Goal: Task Accomplishment & Management: Manage account settings

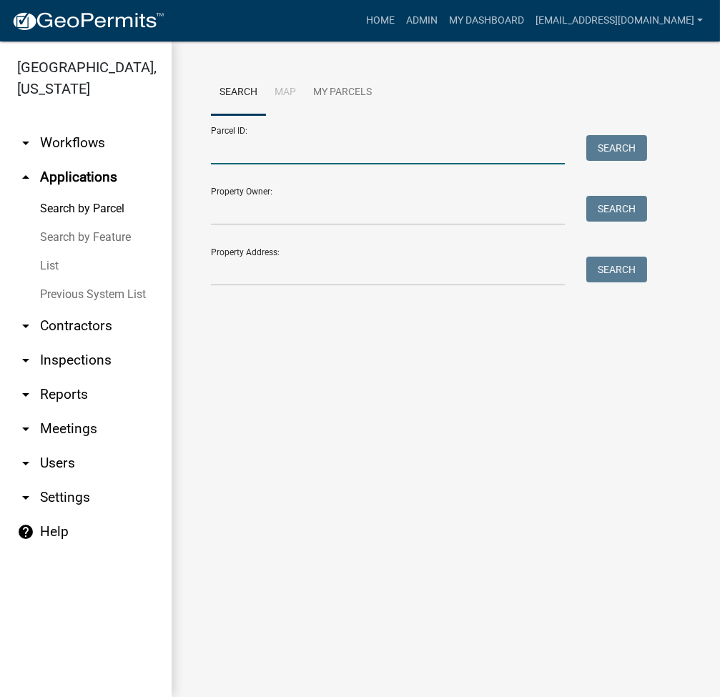
click at [394, 157] on input "Parcel ID:" at bounding box center [388, 149] width 354 height 29
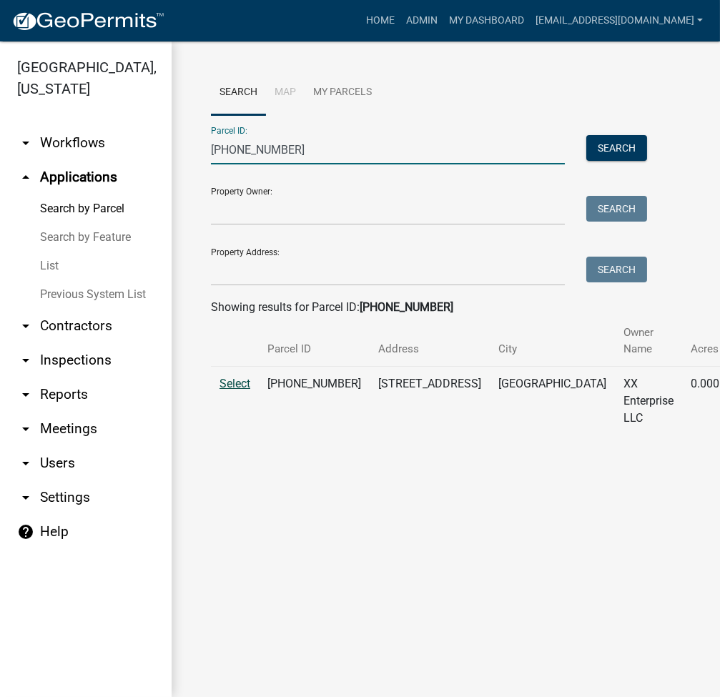
type input "007-014-035"
click at [230, 385] on span "Select" at bounding box center [234, 384] width 31 height 14
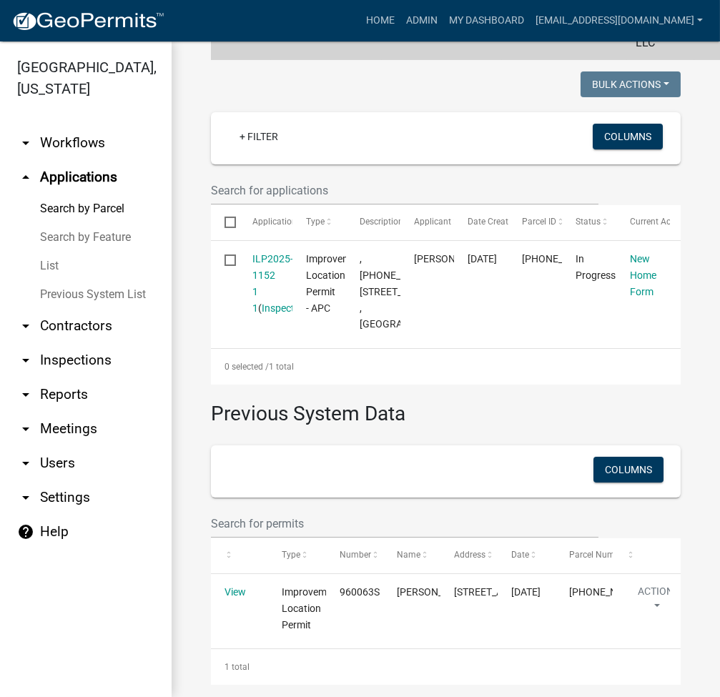
scroll to position [381, 0]
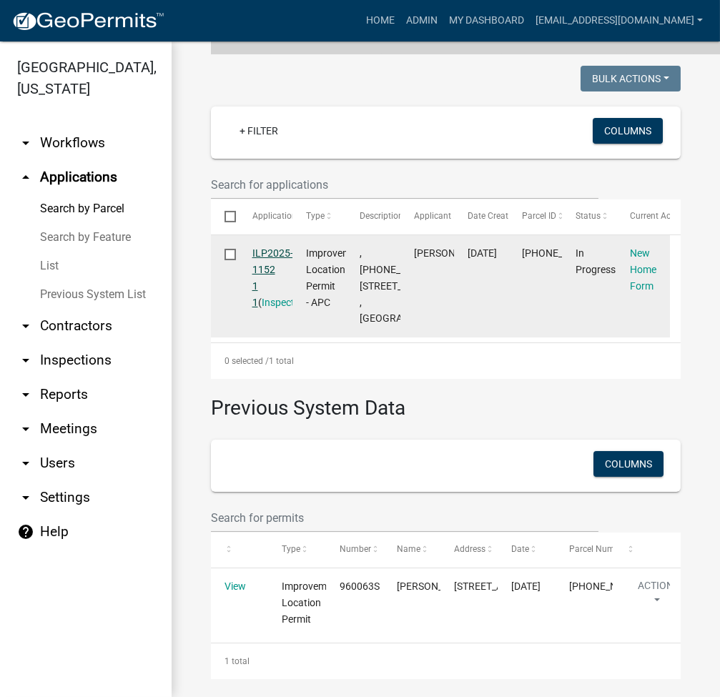
click at [264, 250] on link "ILP2025-1152 1 1" at bounding box center [272, 277] width 41 height 60
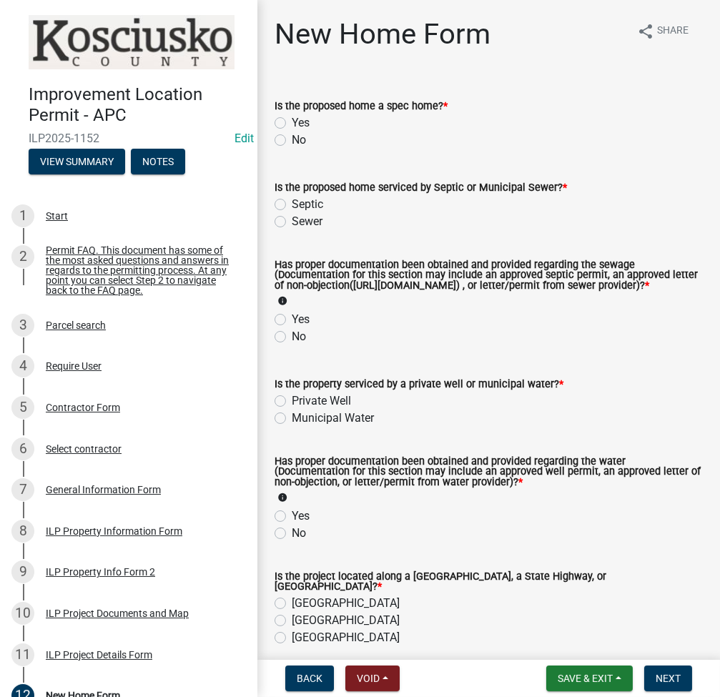
click at [292, 141] on label "No" at bounding box center [299, 140] width 14 height 17
click at [292, 141] on input "No" at bounding box center [296, 136] width 9 height 9
radio input "true"
click at [292, 224] on label "Sewer" at bounding box center [307, 221] width 31 height 17
click at [292, 222] on input "Sewer" at bounding box center [296, 217] width 9 height 9
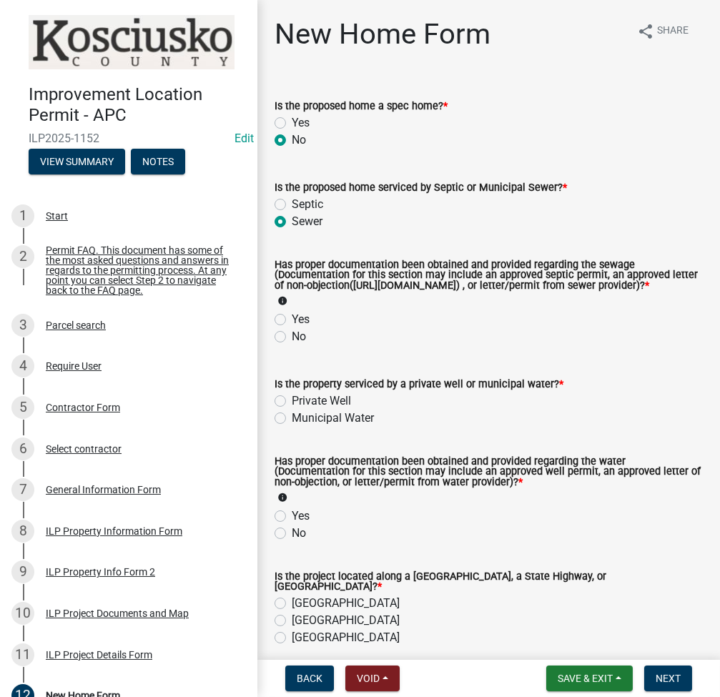
radio input "true"
click at [292, 327] on label "Yes" at bounding box center [301, 319] width 18 height 17
click at [292, 320] on input "Yes" at bounding box center [296, 315] width 9 height 9
radio input "true"
click at [292, 410] on label "Private Well" at bounding box center [321, 400] width 59 height 17
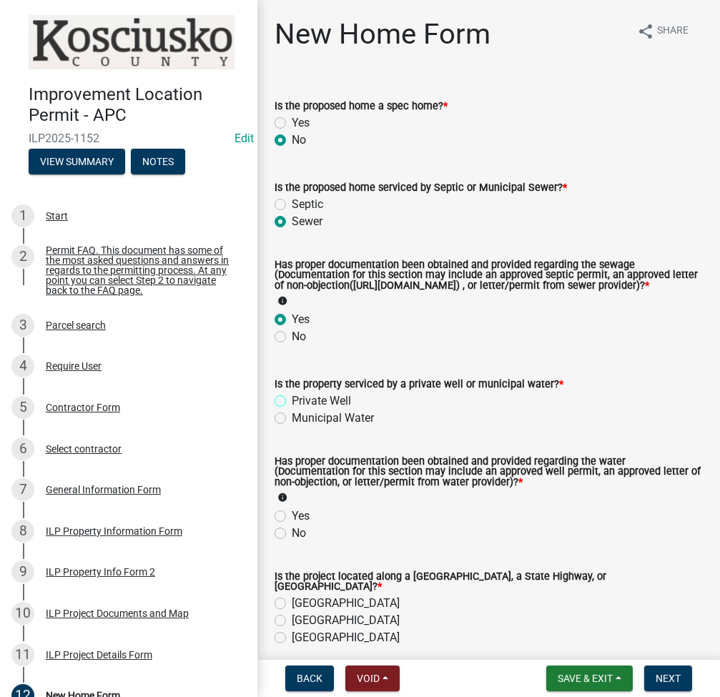
click at [292, 402] on input "Private Well" at bounding box center [296, 396] width 9 height 9
radio input "true"
click at [292, 525] on label "Yes" at bounding box center [301, 515] width 18 height 17
click at [292, 517] on input "Yes" at bounding box center [296, 511] width 9 height 9
radio input "true"
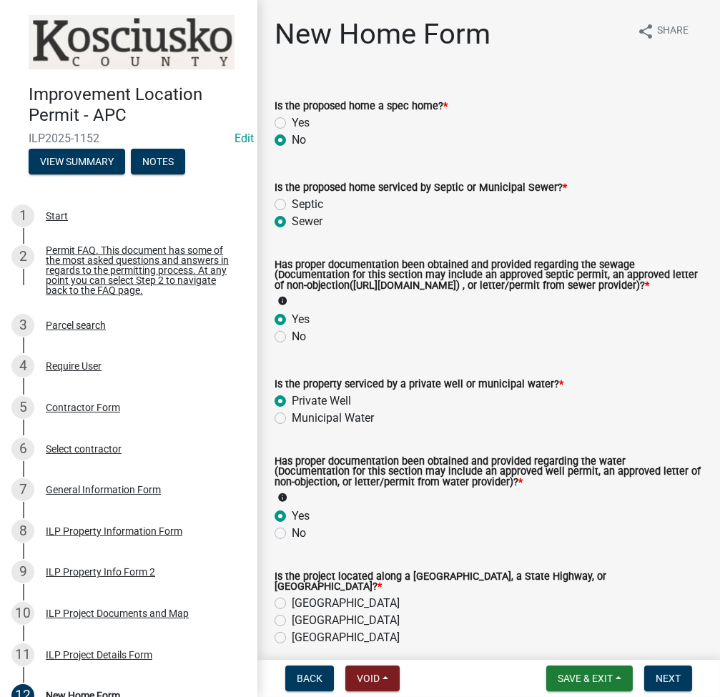
click at [292, 607] on label "County Road" at bounding box center [346, 603] width 108 height 17
click at [292, 604] on input "County Road" at bounding box center [296, 599] width 9 height 9
radio input "true"
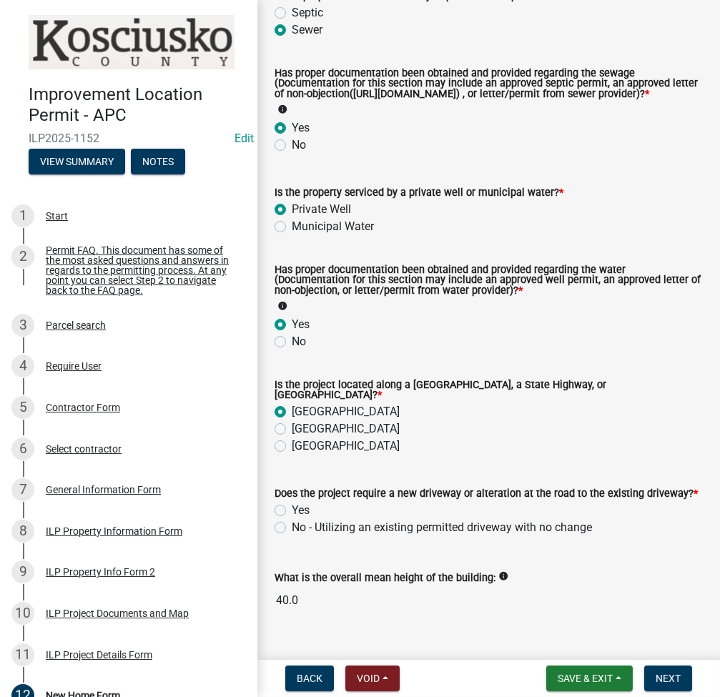
scroll to position [223, 0]
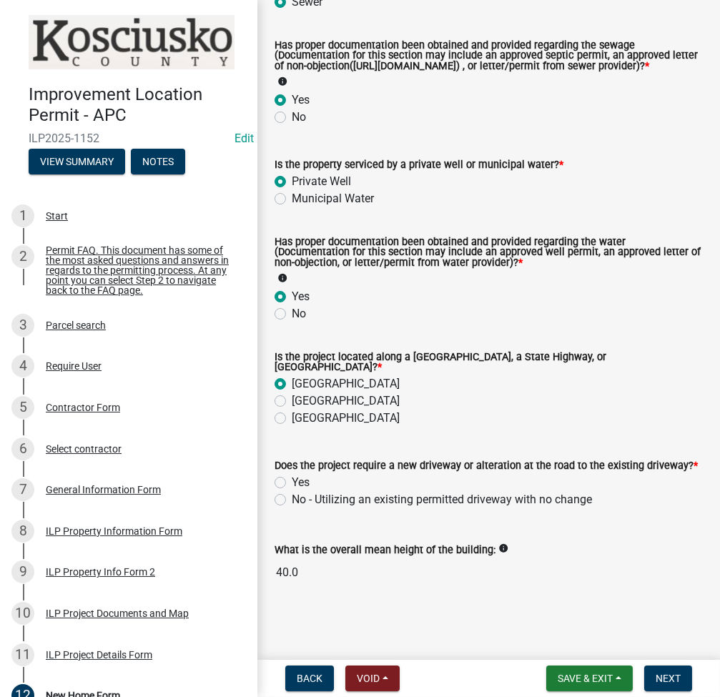
click at [292, 498] on label "No - Utilizing an existing permitted driveway with no change" at bounding box center [442, 499] width 300 height 17
click at [292, 498] on input "No - Utilizing an existing permitted driveway with no change" at bounding box center [296, 495] width 9 height 9
radio input "true"
click at [671, 679] on span "Next" at bounding box center [667, 678] width 25 height 11
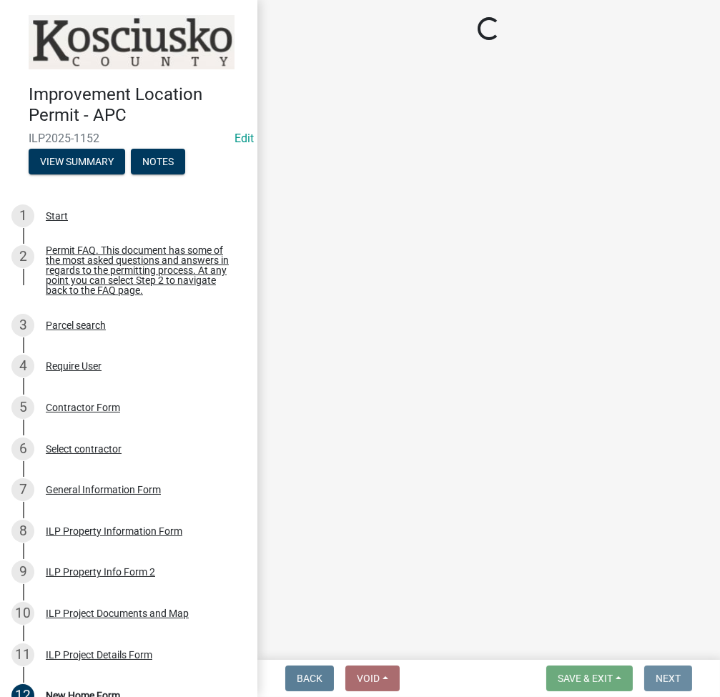
scroll to position [0, 0]
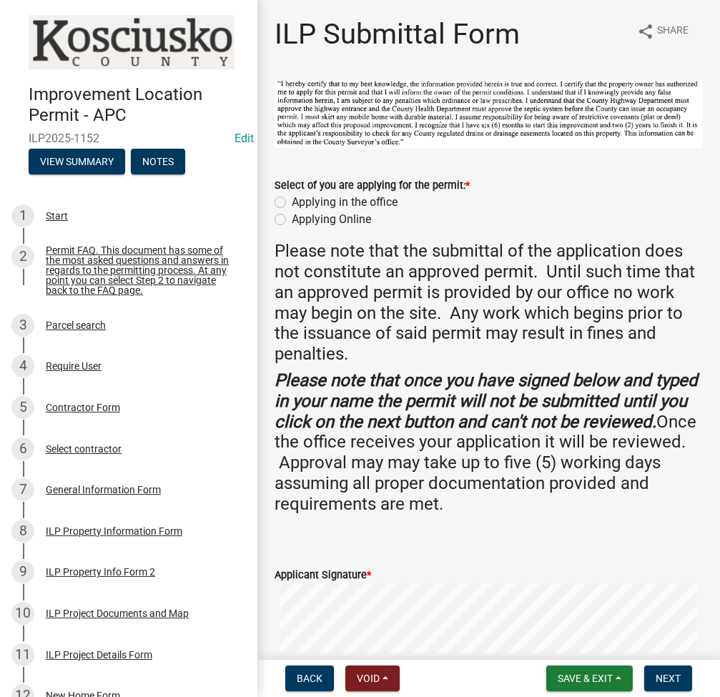
click at [292, 199] on label "Applying in the office" at bounding box center [345, 202] width 106 height 17
click at [292, 199] on input "Applying in the office" at bounding box center [296, 198] width 9 height 9
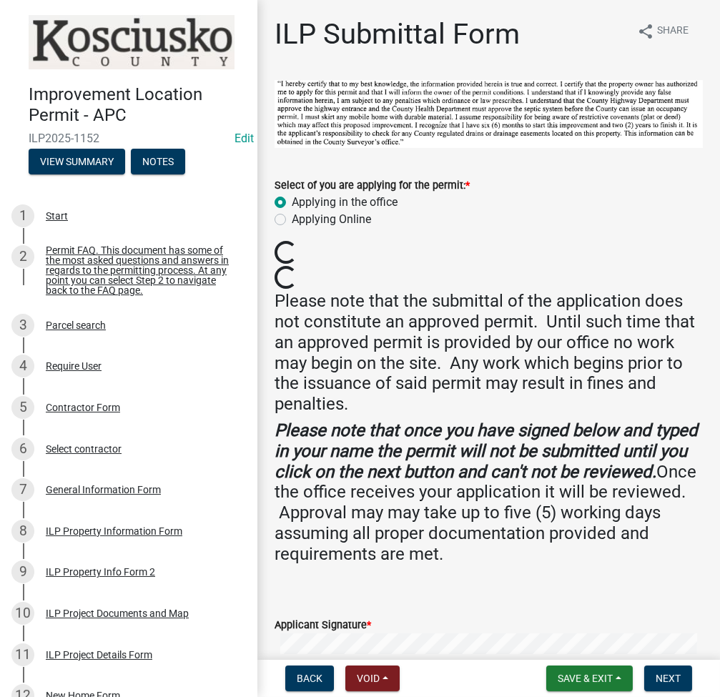
radio input "true"
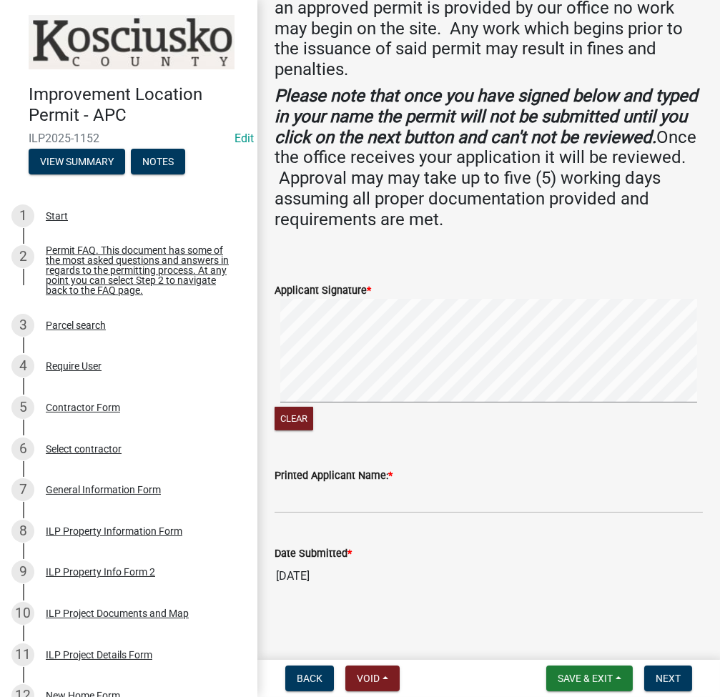
scroll to position [285, 0]
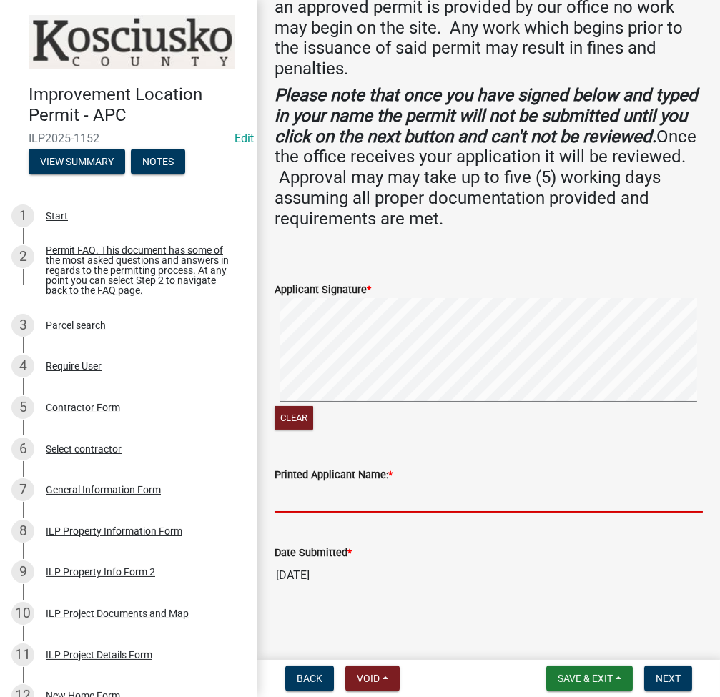
click at [315, 505] on input "Printed Applicant Name: *" at bounding box center [488, 497] width 428 height 29
type input "a"
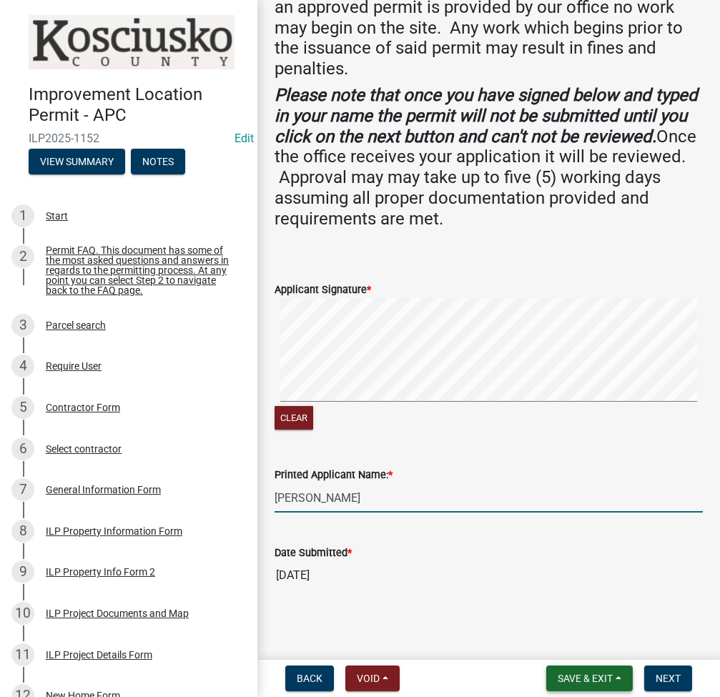
type input "Allan Delegrange"
click at [560, 675] on span "Save & Exit" at bounding box center [584, 678] width 55 height 11
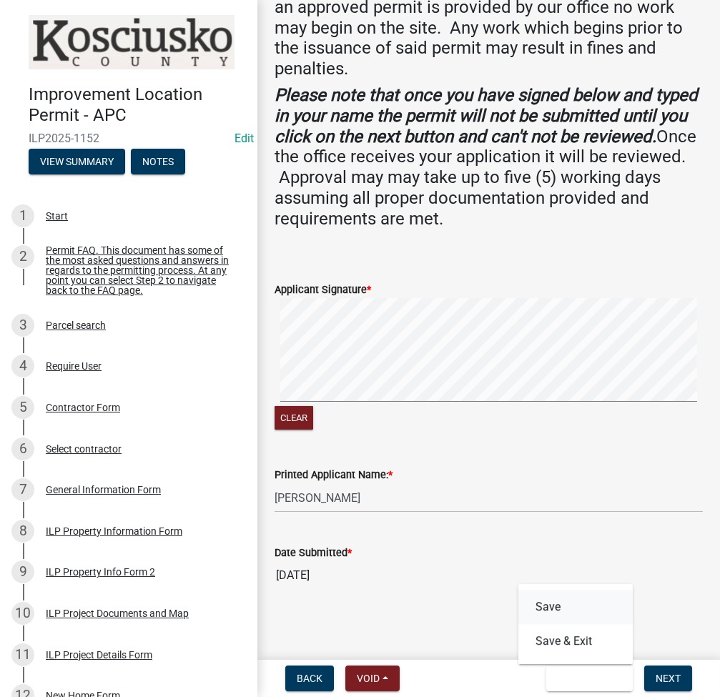
click at [550, 604] on button "Save" at bounding box center [575, 607] width 114 height 34
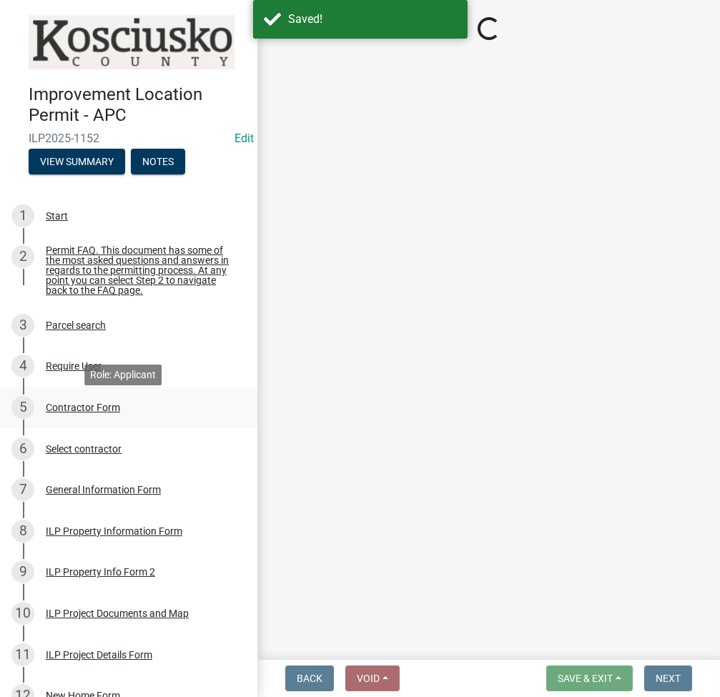
click at [93, 407] on div "5 Contractor Form" at bounding box center [122, 407] width 223 height 23
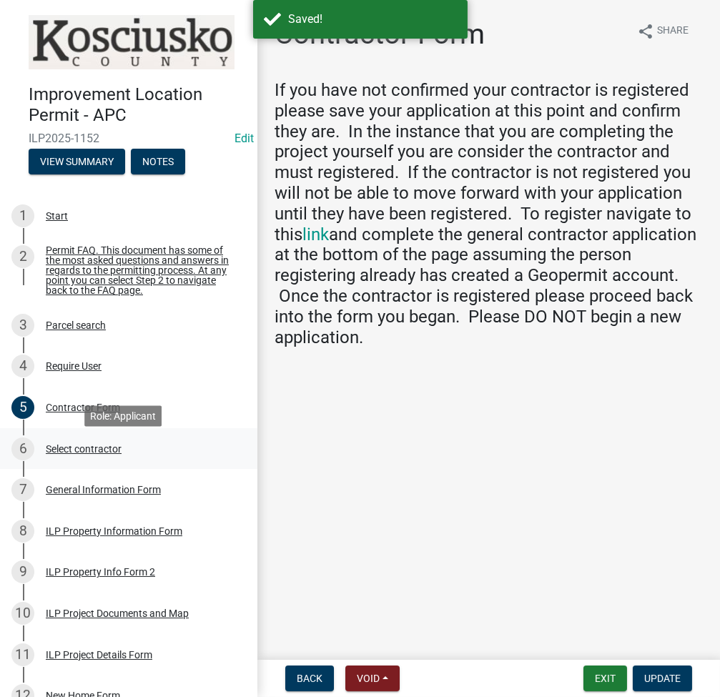
click at [79, 449] on div "Select contractor" at bounding box center [84, 449] width 76 height 10
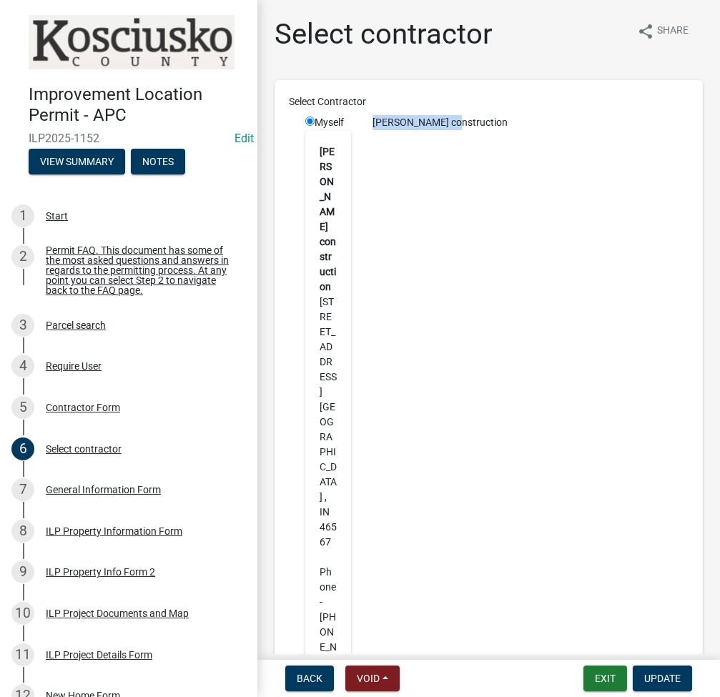
drag, startPoint x: 446, startPoint y: 119, endPoint x: 370, endPoint y: 119, distance: 75.8
click at [370, 119] on div "Allan Delagrange construction" at bounding box center [530, 122] width 337 height 15
copy div "Allan Delagrange"
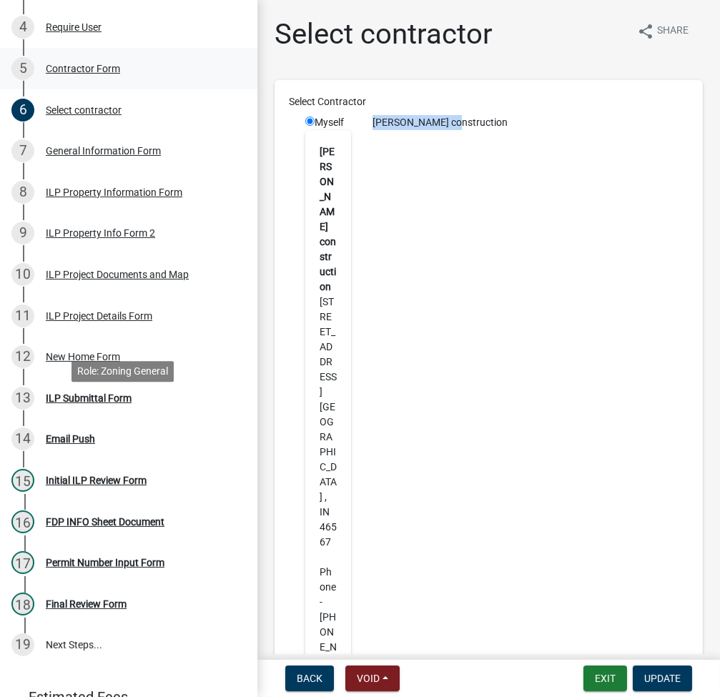
scroll to position [415, 0]
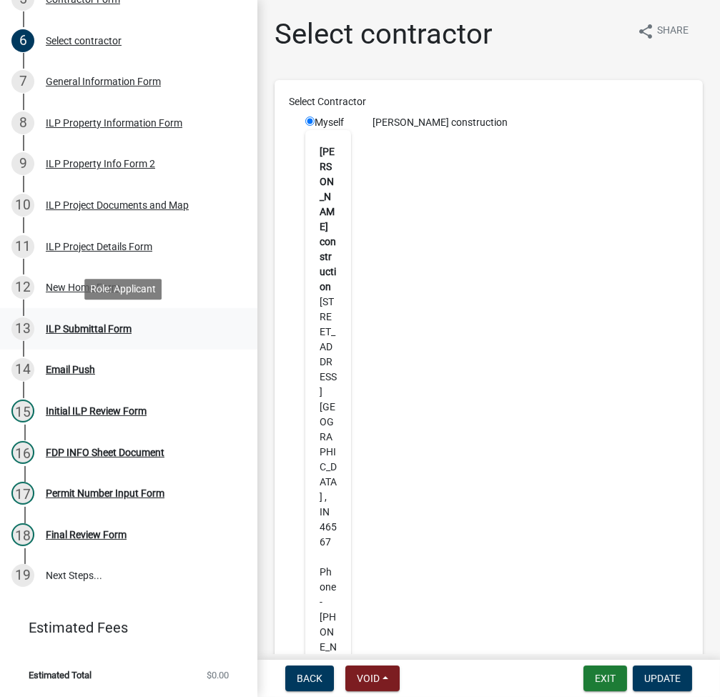
click at [74, 324] on div "ILP Submittal Form" at bounding box center [89, 329] width 86 height 10
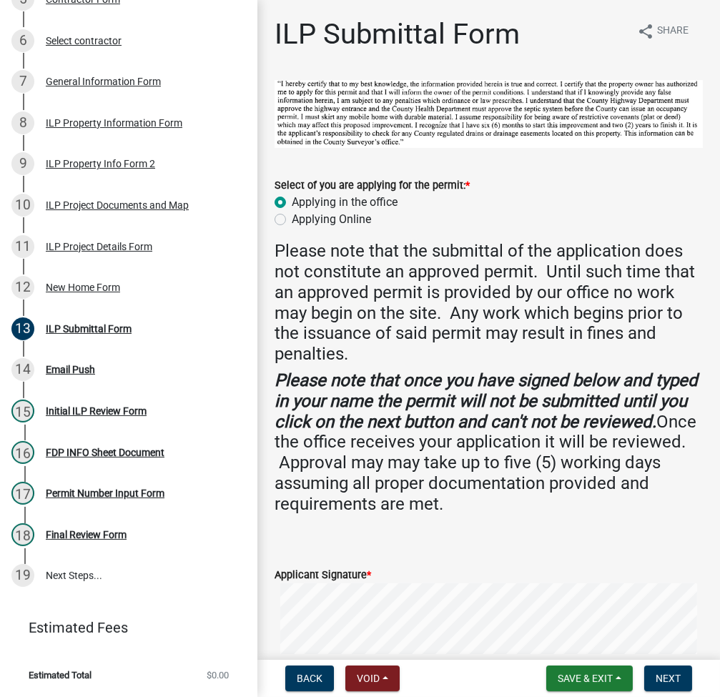
scroll to position [285, 0]
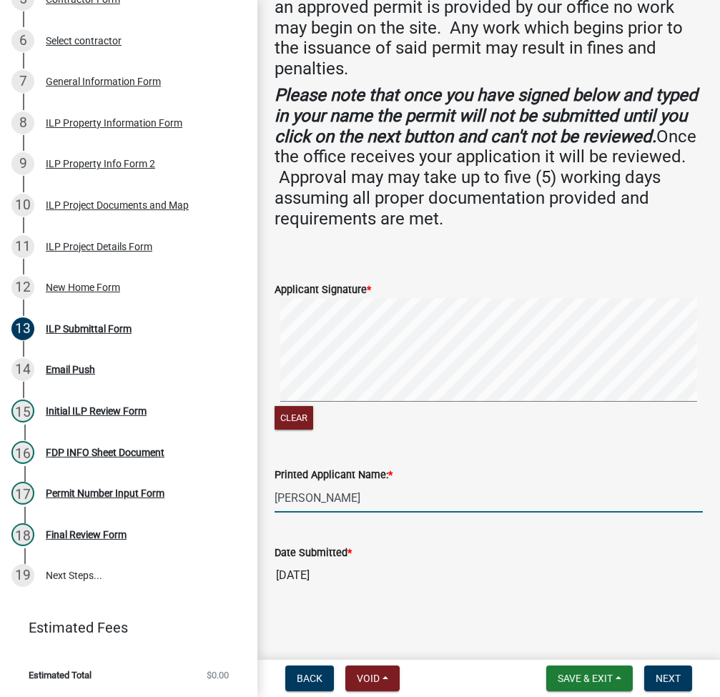
click at [302, 485] on input "Allan Delegrange" at bounding box center [488, 497] width 428 height 29
paste input "Allan Dela"
type input "Allan Delagrange"
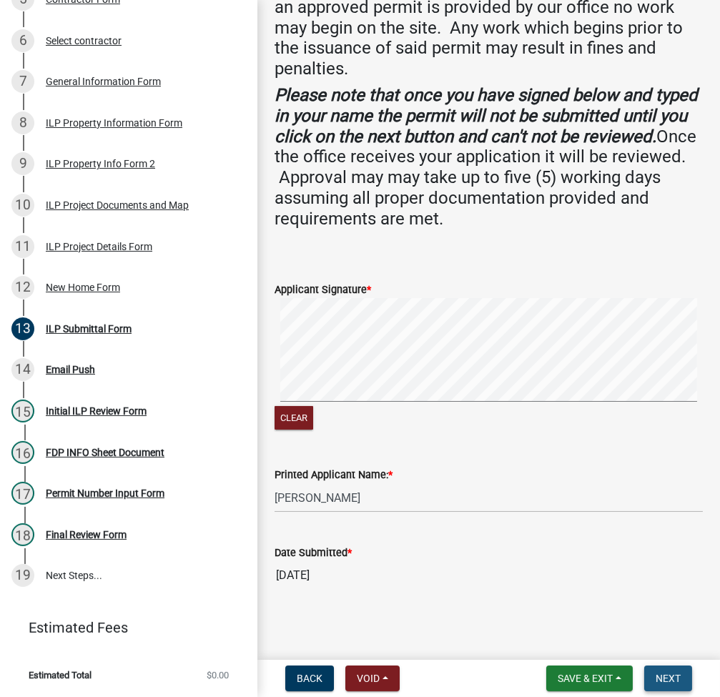
click at [687, 676] on button "Next" at bounding box center [668, 678] width 48 height 26
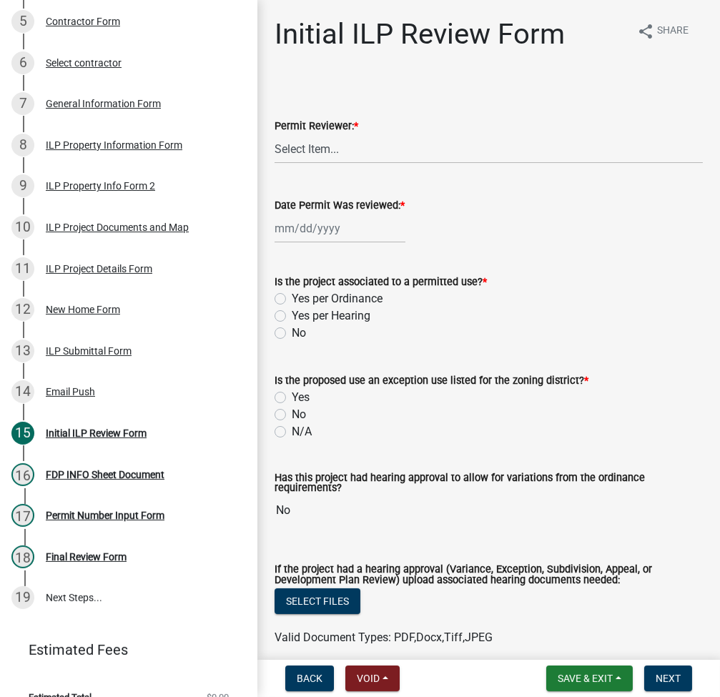
scroll to position [443, 0]
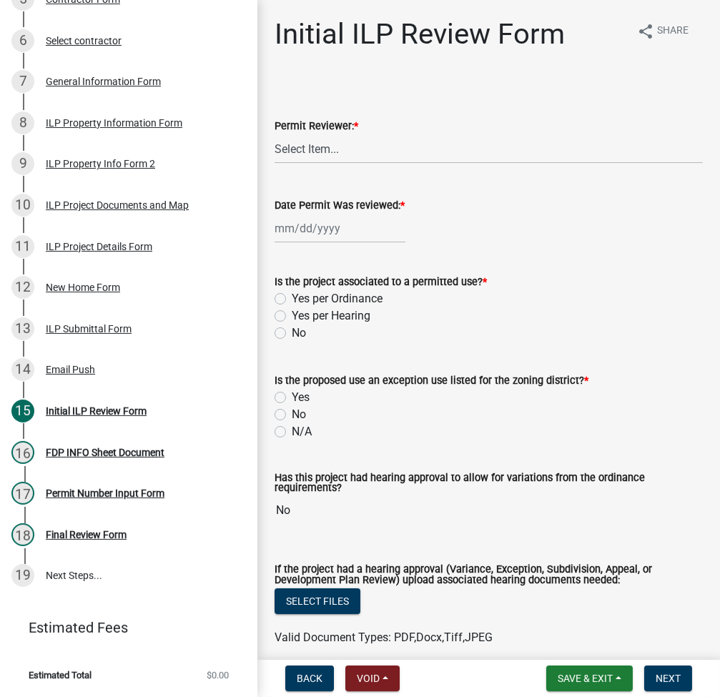
click at [314, 132] on label "Permit Reviewer: *" at bounding box center [316, 126] width 84 height 10
click at [314, 134] on select "Select Item... MMS LT AT CS Vacant Vacant" at bounding box center [488, 148] width 428 height 29
click at [314, 149] on select "Select Item... MMS LT AT CS Vacant Vacant" at bounding box center [488, 148] width 428 height 29
click at [274, 134] on select "Select Item... MMS LT AT CS Vacant Vacant" at bounding box center [488, 148] width 428 height 29
select select "fc758b50-acba-4166-9f24-5248f0f78016"
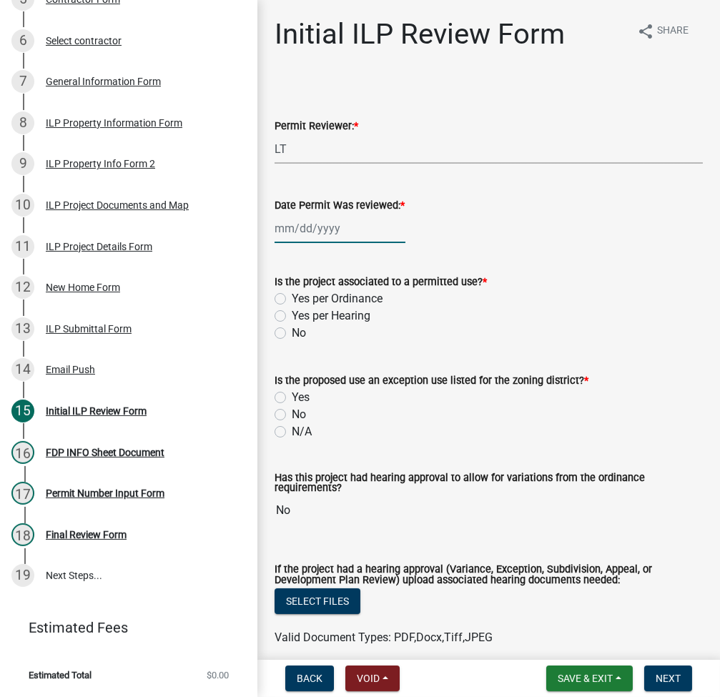
click at [296, 239] on div at bounding box center [339, 228] width 131 height 29
select select "9"
select select "2025"
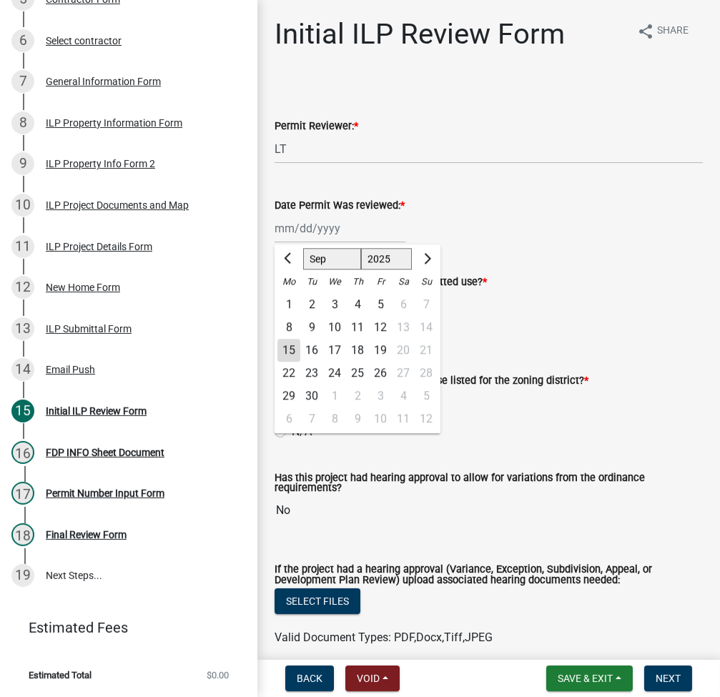
click at [381, 321] on div "12" at bounding box center [380, 327] width 23 height 23
type input "09/12/2025"
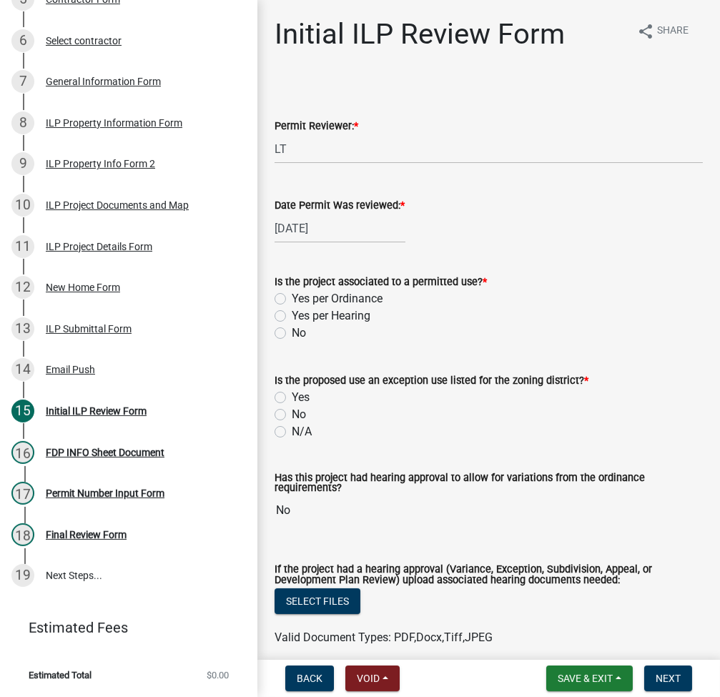
click at [292, 297] on label "Yes per Ordinance" at bounding box center [337, 298] width 91 height 17
click at [292, 297] on input "Yes per Ordinance" at bounding box center [296, 294] width 9 height 9
radio input "true"
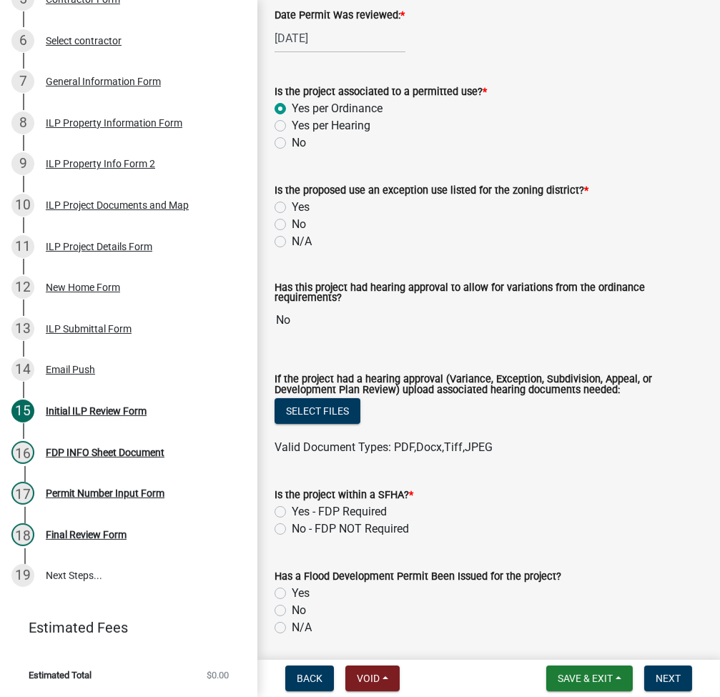
click at [292, 224] on label "No" at bounding box center [299, 224] width 14 height 17
click at [292, 224] on input "No" at bounding box center [296, 220] width 9 height 9
radio input "true"
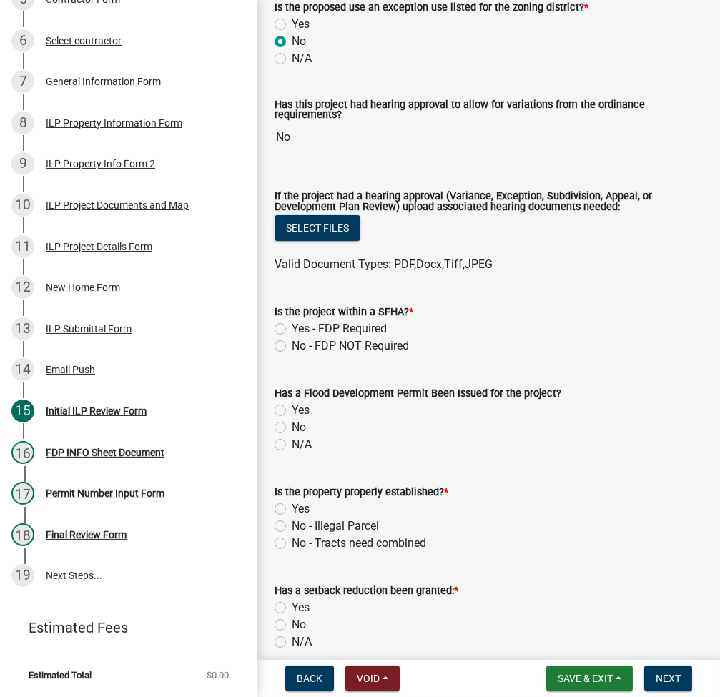
scroll to position [381, 0]
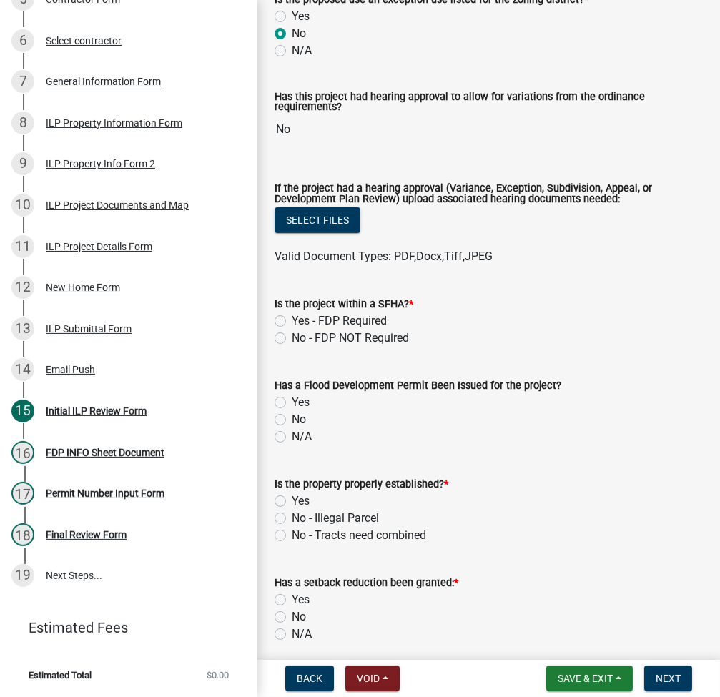
click at [292, 334] on label "No - FDP NOT Required" at bounding box center [350, 337] width 117 height 17
click at [292, 334] on input "No - FDP NOT Required" at bounding box center [296, 333] width 9 height 9
radio input "true"
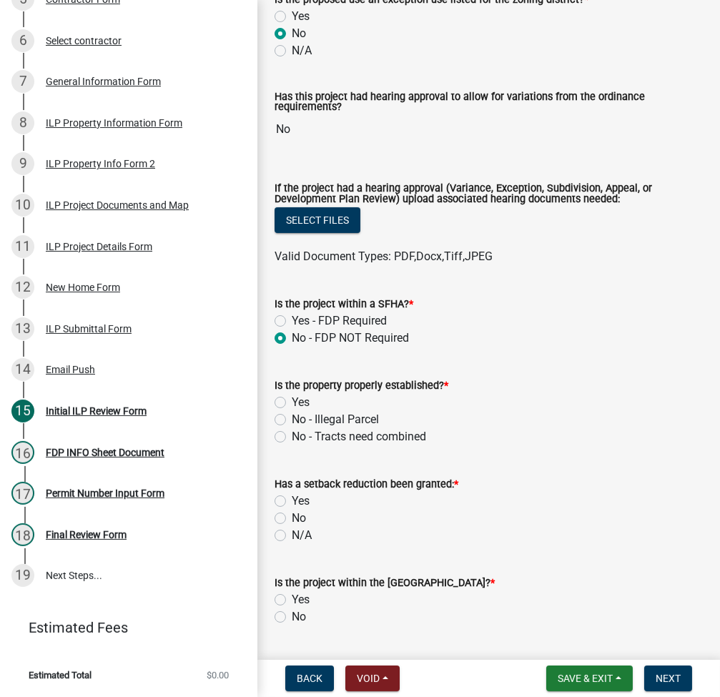
click at [292, 402] on label "Yes" at bounding box center [301, 402] width 18 height 17
click at [292, 402] on input "Yes" at bounding box center [296, 398] width 9 height 9
radio input "true"
click at [292, 520] on label "No" at bounding box center [299, 518] width 14 height 17
click at [292, 519] on input "No" at bounding box center [296, 514] width 9 height 9
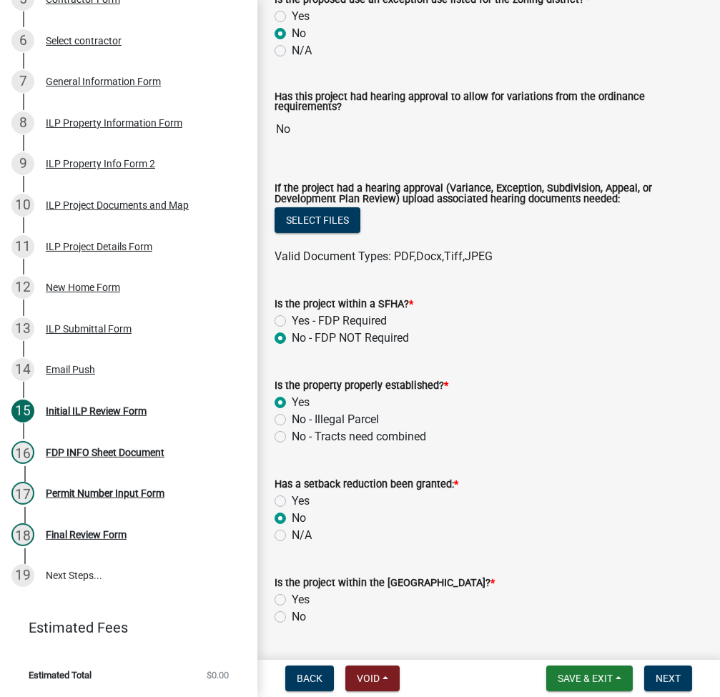
radio input "true"
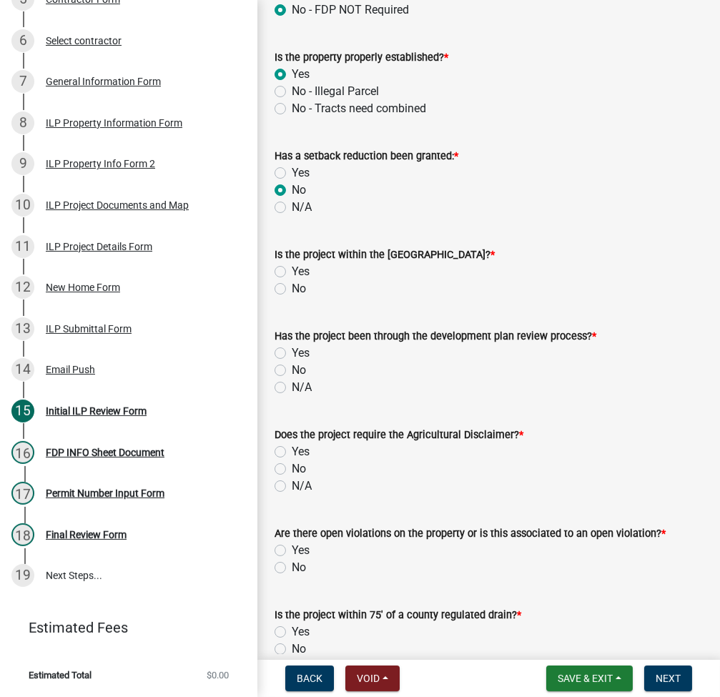
scroll to position [762, 0]
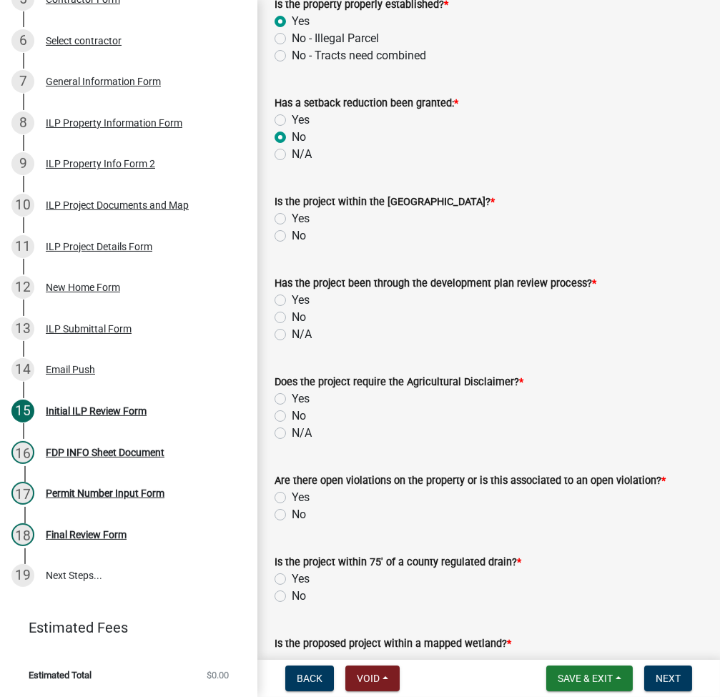
click at [292, 235] on label "No" at bounding box center [299, 235] width 14 height 17
click at [292, 235] on input "No" at bounding box center [296, 231] width 9 height 9
radio input "true"
click at [292, 316] on label "No" at bounding box center [299, 317] width 14 height 17
click at [292, 316] on input "No" at bounding box center [296, 313] width 9 height 9
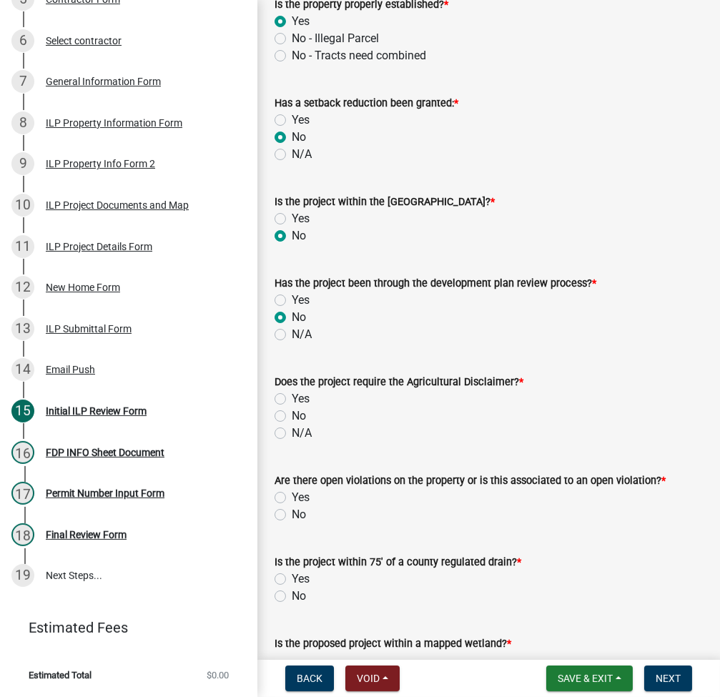
radio input "true"
click at [287, 411] on div "No" at bounding box center [488, 415] width 428 height 17
click at [292, 417] on label "No" at bounding box center [299, 415] width 14 height 17
click at [292, 417] on input "No" at bounding box center [296, 411] width 9 height 9
radio input "true"
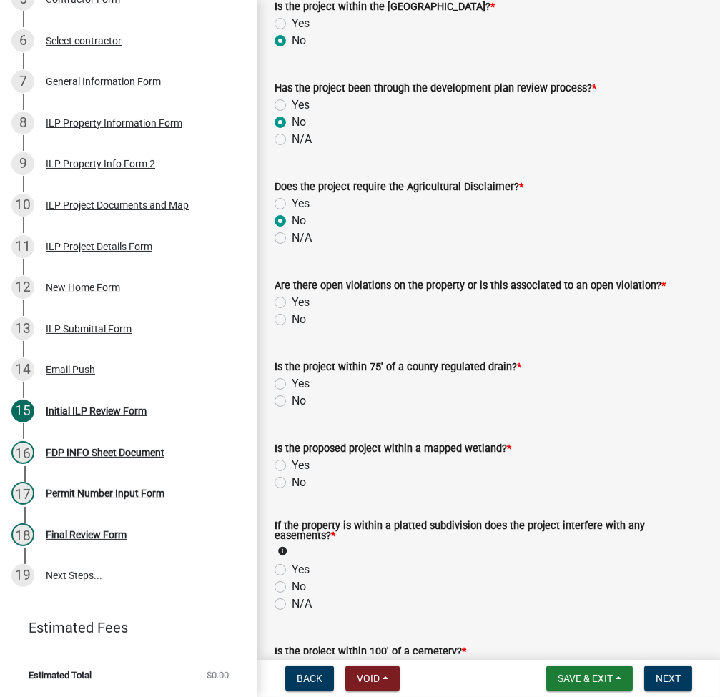
scroll to position [953, 0]
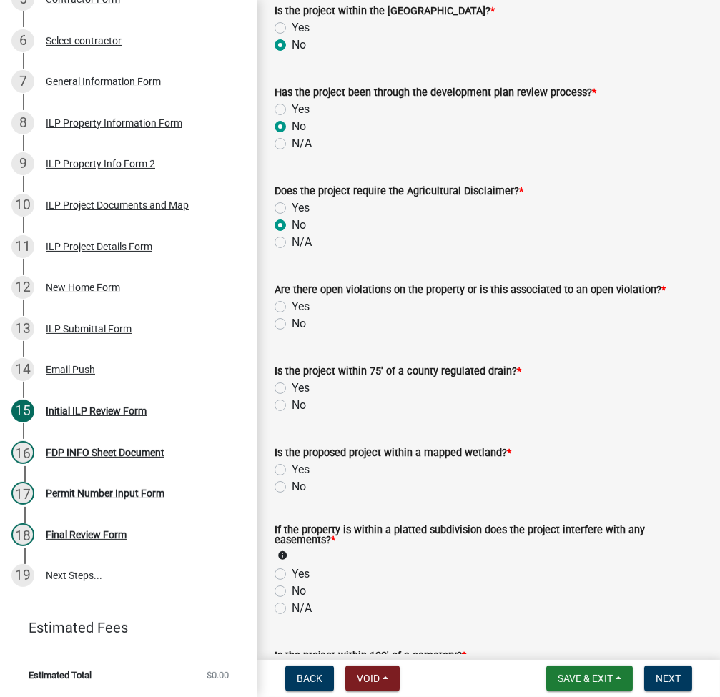
click at [292, 323] on label "No" at bounding box center [299, 323] width 14 height 17
click at [292, 323] on input "No" at bounding box center [296, 319] width 9 height 9
radio input "true"
click at [292, 404] on label "No" at bounding box center [299, 405] width 14 height 17
click at [292, 404] on input "No" at bounding box center [296, 401] width 9 height 9
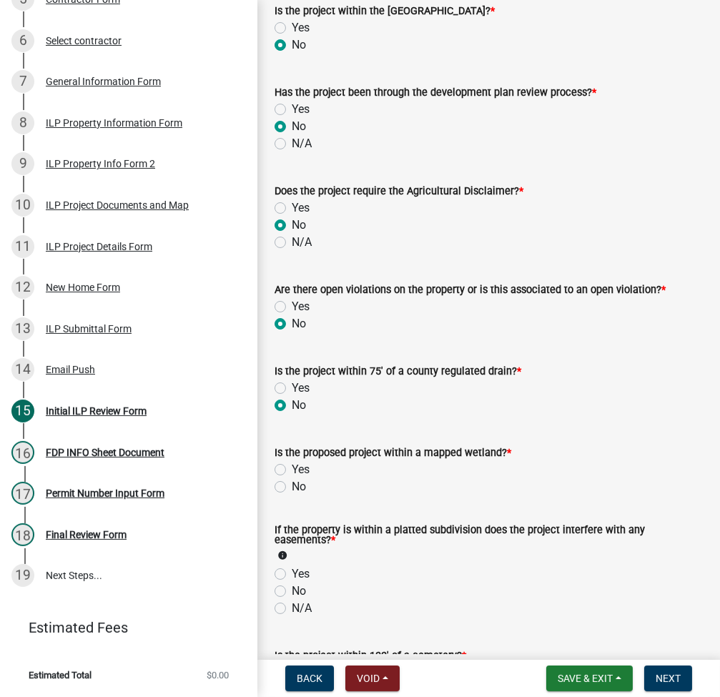
radio input "true"
click at [292, 482] on label "No" at bounding box center [299, 486] width 14 height 17
click at [292, 482] on input "No" at bounding box center [296, 482] width 9 height 9
radio input "true"
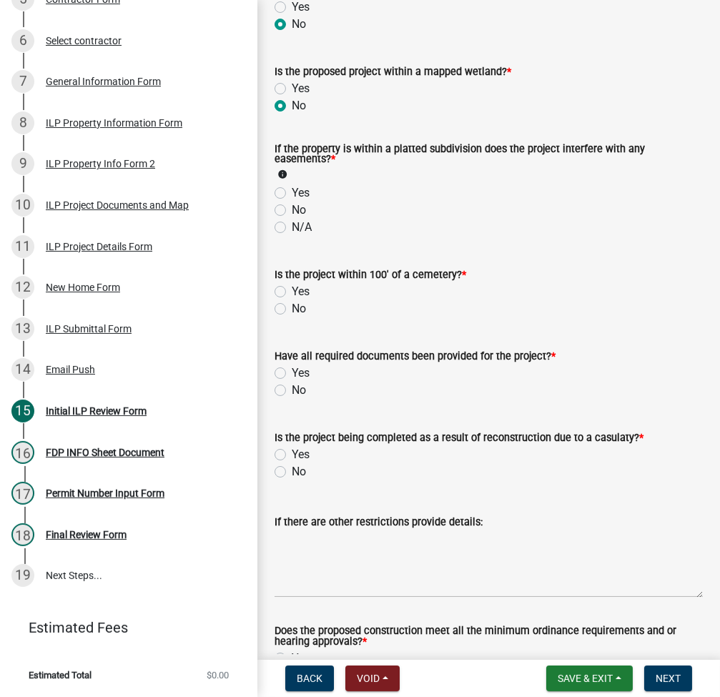
click at [292, 207] on label "No" at bounding box center [299, 210] width 14 height 17
click at [292, 207] on input "No" at bounding box center [296, 206] width 9 height 9
radio input "true"
click at [292, 308] on label "No" at bounding box center [299, 308] width 14 height 17
click at [292, 308] on input "No" at bounding box center [296, 304] width 9 height 9
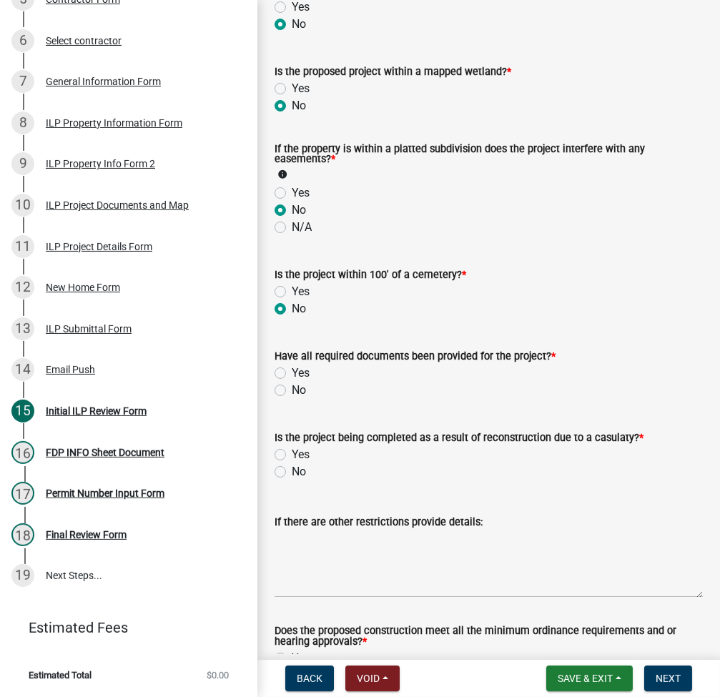
radio input "true"
click at [292, 369] on label "Yes" at bounding box center [301, 372] width 18 height 17
click at [292, 369] on input "Yes" at bounding box center [296, 368] width 9 height 9
radio input "true"
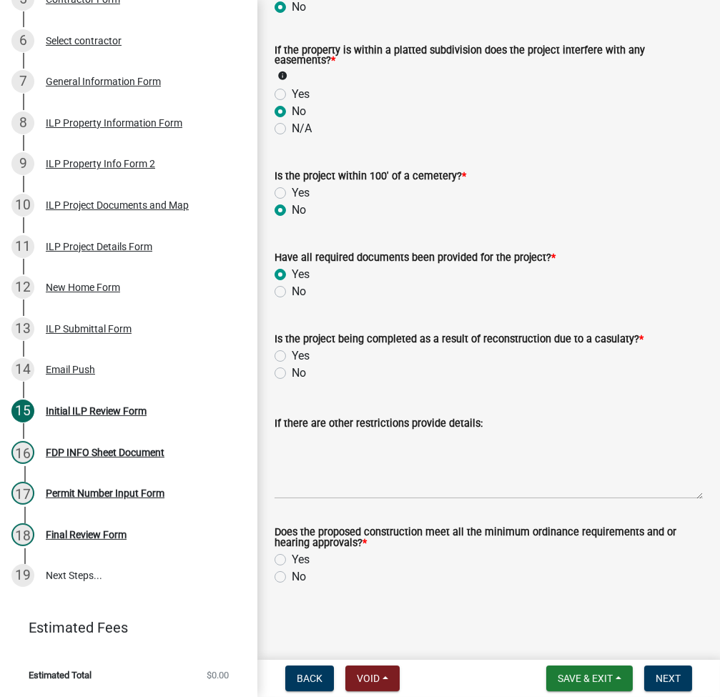
scroll to position [1432, 0]
click at [292, 370] on label "No" at bounding box center [299, 373] width 14 height 17
click at [292, 370] on input "No" at bounding box center [296, 369] width 9 height 9
radio input "true"
click at [292, 554] on label "Yes" at bounding box center [301, 560] width 18 height 17
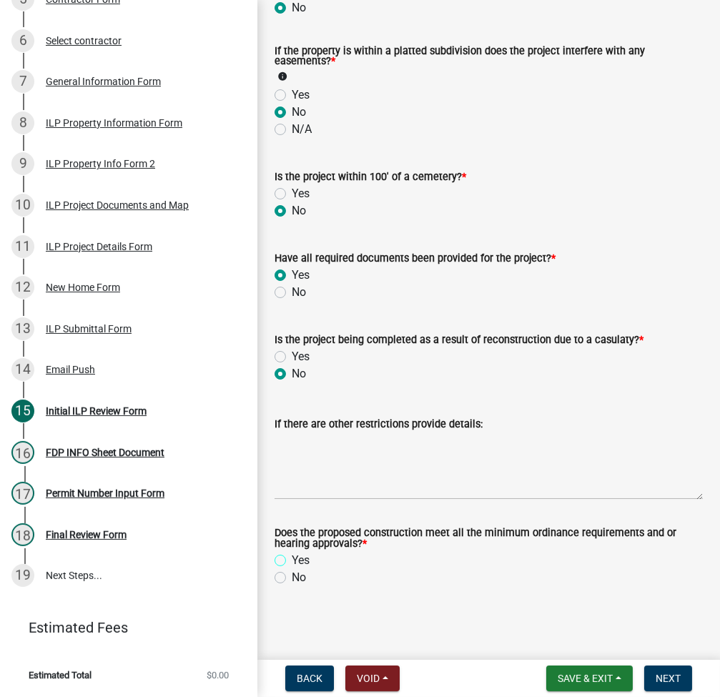
click at [292, 554] on input "Yes" at bounding box center [296, 556] width 9 height 9
radio input "true"
click at [656, 675] on span "Next" at bounding box center [667, 678] width 25 height 11
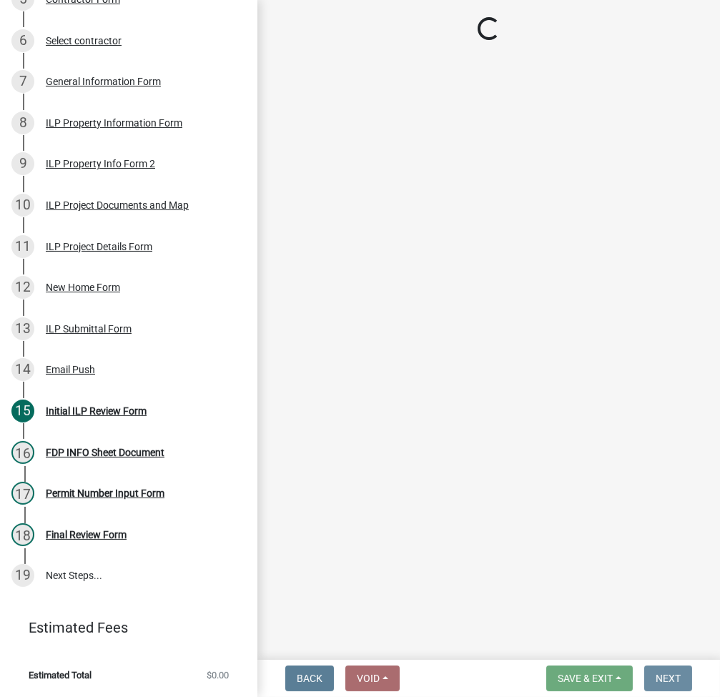
scroll to position [0, 0]
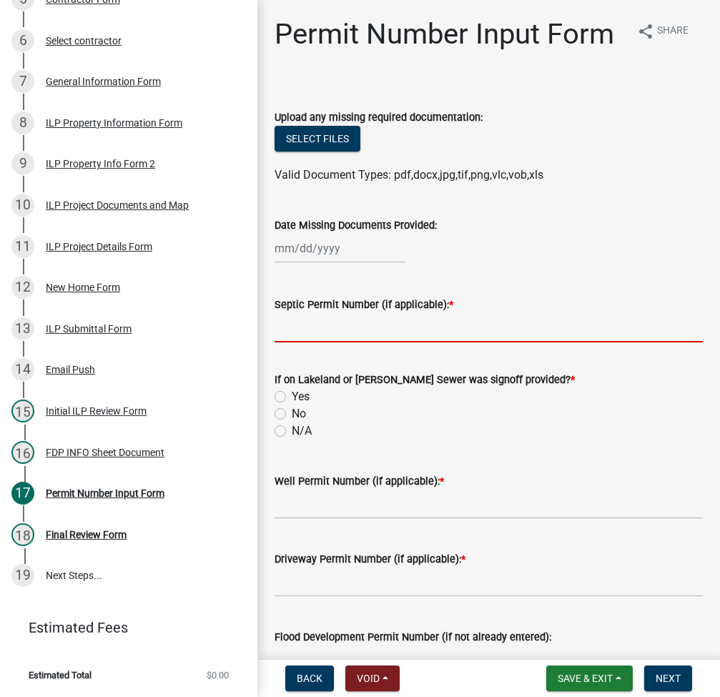
click at [337, 342] on input "Septic Permit Number (if applicable): *" at bounding box center [488, 327] width 428 height 29
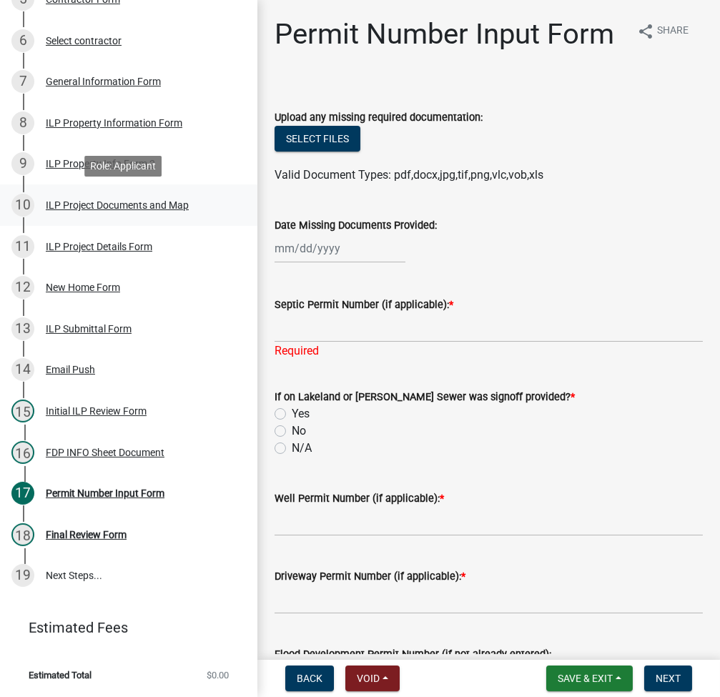
click at [86, 204] on div "ILP Project Documents and Map" at bounding box center [117, 205] width 143 height 10
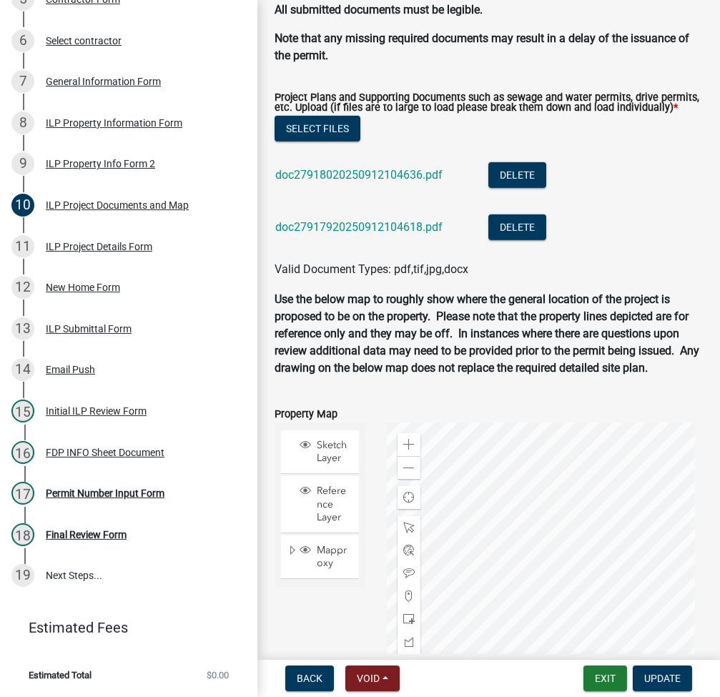
scroll to position [572, 0]
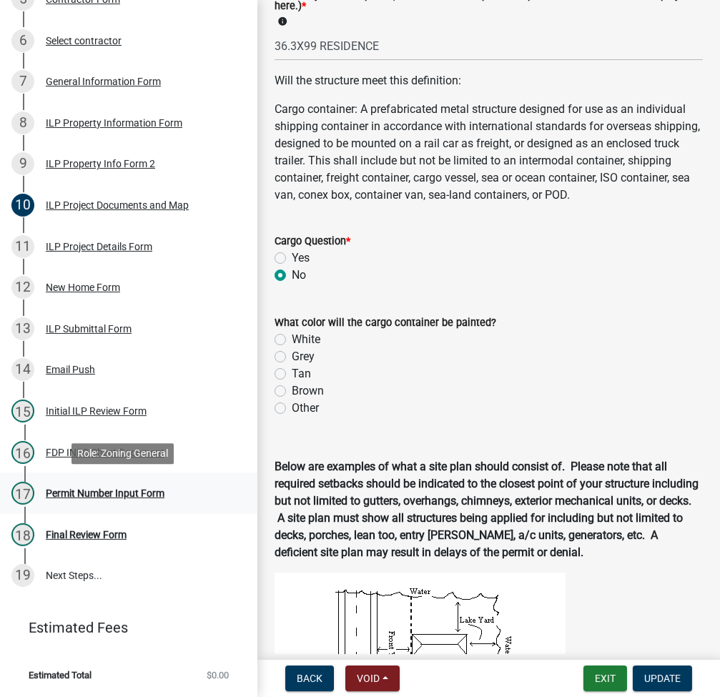
click at [125, 490] on div "Permit Number Input Form" at bounding box center [105, 493] width 119 height 10
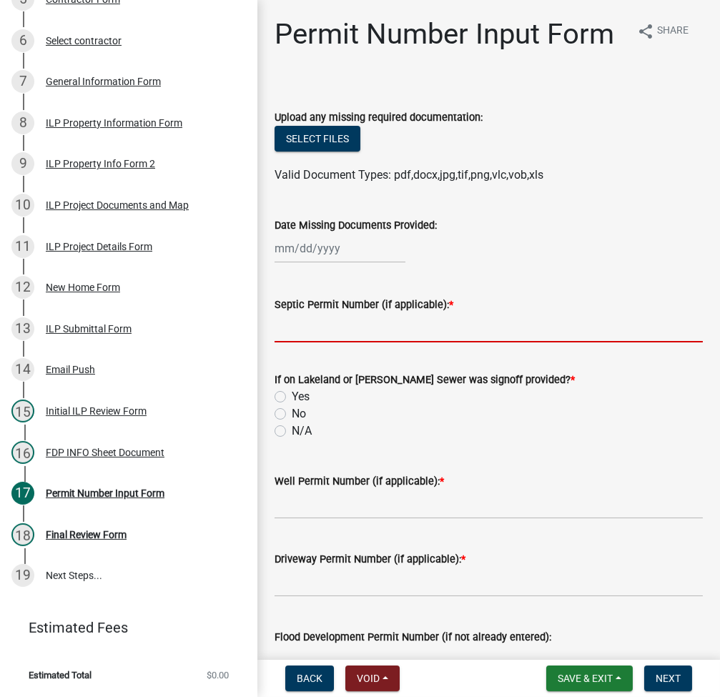
click at [391, 342] on input "Septic Permit Number (if applicable): *" at bounding box center [488, 327] width 428 height 29
type input "t"
type input "TC REGIONAL"
click at [292, 405] on input "No" at bounding box center [296, 409] width 9 height 9
radio input "true"
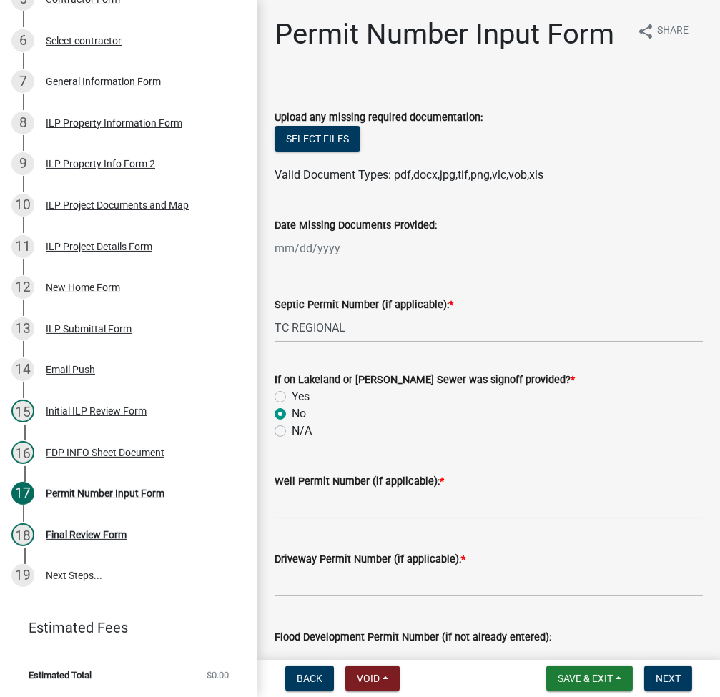
click at [292, 422] on input "N/A" at bounding box center [296, 426] width 9 height 9
radio input "true"
click at [347, 519] on input "Well Permit Number (if applicable): *" at bounding box center [488, 504] width 428 height 29
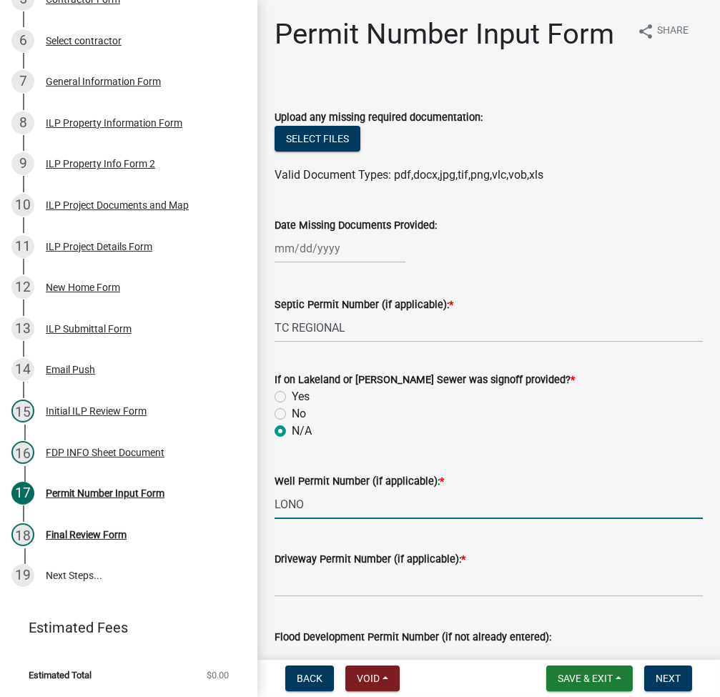
type input "LONO"
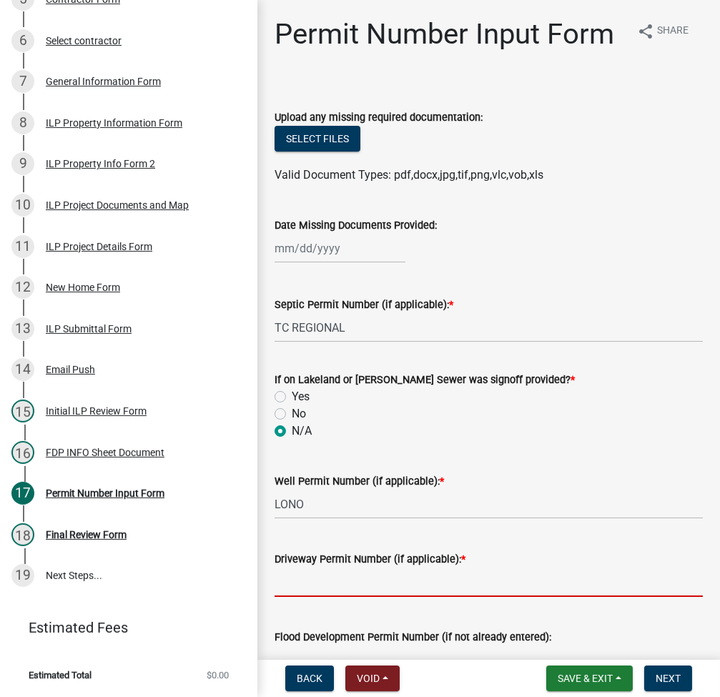
click at [311, 597] on input "Driveway Permit Number (if applicable): *" at bounding box center [488, 581] width 428 height 29
type input "617-2025"
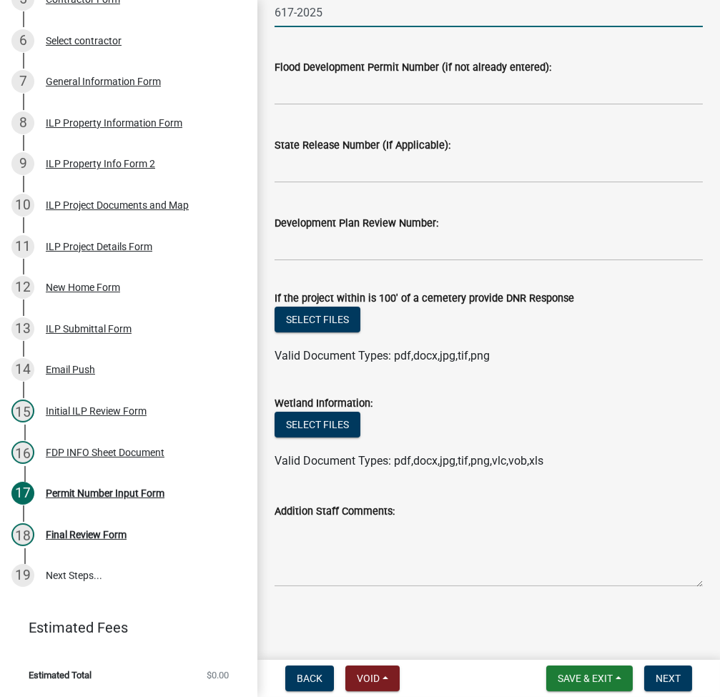
scroll to position [603, 0]
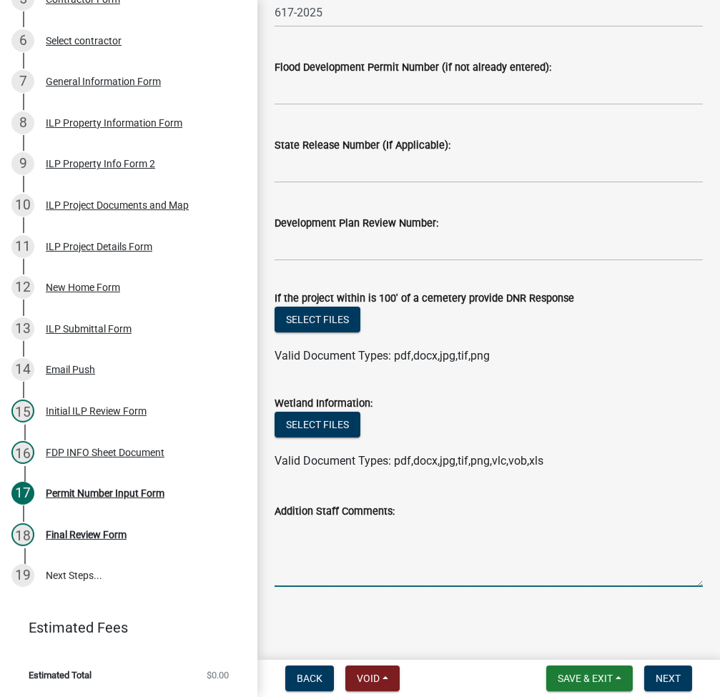
click at [479, 536] on textarea "Addition Staff Comments:" at bounding box center [488, 553] width 428 height 67
click at [668, 675] on span "Next" at bounding box center [667, 678] width 25 height 11
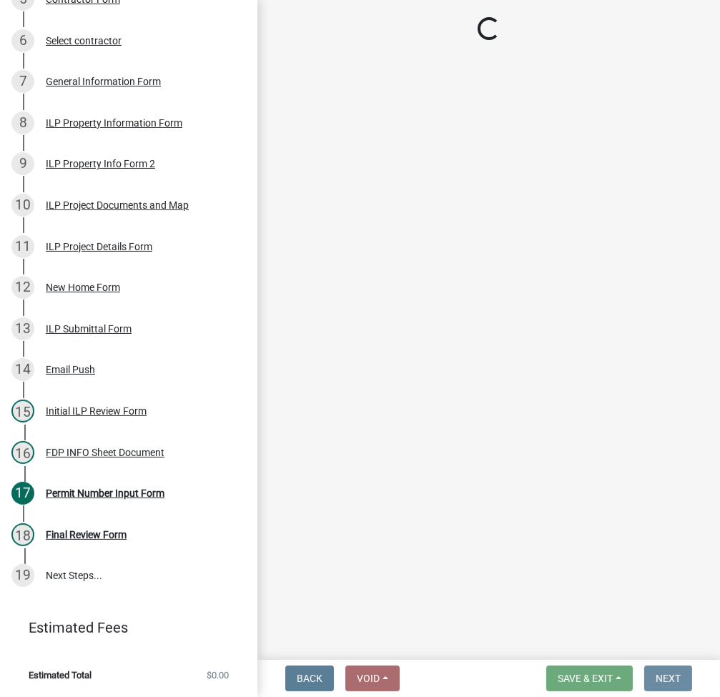
scroll to position [0, 0]
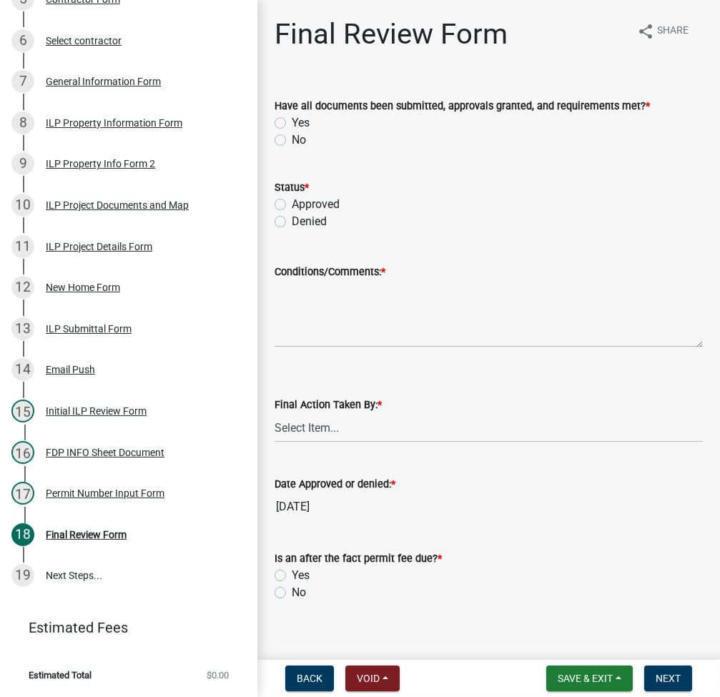
click at [292, 121] on label "Yes" at bounding box center [301, 122] width 18 height 17
click at [292, 121] on input "Yes" at bounding box center [296, 118] width 9 height 9
radio input "true"
click at [292, 199] on label "Approved" at bounding box center [316, 204] width 48 height 17
click at [292, 199] on input "Approved" at bounding box center [296, 200] width 9 height 9
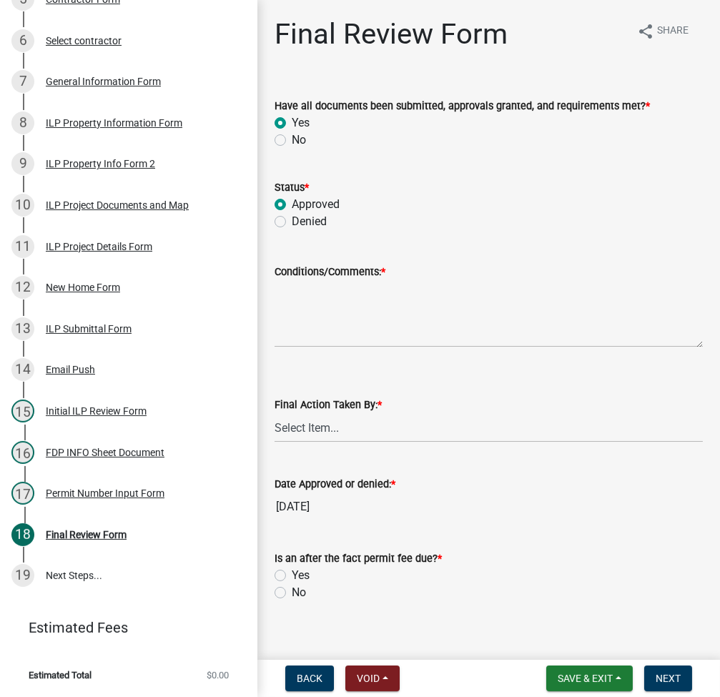
radio input "true"
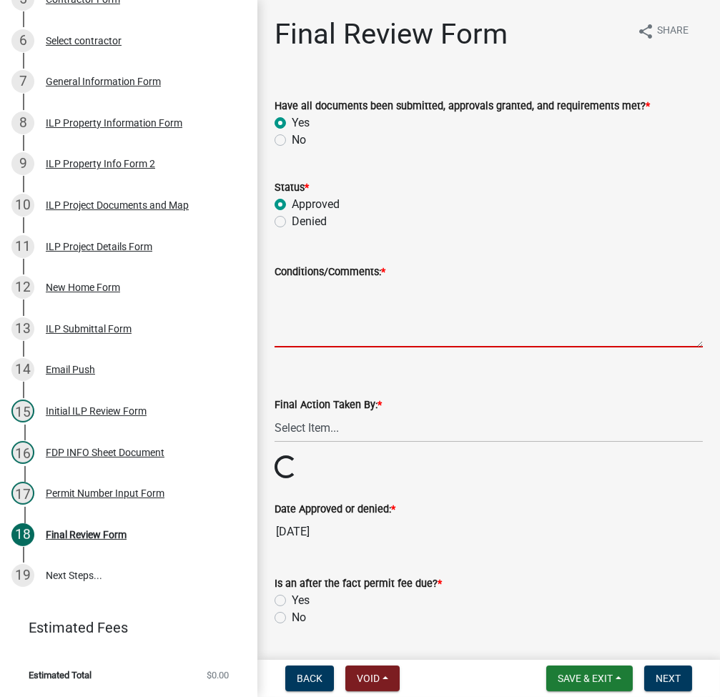
click at [339, 307] on textarea "Conditions/Comments: *" at bounding box center [488, 313] width 428 height 67
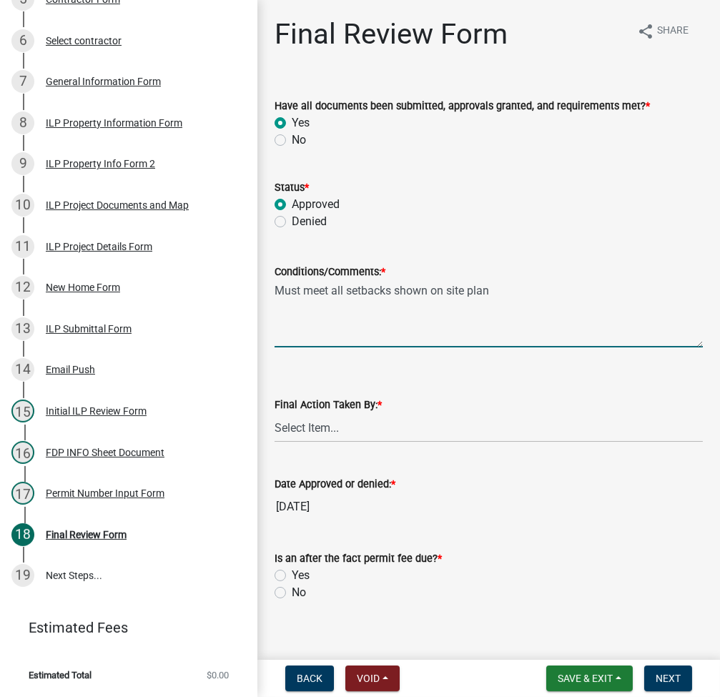
click at [608, 287] on textarea "Must meet all setbacks shown on site plan" at bounding box center [488, 313] width 428 height 67
type textarea "Must meet all setbacks shown on site plan. Storm water drainage required during…"
click at [367, 425] on select "Select Item... MMS LT AT CS Vacant Vacant" at bounding box center [488, 427] width 428 height 29
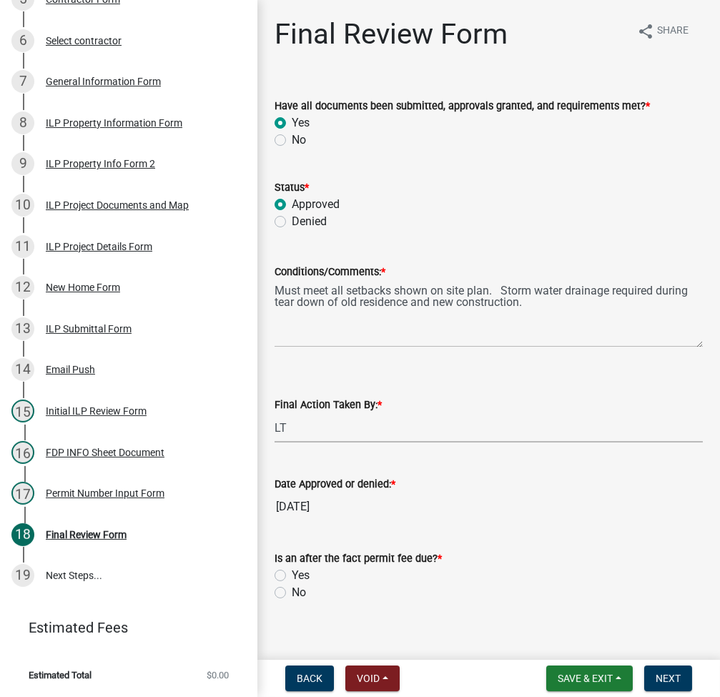
click at [274, 413] on select "Select Item... MMS LT AT CS Vacant Vacant" at bounding box center [488, 427] width 428 height 29
select select "fc758b50-acba-4166-9f24-5248f0f78016"
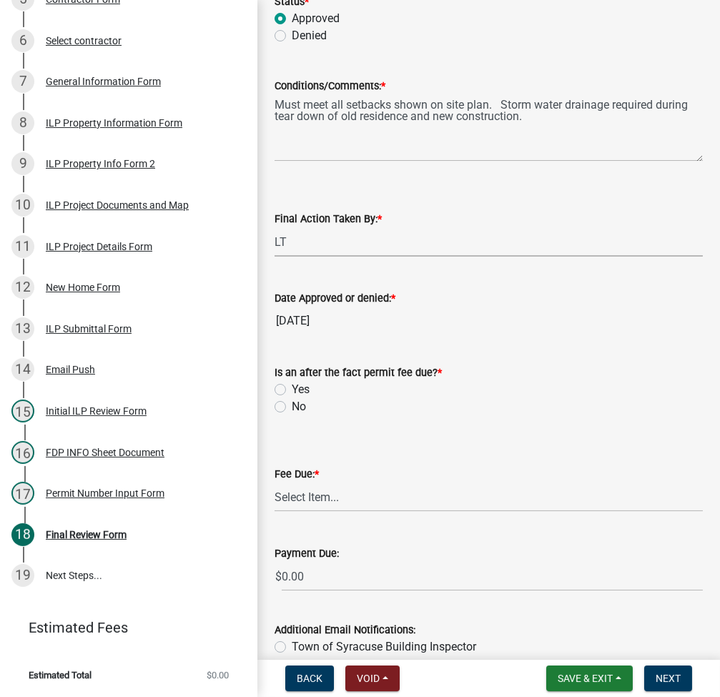
scroll to position [190, 0]
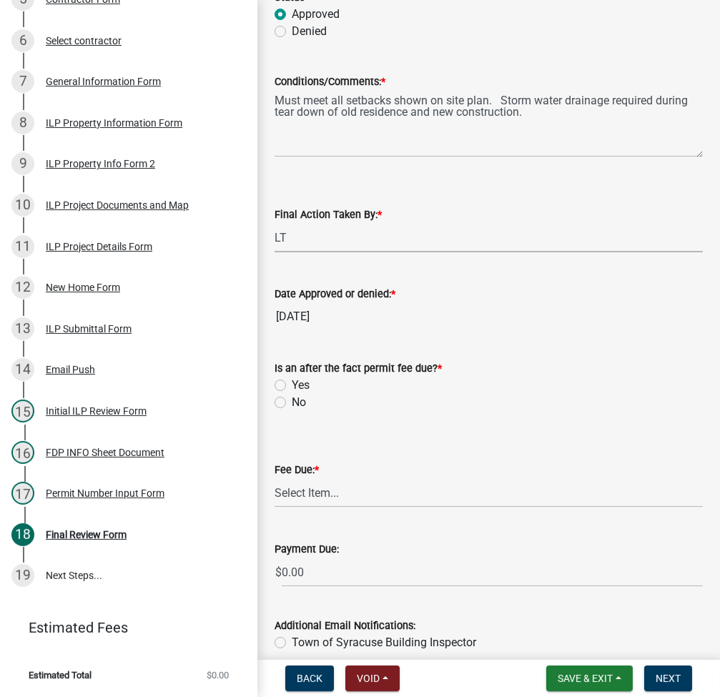
click at [292, 403] on label "No" at bounding box center [299, 402] width 14 height 17
click at [292, 403] on input "No" at bounding box center [296, 398] width 9 height 9
radio input "true"
click at [304, 502] on select "Select Item... N/A $10.00 $25.00 $125.00 $250 $500 $500 + $10.00 for every 10 s…" at bounding box center [488, 492] width 428 height 29
click at [274, 478] on select "Select Item... N/A $10.00 $25.00 $125.00 $250 $500 $500 + $10.00 for every 10 s…" at bounding box center [488, 492] width 428 height 29
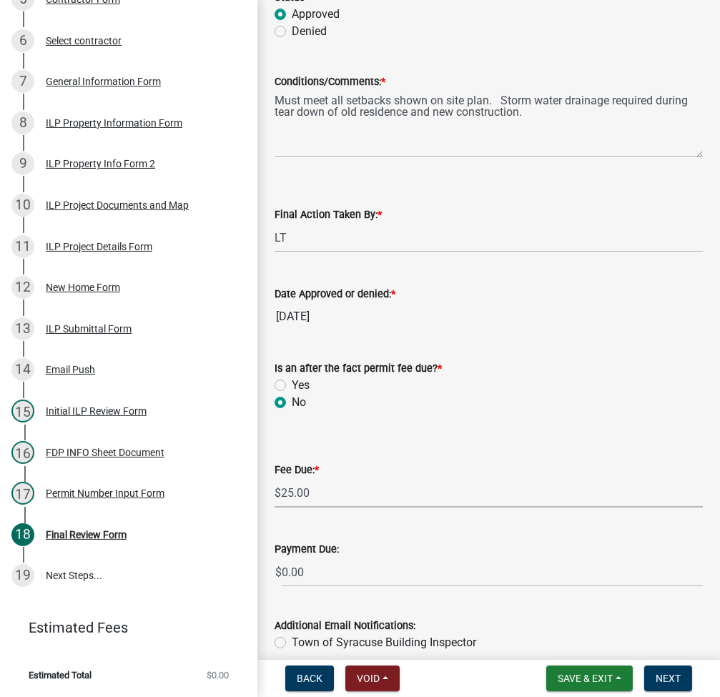
select select "71256567-8c52-414d-b434-ae6b266e1a0e"
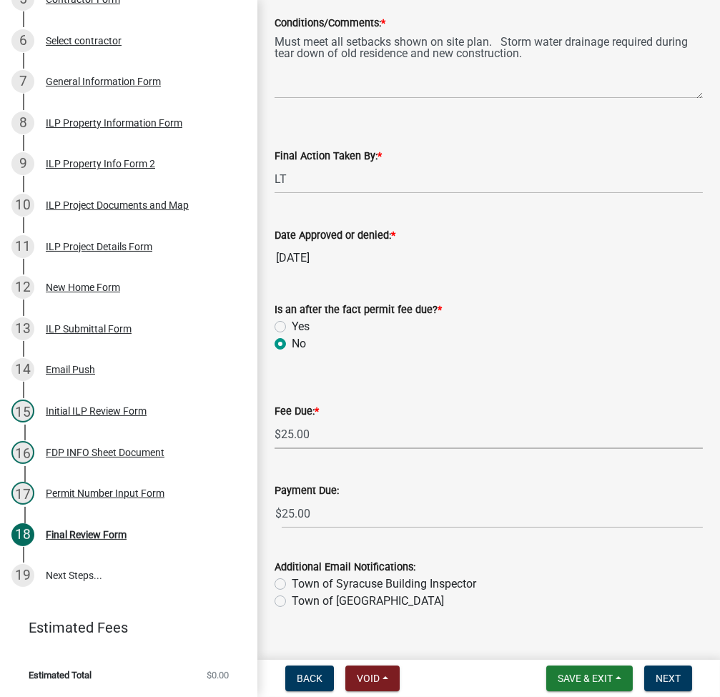
scroll to position [272, 0]
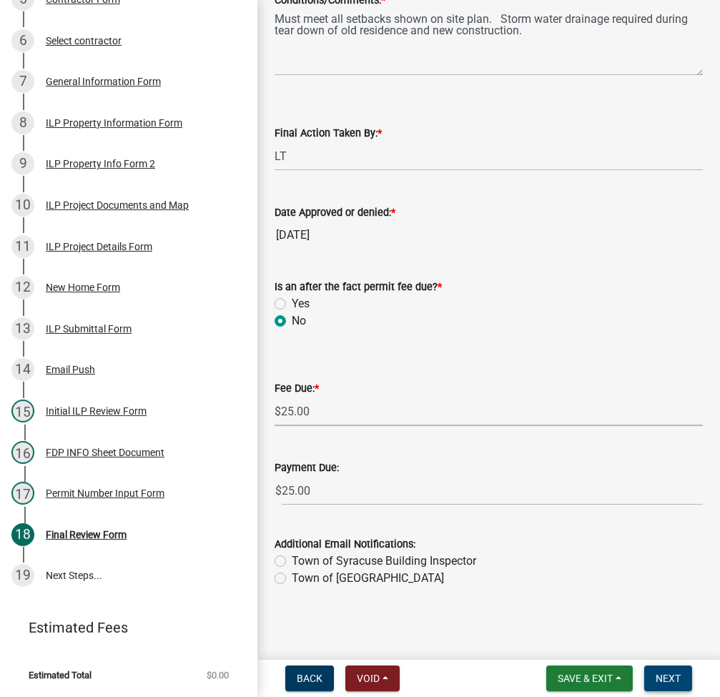
click at [668, 680] on span "Next" at bounding box center [667, 678] width 25 height 11
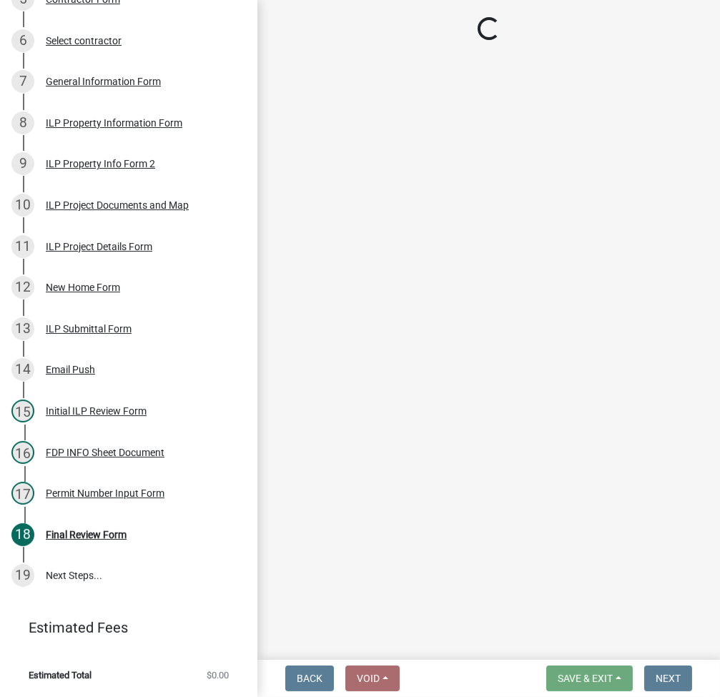
scroll to position [525, 0]
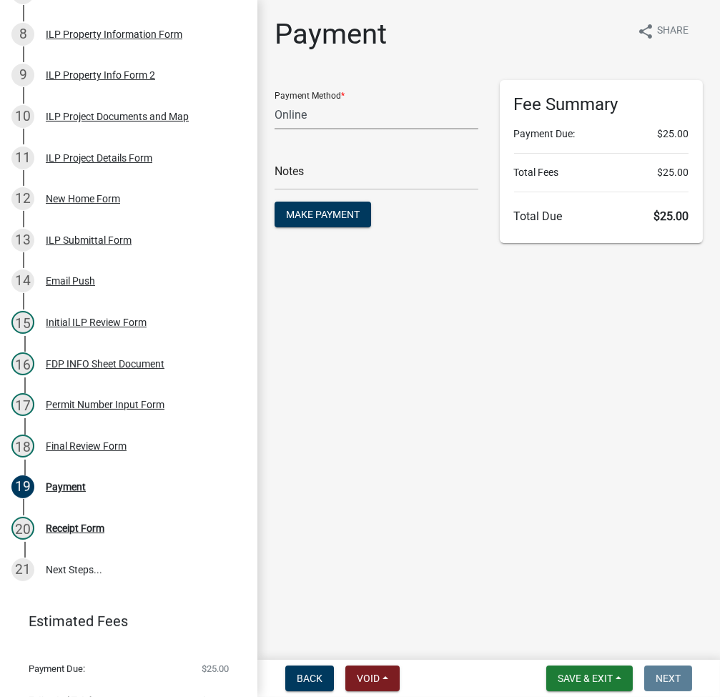
click at [326, 121] on select "Credit Card POS Check Cash Online" at bounding box center [376, 114] width 204 height 29
select select "1: 0"
click at [274, 100] on select "Credit Card POS Check Cash Online" at bounding box center [376, 114] width 204 height 29
click at [312, 176] on input "text" at bounding box center [376, 175] width 204 height 29
type input "2433"
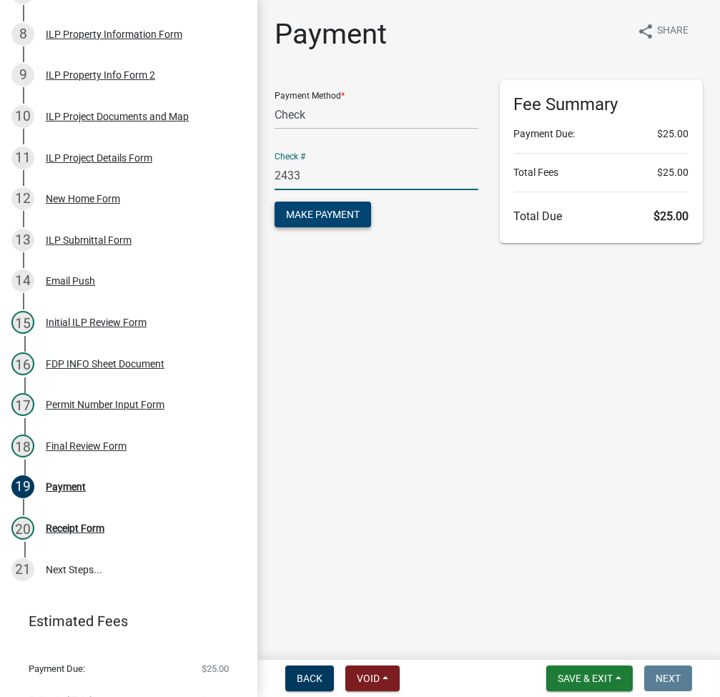
click at [325, 209] on span "Make Payment" at bounding box center [323, 214] width 74 height 11
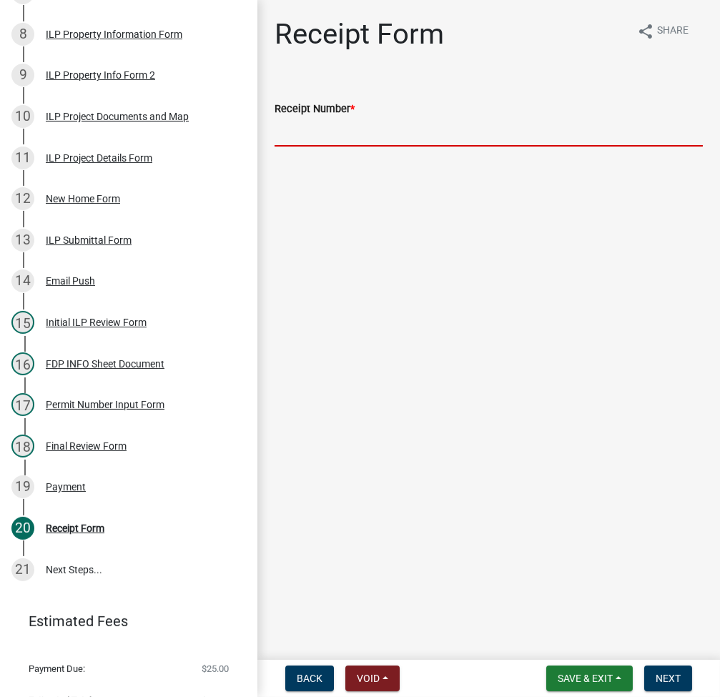
click at [489, 134] on input "Receipt Number *" at bounding box center [488, 131] width 428 height 29
type input "023564"
click at [670, 674] on span "Next" at bounding box center [667, 678] width 25 height 11
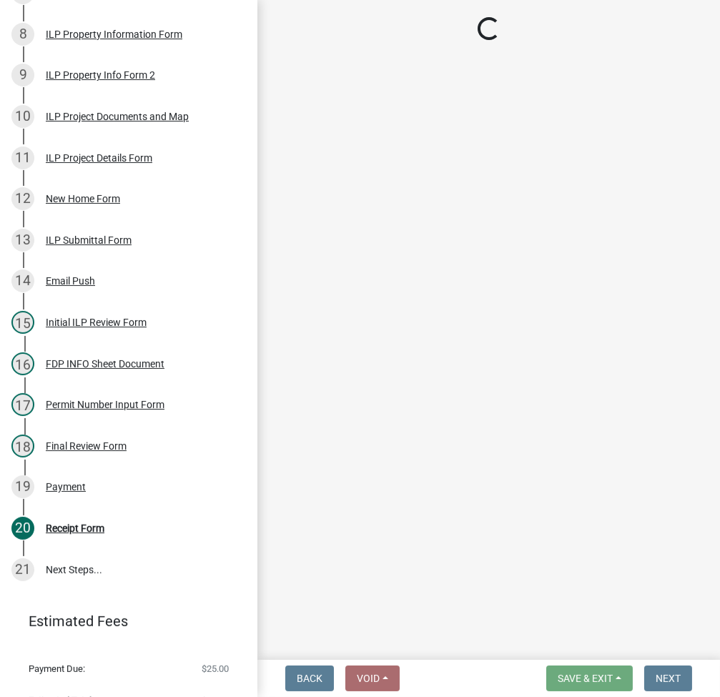
scroll to position [566, 0]
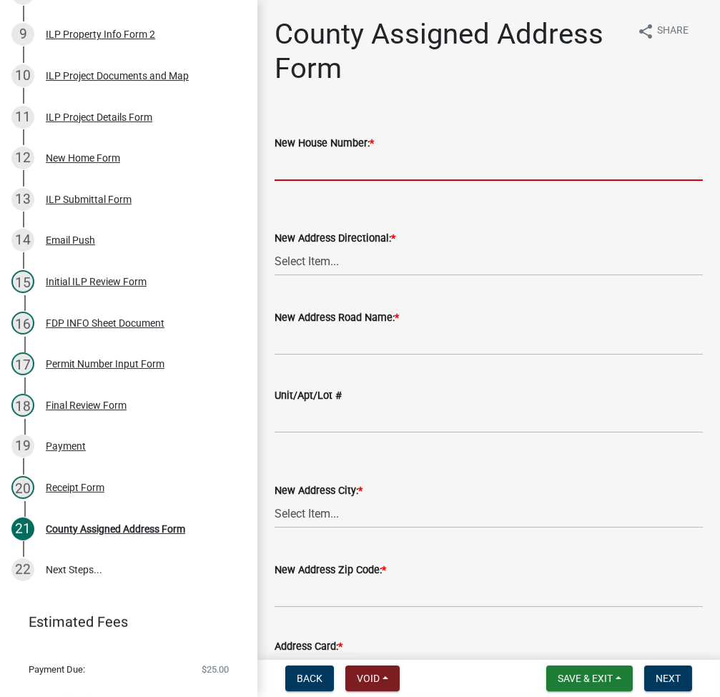
click at [468, 155] on input "New House Number: *" at bounding box center [488, 166] width 428 height 29
type input "1329"
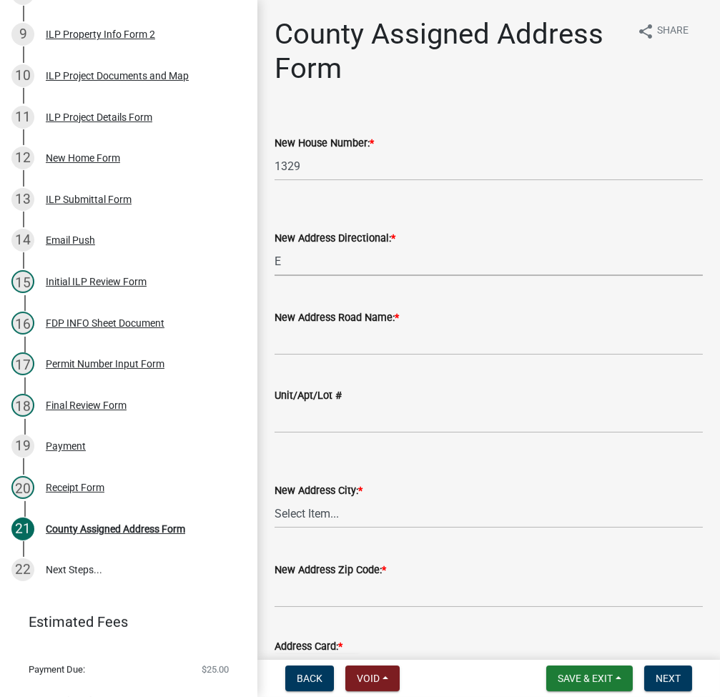
select select "148f84ff-3e58-44c7-a4f6-3eb3f135cbab"
type input "n"
type input "NORTHSHORE DR"
select select "d7f8c8bd-54ec-430e-a087-ff08b2a91d9f"
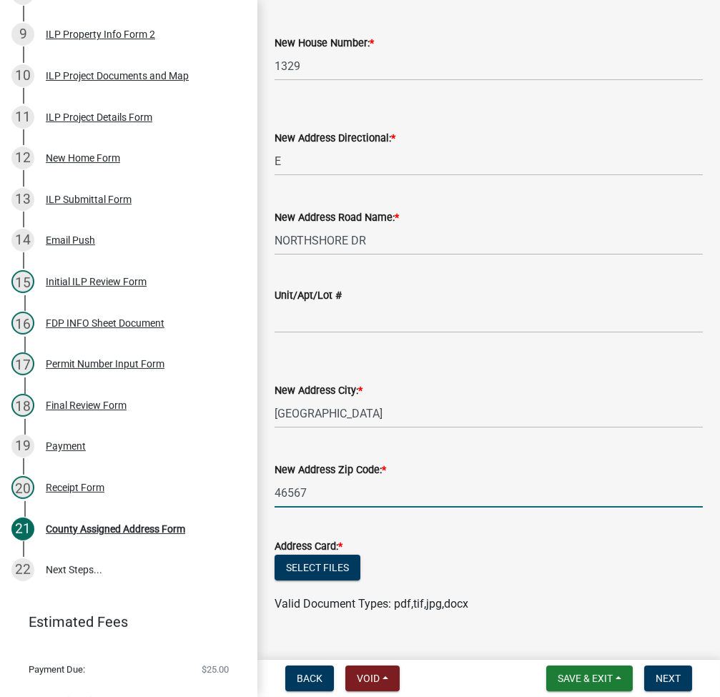
scroll to position [127, 0]
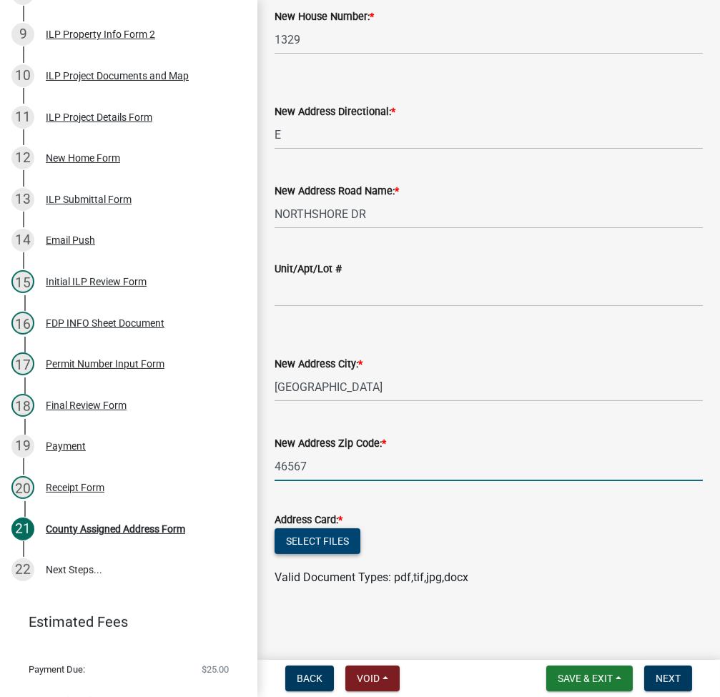
type input "46567"
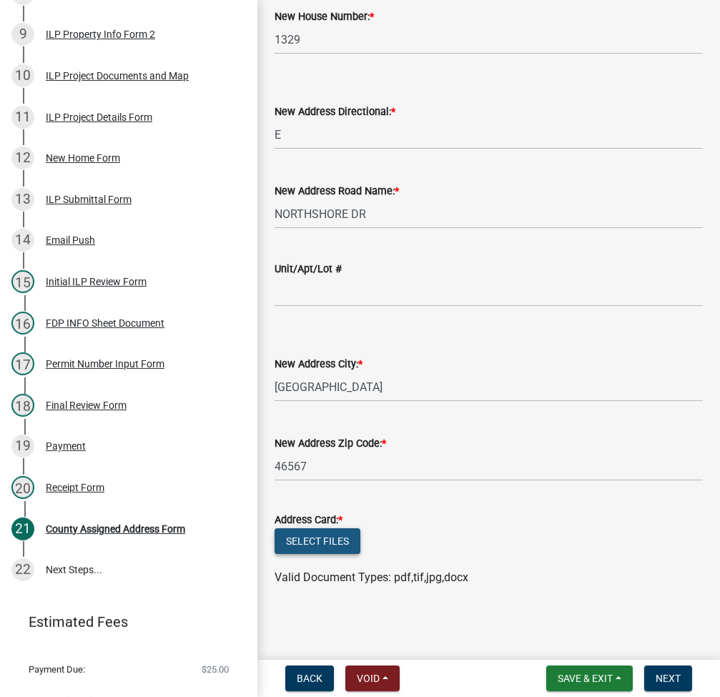
click at [304, 533] on button "Select files" at bounding box center [317, 541] width 86 height 26
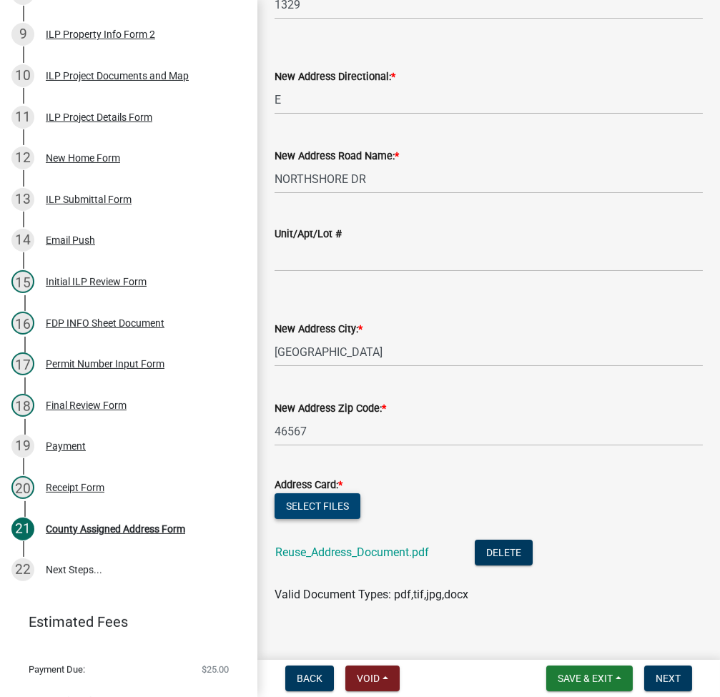
scroll to position [178, 0]
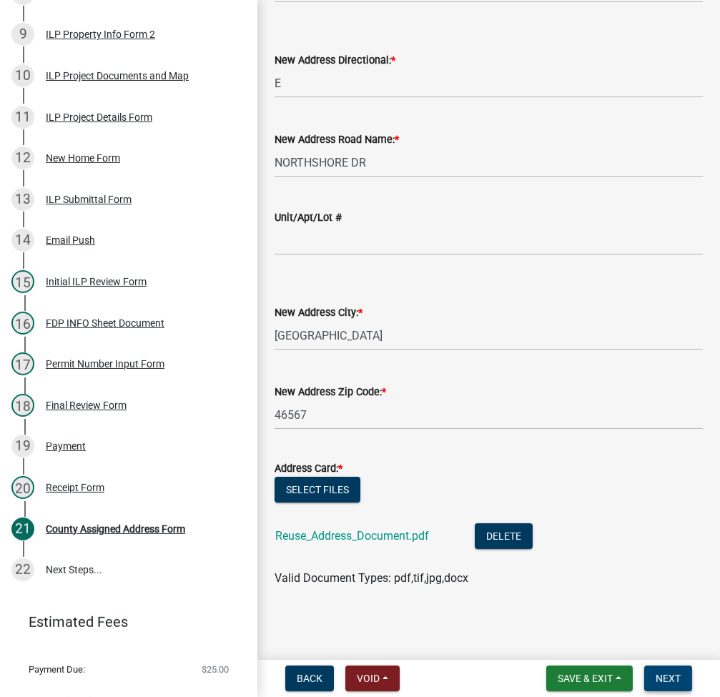
click at [678, 686] on button "Next" at bounding box center [668, 678] width 48 height 26
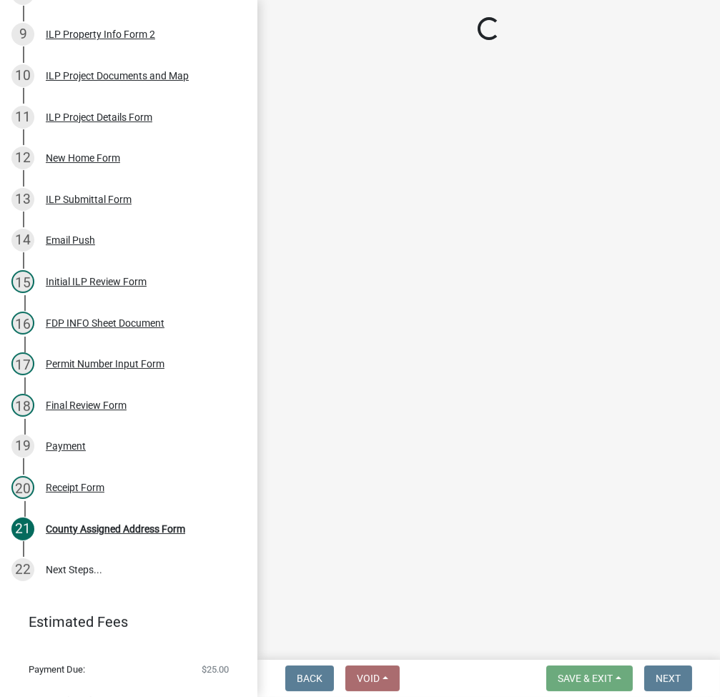
scroll to position [648, 0]
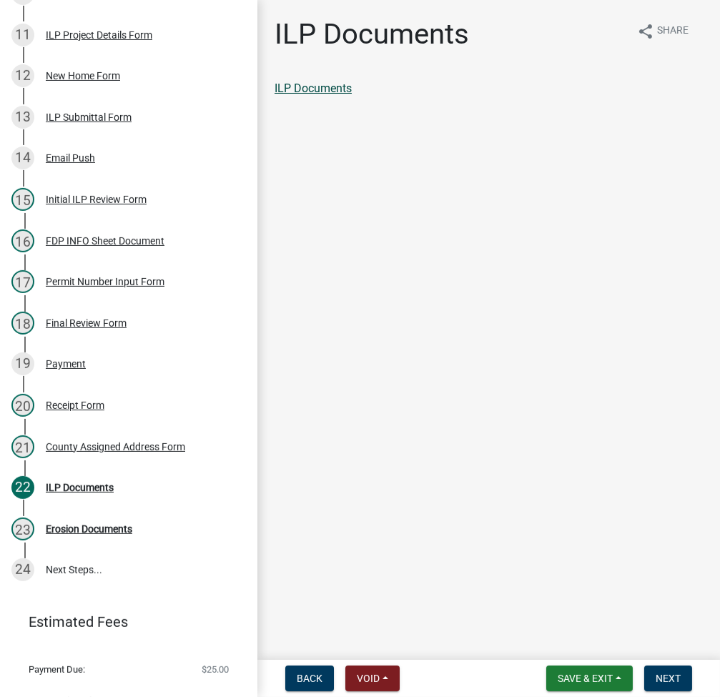
click at [332, 85] on link "ILP Documents" at bounding box center [312, 88] width 77 height 14
click at [314, 88] on link "ILP Documents" at bounding box center [312, 88] width 77 height 14
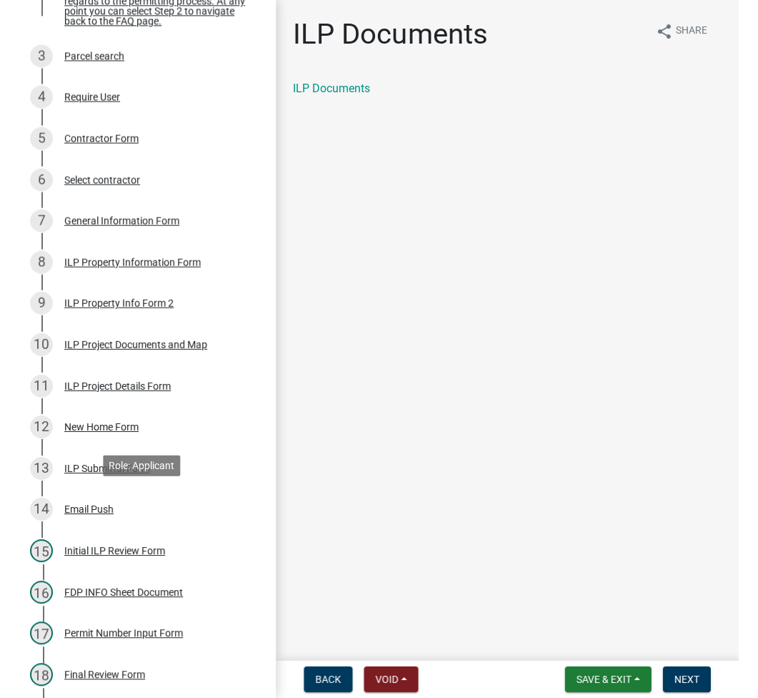
scroll to position [267, 0]
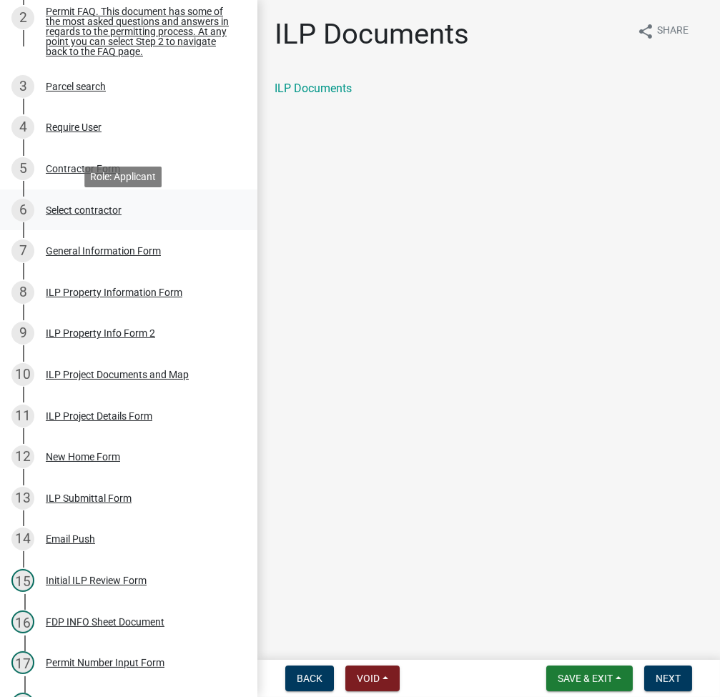
click at [84, 222] on div "6 Select contractor" at bounding box center [122, 210] width 223 height 23
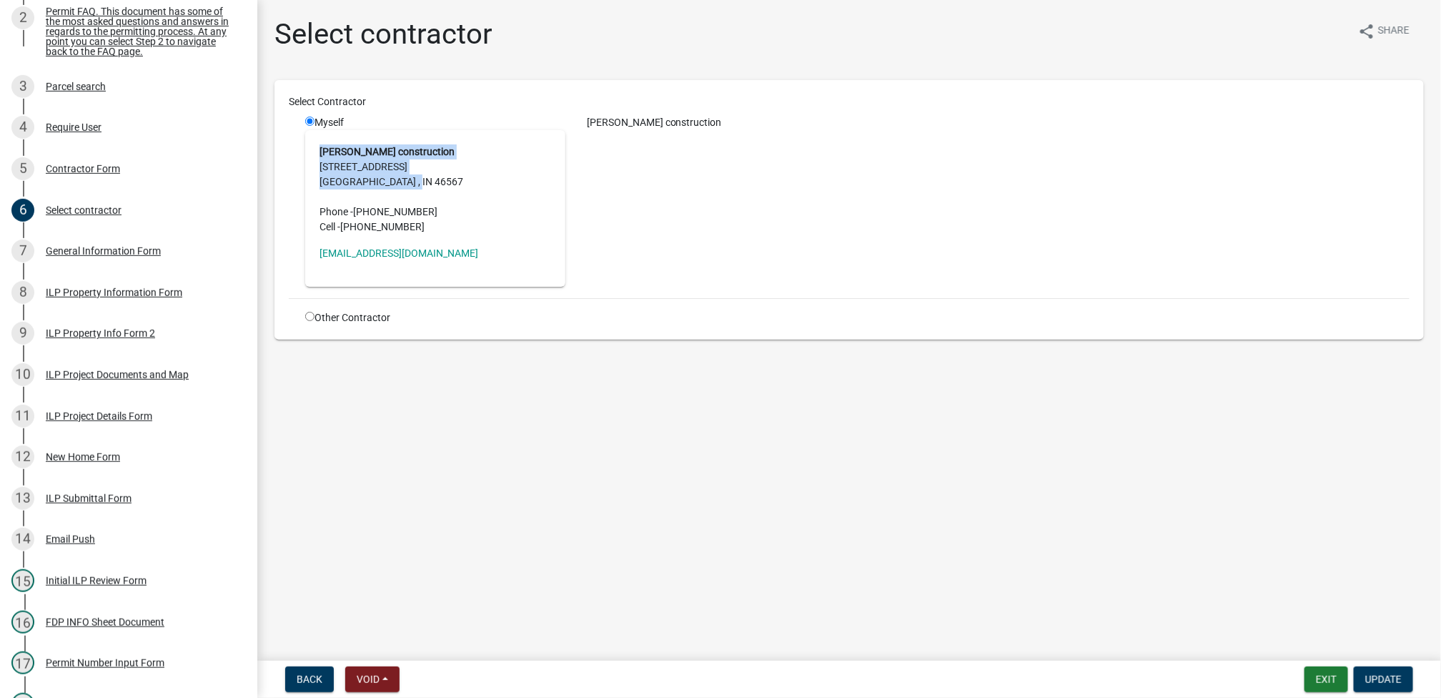
drag, startPoint x: 321, startPoint y: 149, endPoint x: 470, endPoint y: 186, distance: 153.1
click at [470, 186] on address "Allan Delagrange construction 11607 n st rd 13 Syracuse , IN 46567 Phone - (574…" at bounding box center [435, 189] width 232 height 90
copy address "Allan Delagrange construction 11607 n st rd 13 Syracuse , IN 46567"
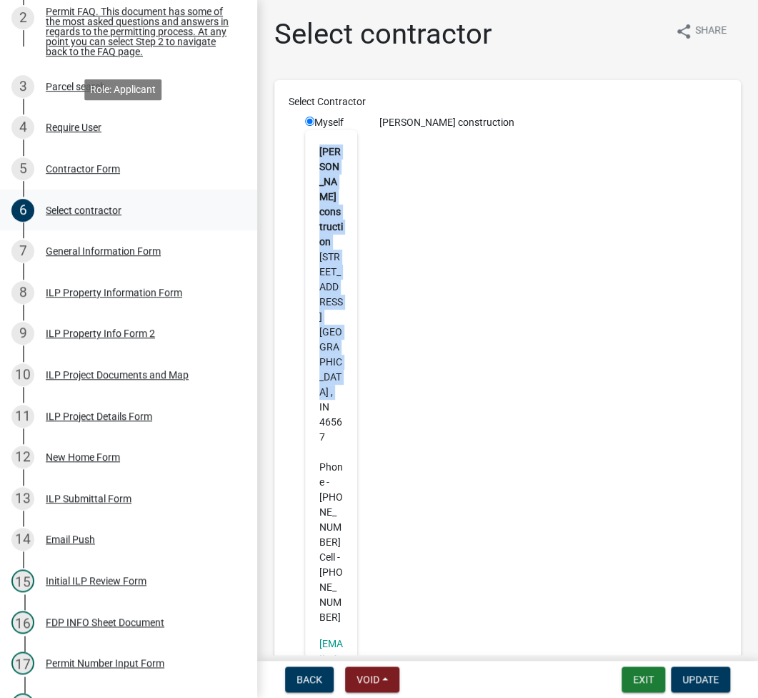
scroll to position [680, 0]
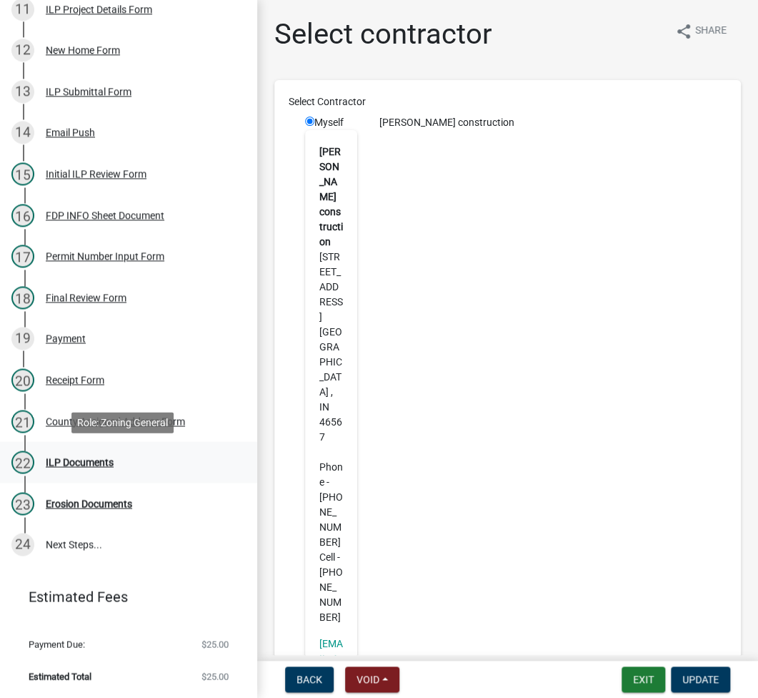
click at [77, 458] on div "ILP Documents" at bounding box center [80, 462] width 68 height 10
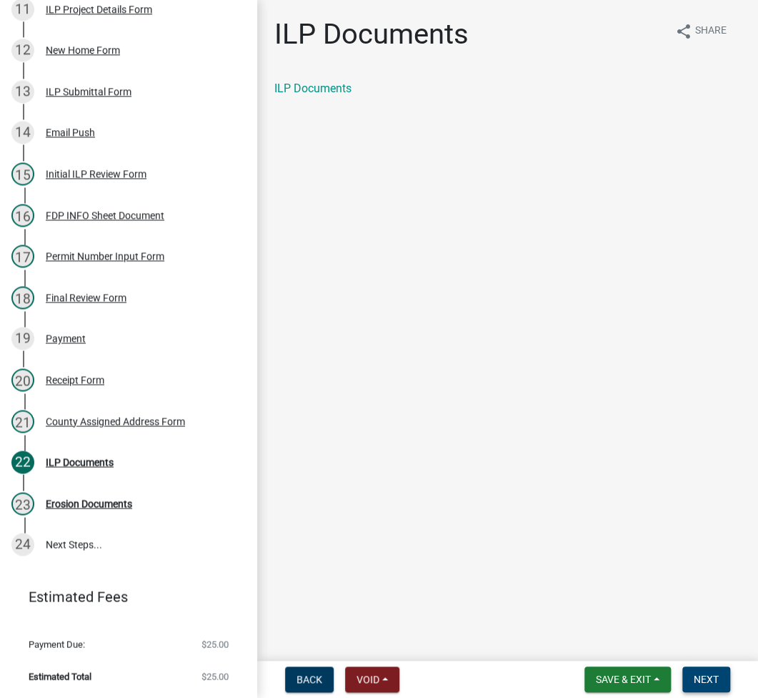
click at [708, 683] on span "Next" at bounding box center [706, 678] width 25 height 11
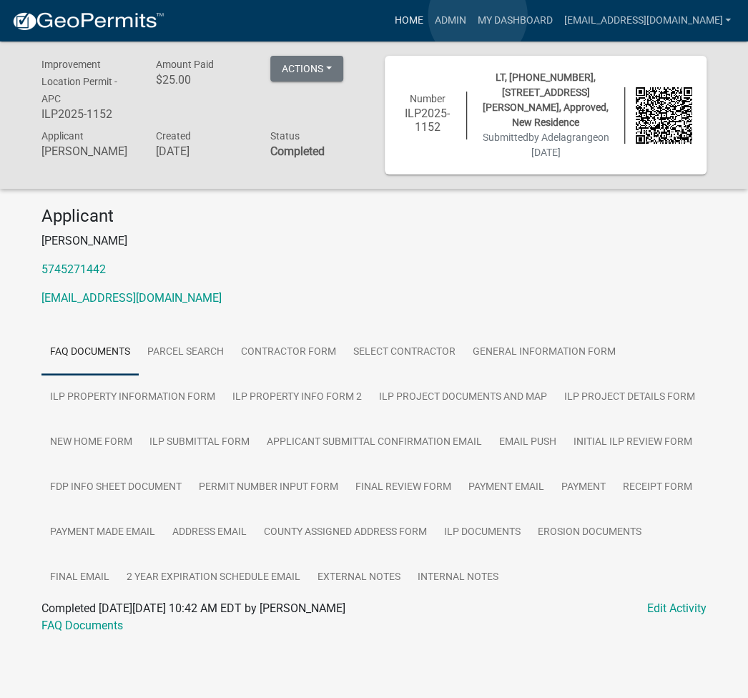
click at [428, 16] on link "Home" at bounding box center [408, 20] width 40 height 27
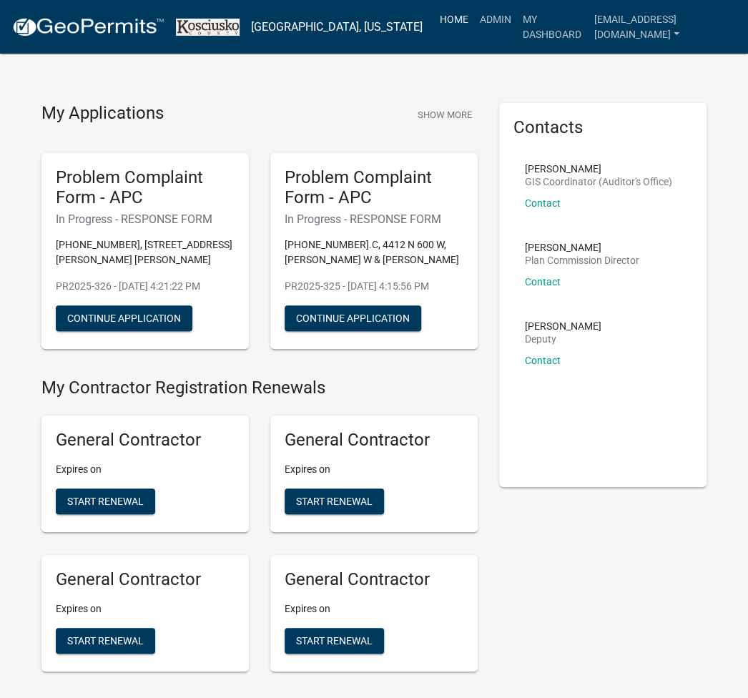
click at [465, 9] on link "Home" at bounding box center [454, 19] width 40 height 27
click at [457, 15] on link "Home" at bounding box center [454, 19] width 40 height 27
click at [514, 12] on link "Admin" at bounding box center [495, 19] width 43 height 27
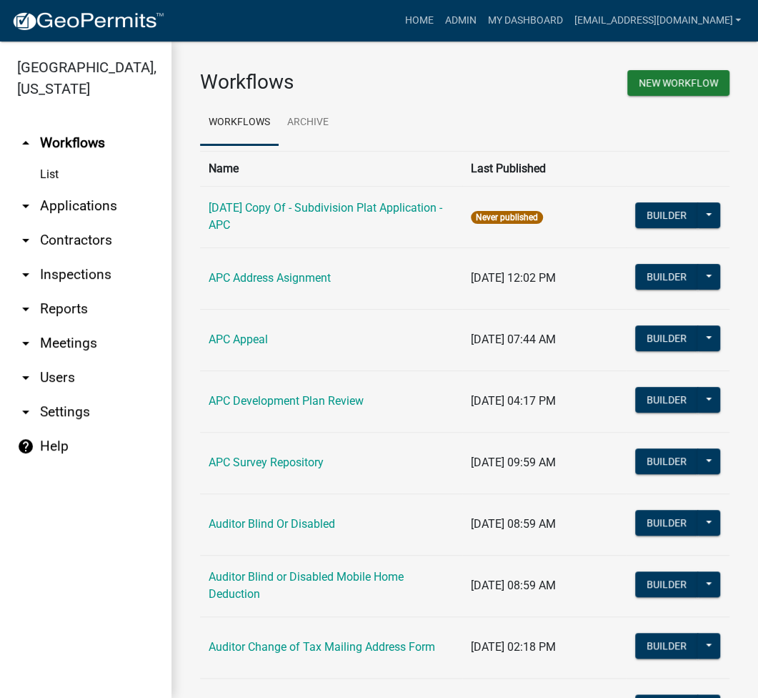
click at [101, 207] on link "arrow_drop_down Applications" at bounding box center [86, 206] width 172 height 34
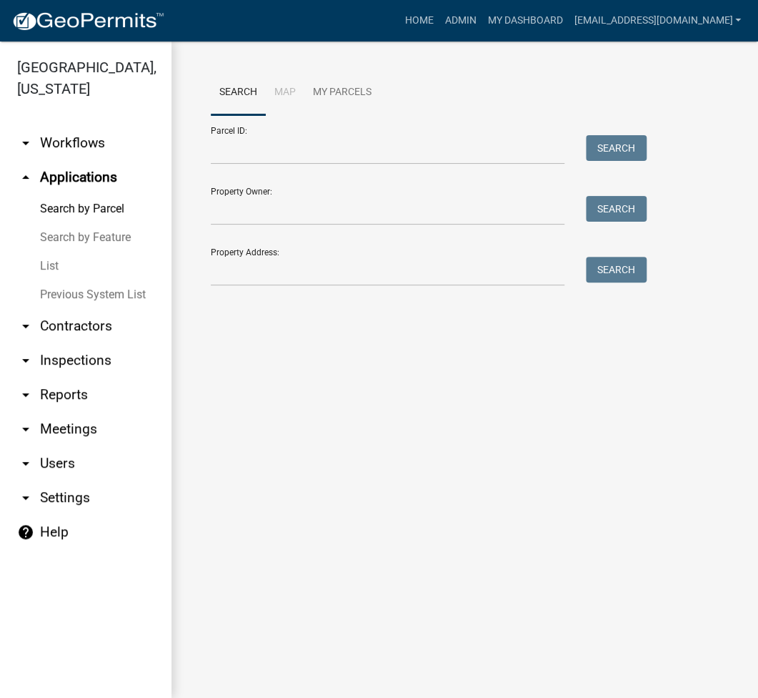
click at [64, 268] on link "List" at bounding box center [86, 266] width 172 height 29
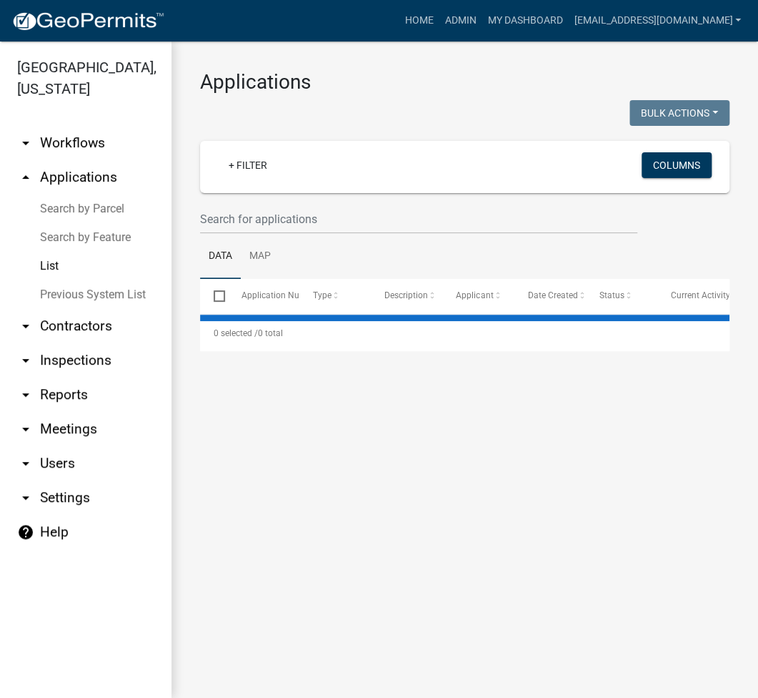
select select "2: 50"
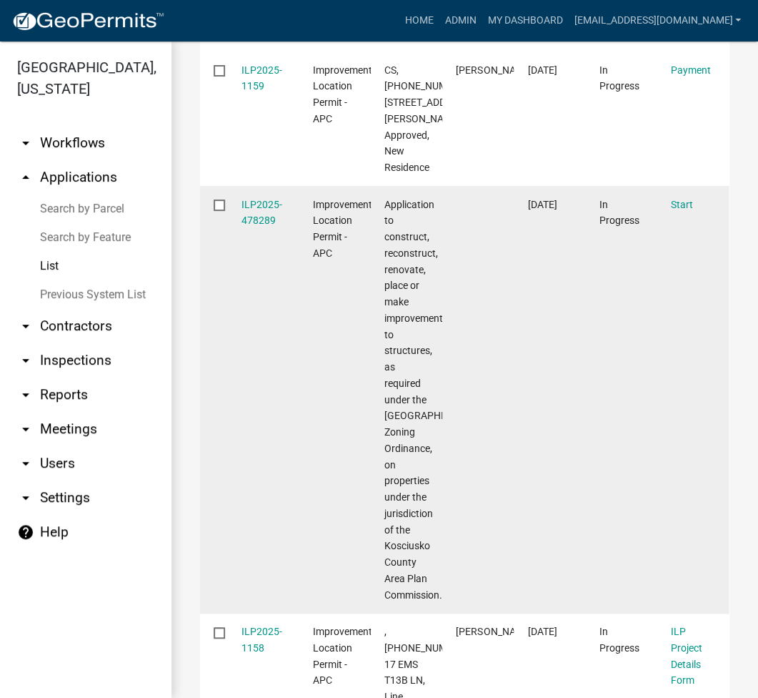
scroll to position [953, 0]
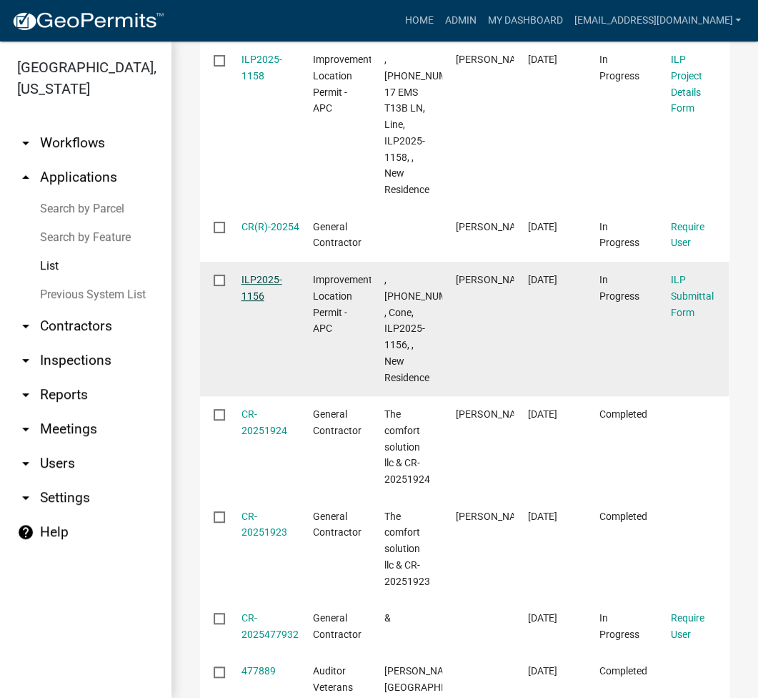
click at [259, 302] on link "ILP2025-1156" at bounding box center [262, 288] width 41 height 28
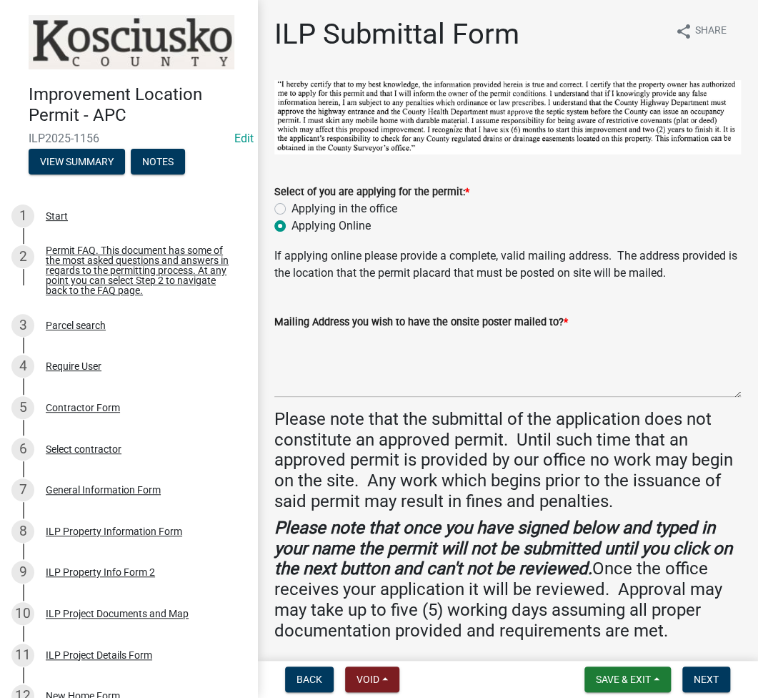
scroll to position [410, 0]
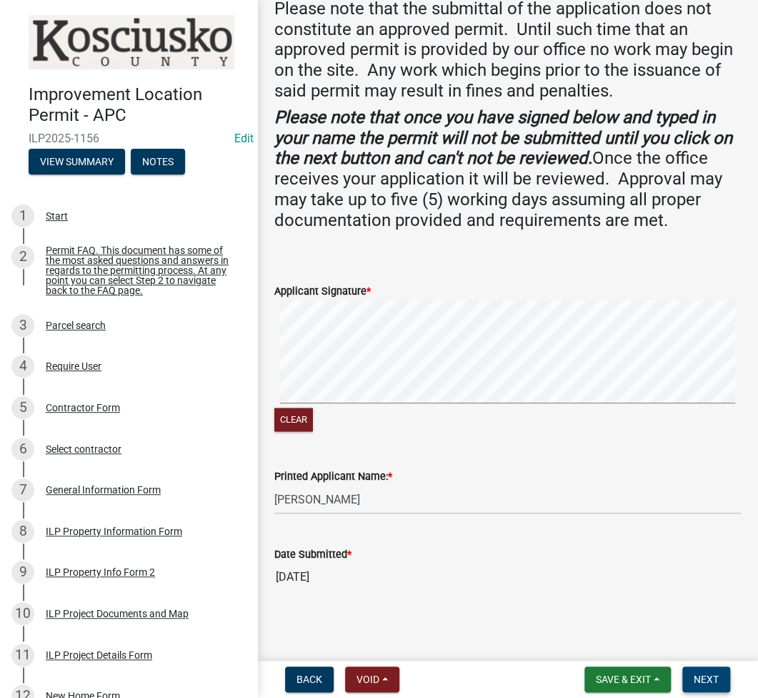
click at [705, 677] on span "Next" at bounding box center [706, 678] width 25 height 11
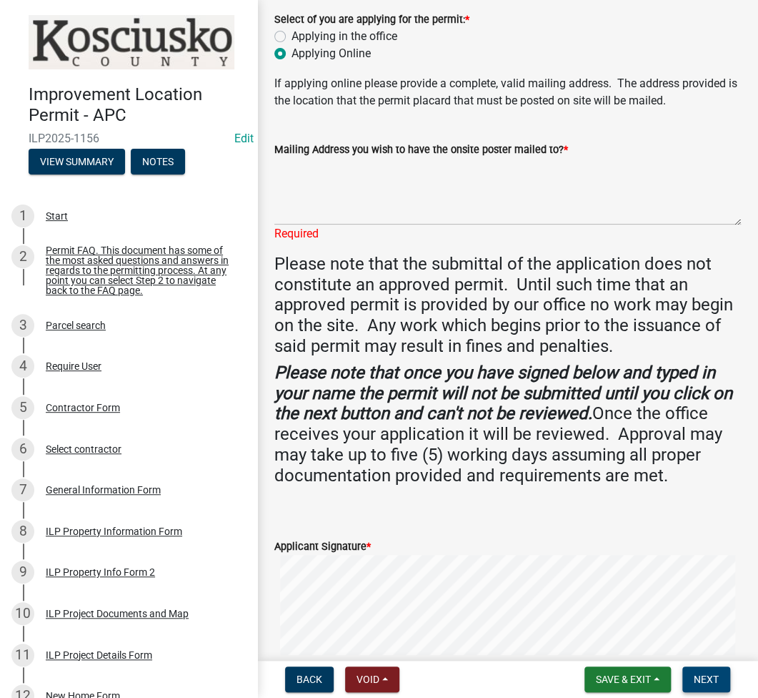
scroll to position [190, 0]
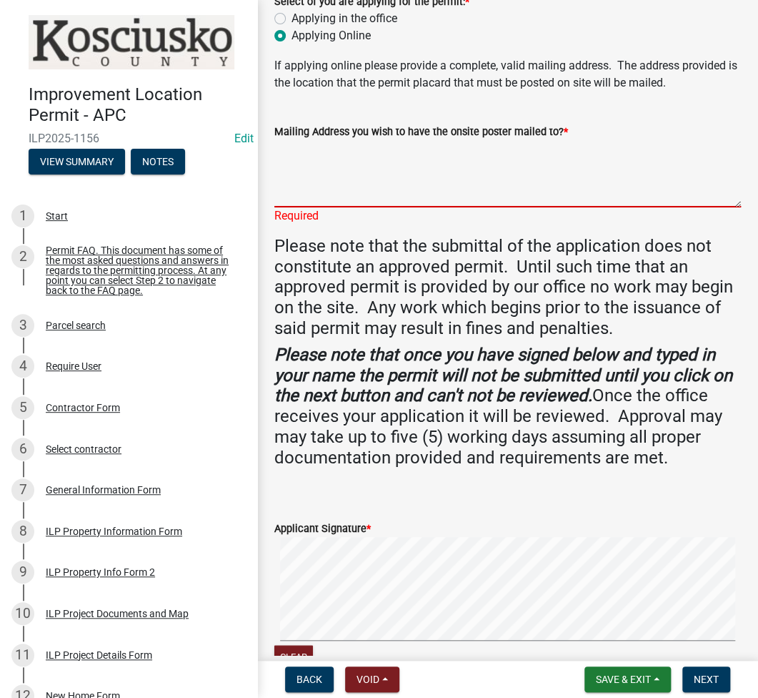
click at [583, 180] on textarea "Mailing Address you wish to have the onsite poster mailed to? *" at bounding box center [507, 173] width 467 height 67
click at [106, 454] on div "Select contractor" at bounding box center [84, 449] width 76 height 10
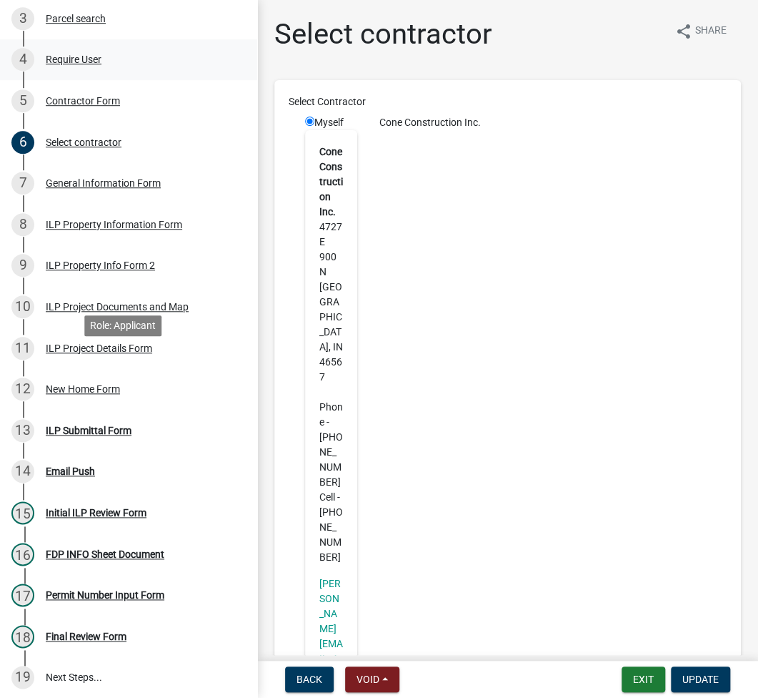
scroll to position [381, 0]
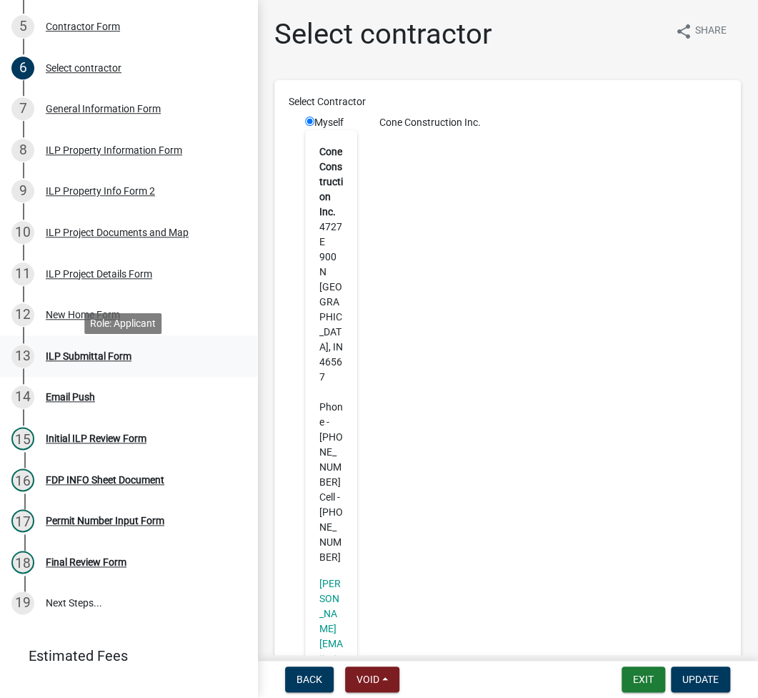
click at [89, 358] on div "ILP Submittal Form" at bounding box center [89, 356] width 86 height 10
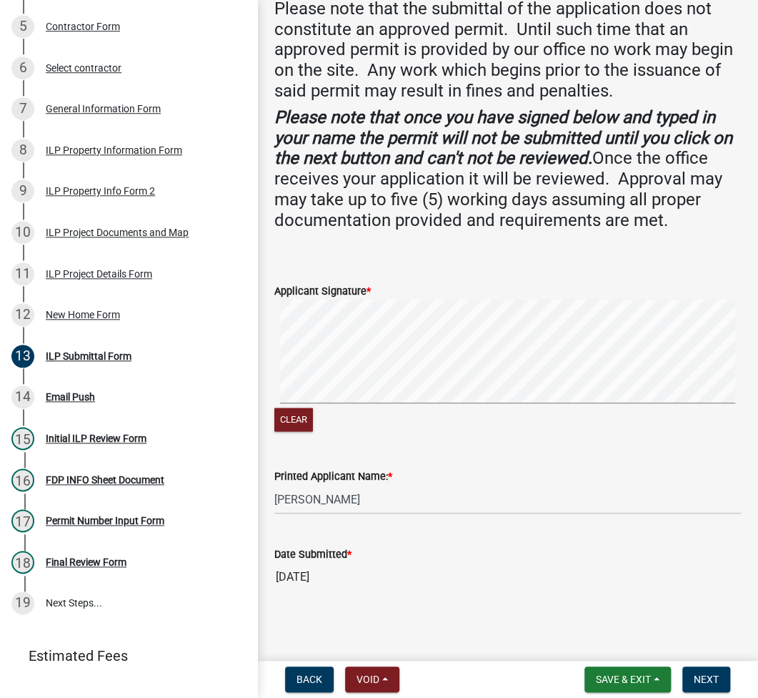
scroll to position [0, 0]
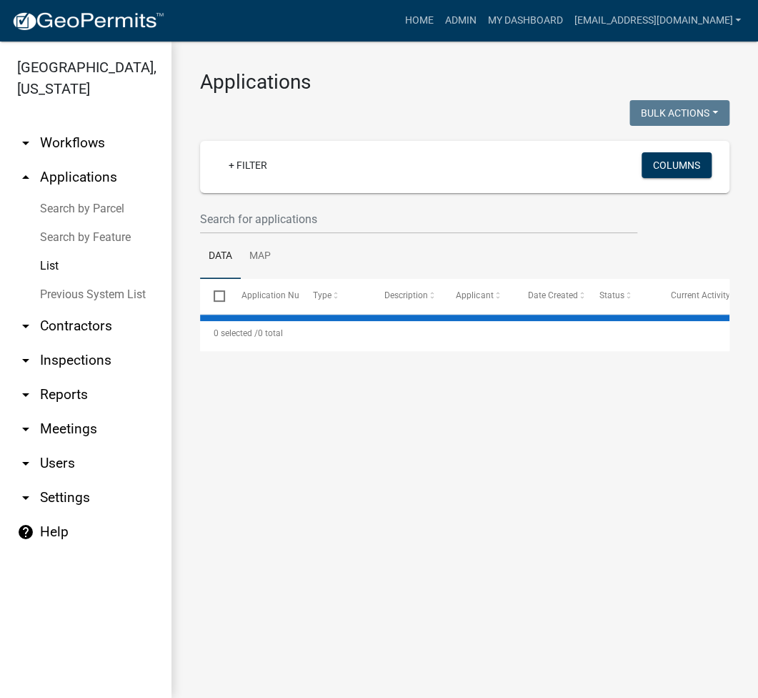
select select "2: 50"
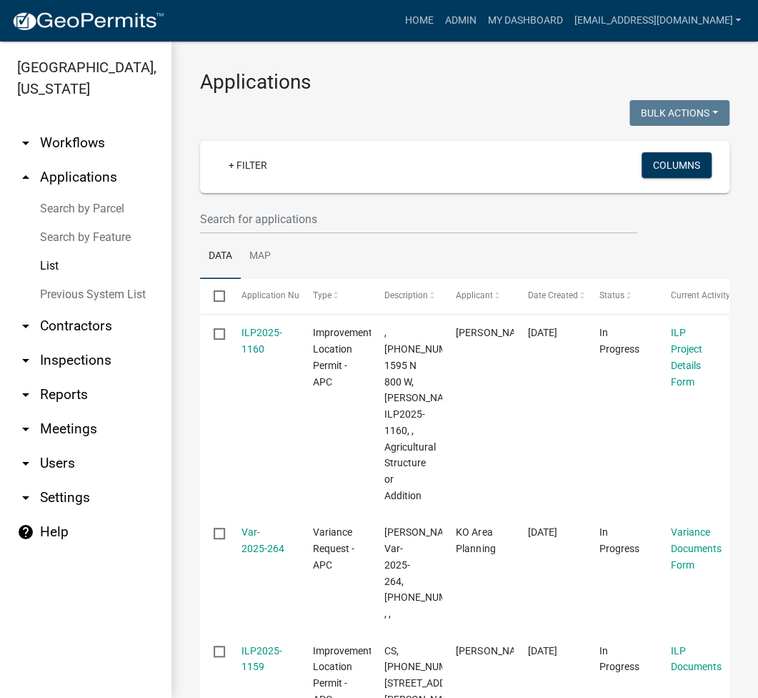
click at [47, 271] on link "List" at bounding box center [86, 266] width 172 height 29
click at [239, 209] on input "text" at bounding box center [418, 218] width 437 height 29
type input "2025-1151"
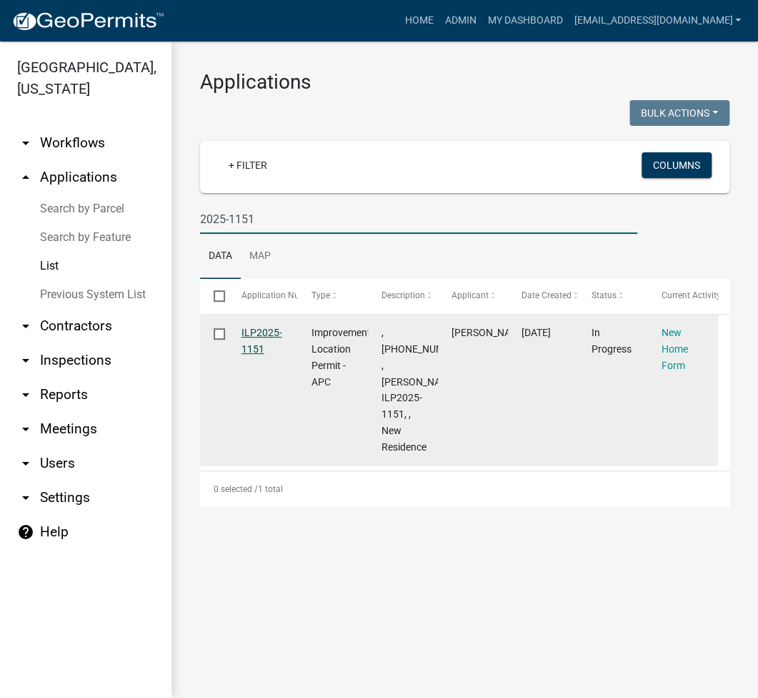
click at [263, 327] on link "ILP2025-1151" at bounding box center [262, 341] width 41 height 28
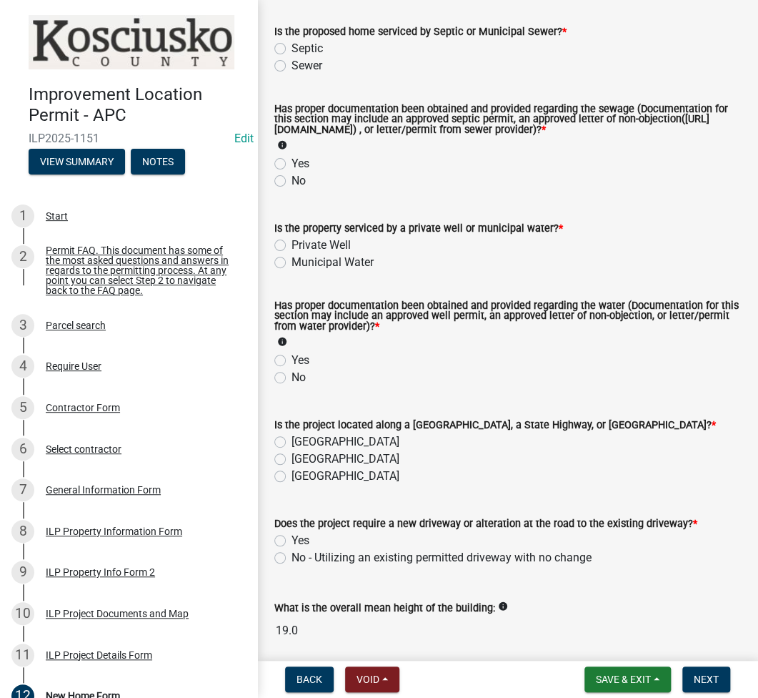
scroll to position [222, 0]
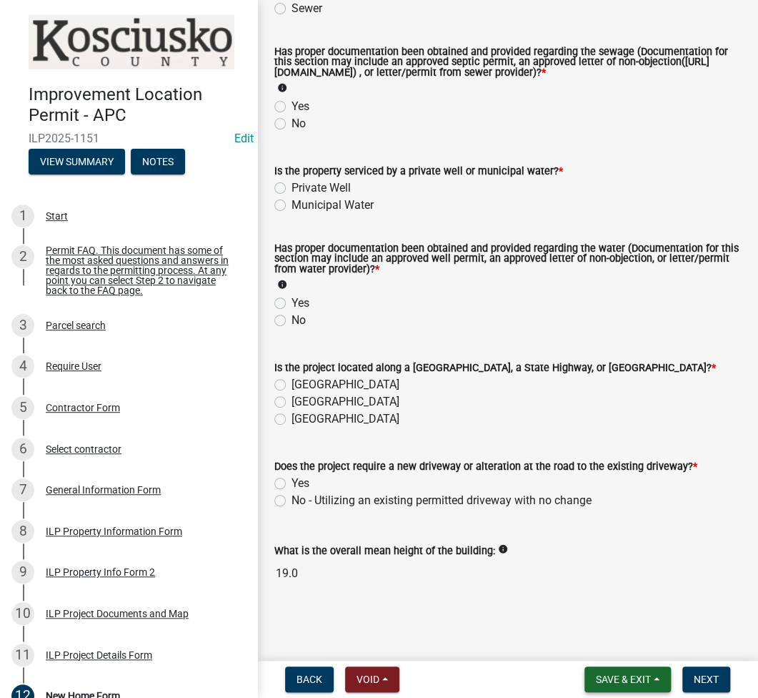
click at [623, 675] on span "Save & Exit" at bounding box center [623, 678] width 55 height 11
click at [609, 644] on button "Save & Exit" at bounding box center [614, 642] width 114 height 34
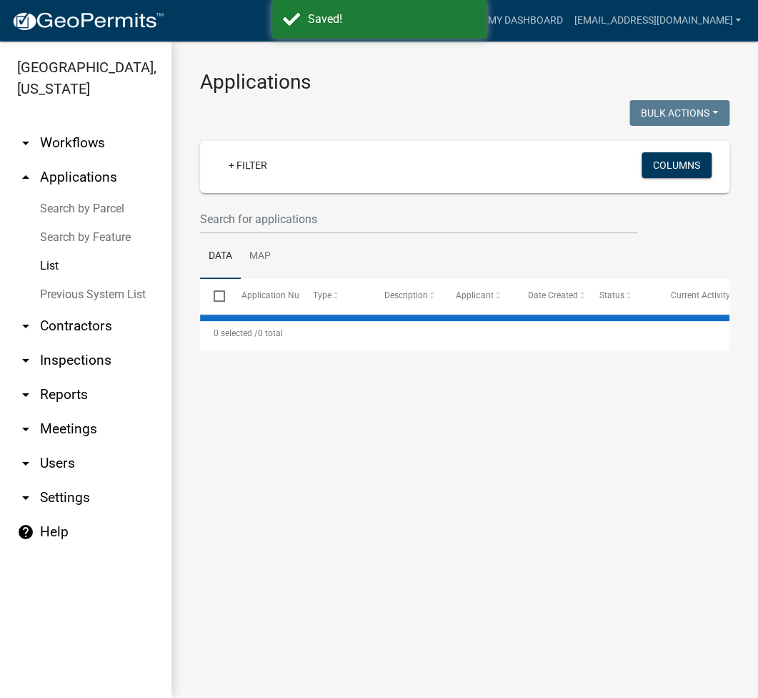
select select "2: 50"
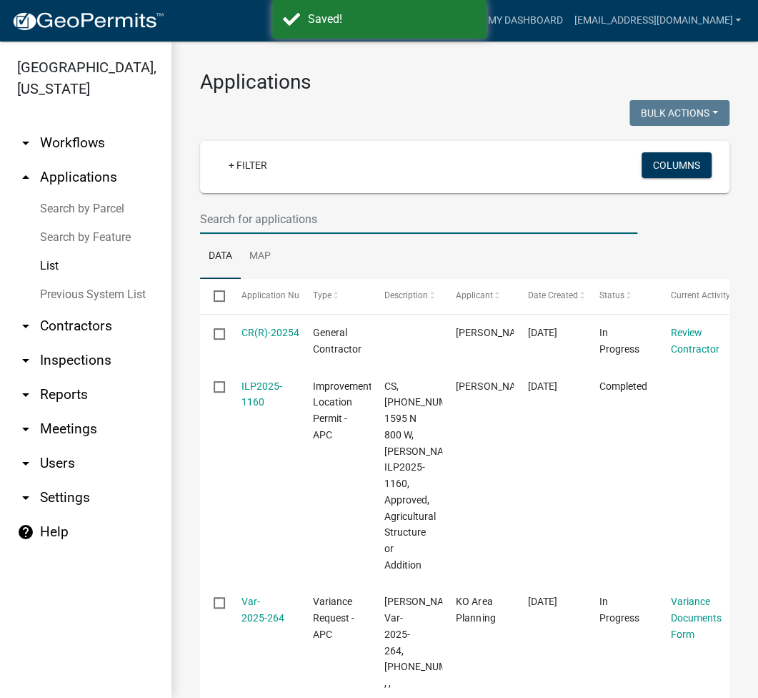
click at [310, 209] on input "text" at bounding box center [418, 218] width 437 height 29
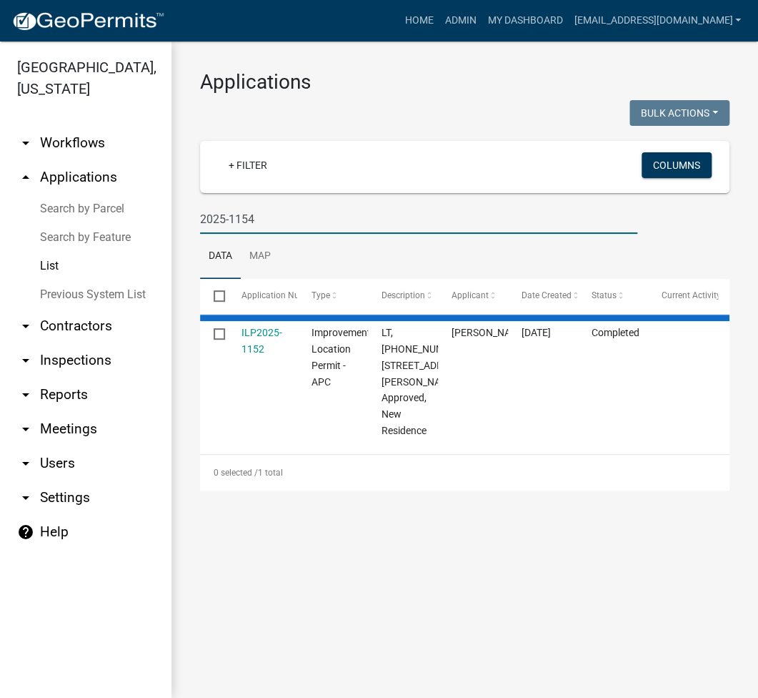
type input "2025-1154"
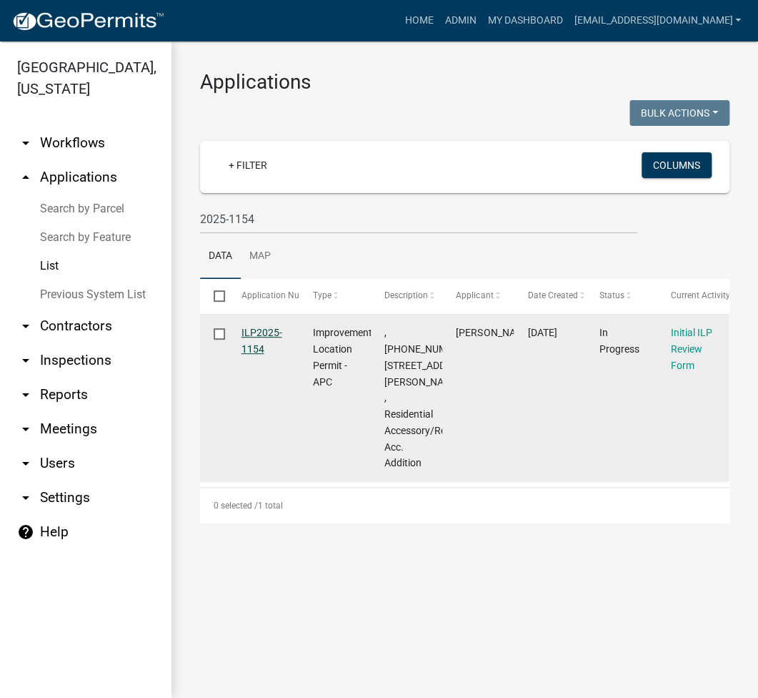
click at [264, 329] on link "ILP2025-1154" at bounding box center [262, 341] width 41 height 28
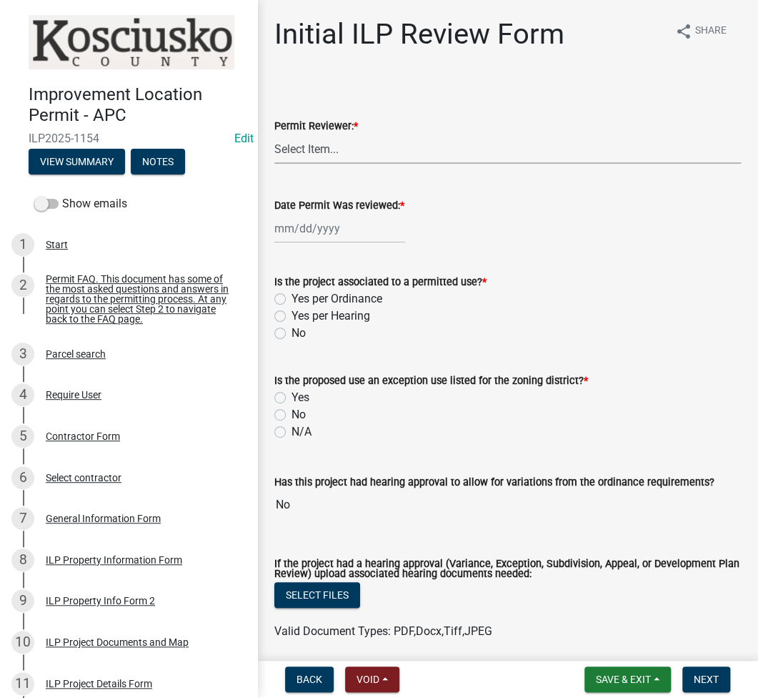
click at [310, 138] on select "Select Item... MMS LT AT CS Vacant Vacant" at bounding box center [507, 148] width 467 height 29
click at [274, 134] on select "Select Item... MMS LT AT CS Vacant Vacant" at bounding box center [507, 148] width 467 height 29
select select "fc758b50-acba-4166-9f24-5248f0f78016"
click at [297, 226] on div at bounding box center [339, 228] width 131 height 29
select select "9"
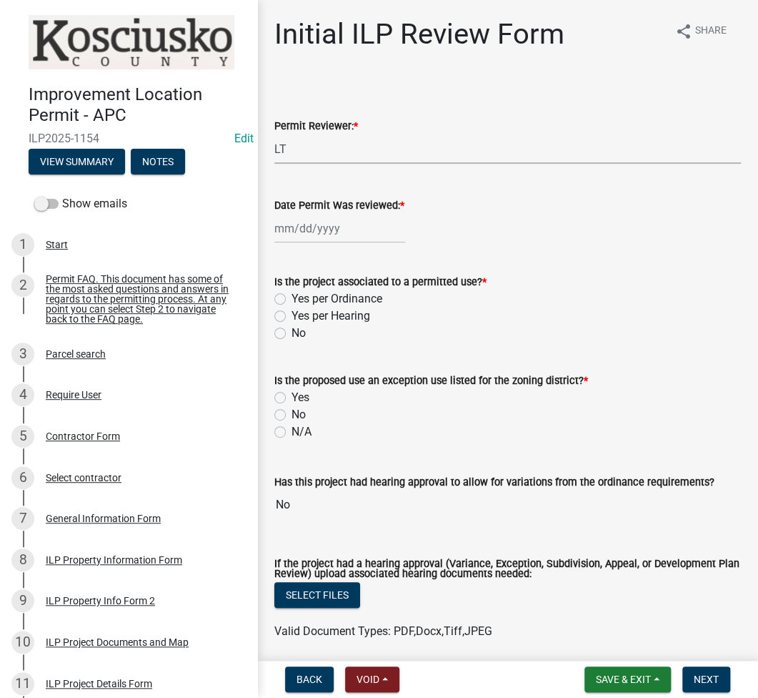
select select "2025"
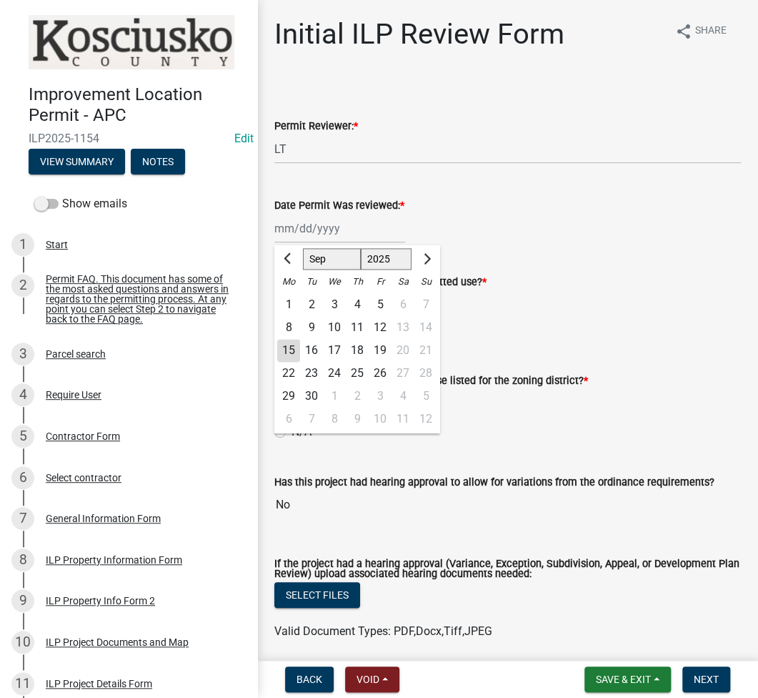
click at [289, 344] on div "15" at bounding box center [288, 350] width 23 height 23
type input "09/15/2025"
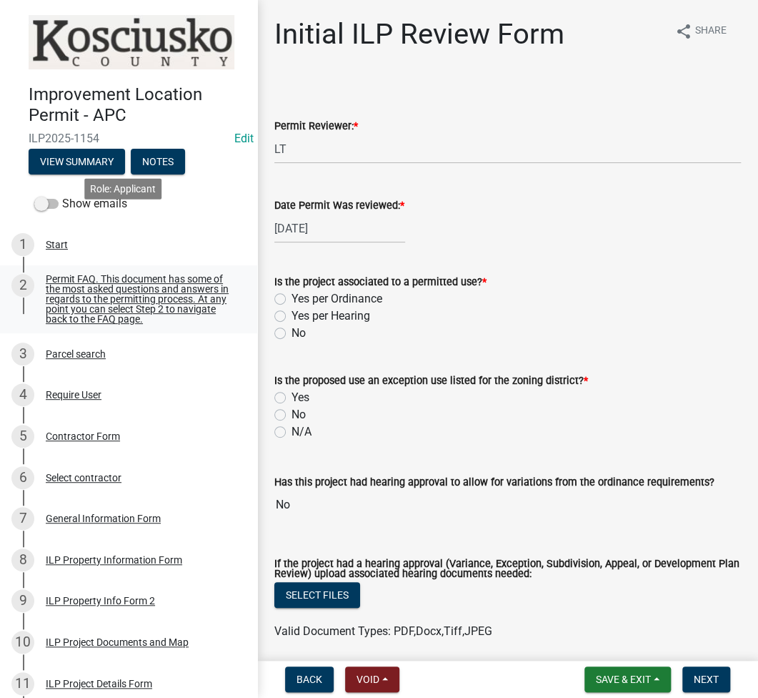
scroll to position [190, 0]
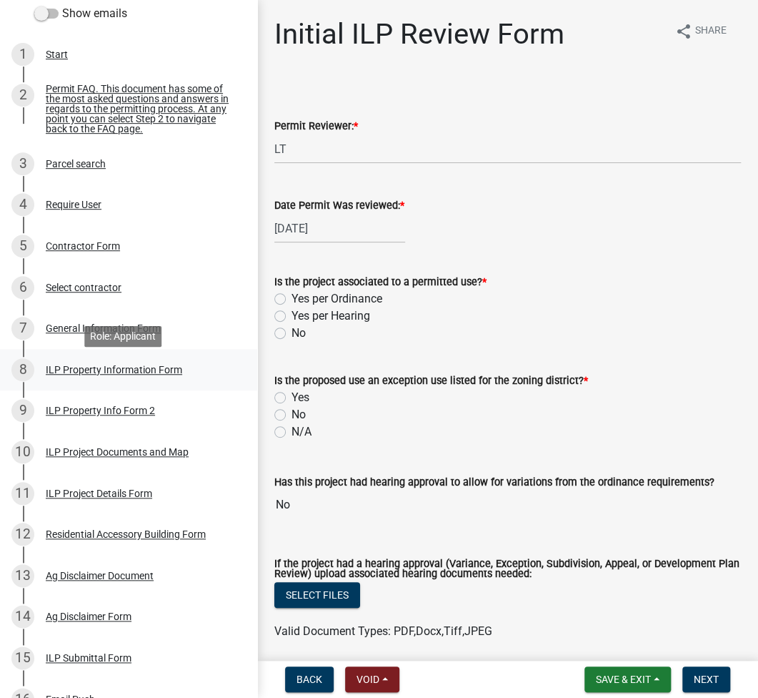
click at [100, 369] on div "ILP Property Information Form" at bounding box center [114, 369] width 137 height 10
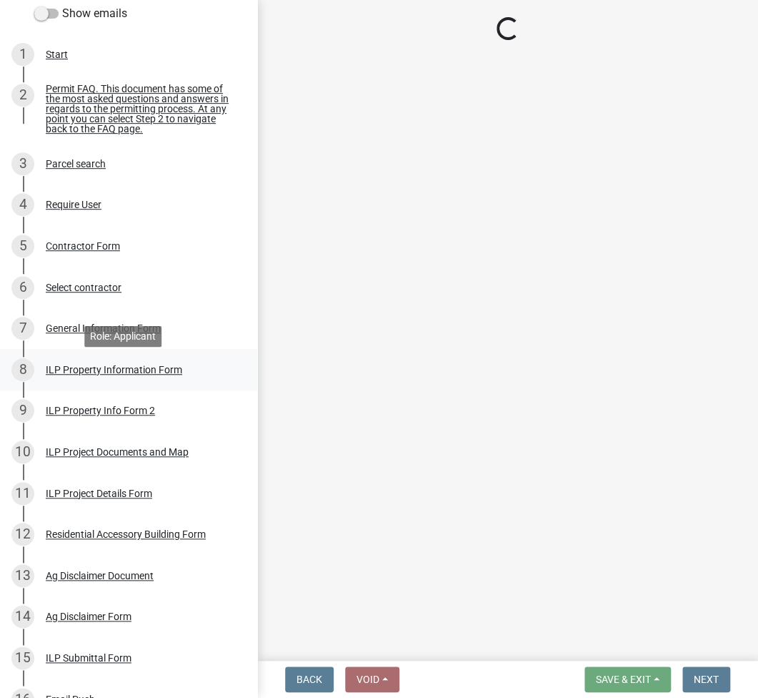
select select "60b18fa5-6b13-4736-a7f7-42cb21d90618"
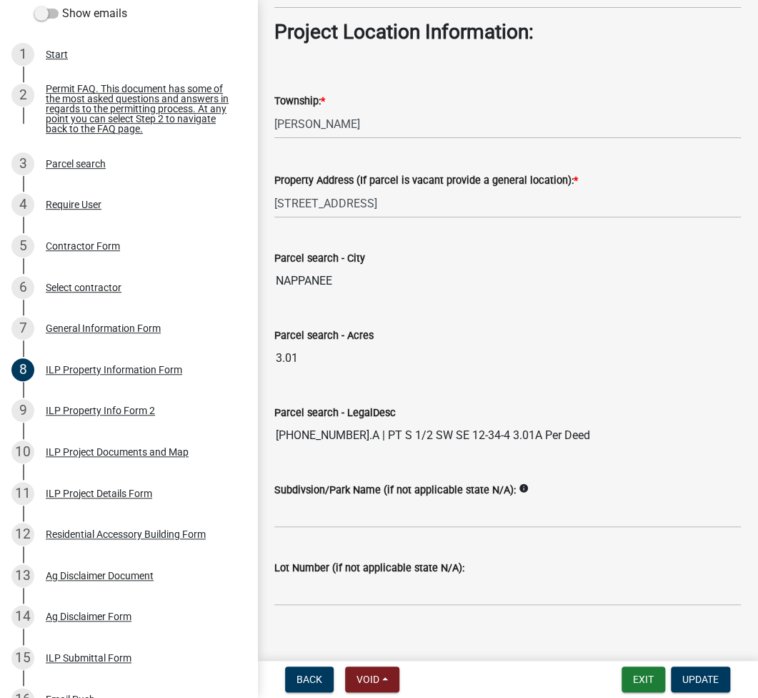
scroll to position [1076, 0]
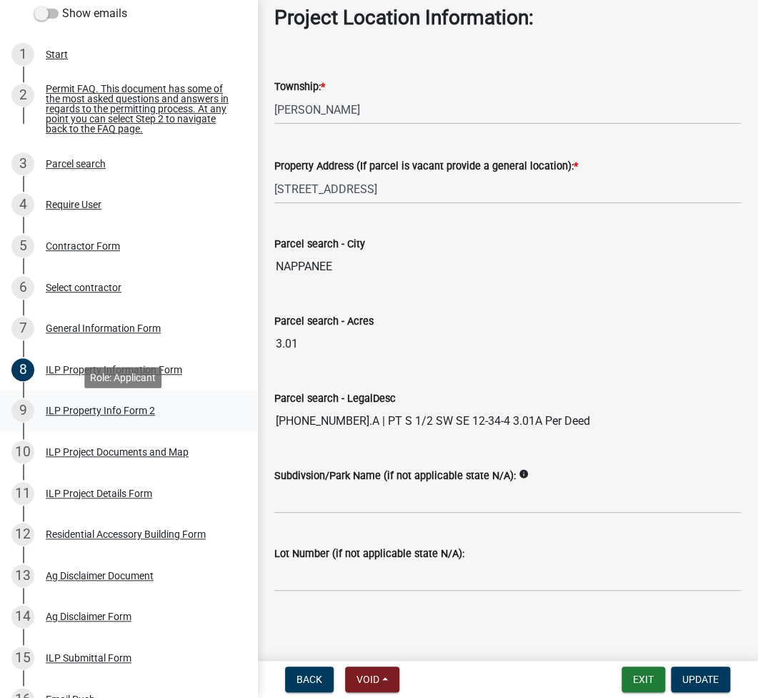
click at [127, 414] on div "ILP Property Info Form 2" at bounding box center [100, 410] width 109 height 10
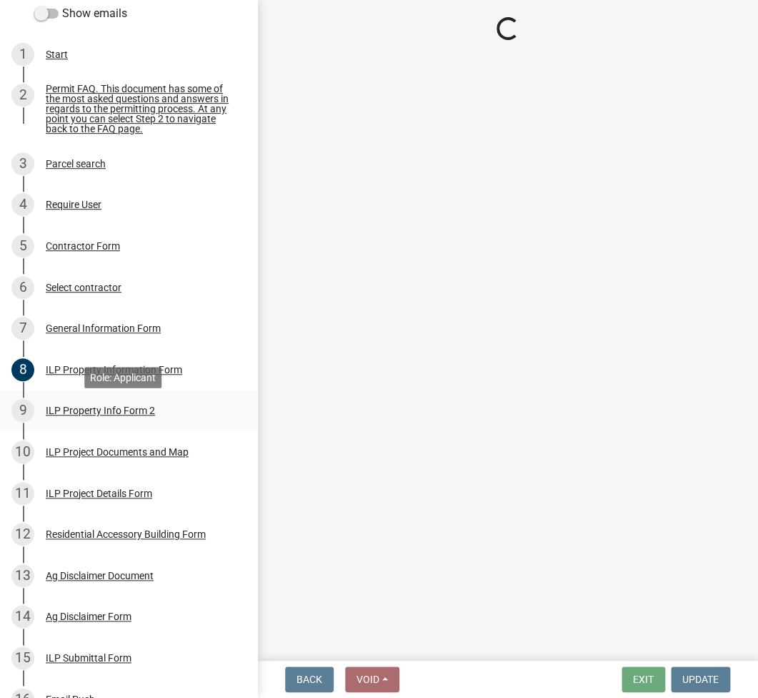
scroll to position [0, 0]
select select "5d8d9a6f-68f4-4910-b8ad-905844ed2da1"
select select "ea119d11-e52e-4559-b746-af06211fe819"
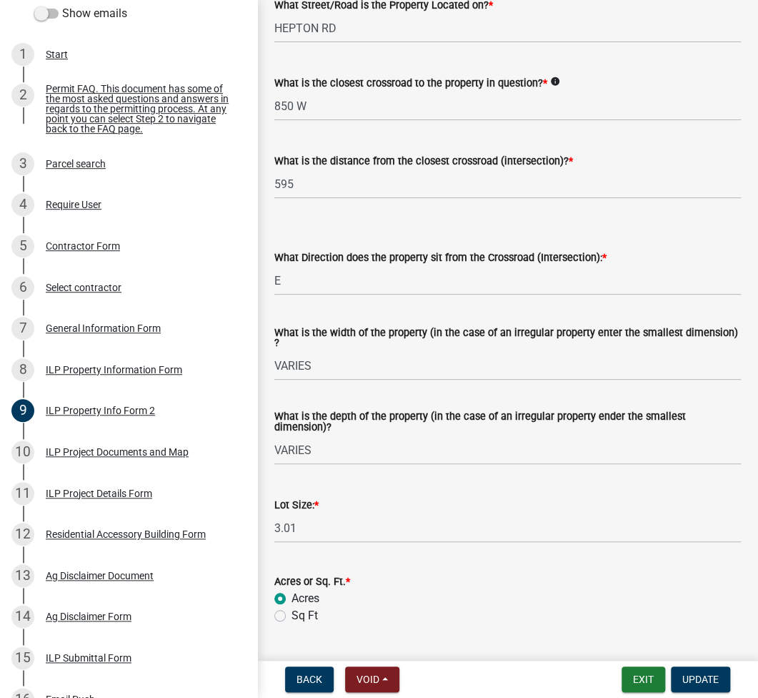
scroll to position [532, 0]
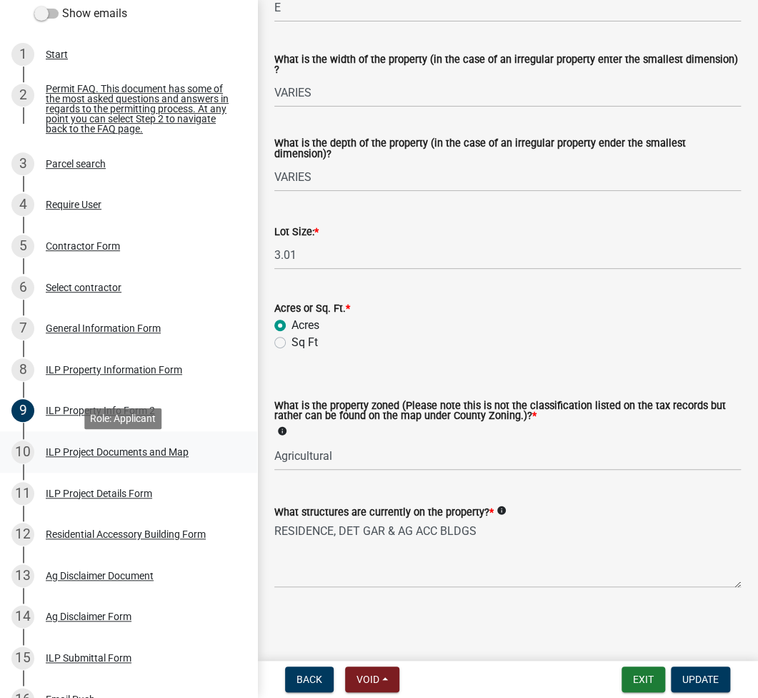
click at [108, 453] on div "ILP Project Documents and Map" at bounding box center [117, 452] width 143 height 10
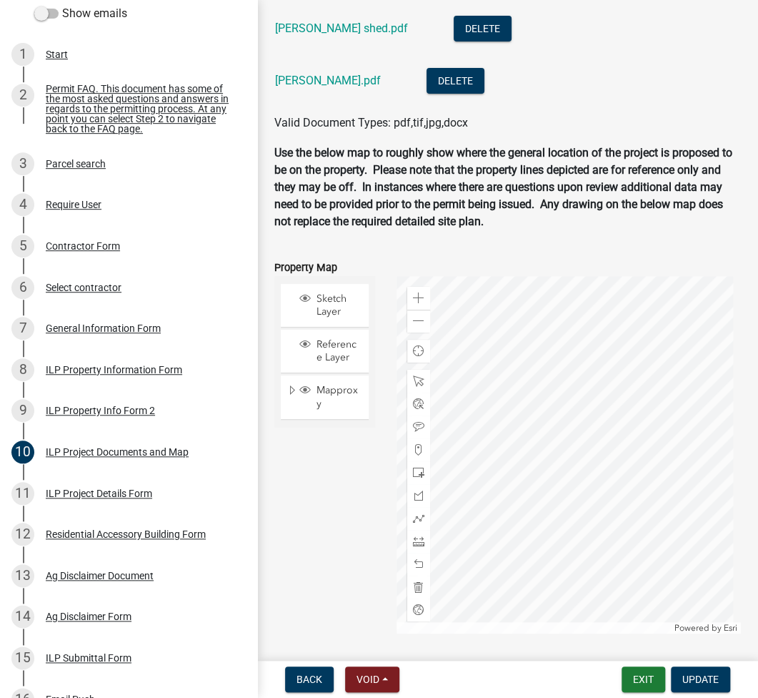
scroll to position [1902, 0]
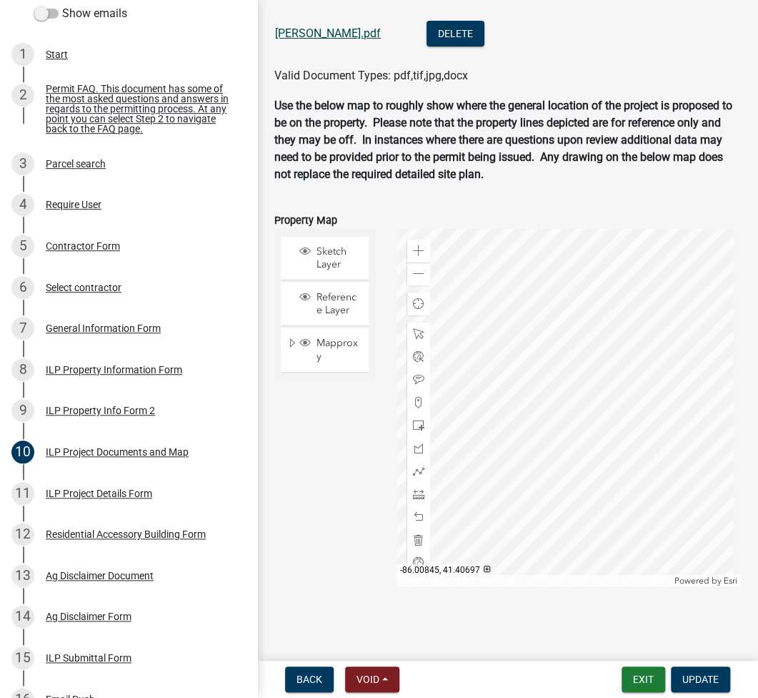
click at [312, 32] on link "yoder ag.pdf" at bounding box center [328, 33] width 106 height 14
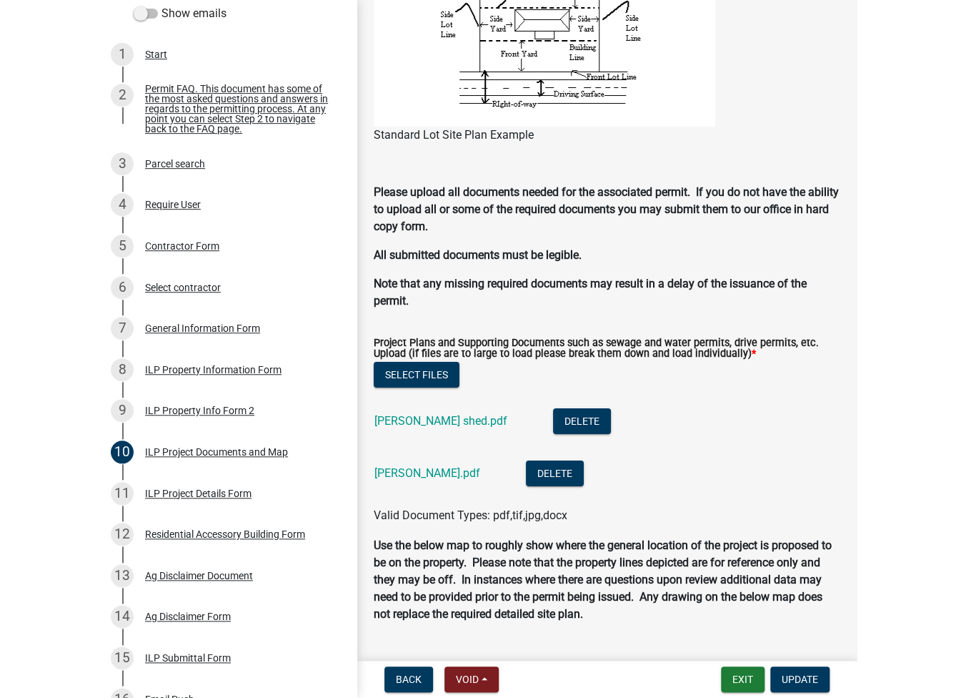
scroll to position [1330, 0]
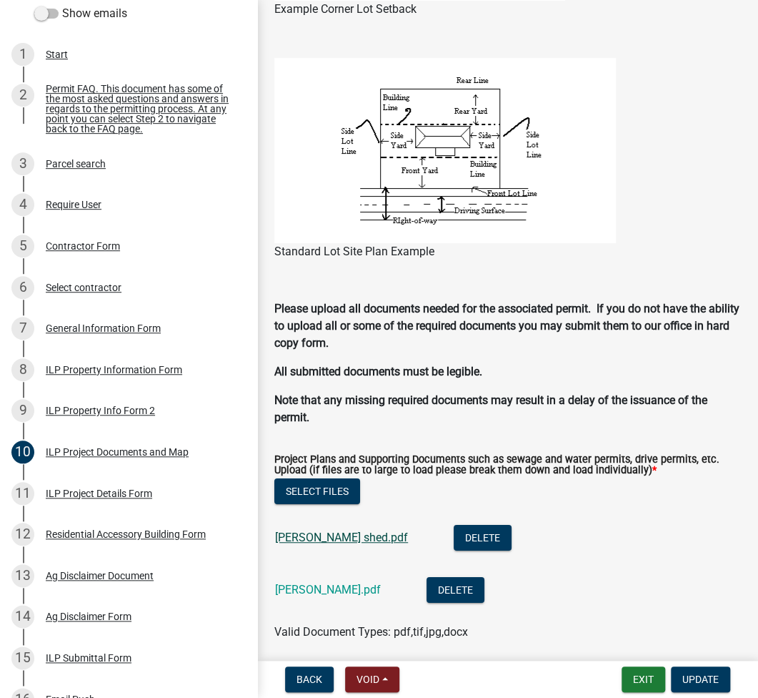
click at [312, 544] on link "yoder shed.pdf" at bounding box center [341, 537] width 133 height 14
click at [648, 685] on button "Exit" at bounding box center [644, 679] width 44 height 26
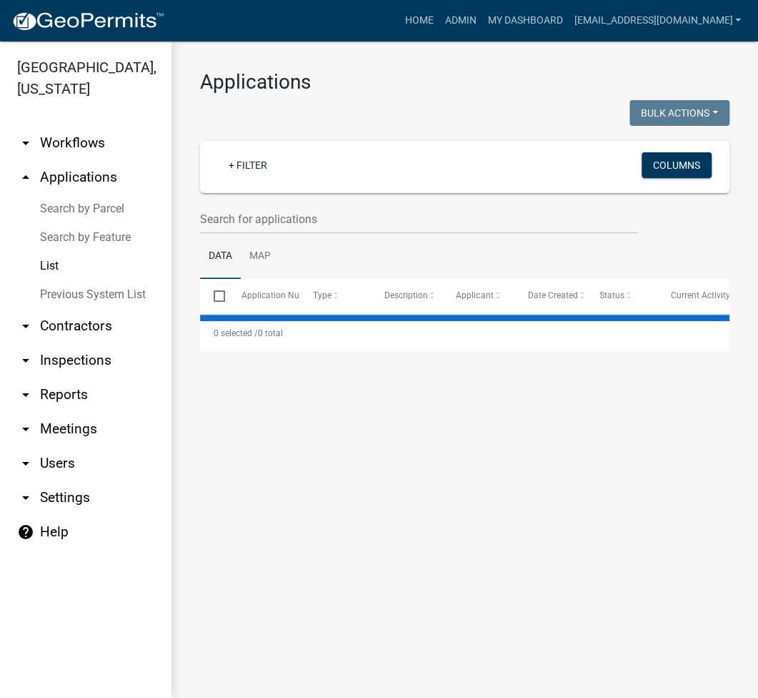
select select "2: 50"
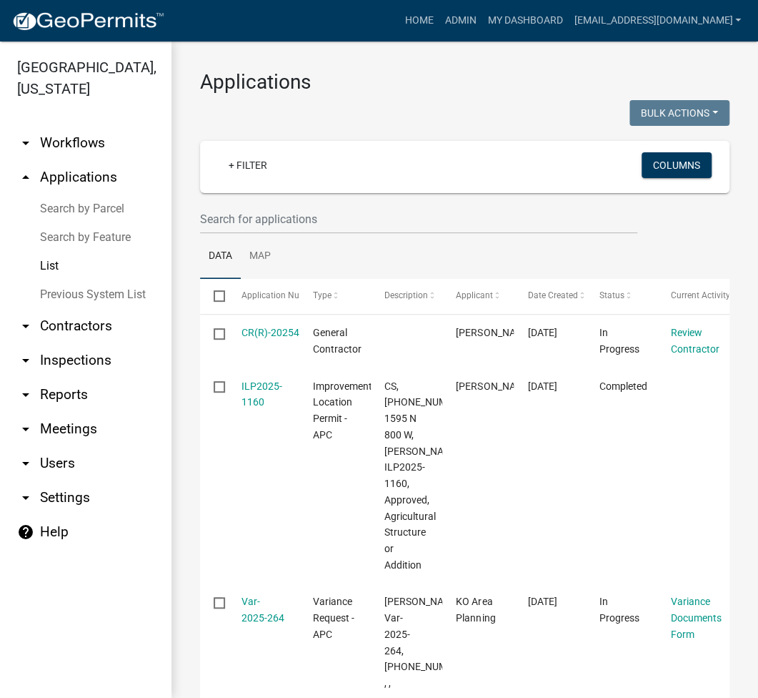
click at [41, 270] on link "List" at bounding box center [86, 266] width 172 height 29
click at [267, 162] on link "+ Filter" at bounding box center [247, 165] width 61 height 26
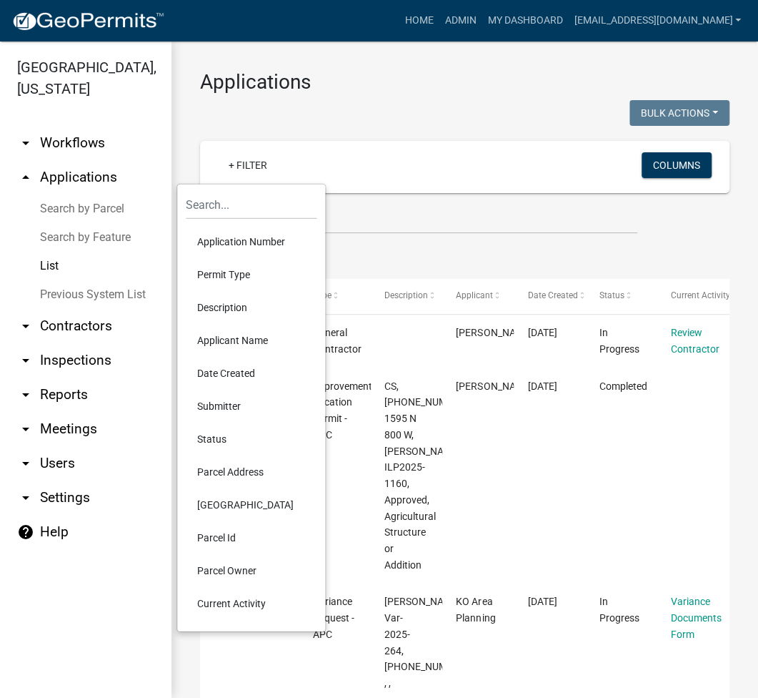
click at [237, 283] on li "Permit Type" at bounding box center [251, 274] width 131 height 33
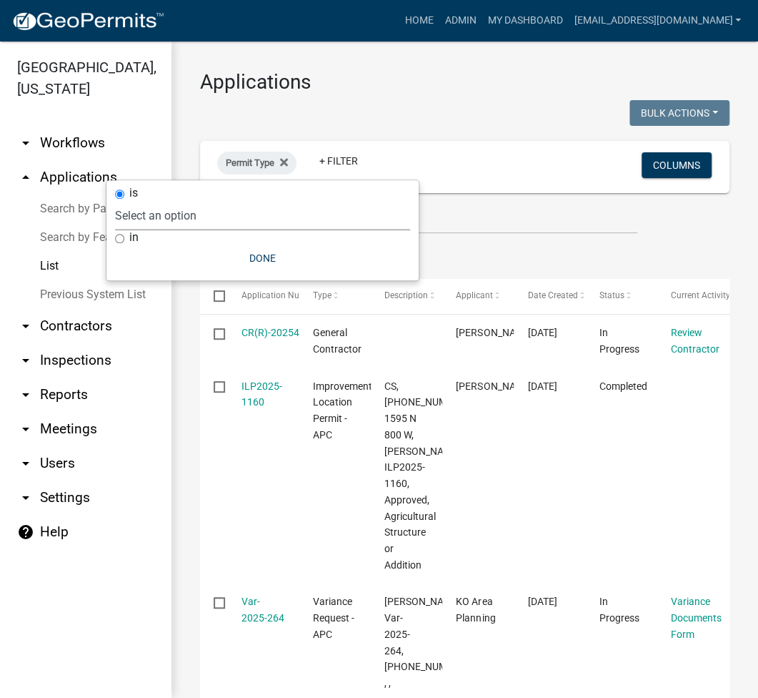
click at [201, 222] on select "Select an option 6 27 2024 Copy Of - Subdivision Plat Application - APC APC Add…" at bounding box center [262, 215] width 295 height 29
select select "a2c991f8-68ce-43d3-971c-57015753063b"
click at [194, 201] on select "Select an option 6 27 2024 Copy Of - Subdivision Plat Application - APC APC Add…" at bounding box center [262, 215] width 295 height 29
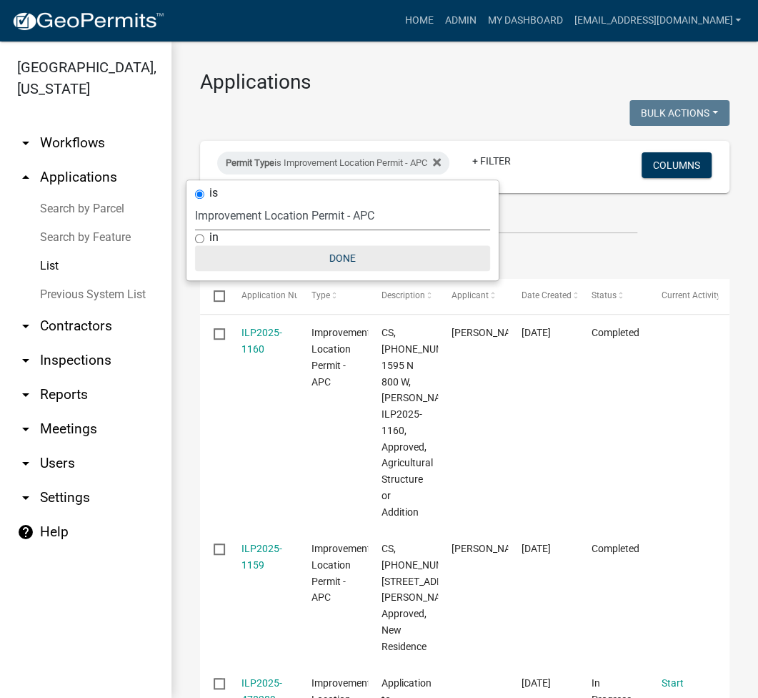
click at [352, 250] on button "Done" at bounding box center [342, 258] width 295 height 26
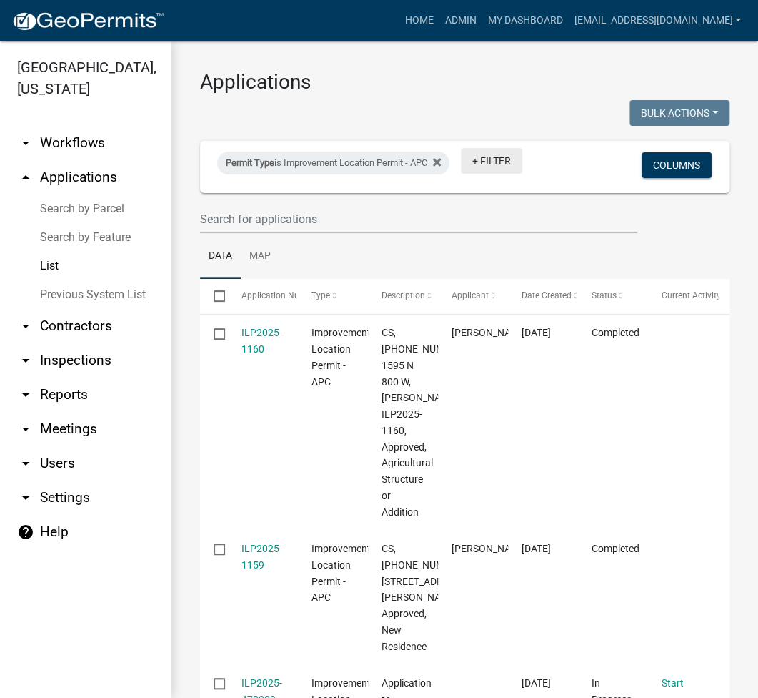
click at [482, 167] on link "+ Filter" at bounding box center [491, 161] width 61 height 26
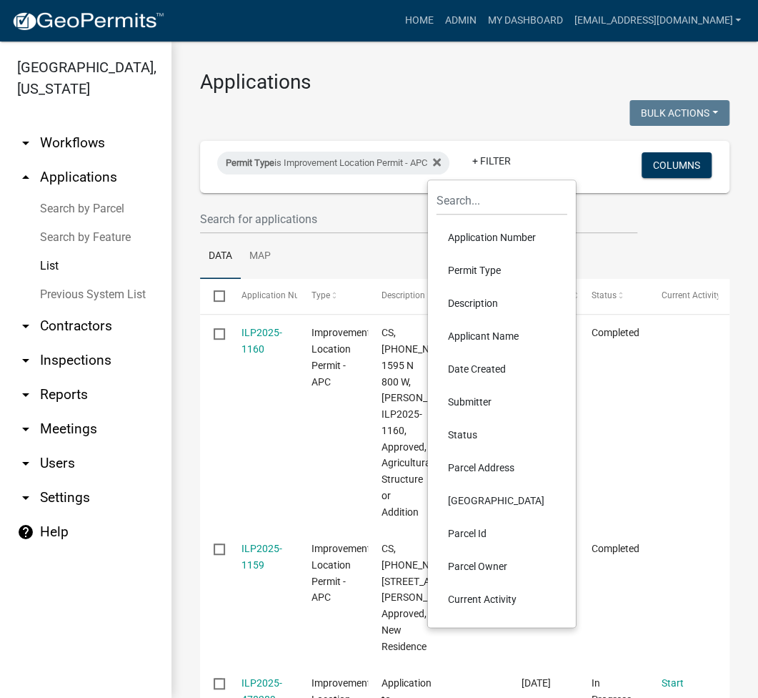
click at [493, 302] on li "Description" at bounding box center [502, 303] width 131 height 33
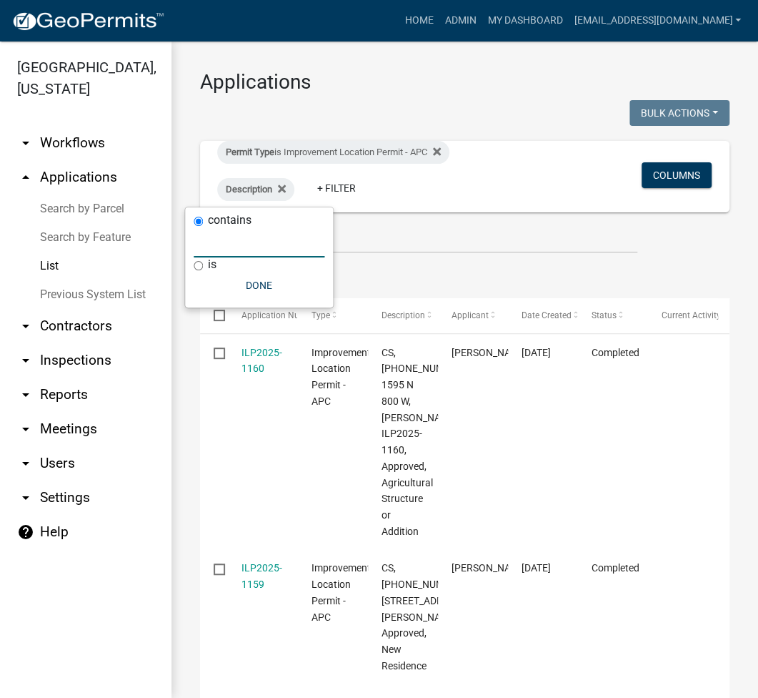
click at [230, 252] on input "text" at bounding box center [259, 242] width 131 height 29
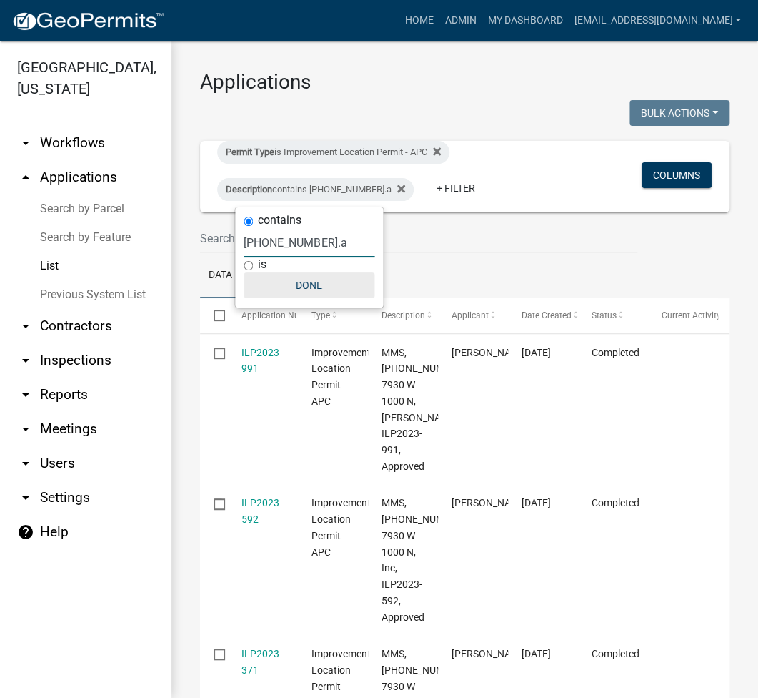
type input "033-046-004.a"
click at [323, 281] on button "Done" at bounding box center [309, 285] width 131 height 26
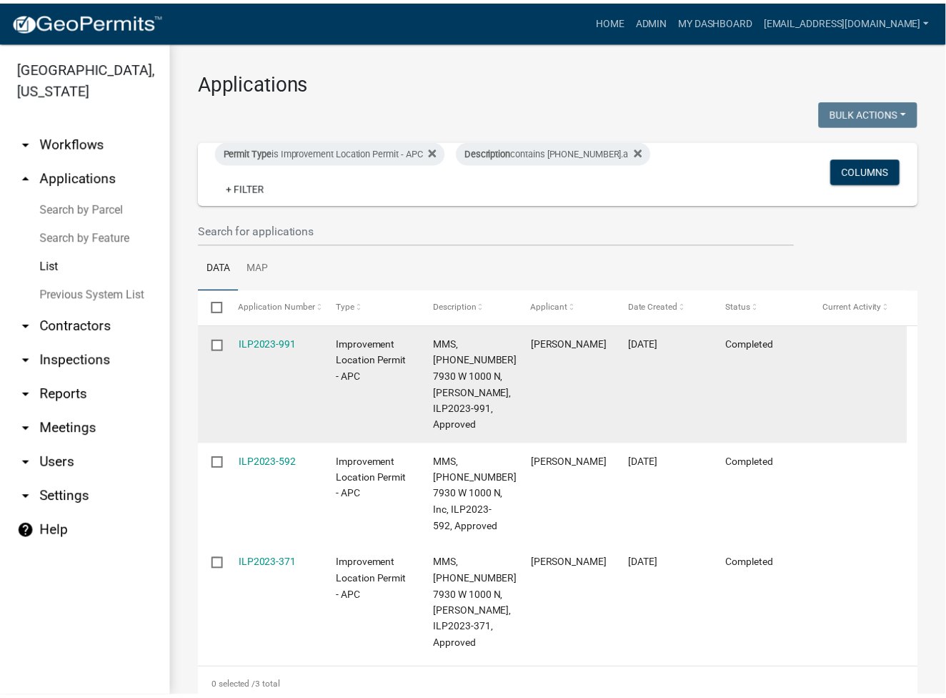
scroll to position [36, 0]
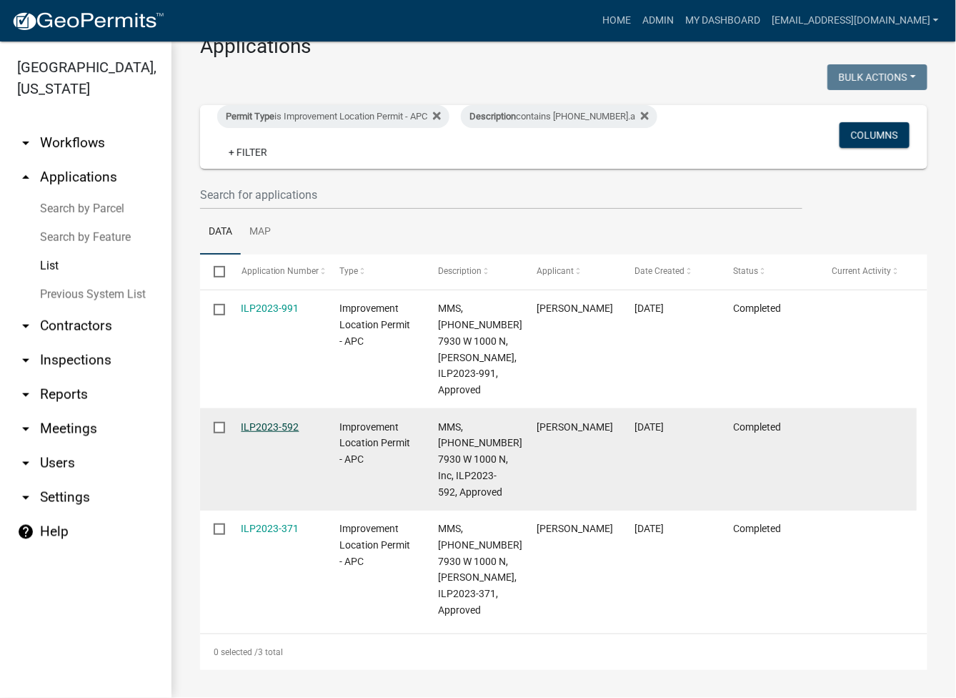
click at [249, 432] on link "ILP2023-592" at bounding box center [271, 426] width 58 height 11
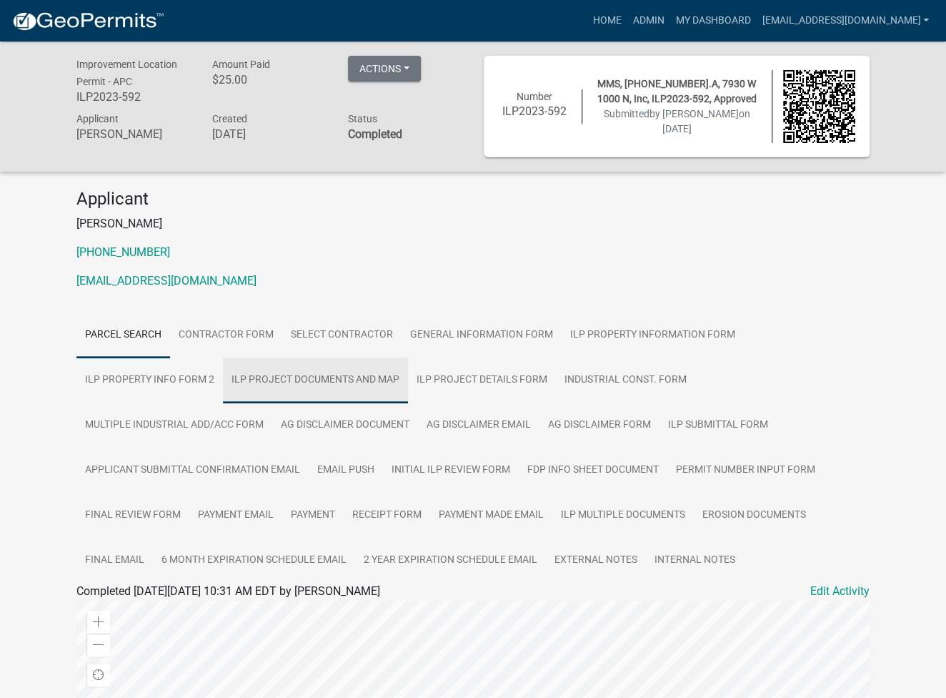
click at [329, 386] on link "ILP Project Documents and Map" at bounding box center [315, 380] width 185 height 46
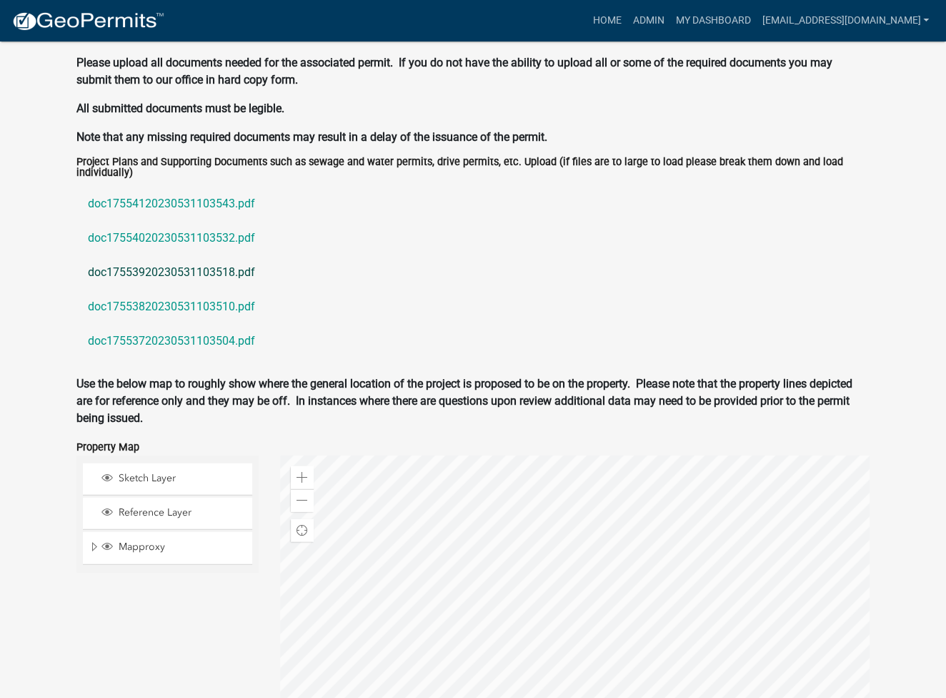
scroll to position [1399, 0]
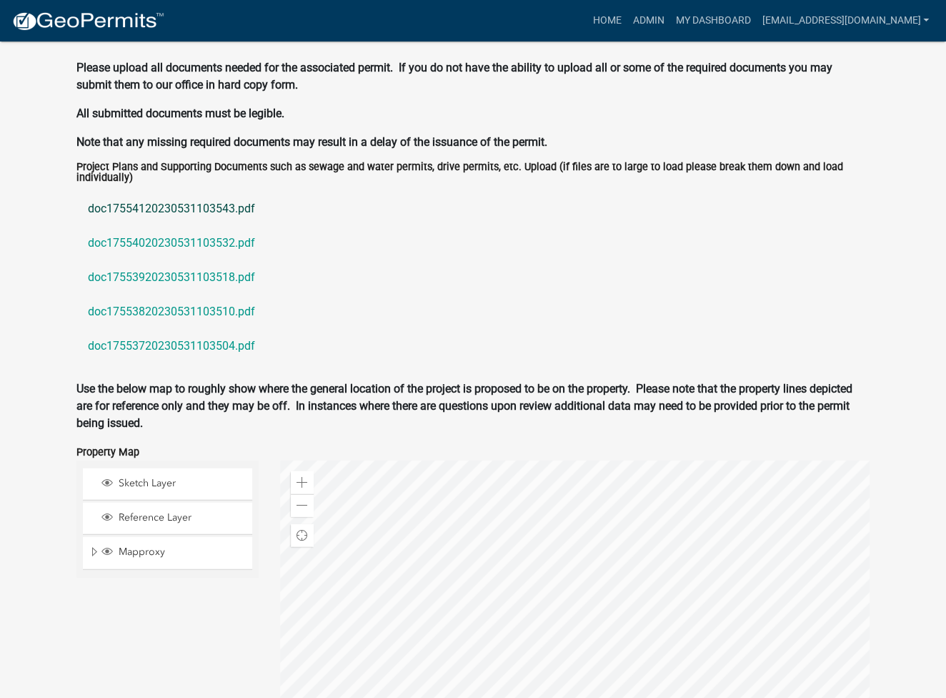
click at [164, 207] on link "doc17554120230531103543.pdf" at bounding box center [472, 209] width 793 height 34
click at [191, 239] on link "doc17554020230531103532.pdf" at bounding box center [472, 243] width 793 height 34
click at [197, 277] on link "doc17553920230531103518.pdf" at bounding box center [472, 277] width 793 height 34
click at [169, 314] on link "doc17553820230531103510.pdf" at bounding box center [472, 311] width 793 height 34
click at [202, 334] on link "doc17553720230531103504.pdf" at bounding box center [472, 346] width 793 height 34
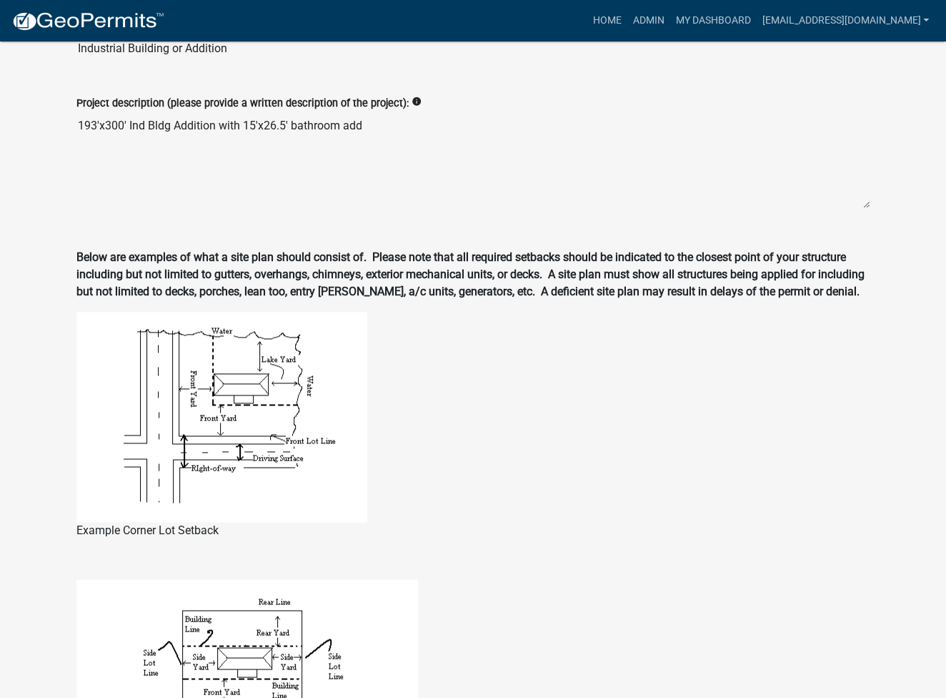
scroll to position [0, 0]
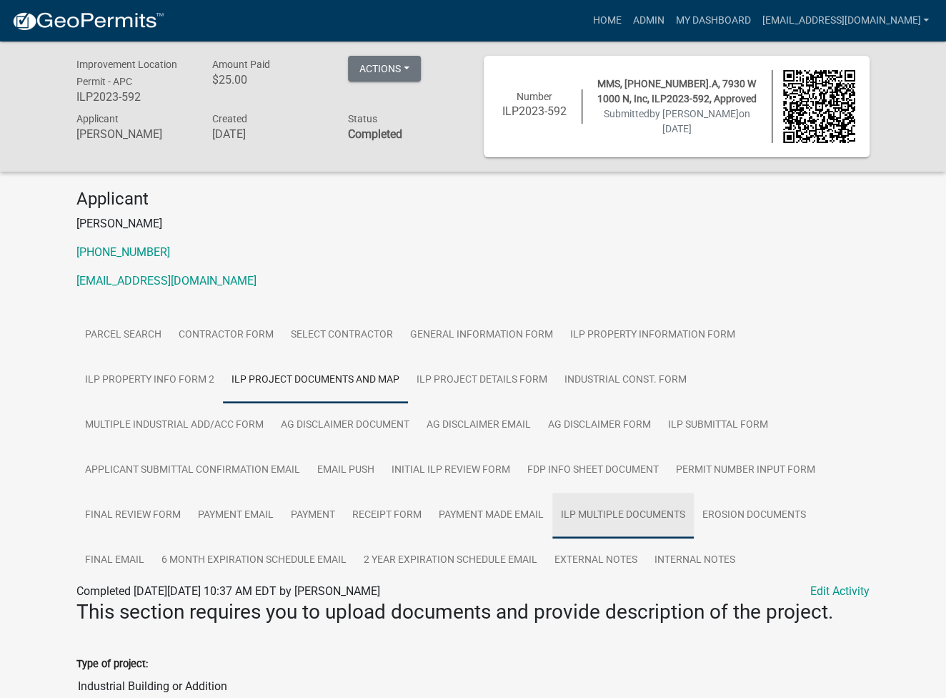
click at [677, 525] on link "ILP Multiple Documents" at bounding box center [623, 515] width 142 height 46
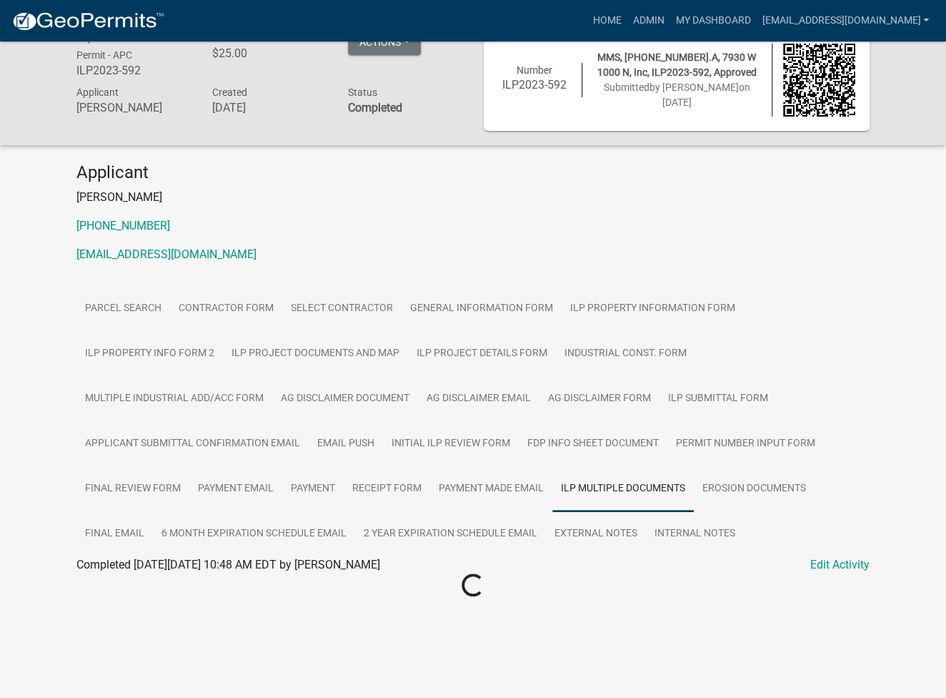
scroll to position [41, 0]
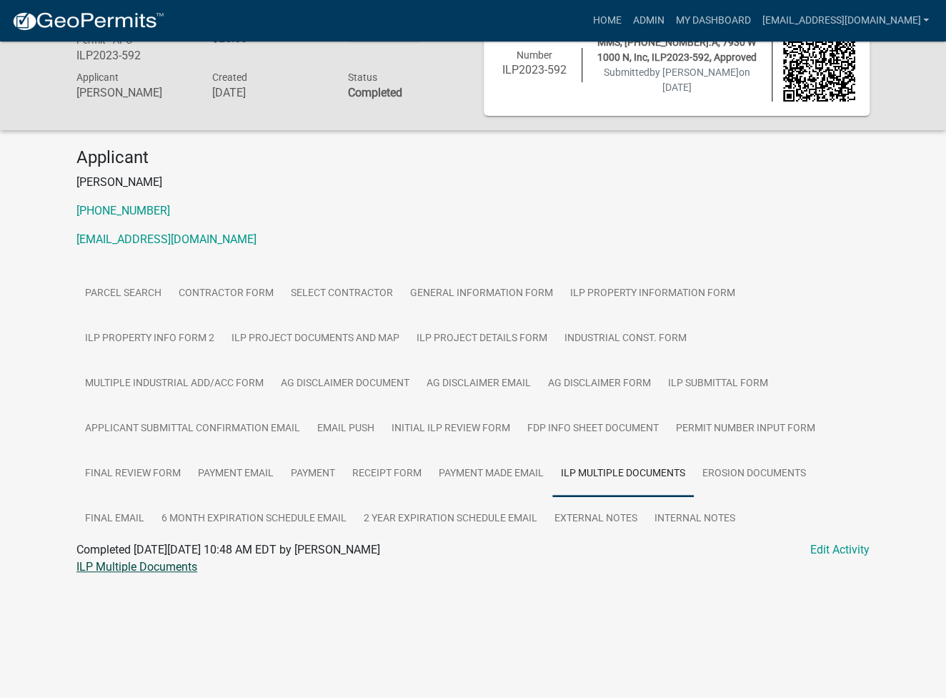
click at [143, 572] on link "ILP Multiple Documents" at bounding box center [136, 567] width 121 height 14
click at [670, 14] on link "Admin" at bounding box center [648, 20] width 43 height 27
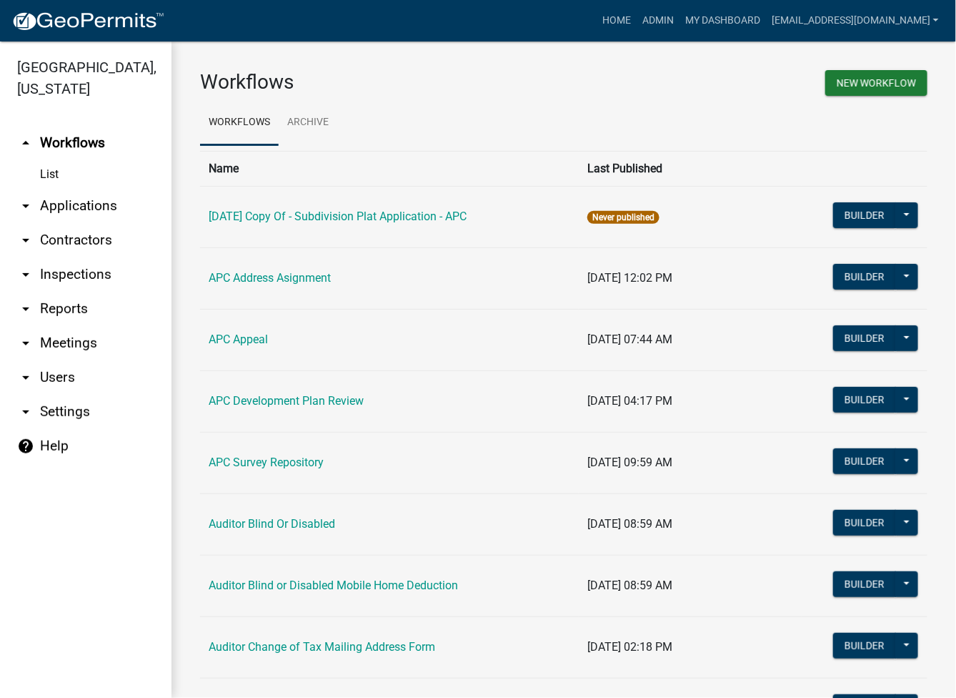
click at [86, 204] on link "arrow_drop_down Applications" at bounding box center [86, 206] width 172 height 34
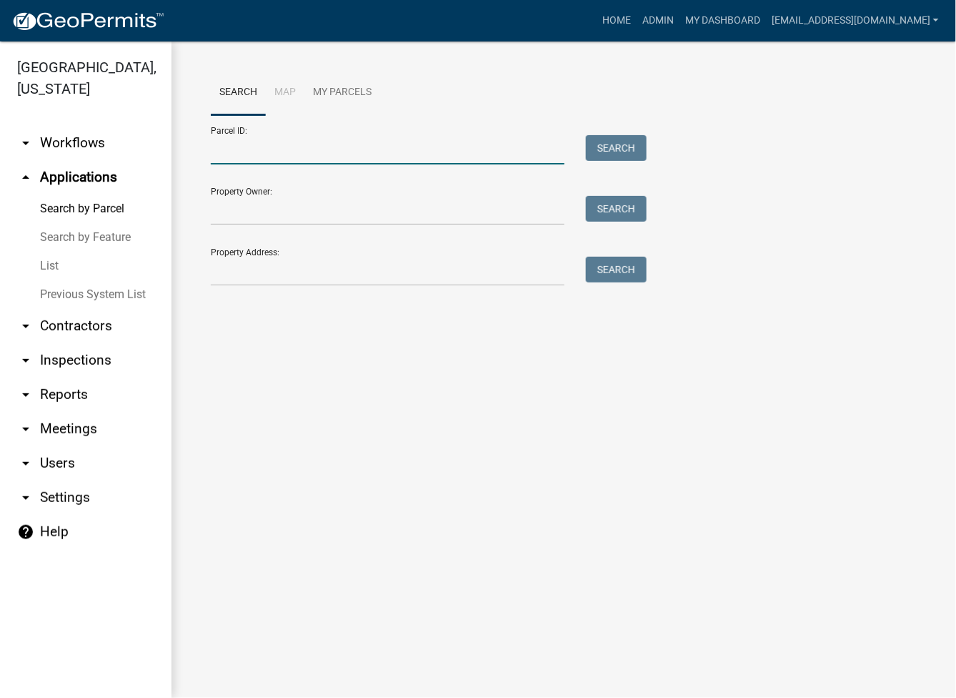
click at [327, 154] on input "Parcel ID:" at bounding box center [388, 149] width 354 height 29
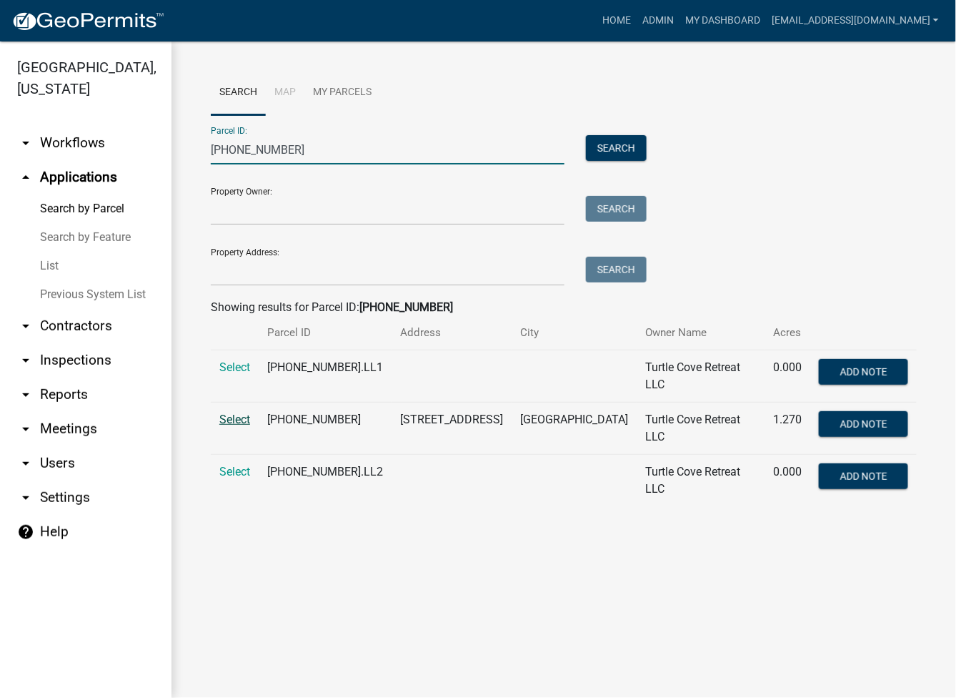
type input "005-109-414"
click at [236, 420] on span "Select" at bounding box center [234, 419] width 31 height 14
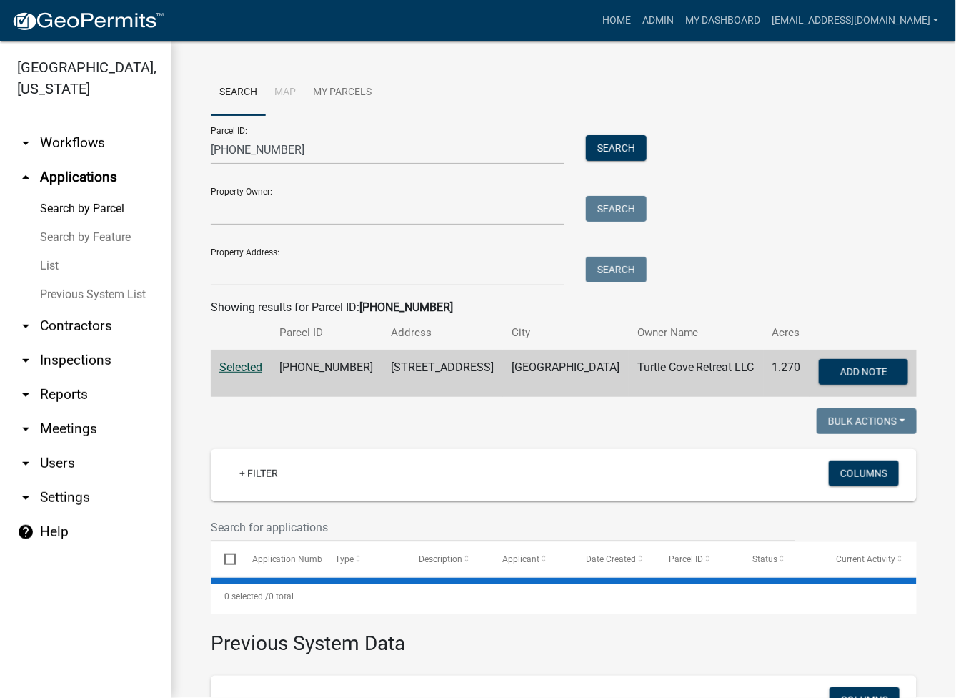
select select "3: 100"
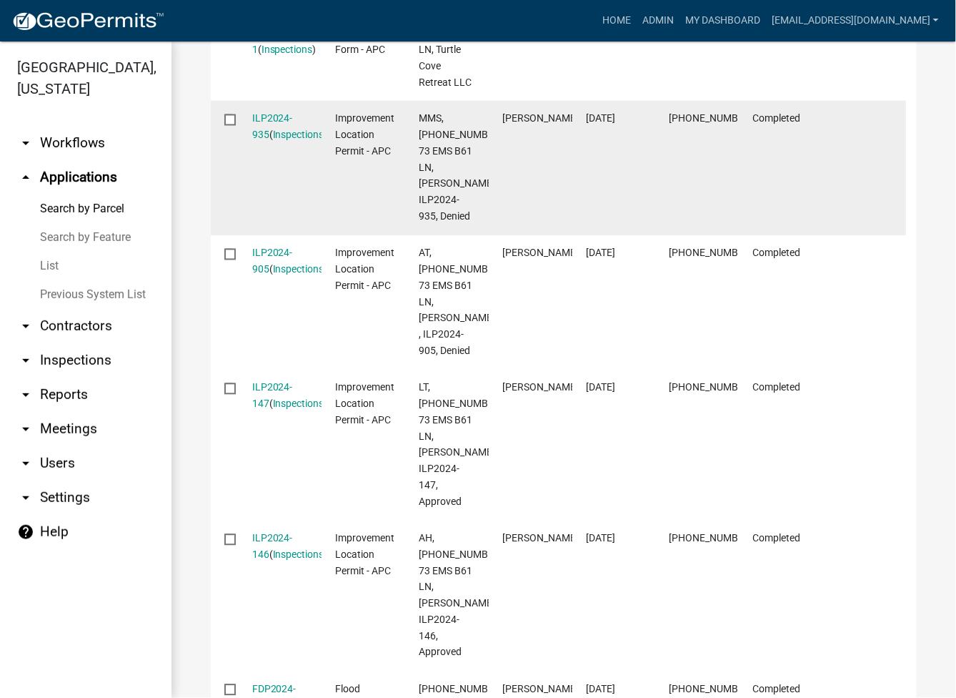
scroll to position [572, 0]
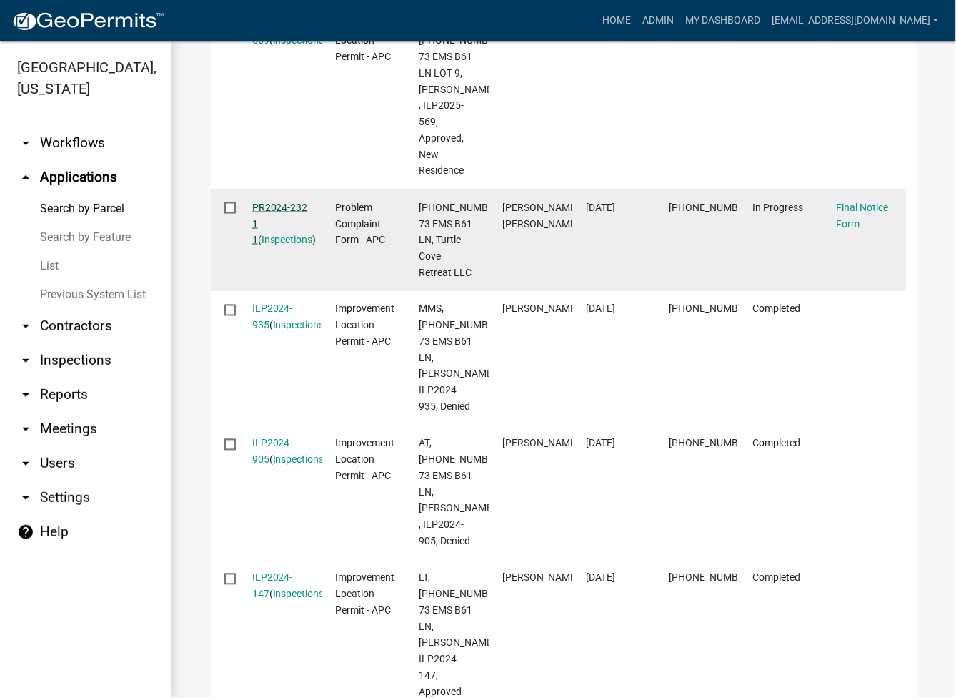
click at [275, 202] on link "PR2024-232 1 1" at bounding box center [280, 224] width 56 height 44
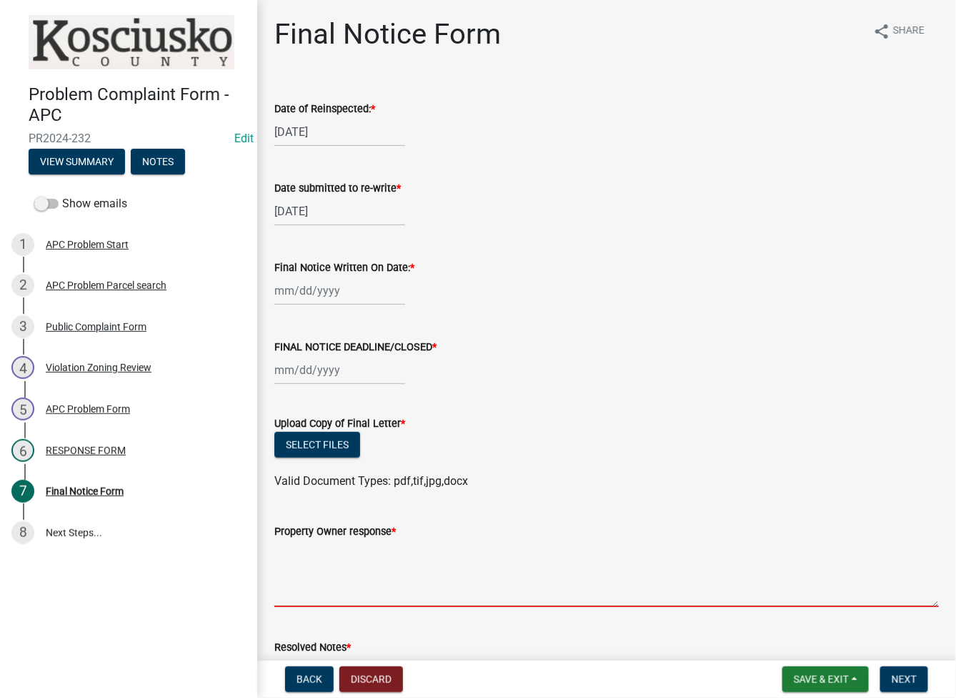
click at [561, 580] on textarea "Property Owner response *" at bounding box center [606, 573] width 665 height 67
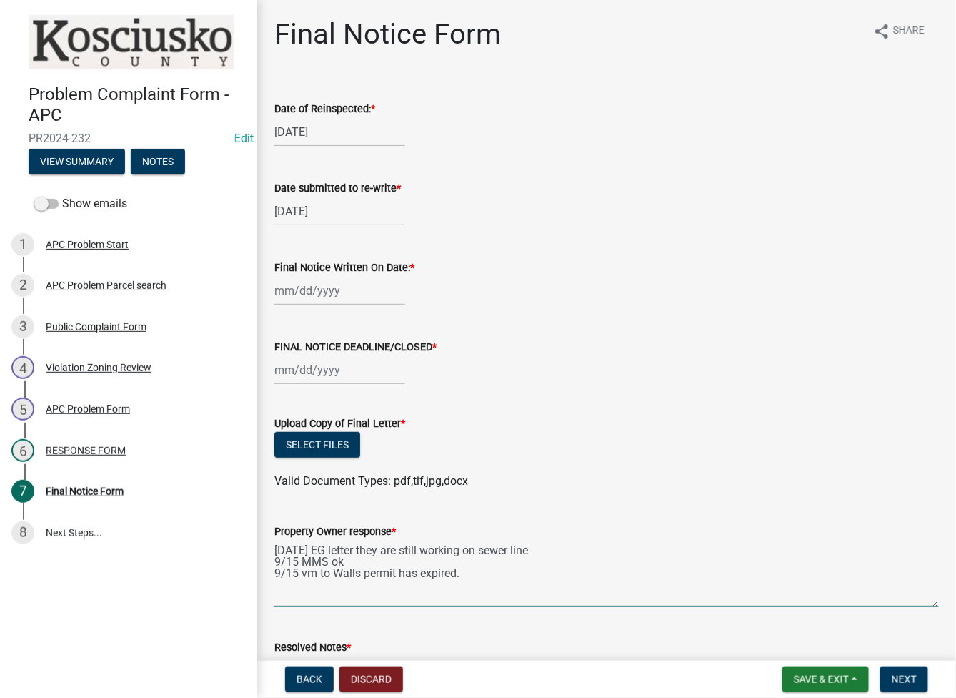
type textarea "8/13/25 EG letter they are still working on sewer line 9/15 MMS ok 9/15 vm to W…"
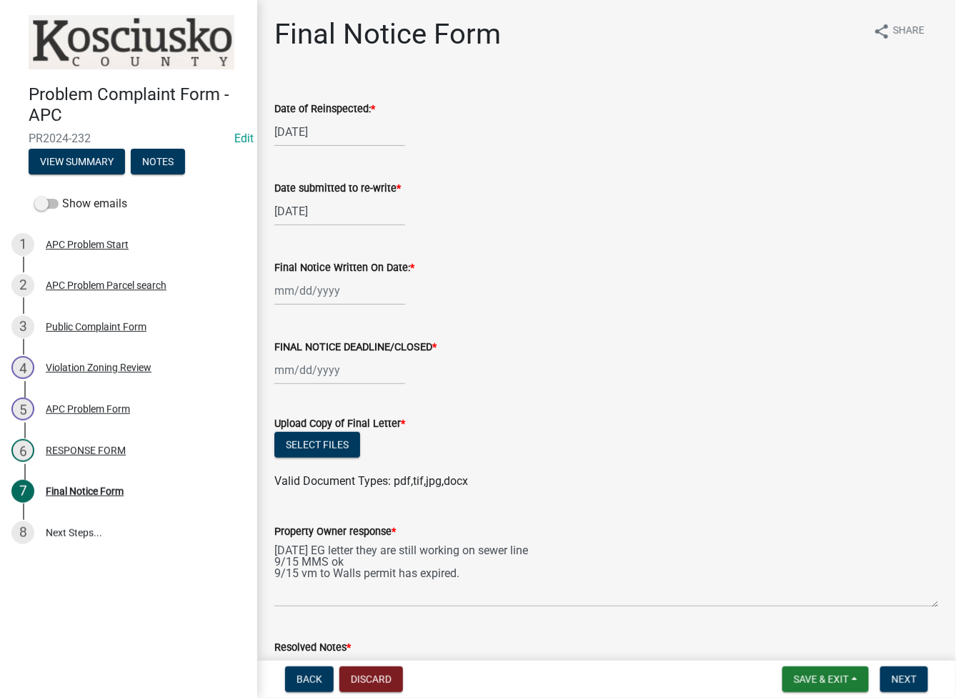
click at [758, 664] on nav "Back Discard Save & Exit Save Save & Exit Next" at bounding box center [606, 678] width 699 height 37
click at [758, 679] on span "Save & Exit" at bounding box center [821, 678] width 55 height 11
click at [758, 654] on button "Save & Exit" at bounding box center [812, 642] width 114 height 34
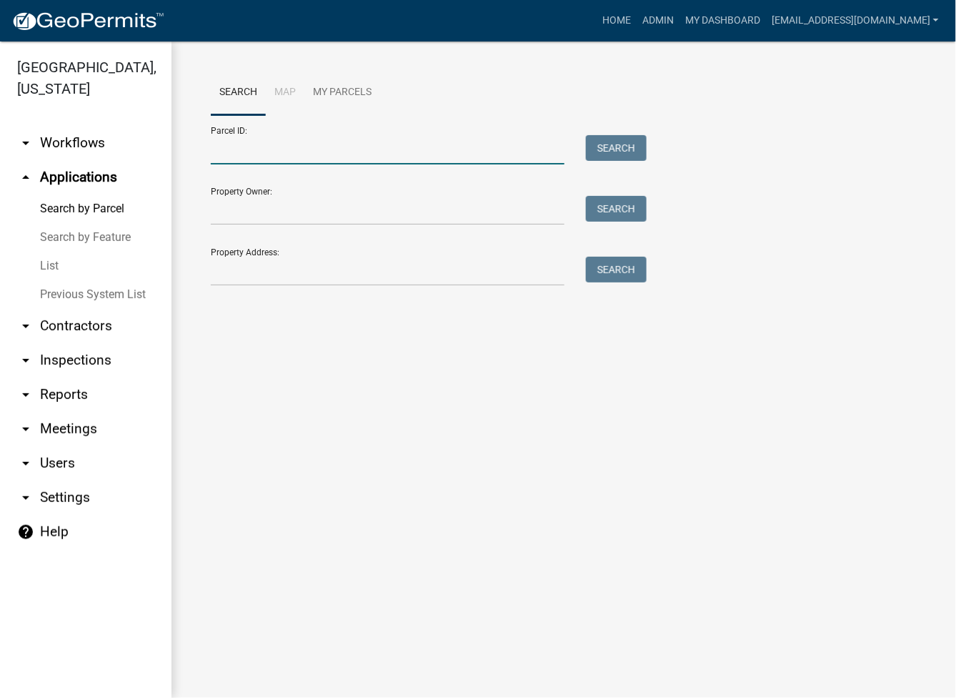
click at [251, 162] on input "Parcel ID:" at bounding box center [388, 149] width 354 height 29
paste input "020-036-021"
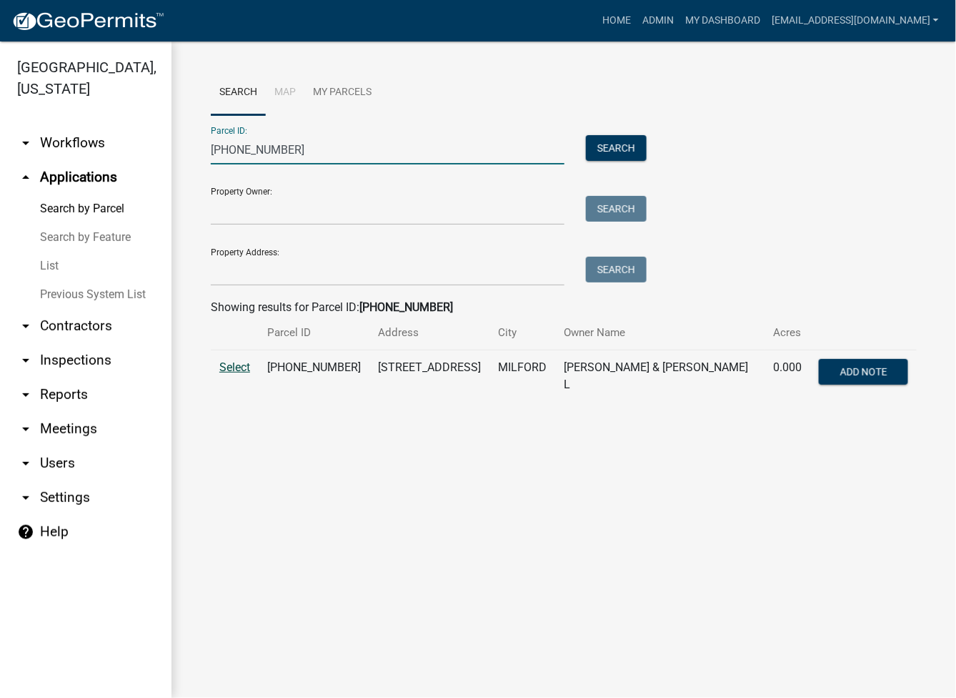
type input "020-036-021"
click at [235, 367] on span "Select" at bounding box center [234, 367] width 31 height 14
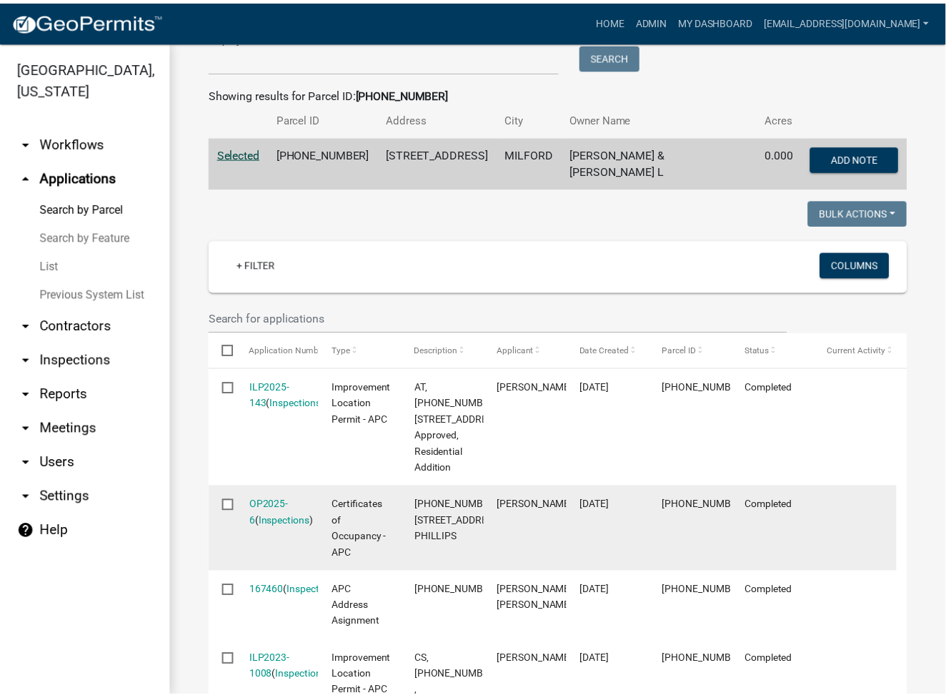
scroll to position [190, 0]
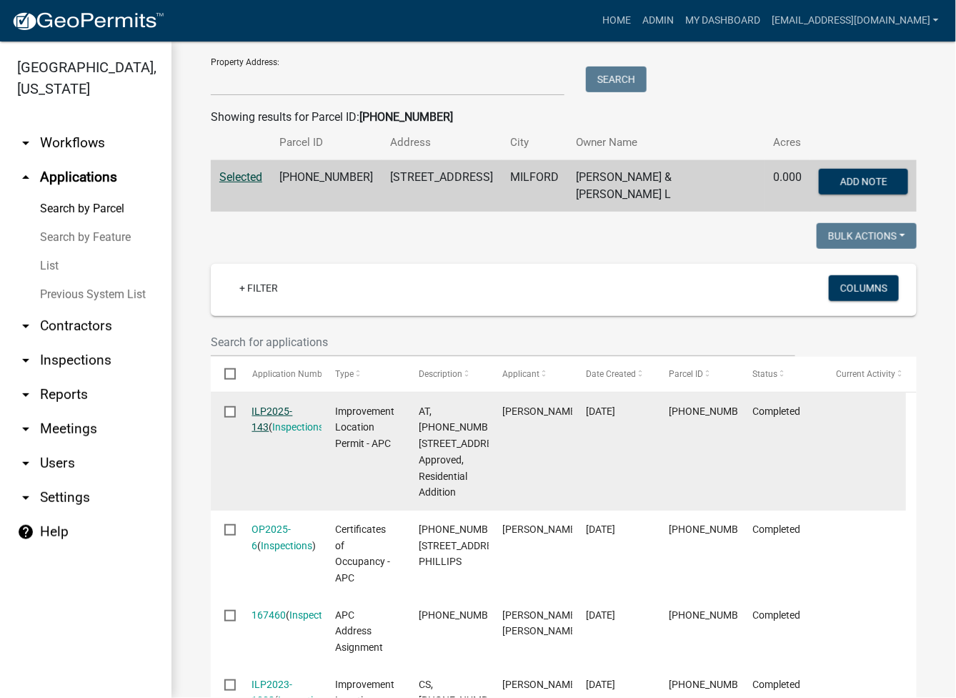
click at [279, 405] on link "ILP2025-143" at bounding box center [272, 419] width 41 height 28
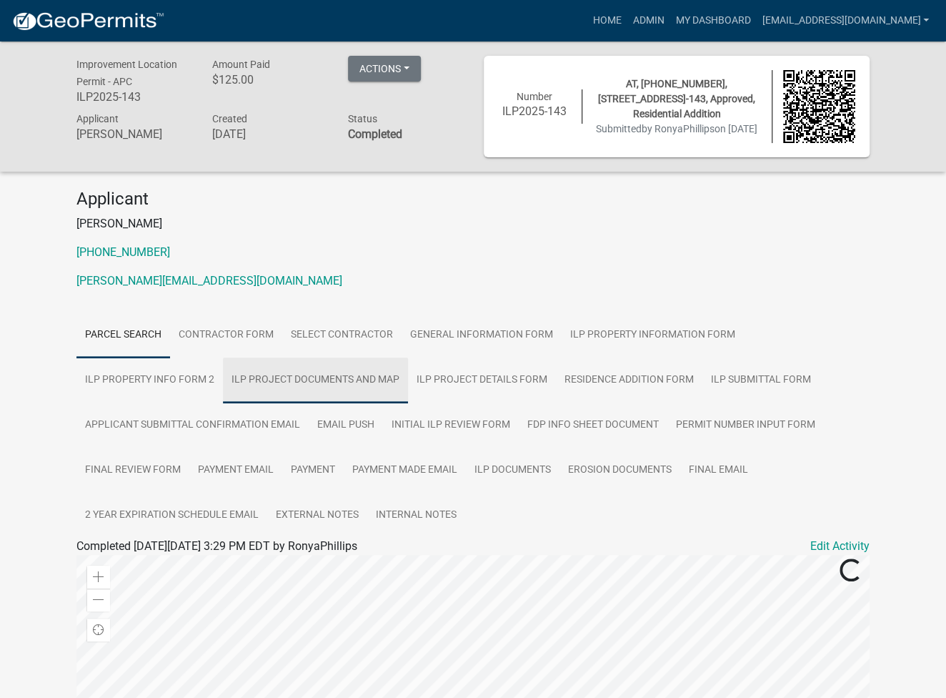
click at [341, 384] on link "ILP Project Documents and Map" at bounding box center [315, 380] width 185 height 46
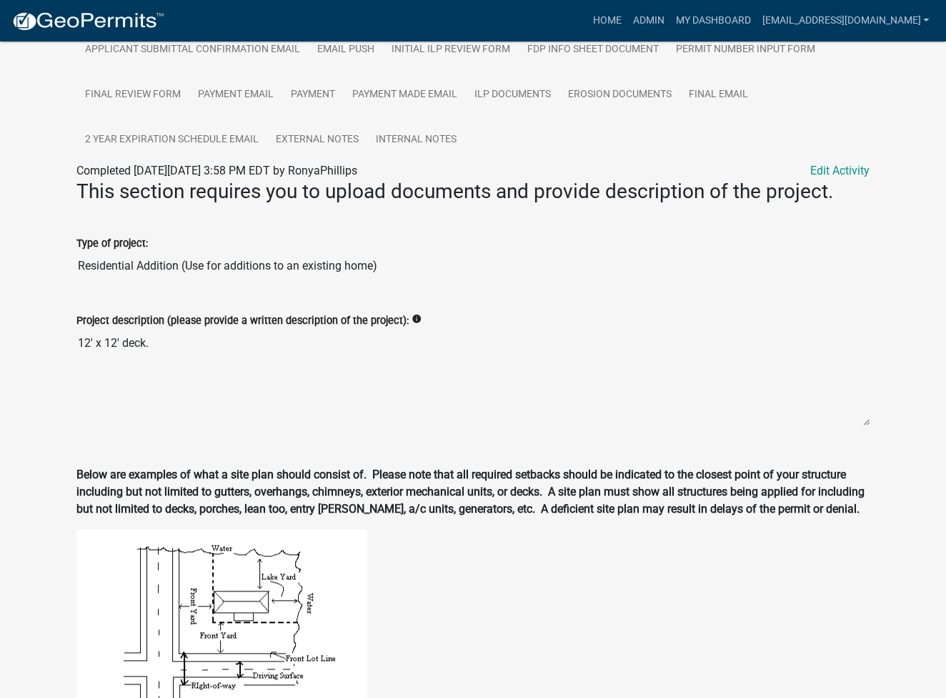
scroll to position [422, 0]
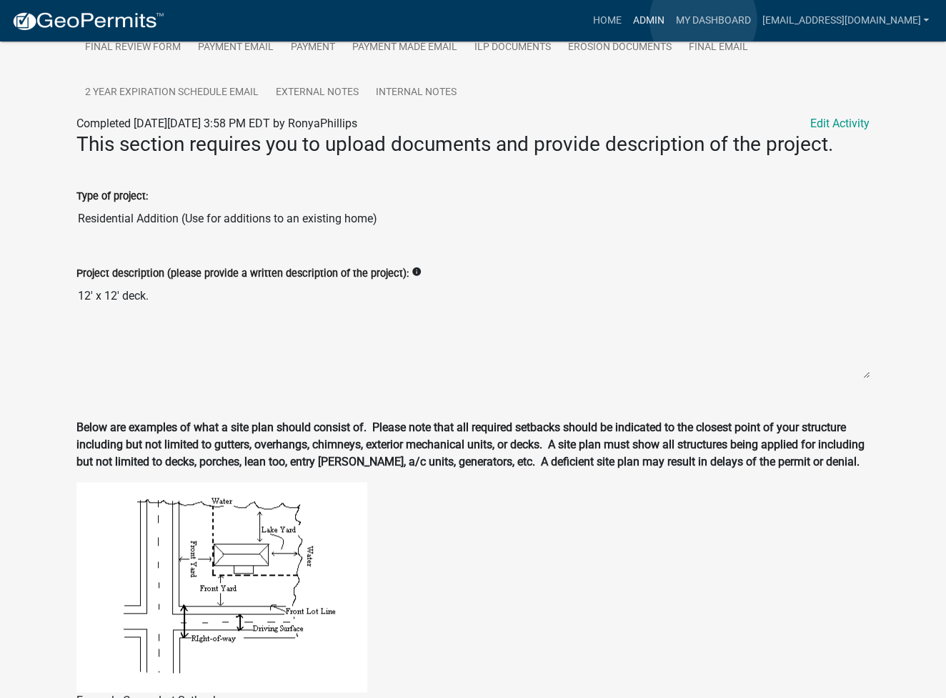
click at [670, 20] on link "Admin" at bounding box center [648, 20] width 43 height 27
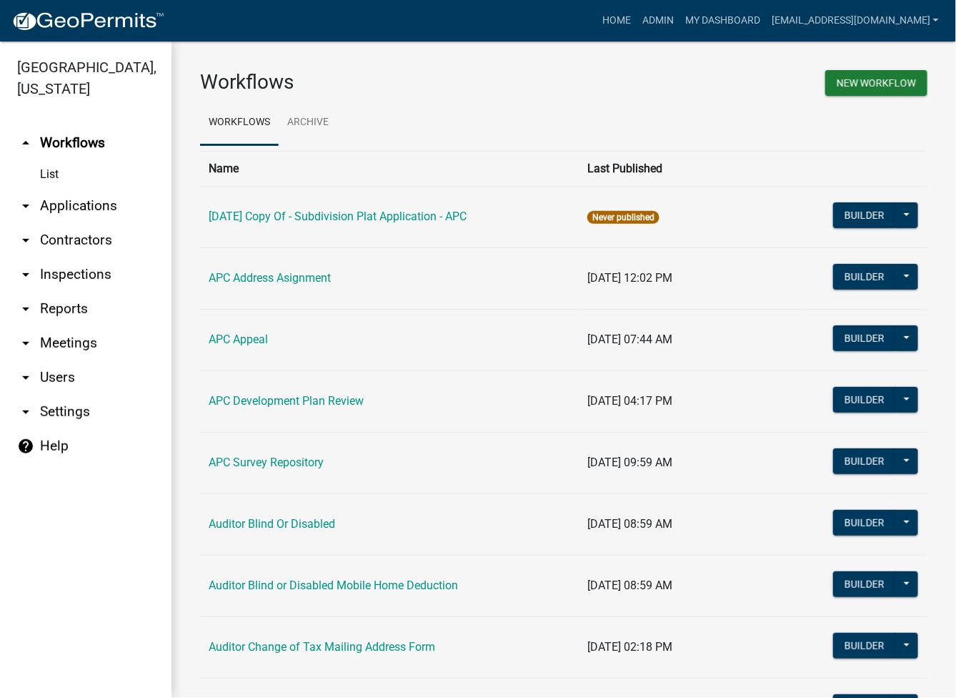
click at [584, 71] on div "New Workflow" at bounding box center [751, 85] width 375 height 30
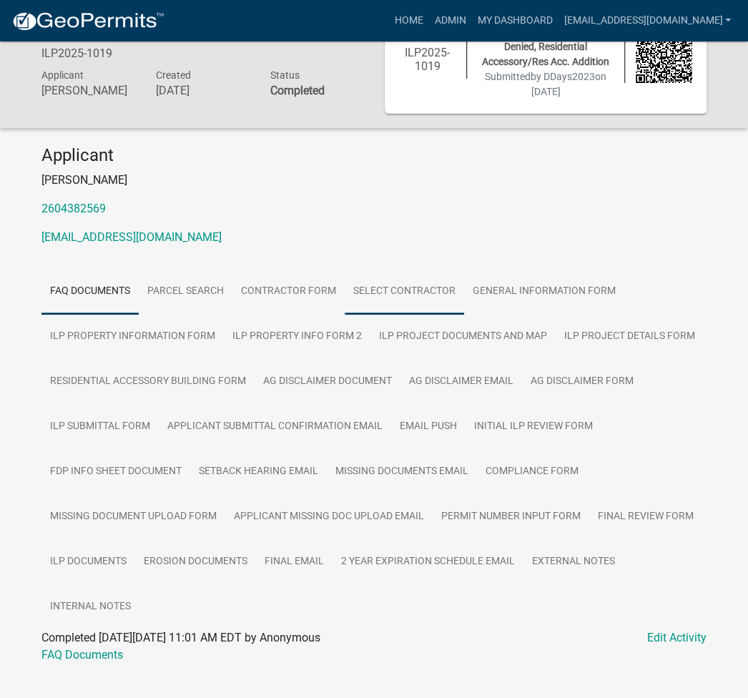
scroll to position [87, 0]
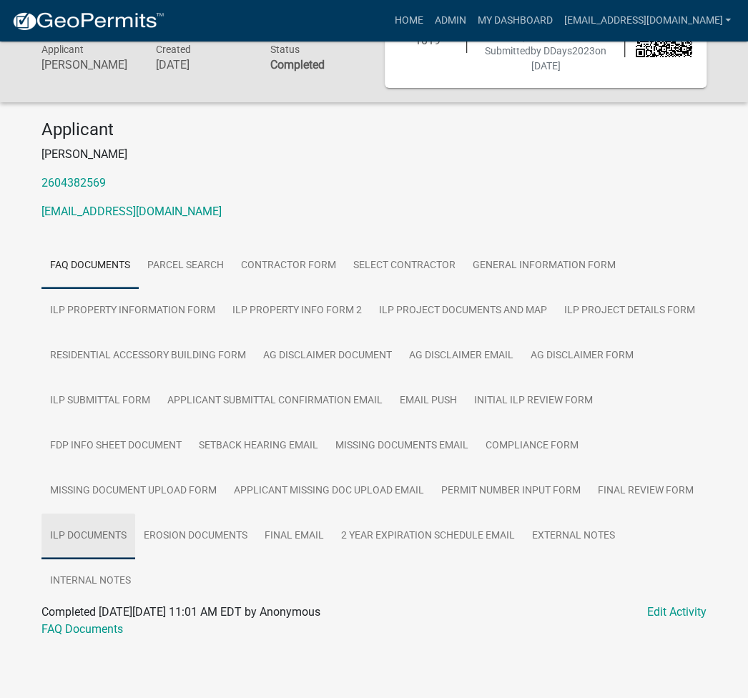
click at [64, 532] on link "ILP Documents" at bounding box center [88, 536] width 94 height 46
click at [89, 630] on link "ILP Documents" at bounding box center [79, 629] width 77 height 14
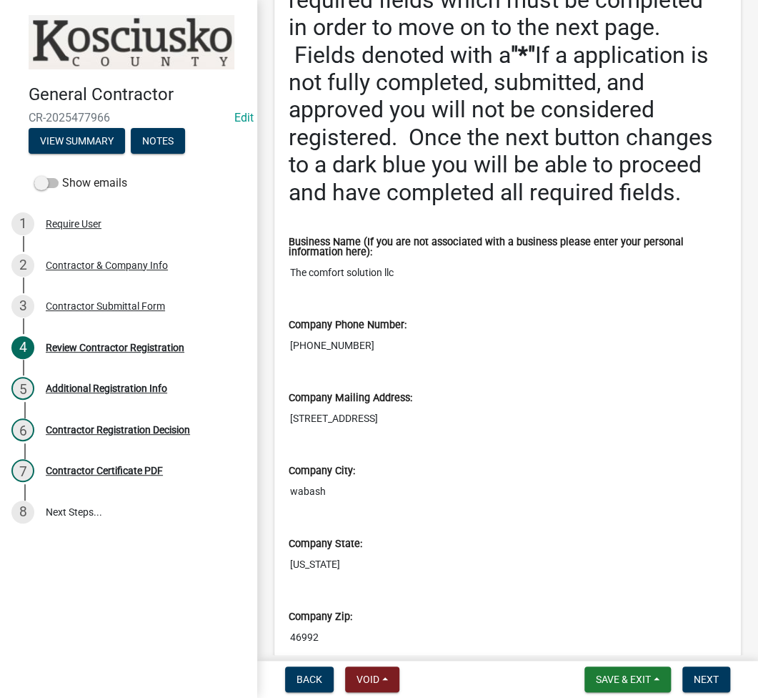
scroll to position [381, 0]
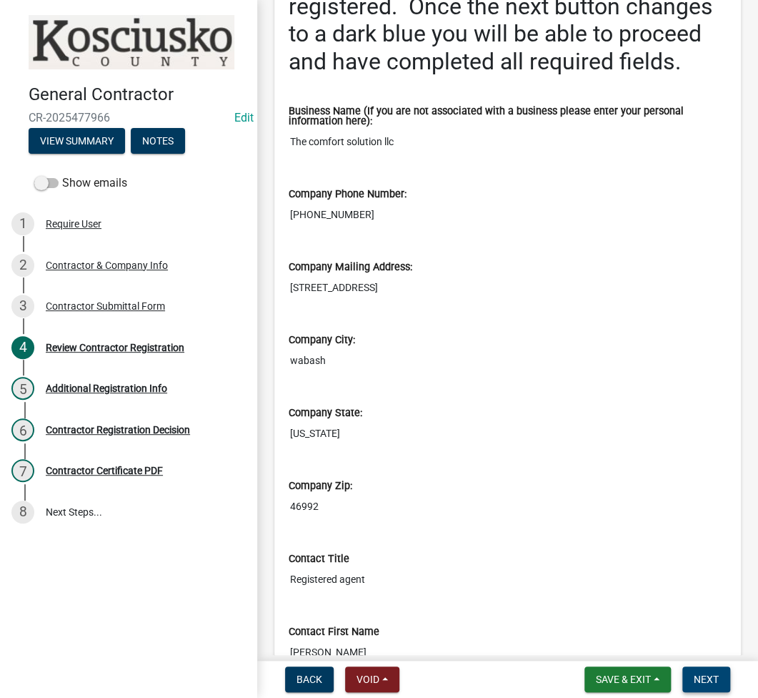
click at [723, 676] on button "Next" at bounding box center [707, 679] width 48 height 26
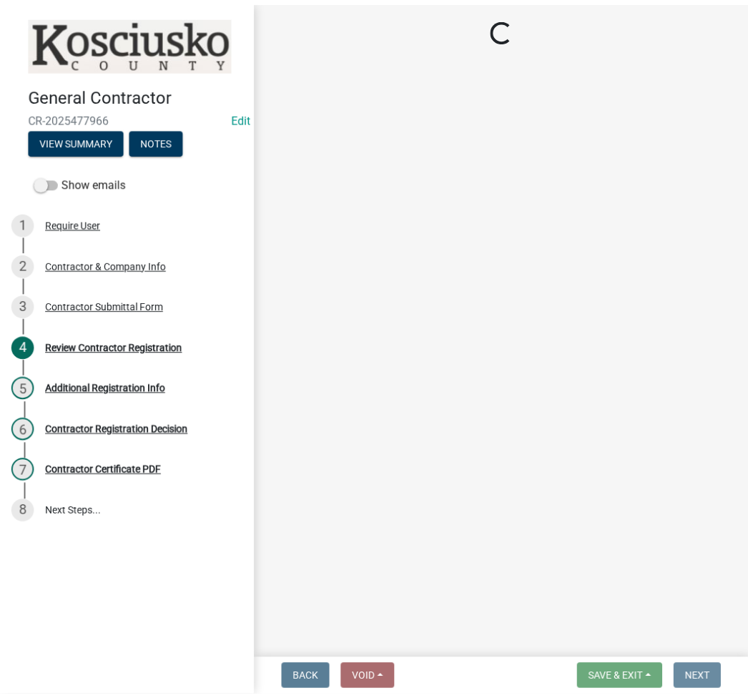
scroll to position [0, 0]
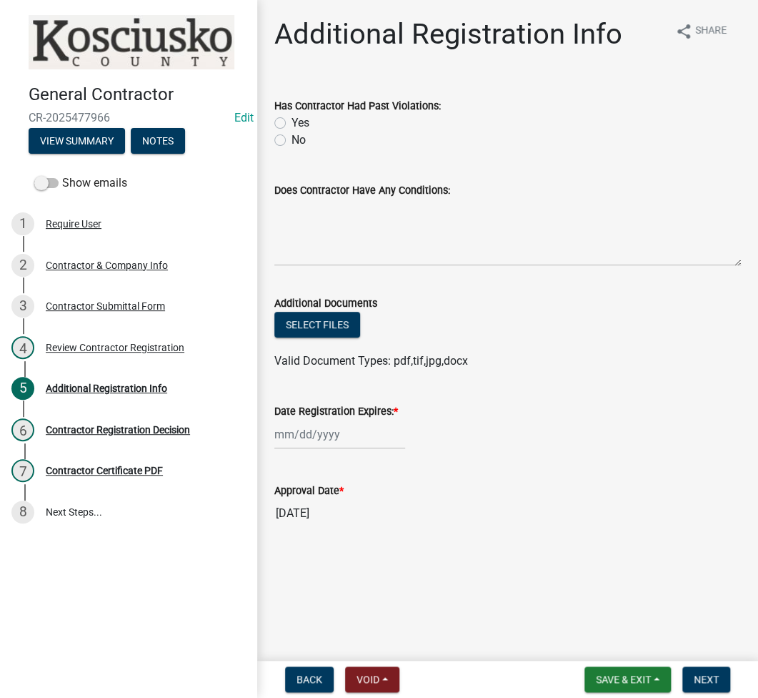
click at [292, 144] on label "No" at bounding box center [299, 140] width 14 height 17
click at [292, 141] on input "No" at bounding box center [296, 136] width 9 height 9
radio input "true"
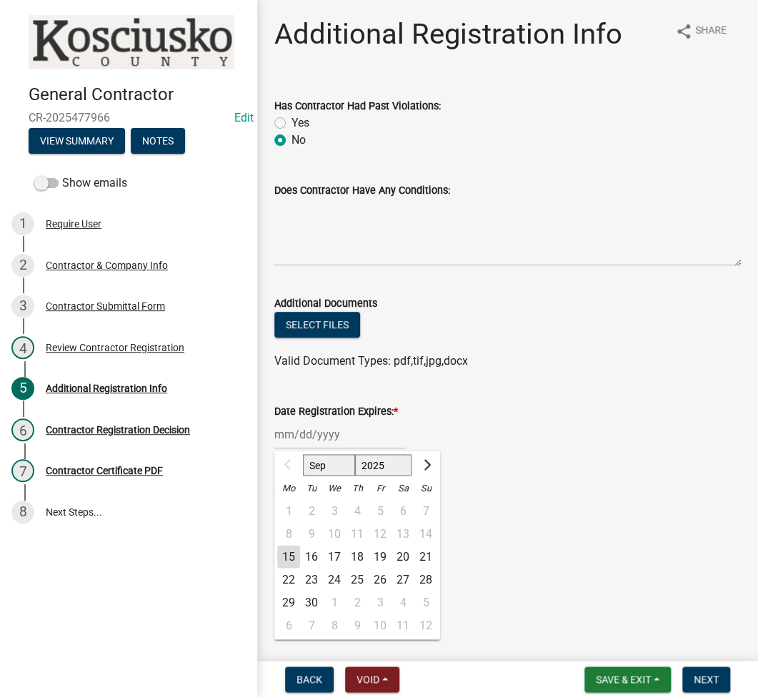
click at [304, 430] on div "Sep Oct Nov Dec 2025 2026 2027 2028 2029 2030 2031 2032 2033 2034 2035 2036 203…" at bounding box center [339, 434] width 131 height 29
click at [392, 467] on select "2025 2026 2027 2028 2029 2030 2031 2032 2033 2034 2035 2036 2037 2038 2039 2040…" at bounding box center [383, 464] width 57 height 21
select select "2026"
click at [355, 454] on select "2025 2026 2027 2028 2029 2030 2031 2032 2033 2034 2035 2036 2037 2038 2039 2040…" at bounding box center [383, 464] width 57 height 21
click at [308, 557] on div "15" at bounding box center [311, 556] width 23 height 23
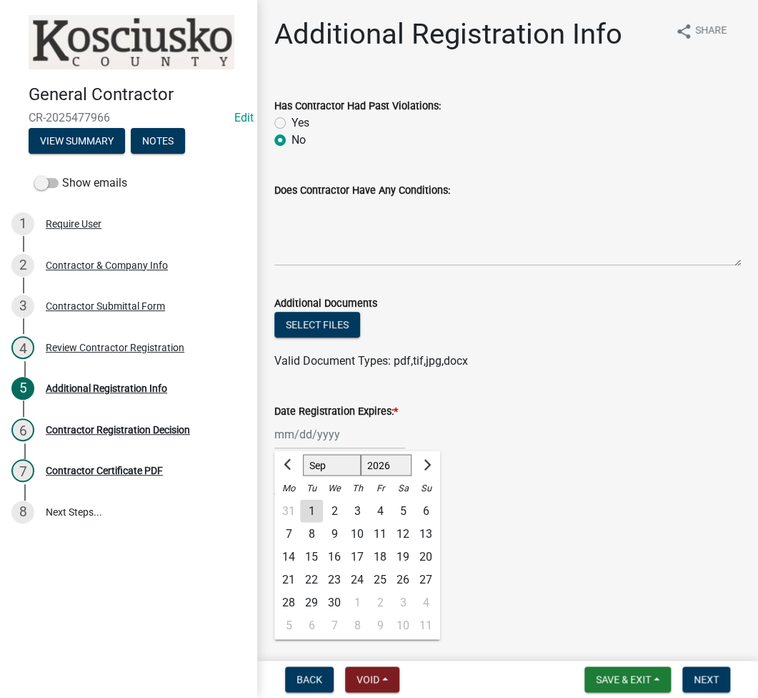
type input "09/15/2026"
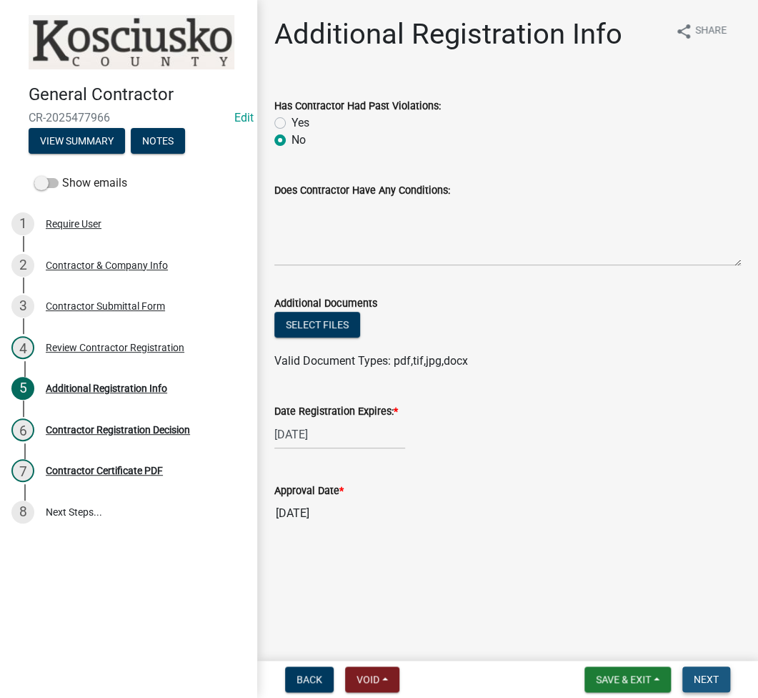
click at [707, 673] on span "Next" at bounding box center [706, 678] width 25 height 11
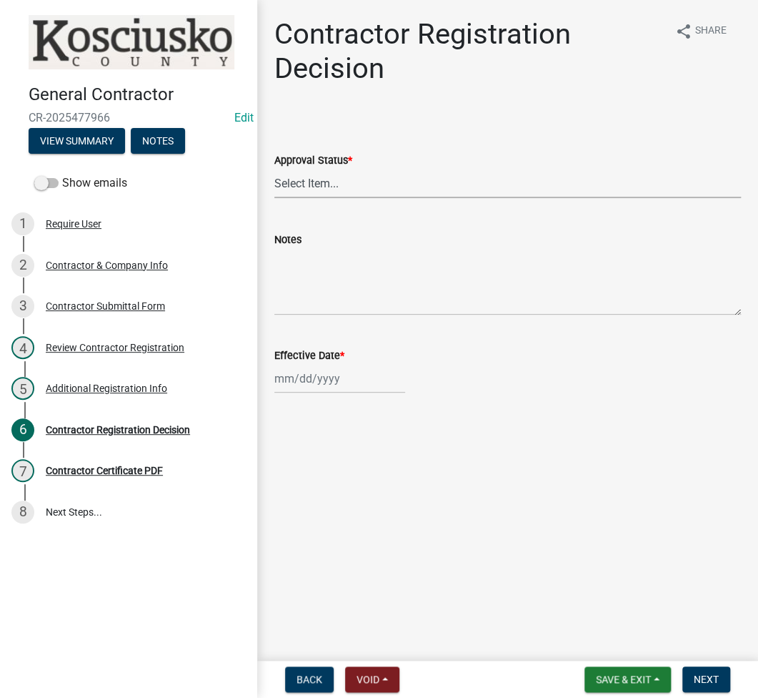
click at [318, 187] on select "Select Item... Approved Denied" at bounding box center [507, 183] width 467 height 29
click at [274, 169] on select "Select Item... Approved Denied" at bounding box center [507, 183] width 467 height 29
select select "8e4351d7-4ebf-4714-a7c9-c8187f00e083"
click at [304, 376] on div at bounding box center [339, 378] width 131 height 29
select select "9"
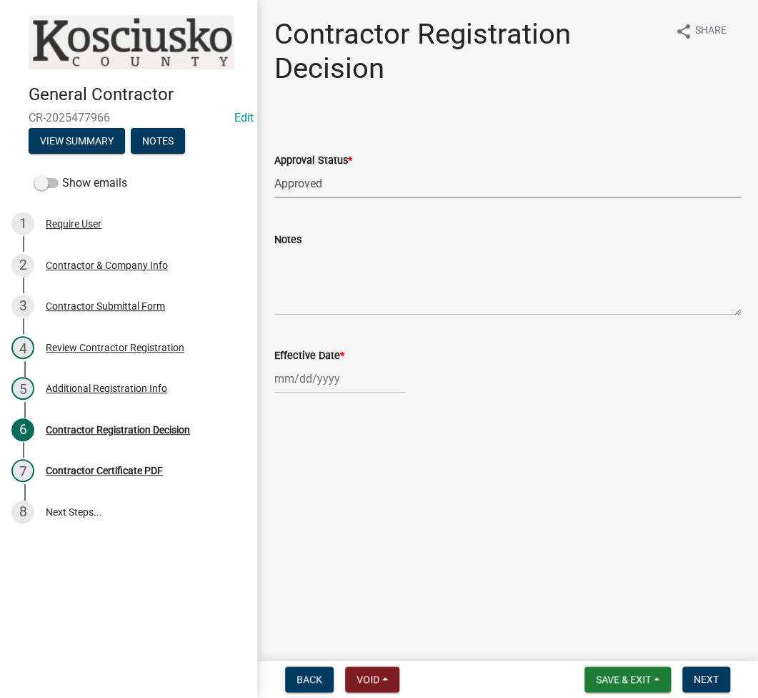
select select "2025"
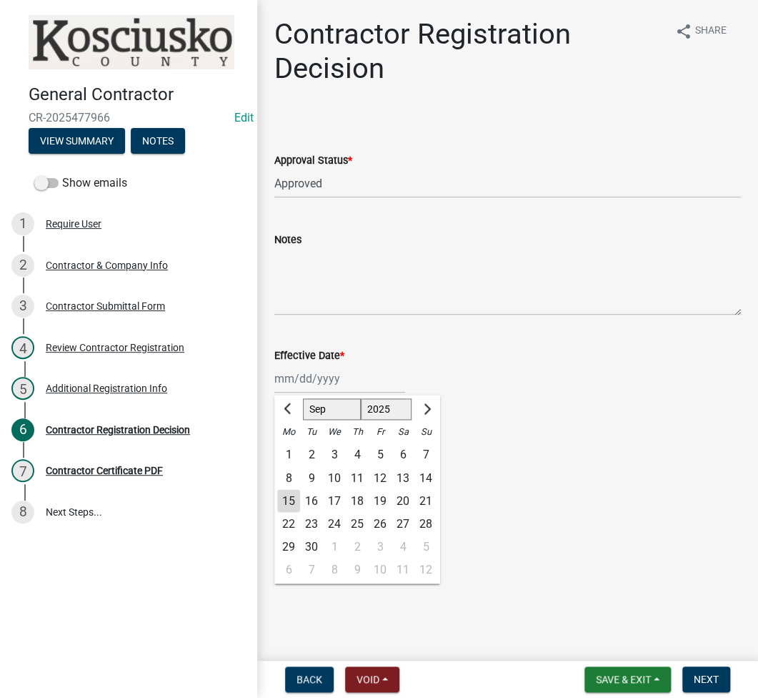
click at [288, 499] on div "15" at bounding box center [288, 500] width 23 height 23
type input "09/15/2025"
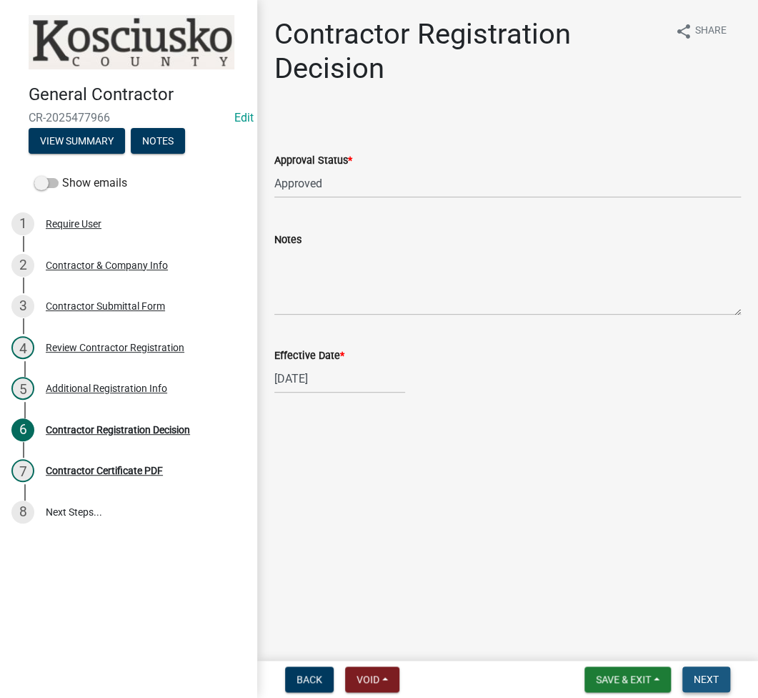
click at [705, 670] on button "Next" at bounding box center [707, 679] width 48 height 26
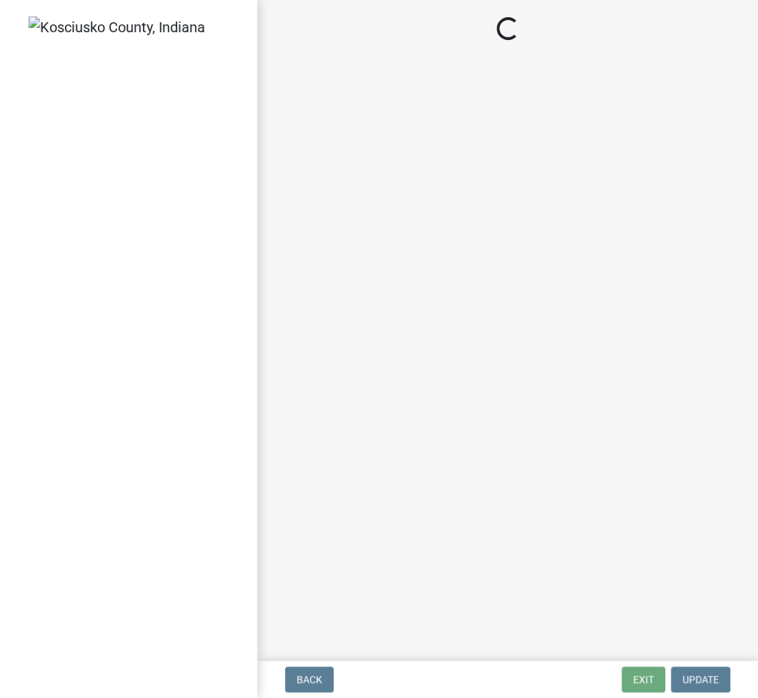
select select "3: 3"
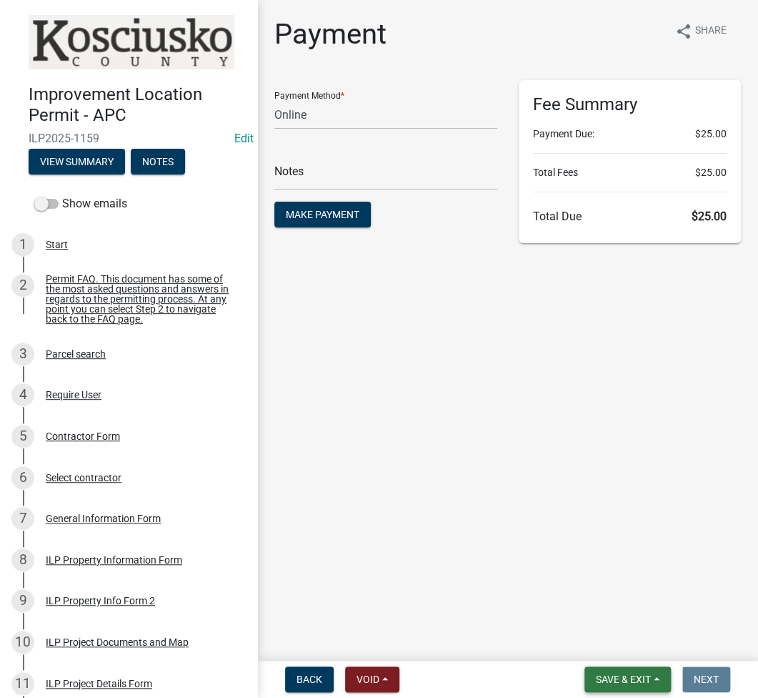
click at [612, 681] on span "Save & Exit" at bounding box center [623, 678] width 55 height 11
click at [608, 648] on button "Save & Exit" at bounding box center [614, 642] width 114 height 34
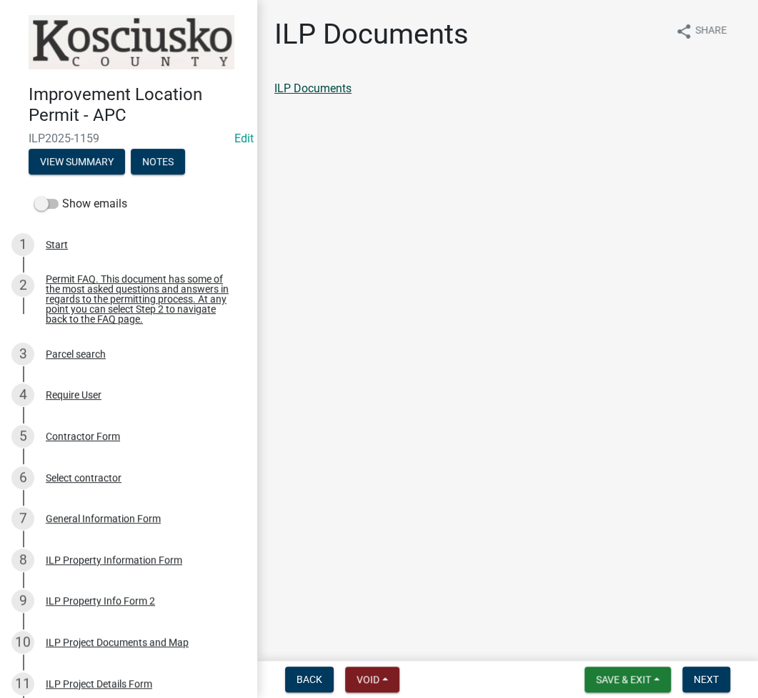
click at [313, 91] on link "ILP Documents" at bounding box center [312, 88] width 77 height 14
click at [695, 675] on span "Next" at bounding box center [706, 678] width 25 height 11
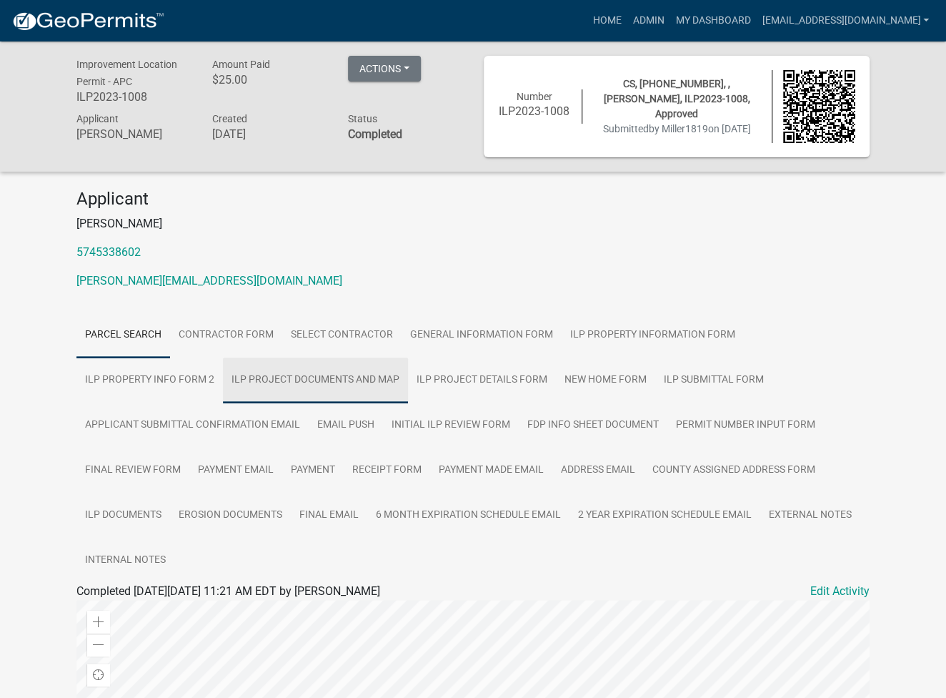
click at [316, 384] on link "ILP Project Documents and Map" at bounding box center [315, 380] width 185 height 46
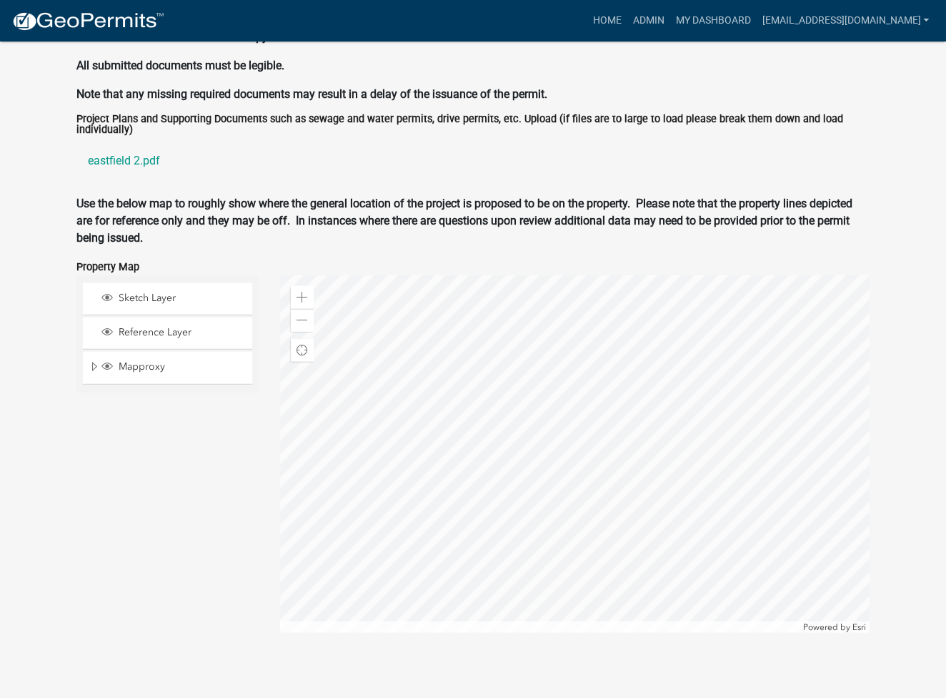
scroll to position [1453, 0]
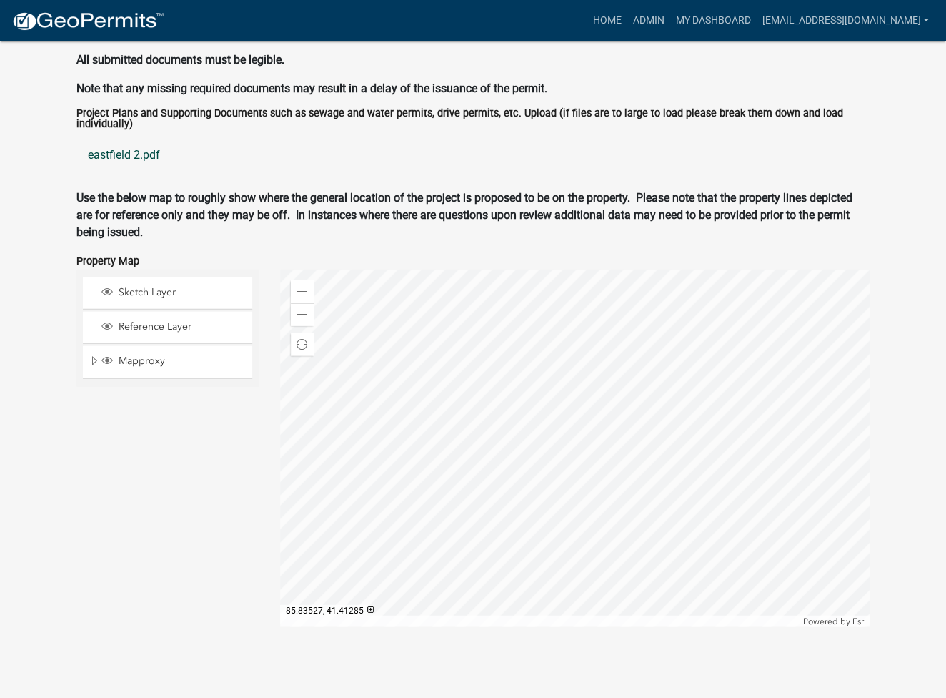
click at [137, 149] on link "eastfield 2.pdf" at bounding box center [472, 155] width 793 height 34
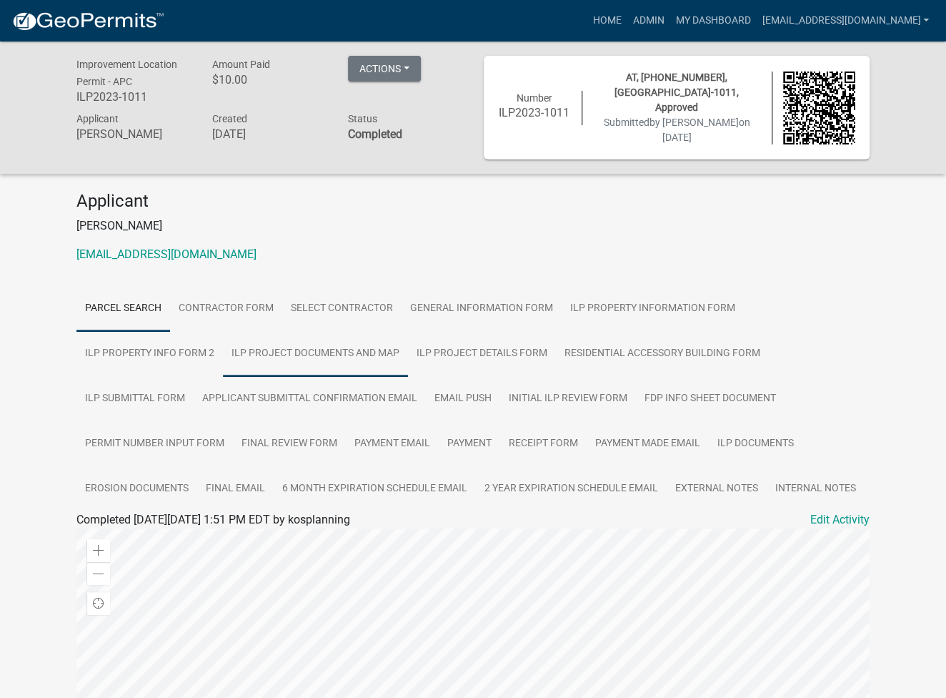
click at [337, 345] on link "ILP Project Documents and Map" at bounding box center [315, 354] width 185 height 46
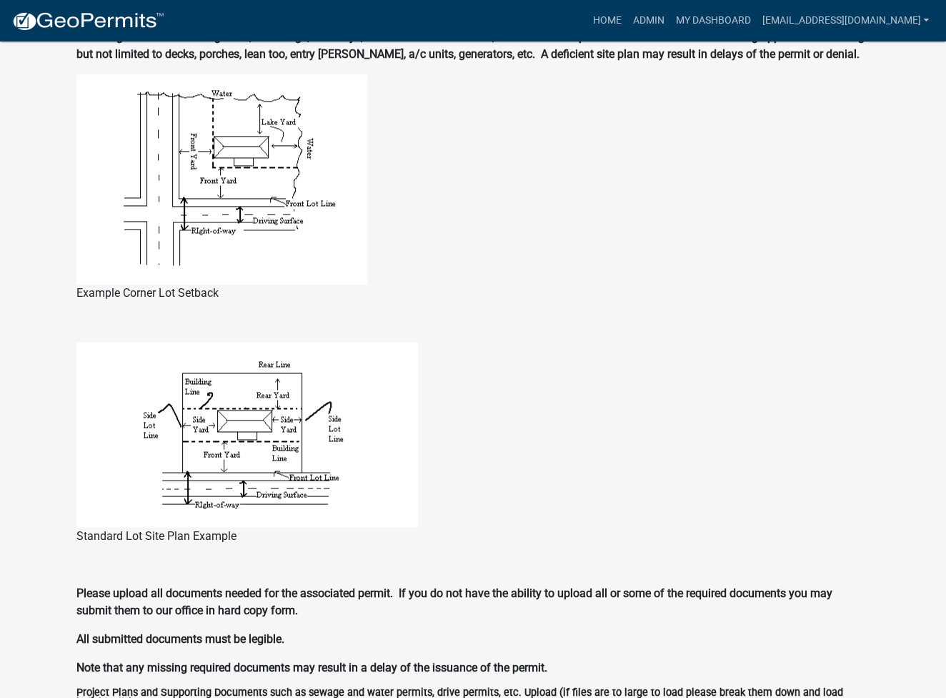
scroll to position [1376, 0]
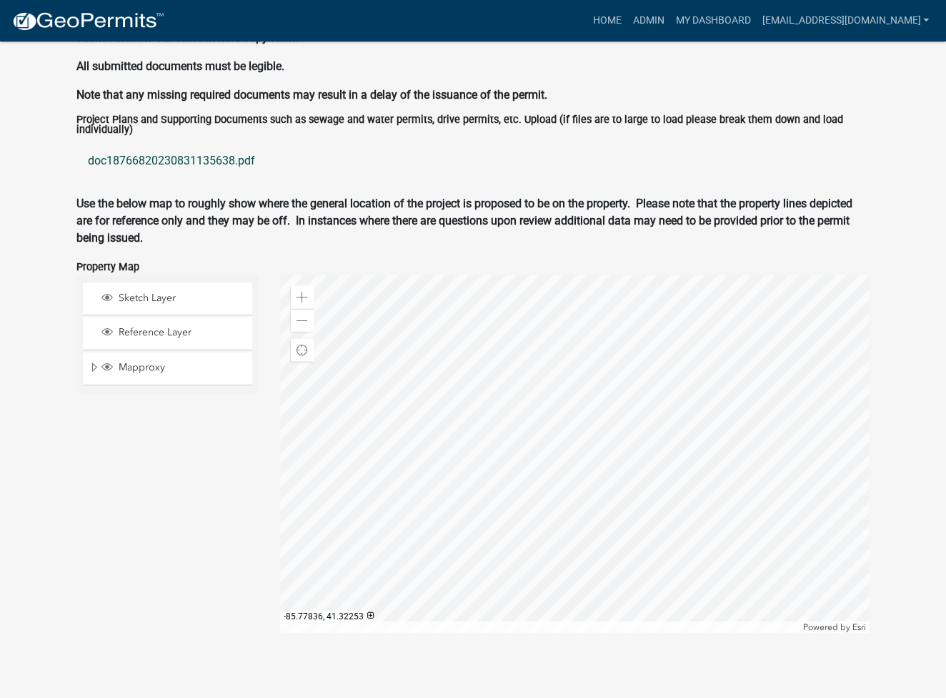
click at [168, 162] on link "doc18766820230831135638.pdf" at bounding box center [472, 161] width 793 height 34
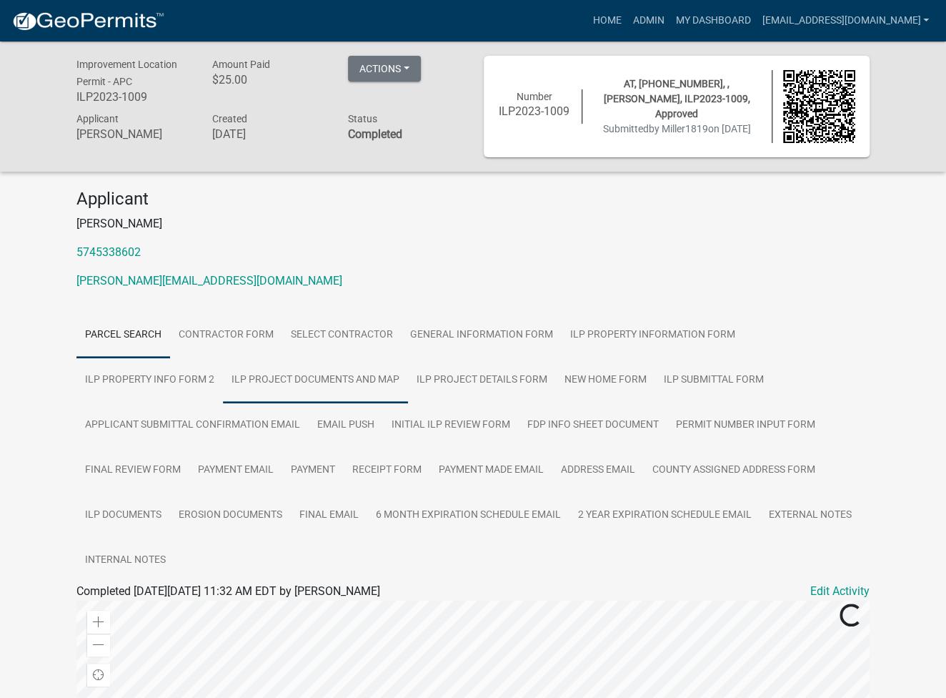
click at [321, 398] on link "ILP Project Documents and Map" at bounding box center [315, 380] width 185 height 46
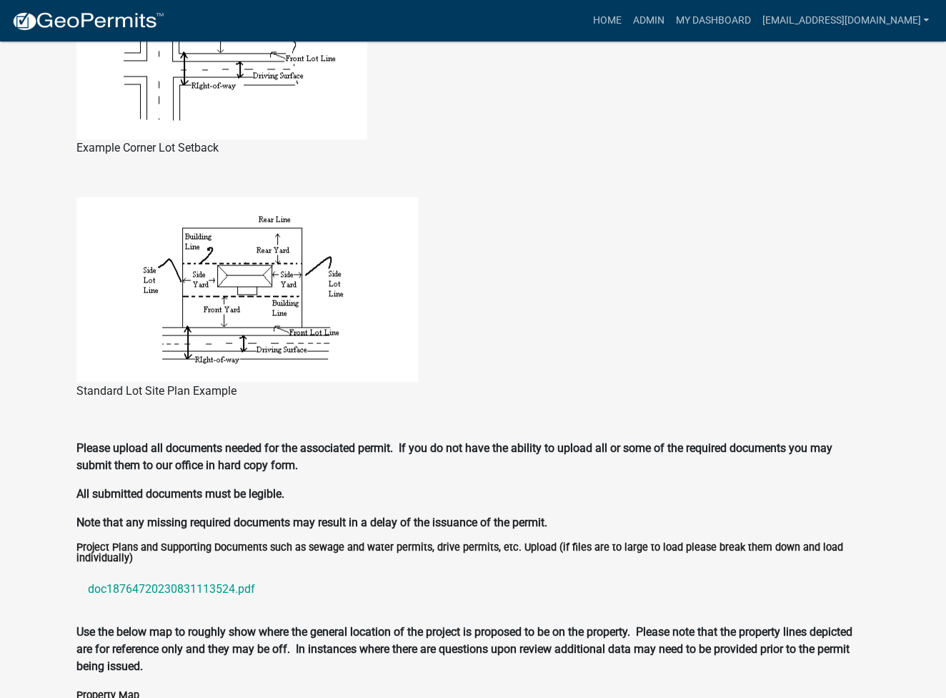
scroll to position [1185, 0]
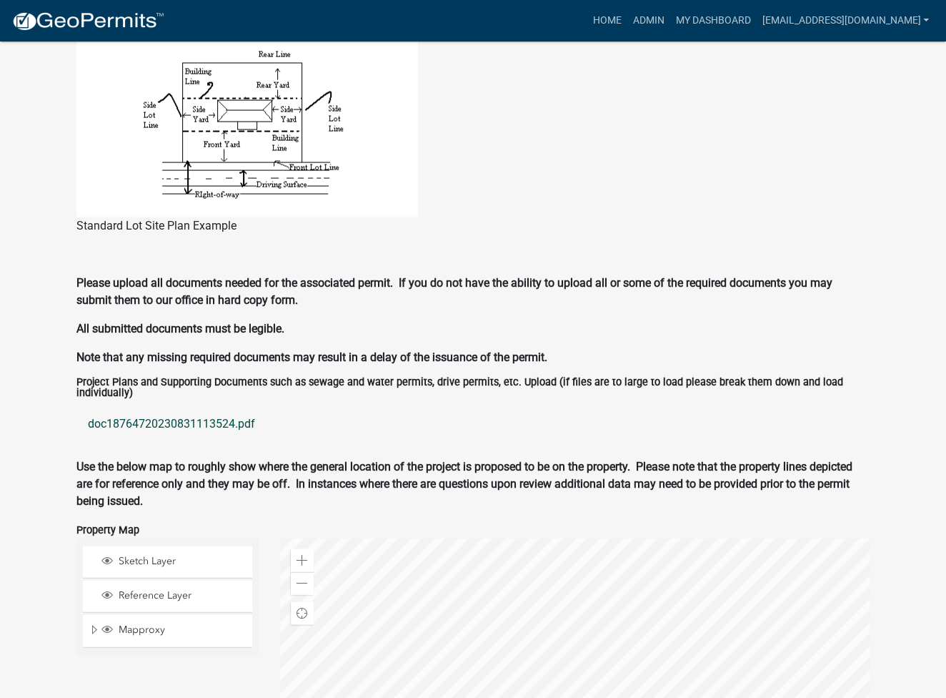
click at [151, 422] on link "doc18764720230831113524.pdf" at bounding box center [472, 423] width 793 height 34
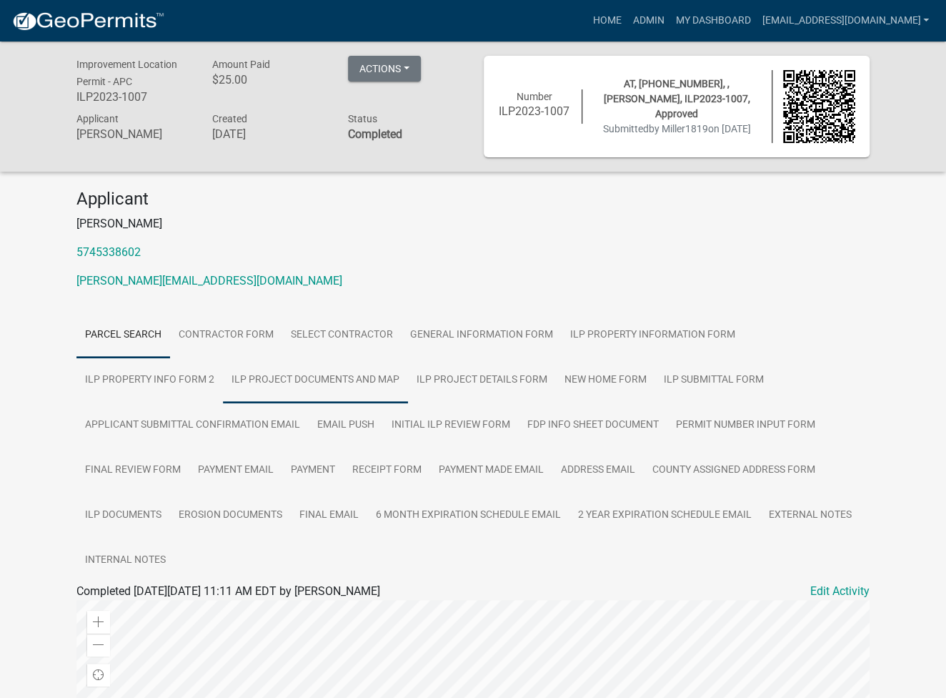
click at [299, 388] on link "ILP Project Documents and Map" at bounding box center [315, 380] width 185 height 46
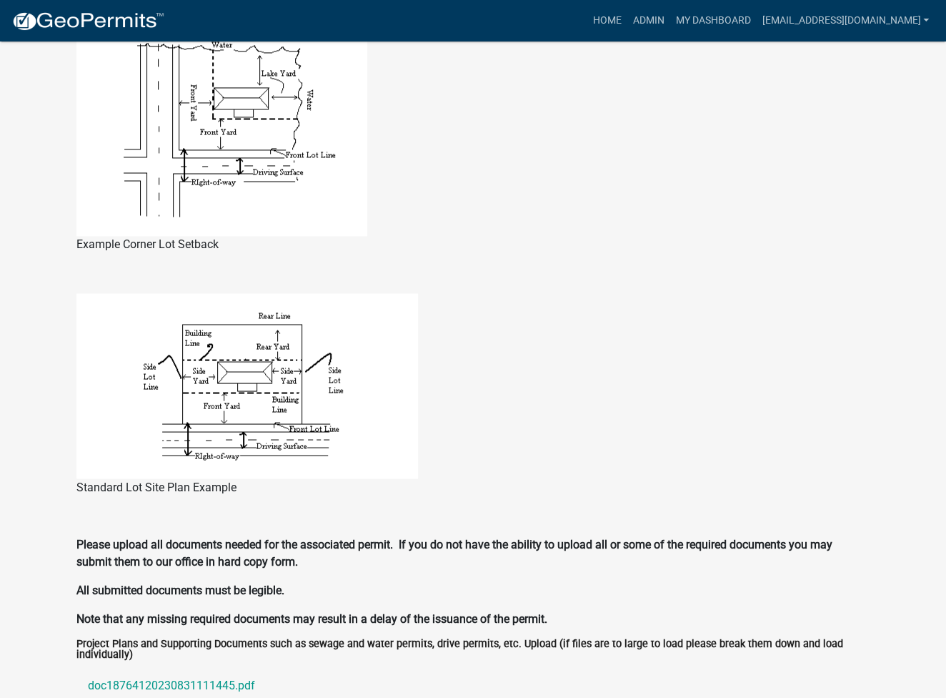
scroll to position [1185, 0]
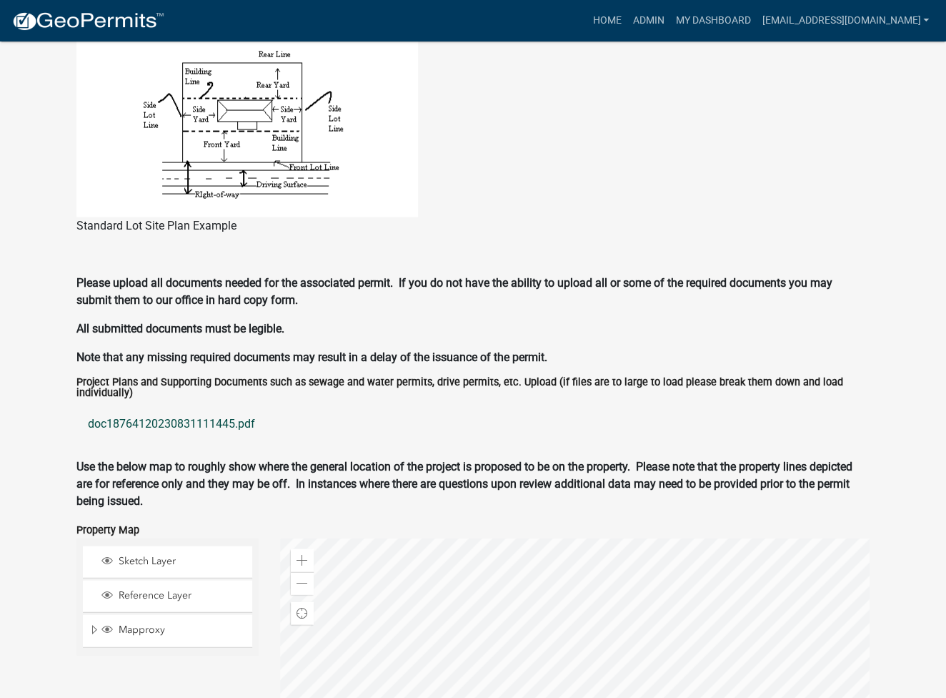
click at [166, 424] on link "doc18764120230831111445.pdf" at bounding box center [472, 423] width 793 height 34
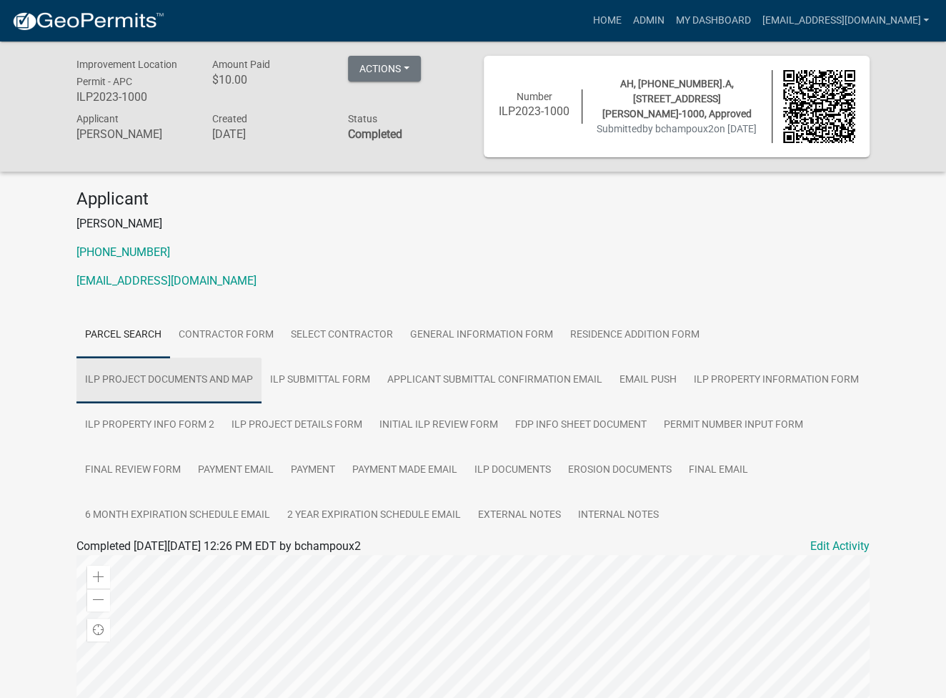
click at [235, 389] on link "ILP Project Documents and Map" at bounding box center [168, 380] width 185 height 46
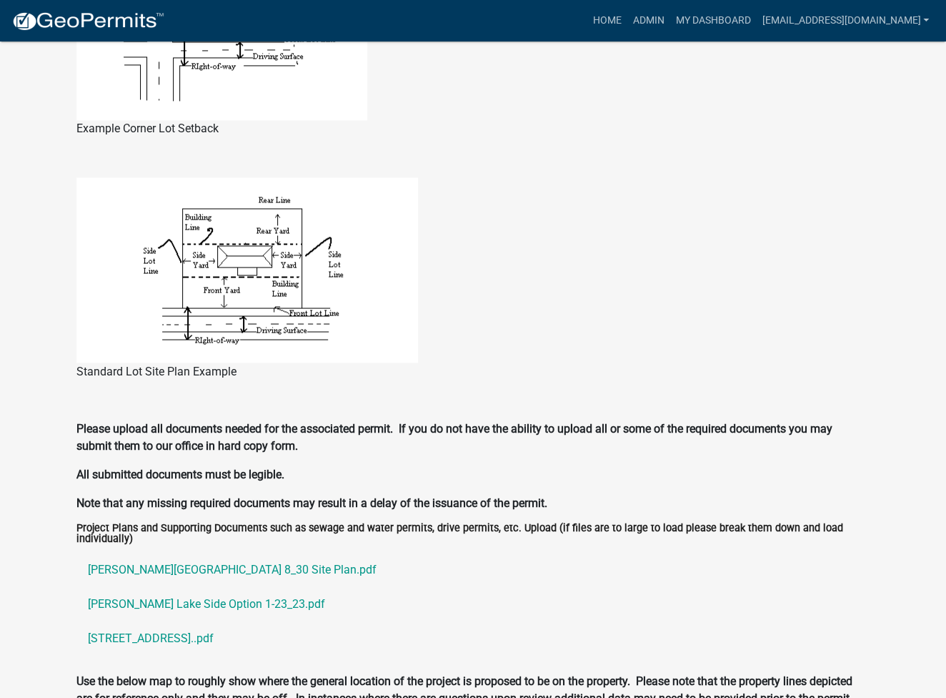
scroll to position [1376, 0]
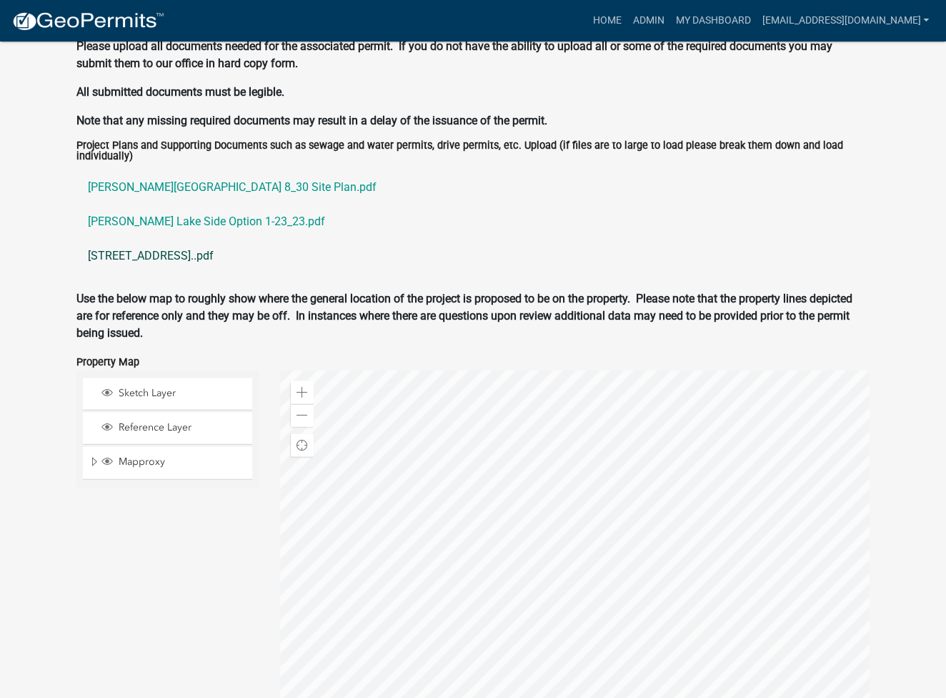
click at [169, 257] on link "[STREET_ADDRESS]..pdf" at bounding box center [472, 256] width 793 height 34
click at [134, 234] on link "[PERSON_NAME] Lake Side Option 1-23_23.pdf" at bounding box center [472, 221] width 793 height 34
click at [198, 183] on link "[PERSON_NAME][GEOGRAPHIC_DATA] 8_30 Site Plan.pdf" at bounding box center [472, 187] width 793 height 34
click at [171, 219] on link "[PERSON_NAME] Lake Side Option 1-23_23.pdf" at bounding box center [472, 221] width 793 height 34
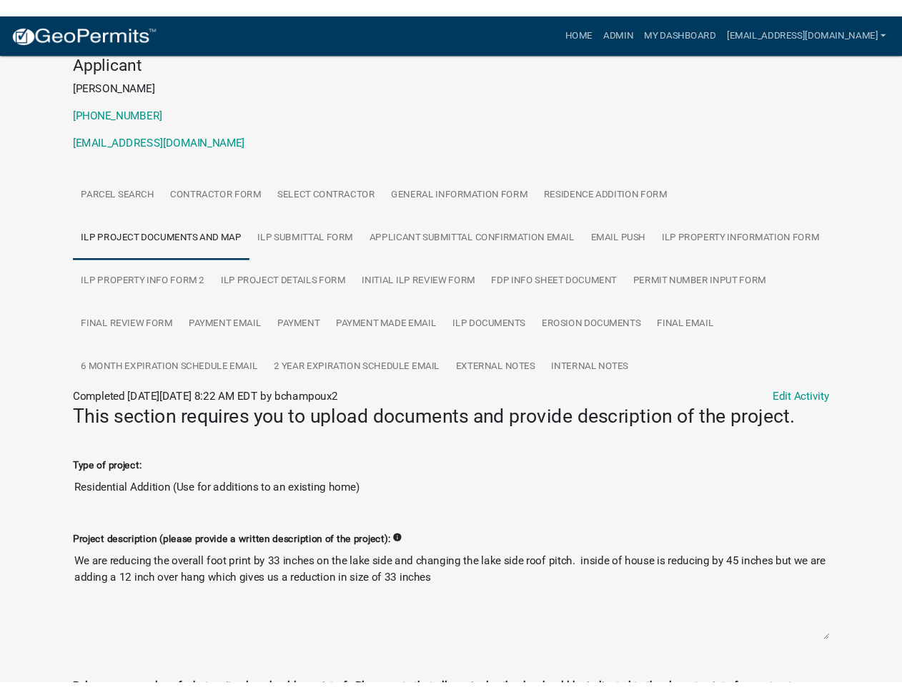
scroll to position [0, 0]
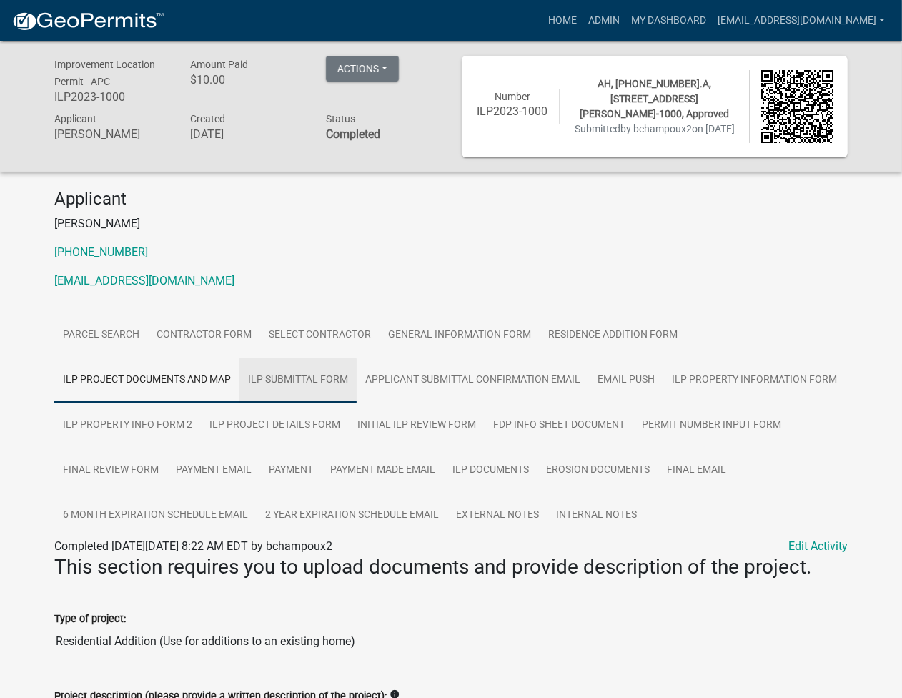
click at [304, 371] on link "ILP Submittal Form" at bounding box center [297, 380] width 117 height 46
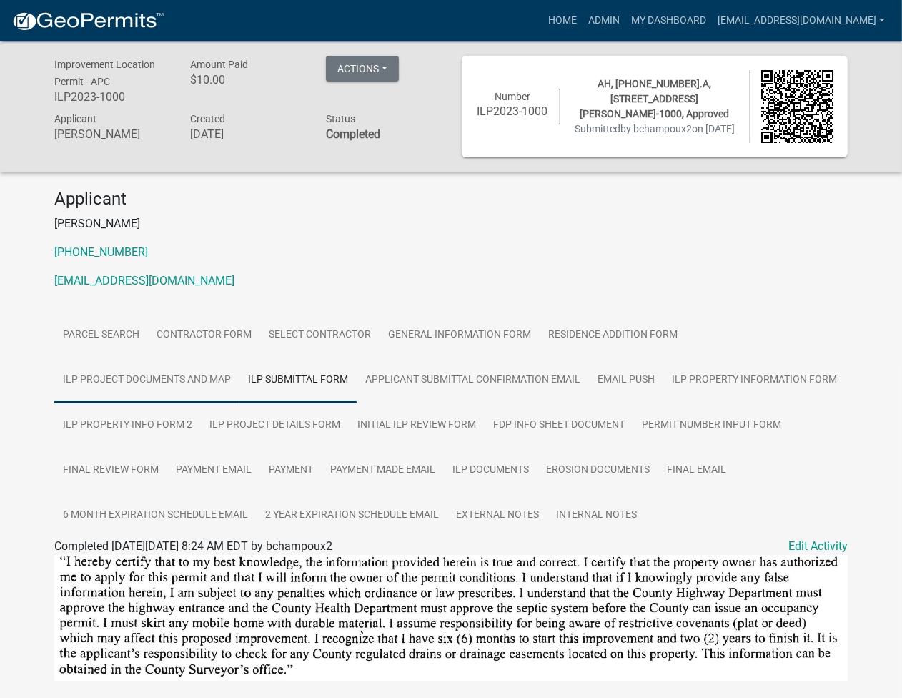
click at [149, 385] on link "ILP Project Documents and Map" at bounding box center [146, 380] width 185 height 46
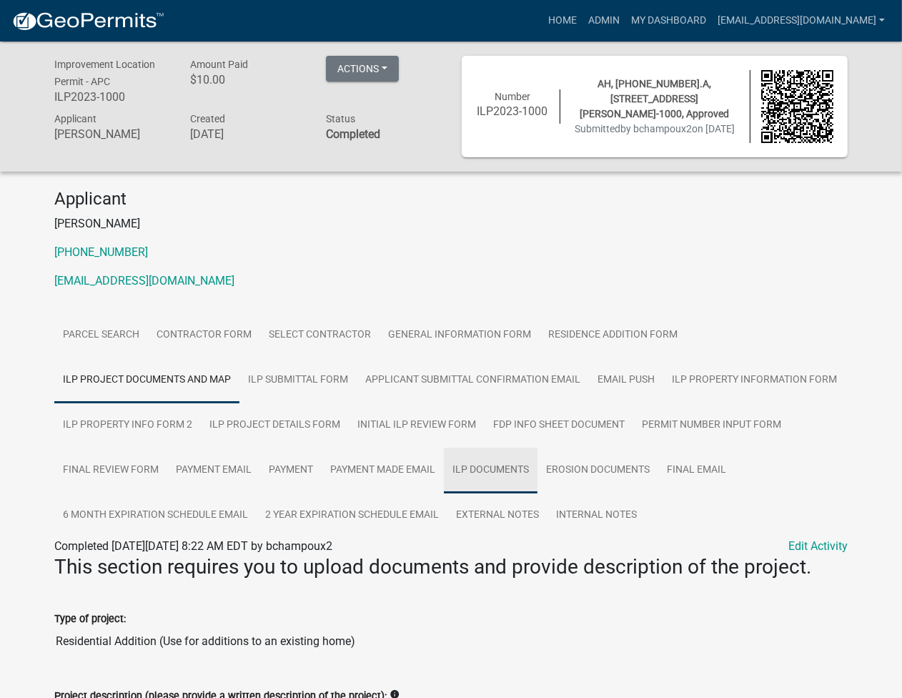
click at [490, 474] on link "ILP Documents" at bounding box center [491, 470] width 94 height 46
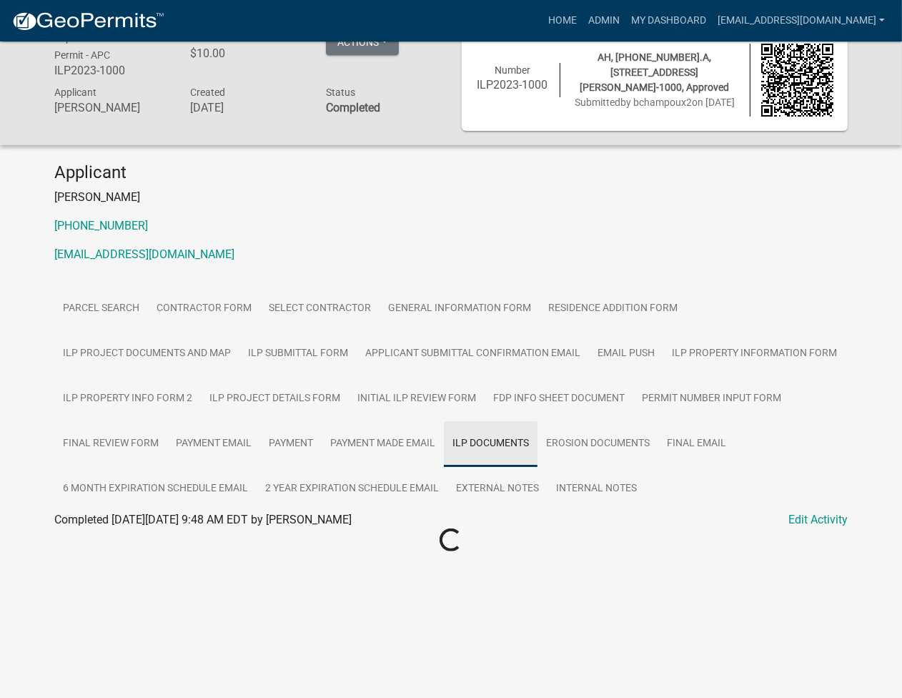
scroll to position [41, 0]
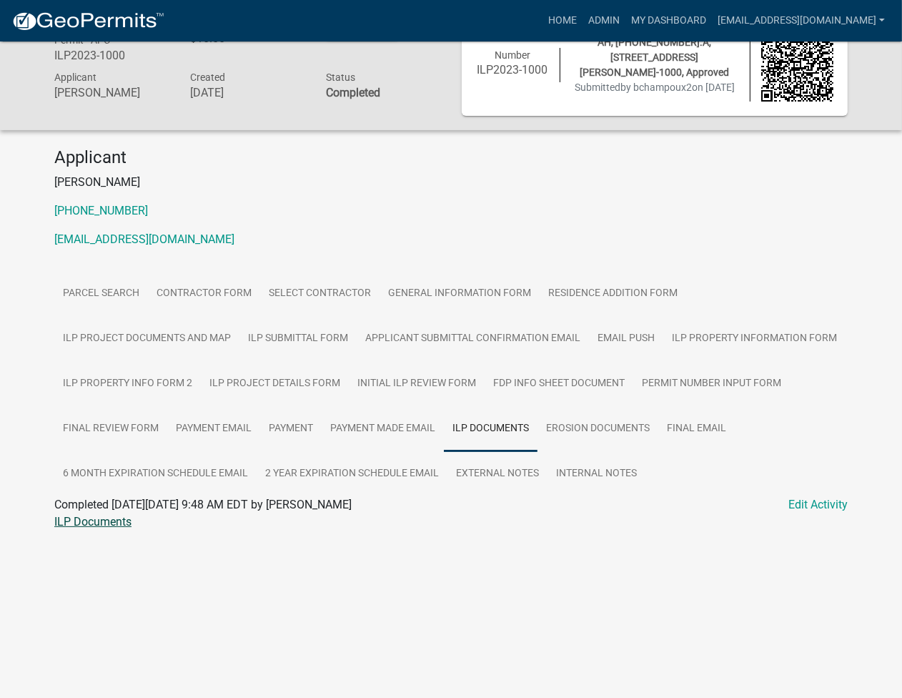
click at [83, 528] on link "ILP Documents" at bounding box center [92, 522] width 77 height 14
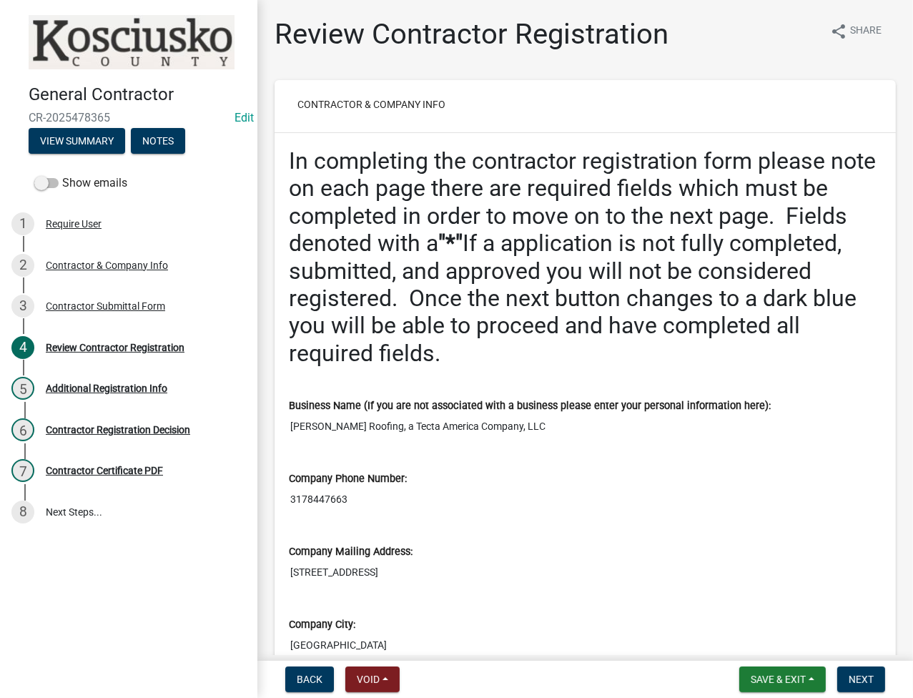
scroll to position [762, 0]
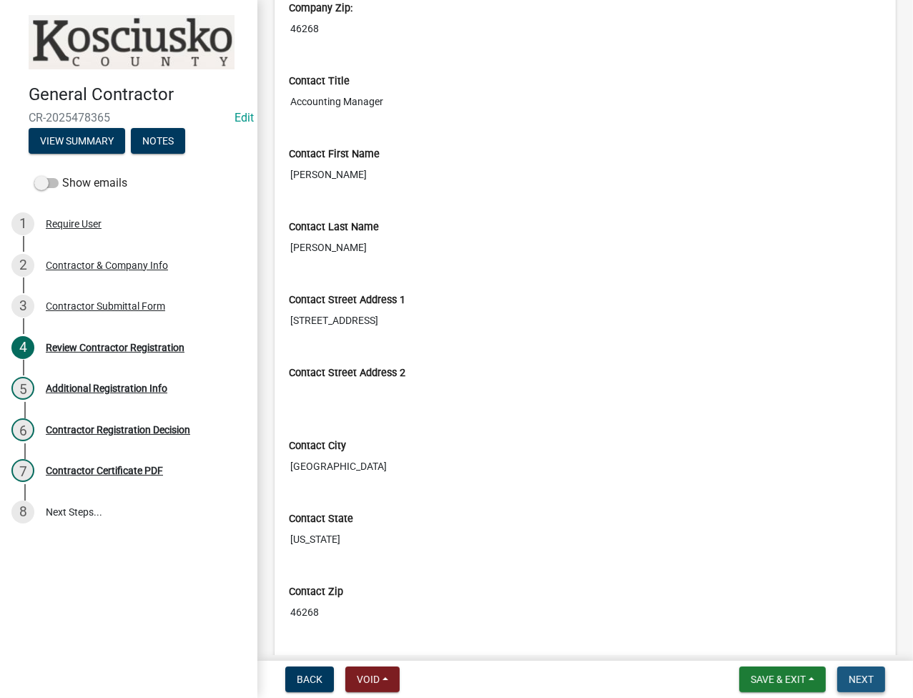
click at [847, 678] on button "Next" at bounding box center [861, 679] width 48 height 26
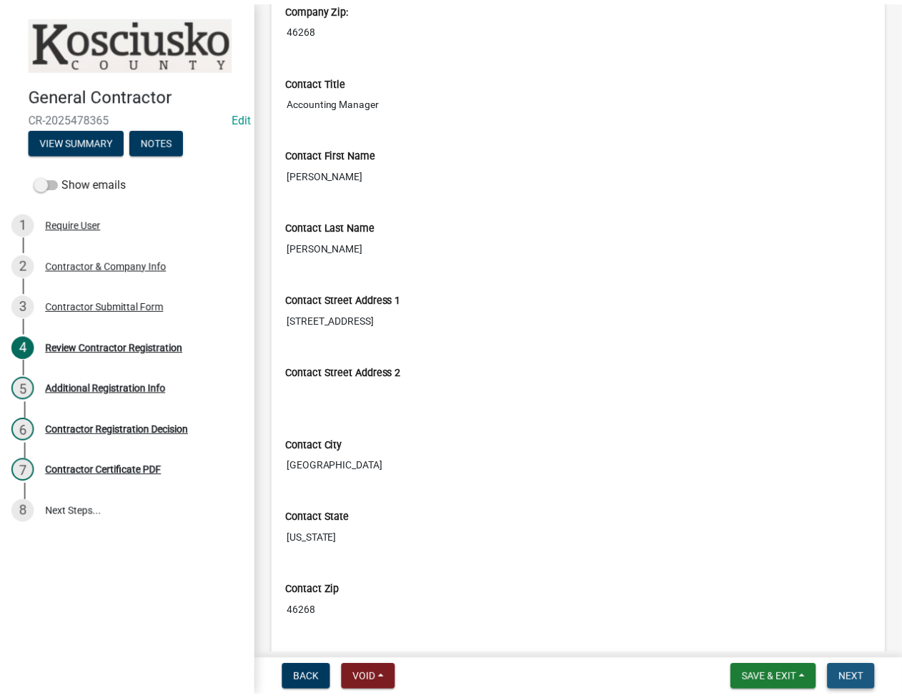
scroll to position [0, 0]
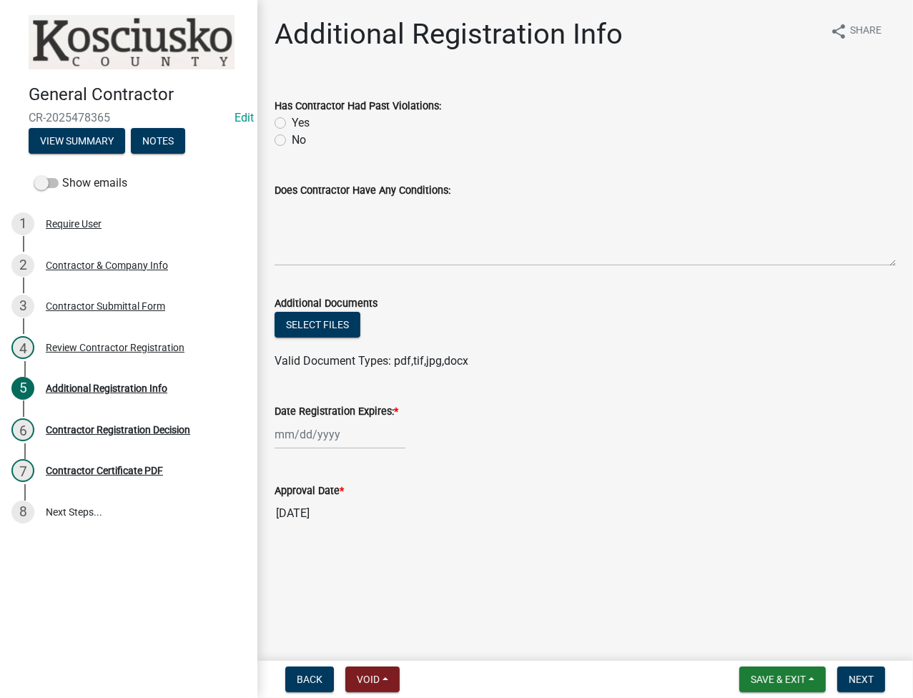
click at [292, 138] on label "No" at bounding box center [299, 140] width 14 height 17
click at [292, 138] on input "No" at bounding box center [296, 136] width 9 height 9
radio input "true"
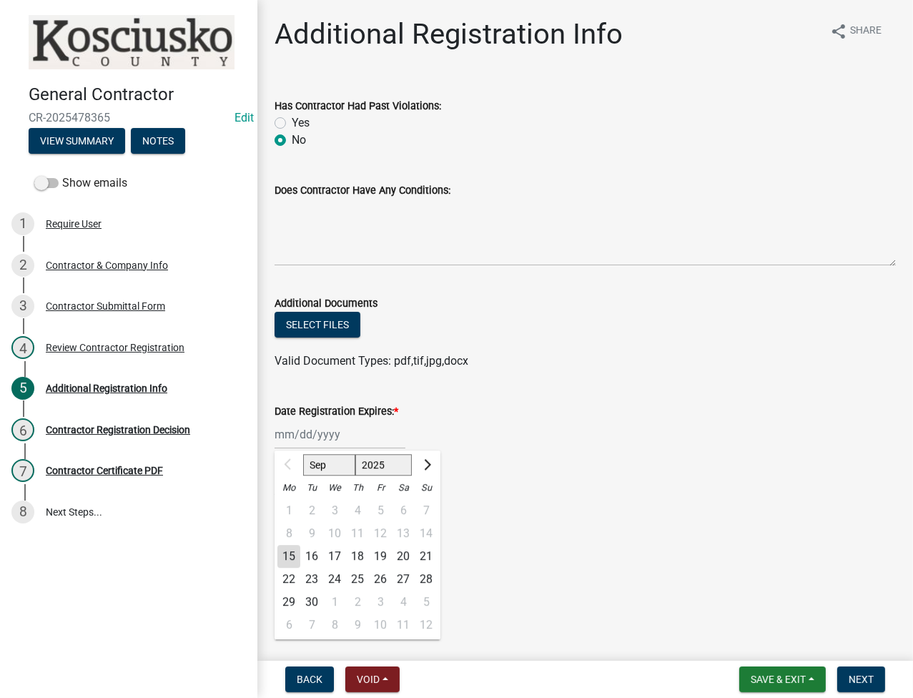
click at [294, 432] on div "Sep Oct Nov [DATE] 2026 2027 2028 2029 2030 2031 2032 2033 2034 2035 2036 2037 …" at bounding box center [339, 434] width 131 height 29
click at [386, 455] on select "2025 2026 2027 2028 2029 2030 2031 2032 2033 2034 2035 2036 2037 2038 2039 2040…" at bounding box center [383, 464] width 57 height 21
select select "2026"
click at [355, 454] on select "2025 2026 2027 2028 2029 2030 2031 2032 2033 2034 2035 2036 2037 2038 2039 2040…" at bounding box center [383, 464] width 57 height 21
click at [323, 554] on div "16" at bounding box center [334, 556] width 23 height 23
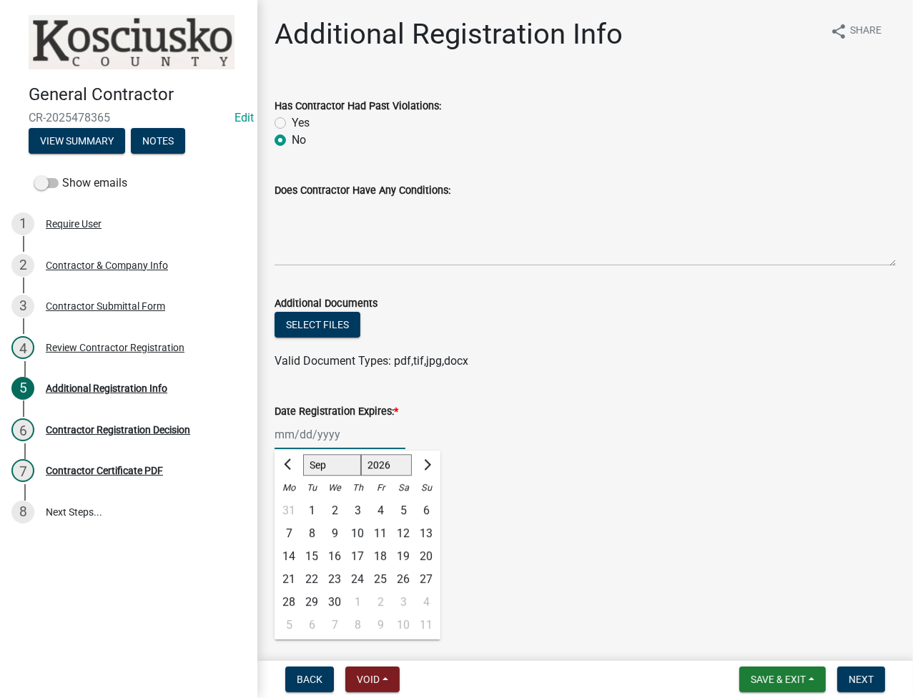
type input "[DATE]"
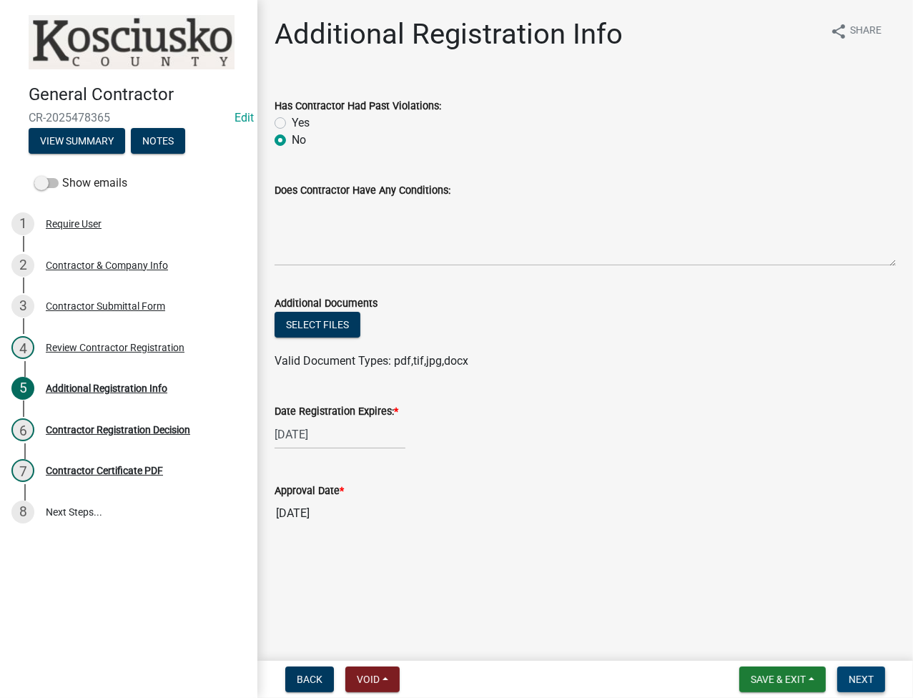
click at [866, 676] on span "Next" at bounding box center [860, 678] width 25 height 11
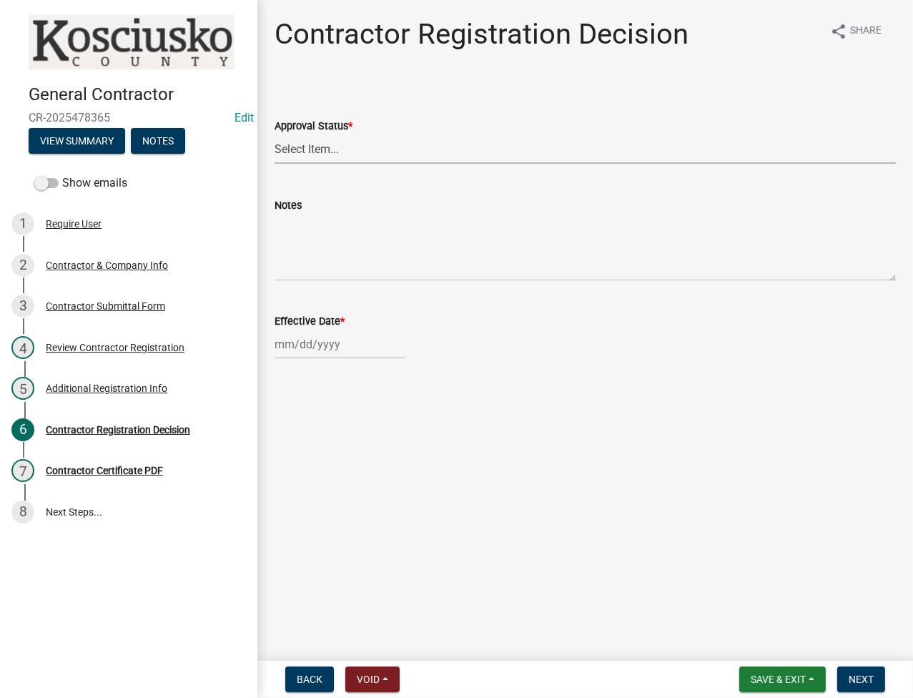
click at [555, 147] on select "Select Item... Approved Denied" at bounding box center [584, 148] width 621 height 29
click at [274, 134] on select "Select Item... Approved Denied" at bounding box center [584, 148] width 621 height 29
select select "8e4351d7-4ebf-4714-a7c9-c8187f00e083"
click at [314, 327] on label "Effective Date *" at bounding box center [309, 322] width 70 height 10
click at [314, 329] on input "Effective Date *" at bounding box center [339, 343] width 131 height 29
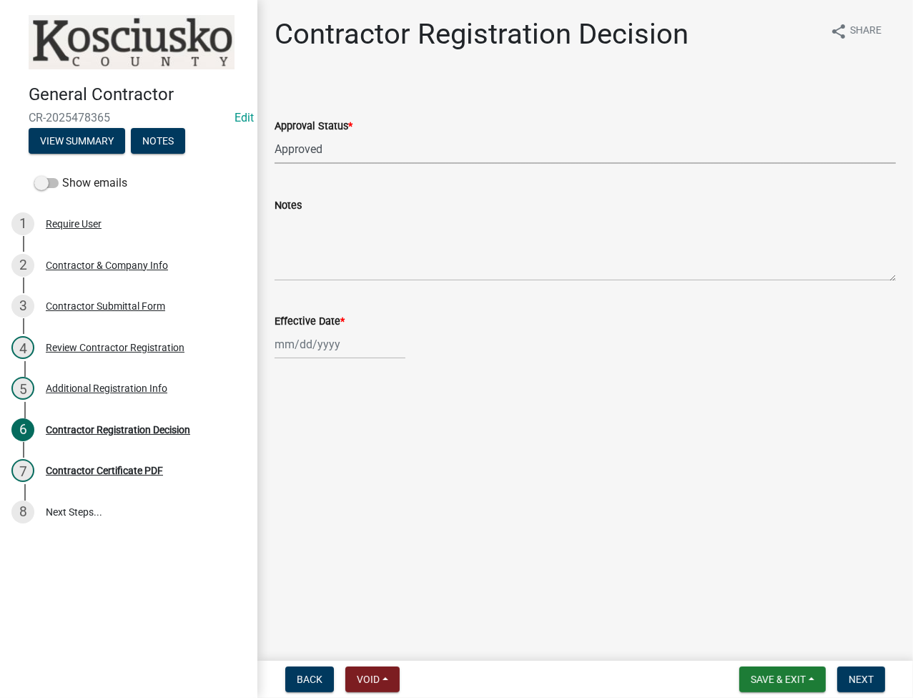
select select "9"
select select "2025"
click at [290, 467] on div "15" at bounding box center [288, 466] width 23 height 23
type input "[DATE]"
click at [868, 674] on span "Next" at bounding box center [860, 678] width 25 height 11
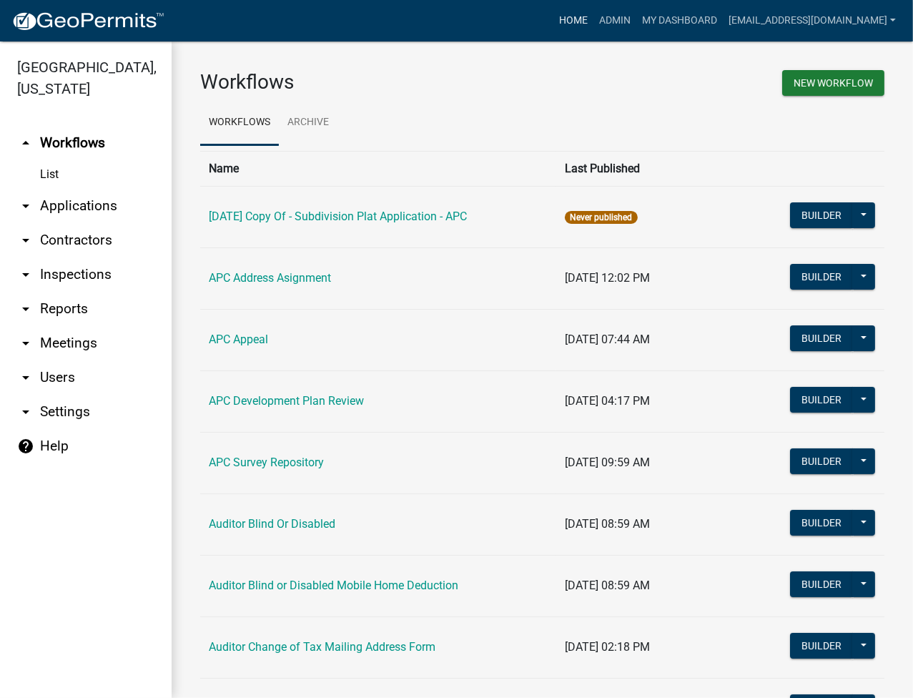
click at [593, 21] on link "Home" at bounding box center [573, 20] width 40 height 27
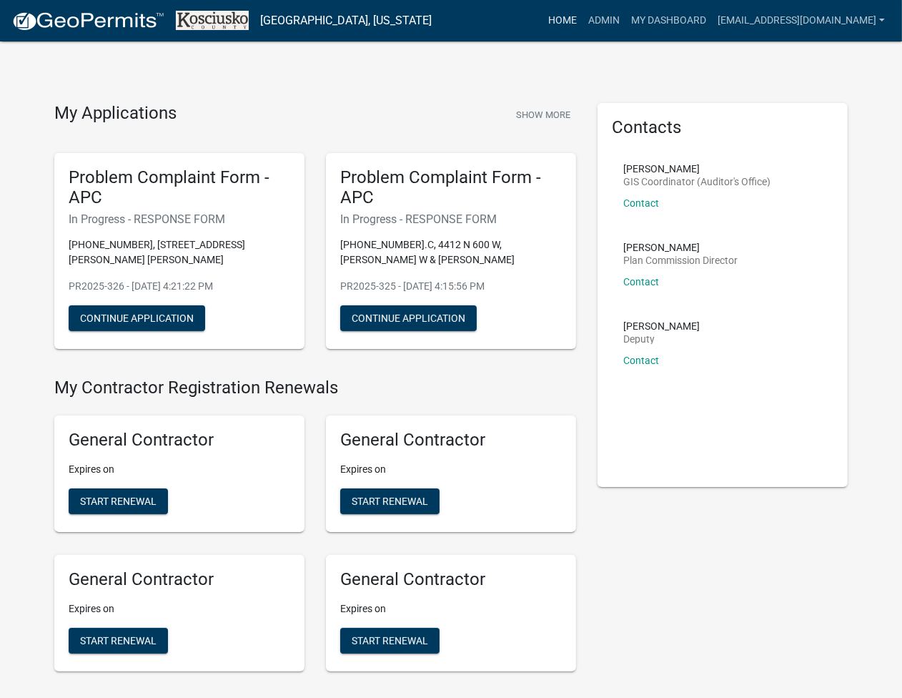
scroll to position [3232, 0]
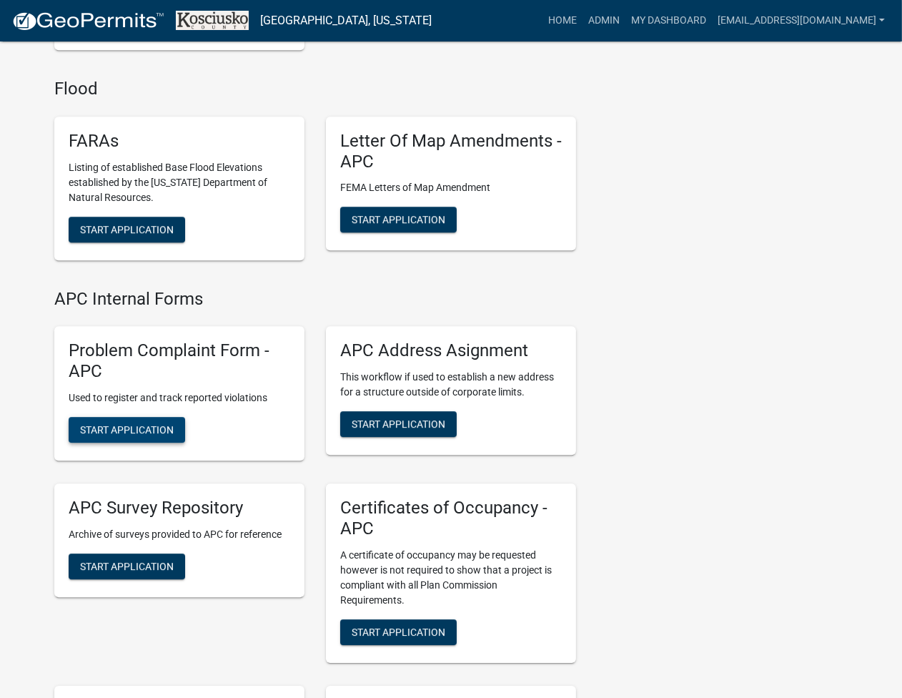
click at [106, 432] on span "Start Application" at bounding box center [127, 428] width 94 height 11
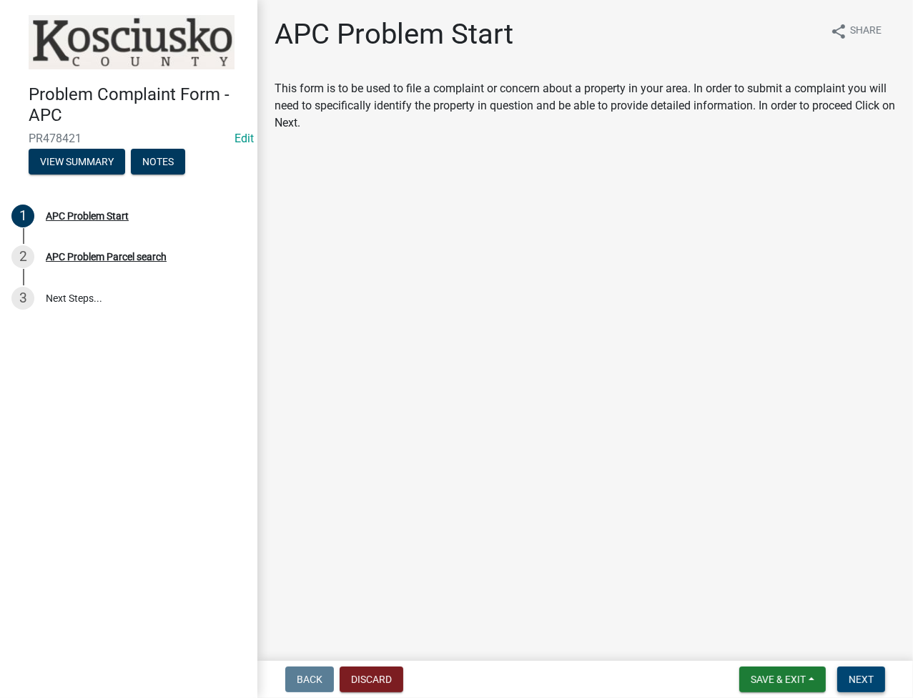
click at [858, 673] on span "Next" at bounding box center [860, 678] width 25 height 11
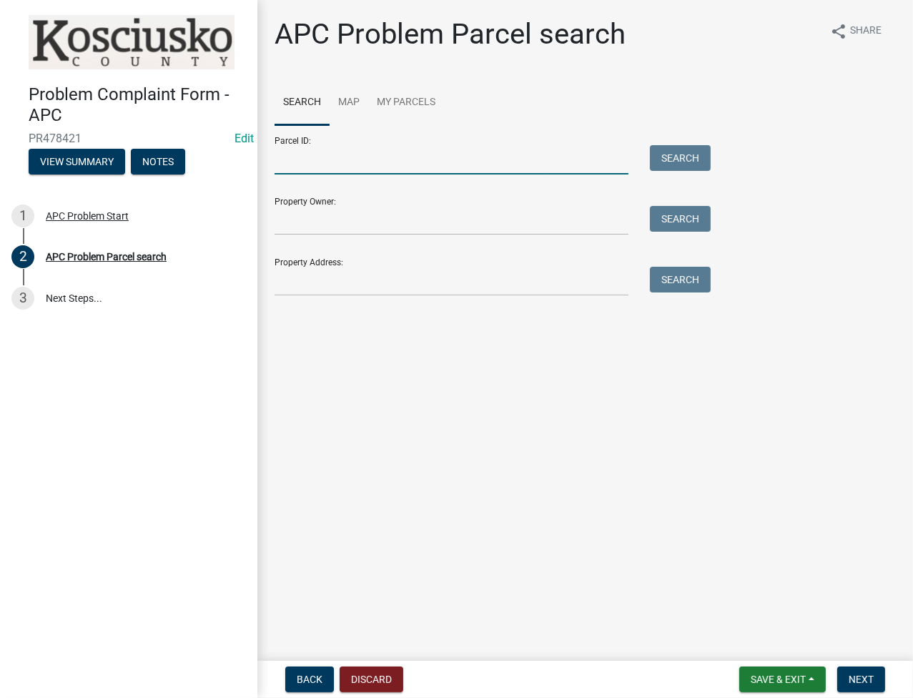
click at [378, 167] on input "Parcel ID:" at bounding box center [451, 159] width 354 height 29
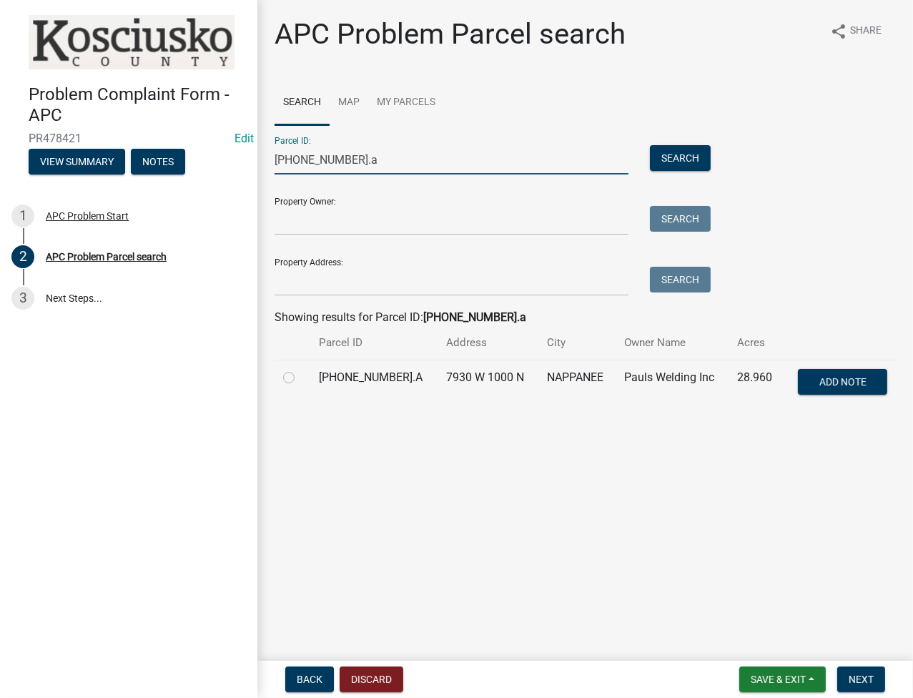
type input "033-046-004.a"
click at [300, 369] on label at bounding box center [300, 369] width 0 height 0
click at [300, 378] on input "radio" at bounding box center [304, 373] width 9 height 9
radio input "true"
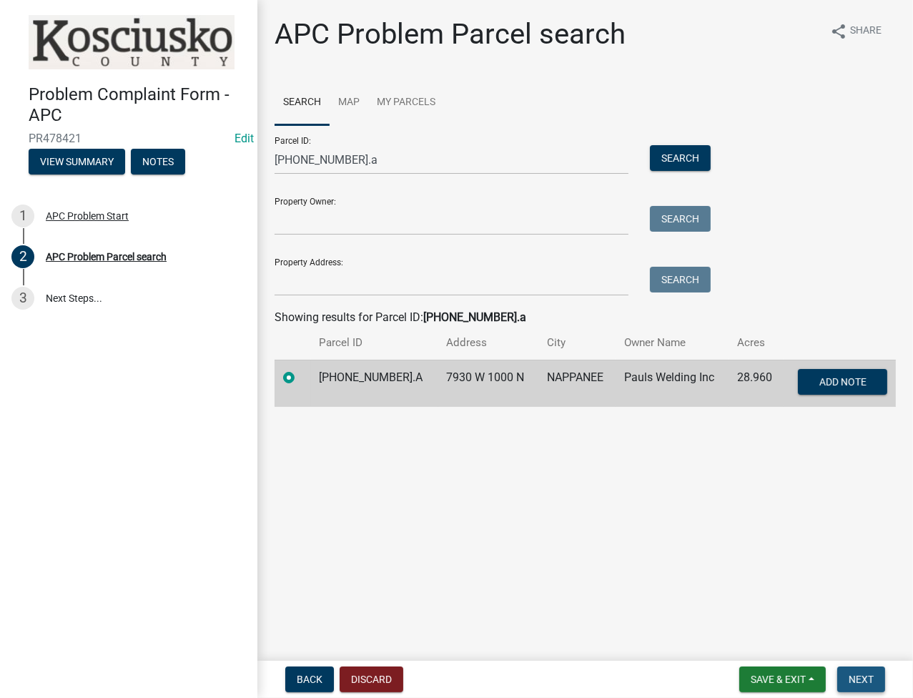
click at [872, 674] on span "Next" at bounding box center [860, 678] width 25 height 11
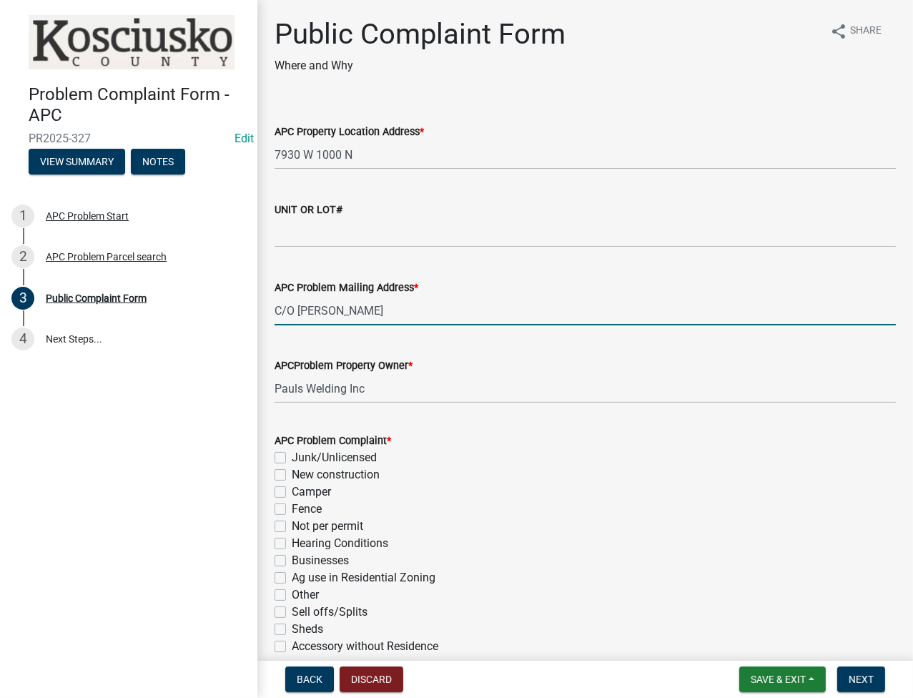
click at [487, 319] on input "C/O Ryan P Miller" at bounding box center [584, 310] width 621 height 29
click at [435, 314] on input "C/O Ryan P Miller" at bounding box center [584, 310] width 621 height 29
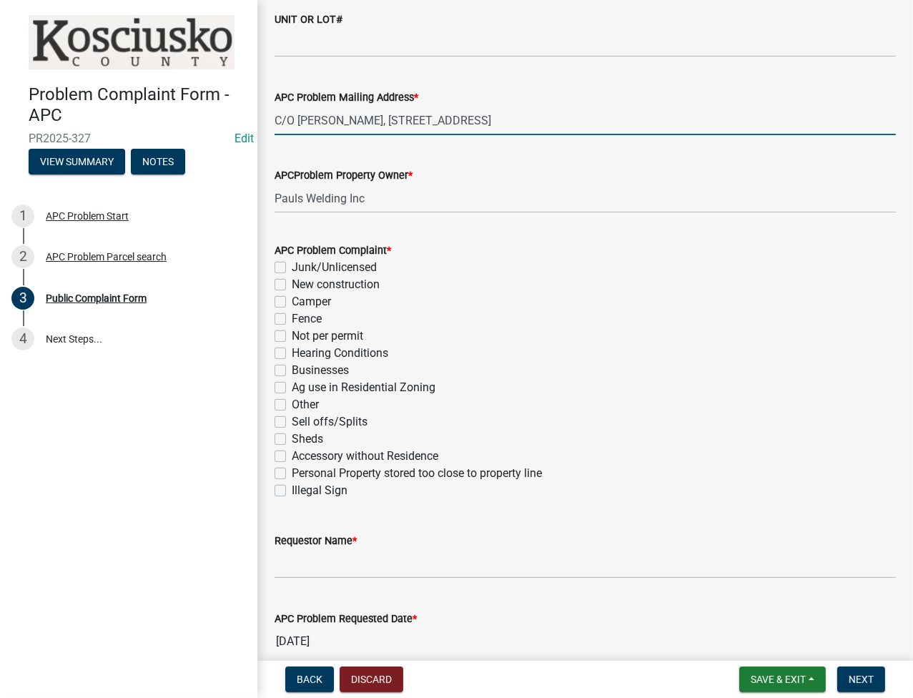
type input "C/O Ryan P Miller, 7930 W 1000 N, Nappanee IN 46550"
click at [292, 285] on label "New construction" at bounding box center [336, 284] width 88 height 17
click at [292, 285] on input "New construction" at bounding box center [296, 280] width 9 height 9
checkbox input "true"
checkbox input "false"
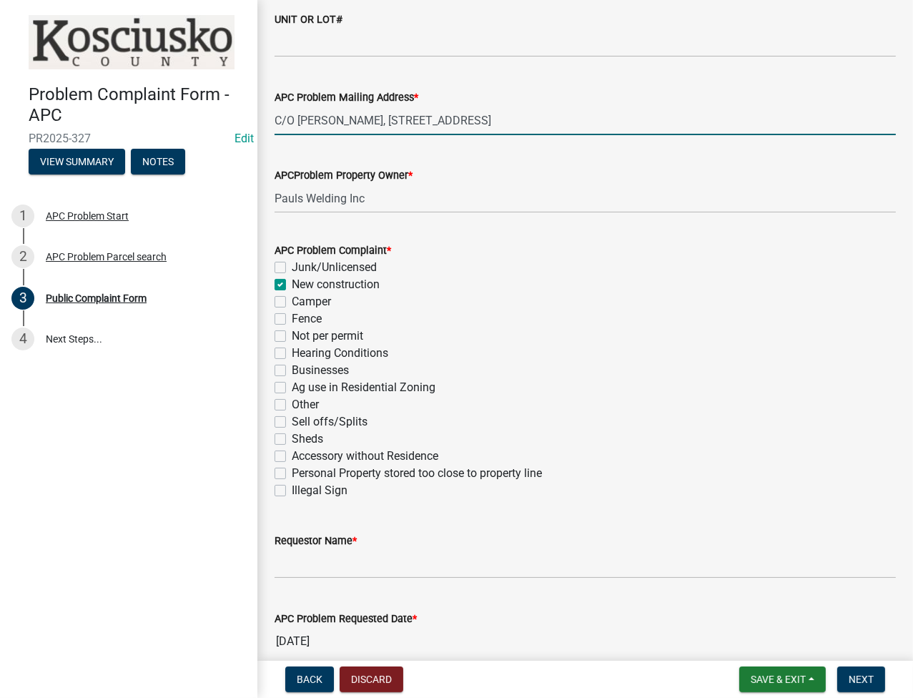
checkbox input "true"
checkbox input "false"
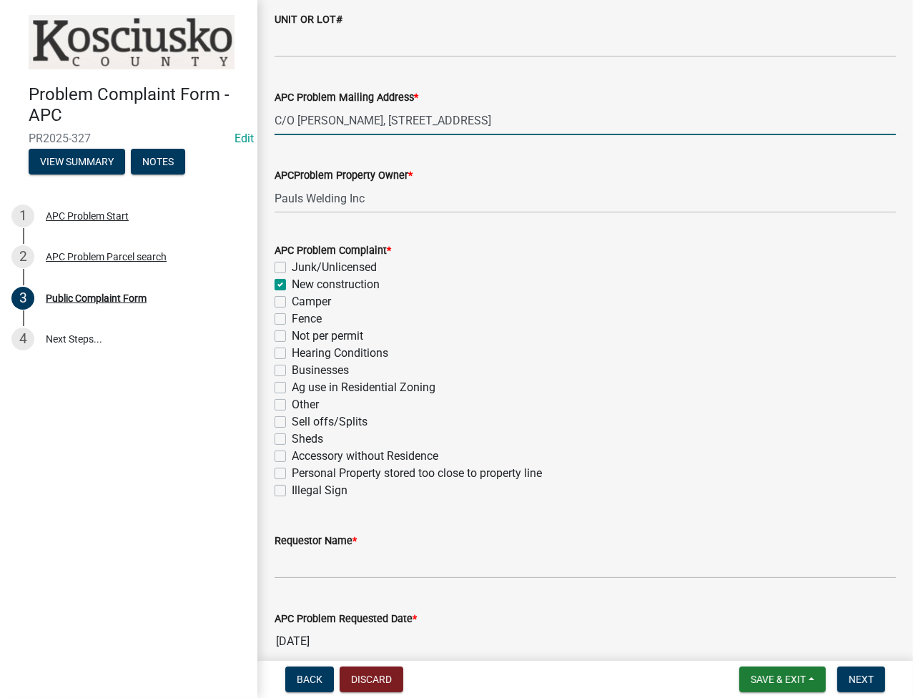
checkbox input "false"
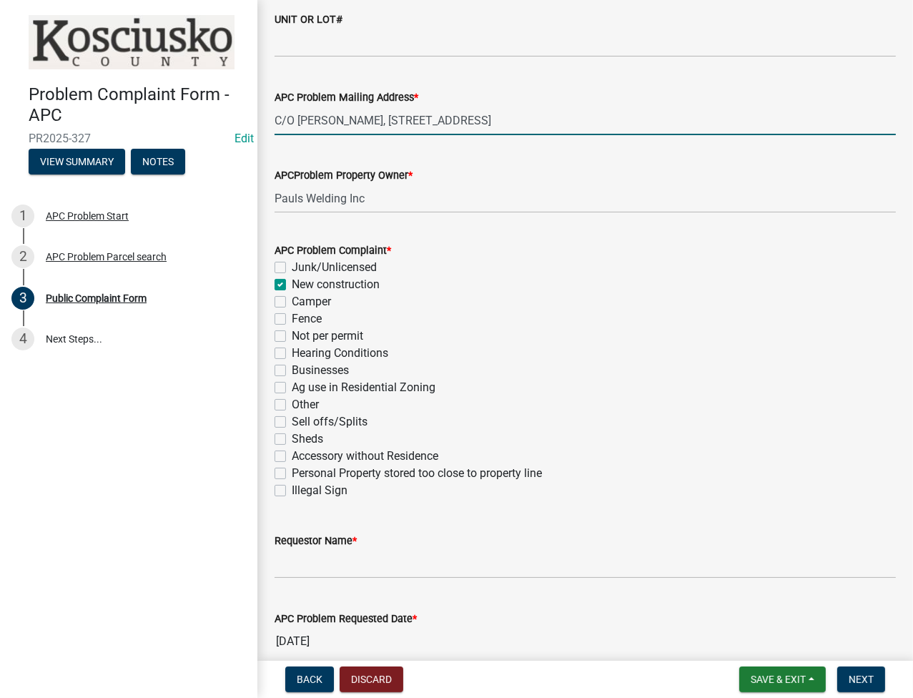
checkbox input "false"
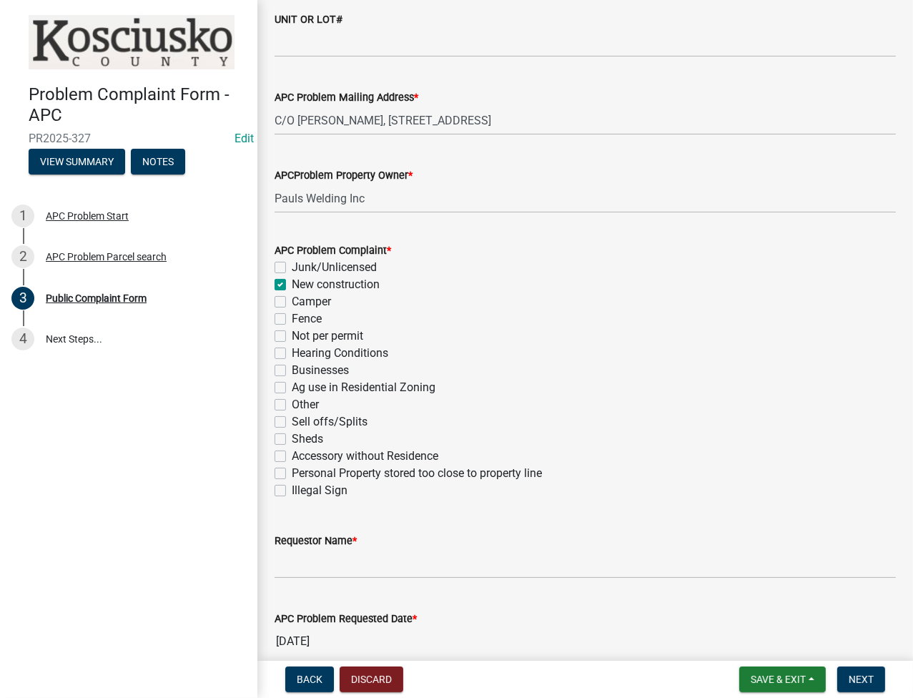
scroll to position [572, 0]
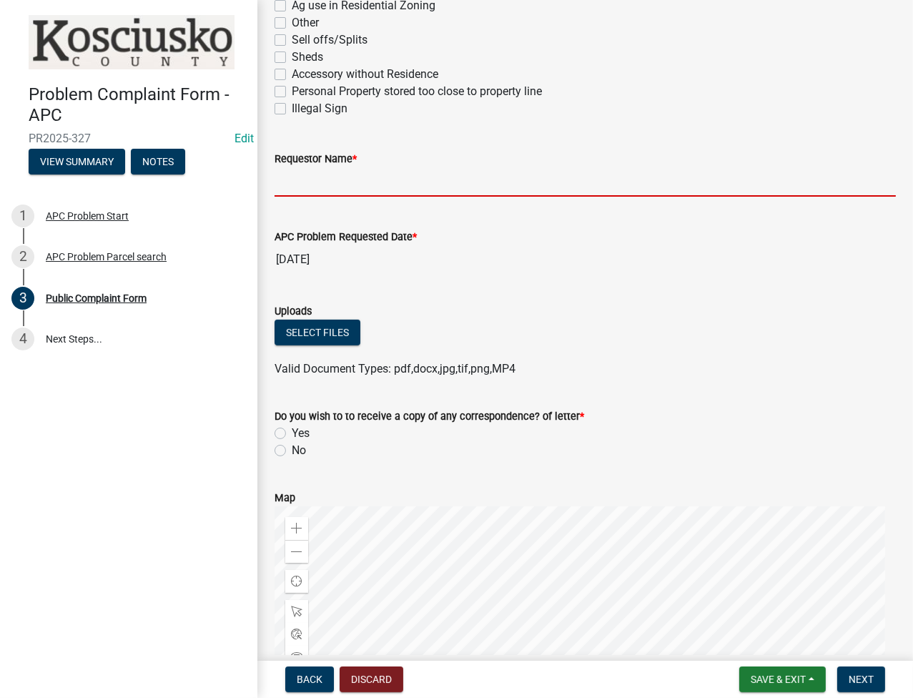
click at [418, 179] on input "Requestor Name *" at bounding box center [584, 181] width 621 height 29
type input "IN HOUSE"
click at [292, 449] on label "No" at bounding box center [299, 450] width 14 height 17
click at [292, 449] on input "No" at bounding box center [296, 446] width 9 height 9
radio input "true"
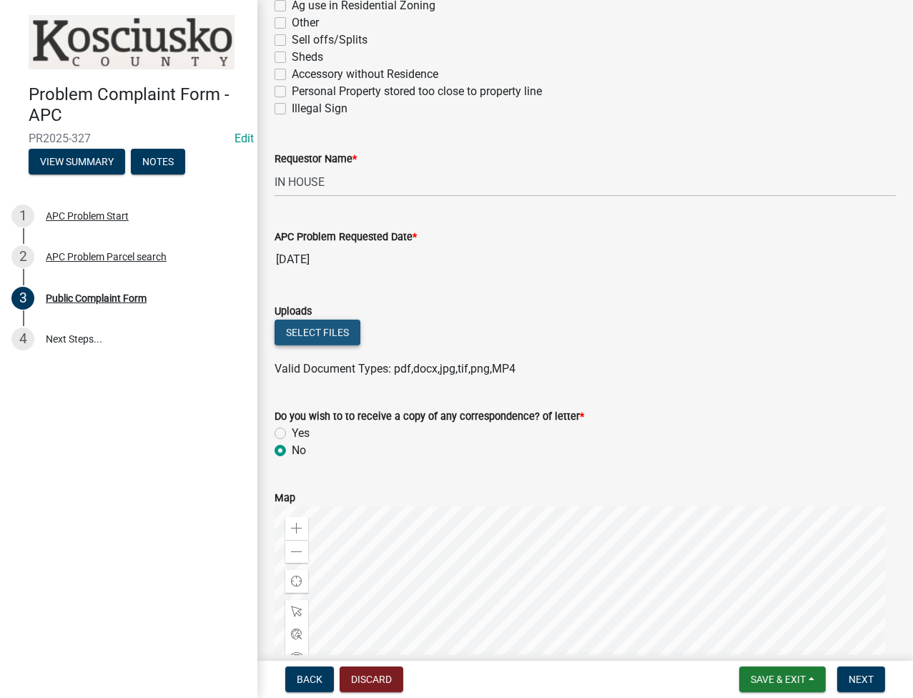
click at [309, 327] on button "Select files" at bounding box center [317, 332] width 86 height 26
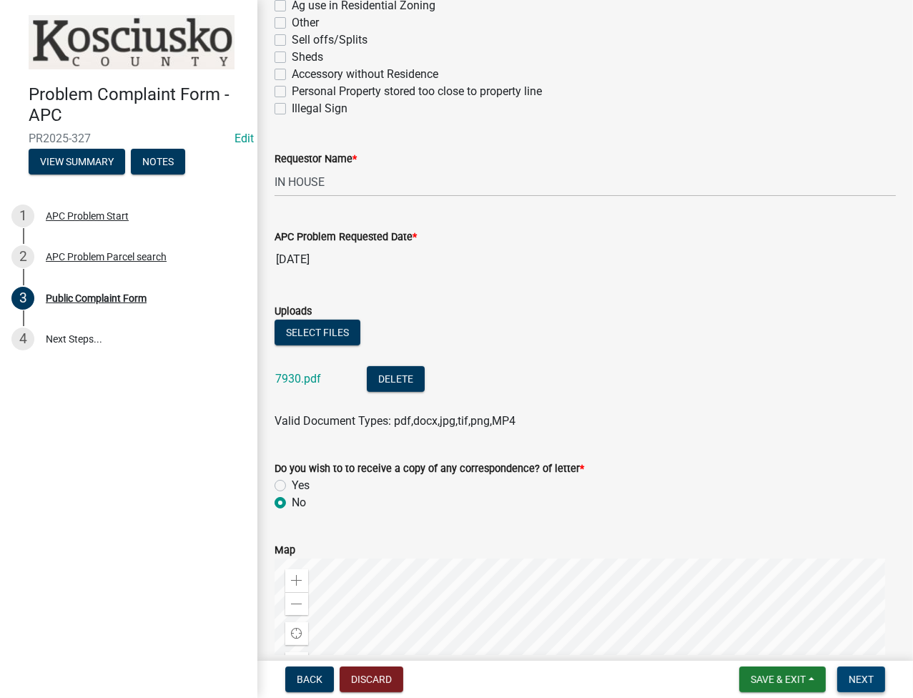
click at [863, 680] on span "Next" at bounding box center [860, 678] width 25 height 11
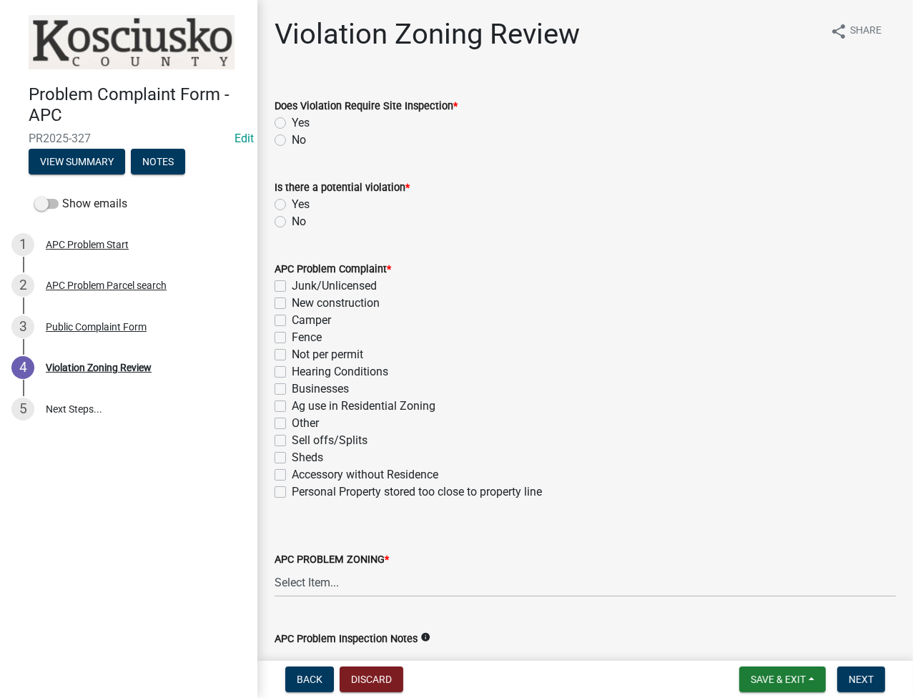
click at [292, 142] on label "No" at bounding box center [299, 140] width 14 height 17
click at [292, 141] on input "No" at bounding box center [296, 136] width 9 height 9
radio input "true"
click at [292, 202] on label "Yes" at bounding box center [301, 204] width 18 height 17
click at [292, 202] on input "Yes" at bounding box center [296, 200] width 9 height 9
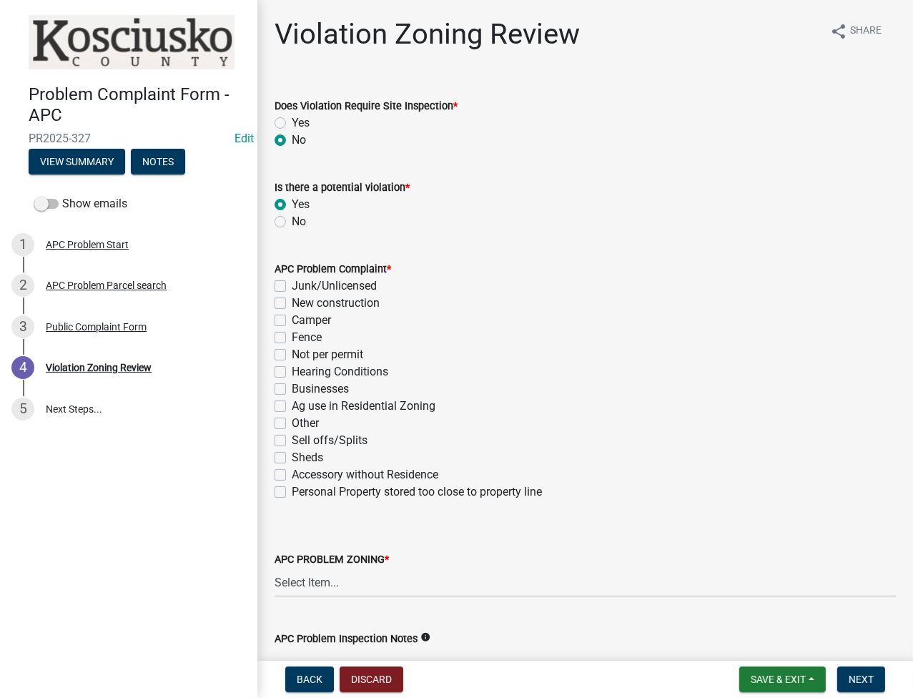
radio input "true"
click at [292, 299] on label "New construction" at bounding box center [336, 302] width 88 height 17
click at [292, 299] on input "New construction" at bounding box center [296, 298] width 9 height 9
checkbox input "true"
checkbox input "false"
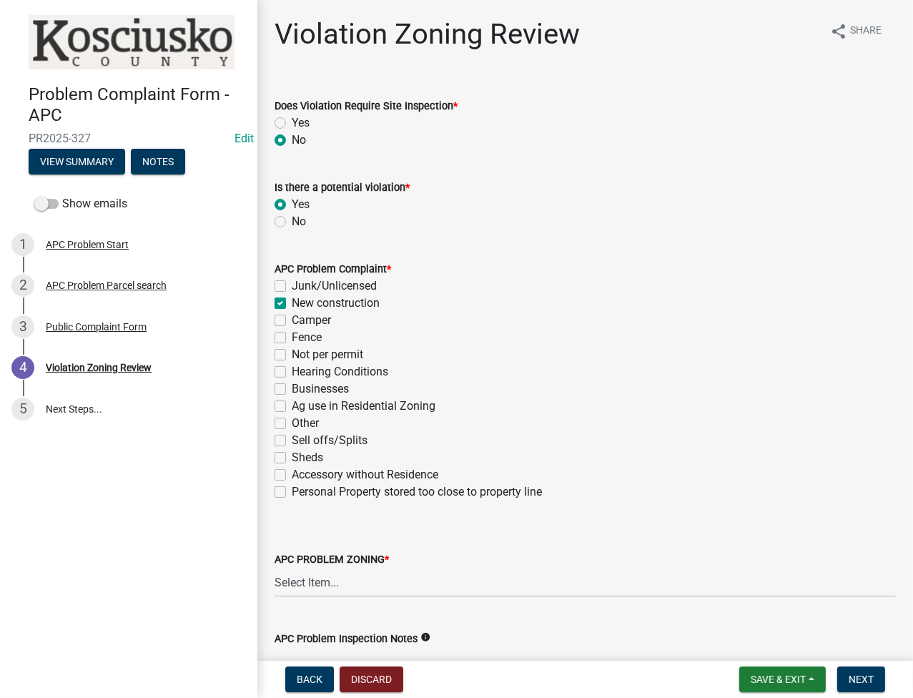
checkbox input "true"
checkbox input "false"
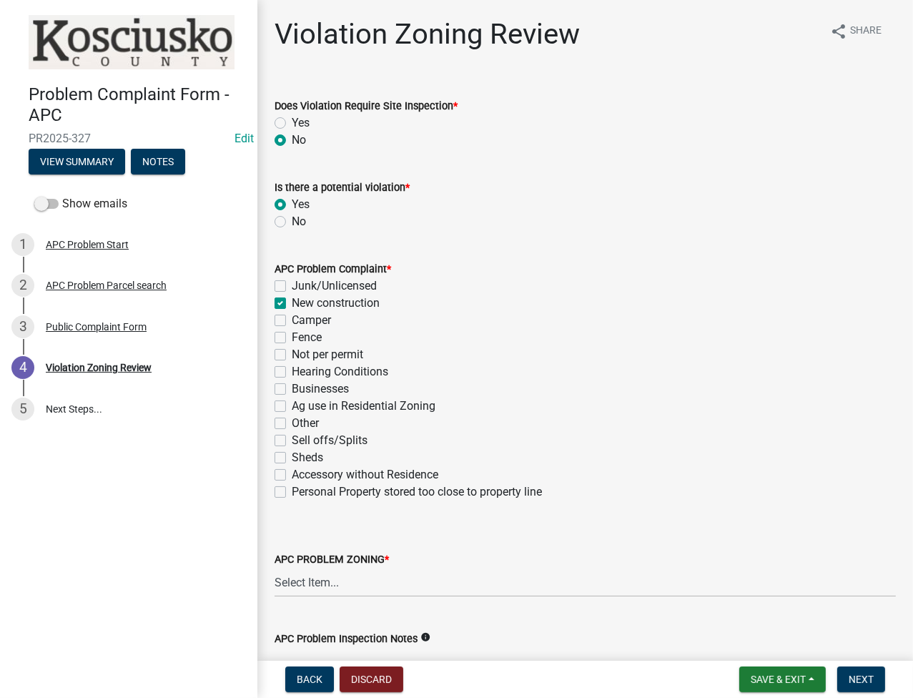
checkbox input "false"
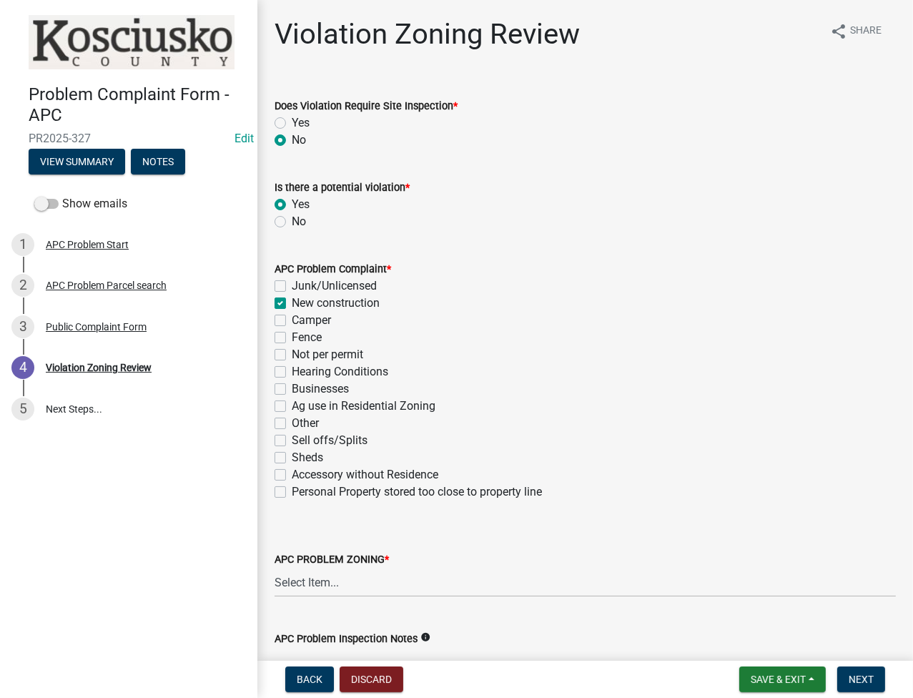
checkbox input "false"
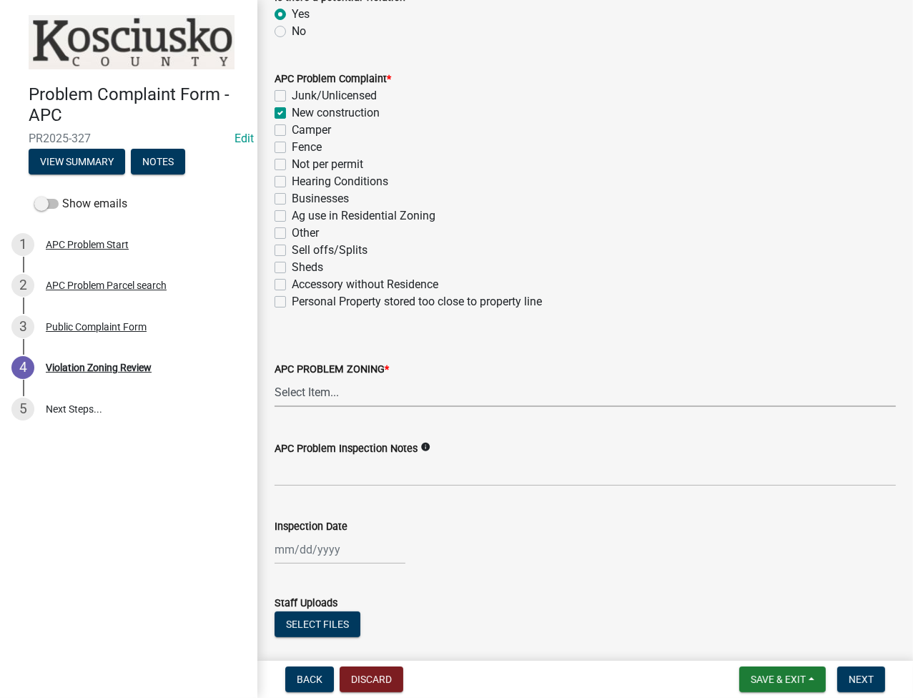
click at [349, 387] on select "Select Item... Agricultural Agricultural 2 Commercial Environmental Industrial …" at bounding box center [584, 391] width 621 height 29
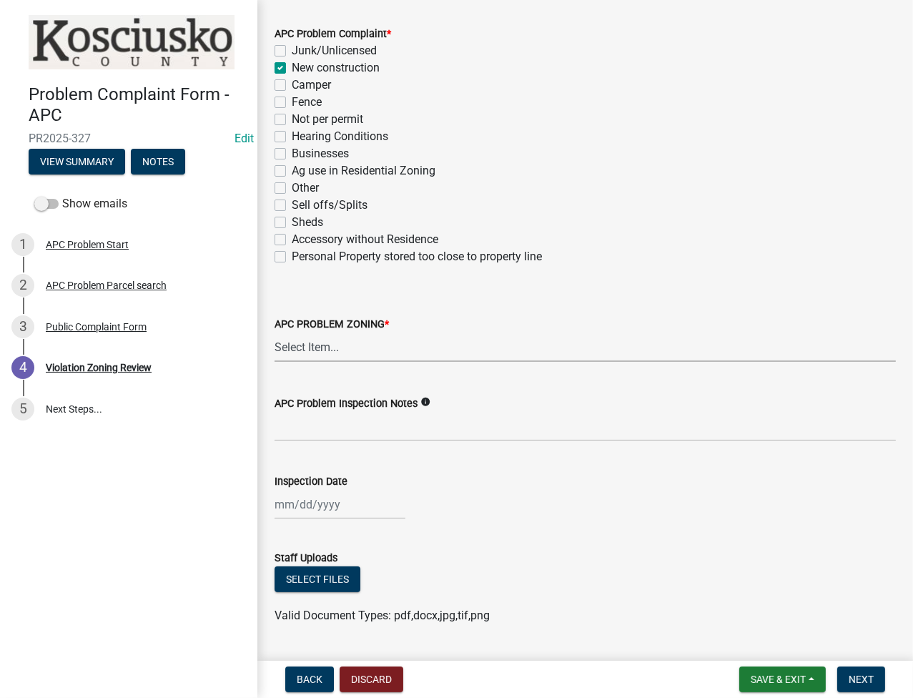
scroll to position [272, 0]
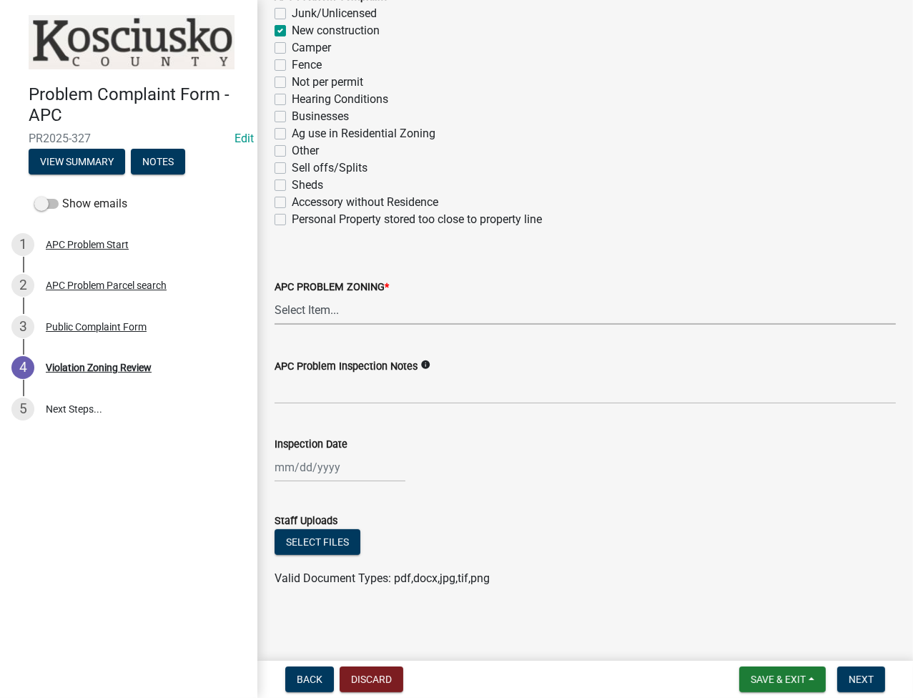
click at [354, 307] on select "Select Item... Agricultural Agricultural 2 Commercial Environmental Industrial …" at bounding box center [584, 309] width 621 height 29
click at [274, 295] on select "Select Item... Agricultural Agricultural 2 Commercial Environmental Industrial …" at bounding box center [584, 309] width 621 height 29
select select "ea119d11-e52e-4559-b746-af06211fe819"
click at [337, 385] on input "APC Problem Inspection Notes" at bounding box center [584, 389] width 621 height 29
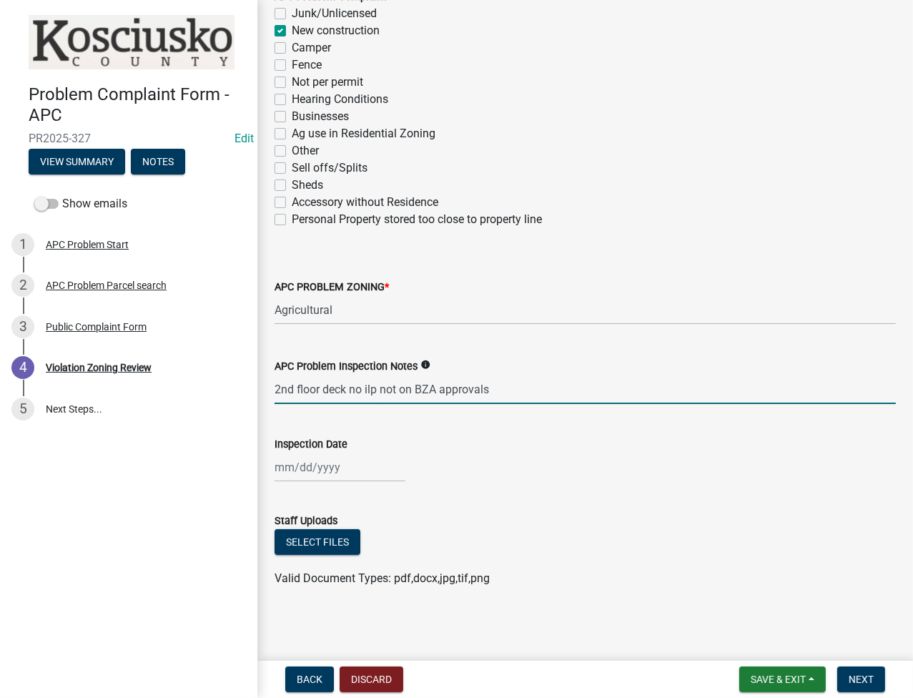
type input "2nd floor deck no ilp not on BZA approvals"
click at [307, 467] on div at bounding box center [339, 466] width 131 height 29
select select "9"
select select "2025"
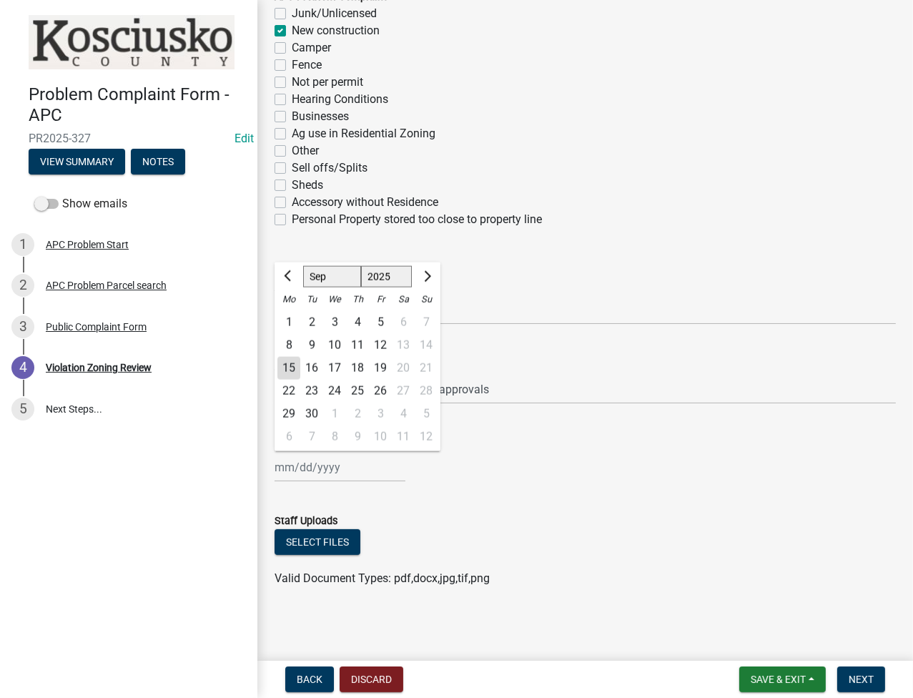
click at [386, 334] on div "12" at bounding box center [380, 345] width 23 height 23
type input "[DATE]"
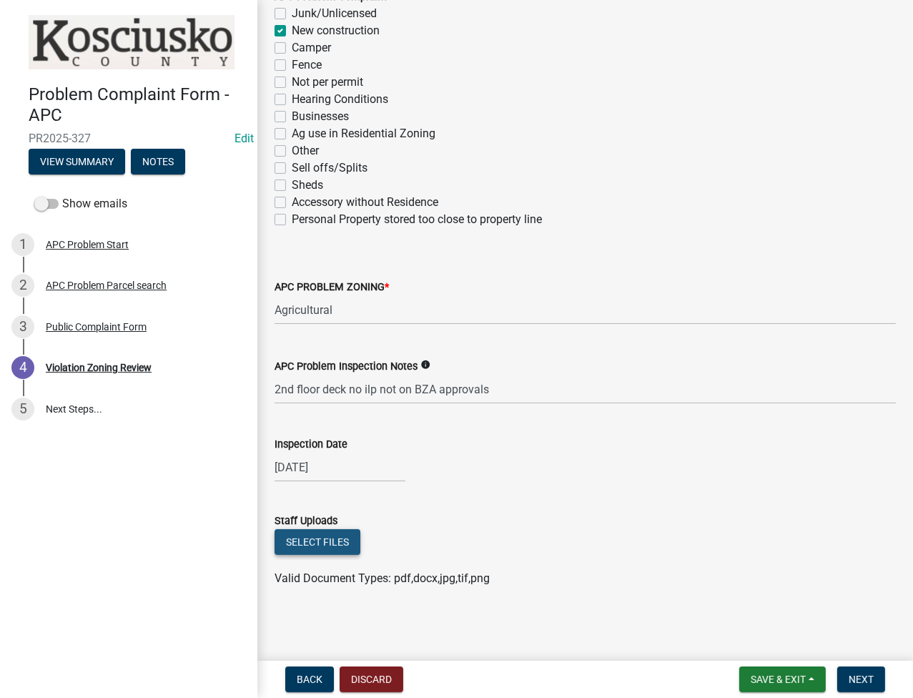
click at [299, 547] on button "Select files" at bounding box center [317, 542] width 86 height 26
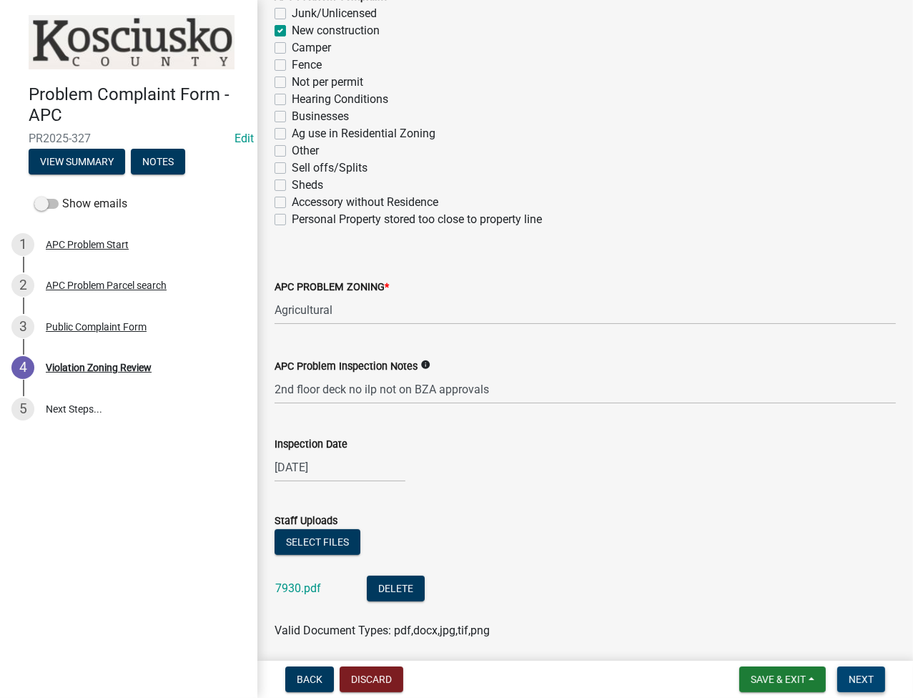
click at [868, 675] on span "Next" at bounding box center [860, 678] width 25 height 11
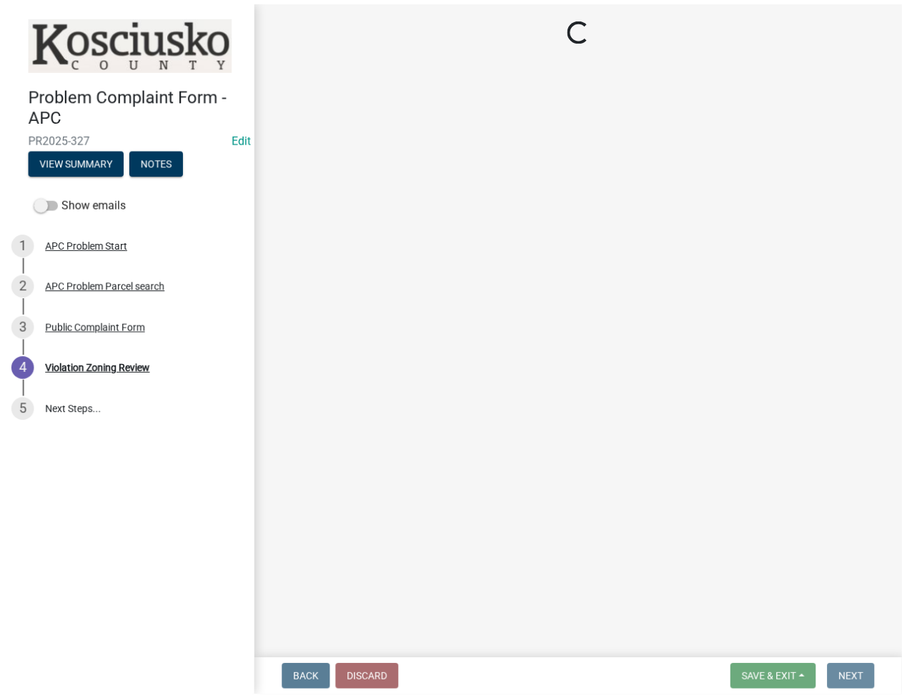
scroll to position [0, 0]
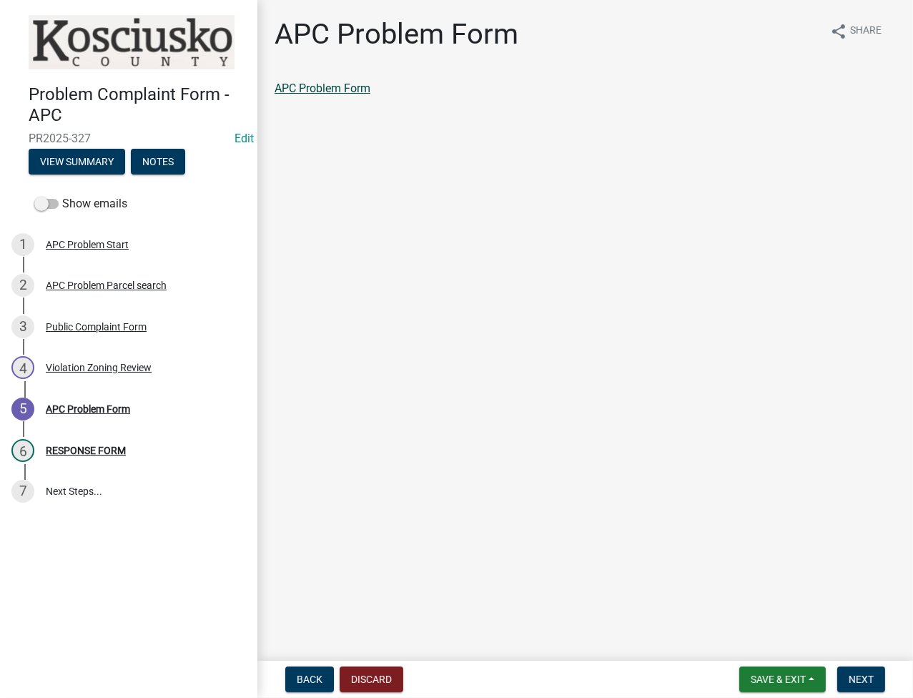
click at [327, 83] on link "APC Problem Form" at bounding box center [322, 88] width 96 height 14
click at [842, 682] on button "Next" at bounding box center [861, 679] width 48 height 26
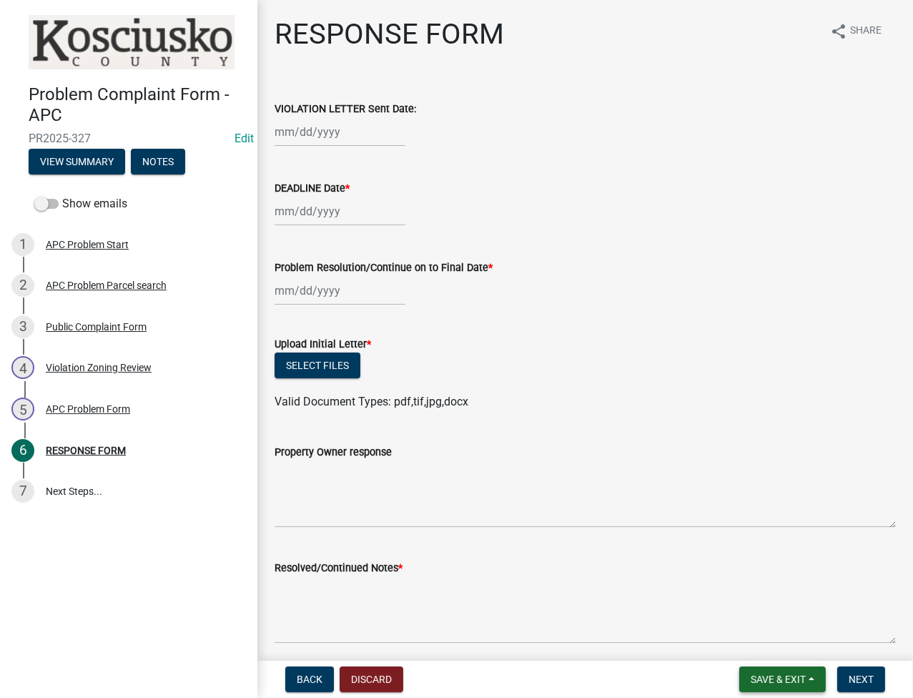
click at [766, 668] on button "Save & Exit" at bounding box center [782, 679] width 86 height 26
click at [741, 633] on button "Save & Exit" at bounding box center [768, 642] width 114 height 34
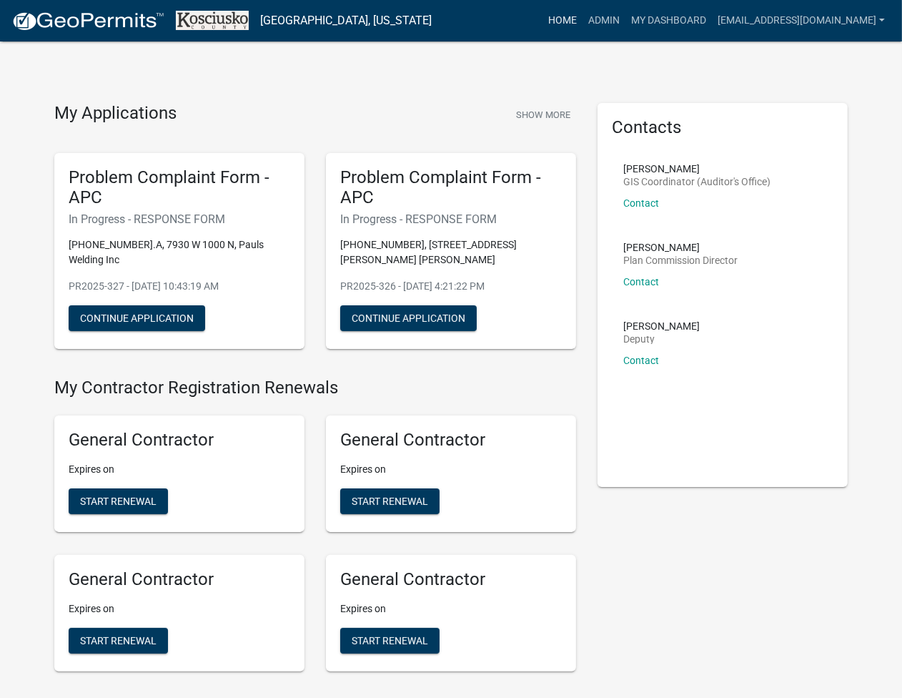
scroll to position [3232, 0]
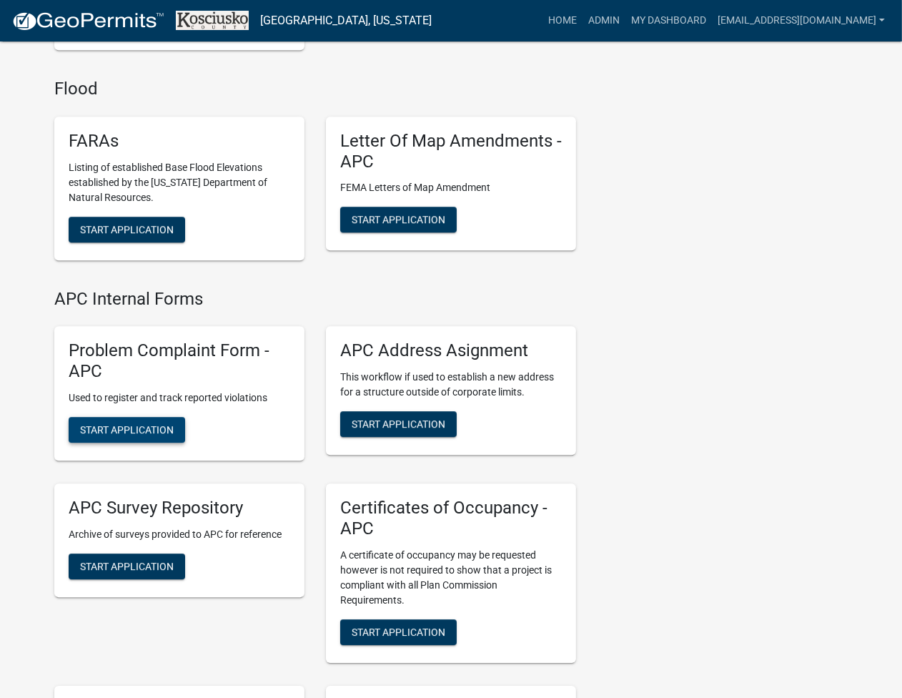
click at [134, 432] on span "Start Application" at bounding box center [127, 428] width 94 height 11
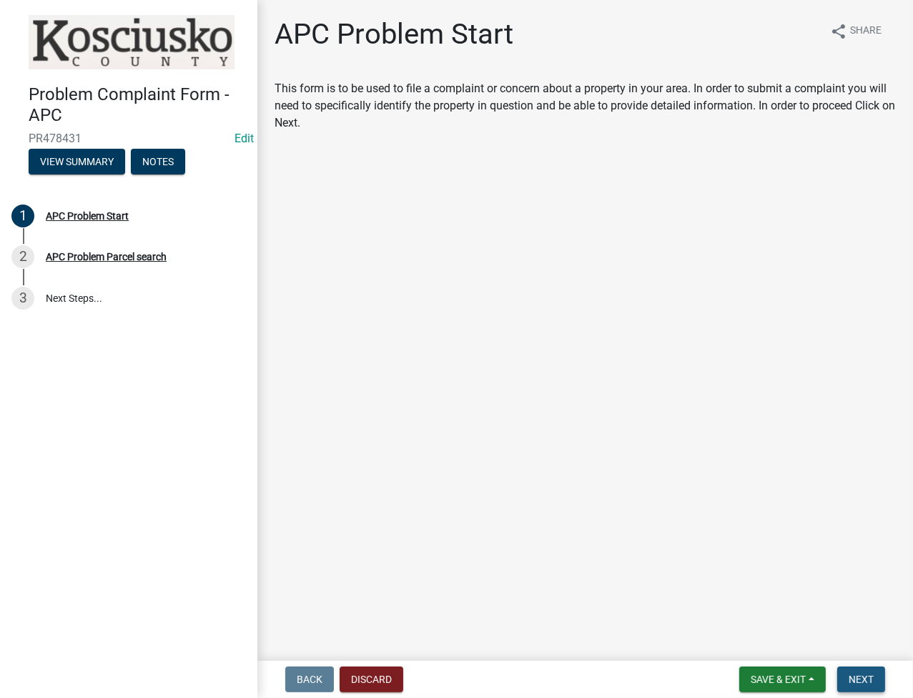
click at [859, 683] on span "Next" at bounding box center [860, 678] width 25 height 11
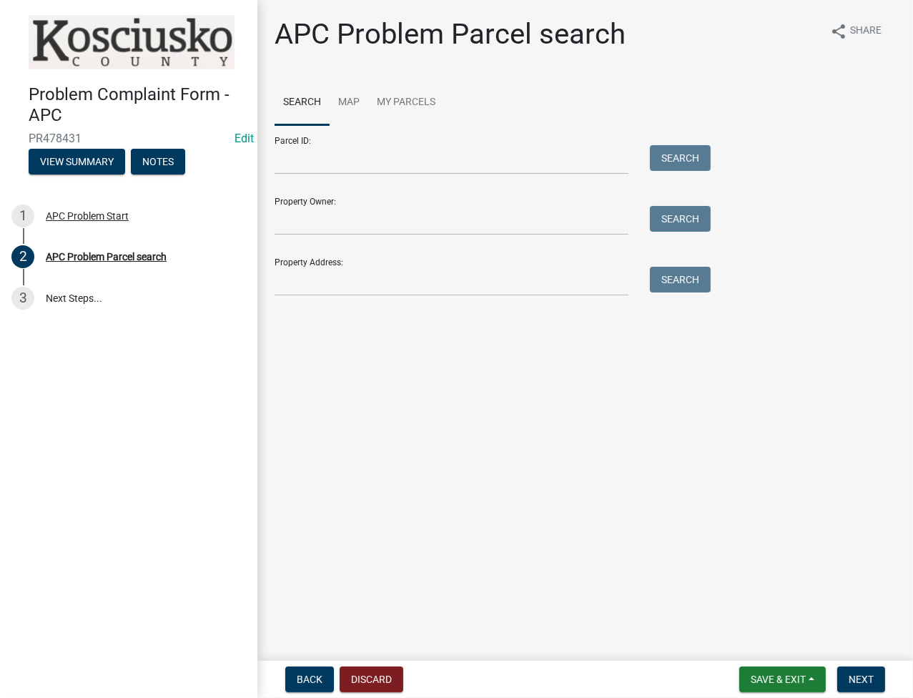
click at [372, 179] on form "Parcel ID: Search Property Owner: Search Property Address: Search" at bounding box center [488, 210] width 429 height 171
click at [376, 164] on input "Parcel ID:" at bounding box center [451, 159] width 354 height 29
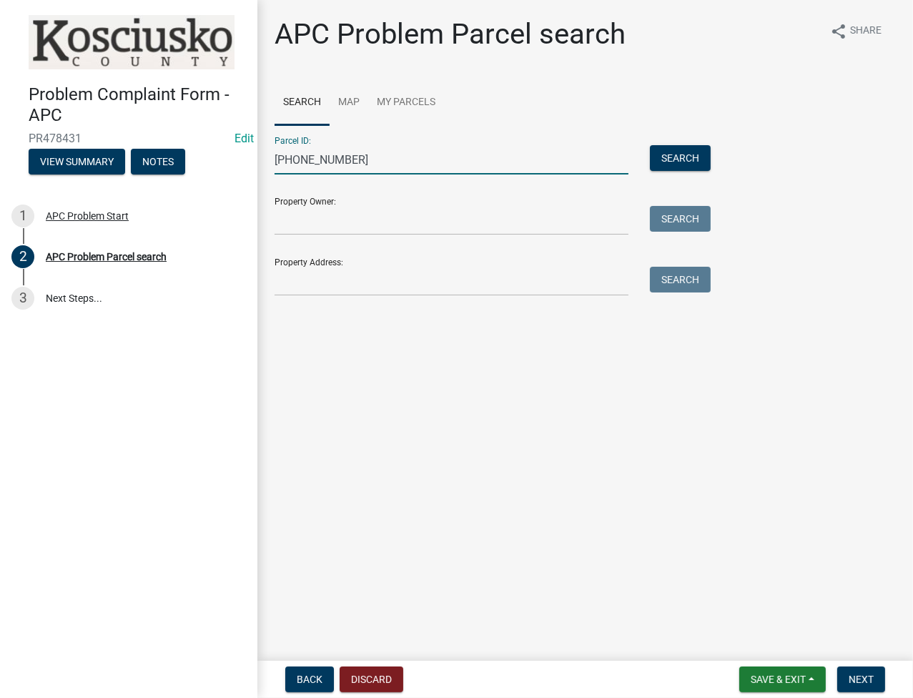
drag, startPoint x: 376, startPoint y: 164, endPoint x: 247, endPoint y: 156, distance: 128.9
click at [247, 157] on div "Problem Complaint Form - APC PR478431 Edit View Summary Notes 1 APC Problem Sta…" at bounding box center [456, 349] width 913 height 698
type input "007-035-059"
click at [259, 149] on div "APC Problem Parcel search share Share Search Map My Parcels Parcel ID: 007-035-…" at bounding box center [584, 163] width 655 height 292
click at [296, 166] on input "007-035-059" at bounding box center [451, 159] width 354 height 29
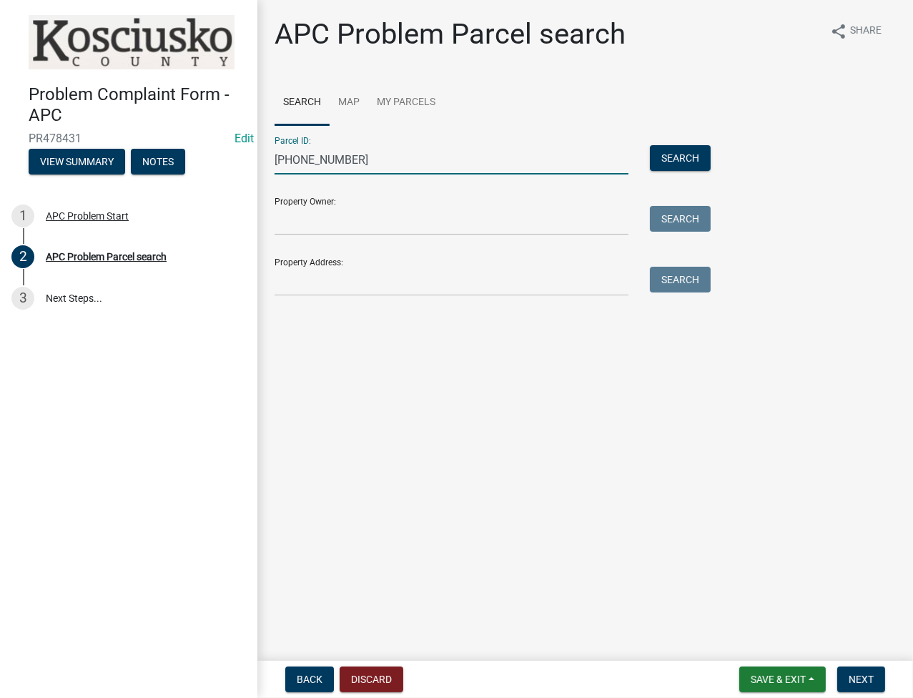
click at [296, 166] on input "007-035-059" at bounding box center [451, 159] width 354 height 29
click at [695, 158] on button "Search" at bounding box center [680, 158] width 61 height 26
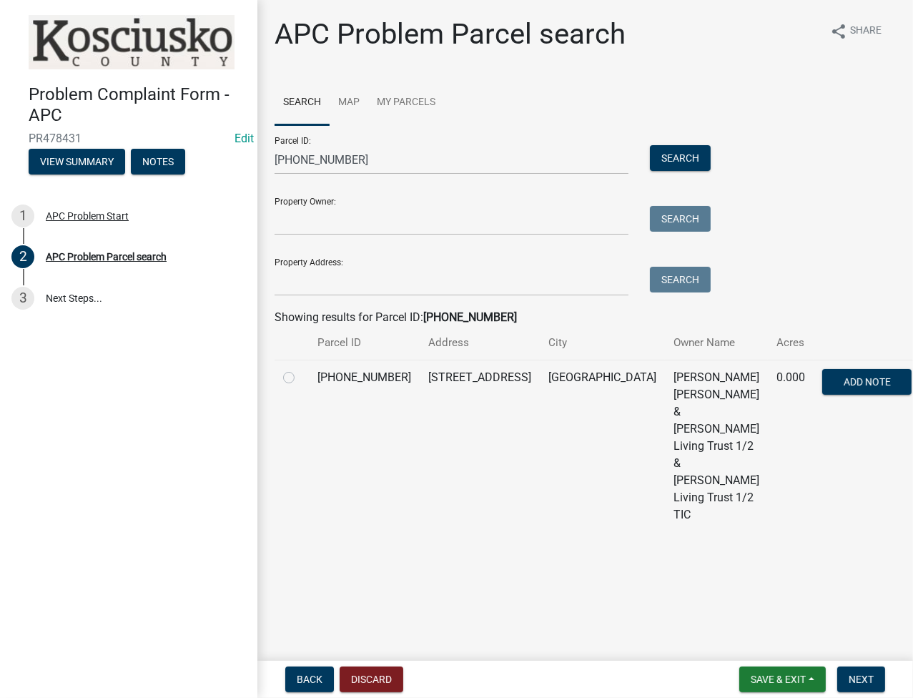
click at [300, 369] on label at bounding box center [300, 369] width 0 height 0
click at [300, 378] on input "radio" at bounding box center [304, 373] width 9 height 9
radio input "true"
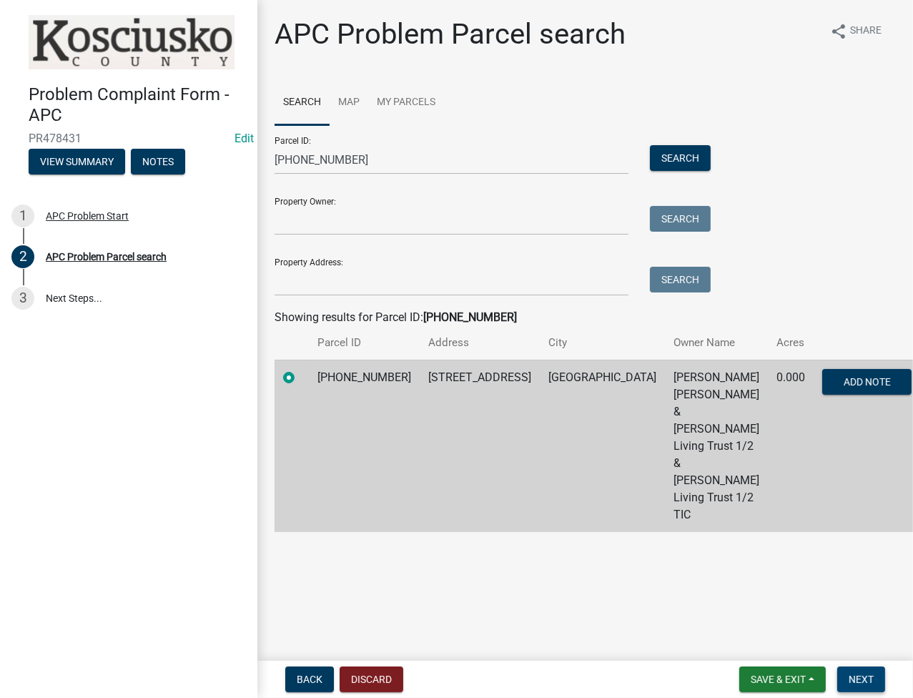
click at [864, 689] on button "Next" at bounding box center [861, 679] width 48 height 26
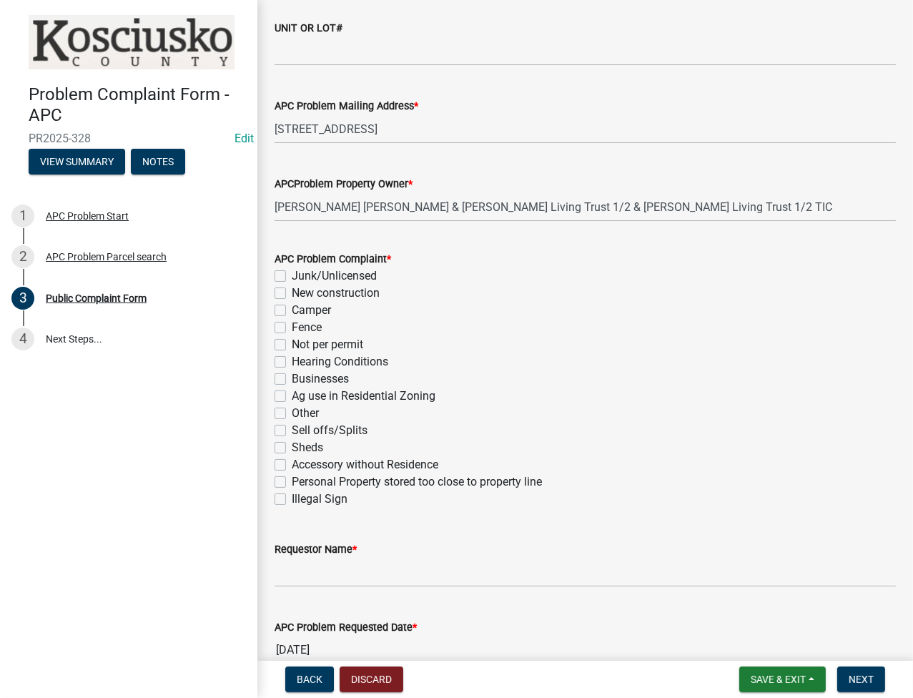
scroll to position [190, 0]
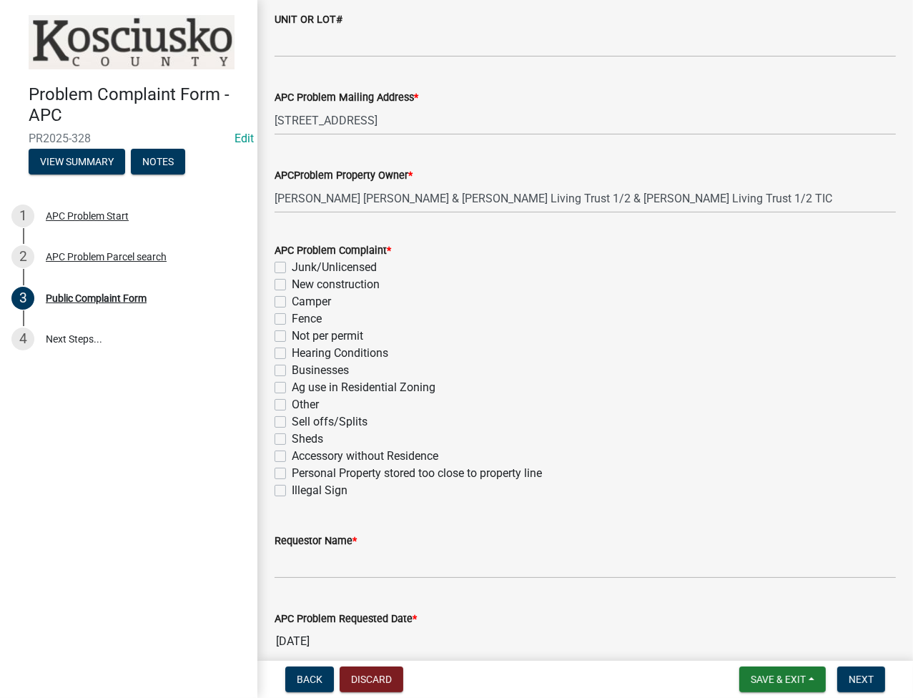
click at [292, 281] on label "New construction" at bounding box center [336, 284] width 88 height 17
click at [292, 281] on input "New construction" at bounding box center [296, 280] width 9 height 9
checkbox input "true"
checkbox input "false"
checkbox input "true"
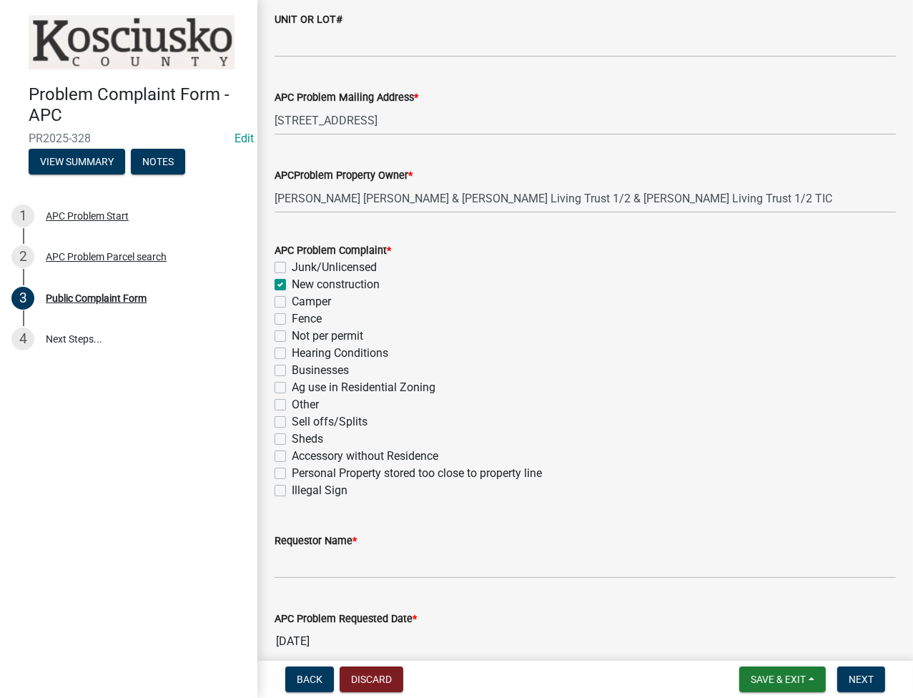
checkbox input "false"
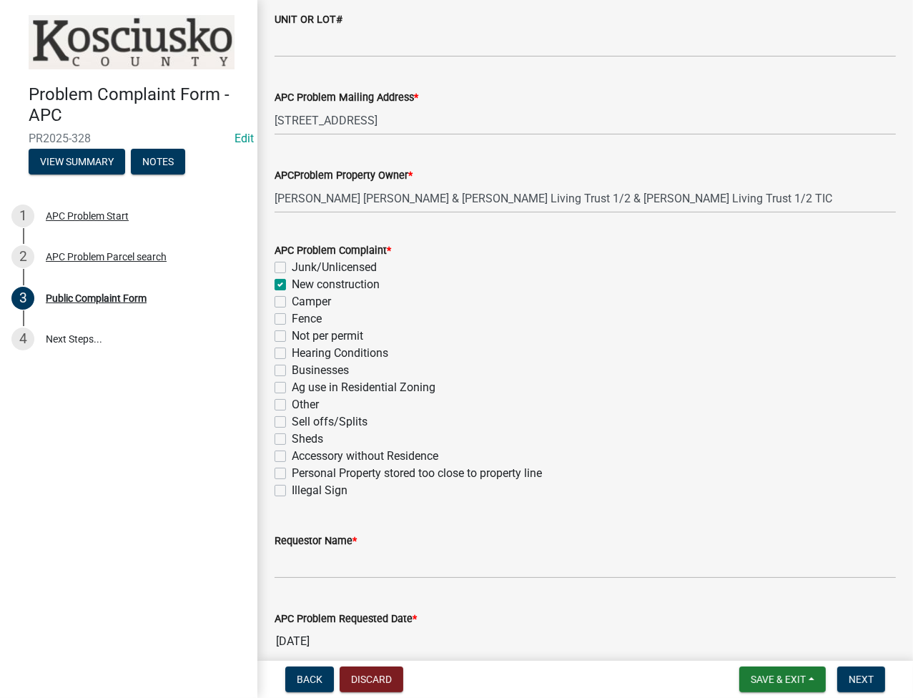
checkbox input "false"
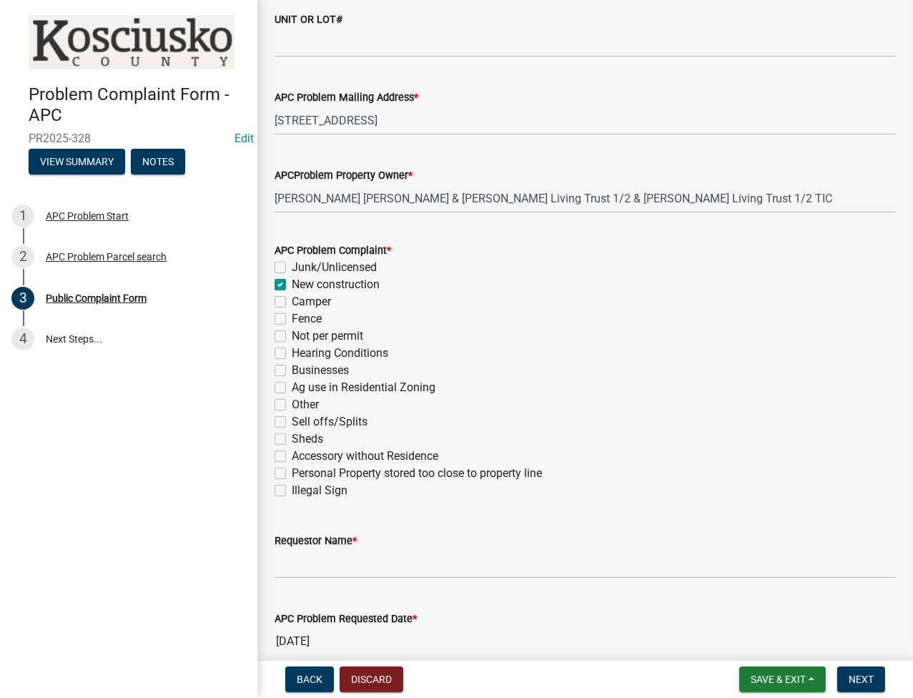
checkbox input "false"
click at [362, 567] on input "Requestor Name *" at bounding box center [584, 563] width 621 height 29
type input "IN HOUSE"
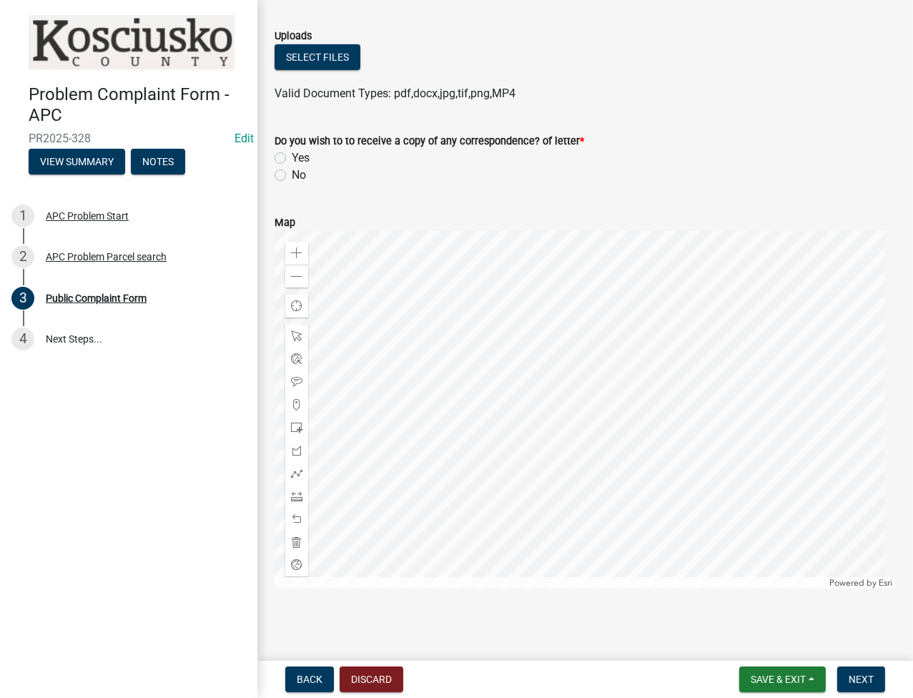
scroll to position [848, 0]
click at [292, 169] on label "No" at bounding box center [299, 174] width 14 height 17
click at [292, 169] on input "No" at bounding box center [296, 170] width 9 height 9
radio input "true"
click at [869, 675] on span "Next" at bounding box center [860, 678] width 25 height 11
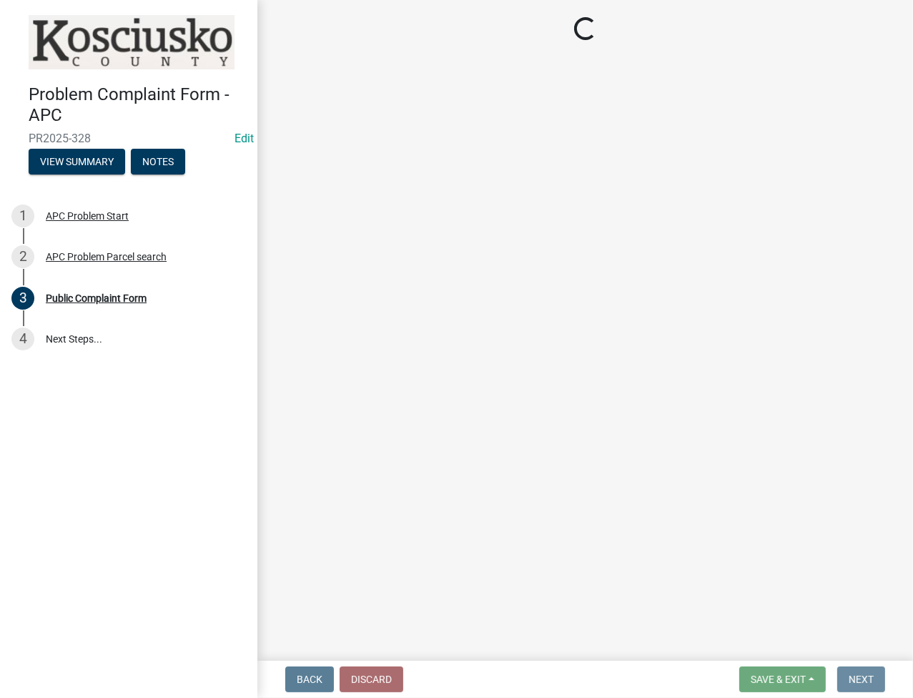
scroll to position [0, 0]
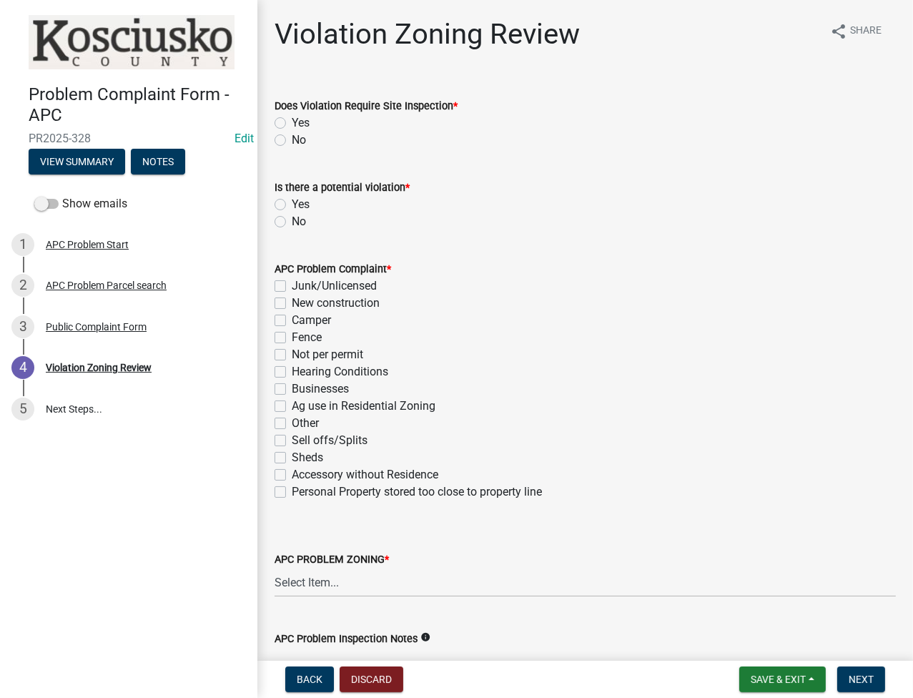
click at [292, 140] on label "No" at bounding box center [299, 140] width 14 height 17
click at [292, 140] on input "No" at bounding box center [296, 136] width 9 height 9
radio input "true"
click at [292, 207] on label "Yes" at bounding box center [301, 204] width 18 height 17
click at [292, 205] on input "Yes" at bounding box center [296, 200] width 9 height 9
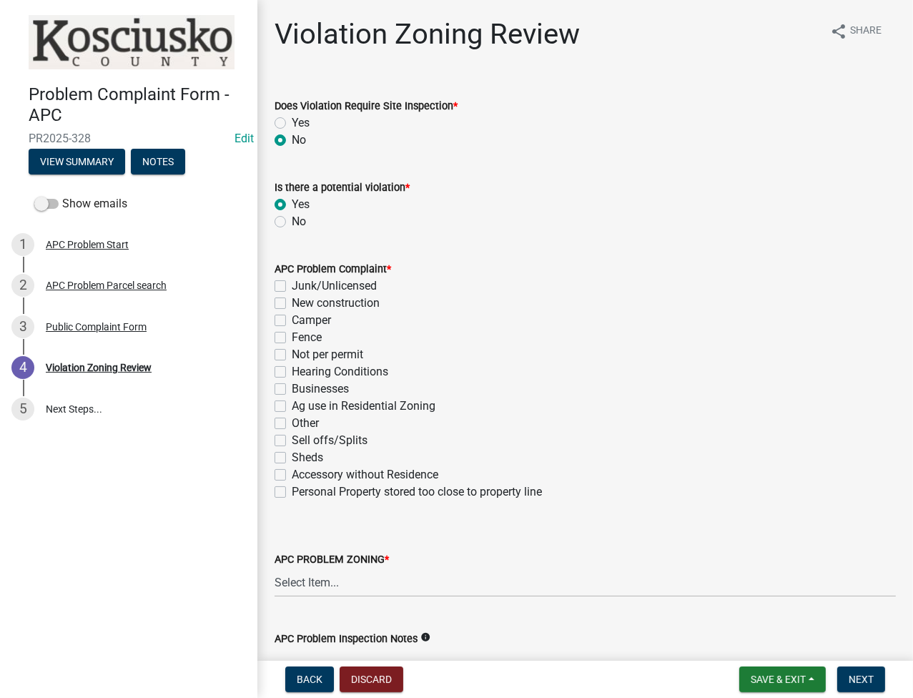
radio input "true"
click at [292, 305] on label "New construction" at bounding box center [336, 302] width 88 height 17
click at [292, 304] on input "New construction" at bounding box center [296, 298] width 9 height 9
checkbox input "true"
checkbox input "false"
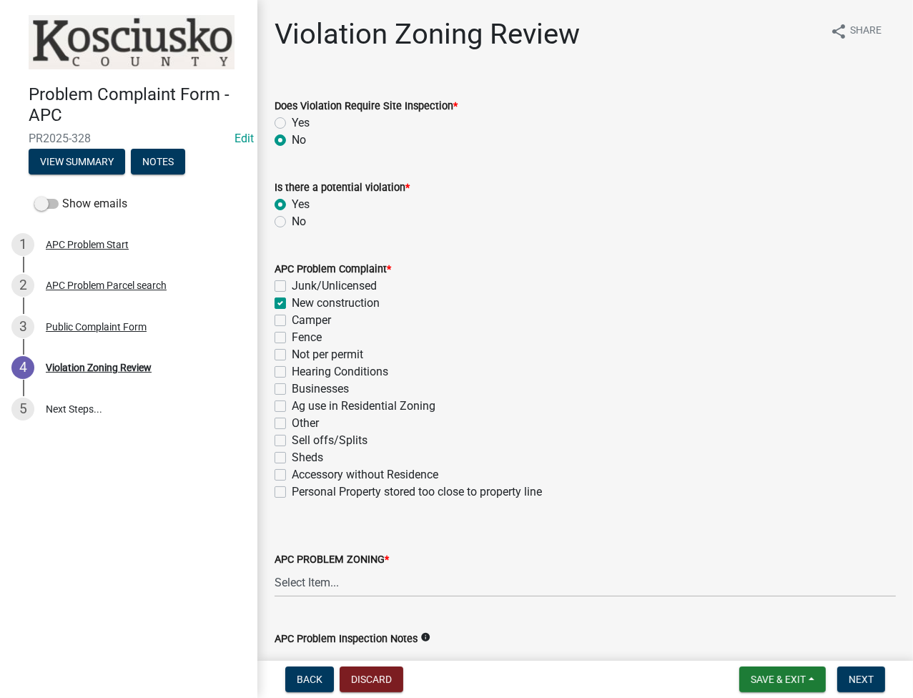
checkbox input "true"
checkbox input "false"
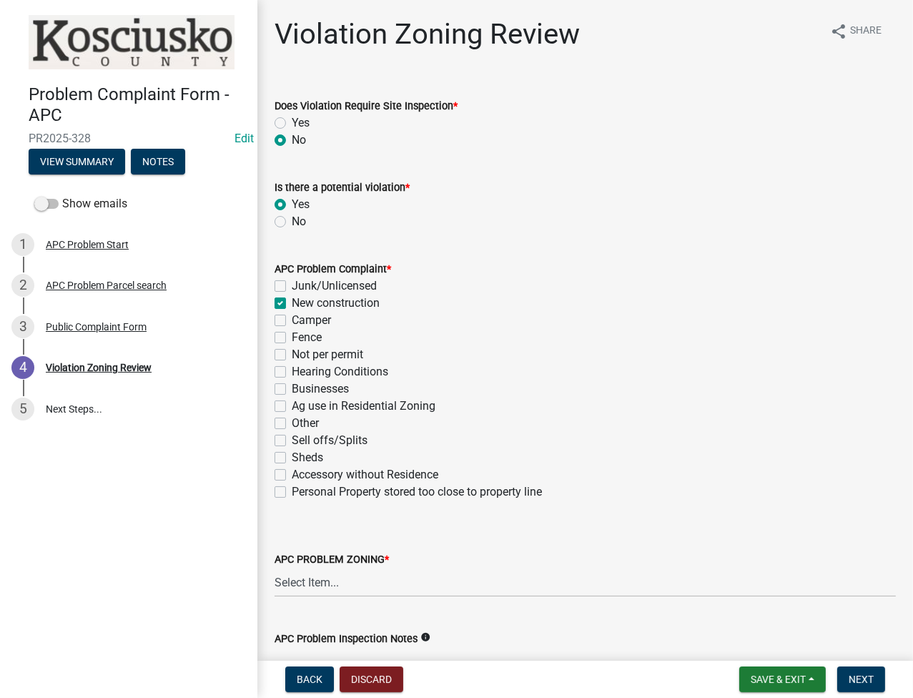
checkbox input "false"
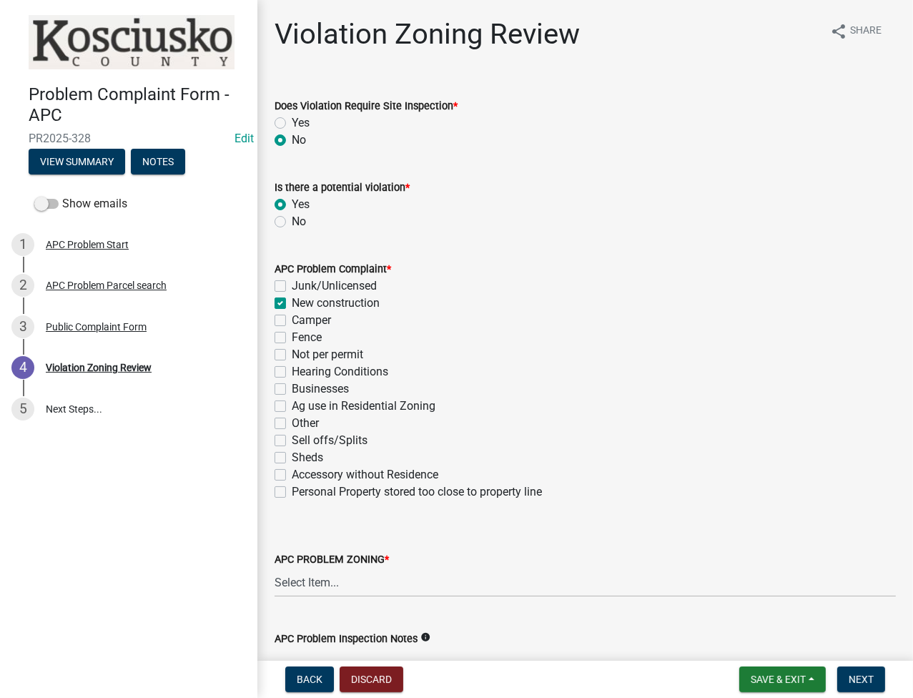
checkbox input "false"
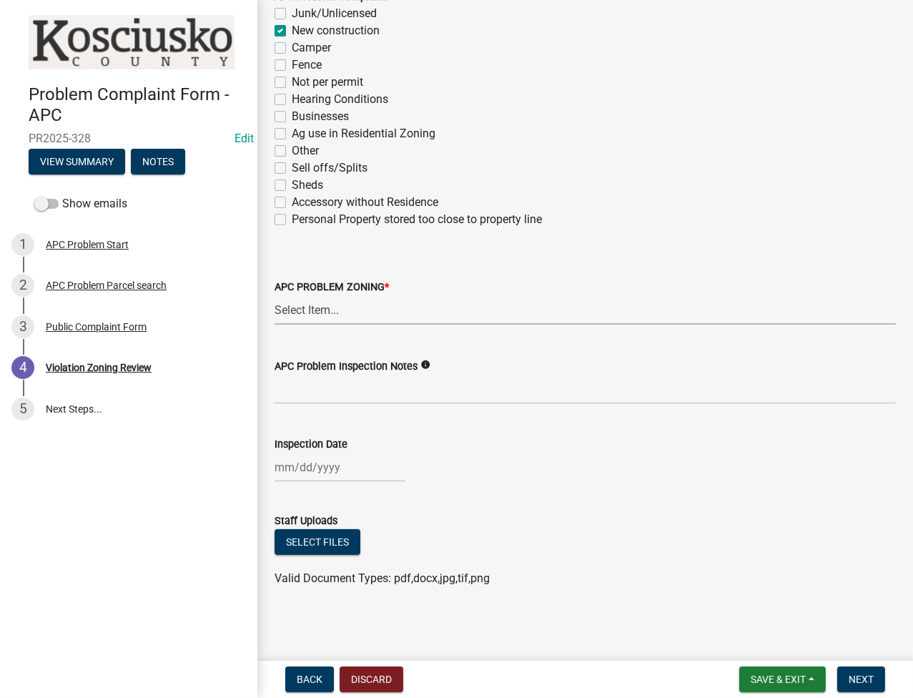
click at [373, 312] on select "Select Item... Agricultural Agricultural 2 Commercial Environmental Industrial …" at bounding box center [584, 309] width 621 height 29
click at [274, 295] on select "Select Item... Agricultural Agricultural 2 Commercial Environmental Industrial …" at bounding box center [584, 309] width 621 height 29
select select "1146270b-2111-4e23-bf7f-74ce85cf7041"
click at [359, 387] on input "APC Problem Inspection Notes" at bounding box center [584, 389] width 621 height 29
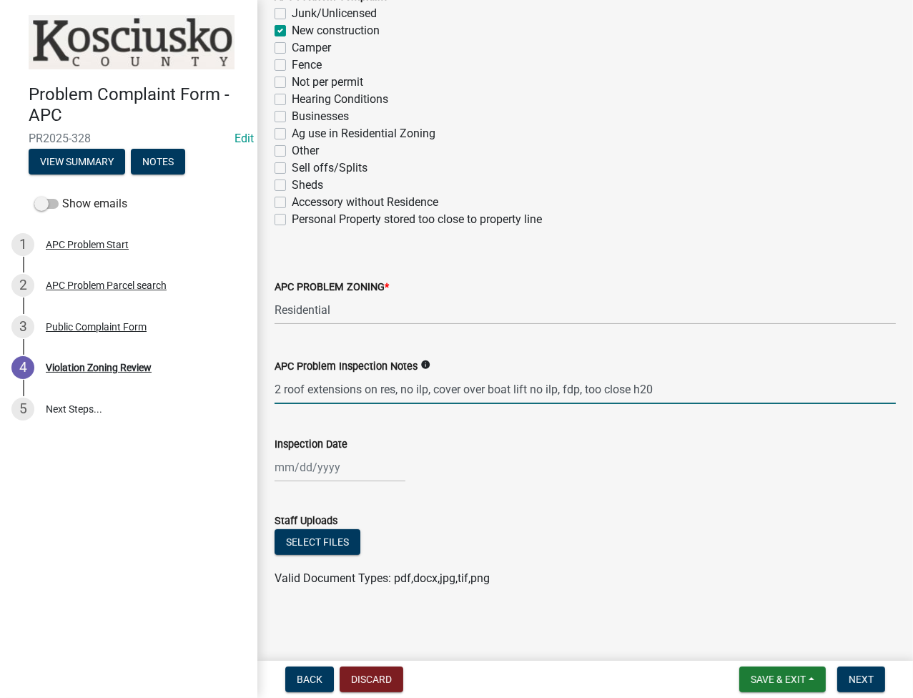
type input "2 roof extensions on res, no ilp, cover over boat lift no ilp, fdp, too close h…"
click at [314, 460] on div at bounding box center [339, 466] width 131 height 29
select select "9"
select select "2025"
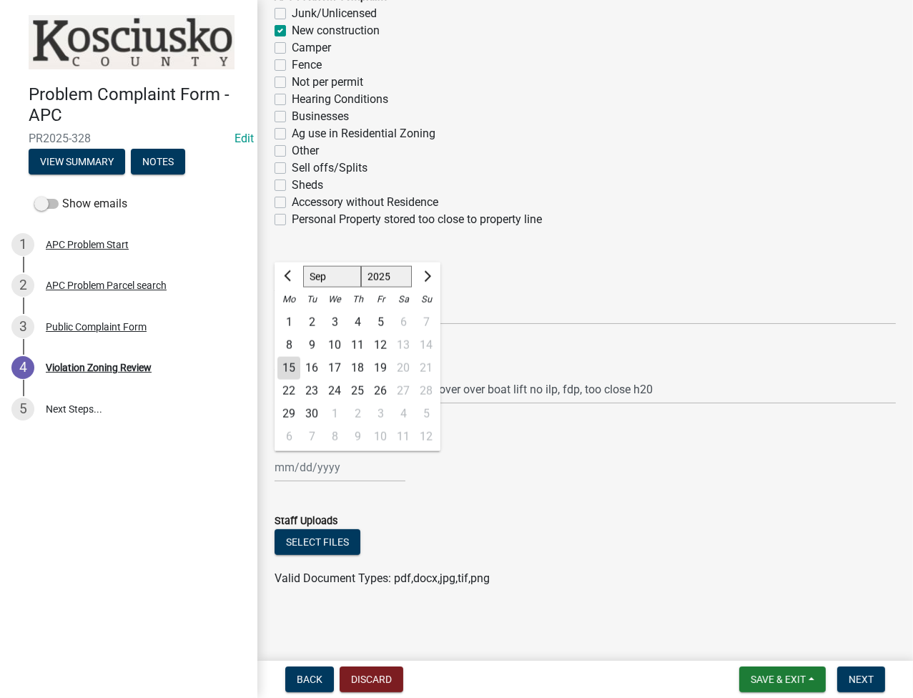
click at [362, 334] on div "11" at bounding box center [357, 345] width 23 height 23
type input "09/11/2025"
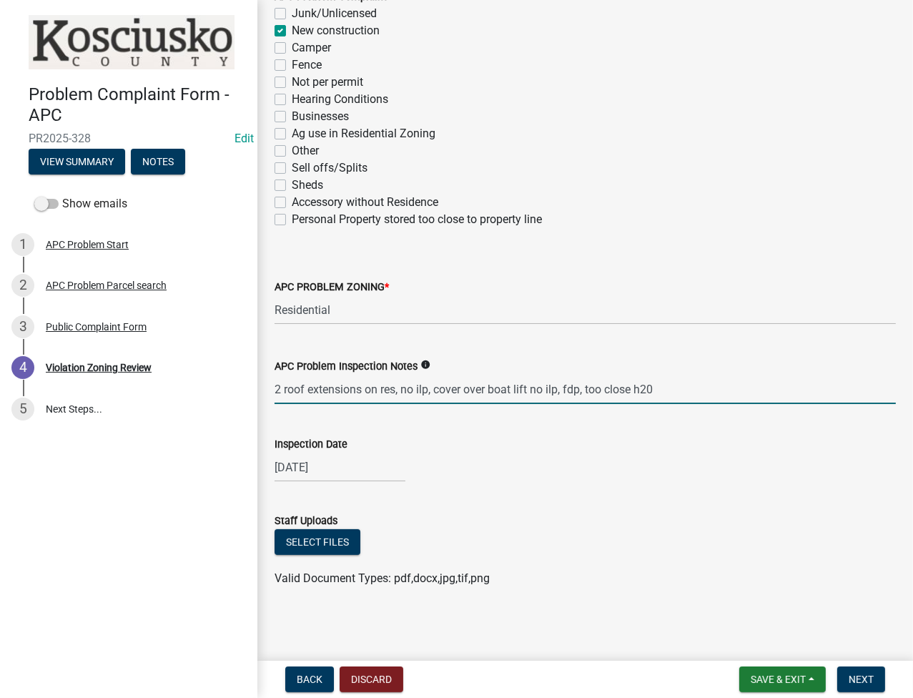
click at [322, 391] on input "2 roof extensions on res, no ilp, cover over boat lift no ilp, fdp, too close h…" at bounding box center [584, 389] width 621 height 29
type input "2 additions on res, no ilp, cover over boat lift no ilp, fdp, too close h20"
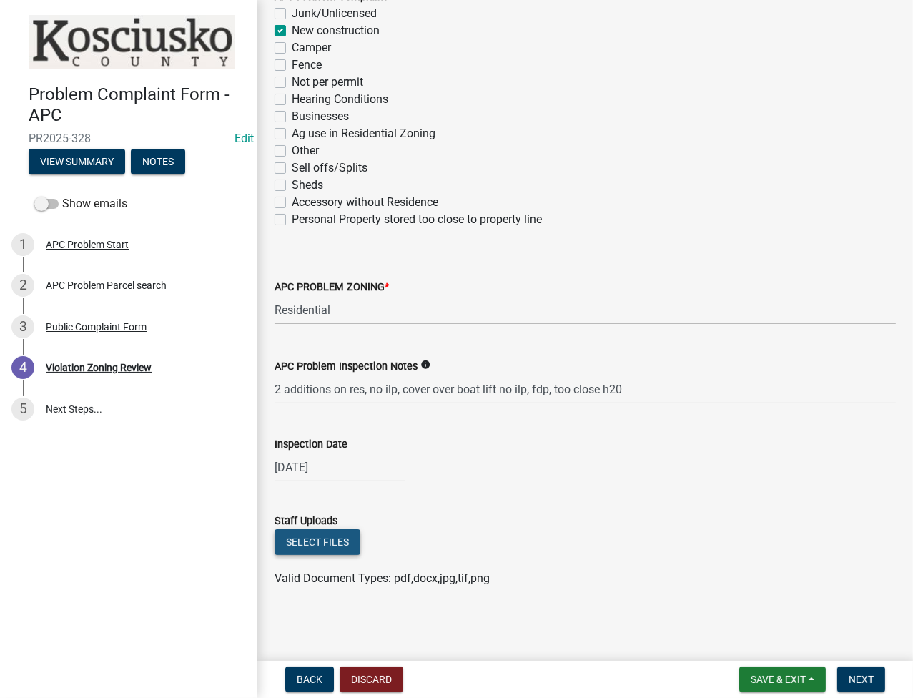
click at [311, 546] on button "Select files" at bounding box center [317, 542] width 86 height 26
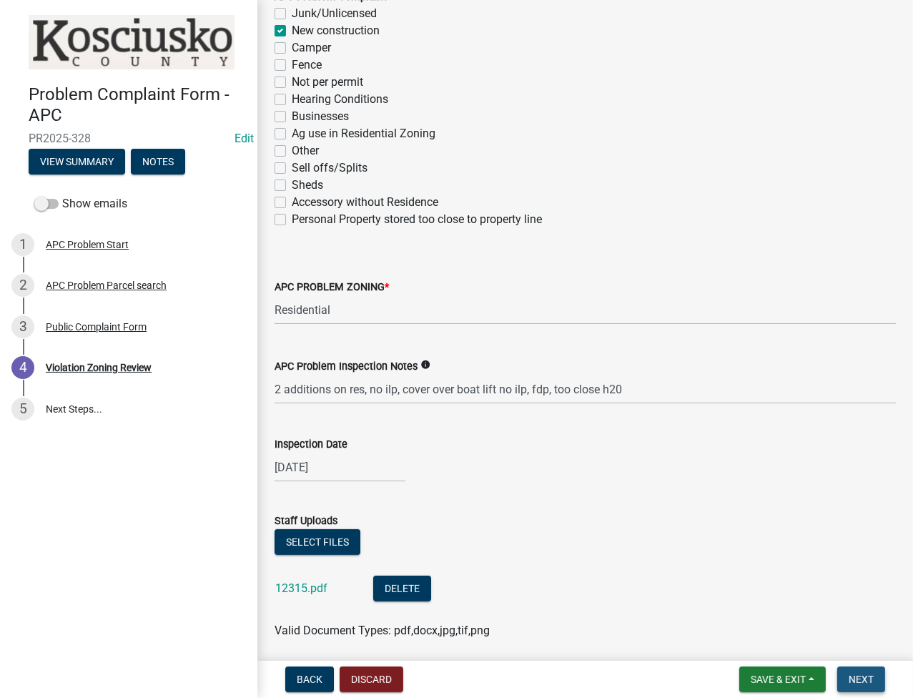
click at [876, 682] on button "Next" at bounding box center [861, 679] width 48 height 26
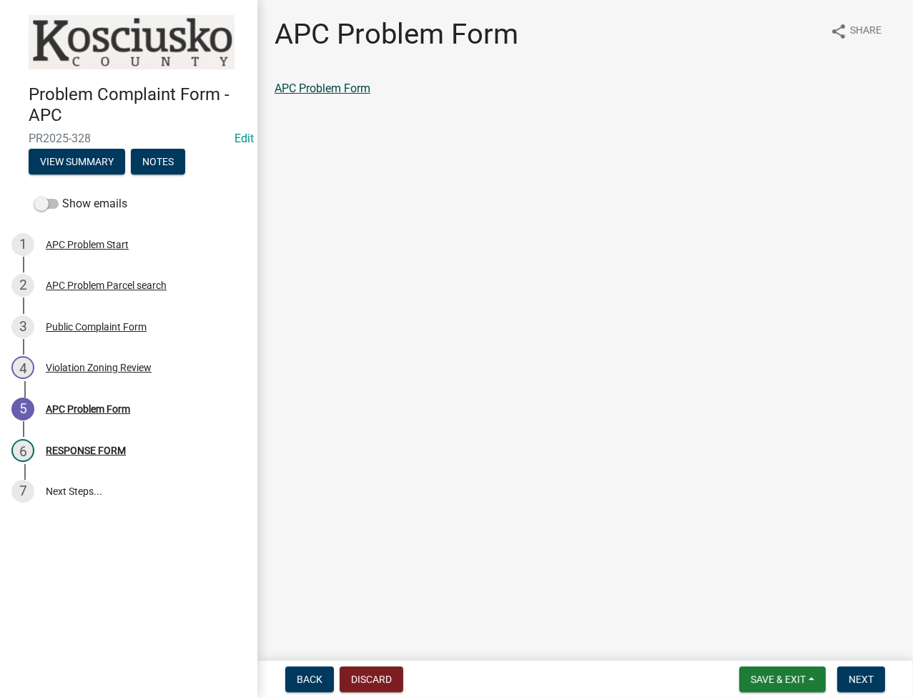
click at [344, 94] on link "APC Problem Form" at bounding box center [322, 88] width 96 height 14
click at [858, 675] on span "Next" at bounding box center [860, 678] width 25 height 11
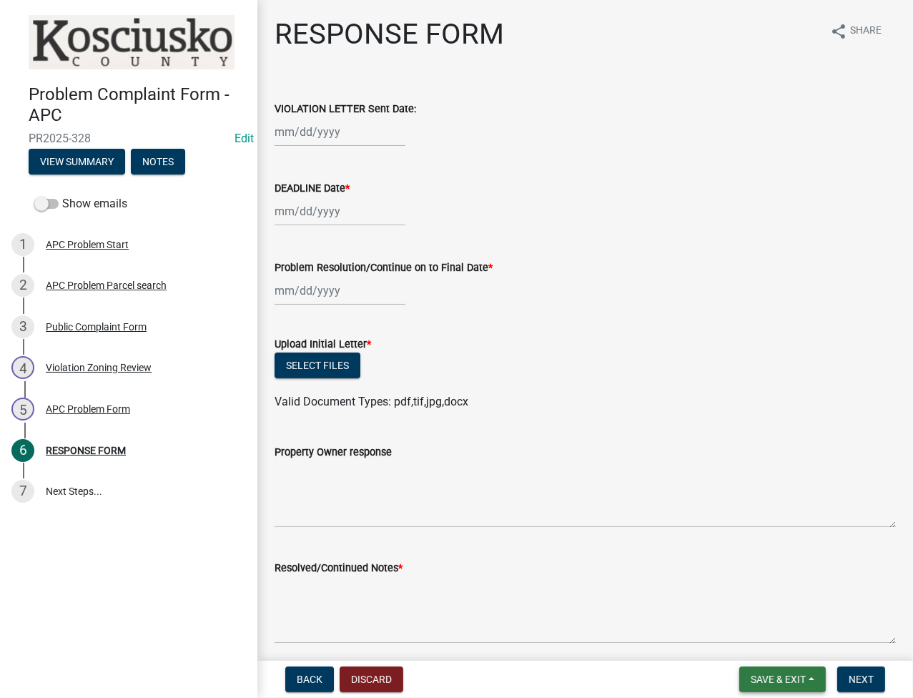
click at [764, 683] on span "Save & Exit" at bounding box center [777, 678] width 55 height 11
click at [749, 630] on button "Save & Exit" at bounding box center [768, 642] width 114 height 34
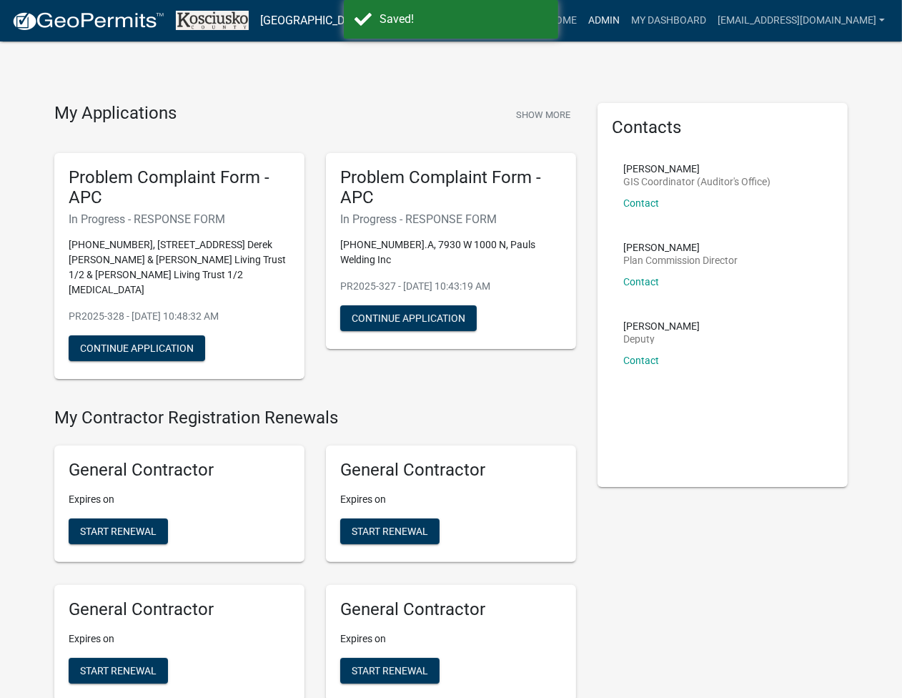
click at [625, 29] on link "Admin" at bounding box center [603, 20] width 43 height 27
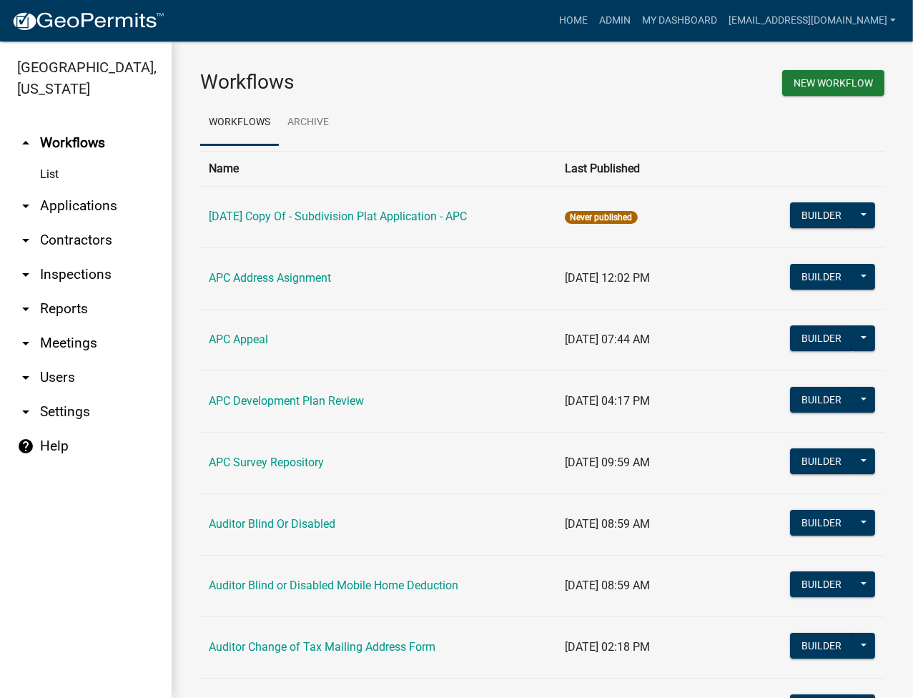
click at [108, 207] on link "arrow_drop_down Applications" at bounding box center [86, 206] width 172 height 34
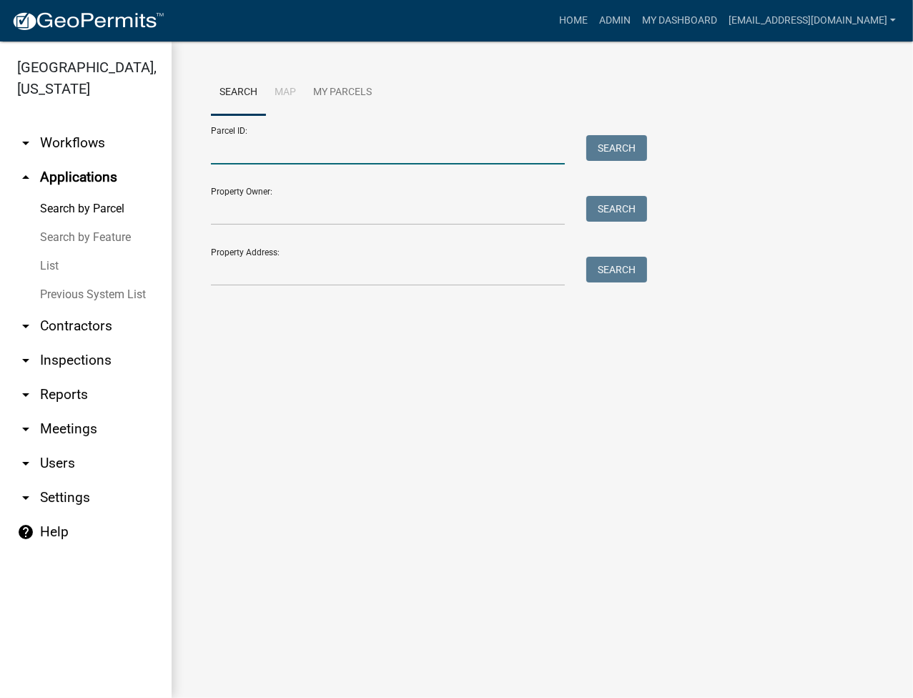
click at [300, 151] on input "Parcel ID:" at bounding box center [388, 149] width 354 height 29
paste input "007-035-059"
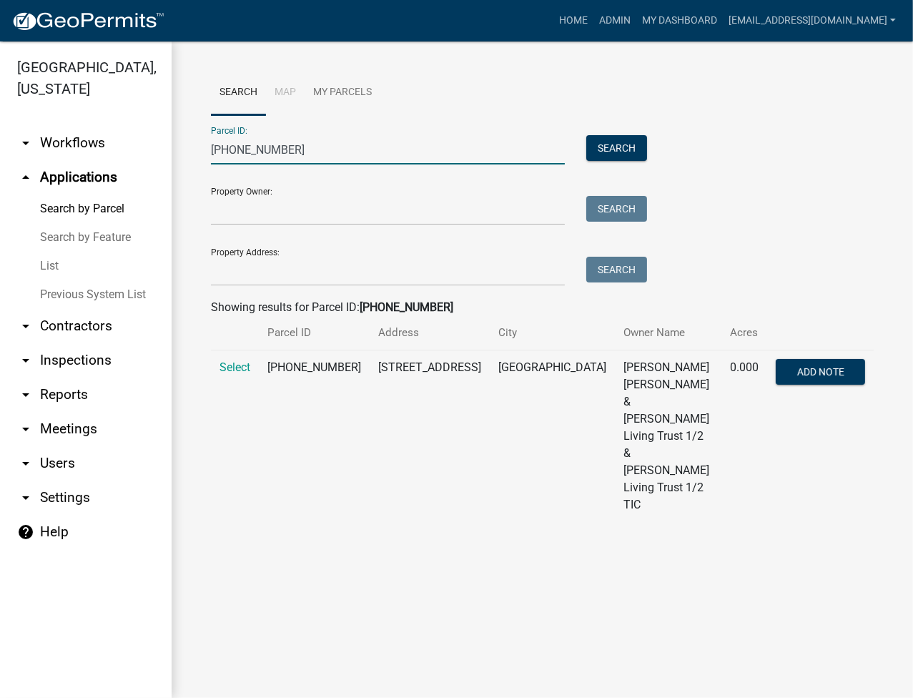
click at [238, 374] on span "Select" at bounding box center [234, 367] width 31 height 14
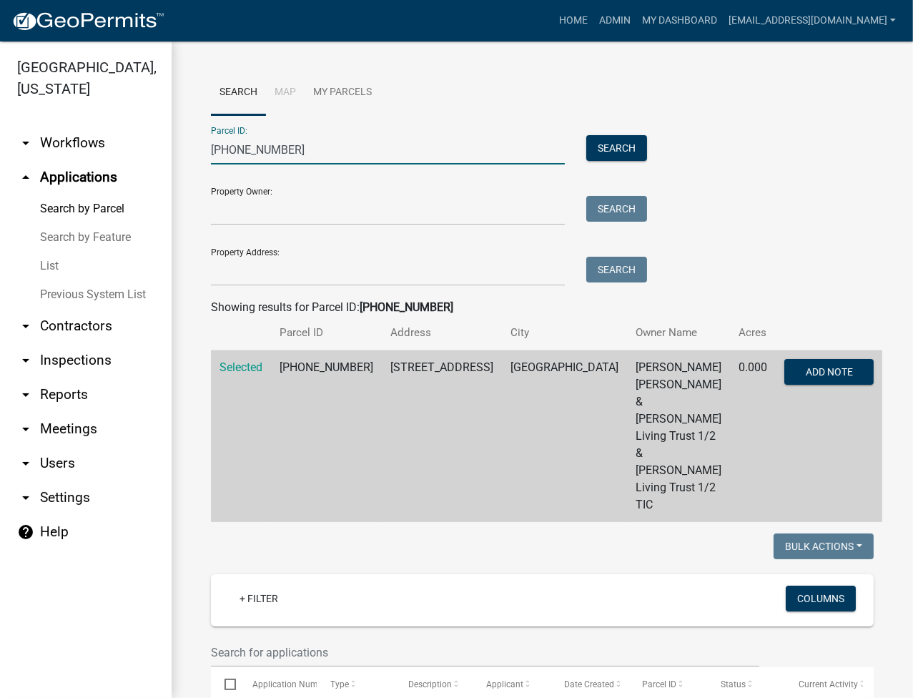
click at [315, 159] on input "007-035-059" at bounding box center [388, 149] width 354 height 29
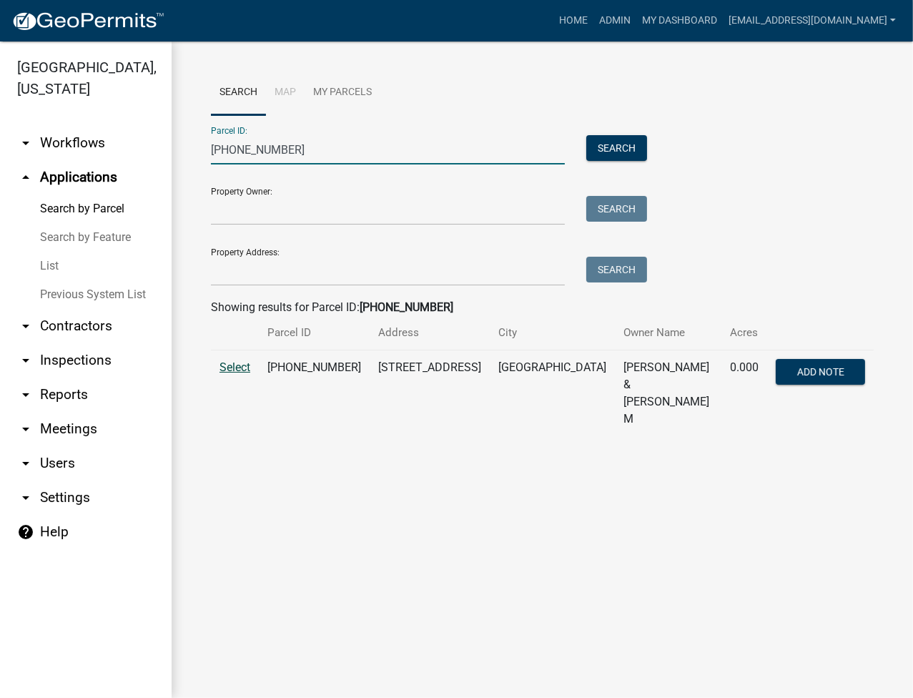
type input "007-035-060"
click at [232, 369] on span "Select" at bounding box center [234, 367] width 31 height 14
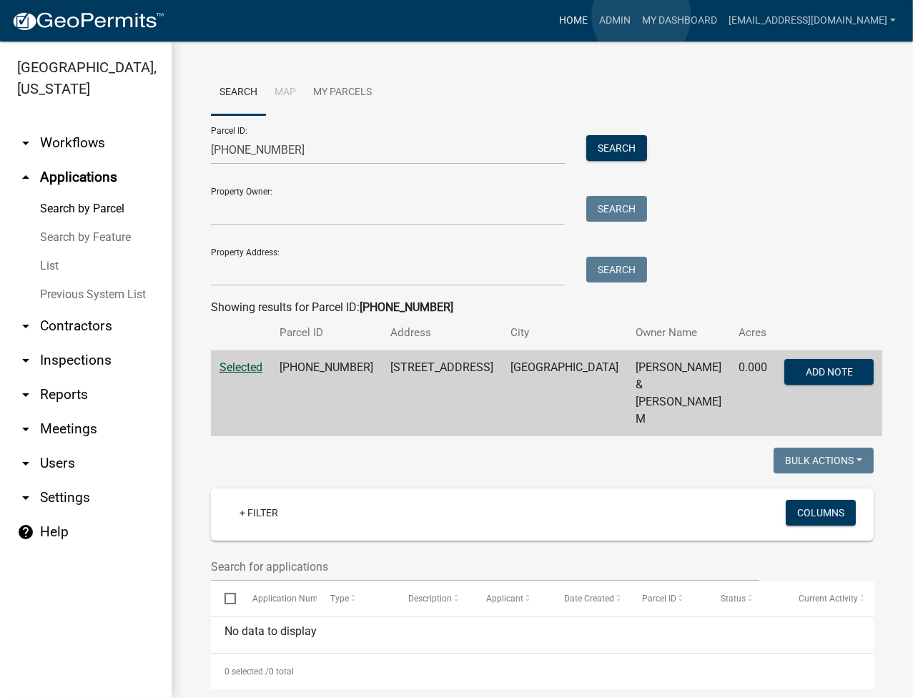
click at [593, 16] on link "Home" at bounding box center [573, 20] width 40 height 27
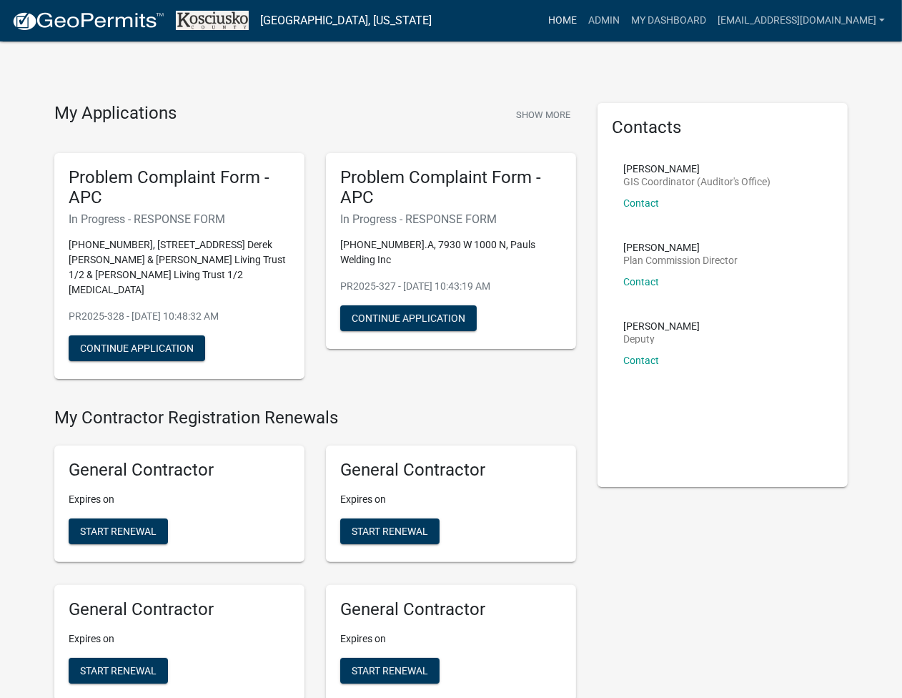
scroll to position [3248, 0]
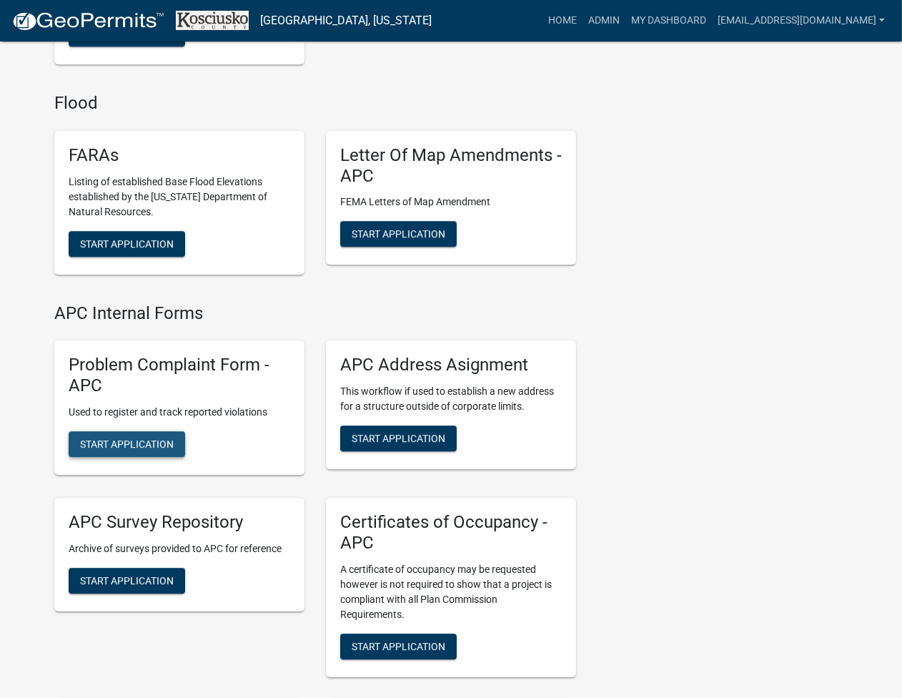
click at [114, 437] on span "Start Application" at bounding box center [127, 442] width 94 height 11
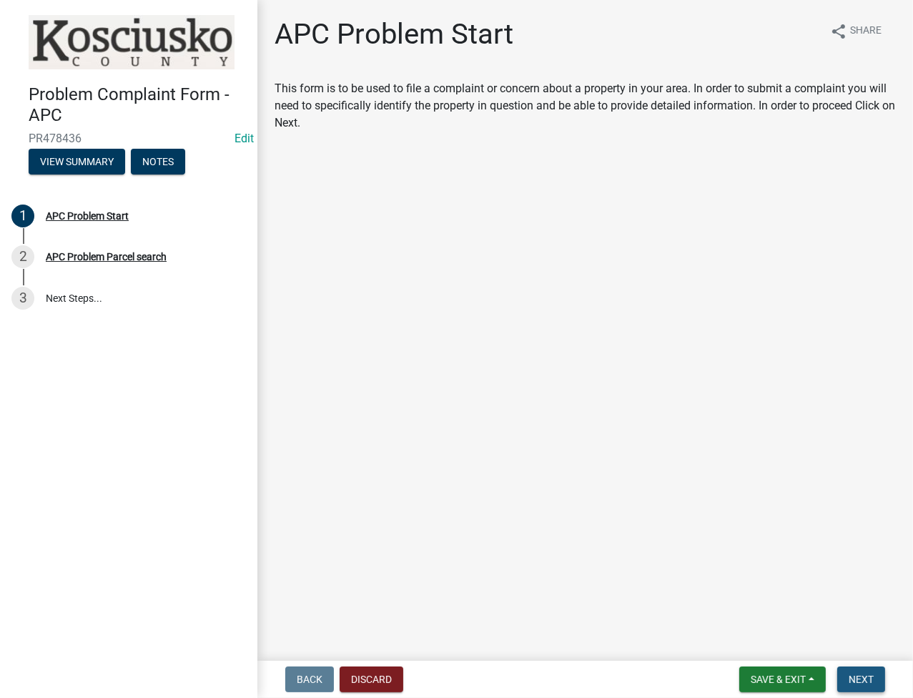
click at [861, 675] on span "Next" at bounding box center [860, 678] width 25 height 11
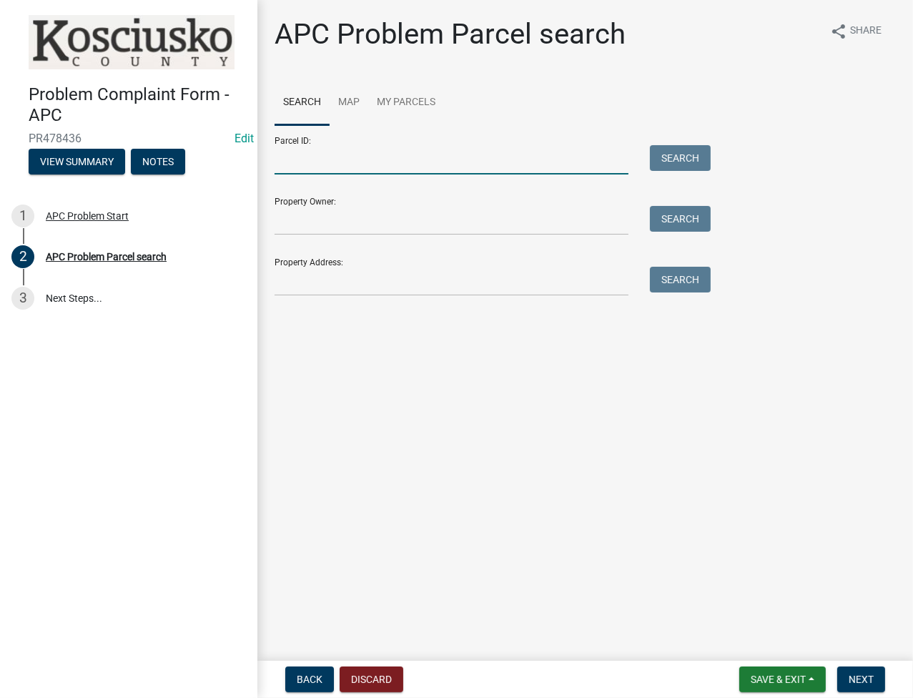
click at [359, 168] on input "Parcel ID:" at bounding box center [451, 159] width 354 height 29
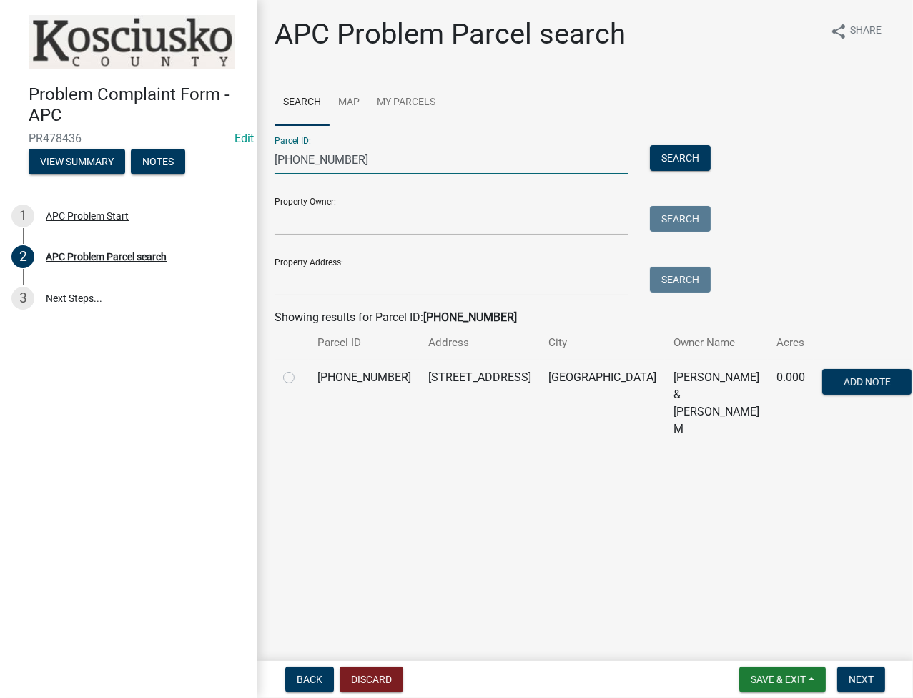
type input "007-035-060"
click at [300, 369] on label at bounding box center [300, 369] width 0 height 0
click at [300, 374] on input "radio" at bounding box center [304, 373] width 9 height 9
radio input "true"
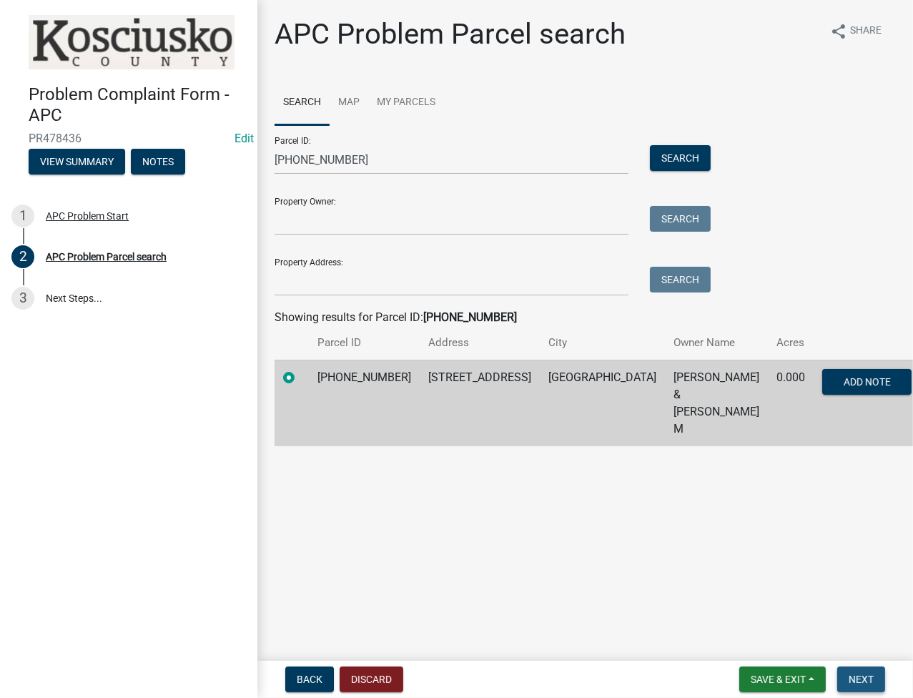
click at [865, 675] on span "Next" at bounding box center [860, 678] width 25 height 11
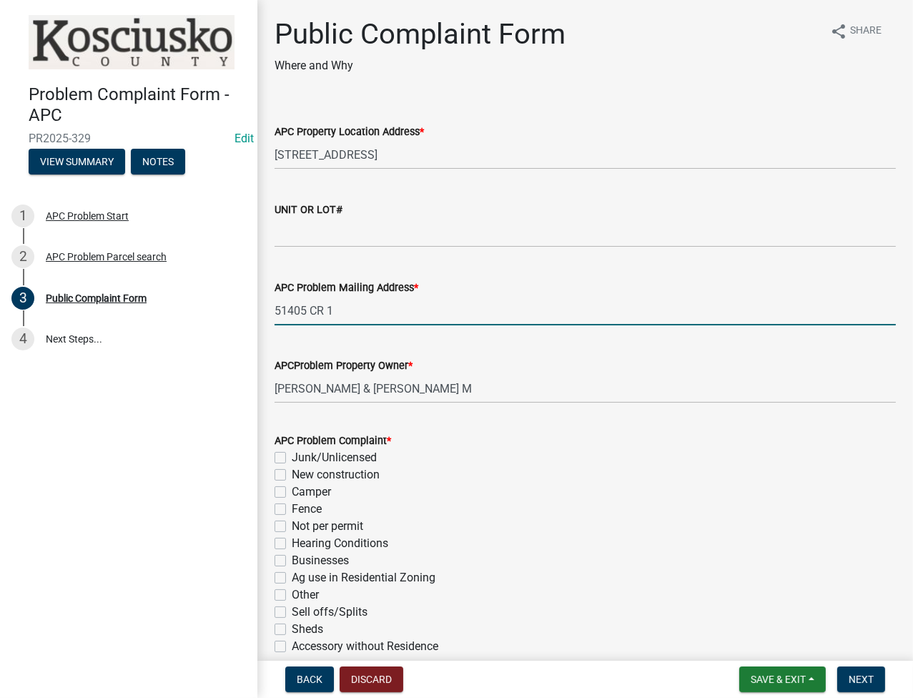
click at [392, 310] on input "51405 CR 1" at bounding box center [584, 310] width 621 height 29
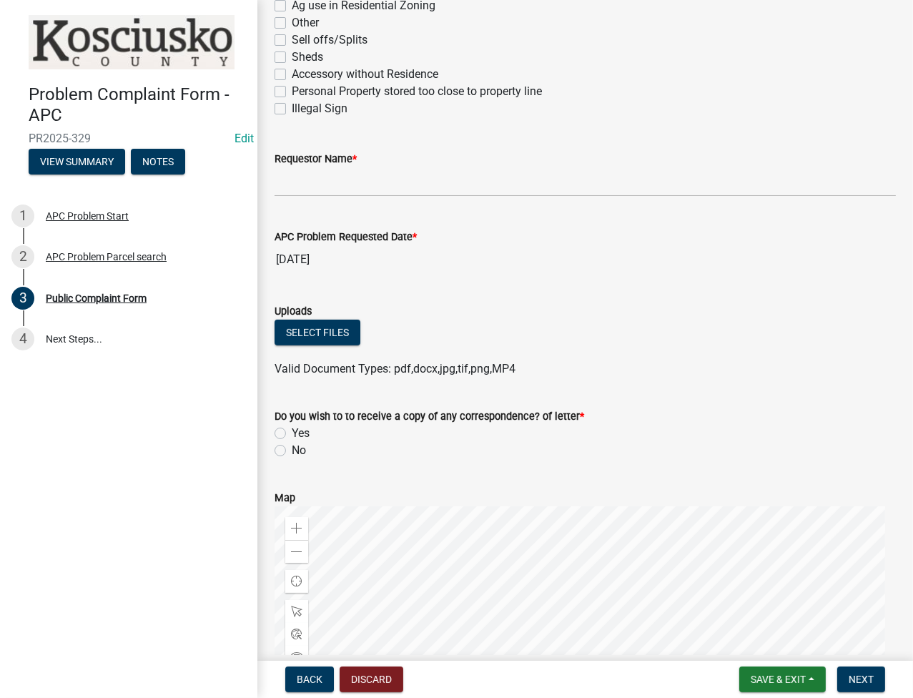
type input "51405 CR 1, Granger IN 46530"
click at [295, 181] on input "Requestor Name *" at bounding box center [584, 181] width 621 height 29
type input "IN HOUSE"
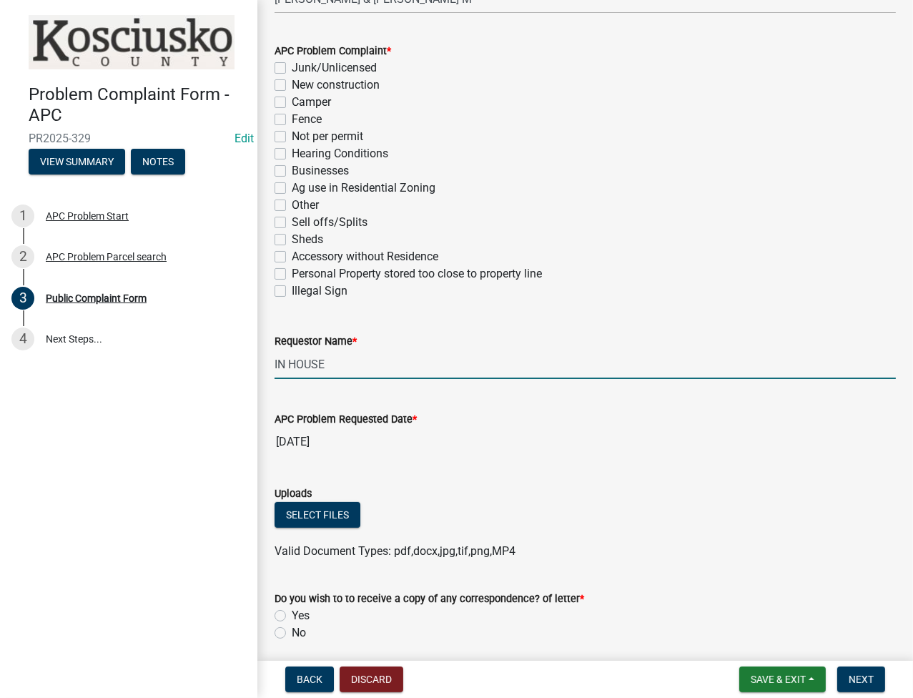
scroll to position [381, 0]
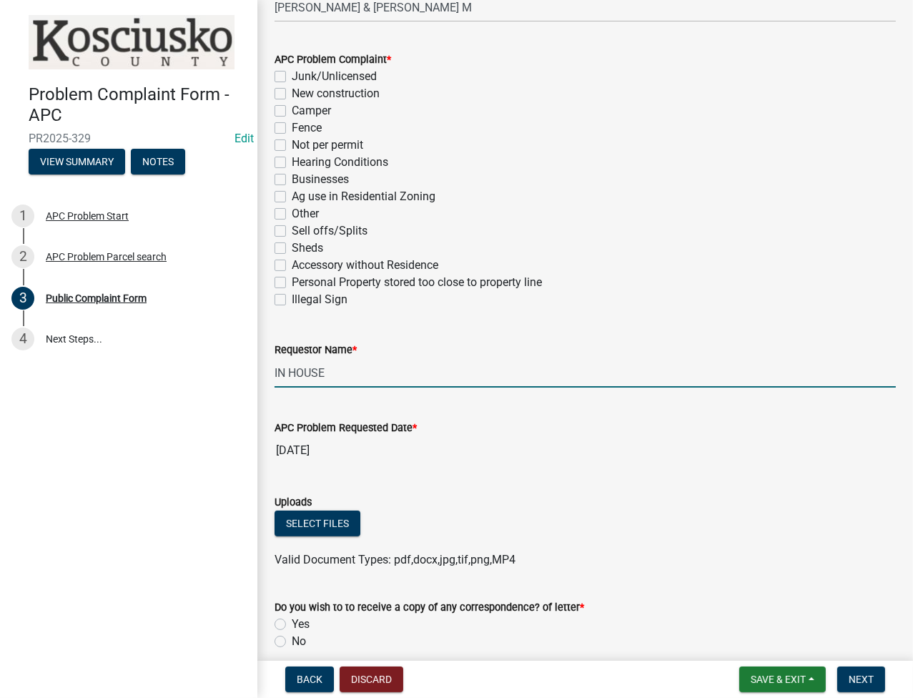
click at [292, 90] on label "New construction" at bounding box center [336, 93] width 88 height 17
click at [292, 90] on input "New construction" at bounding box center [296, 89] width 9 height 9
checkbox input "true"
checkbox input "false"
checkbox input "true"
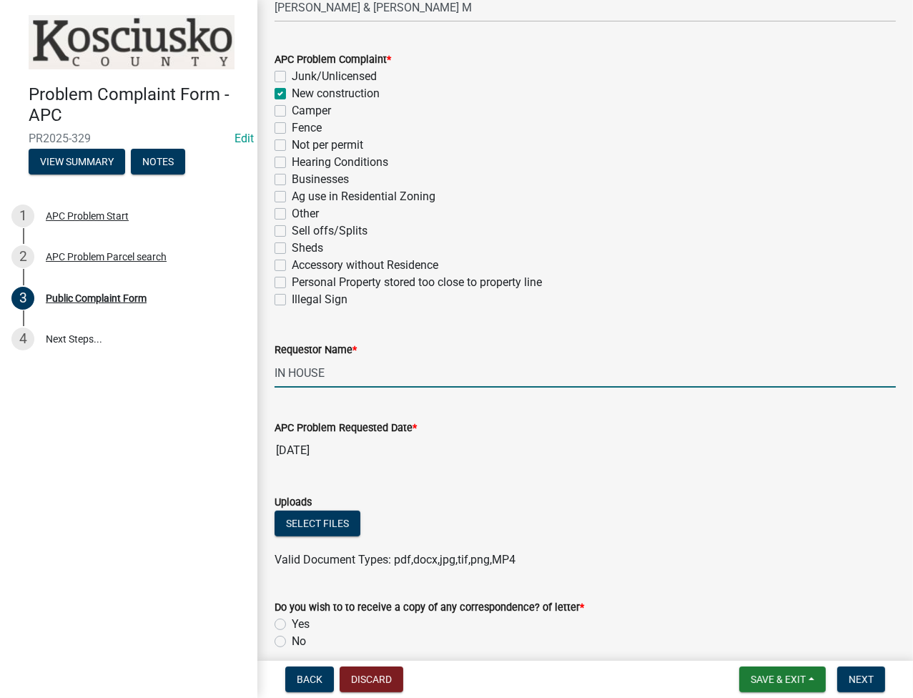
checkbox input "false"
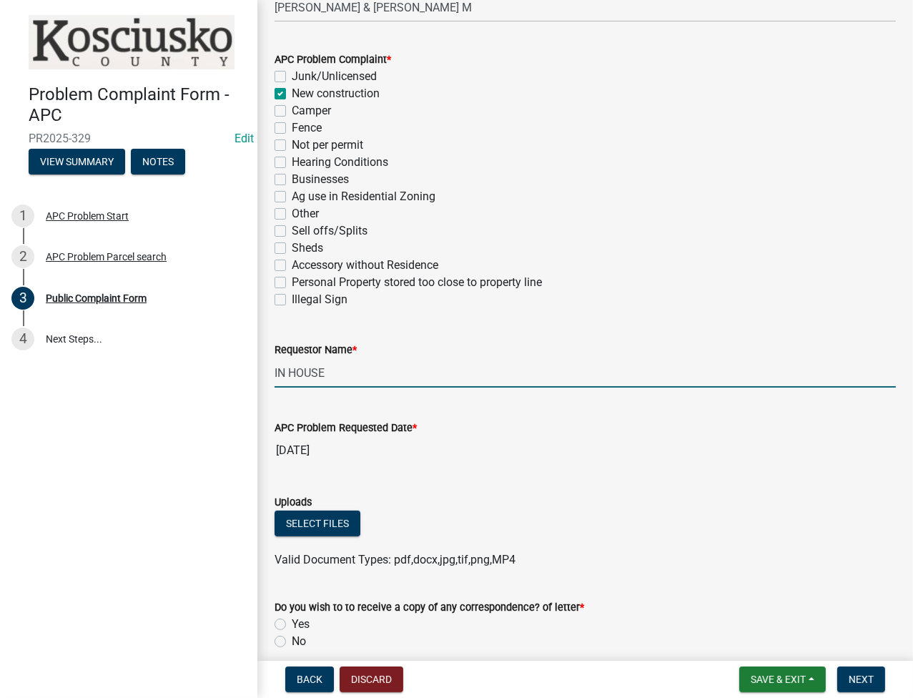
checkbox input "false"
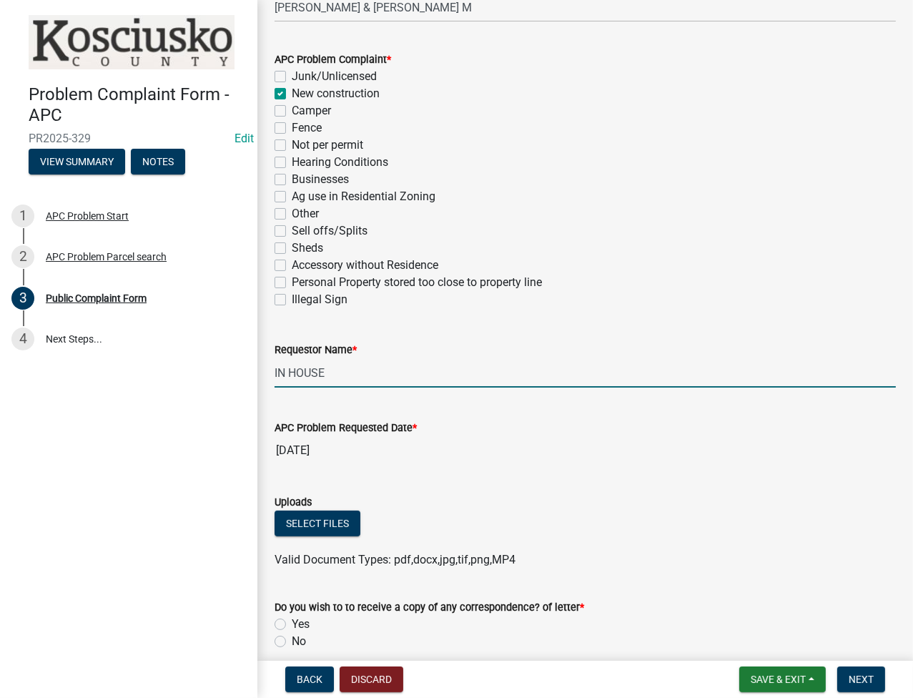
checkbox input "false"
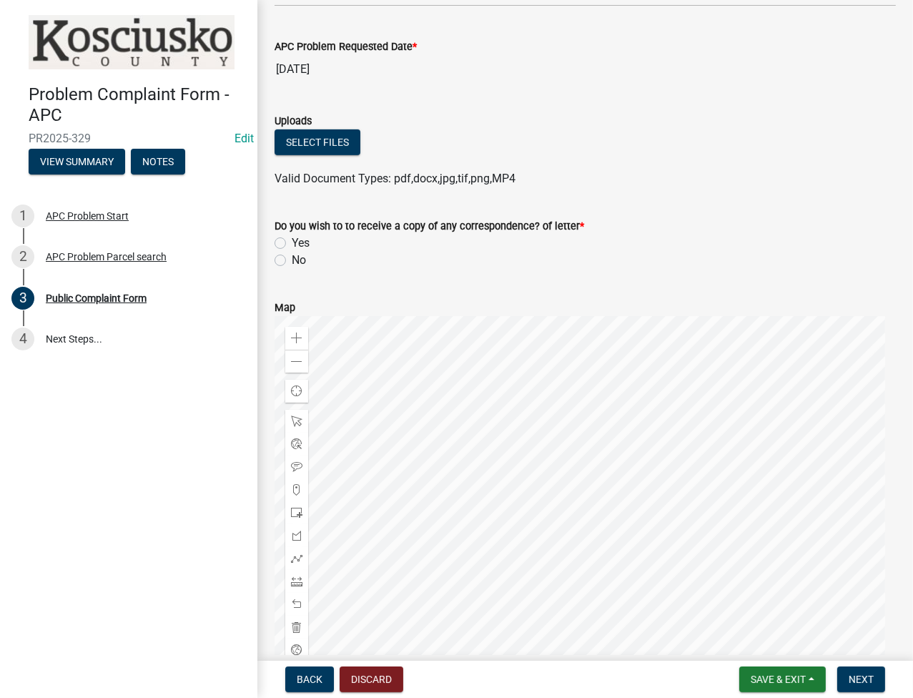
click at [292, 262] on label "No" at bounding box center [299, 260] width 14 height 17
click at [292, 261] on input "No" at bounding box center [296, 256] width 9 height 9
radio input "true"
click at [868, 677] on span "Next" at bounding box center [860, 678] width 25 height 11
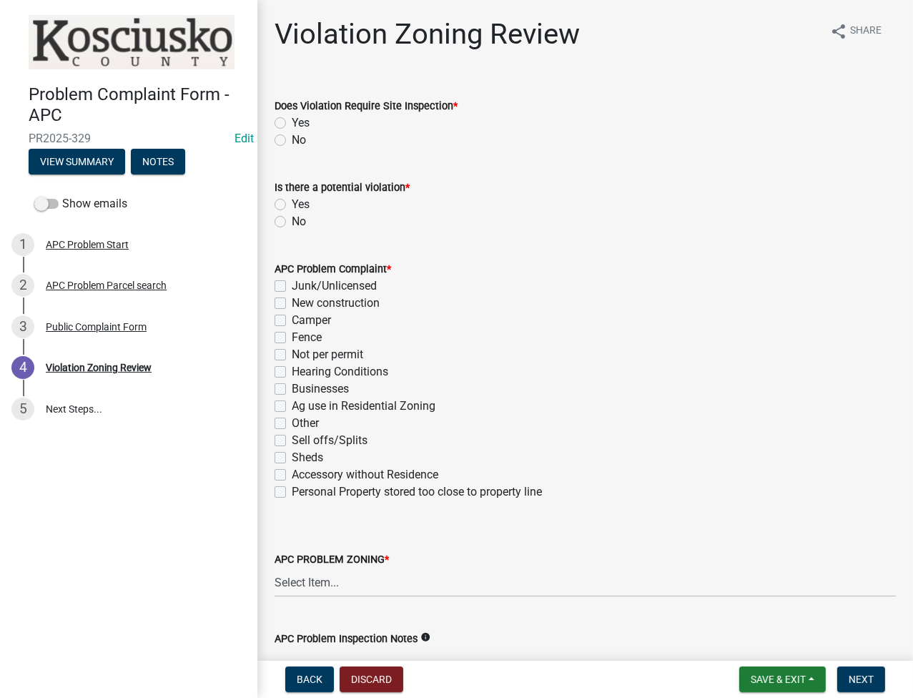
click at [286, 135] on div "No" at bounding box center [584, 140] width 621 height 17
click at [292, 138] on label "No" at bounding box center [299, 140] width 14 height 17
click at [292, 138] on input "No" at bounding box center [296, 136] width 9 height 9
radio input "true"
click at [292, 203] on label "Yes" at bounding box center [301, 204] width 18 height 17
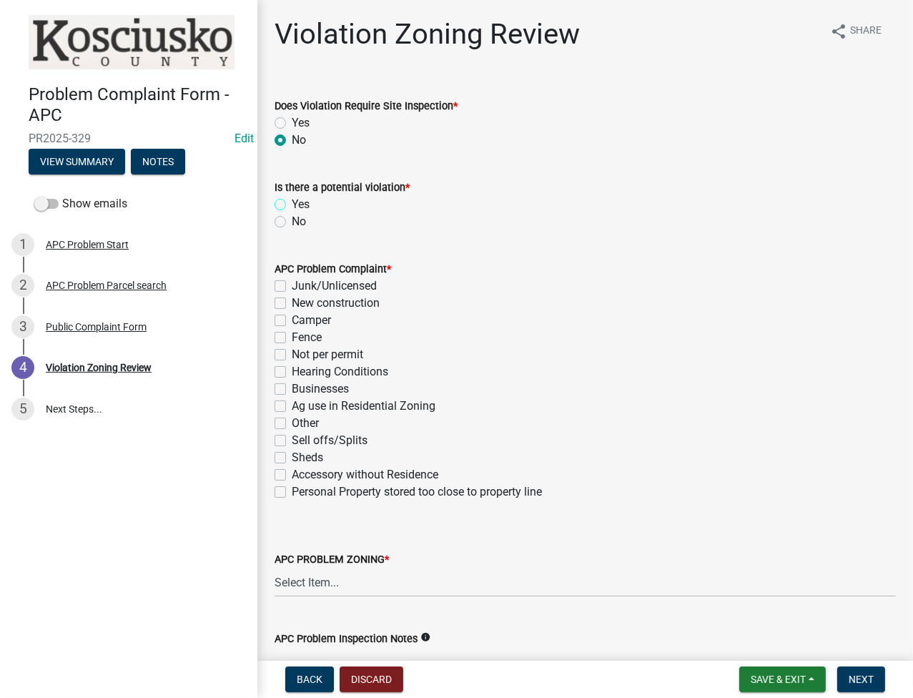
click at [292, 203] on input "Yes" at bounding box center [296, 200] width 9 height 9
radio input "true"
click at [292, 302] on label "New construction" at bounding box center [336, 302] width 88 height 17
click at [292, 302] on input "New construction" at bounding box center [296, 298] width 9 height 9
checkbox input "true"
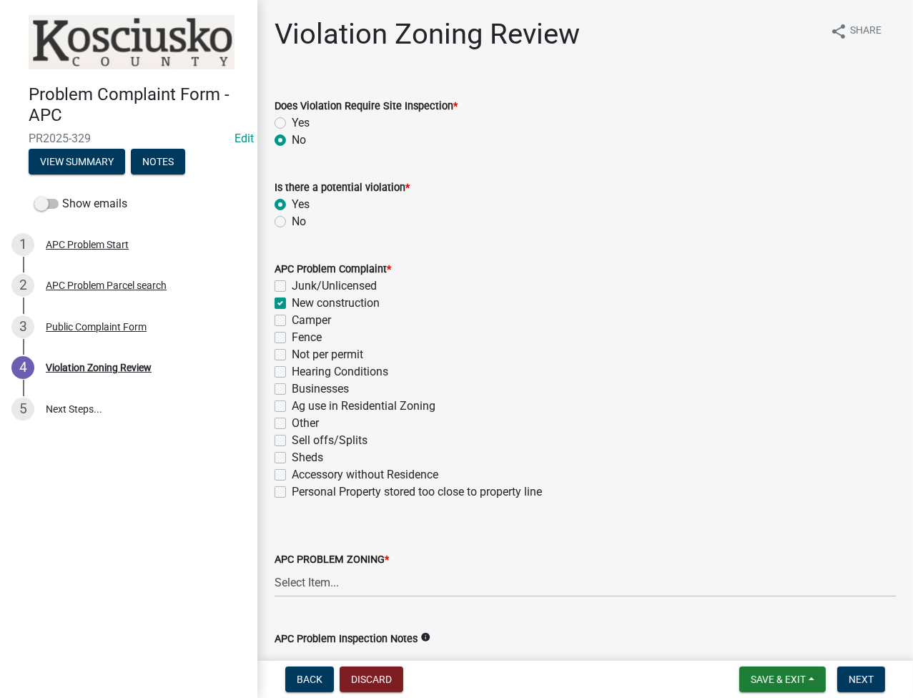
checkbox input "false"
checkbox input "true"
checkbox input "false"
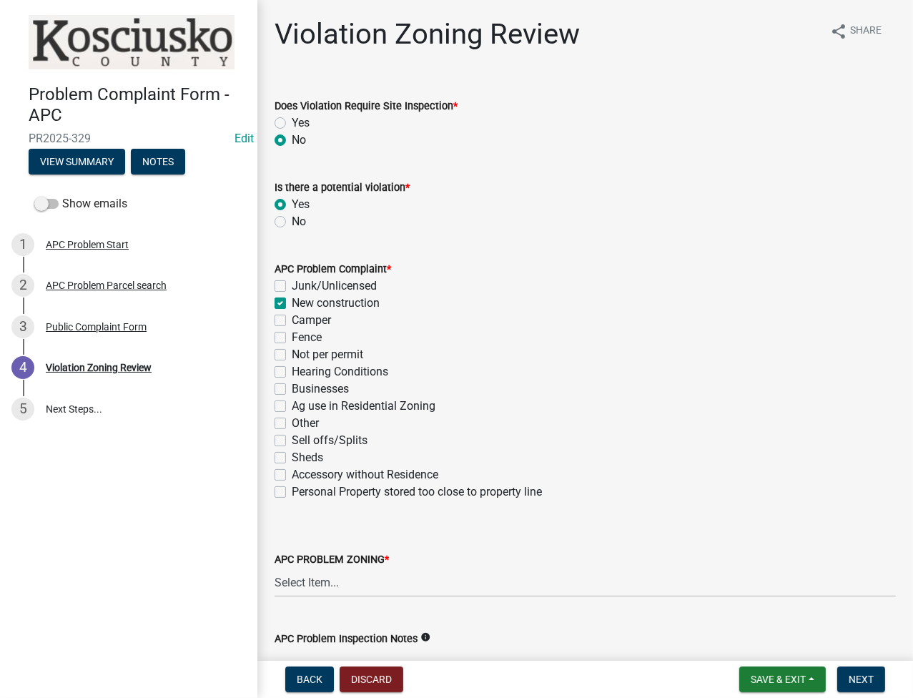
checkbox input "false"
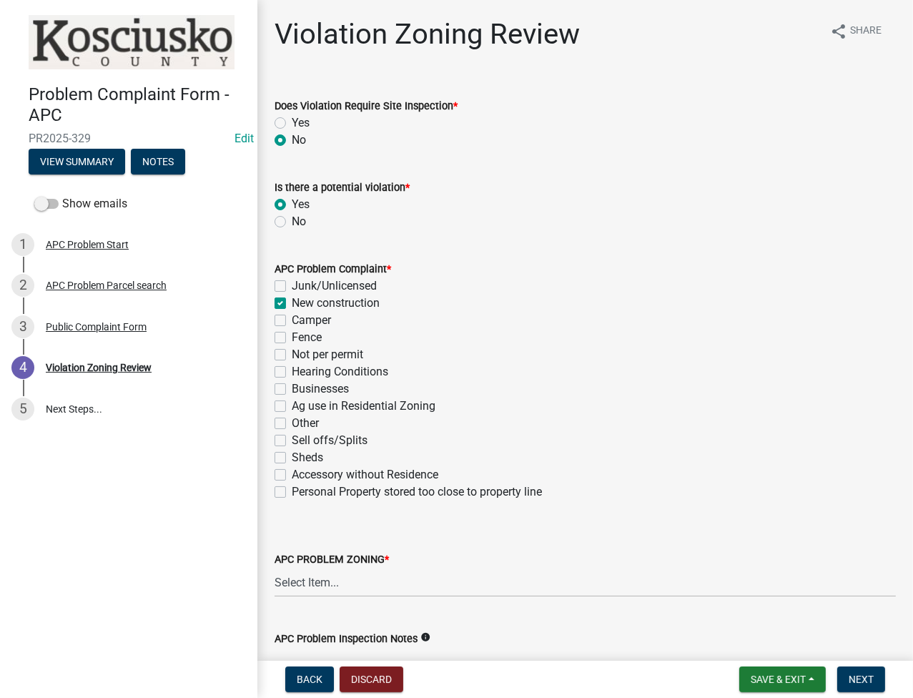
checkbox input "false"
click at [292, 456] on label "Sheds" at bounding box center [307, 457] width 31 height 17
click at [292, 456] on input "Sheds" at bounding box center [296, 453] width 9 height 9
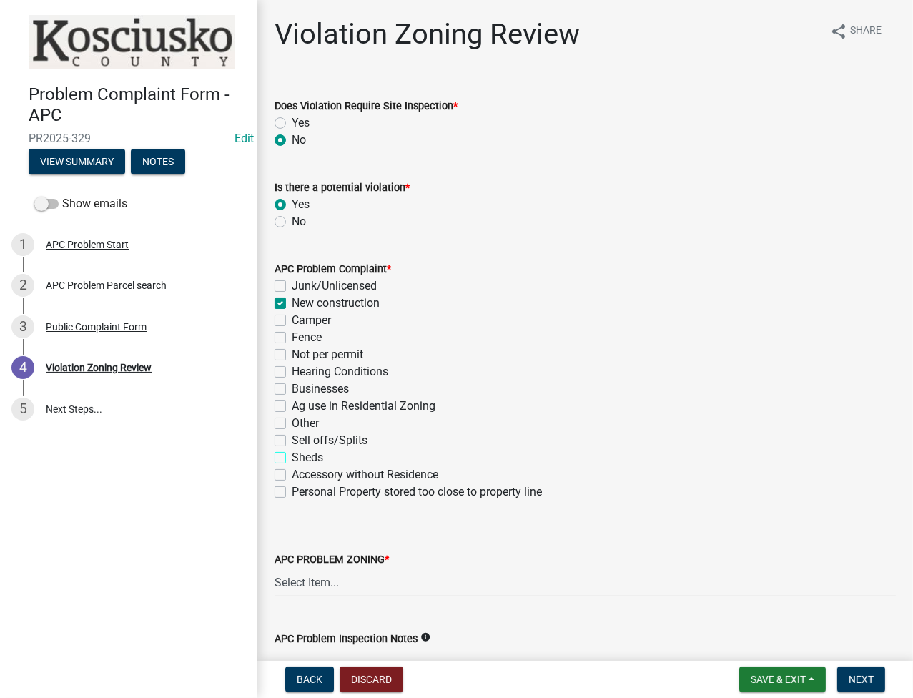
checkbox input "true"
checkbox input "false"
checkbox input "true"
checkbox input "false"
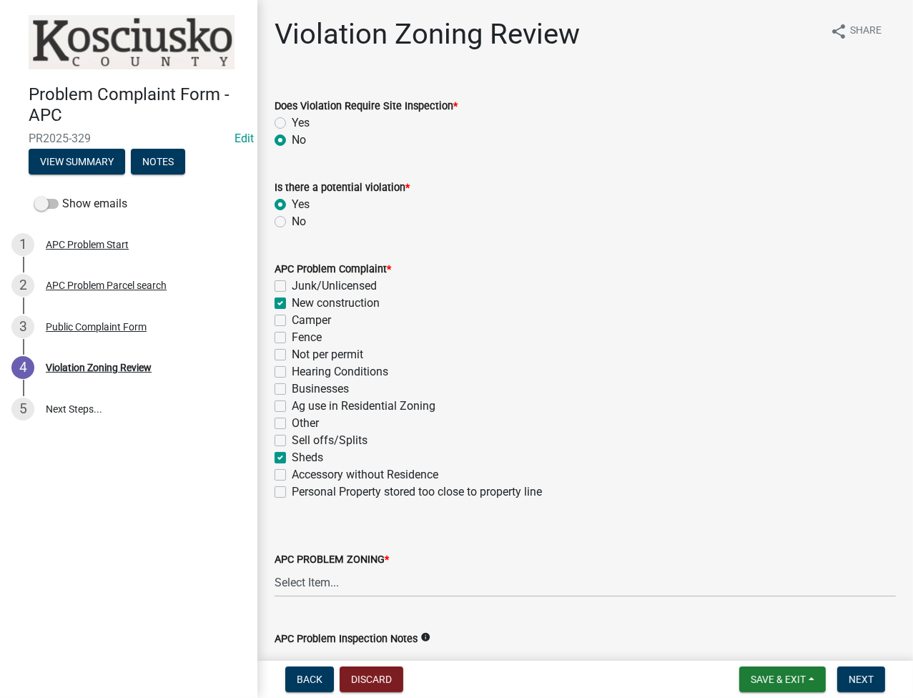
checkbox input "false"
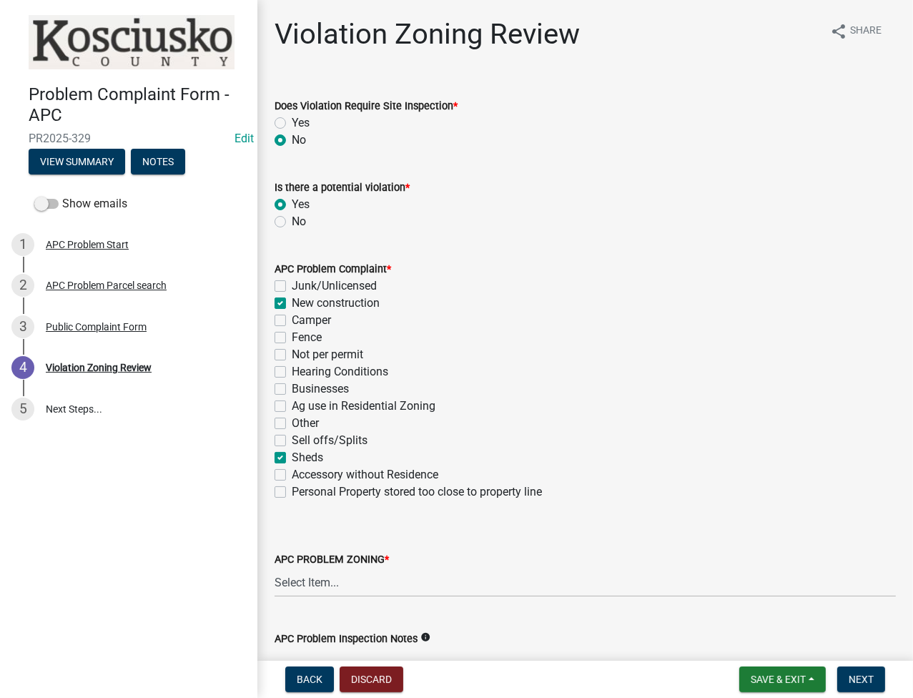
checkbox input "false"
checkbox input "true"
checkbox input "false"
click at [314, 591] on select "Select Item... Agricultural Agricultural 2 Commercial Environmental Industrial …" at bounding box center [584, 581] width 621 height 29
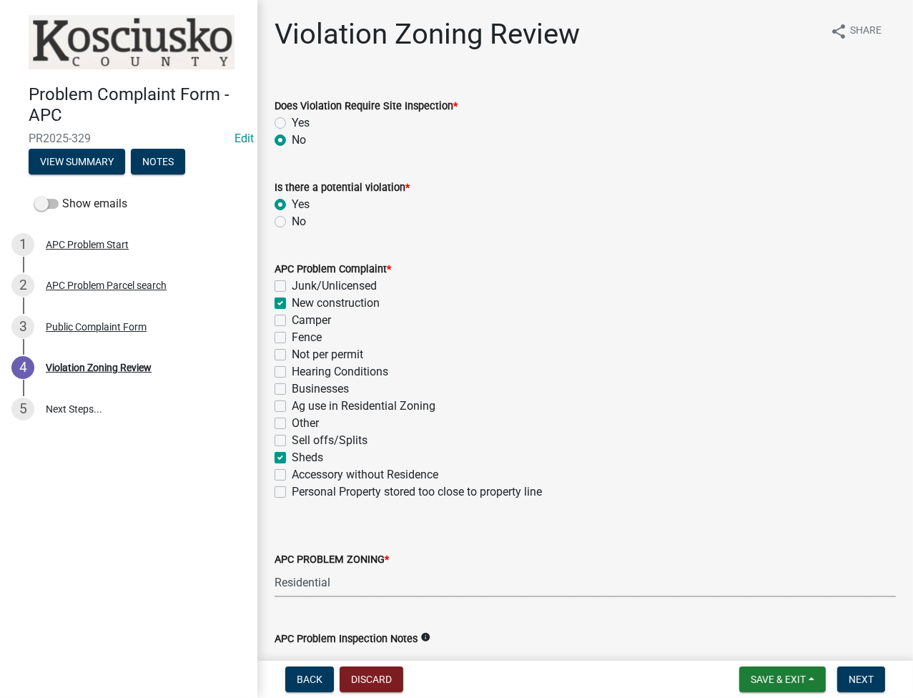
click at [274, 567] on select "Select Item... Agricultural Agricultural 2 Commercial Environmental Industrial …" at bounding box center [584, 581] width 621 height 29
select select "1146270b-2111-4e23-bf7f-74ce85cf7041"
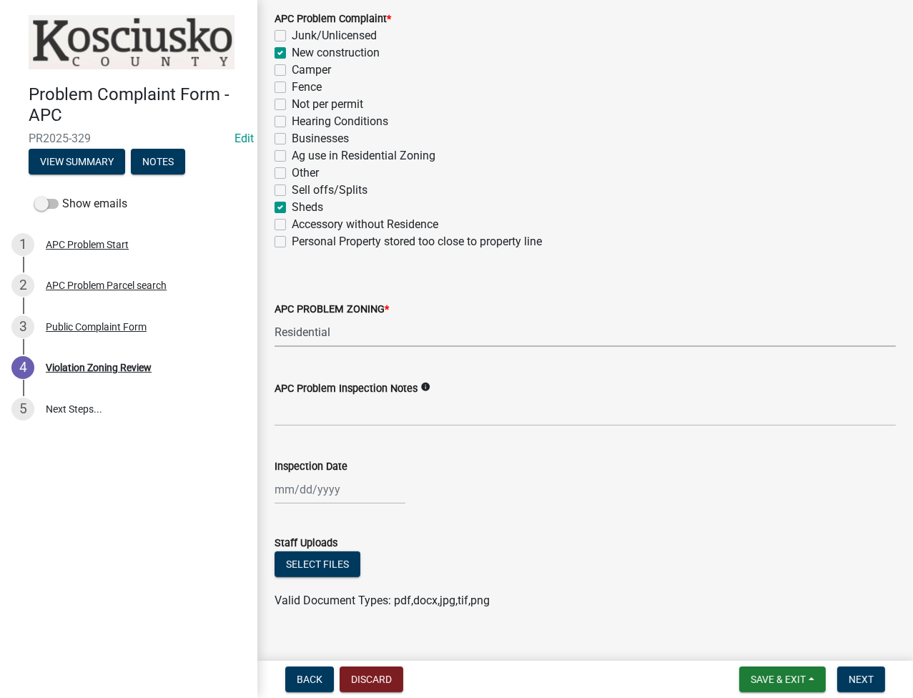
scroll to position [272, 0]
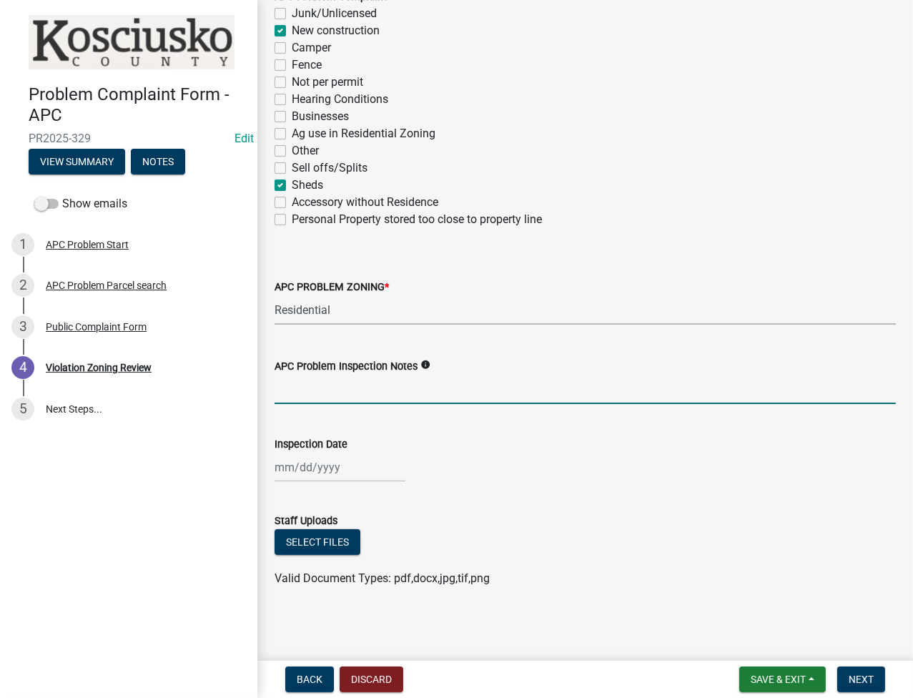
click at [382, 388] on input "APC Problem Inspection Notes" at bounding box center [584, 389] width 621 height 29
type input "r"
type input "2 RES ADD NO ILP (COVRED DECK, ENCLOSED FRONT OFP, SHED NO ILP TOO CLOSE N LINE"
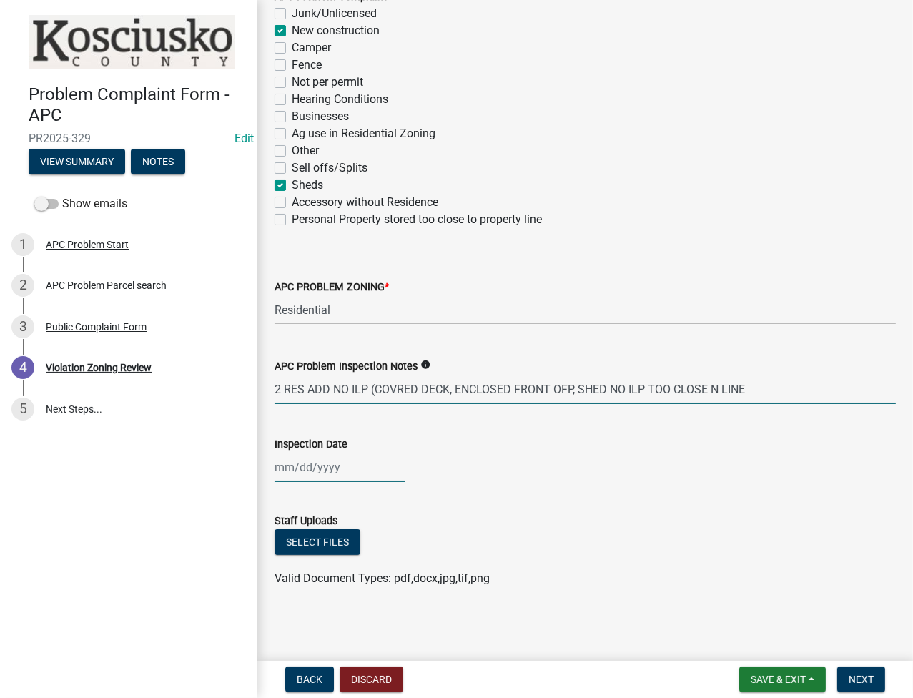
click at [314, 465] on div at bounding box center [339, 466] width 131 height 29
select select "9"
select select "2025"
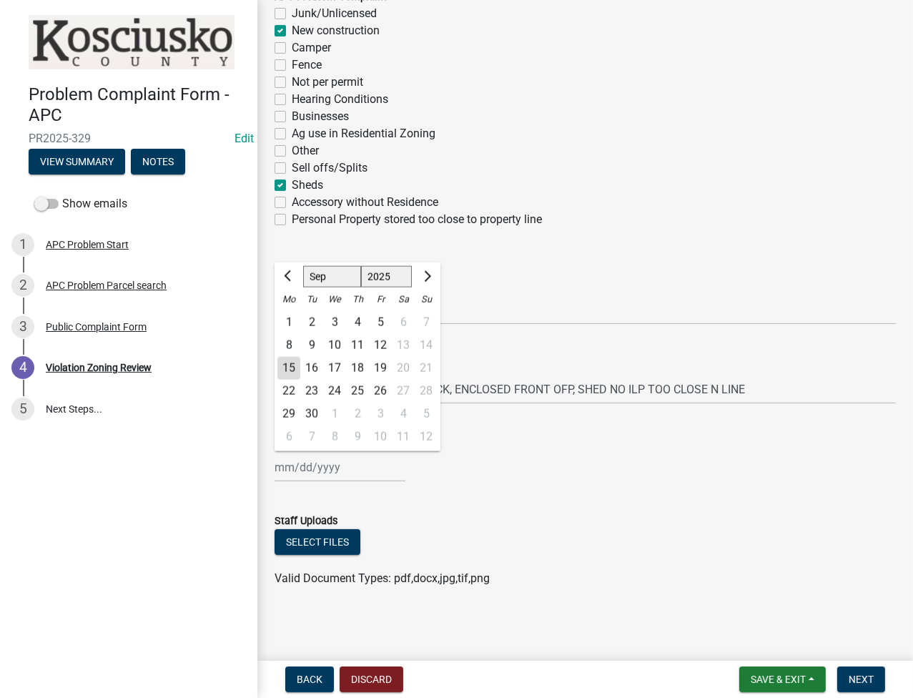
click at [357, 342] on div "11" at bounding box center [357, 345] width 23 height 23
type input "09/11/2025"
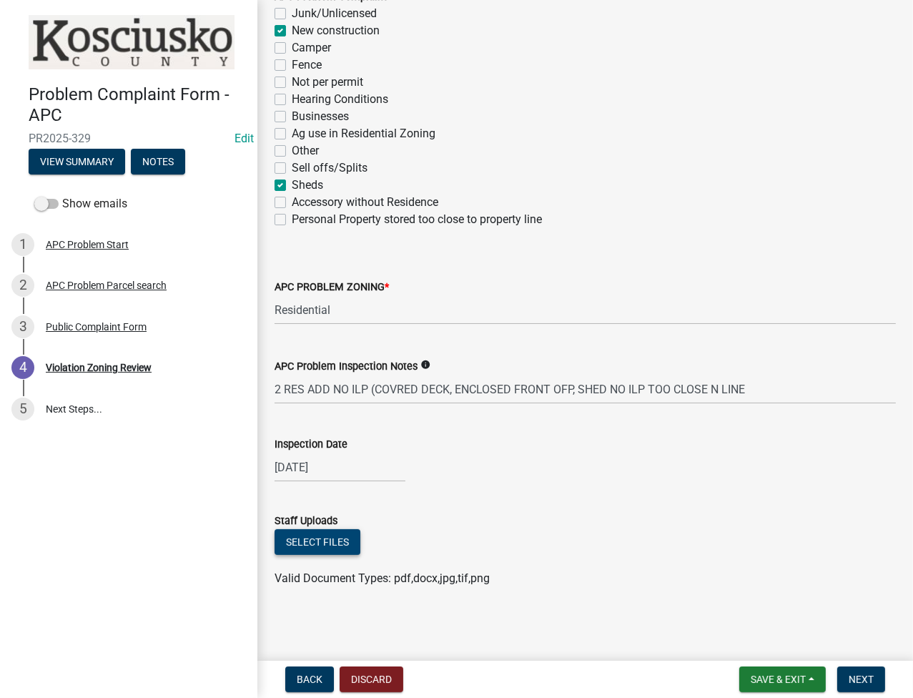
click at [319, 533] on button "Select files" at bounding box center [317, 542] width 86 height 26
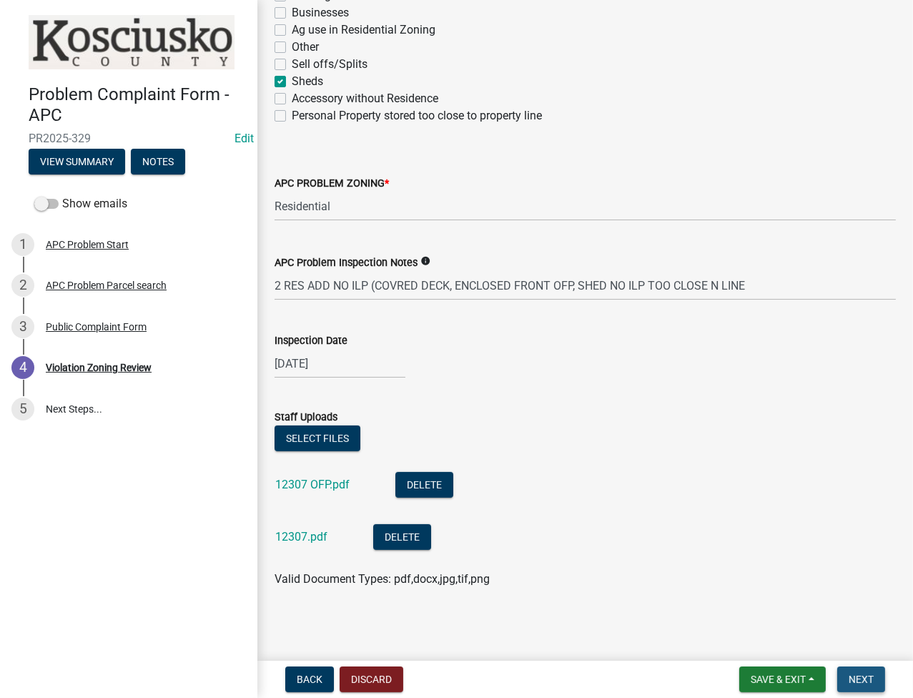
click at [855, 683] on span "Next" at bounding box center [860, 678] width 25 height 11
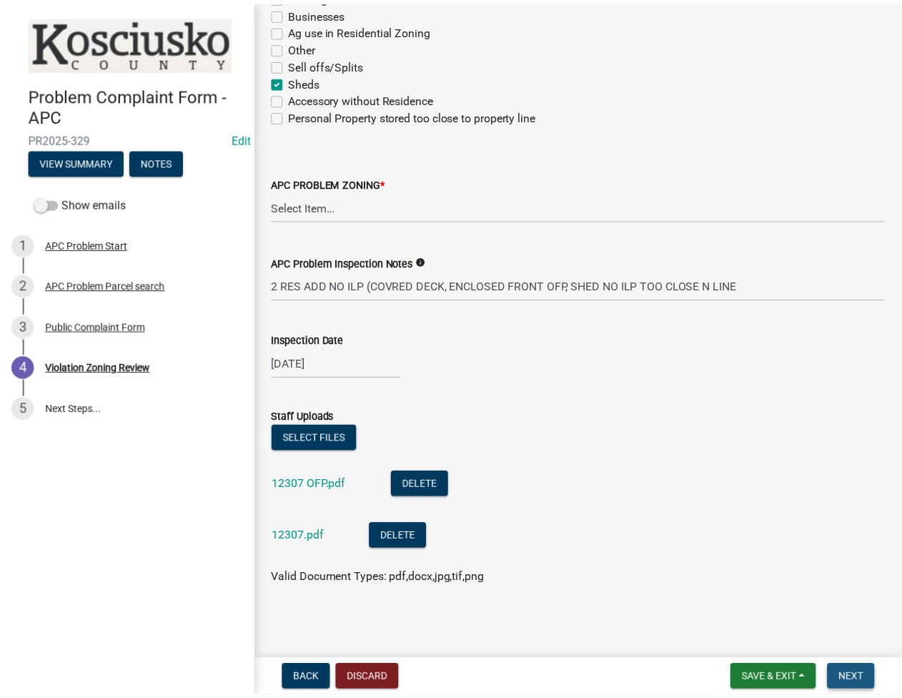
scroll to position [0, 0]
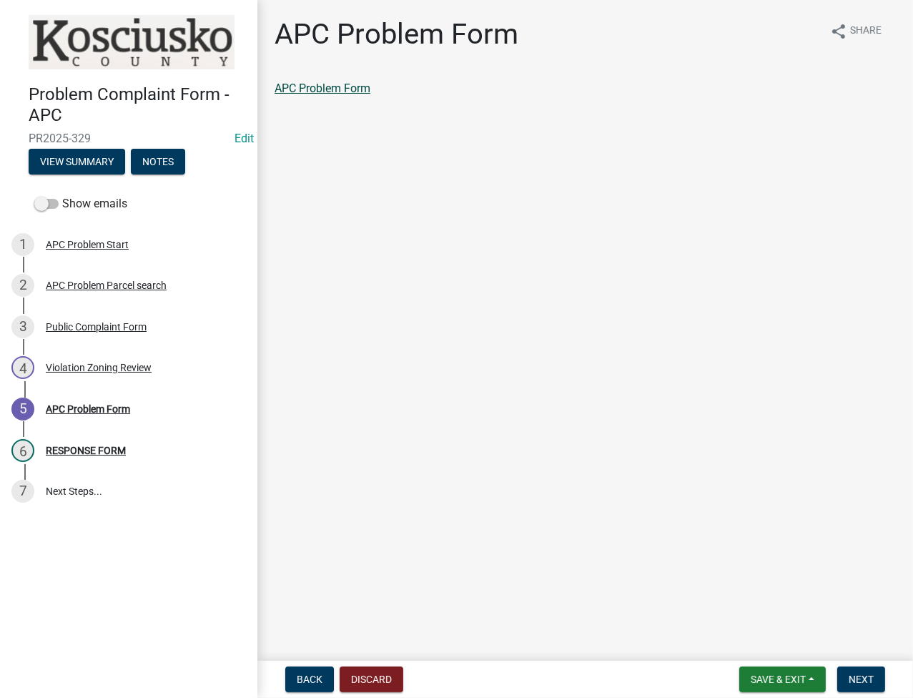
click at [354, 85] on link "APC Problem Form" at bounding box center [322, 88] width 96 height 14
click at [863, 678] on span "Next" at bounding box center [860, 678] width 25 height 11
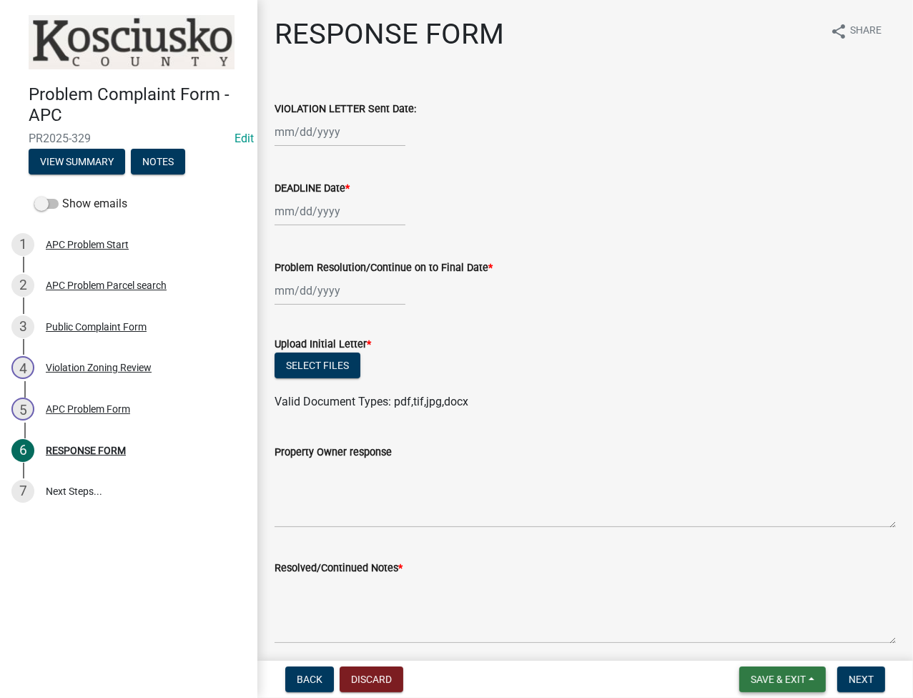
click at [773, 680] on span "Save & Exit" at bounding box center [777, 678] width 55 height 11
click at [765, 649] on button "Save & Exit" at bounding box center [768, 642] width 114 height 34
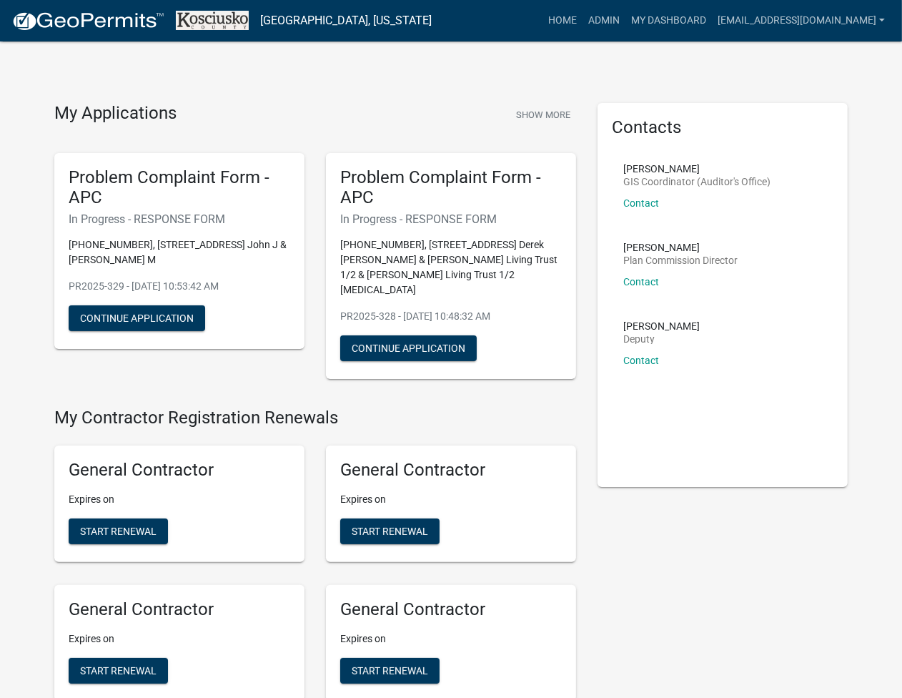
scroll to position [3248, 0]
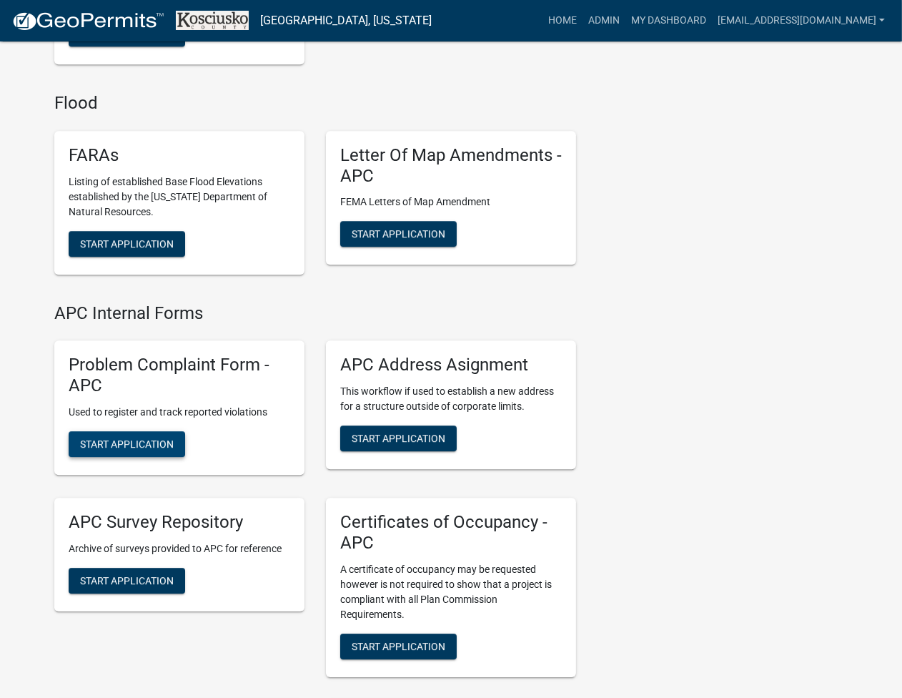
click at [113, 437] on span "Start Application" at bounding box center [127, 442] width 94 height 11
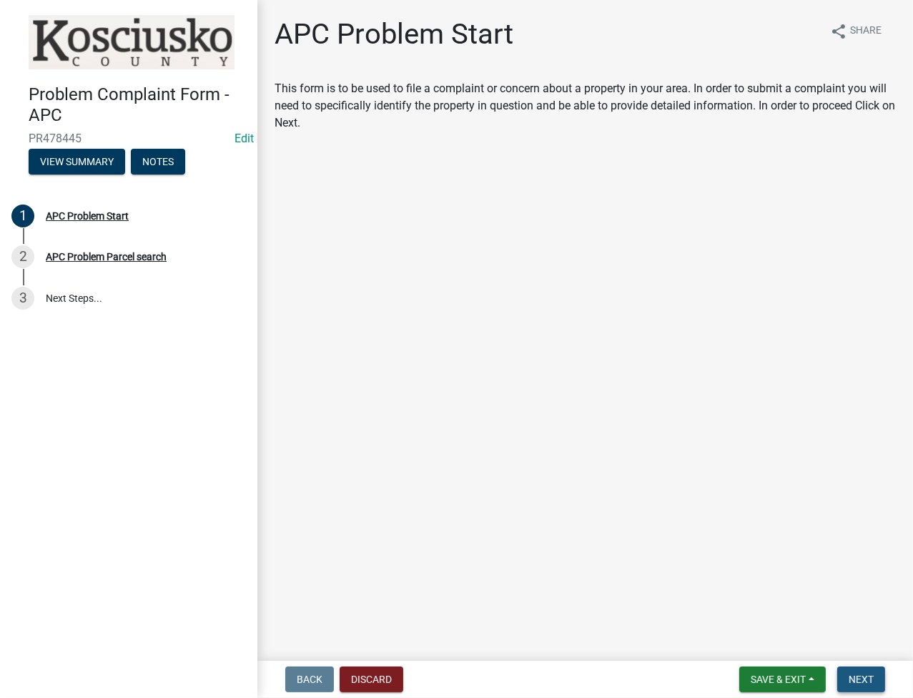
click at [865, 678] on span "Next" at bounding box center [860, 678] width 25 height 11
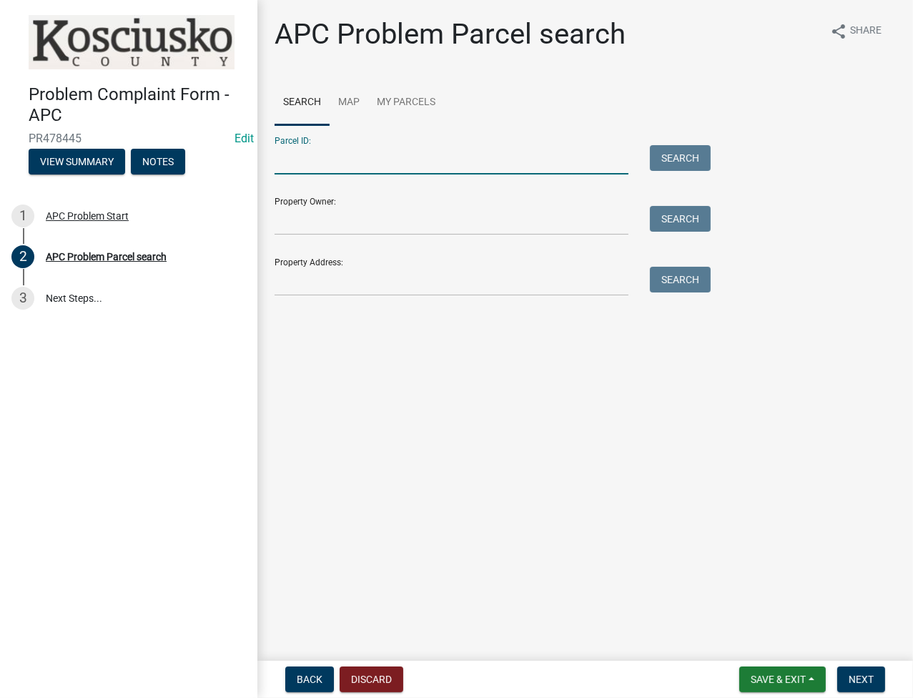
click at [349, 157] on input "Parcel ID:" at bounding box center [451, 159] width 354 height 29
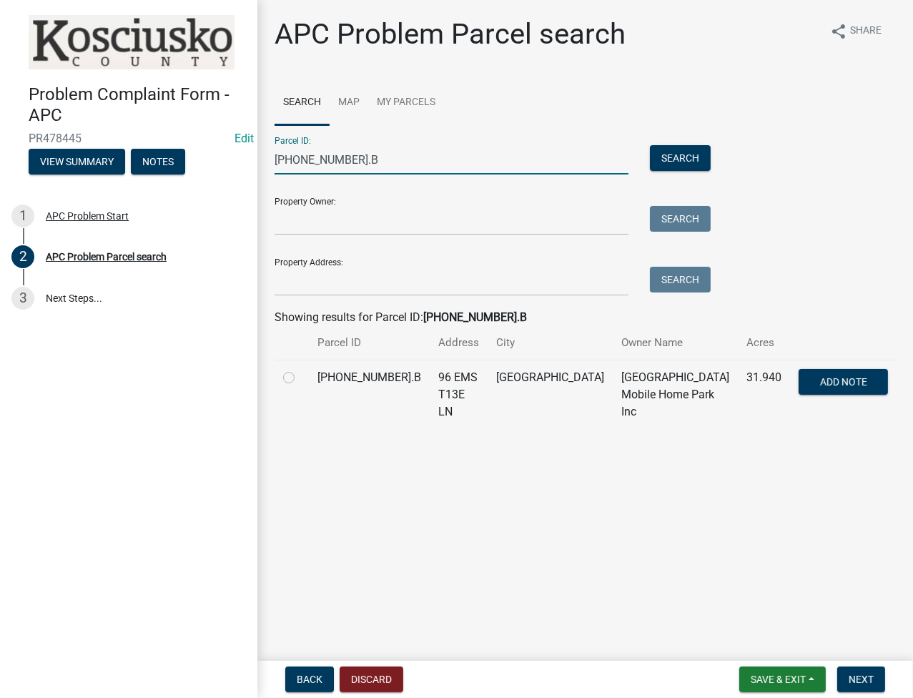
type input "005-066-002.B"
click at [300, 369] on label at bounding box center [300, 369] width 0 height 0
click at [300, 371] on input "radio" at bounding box center [304, 373] width 9 height 9
radio input "true"
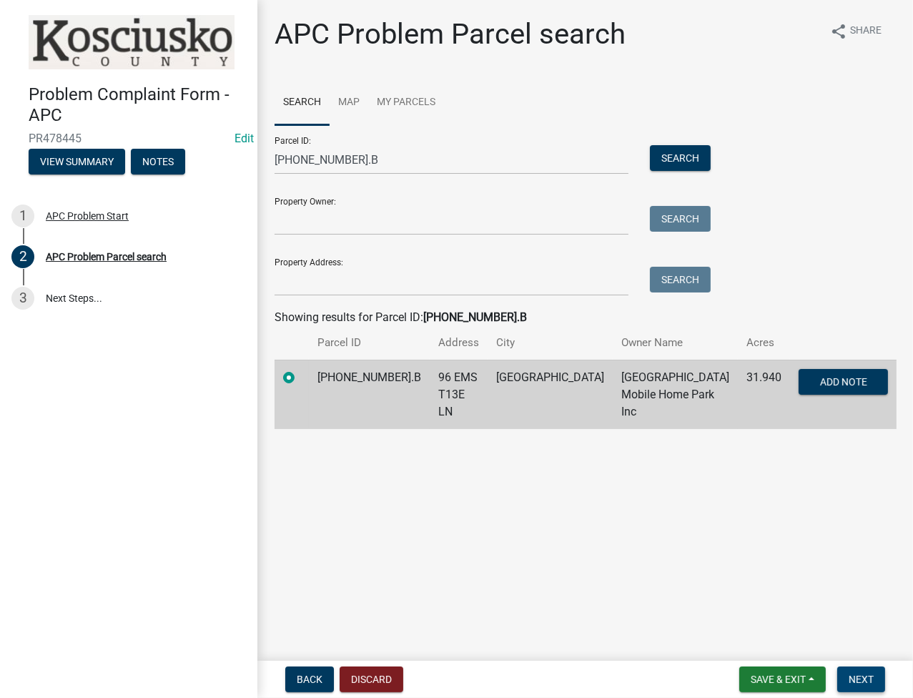
click at [855, 689] on button "Next" at bounding box center [861, 679] width 48 height 26
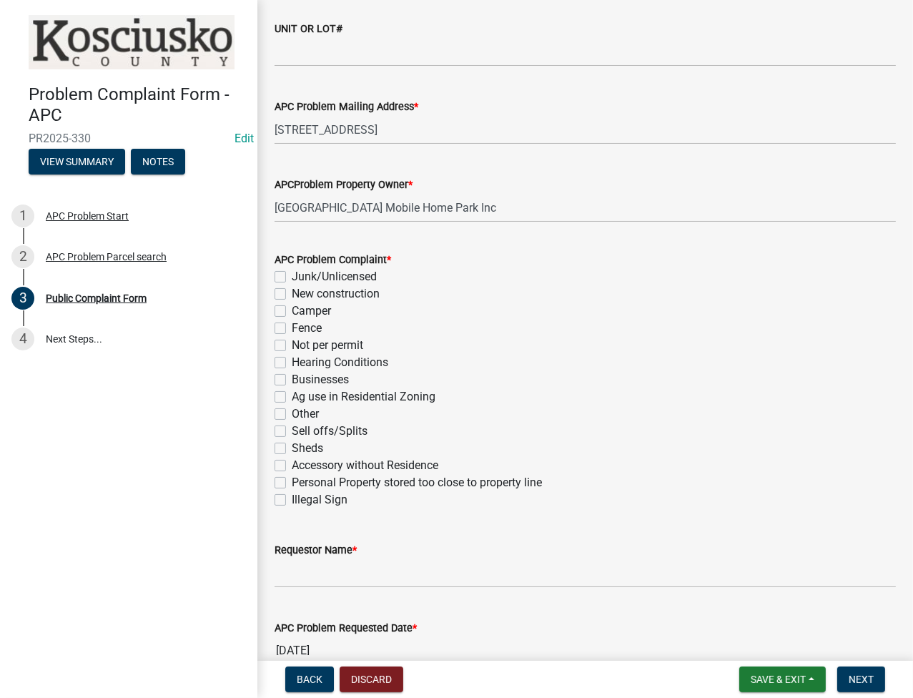
scroll to position [190, 0]
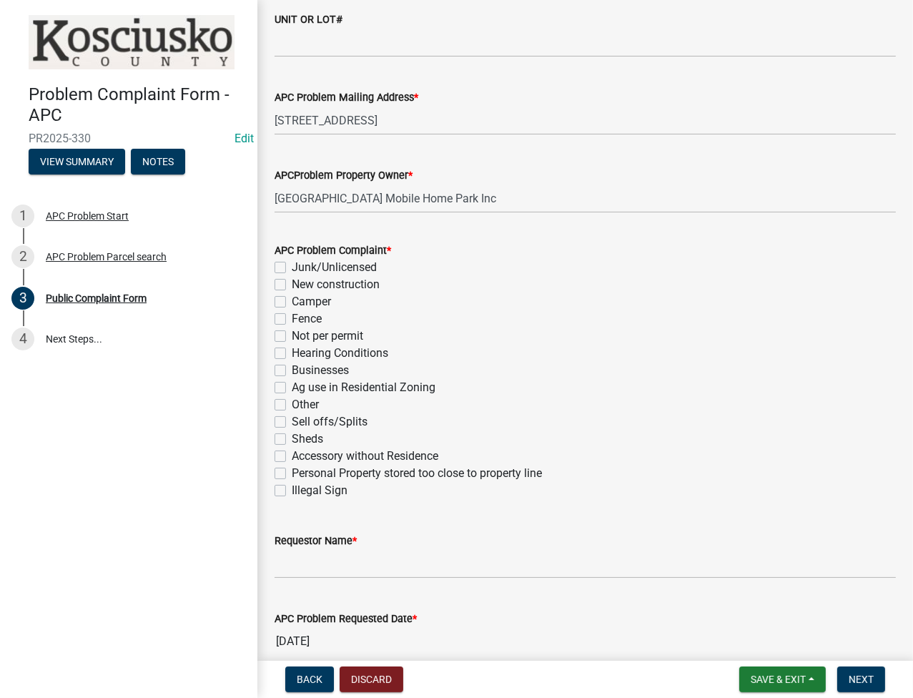
click at [292, 281] on label "New construction" at bounding box center [336, 284] width 88 height 17
click at [292, 281] on input "New construction" at bounding box center [296, 280] width 9 height 9
checkbox input "true"
checkbox input "false"
checkbox input "true"
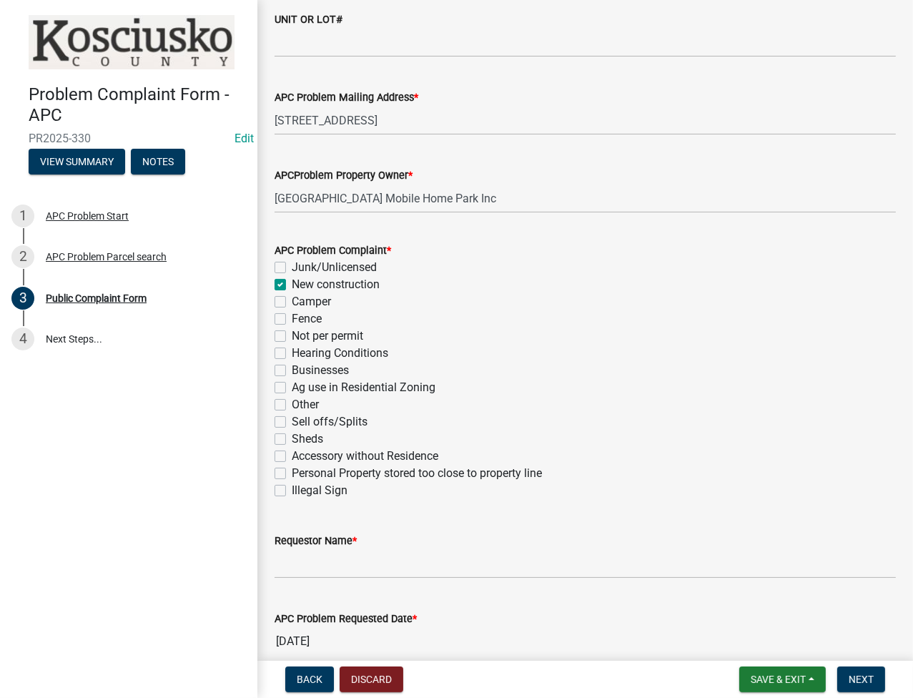
checkbox input "false"
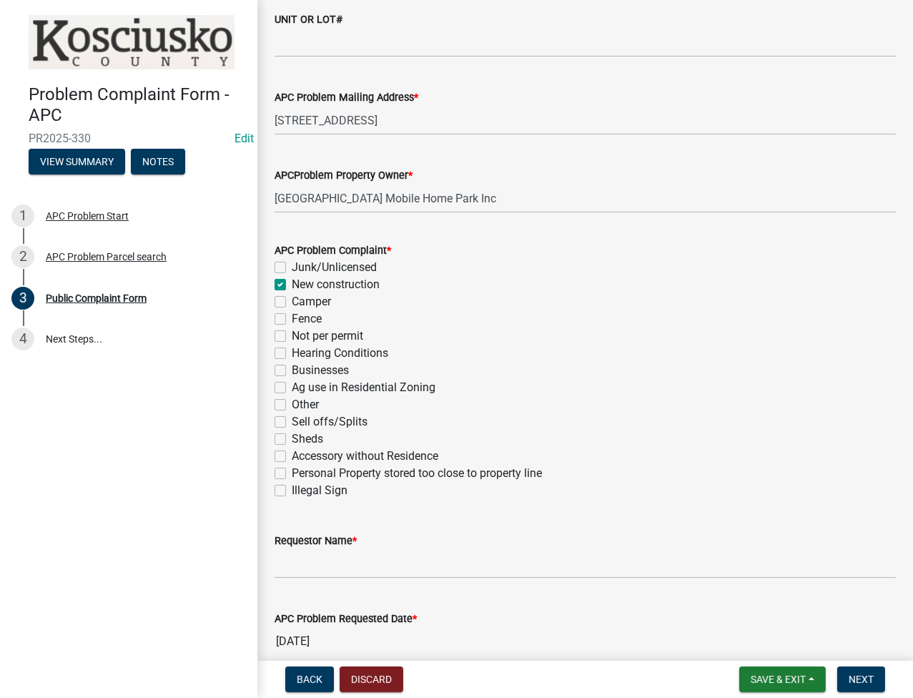
checkbox input "false"
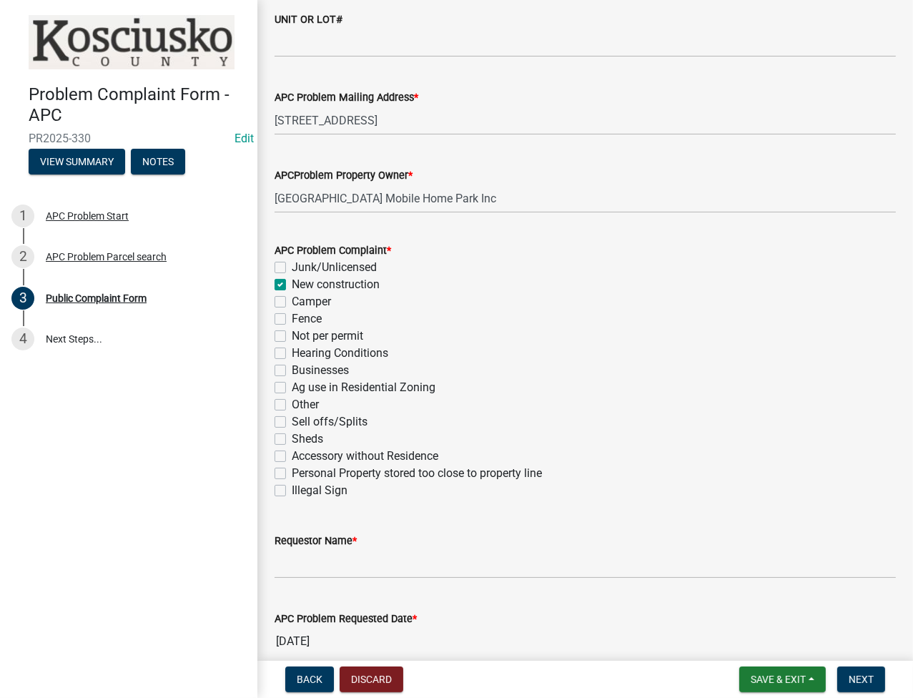
checkbox input "false"
click at [292, 442] on label "Sheds" at bounding box center [307, 438] width 31 height 17
click at [292, 440] on input "Sheds" at bounding box center [296, 434] width 9 height 9
checkbox input "true"
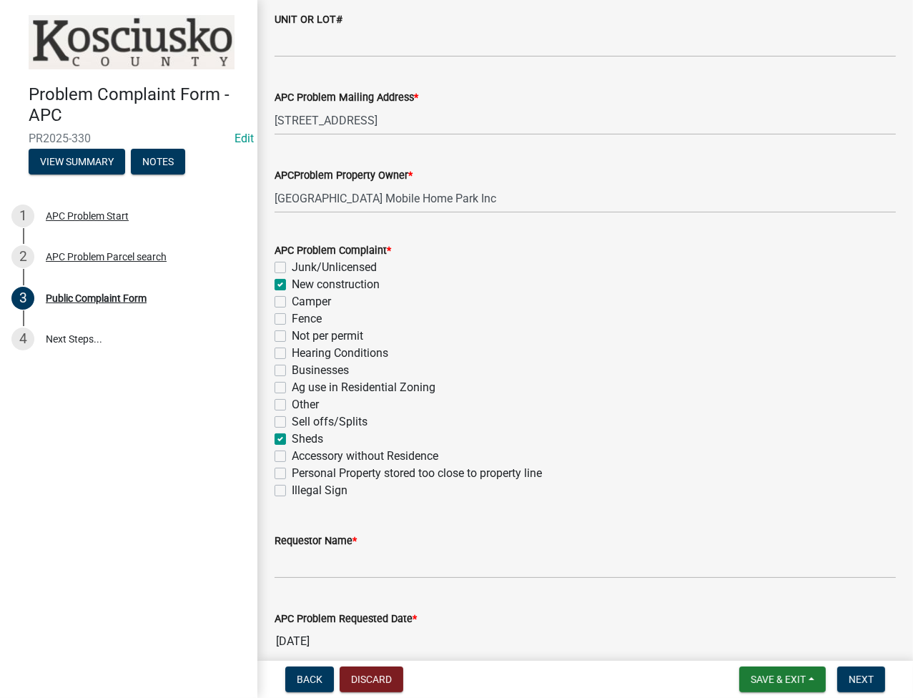
checkbox input "false"
checkbox input "true"
checkbox input "false"
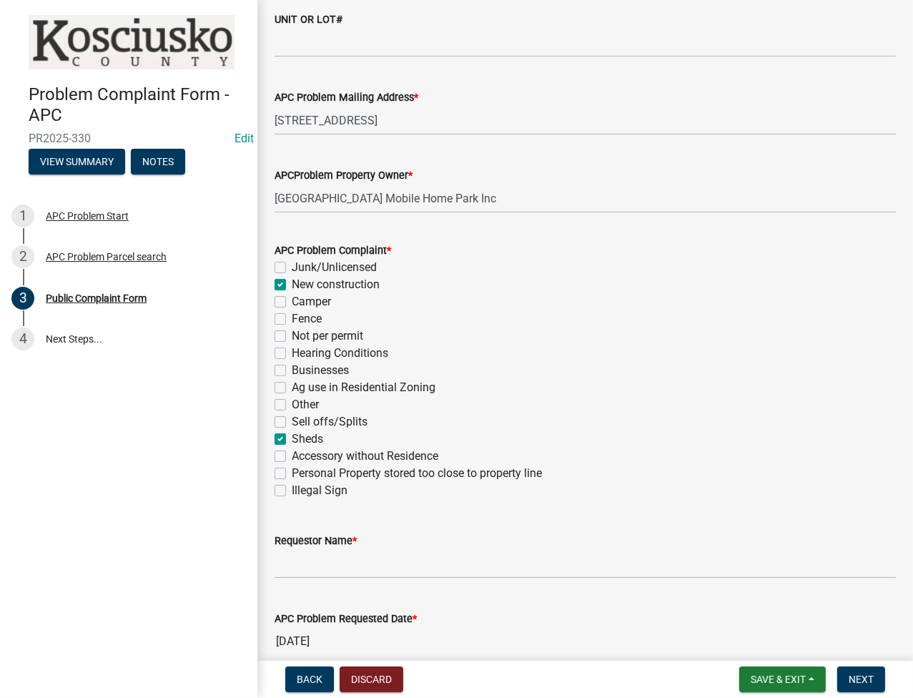
checkbox input "false"
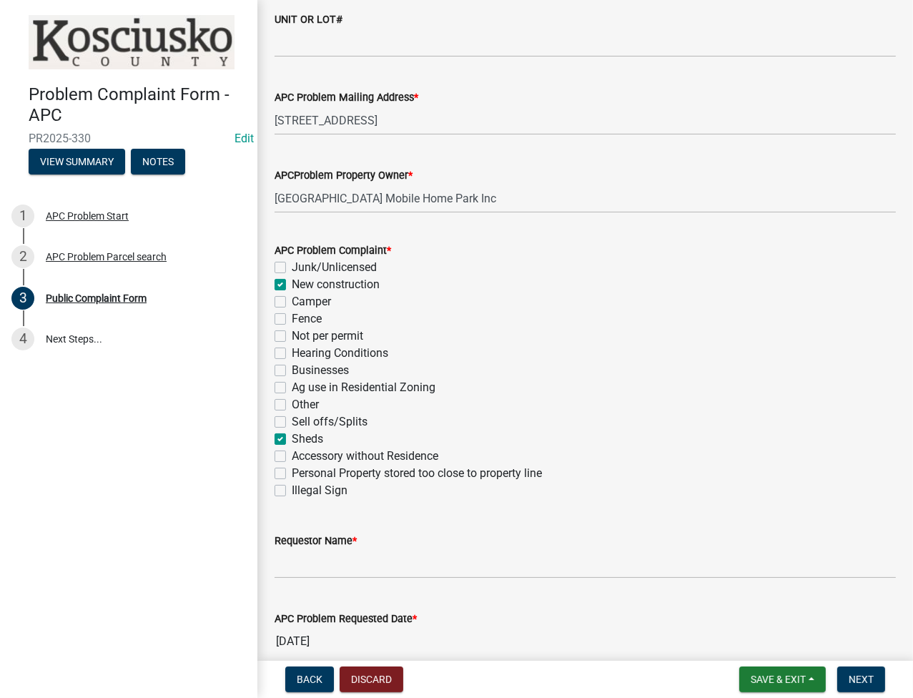
checkbox input "true"
checkbox input "false"
click at [340, 570] on input "Requestor Name *" at bounding box center [584, 563] width 621 height 29
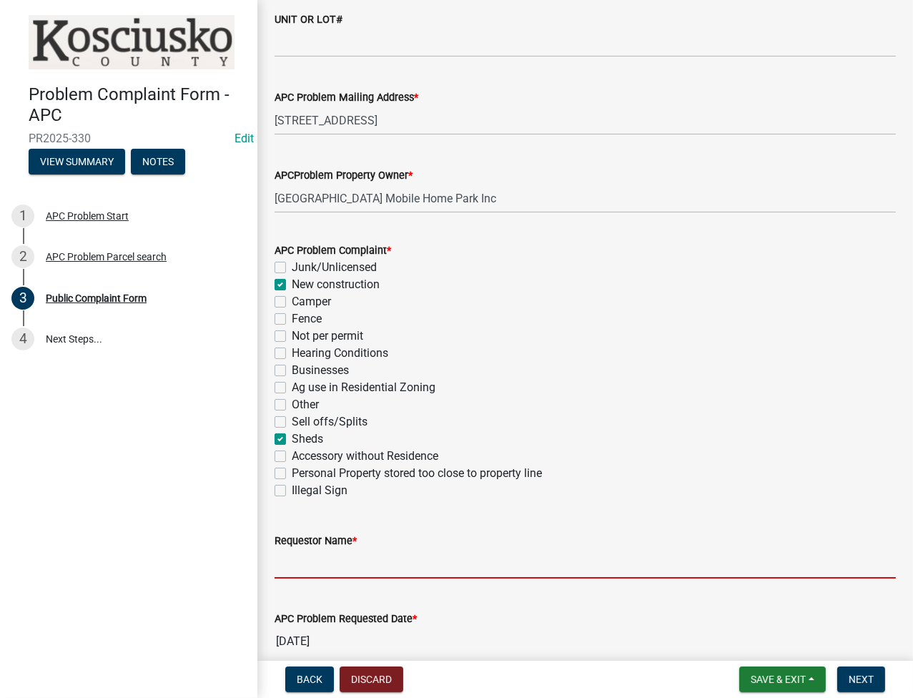
type input "IN HOUSE"
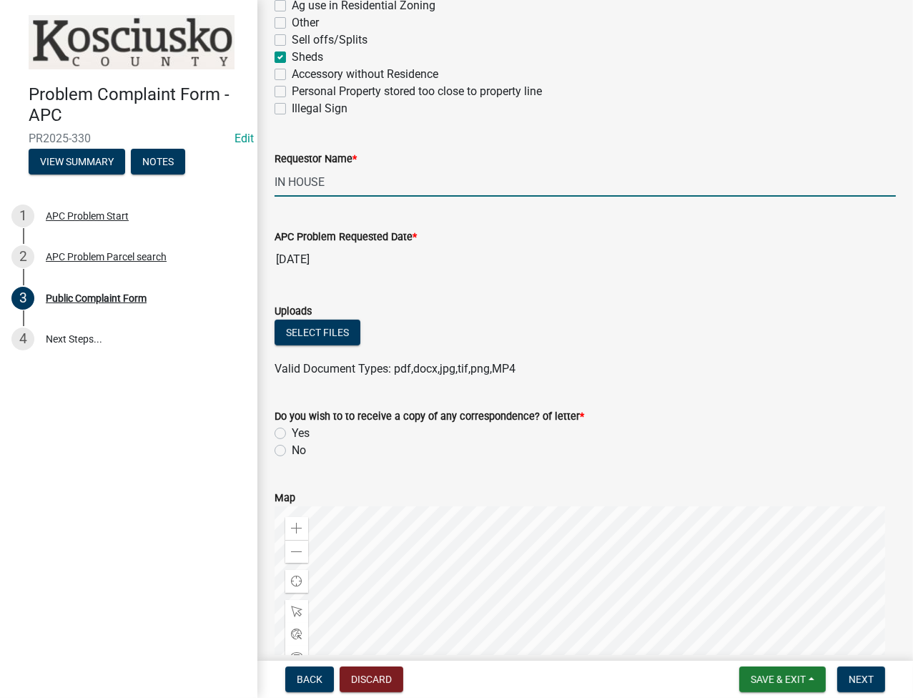
click at [292, 451] on label "No" at bounding box center [299, 450] width 14 height 17
click at [292, 451] on input "No" at bounding box center [296, 446] width 9 height 9
radio input "true"
click at [866, 688] on button "Next" at bounding box center [861, 679] width 48 height 26
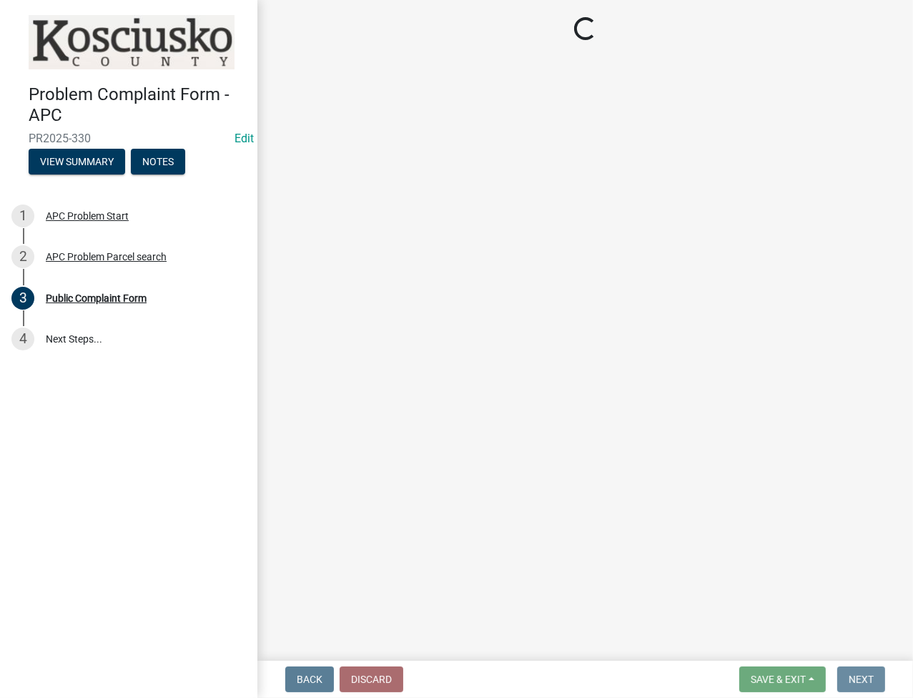
scroll to position [0, 0]
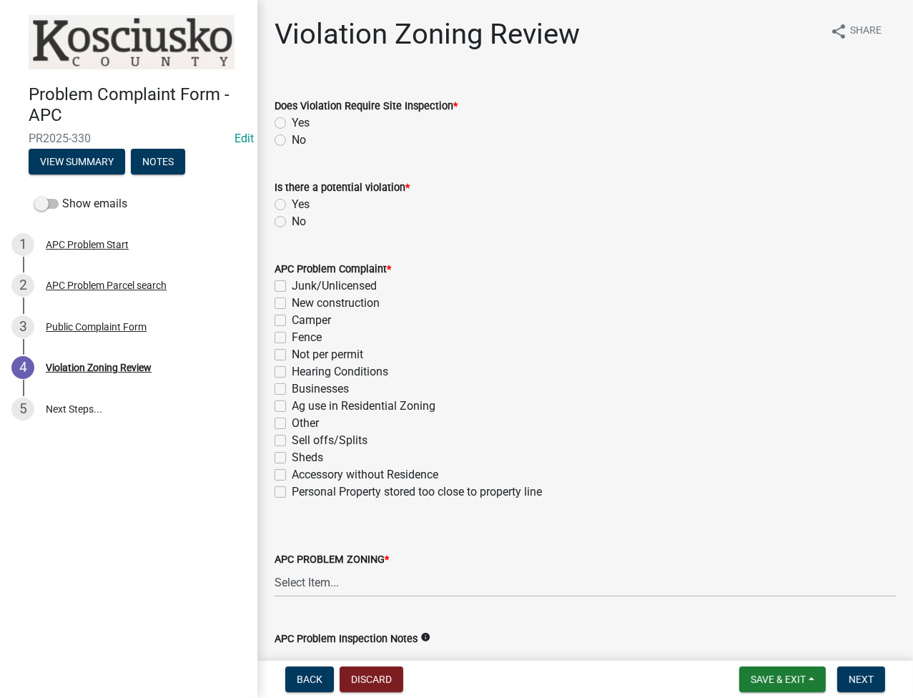
click at [292, 139] on label "No" at bounding box center [299, 140] width 14 height 17
click at [292, 139] on input "No" at bounding box center [296, 136] width 9 height 9
radio input "true"
click at [292, 204] on label "Yes" at bounding box center [301, 204] width 18 height 17
click at [292, 204] on input "Yes" at bounding box center [296, 200] width 9 height 9
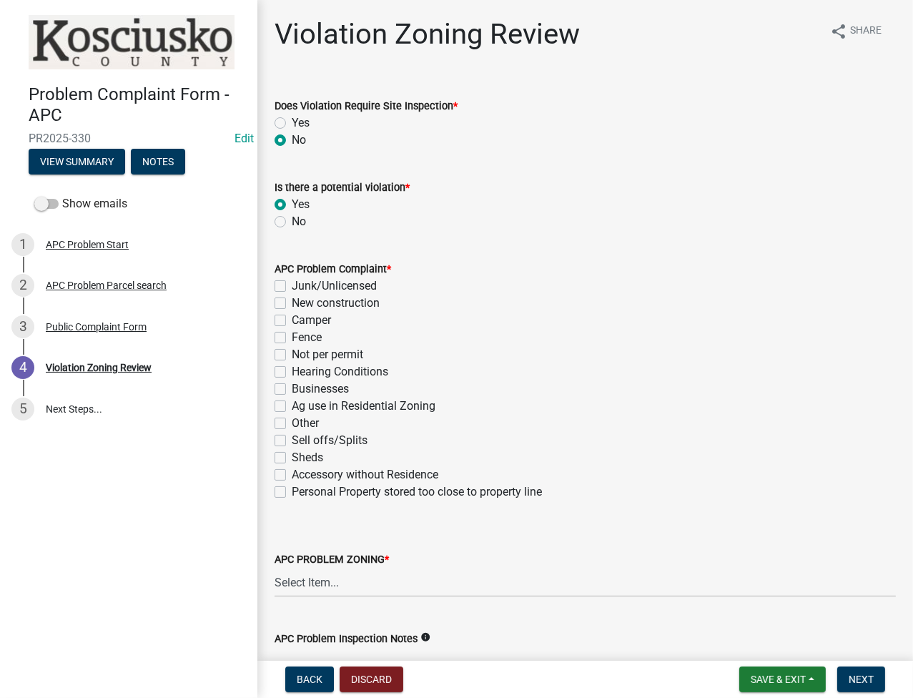
radio input "true"
click at [292, 306] on label "New construction" at bounding box center [336, 302] width 88 height 17
click at [292, 304] on input "New construction" at bounding box center [296, 298] width 9 height 9
checkbox input "true"
checkbox input "false"
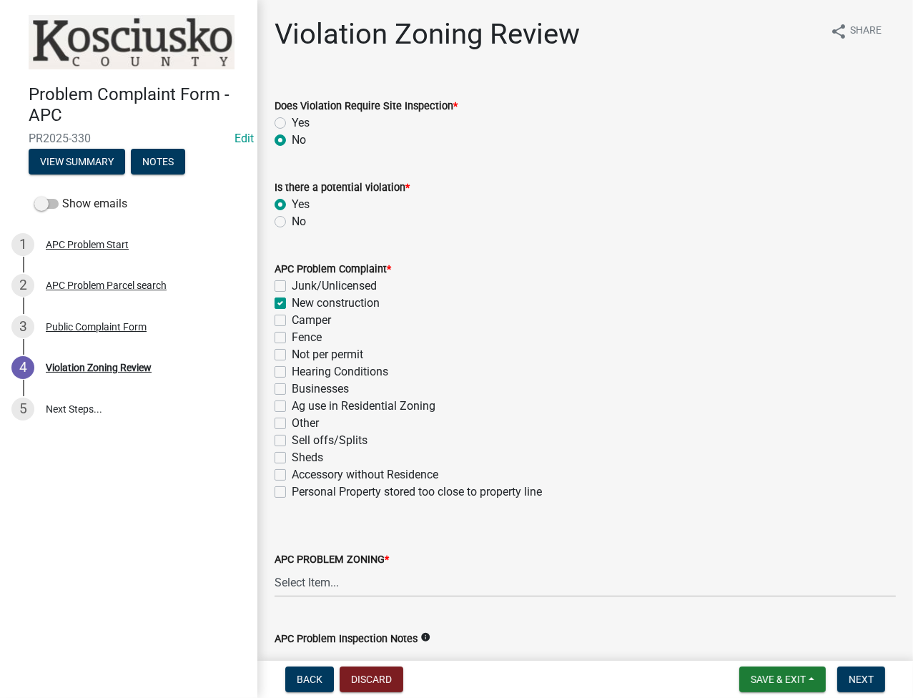
checkbox input "true"
checkbox input "false"
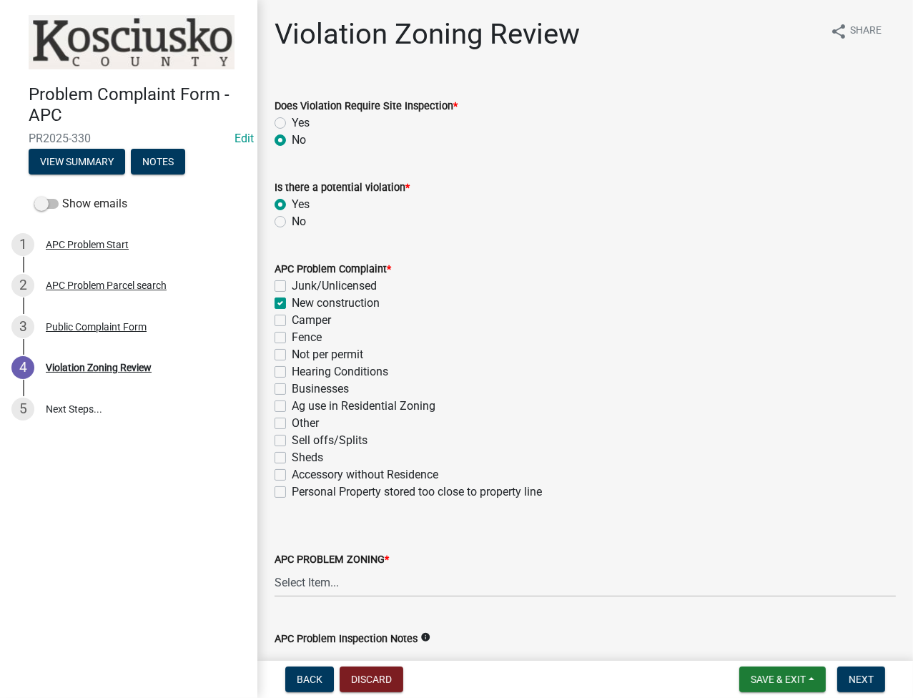
checkbox input "false"
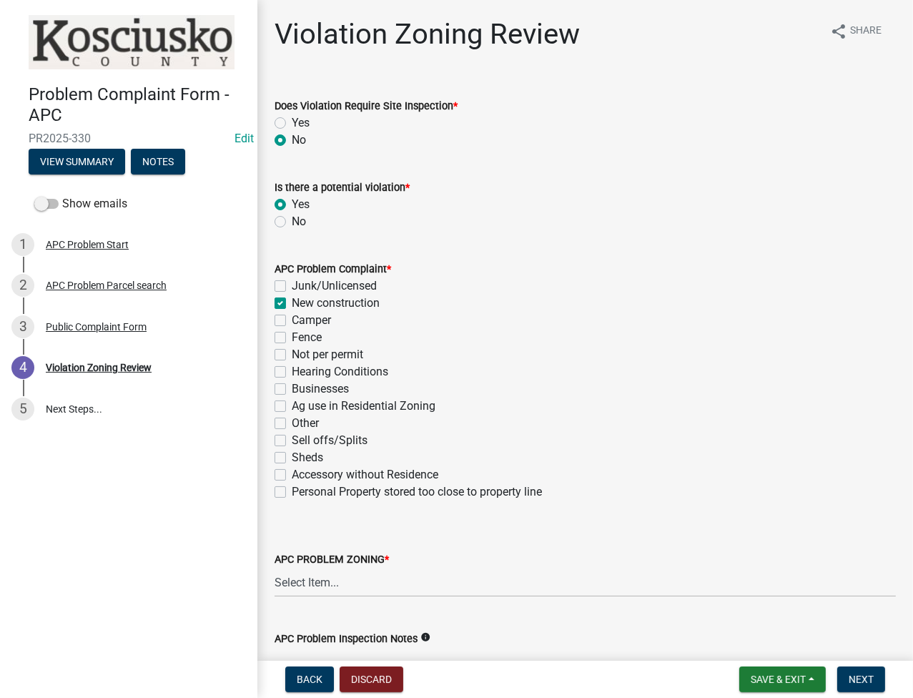
checkbox input "false"
click at [292, 459] on label "Sheds" at bounding box center [307, 457] width 31 height 17
click at [292, 458] on input "Sheds" at bounding box center [296, 453] width 9 height 9
checkbox input "true"
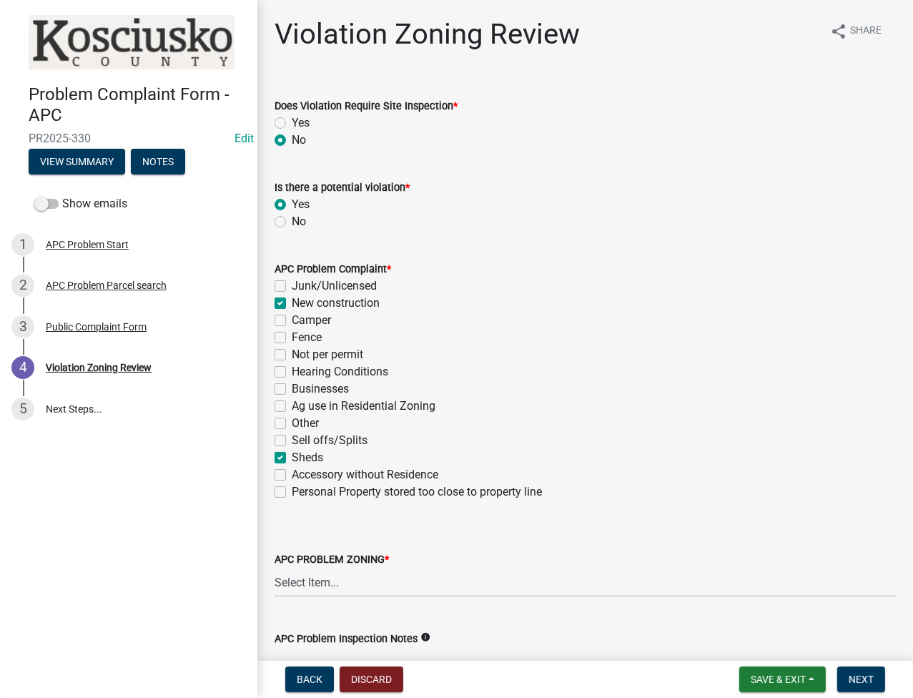
checkbox input "false"
checkbox input "true"
checkbox input "false"
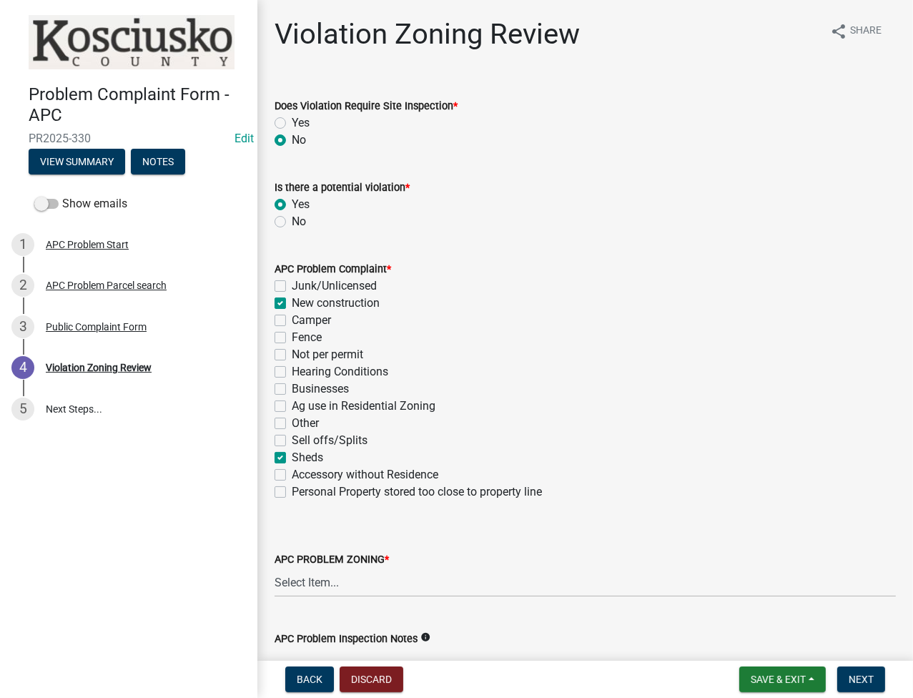
checkbox input "false"
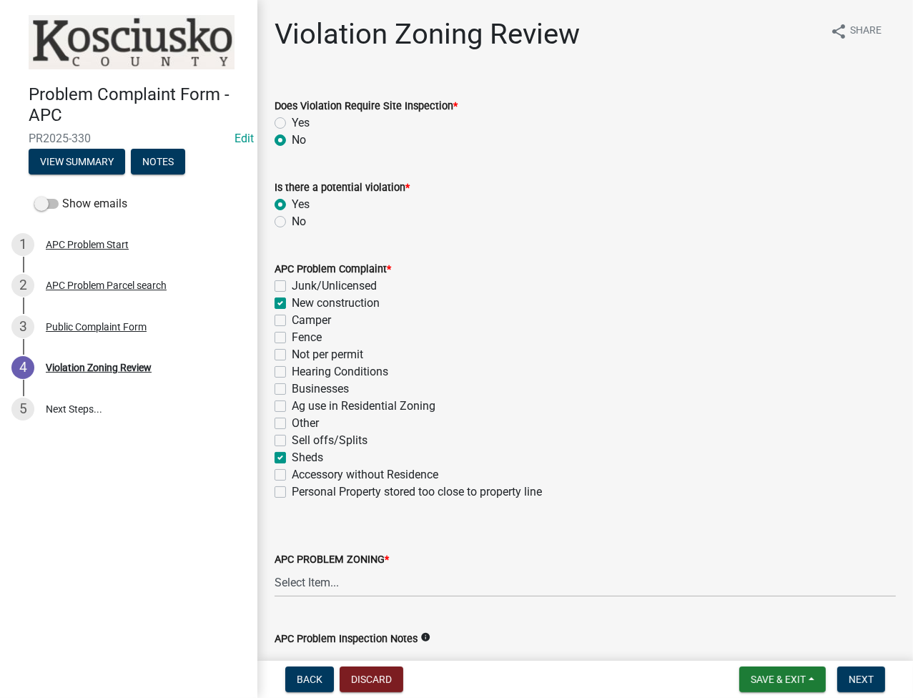
scroll to position [272, 0]
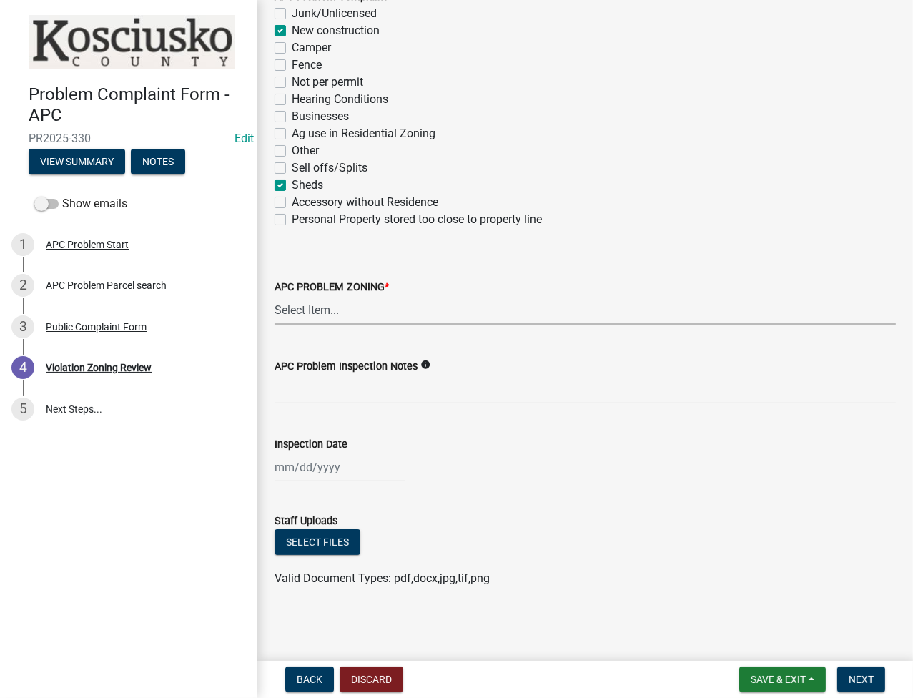
click at [357, 309] on select "Select Item... Agricultural Agricultural 2 Commercial Environmental Industrial …" at bounding box center [584, 309] width 621 height 29
click at [274, 295] on select "Select Item... Agricultural Agricultural 2 Commercial Environmental Industrial …" at bounding box center [584, 309] width 621 height 29
click at [347, 381] on input "APC Problem Inspection Notes" at bounding box center [584, 389] width 621 height 29
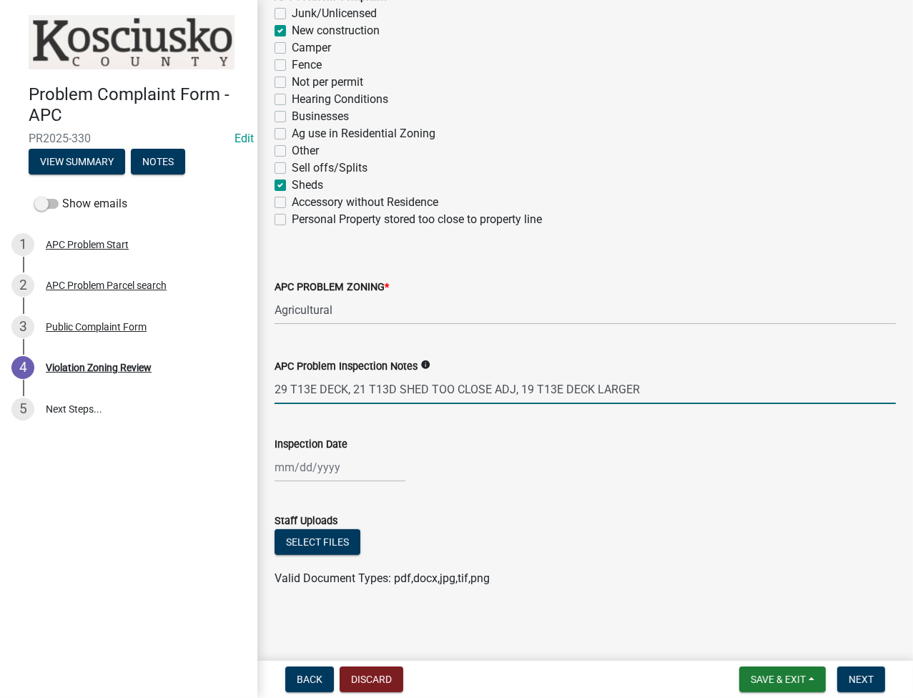
click at [530, 384] on input "29 T13E DECK, 21 T13D SHED TOO CLOSE ADJ, 19 T13E DECK LARGER" at bounding box center [584, 389] width 621 height 29
click at [325, 542] on button "Select files" at bounding box center [317, 542] width 86 height 26
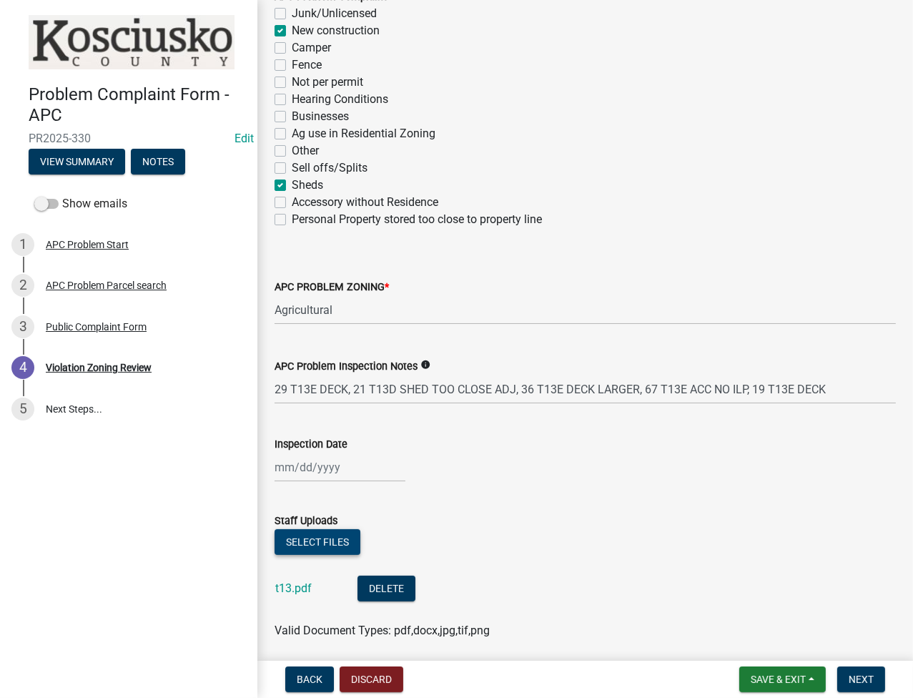
scroll to position [324, 0]
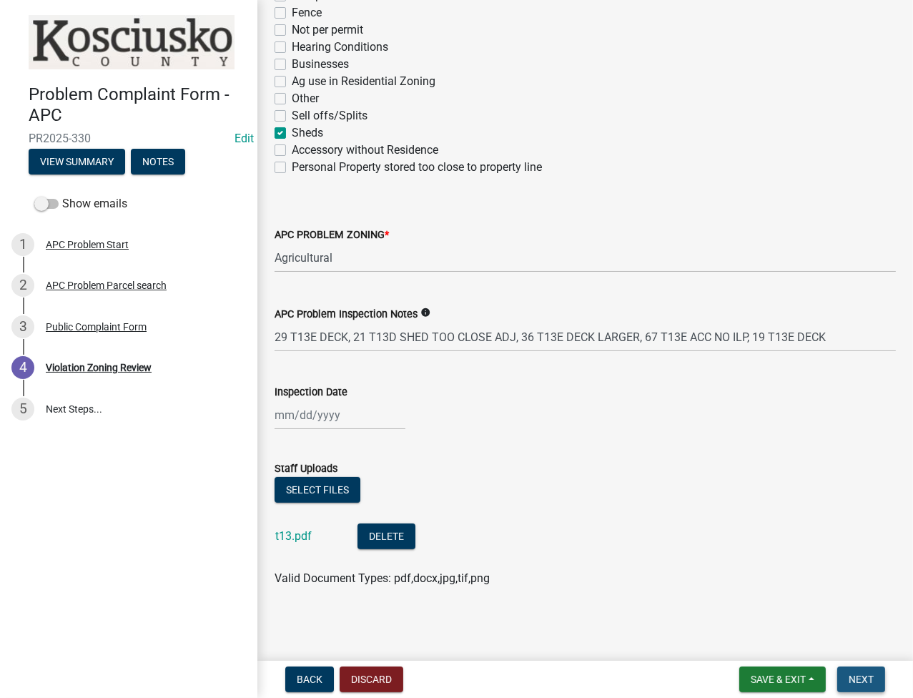
click at [860, 675] on span "Next" at bounding box center [860, 678] width 25 height 11
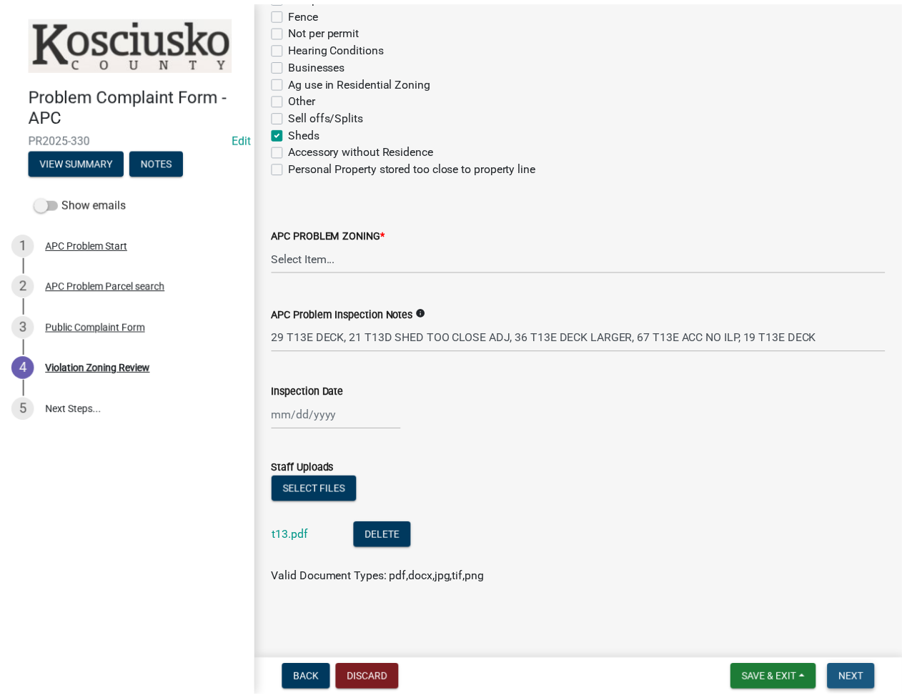
scroll to position [0, 0]
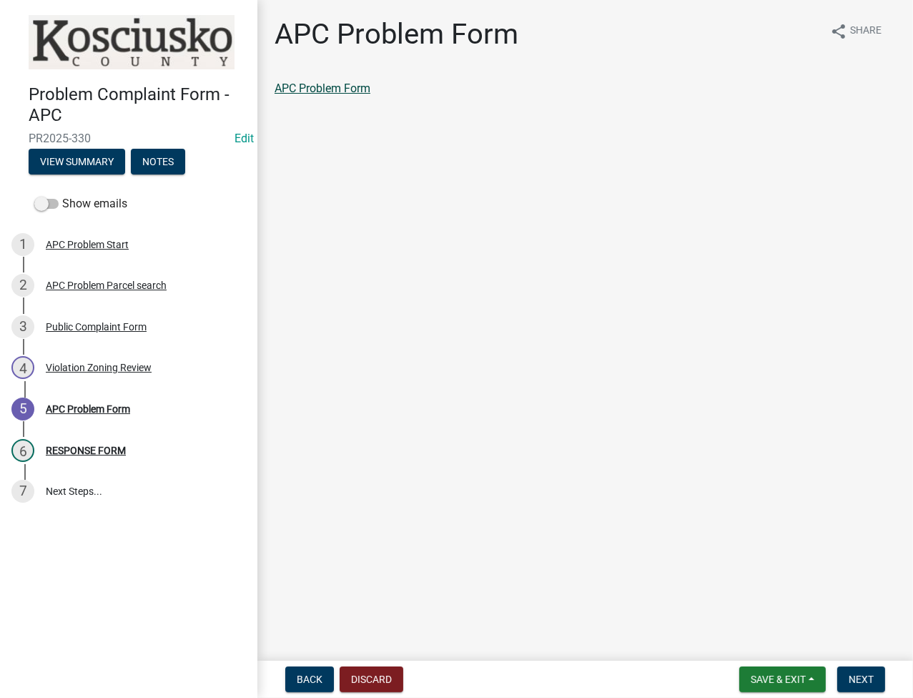
click at [340, 82] on link "APC Problem Form" at bounding box center [322, 88] width 96 height 14
click at [866, 673] on span "Next" at bounding box center [860, 678] width 25 height 11
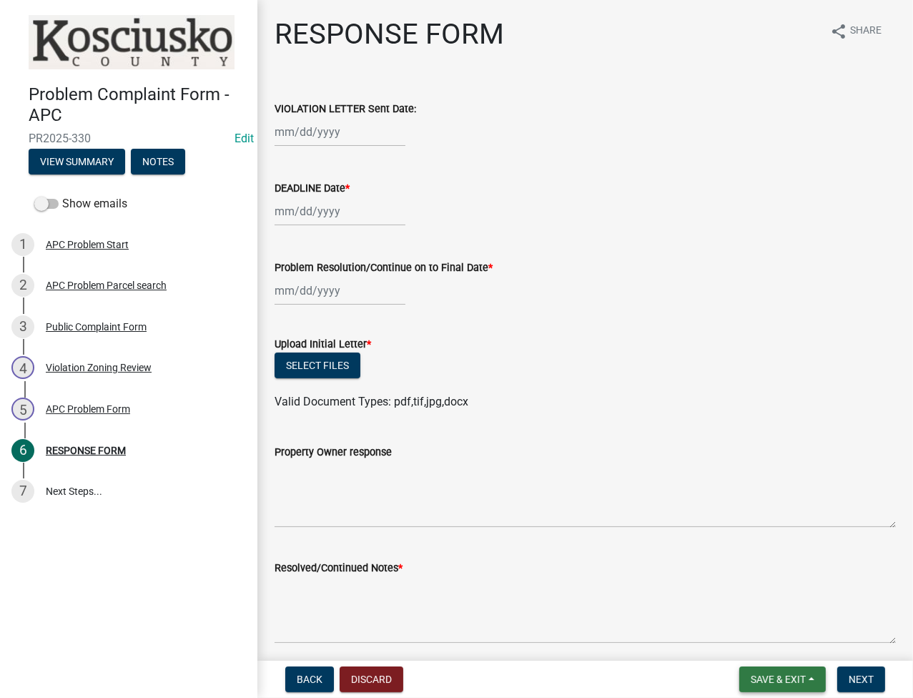
click at [763, 686] on button "Save & Exit" at bounding box center [782, 679] width 86 height 26
click at [760, 646] on button "Save & Exit" at bounding box center [768, 642] width 114 height 34
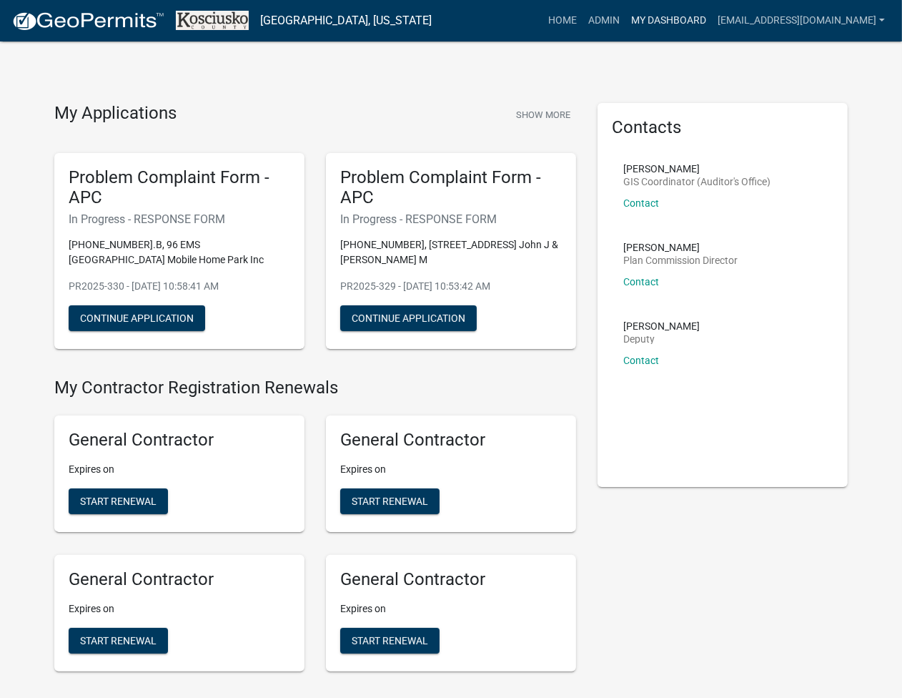
scroll to position [3232, 0]
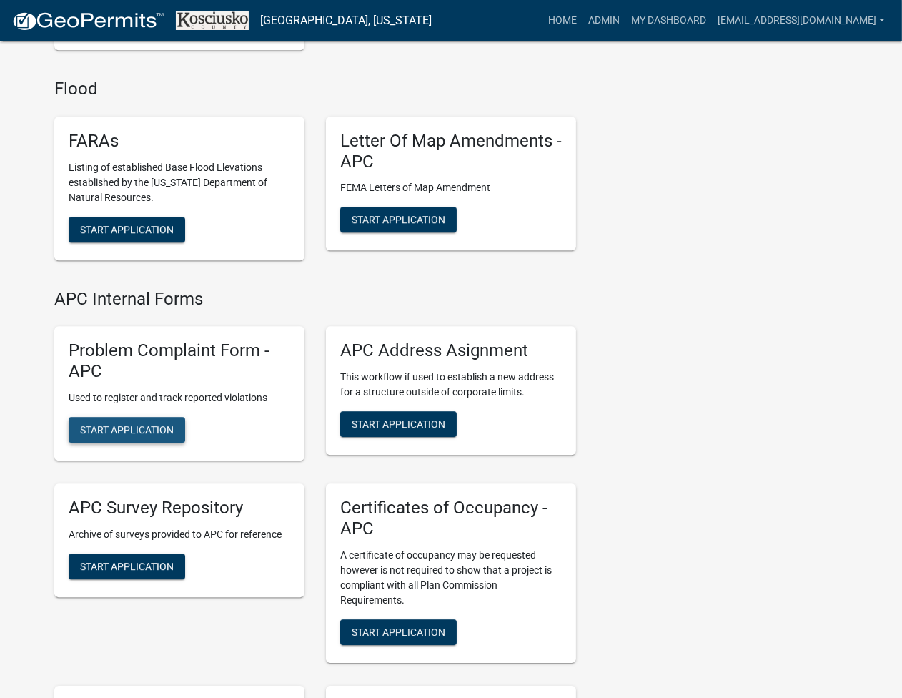
click at [159, 427] on span "Start Application" at bounding box center [127, 428] width 94 height 11
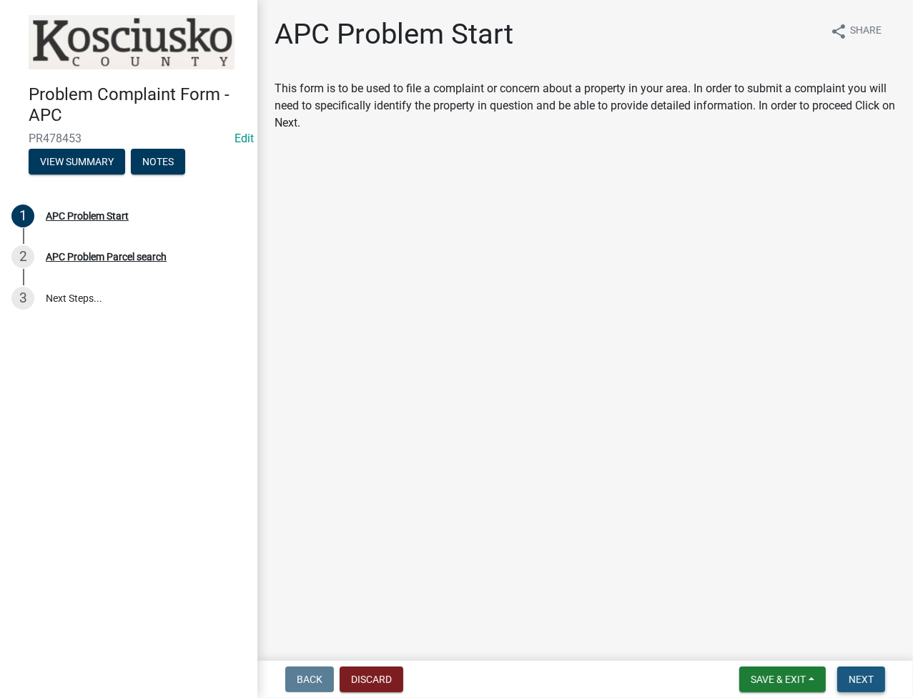
click at [859, 675] on span "Next" at bounding box center [860, 678] width 25 height 11
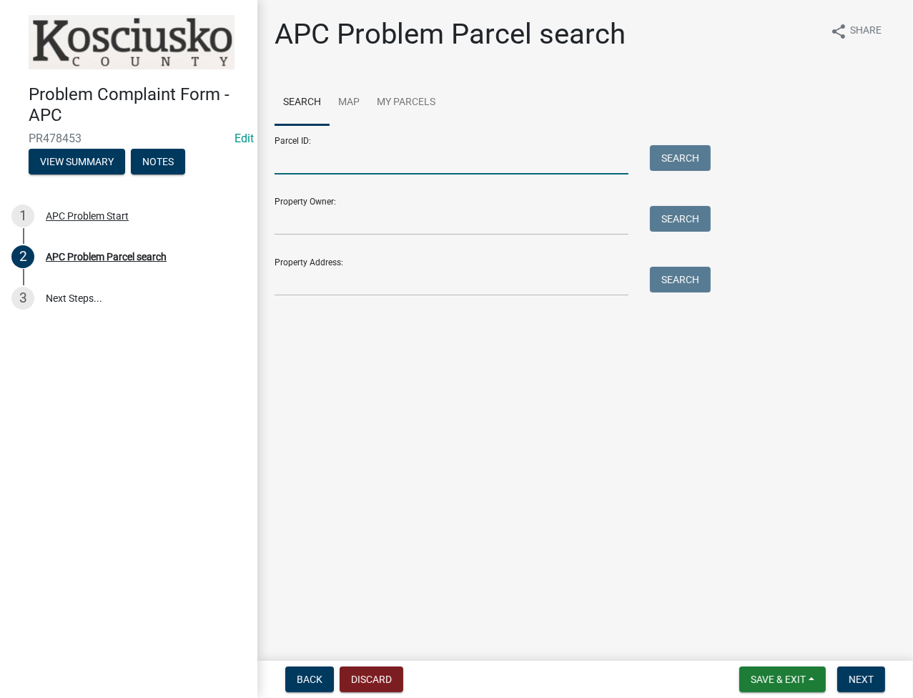
click at [465, 169] on input "Parcel ID:" at bounding box center [451, 159] width 354 height 29
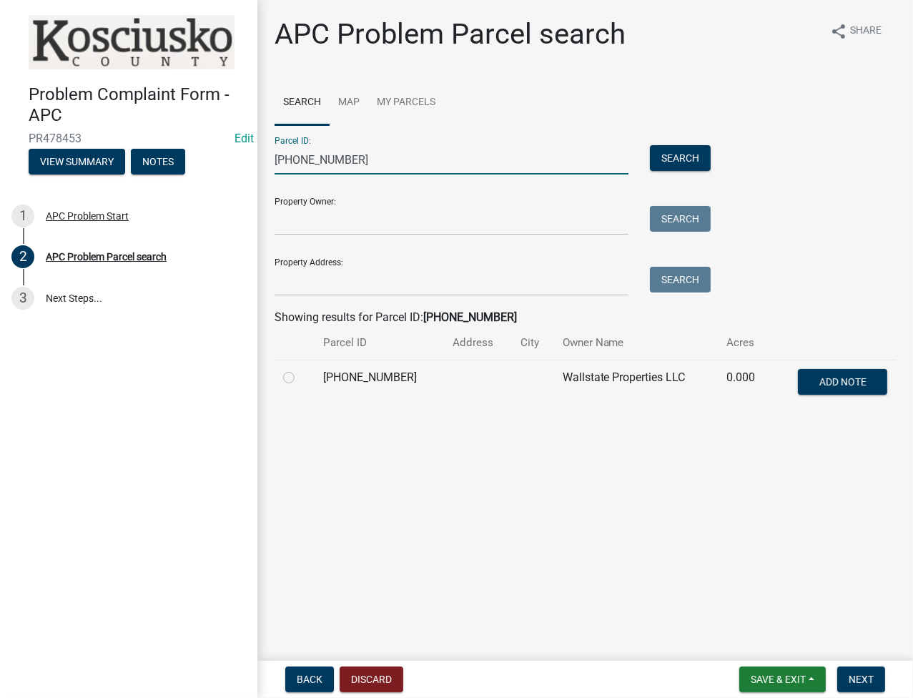
click at [300, 369] on label at bounding box center [300, 369] width 0 height 0
click at [300, 378] on input "radio" at bounding box center [304, 373] width 9 height 9
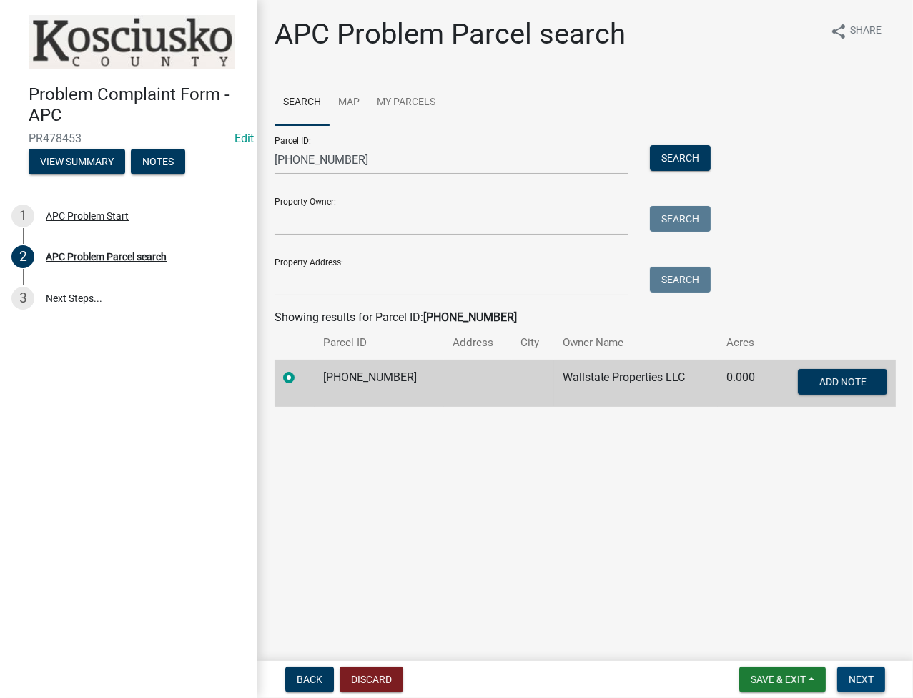
click at [860, 683] on span "Next" at bounding box center [860, 678] width 25 height 11
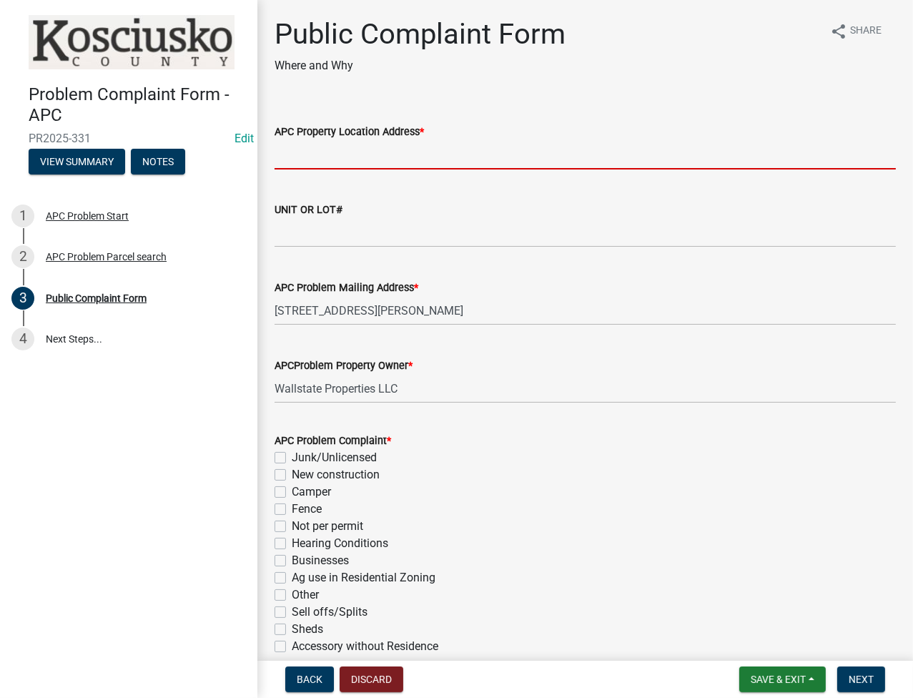
click at [330, 157] on input "APC Property Location Address *" at bounding box center [584, 154] width 621 height 29
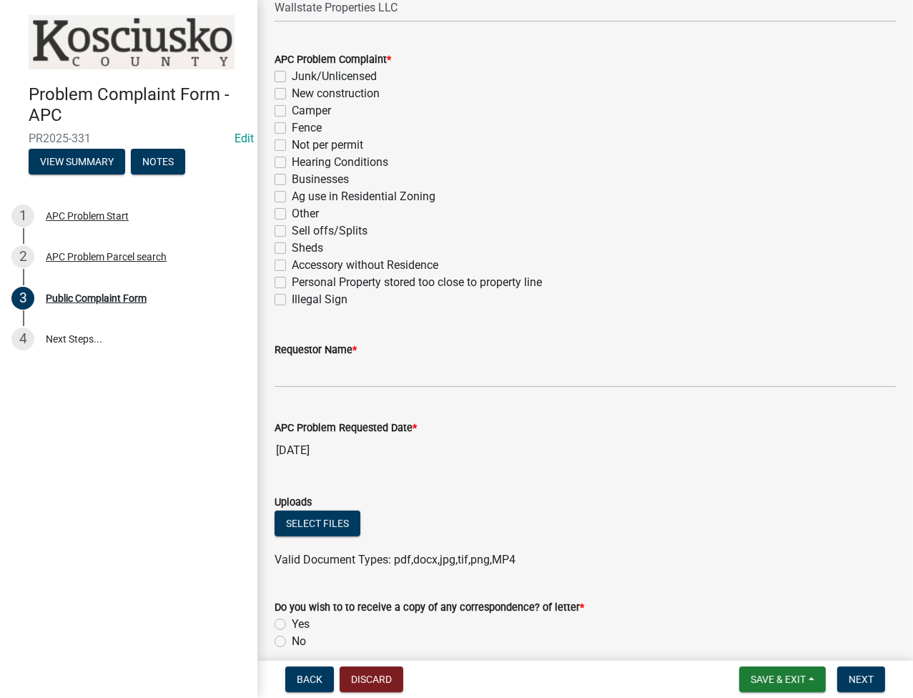
click at [292, 162] on label "Hearing Conditions" at bounding box center [340, 162] width 96 height 17
click at [292, 162] on input "Hearing Conditions" at bounding box center [296, 158] width 9 height 9
click at [338, 368] on input "Requestor Name *" at bounding box center [584, 372] width 621 height 29
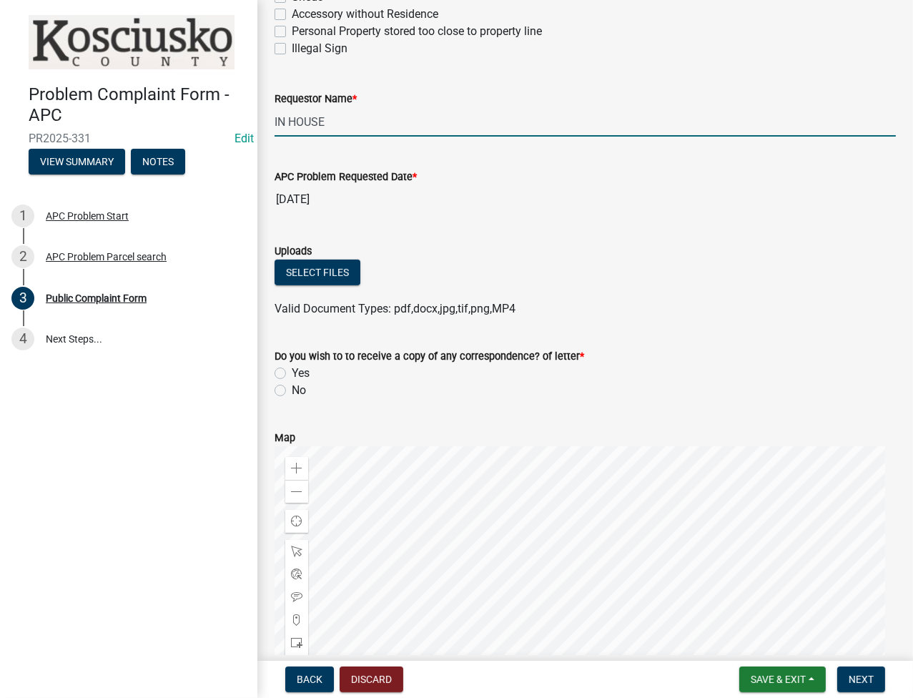
scroll to position [762, 0]
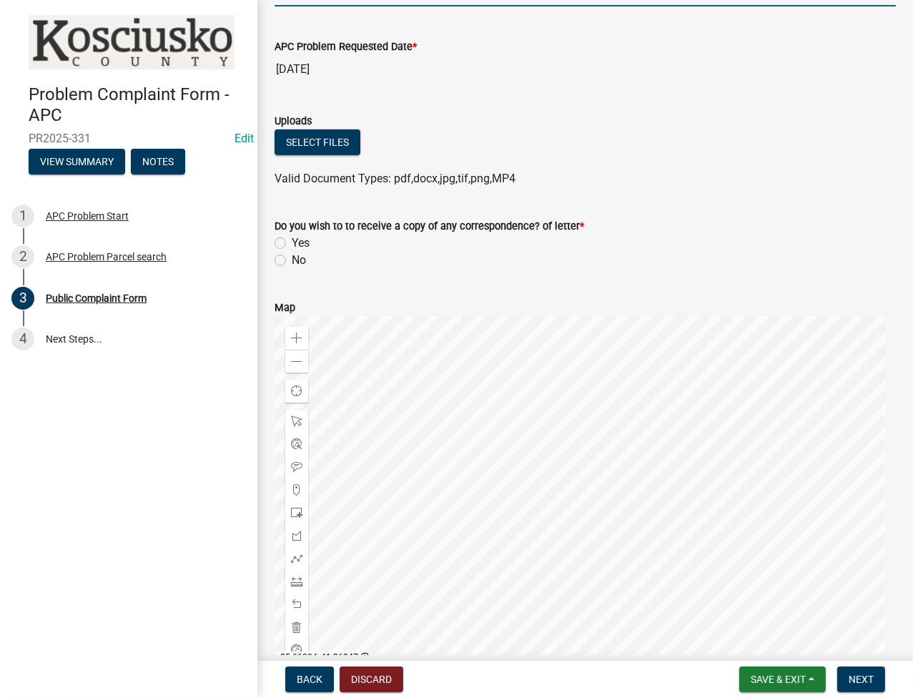
click at [292, 259] on label "No" at bounding box center [299, 260] width 14 height 17
click at [292, 259] on input "No" at bounding box center [296, 256] width 9 height 9
click at [862, 669] on button "Next" at bounding box center [861, 679] width 48 height 26
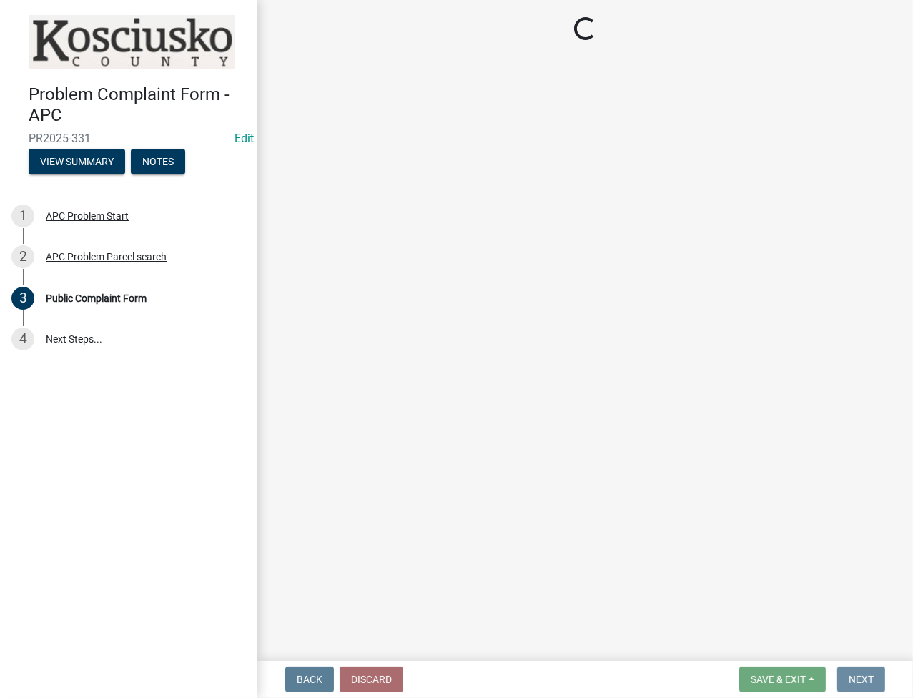
scroll to position [0, 0]
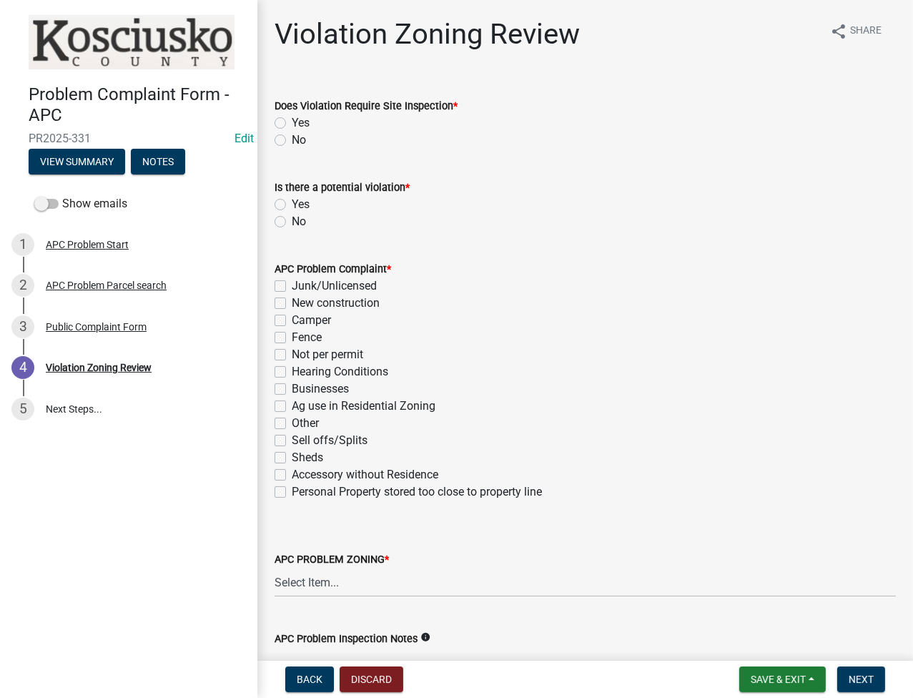
click at [292, 136] on label "No" at bounding box center [299, 140] width 14 height 17
click at [292, 136] on input "No" at bounding box center [296, 136] width 9 height 9
click at [292, 207] on label "Yes" at bounding box center [301, 204] width 18 height 17
click at [292, 205] on input "Yes" at bounding box center [296, 200] width 9 height 9
click at [292, 369] on label "Hearing Conditions" at bounding box center [340, 371] width 96 height 17
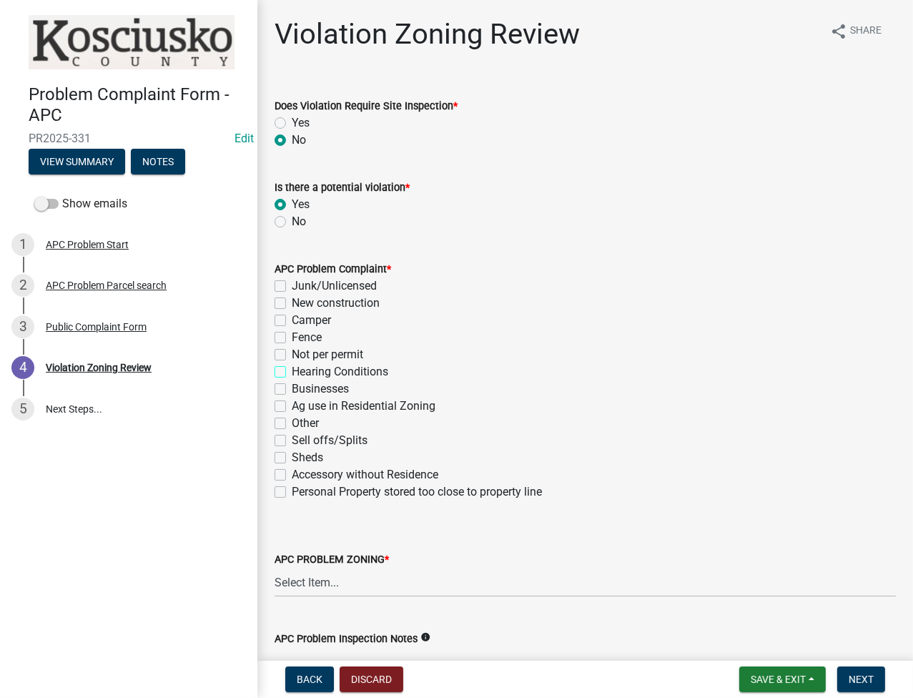
click at [292, 369] on input "Hearing Conditions" at bounding box center [296, 367] width 9 height 9
click at [317, 576] on select "Select Item... Agricultural Agricultural 2 Commercial Environmental Industrial …" at bounding box center [584, 581] width 621 height 29
click at [274, 567] on select "Select Item... Agricultural Agricultural 2 Commercial Environmental Industrial …" at bounding box center [584, 581] width 621 height 29
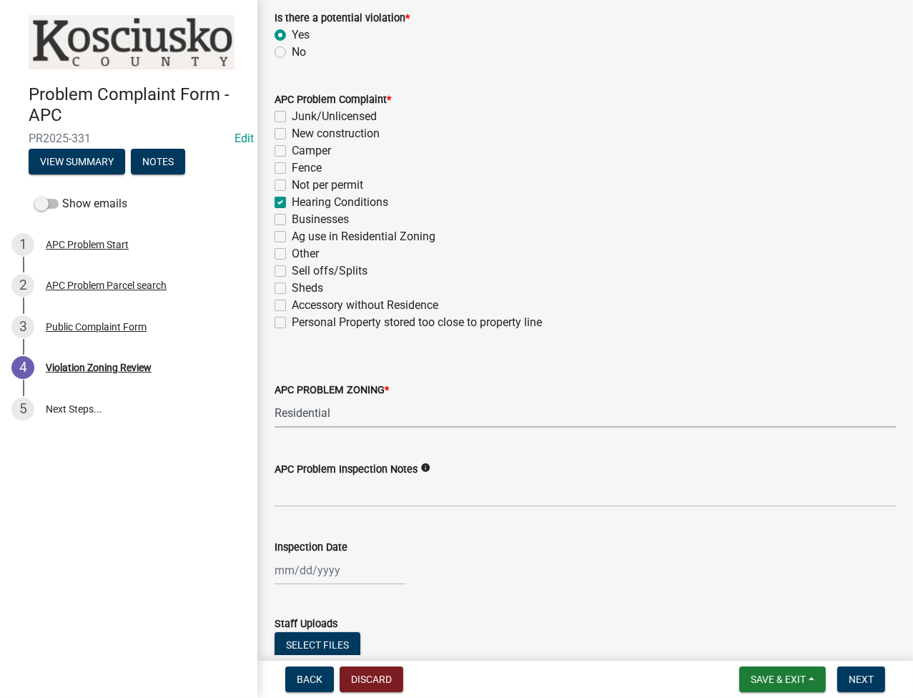
scroll to position [272, 0]
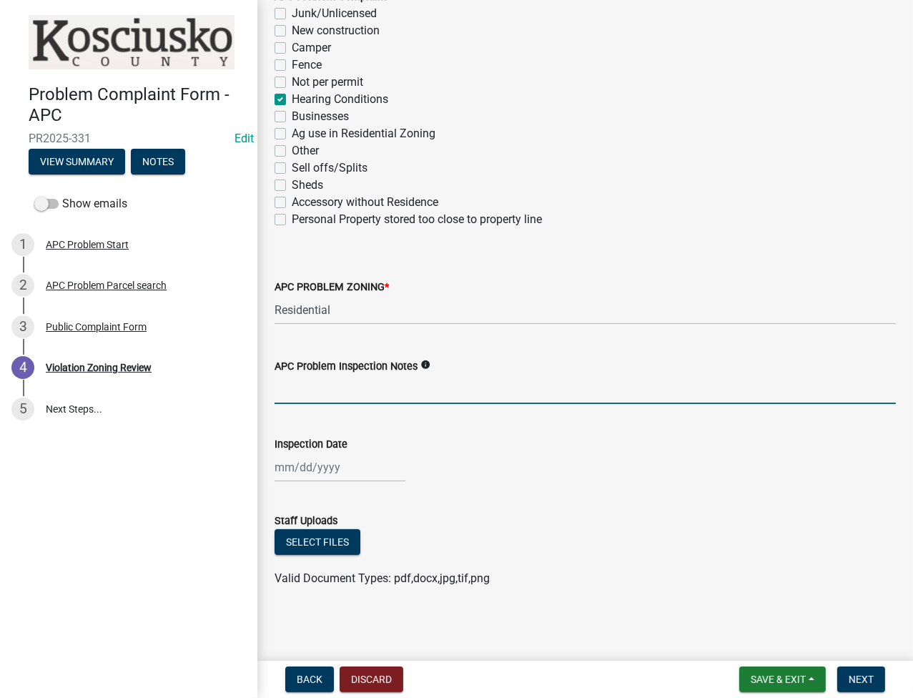
click at [377, 399] on input "APC Problem Inspection Notes" at bounding box center [584, 389] width 621 height 29
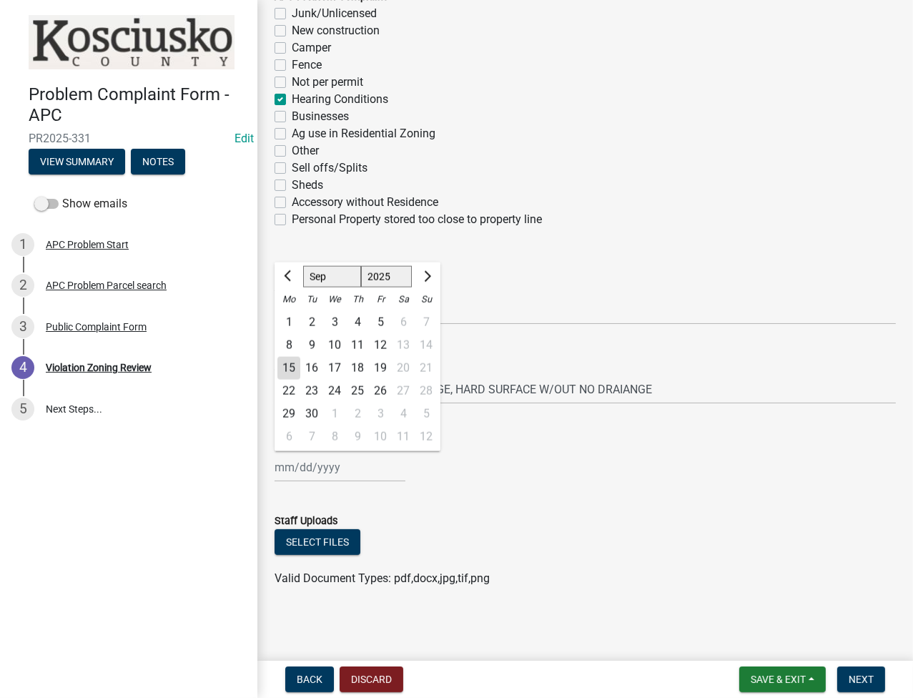
click at [312, 472] on div "Jan Feb Mar Apr May Jun Jul Aug Sep Oct Nov Dec 1525 1526 1527 1528 1529 1530 1…" at bounding box center [339, 466] width 131 height 29
click at [359, 344] on div "11" at bounding box center [357, 345] width 23 height 23
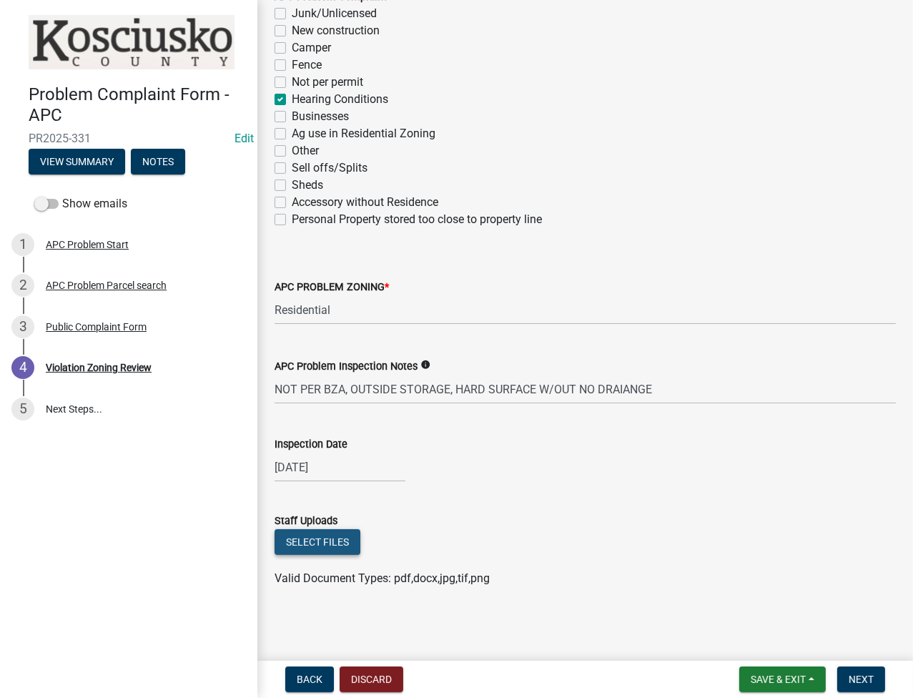
click at [312, 543] on button "Select files" at bounding box center [317, 542] width 86 height 26
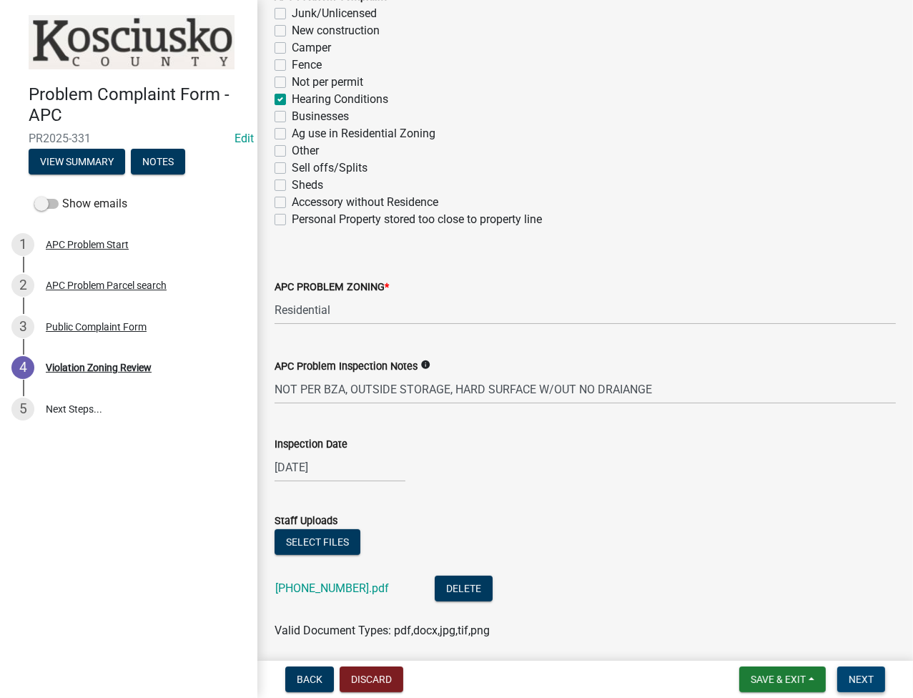
click at [863, 678] on span "Next" at bounding box center [860, 678] width 25 height 11
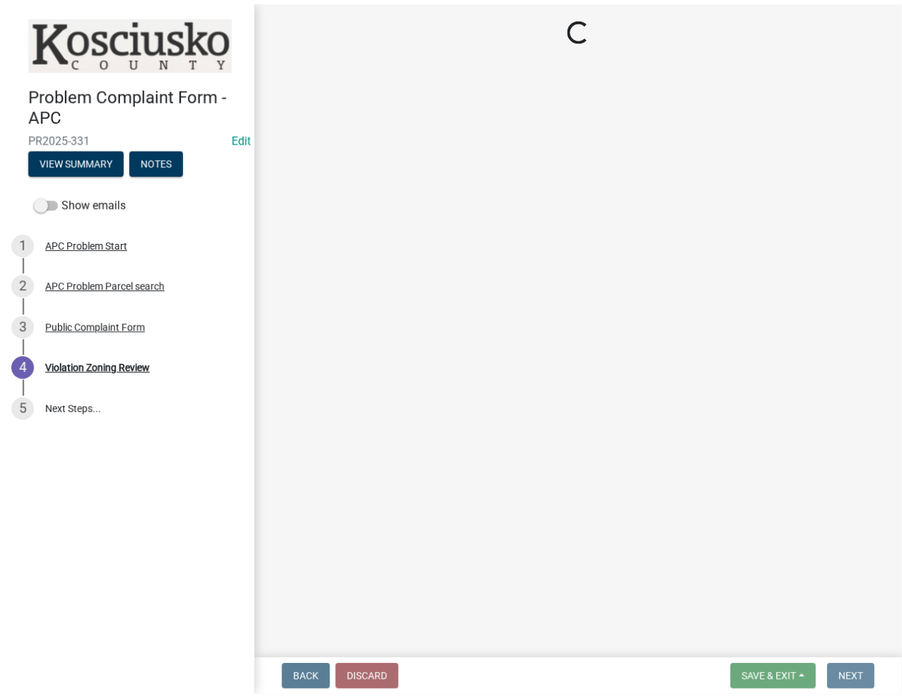
scroll to position [0, 0]
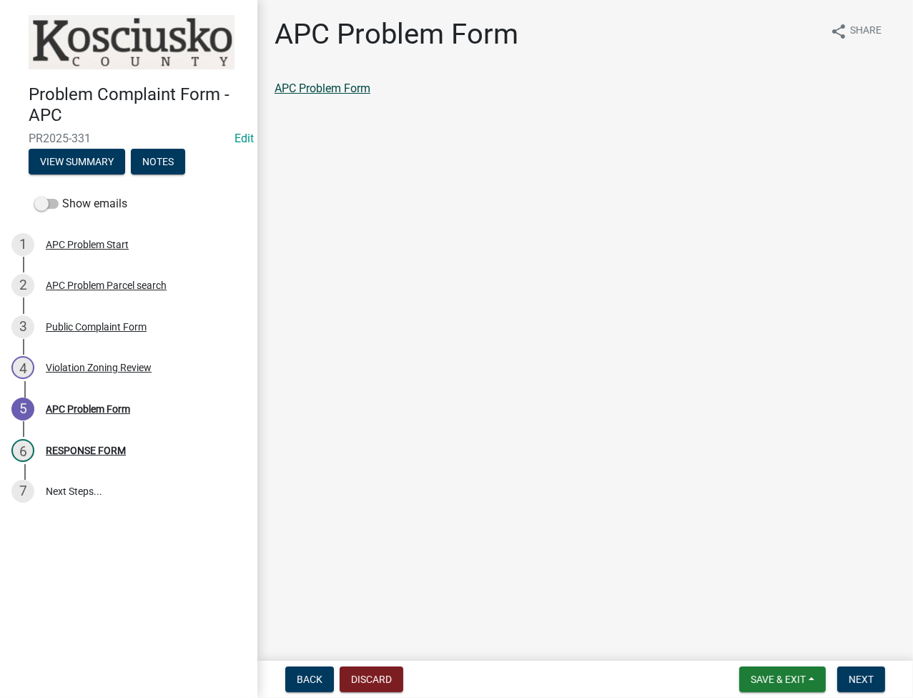
click at [314, 91] on link "APC Problem Form" at bounding box center [322, 88] width 96 height 14
click at [871, 685] on button "Next" at bounding box center [861, 679] width 48 height 26
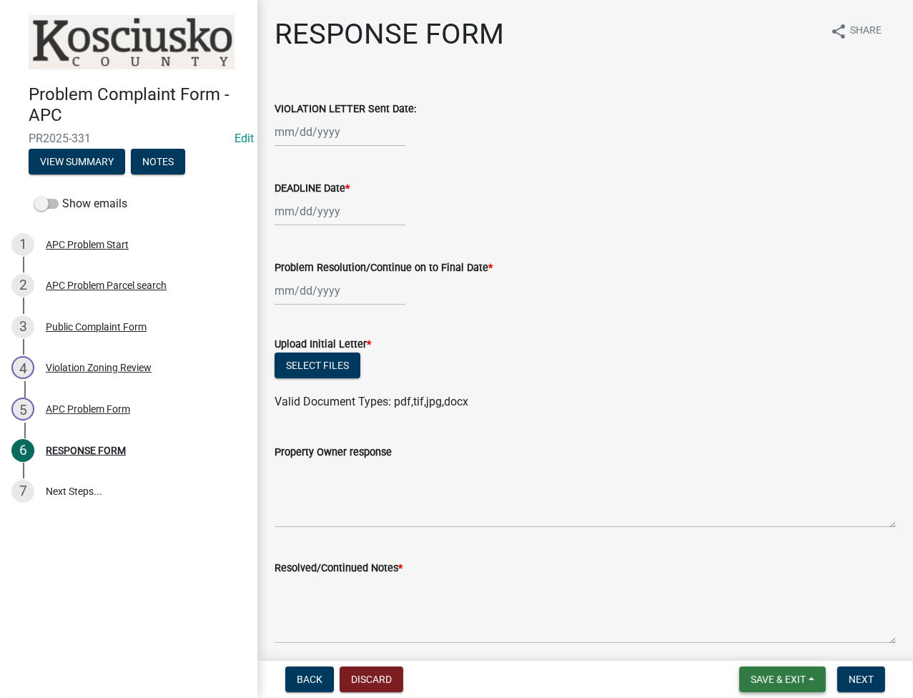
click at [760, 673] on span "Save & Exit" at bounding box center [777, 678] width 55 height 11
click at [759, 644] on button "Save & Exit" at bounding box center [768, 642] width 114 height 34
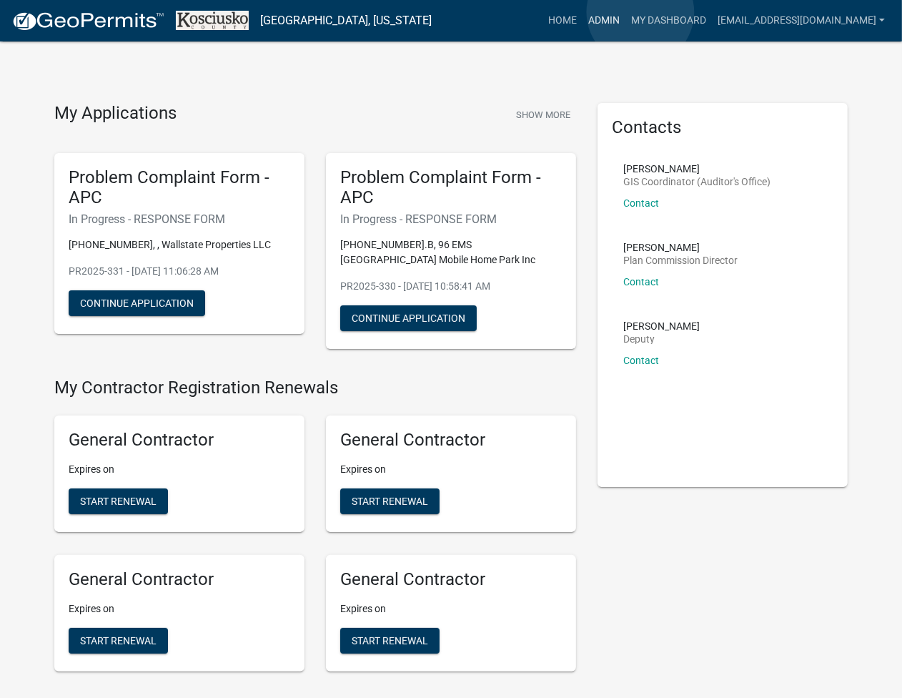
click at [625, 12] on link "Admin" at bounding box center [603, 20] width 43 height 27
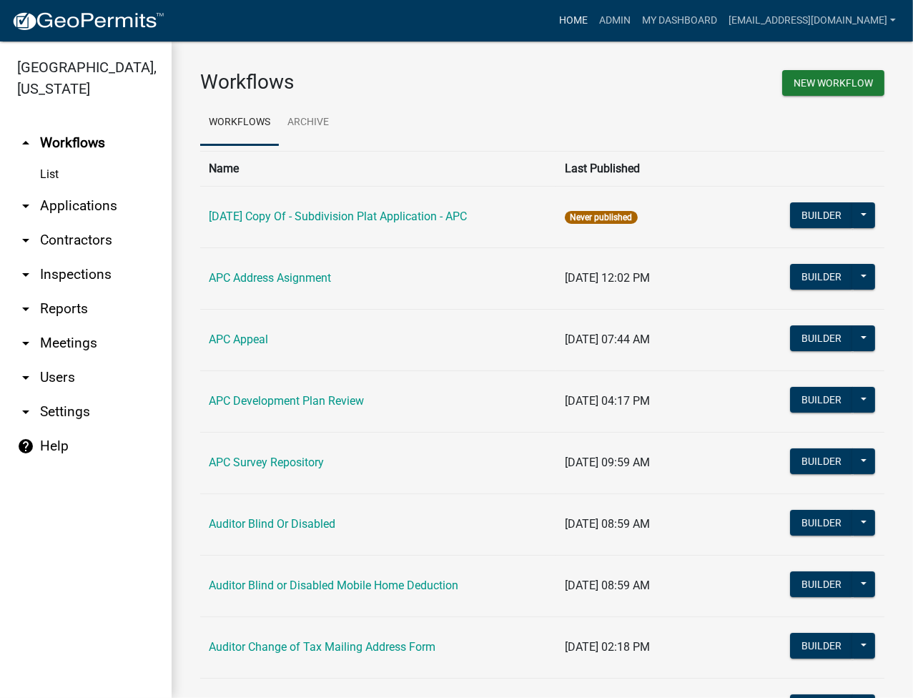
click at [593, 21] on link "Home" at bounding box center [573, 20] width 40 height 27
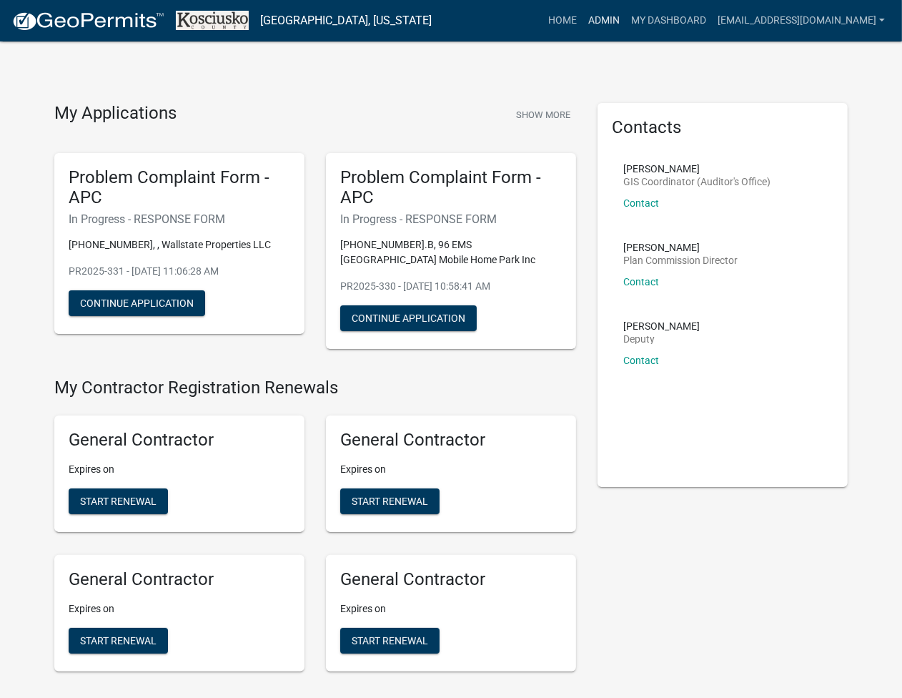
scroll to position [3232, 0]
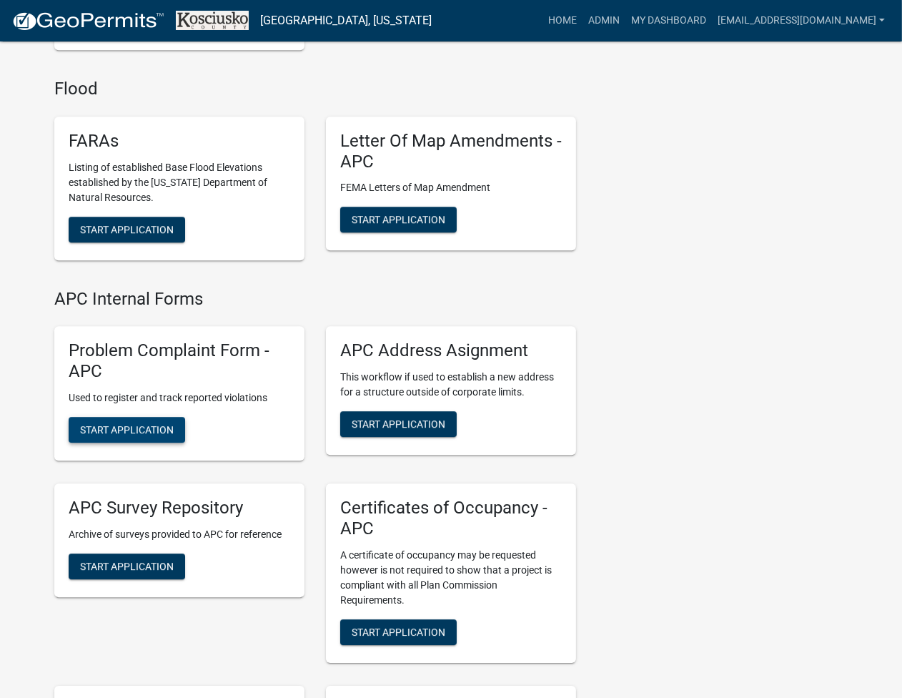
click at [143, 420] on button "Start Application" at bounding box center [127, 430] width 116 height 26
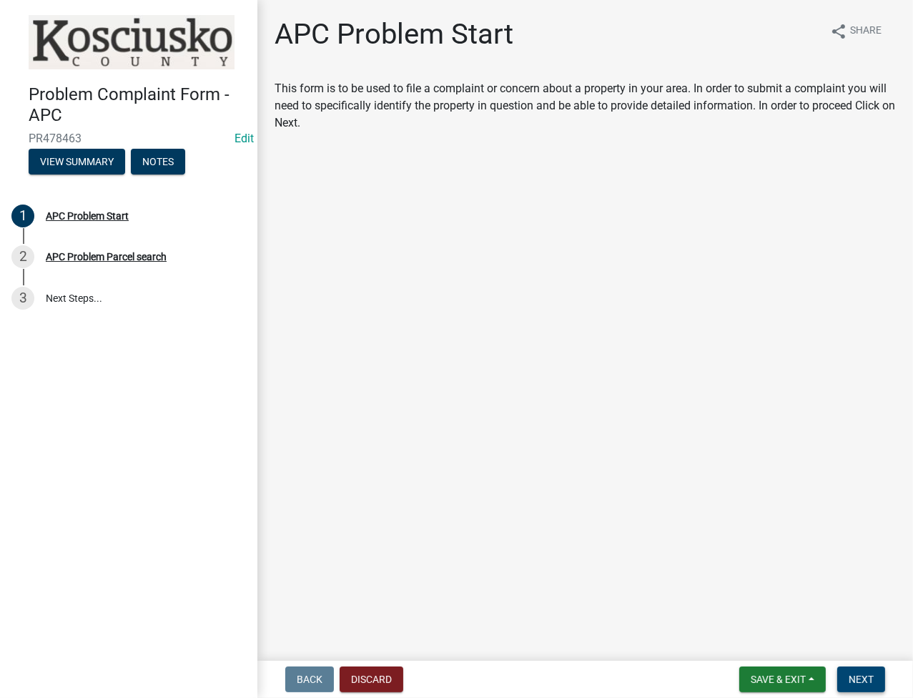
click at [878, 673] on button "Next" at bounding box center [861, 679] width 48 height 26
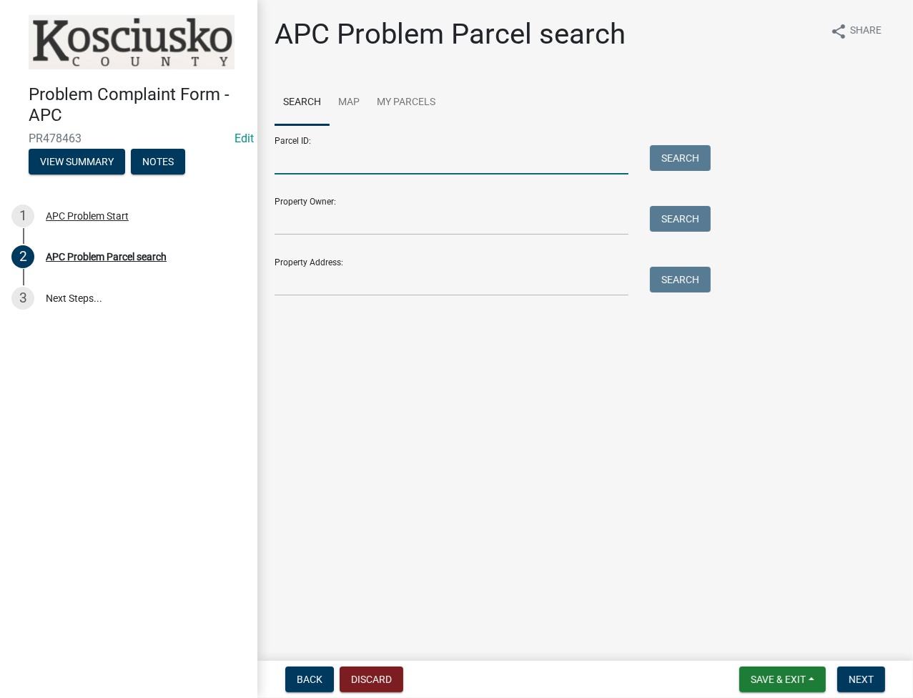
click at [499, 171] on input "Parcel ID:" at bounding box center [451, 159] width 354 height 29
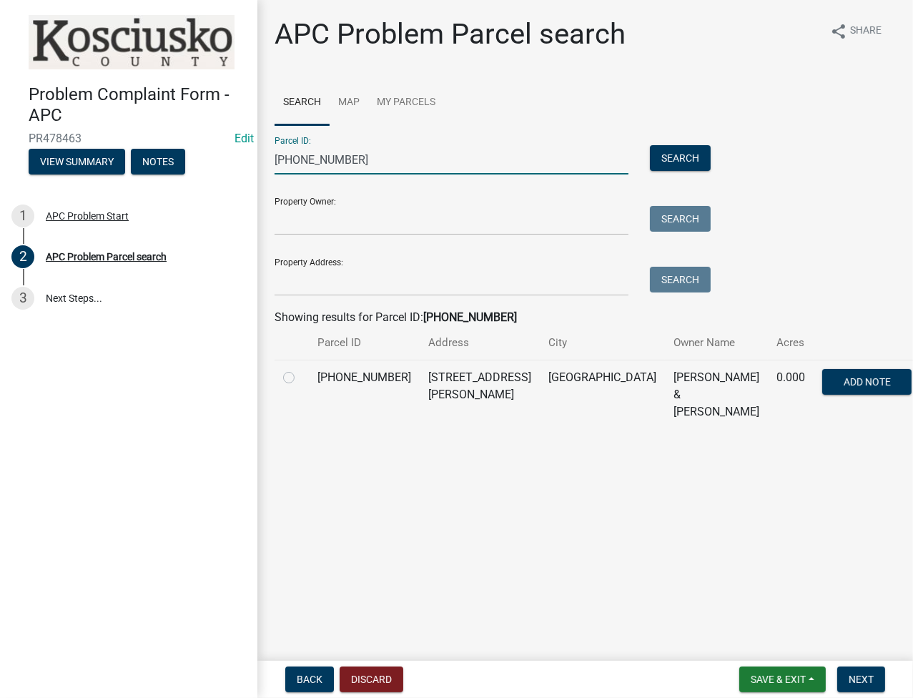
click at [300, 369] on label at bounding box center [300, 369] width 0 height 0
click at [300, 378] on input "radio" at bounding box center [304, 373] width 9 height 9
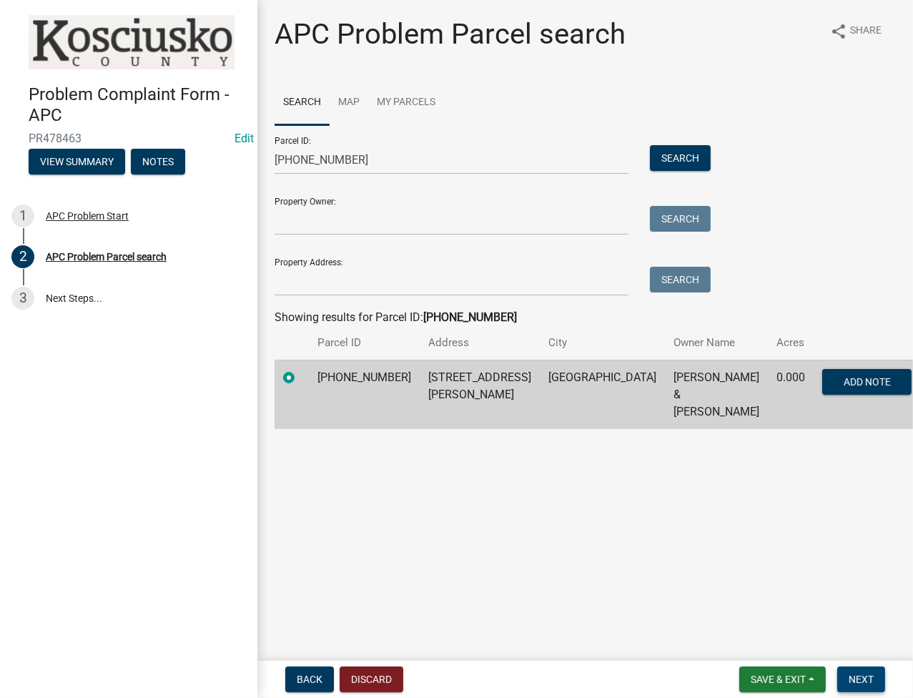
click at [860, 678] on span "Next" at bounding box center [860, 678] width 25 height 11
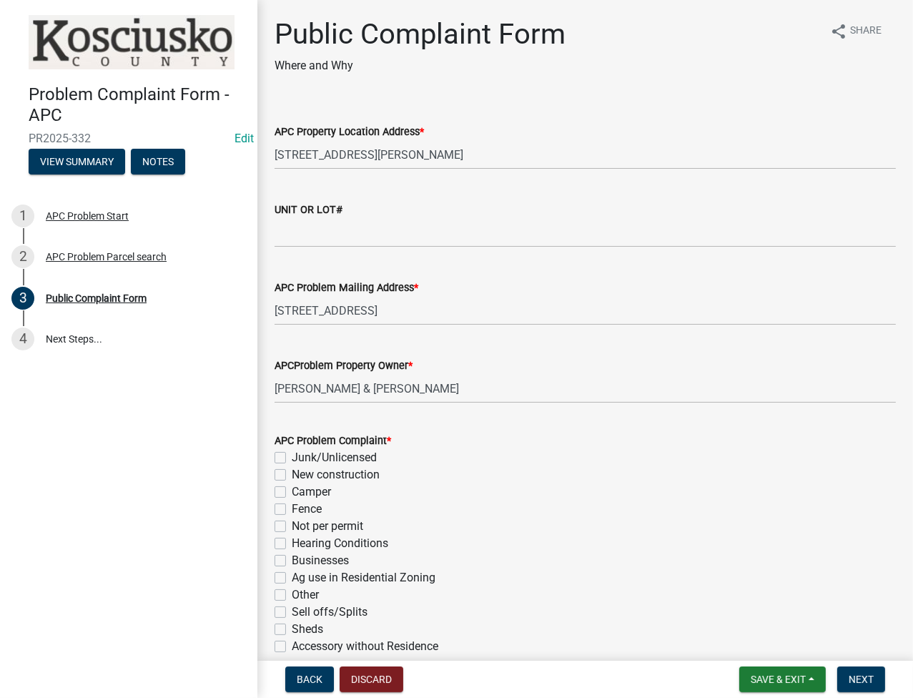
scroll to position [190, 0]
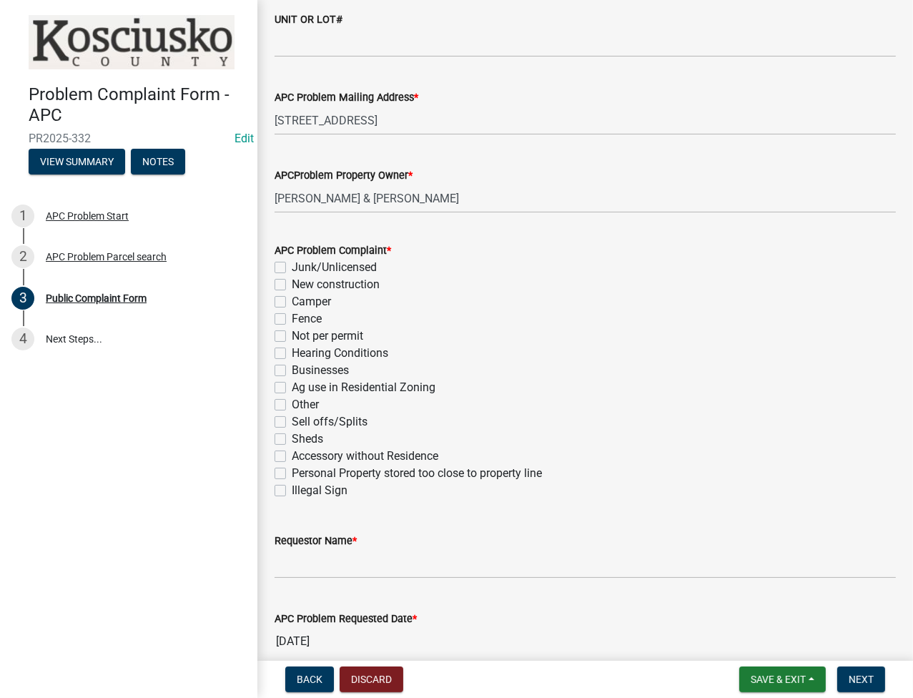
click at [292, 439] on label "Sheds" at bounding box center [307, 438] width 31 height 17
click at [292, 439] on input "Sheds" at bounding box center [296, 434] width 9 height 9
click at [323, 581] on wm-data-entity-input "Requestor Name *" at bounding box center [584, 551] width 621 height 78
click at [329, 566] on input "Requestor Name *" at bounding box center [584, 563] width 621 height 29
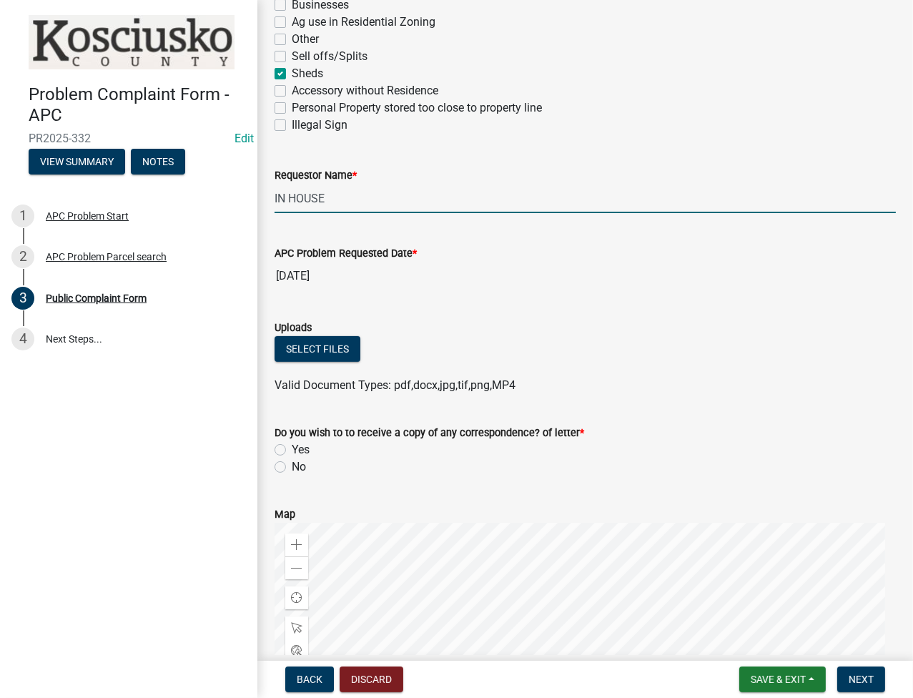
scroll to position [572, 0]
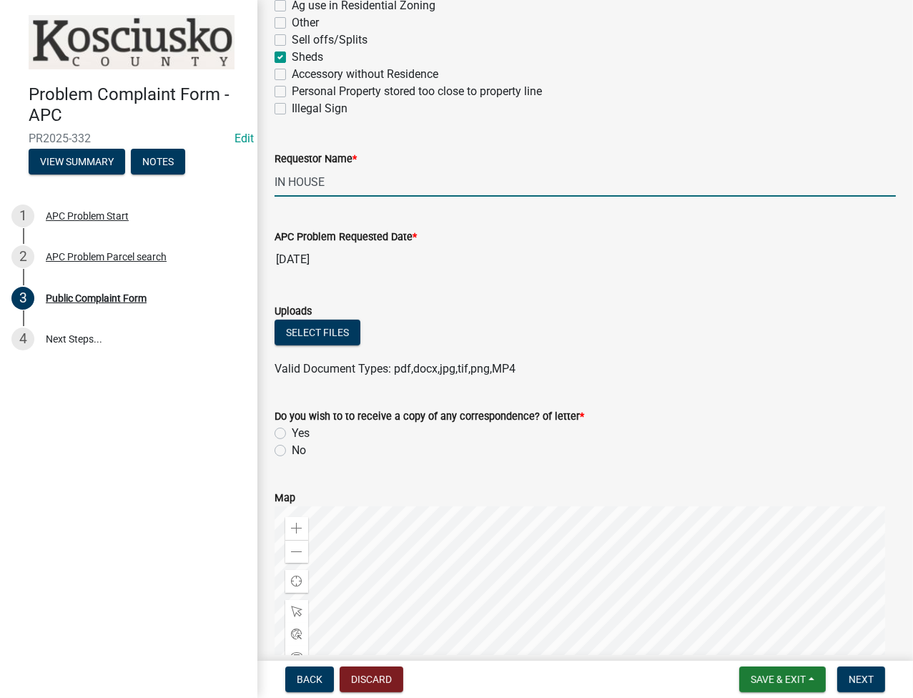
click at [292, 451] on label "No" at bounding box center [299, 450] width 14 height 17
click at [292, 451] on input "No" at bounding box center [296, 446] width 9 height 9
click at [863, 666] on button "Next" at bounding box center [861, 679] width 48 height 26
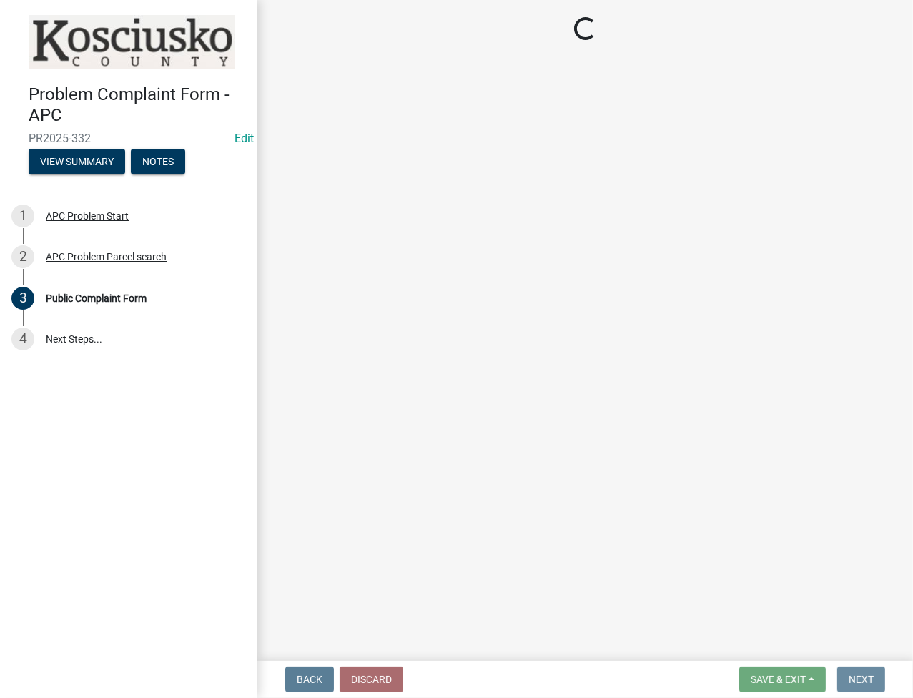
scroll to position [0, 0]
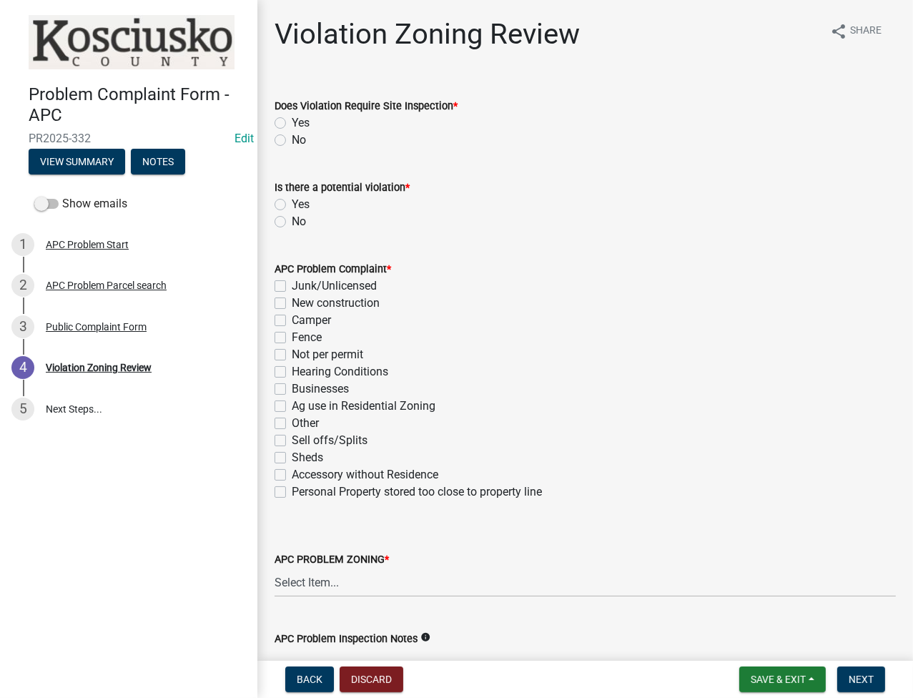
click at [292, 139] on label "No" at bounding box center [299, 140] width 14 height 17
click at [292, 139] on input "No" at bounding box center [296, 136] width 9 height 9
click at [292, 204] on label "Yes" at bounding box center [301, 204] width 18 height 17
click at [292, 204] on input "Yes" at bounding box center [296, 200] width 9 height 9
click at [292, 458] on label "Sheds" at bounding box center [307, 457] width 31 height 17
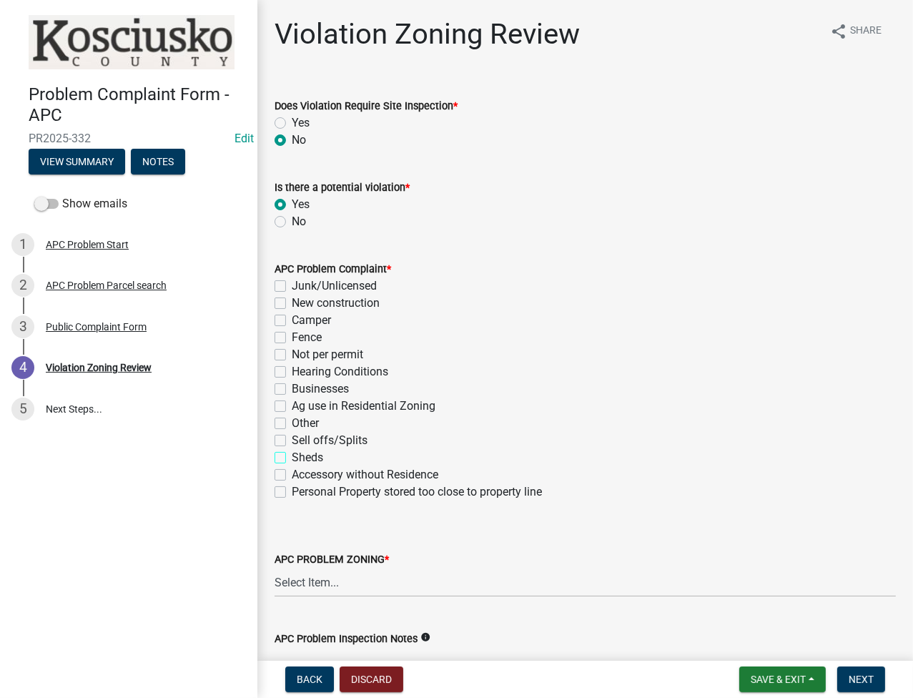
click at [292, 458] on input "Sheds" at bounding box center [296, 453] width 9 height 9
click at [327, 587] on select "Select Item... Agricultural Agricultural 2 Commercial Environmental Industrial …" at bounding box center [584, 581] width 621 height 29
click at [274, 567] on select "Select Item... Agricultural Agricultural 2 Commercial Environmental Industrial …" at bounding box center [584, 581] width 621 height 29
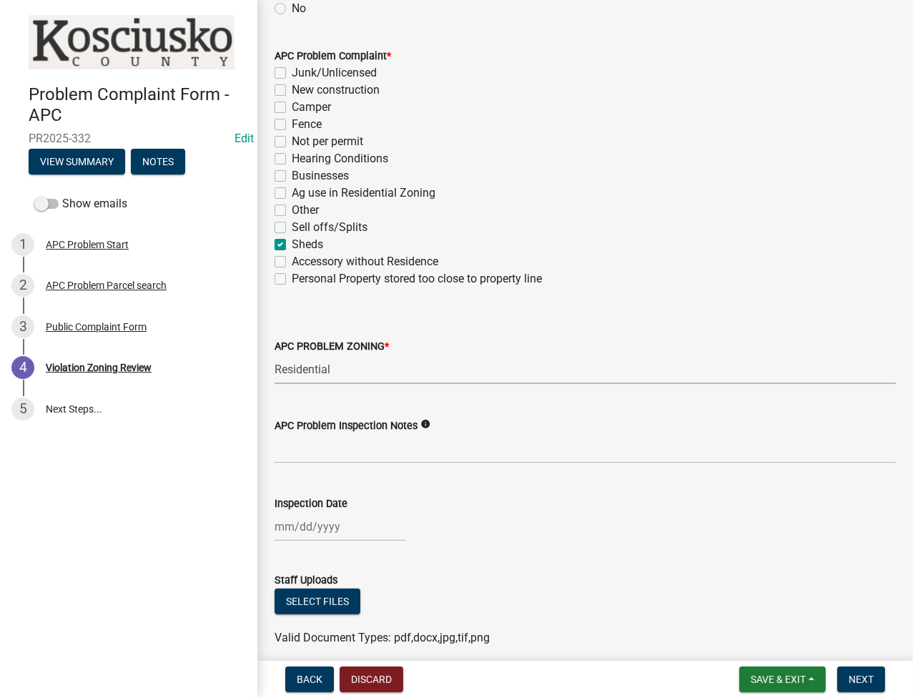
scroll to position [272, 0]
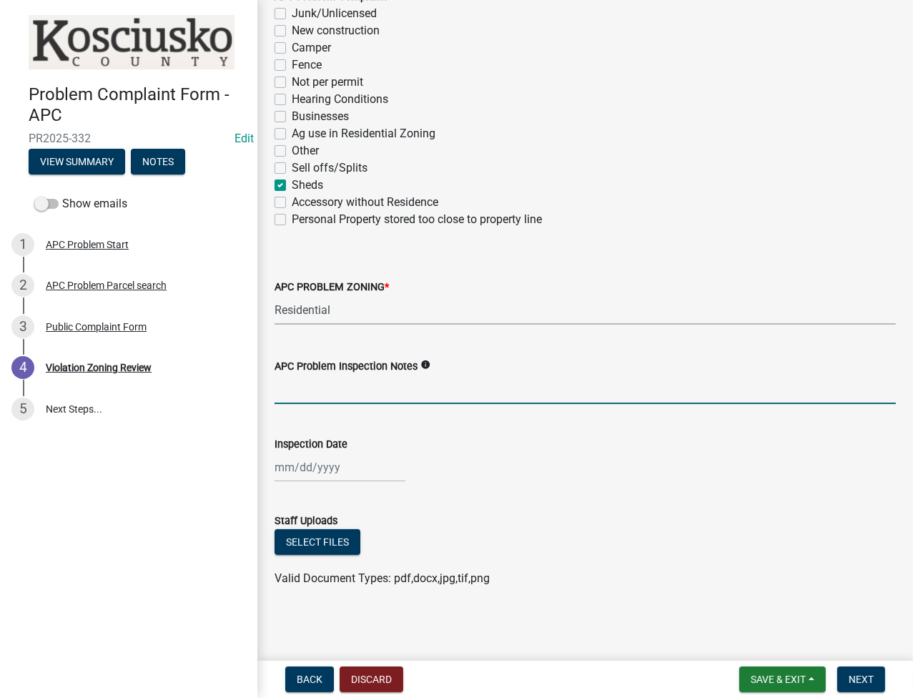
click at [360, 379] on input "APC Problem Inspection Notes" at bounding box center [584, 389] width 621 height 29
click at [284, 468] on div at bounding box center [339, 466] width 131 height 29
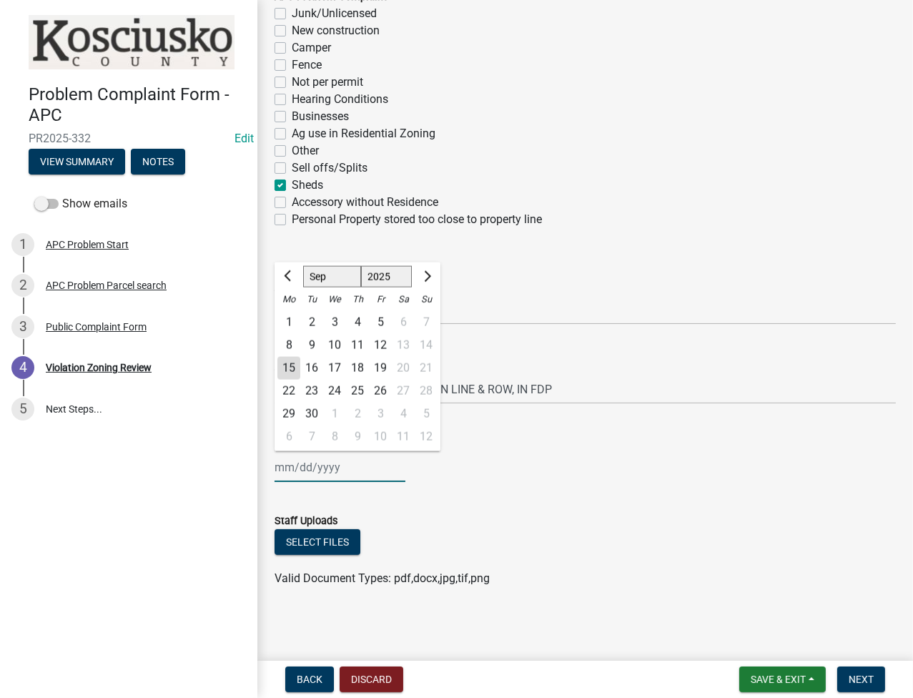
click at [284, 468] on input "Inspection Date" at bounding box center [339, 466] width 131 height 29
click at [357, 344] on div "11" at bounding box center [357, 345] width 23 height 23
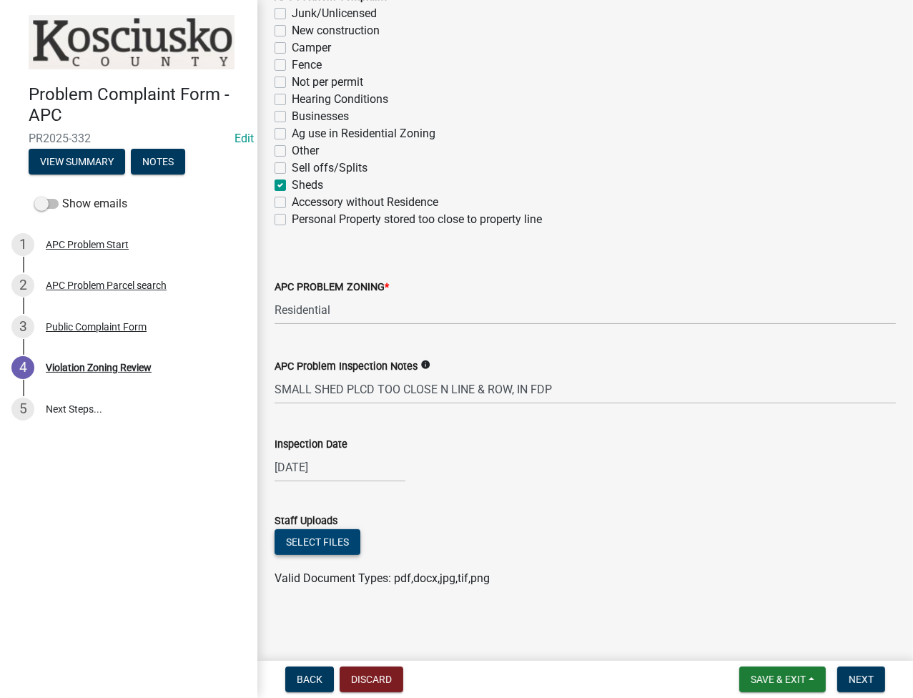
click at [289, 548] on button "Select files" at bounding box center [317, 542] width 86 height 26
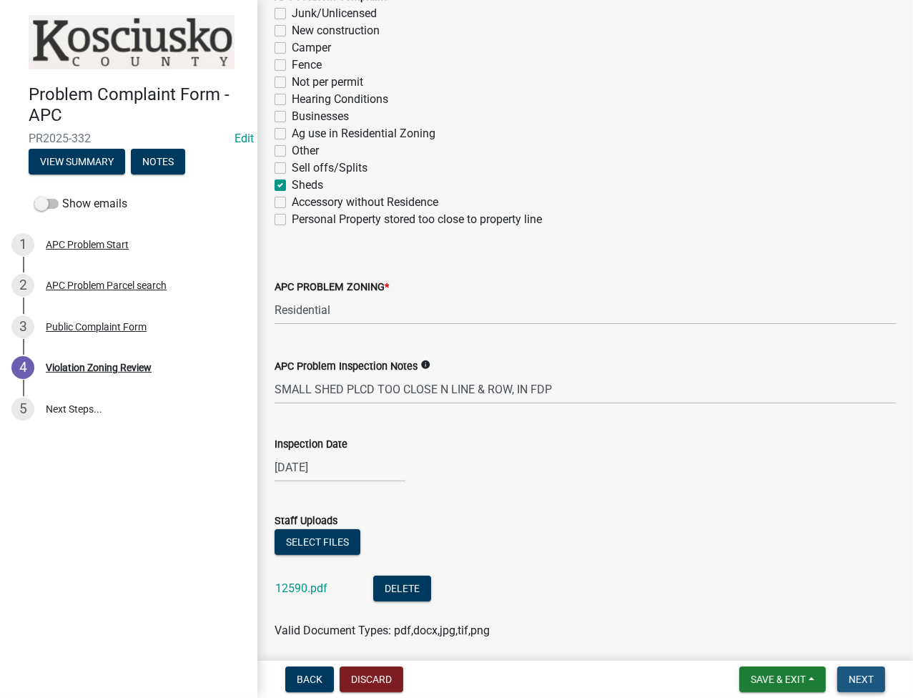
click at [875, 673] on button "Next" at bounding box center [861, 679] width 48 height 26
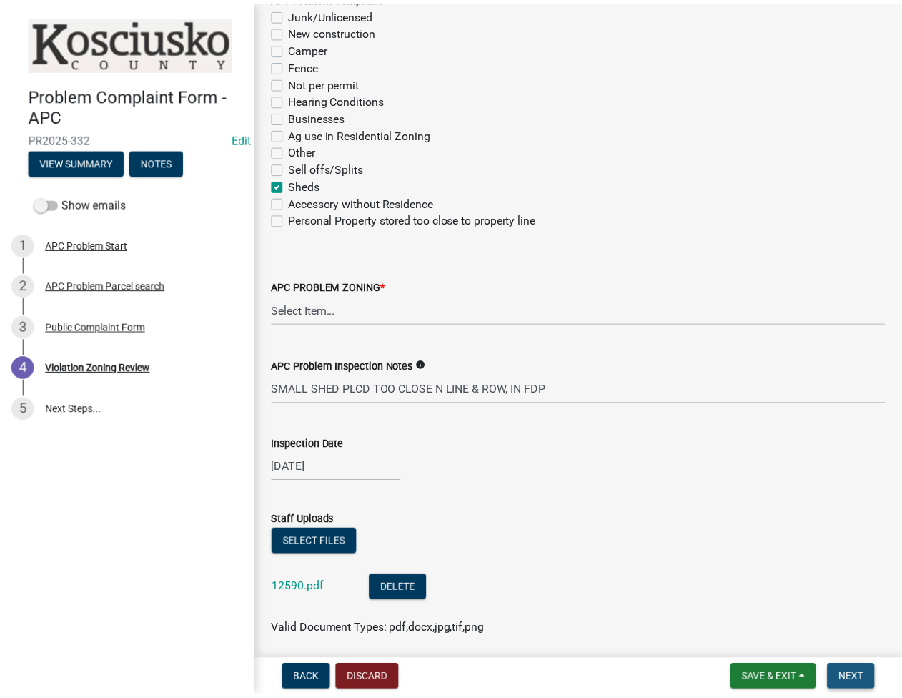
scroll to position [0, 0]
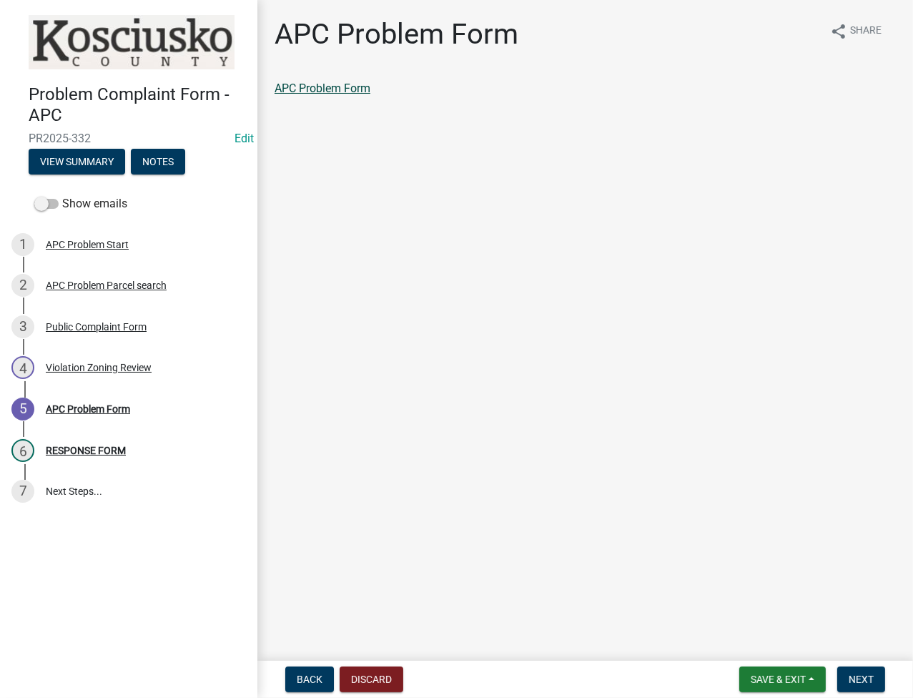
click at [322, 88] on link "APC Problem Form" at bounding box center [322, 88] width 96 height 14
click at [865, 675] on span "Next" at bounding box center [860, 678] width 25 height 11
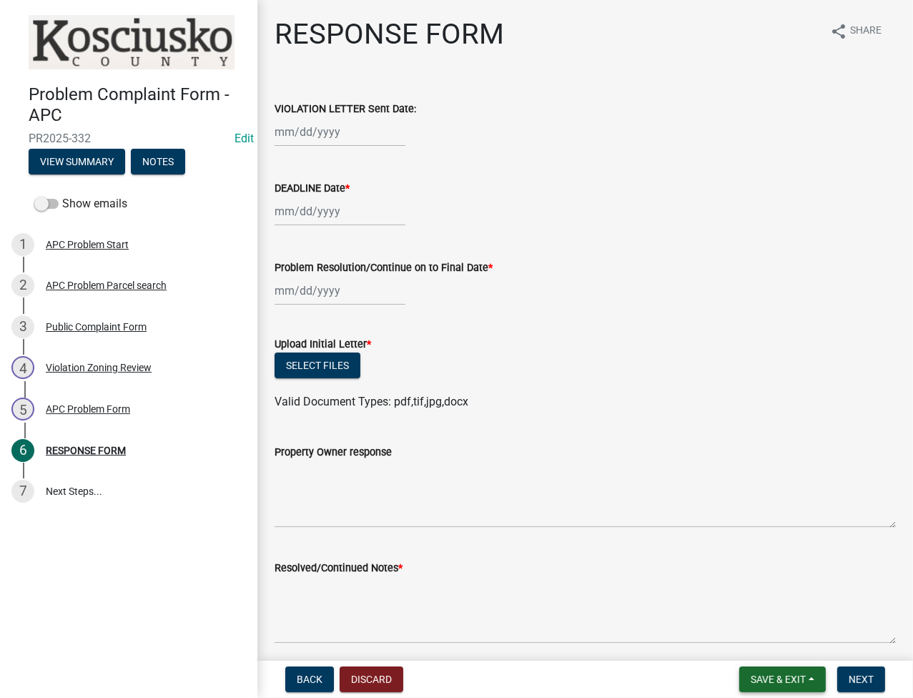
click at [775, 685] on button "Save & Exit" at bounding box center [782, 679] width 86 height 26
click at [760, 641] on button "Save & Exit" at bounding box center [768, 642] width 114 height 34
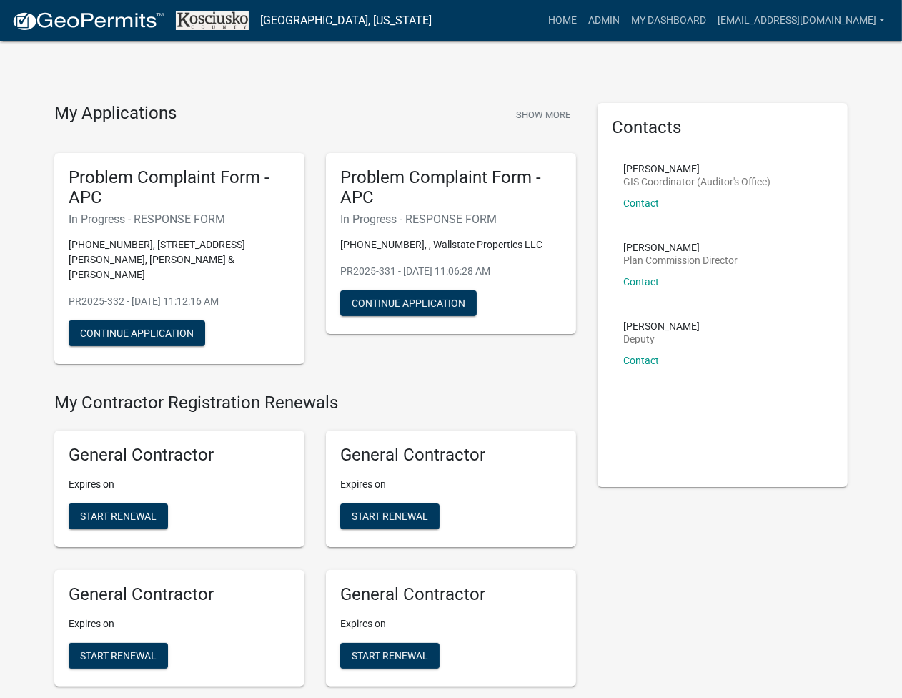
scroll to position [3232, 0]
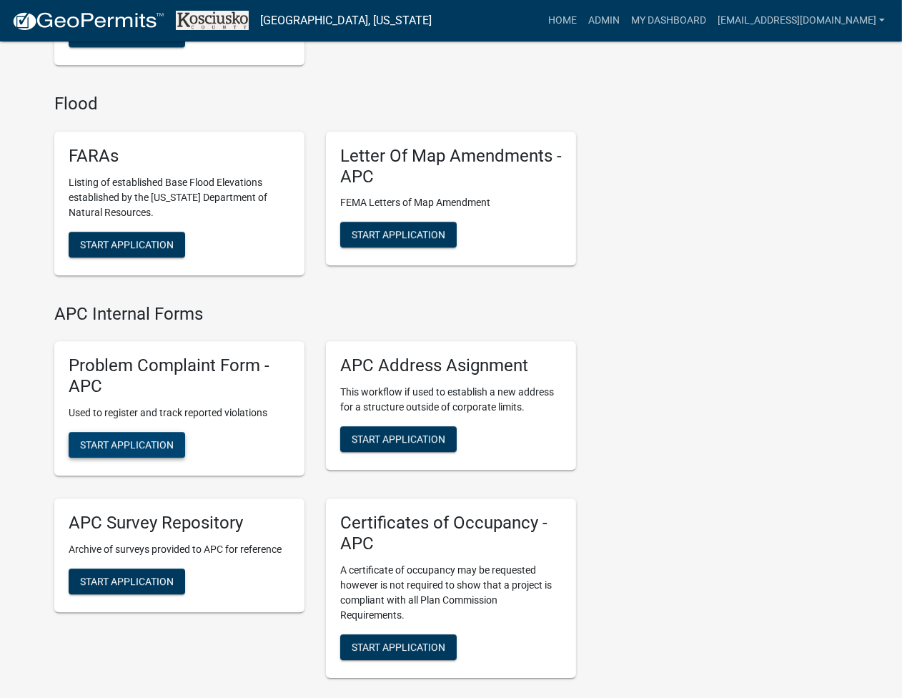
click at [137, 438] on span "Start Application" at bounding box center [127, 443] width 94 height 11
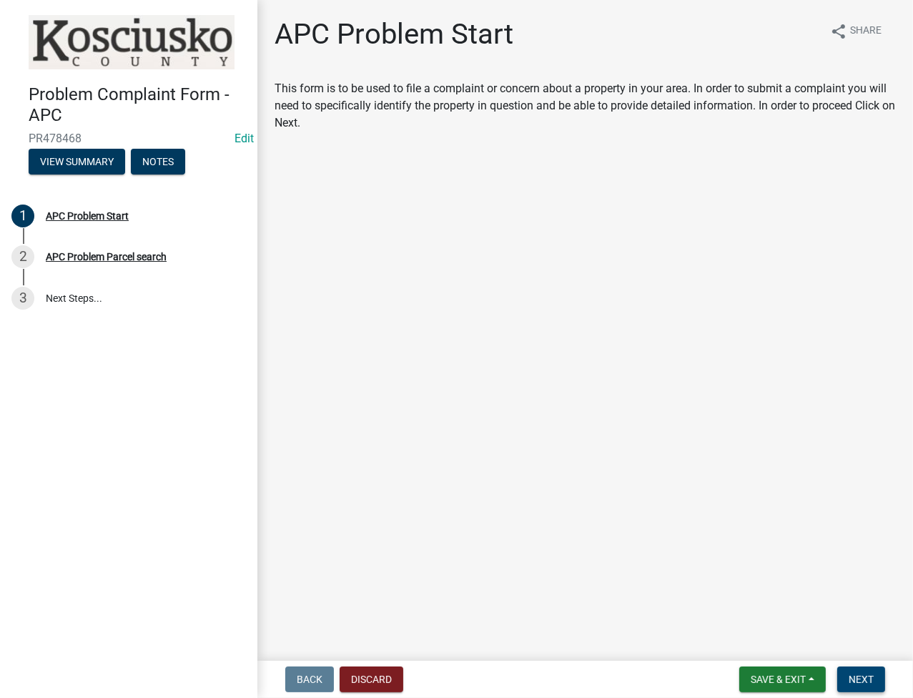
click at [864, 673] on span "Next" at bounding box center [860, 678] width 25 height 11
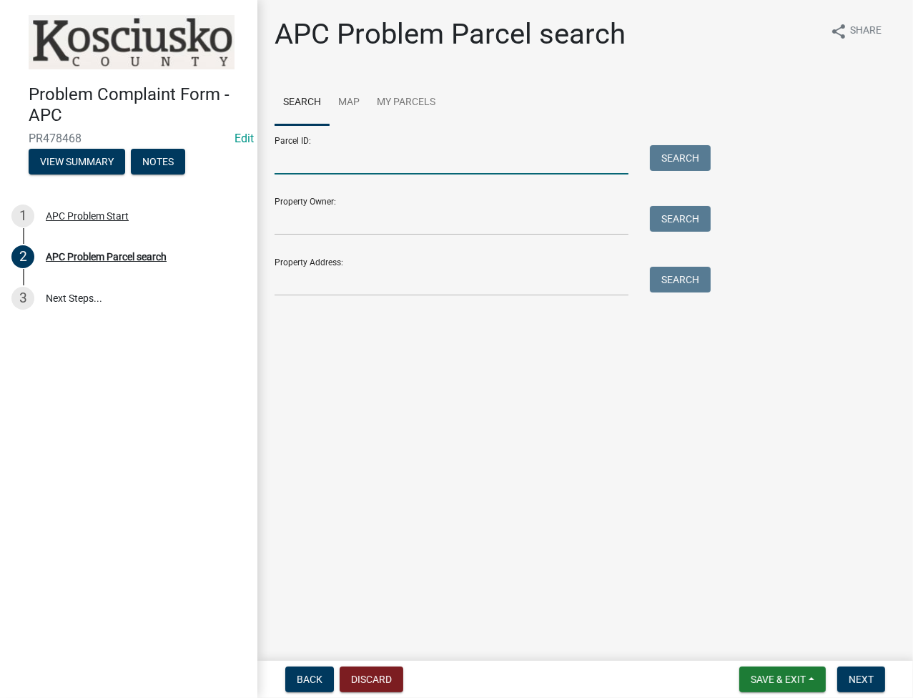
click at [330, 149] on input "Parcel ID:" at bounding box center [451, 159] width 354 height 29
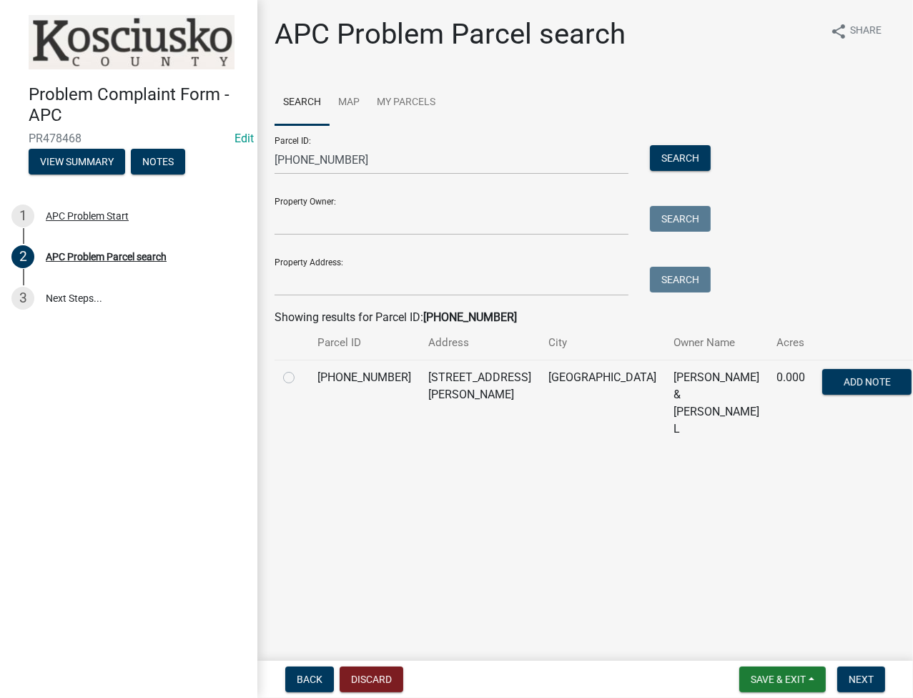
click at [300, 369] on label at bounding box center [300, 369] width 0 height 0
click at [300, 374] on input "radio" at bounding box center [304, 373] width 9 height 9
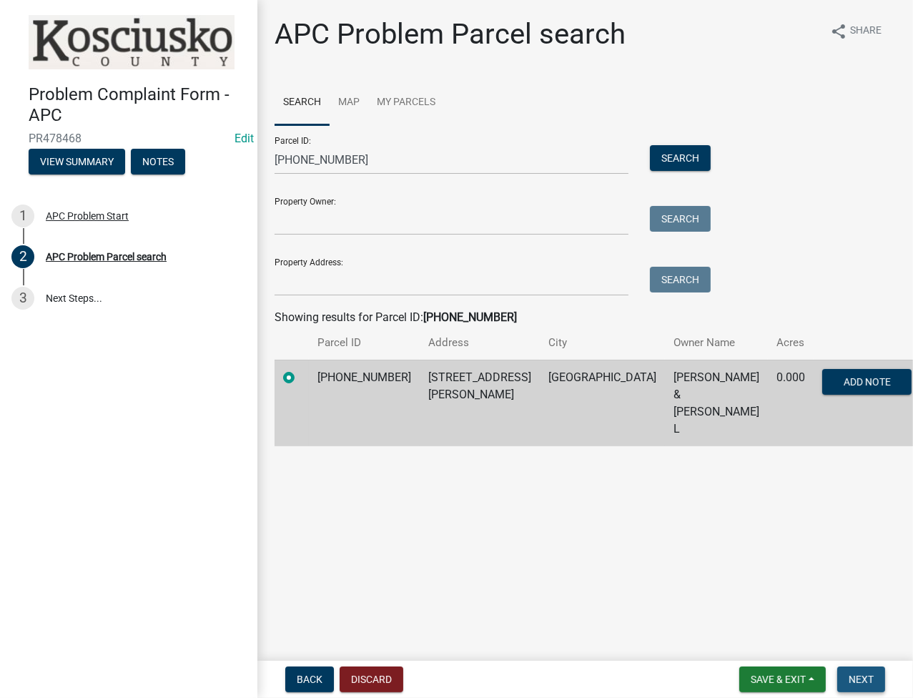
click at [853, 671] on button "Next" at bounding box center [861, 679] width 48 height 26
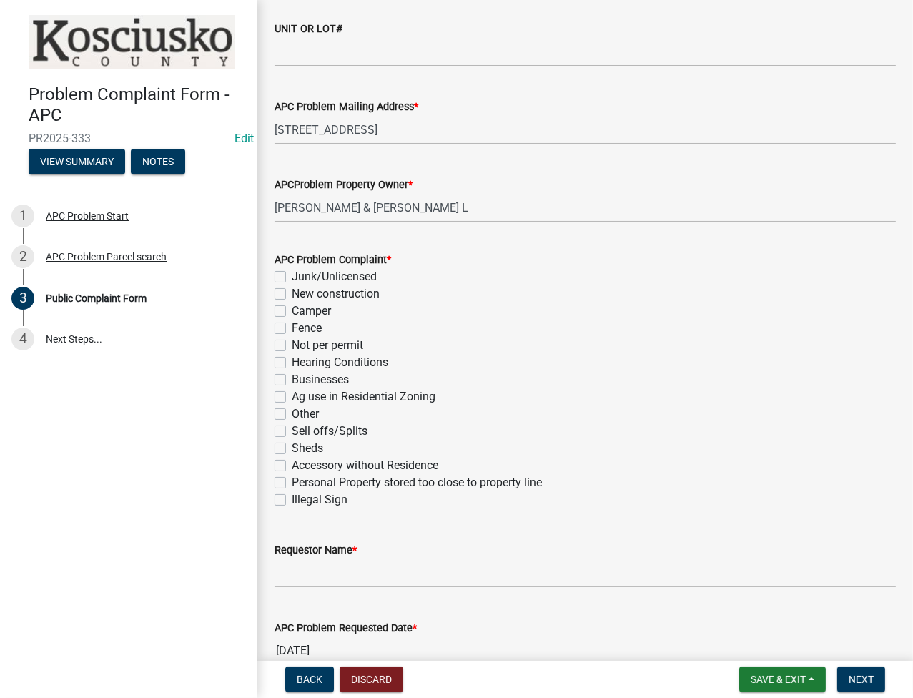
scroll to position [190, 0]
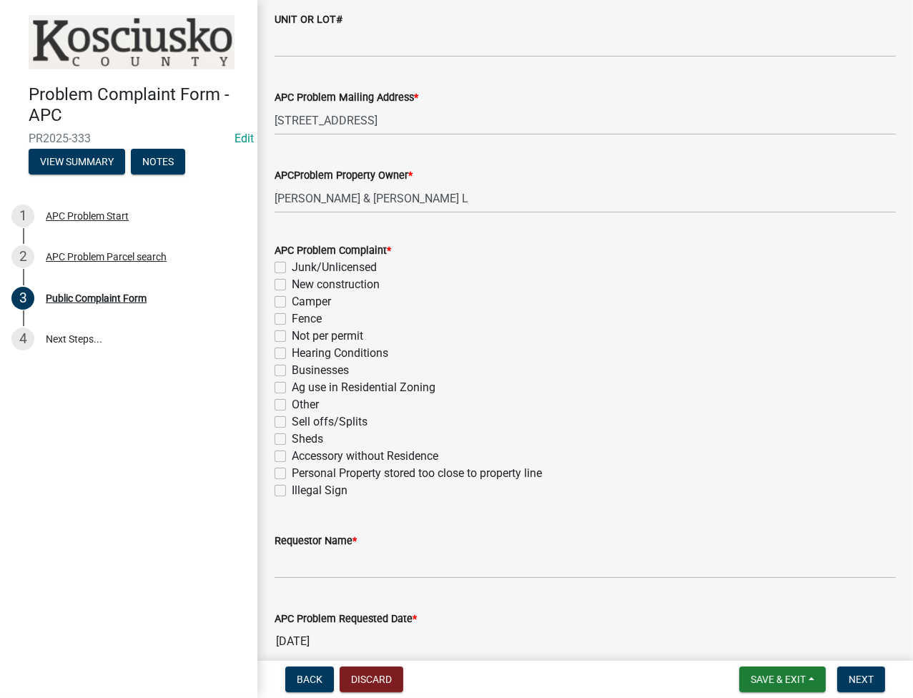
click at [292, 439] on label "Sheds" at bounding box center [307, 438] width 31 height 17
click at [292, 439] on input "Sheds" at bounding box center [296, 434] width 9 height 9
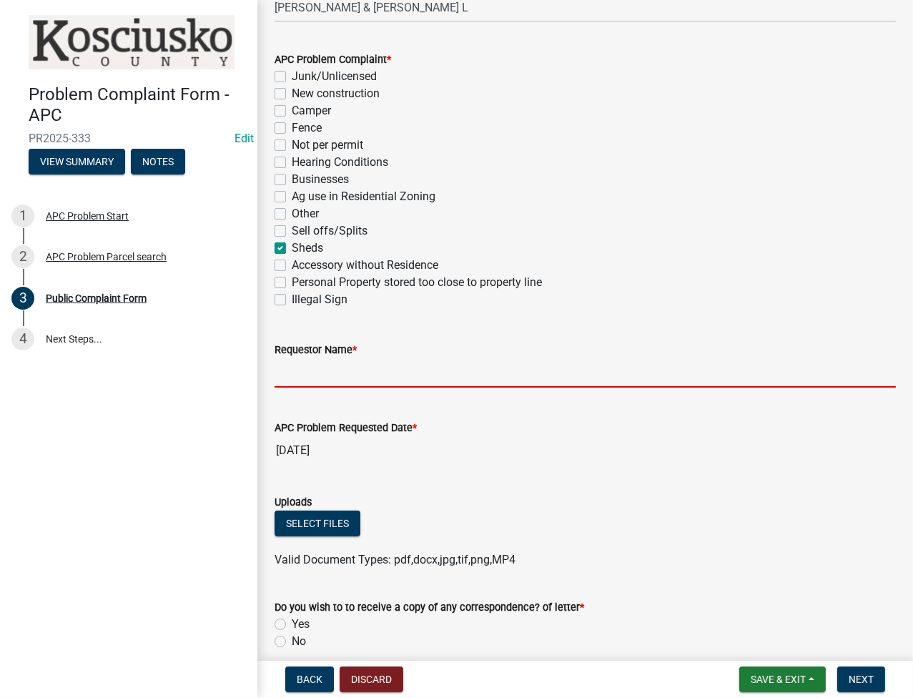
click at [349, 377] on input "Requestor Name *" at bounding box center [584, 372] width 621 height 29
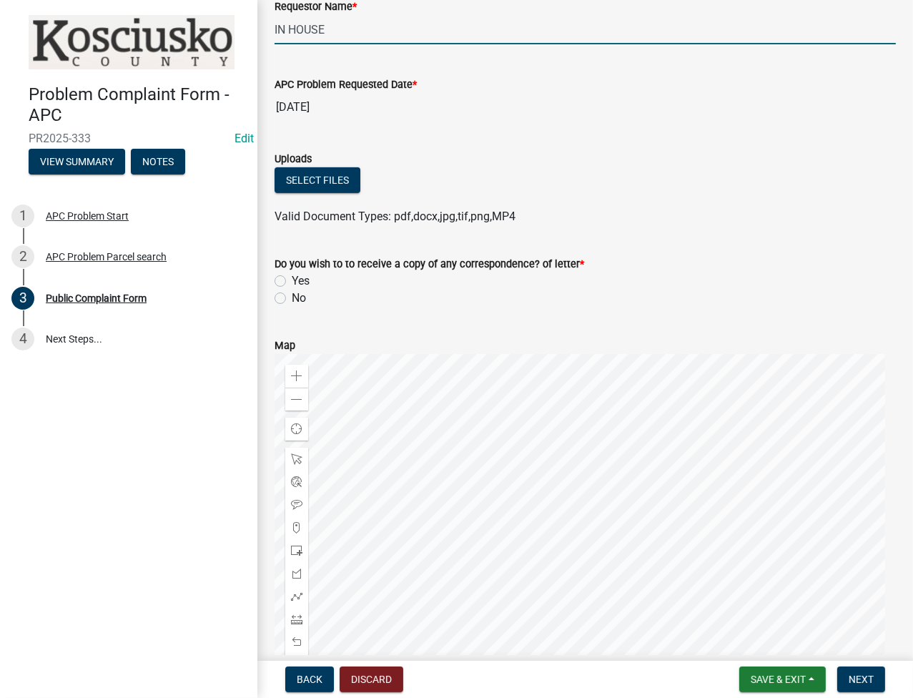
scroll to position [762, 0]
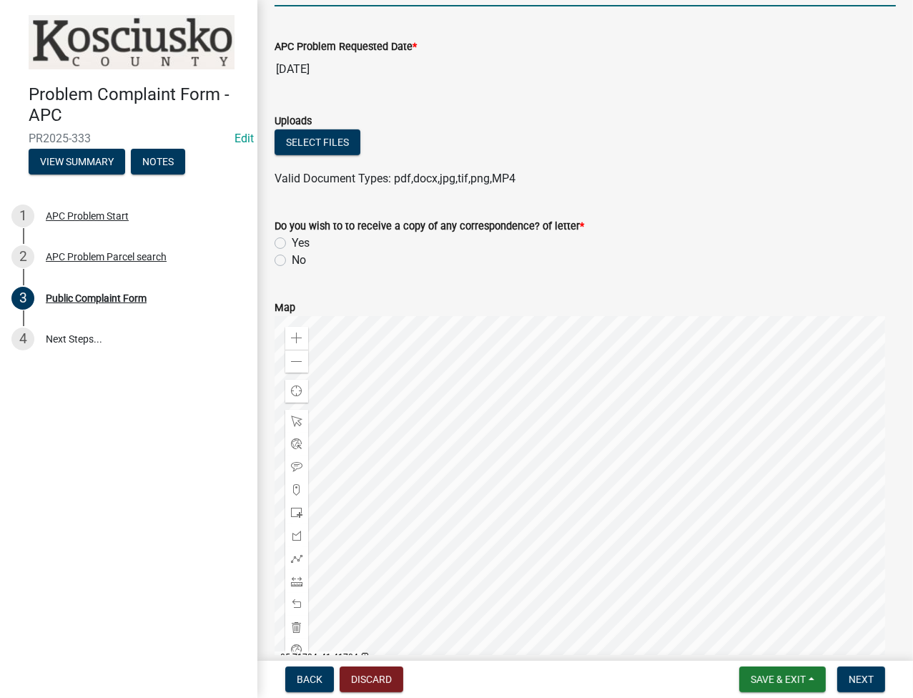
click at [292, 257] on label "No" at bounding box center [299, 260] width 14 height 17
click at [292, 257] on input "No" at bounding box center [296, 256] width 9 height 9
click at [891, 666] on div "Back Discard Save & Exit Save Save & Exit Next" at bounding box center [585, 679] width 633 height 26
click at [866, 685] on button "Next" at bounding box center [861, 679] width 48 height 26
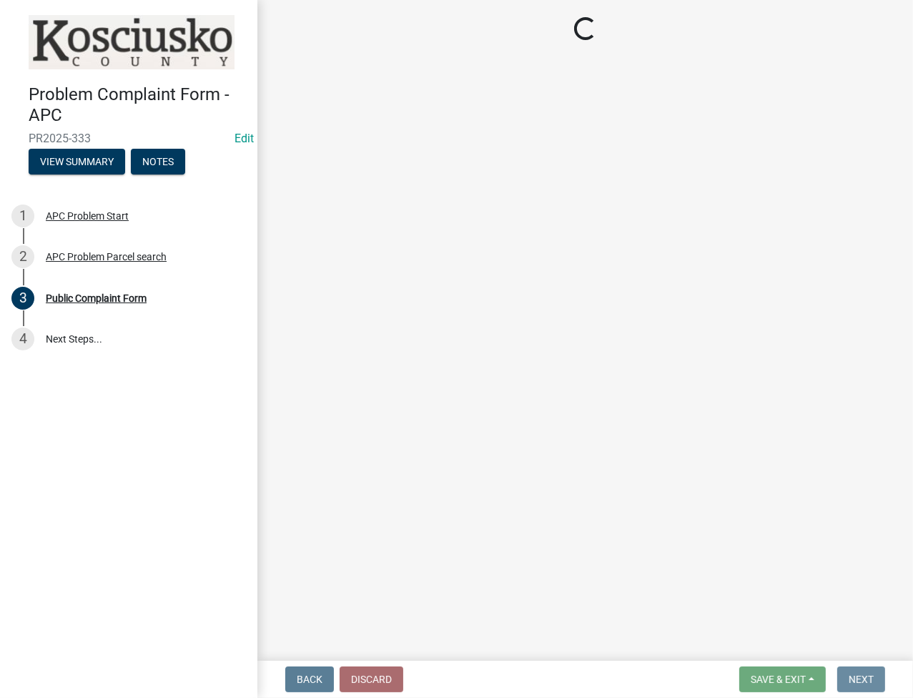
scroll to position [0, 0]
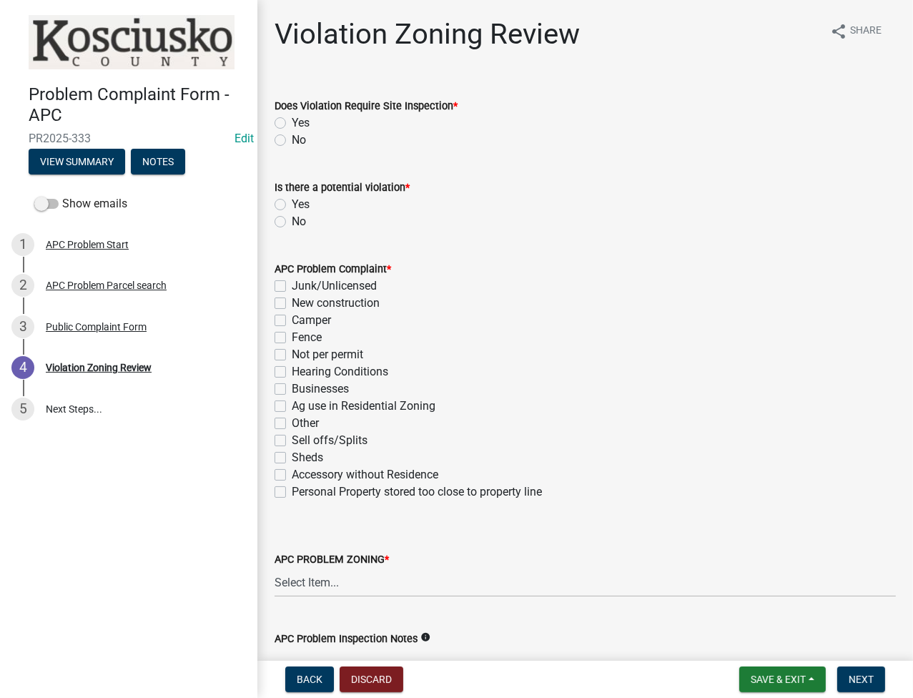
click at [292, 137] on label "No" at bounding box center [299, 140] width 14 height 17
click at [292, 137] on input "No" at bounding box center [296, 136] width 9 height 9
click at [292, 201] on label "Yes" at bounding box center [301, 204] width 18 height 17
click at [292, 201] on input "Yes" at bounding box center [296, 200] width 9 height 9
click at [292, 459] on label "Sheds" at bounding box center [307, 457] width 31 height 17
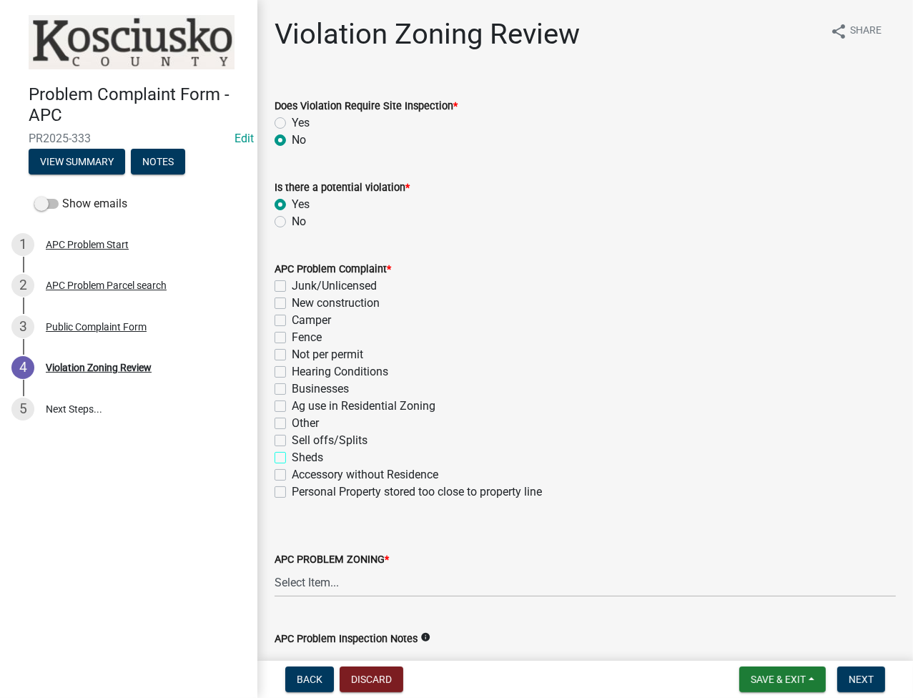
click at [292, 458] on input "Sheds" at bounding box center [296, 453] width 9 height 9
click at [317, 583] on select "Select Item... Agricultural Agricultural 2 Commercial Environmental Industrial …" at bounding box center [584, 581] width 621 height 29
click at [274, 567] on select "Select Item... Agricultural Agricultural 2 Commercial Environmental Industrial …" at bounding box center [584, 581] width 621 height 29
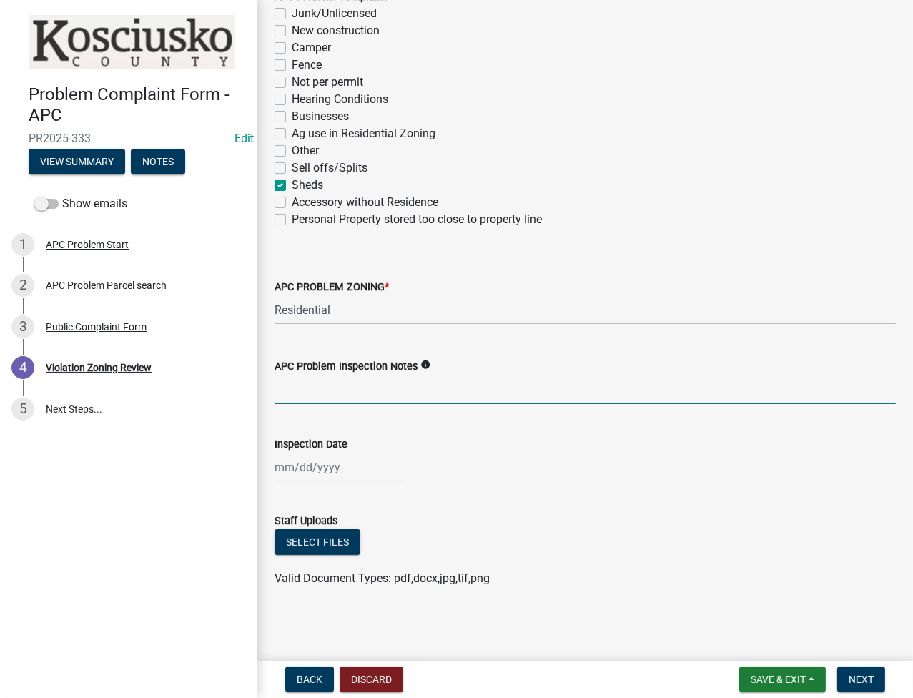
click at [384, 391] on input "APC Problem Inspection Notes" at bounding box center [584, 389] width 621 height 29
click at [320, 470] on div at bounding box center [339, 466] width 131 height 29
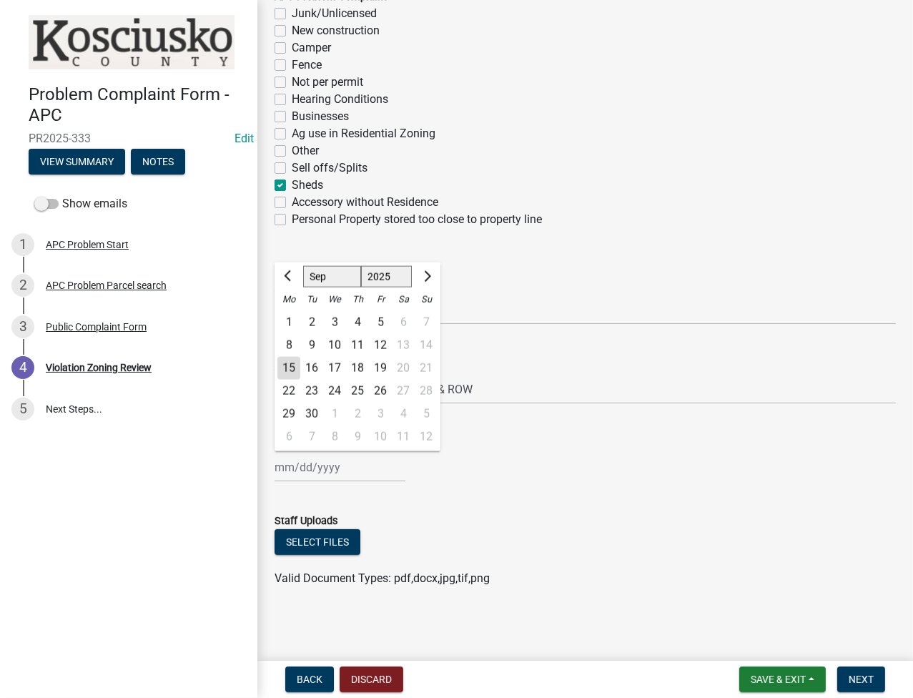
click at [355, 336] on div "11" at bounding box center [357, 345] width 23 height 23
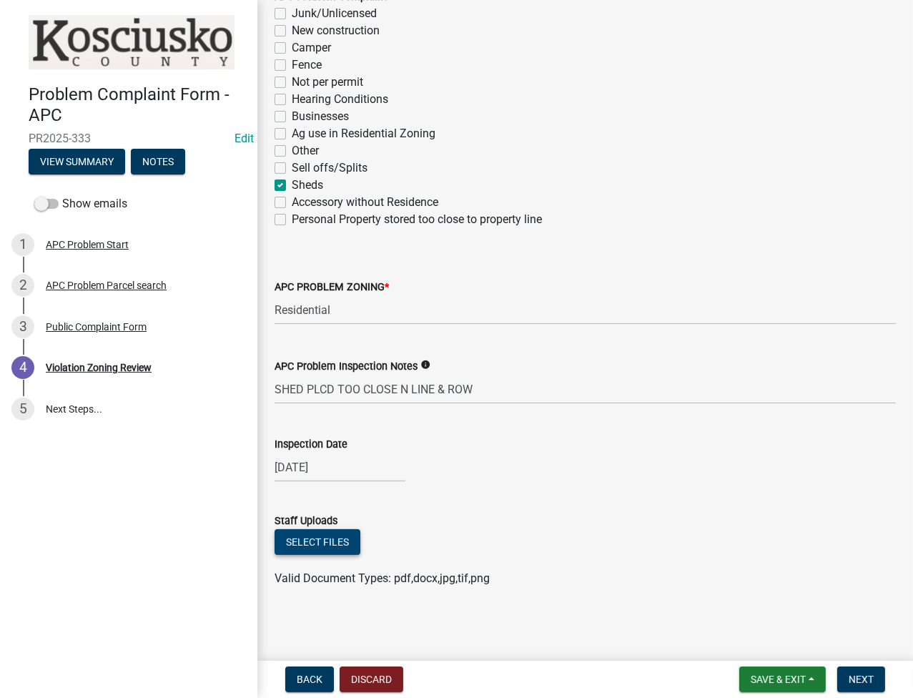
click at [317, 543] on button "Select files" at bounding box center [317, 542] width 86 height 26
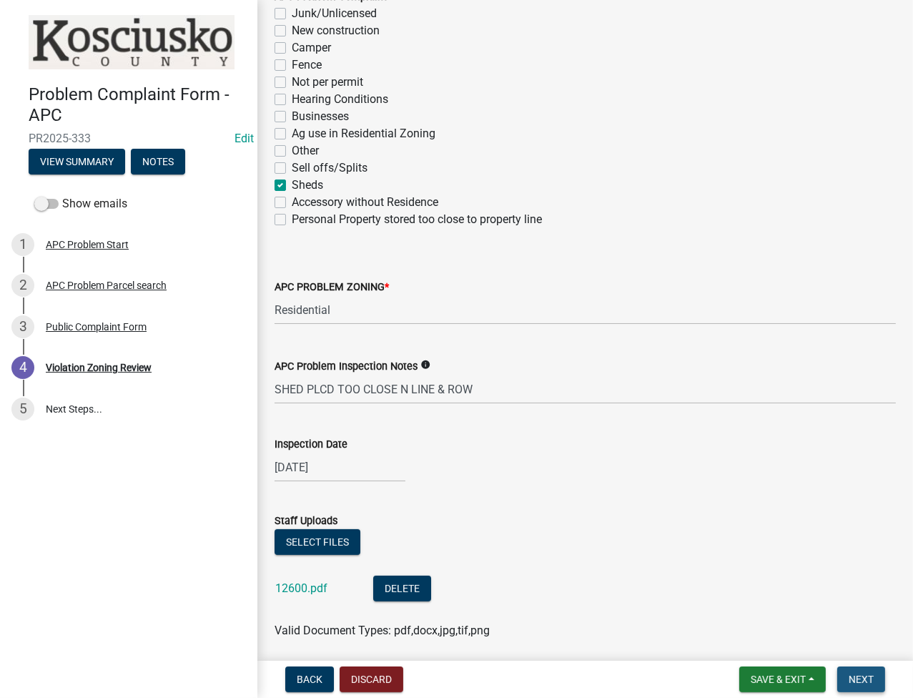
click at [867, 678] on span "Next" at bounding box center [860, 678] width 25 height 11
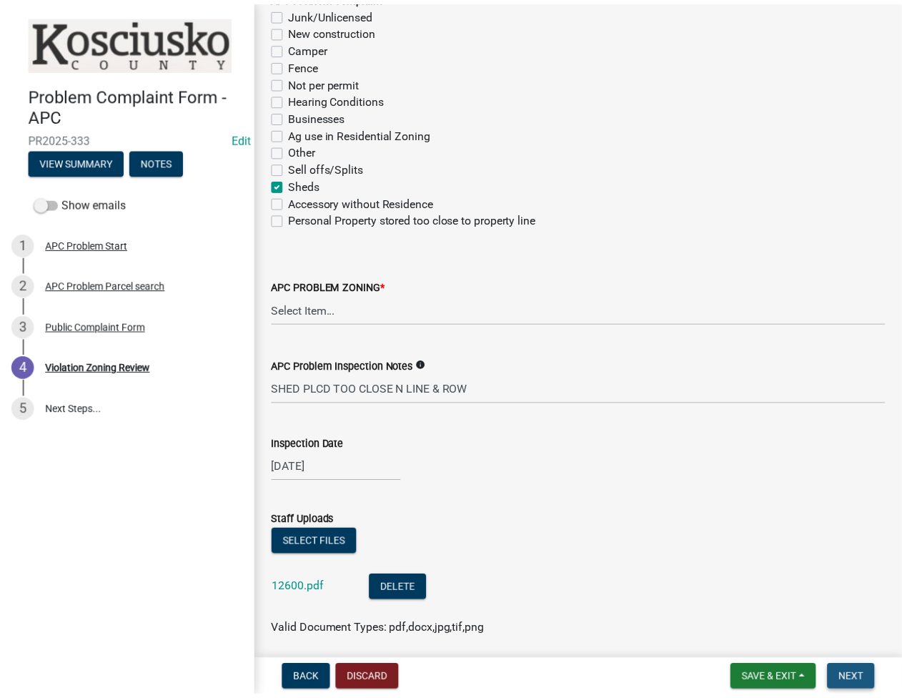
scroll to position [0, 0]
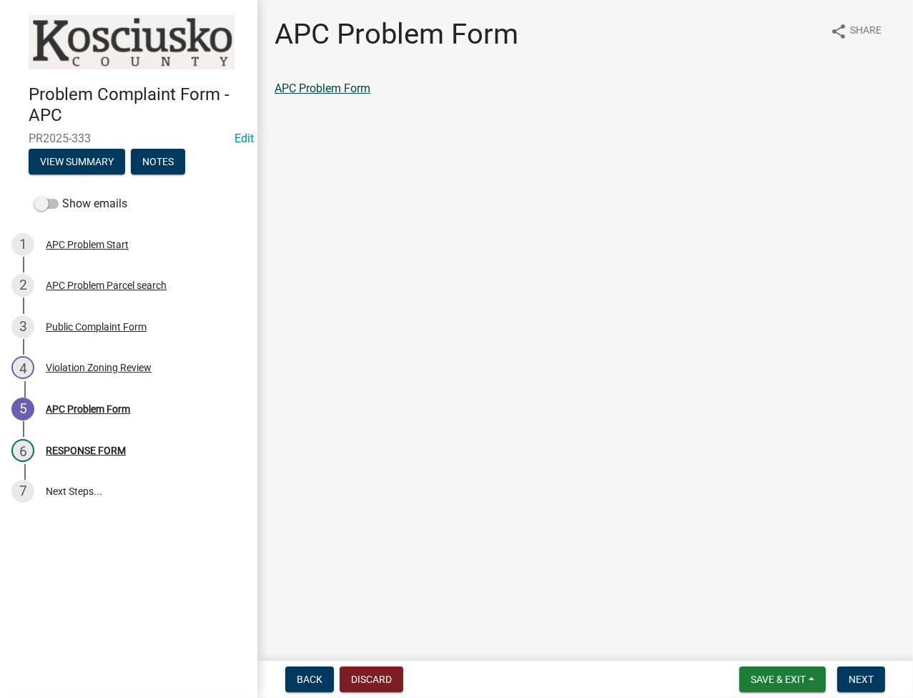
click at [331, 89] on link "APC Problem Form" at bounding box center [322, 88] width 96 height 14
click at [866, 673] on span "Next" at bounding box center [860, 678] width 25 height 11
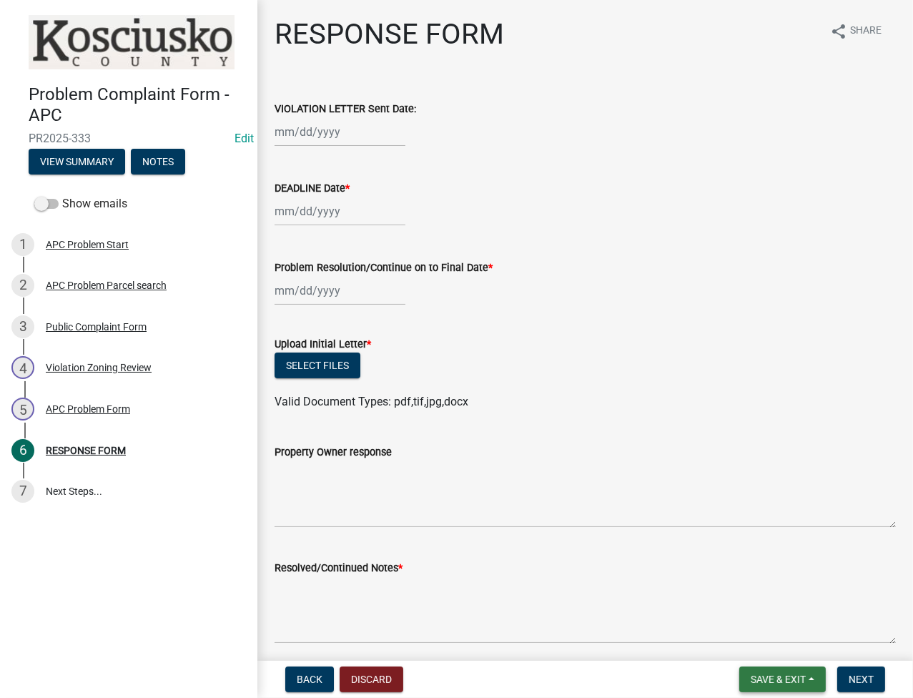
click at [791, 685] on button "Save & Exit" at bounding box center [782, 679] width 86 height 26
click at [766, 638] on button "Save & Exit" at bounding box center [768, 642] width 114 height 34
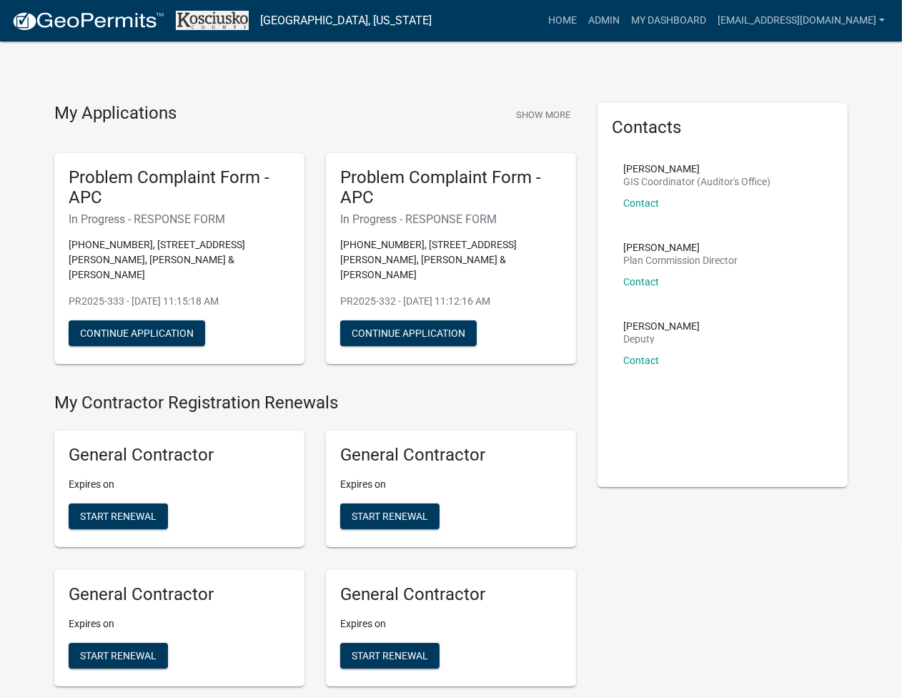
scroll to position [3232, 0]
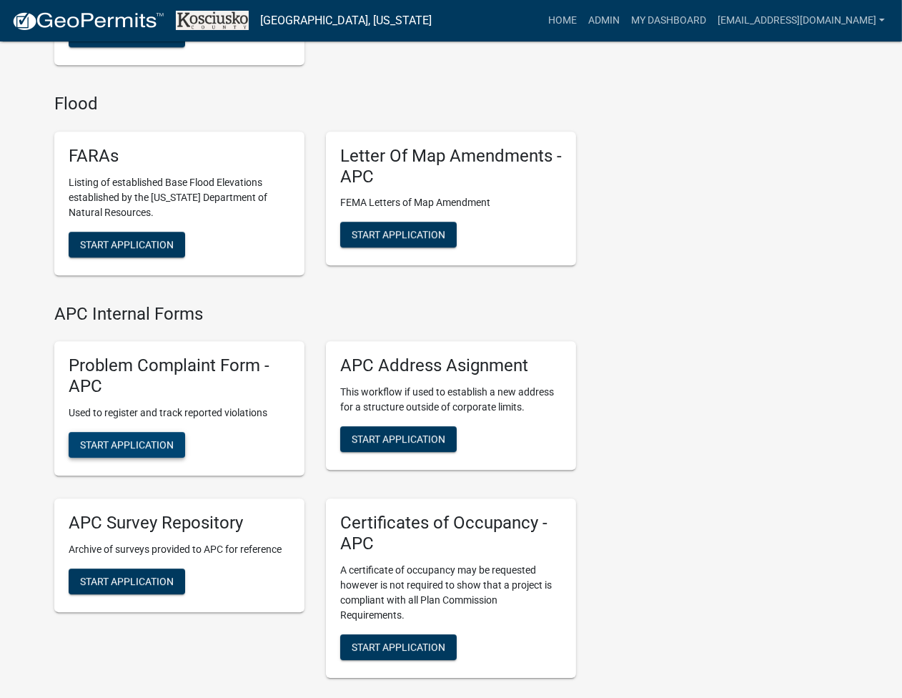
click at [129, 438] on span "Start Application" at bounding box center [127, 443] width 94 height 11
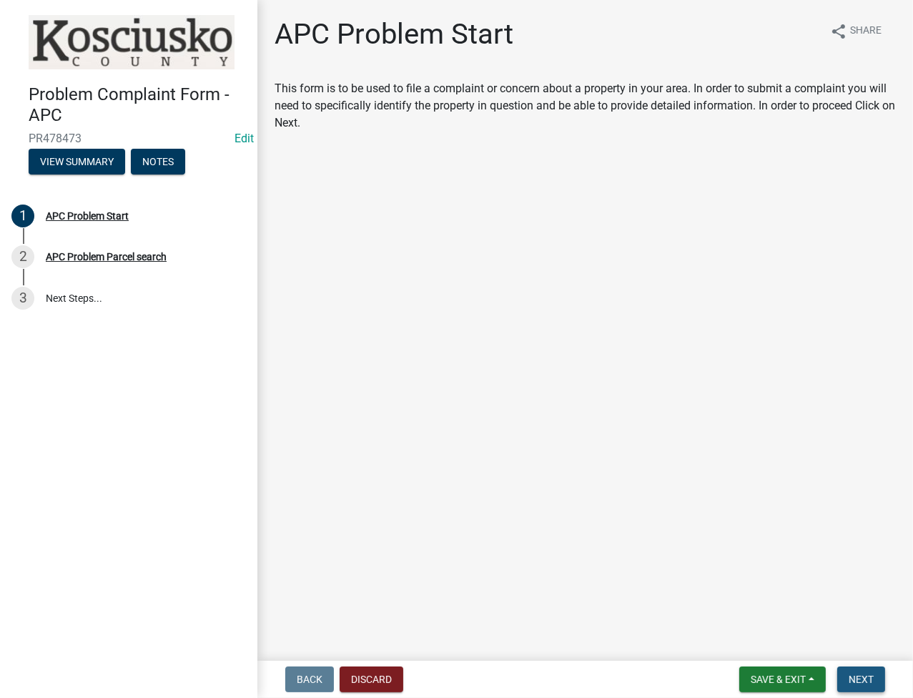
click at [870, 670] on button "Next" at bounding box center [861, 679] width 48 height 26
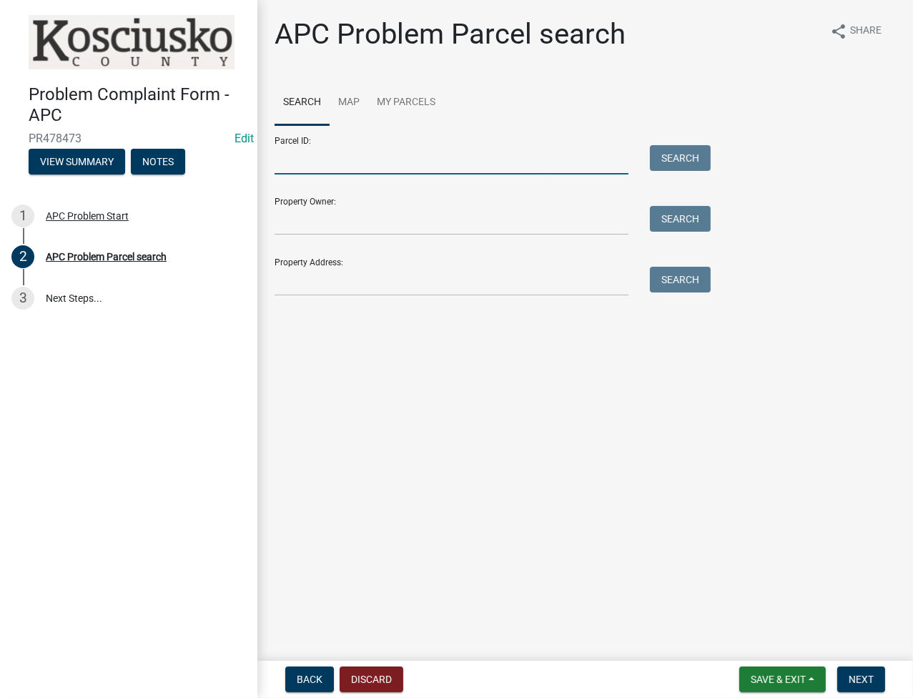
click at [297, 168] on input "Parcel ID:" at bounding box center [451, 159] width 354 height 29
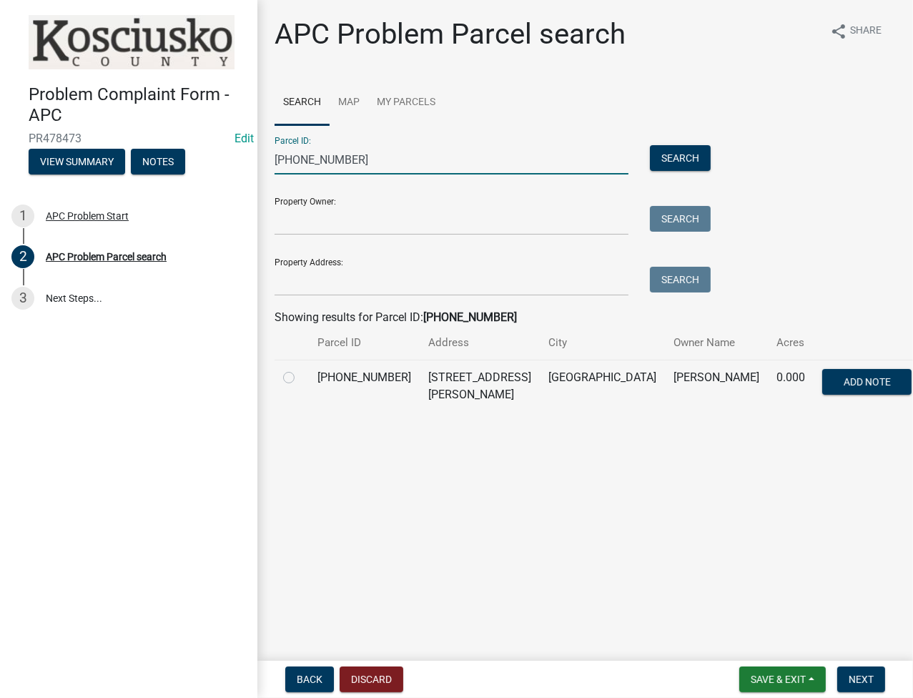
click at [300, 369] on label at bounding box center [300, 369] width 0 height 0
click at [300, 378] on input "radio" at bounding box center [304, 373] width 9 height 9
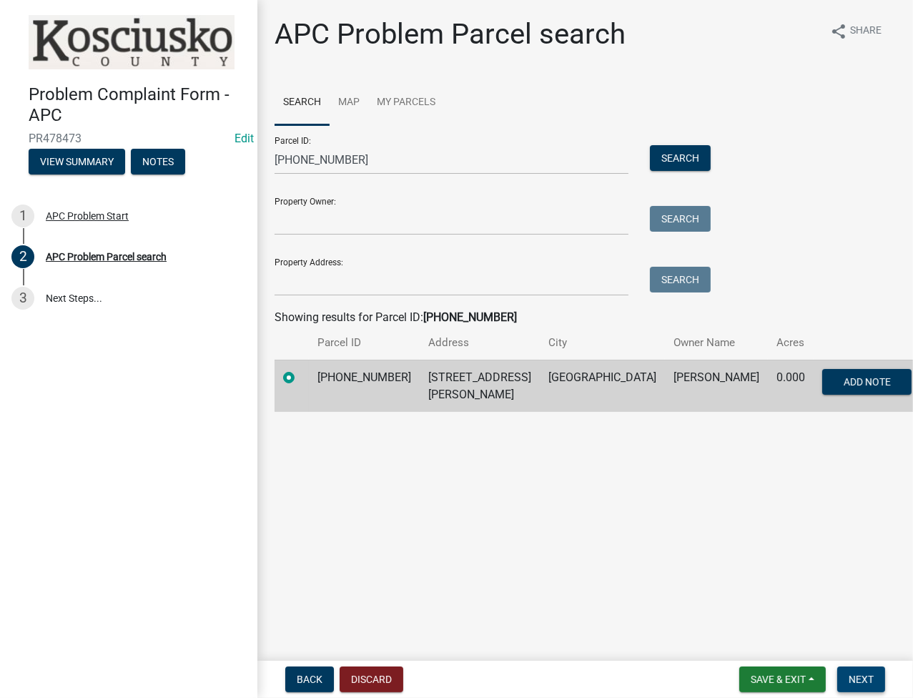
click at [858, 674] on span "Next" at bounding box center [860, 678] width 25 height 11
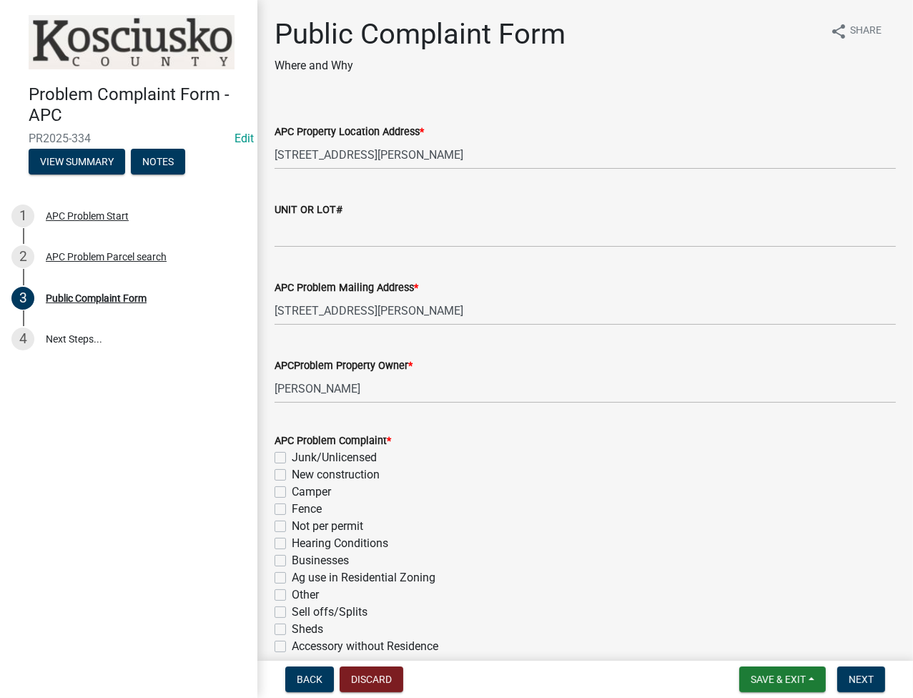
scroll to position [190, 0]
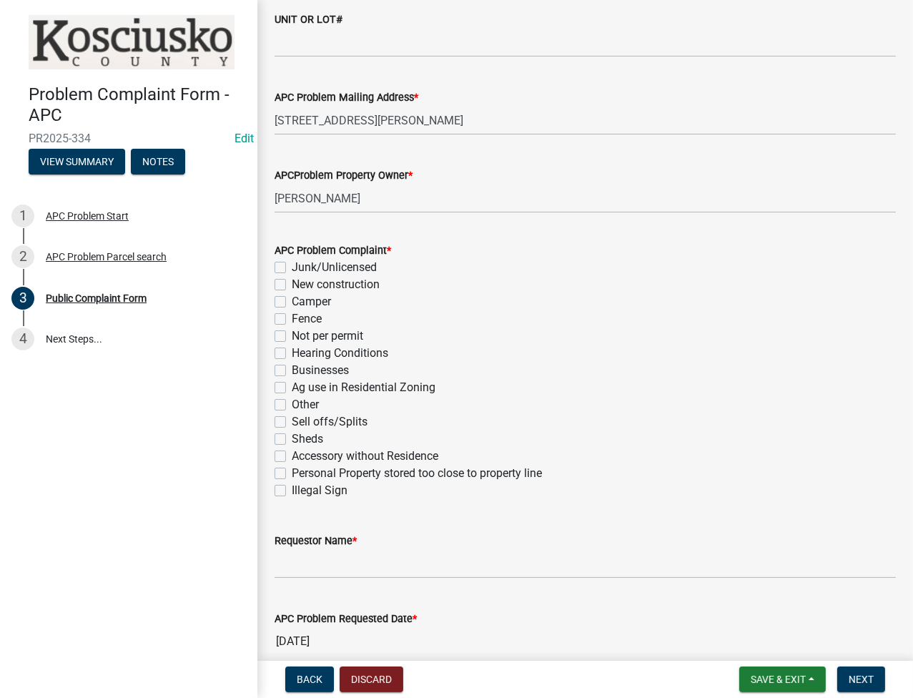
click at [292, 435] on label "Sheds" at bounding box center [307, 438] width 31 height 17
click at [292, 435] on input "Sheds" at bounding box center [296, 434] width 9 height 9
click at [303, 555] on input "Requestor Name *" at bounding box center [584, 563] width 621 height 29
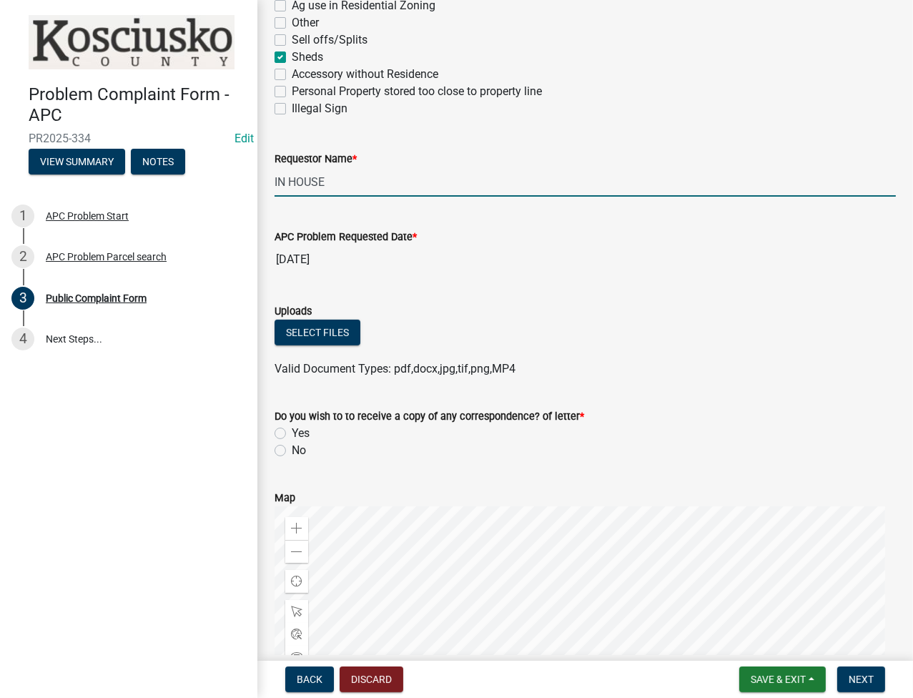
click at [292, 448] on label "No" at bounding box center [299, 450] width 14 height 17
click at [292, 448] on input "No" at bounding box center [296, 446] width 9 height 9
click at [860, 678] on span "Next" at bounding box center [860, 678] width 25 height 11
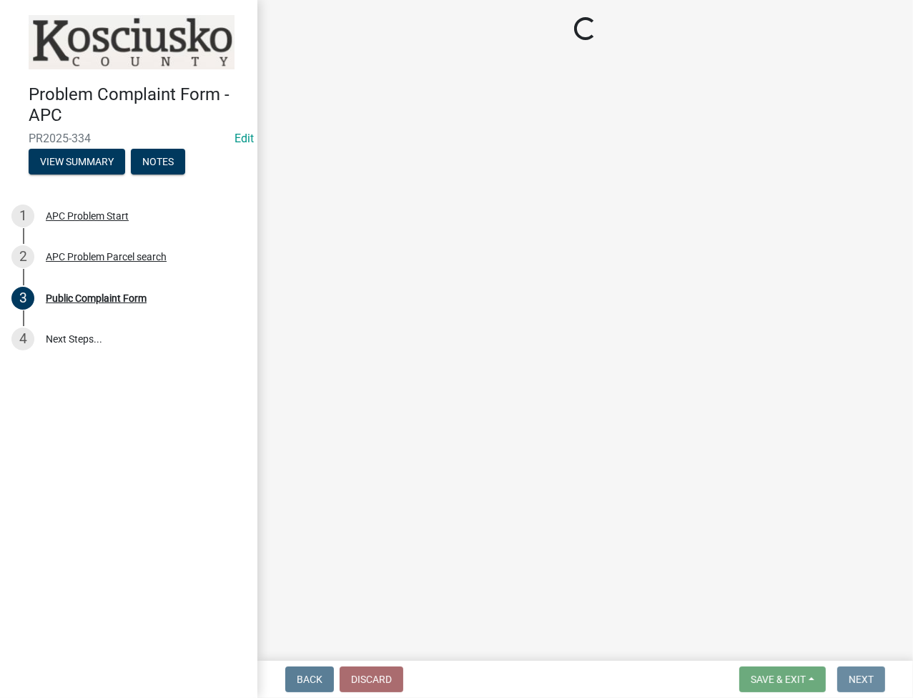
scroll to position [0, 0]
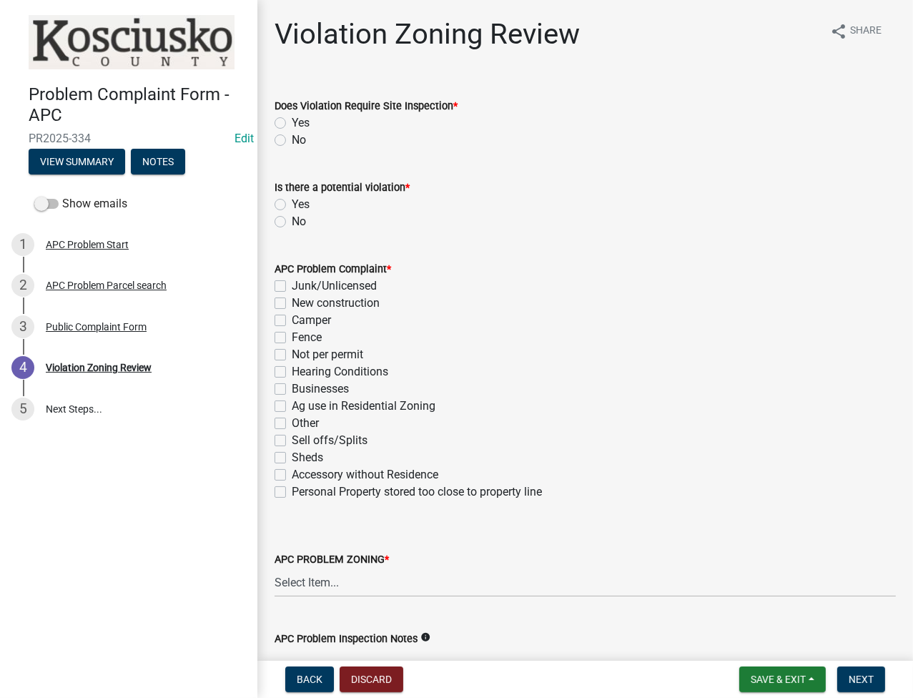
click at [292, 141] on label "No" at bounding box center [299, 140] width 14 height 17
click at [292, 141] on input "No" at bounding box center [296, 136] width 9 height 9
click at [292, 202] on label "Yes" at bounding box center [301, 204] width 18 height 17
click at [292, 202] on input "Yes" at bounding box center [296, 200] width 9 height 9
click at [292, 451] on label "Sheds" at bounding box center [307, 457] width 31 height 17
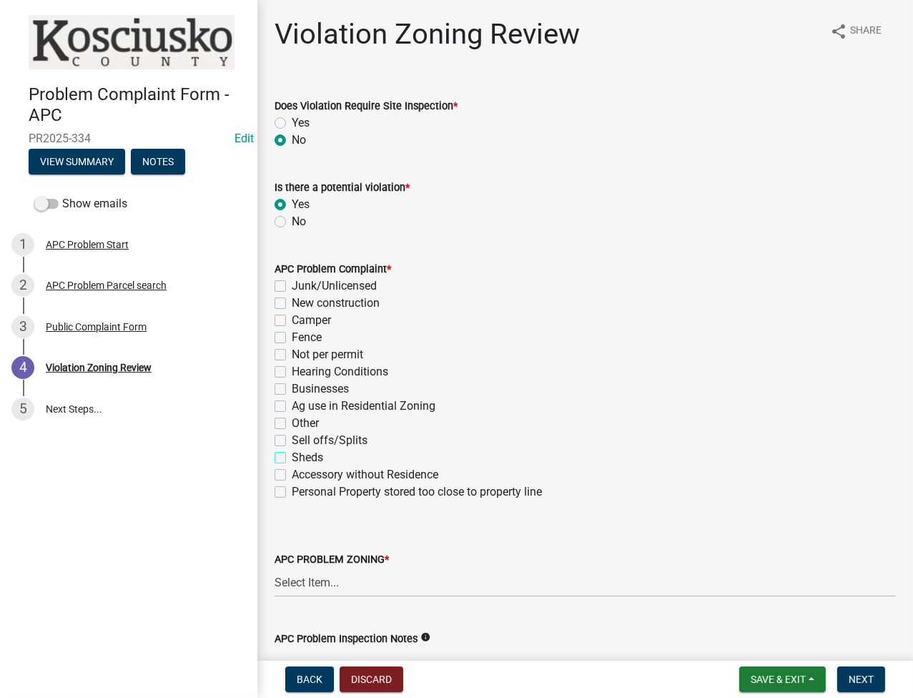
click at [292, 451] on input "Sheds" at bounding box center [296, 453] width 9 height 9
click at [310, 574] on select "Select Item... Agricultural Agricultural 2 Commercial Environmental Industrial …" at bounding box center [584, 581] width 621 height 29
click at [274, 567] on select "Select Item... Agricultural Agricultural 2 Commercial Environmental Industrial …" at bounding box center [584, 581] width 621 height 29
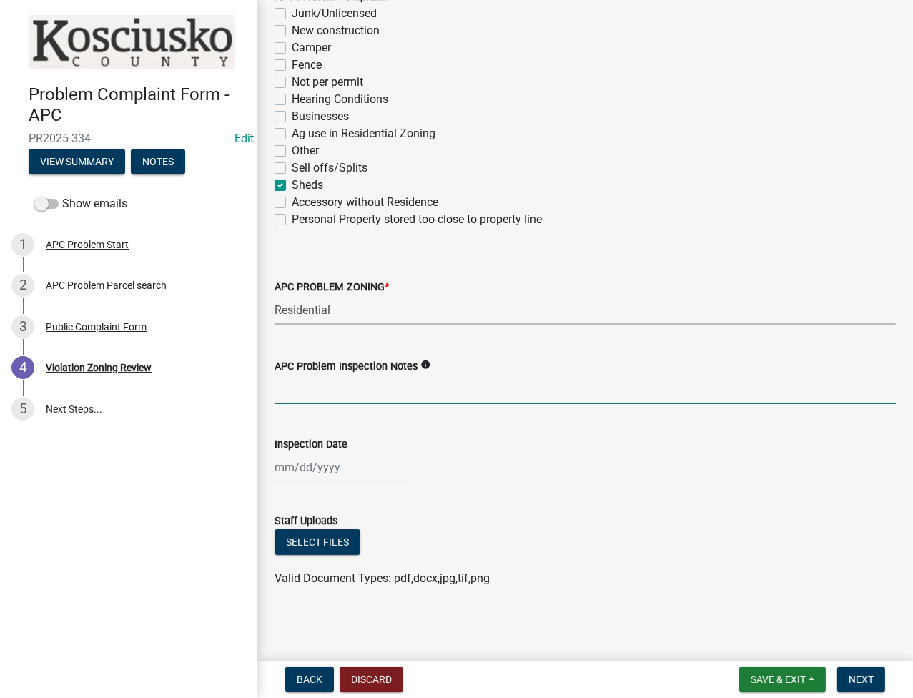
click at [312, 385] on input "APC Problem Inspection Notes" at bounding box center [584, 389] width 621 height 29
click at [297, 460] on div at bounding box center [339, 466] width 131 height 29
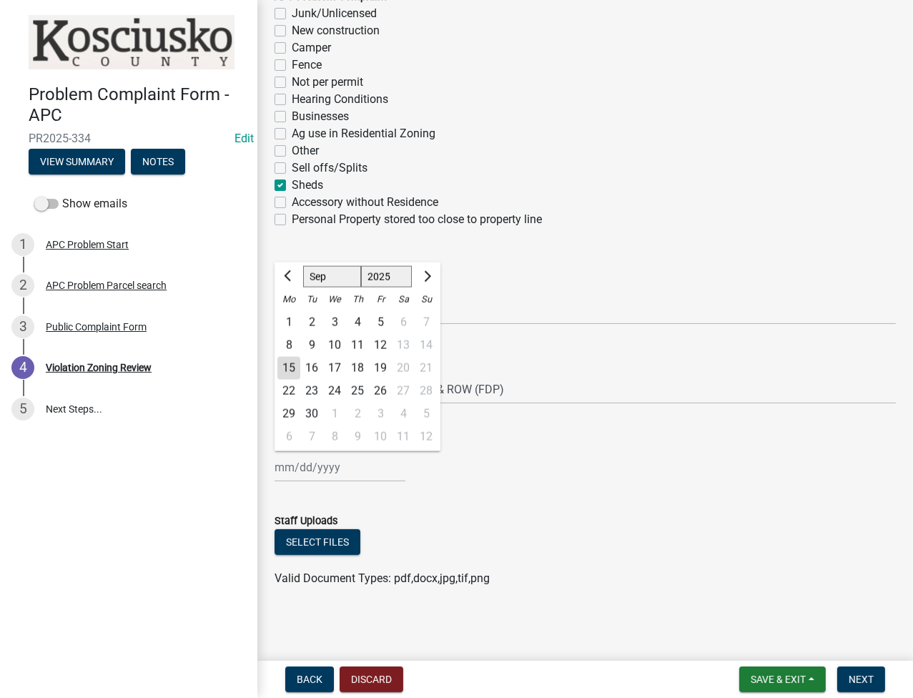
click at [364, 337] on div "11" at bounding box center [357, 345] width 23 height 23
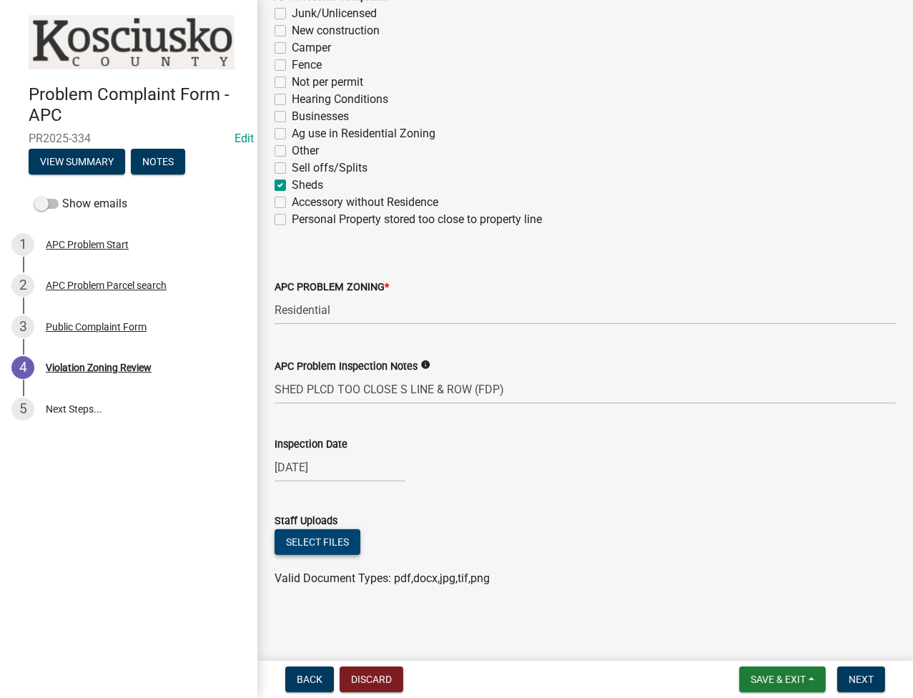
click at [313, 538] on button "Select files" at bounding box center [317, 542] width 86 height 26
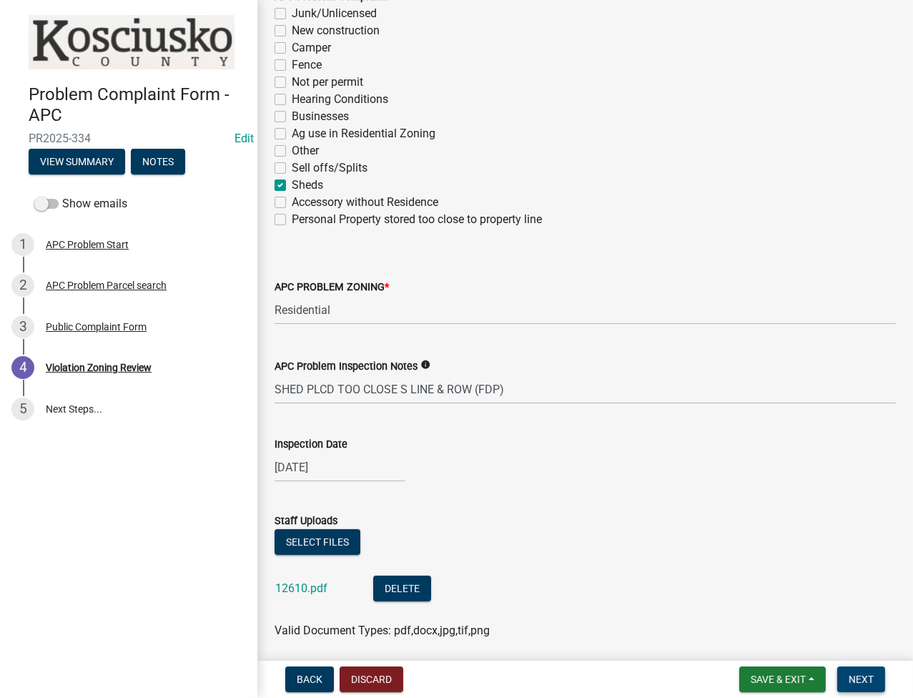
click at [862, 672] on button "Next" at bounding box center [861, 679] width 48 height 26
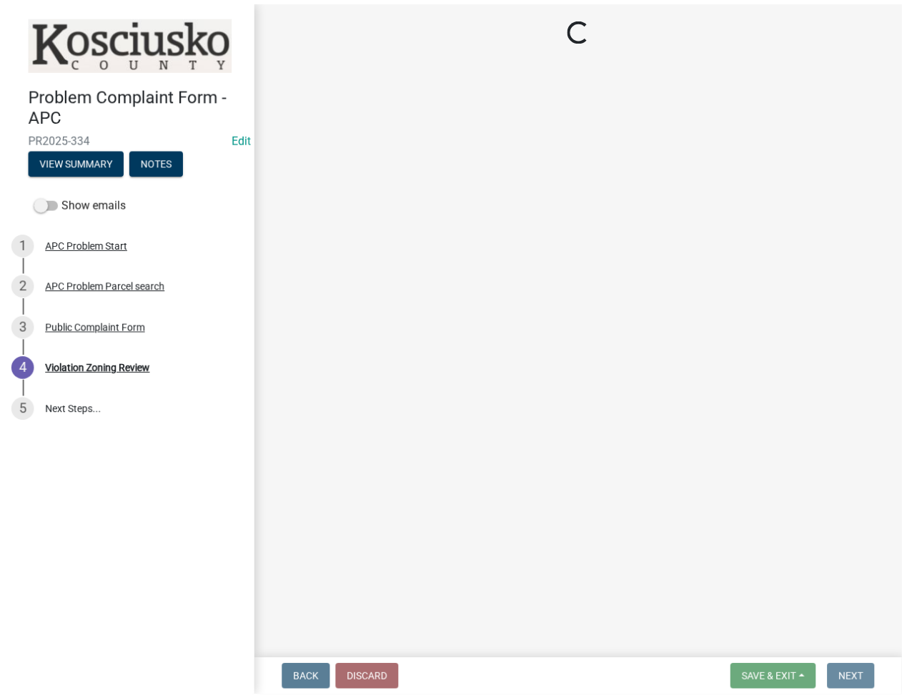
scroll to position [0, 0]
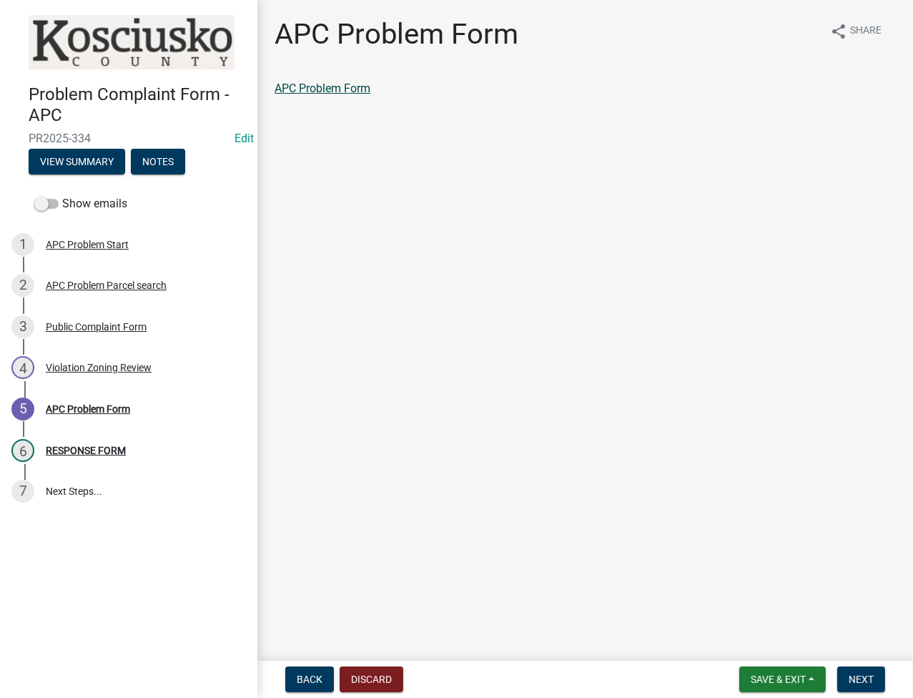
click at [352, 90] on link "APC Problem Form" at bounding box center [322, 88] width 96 height 14
click at [855, 682] on span "Next" at bounding box center [860, 678] width 25 height 11
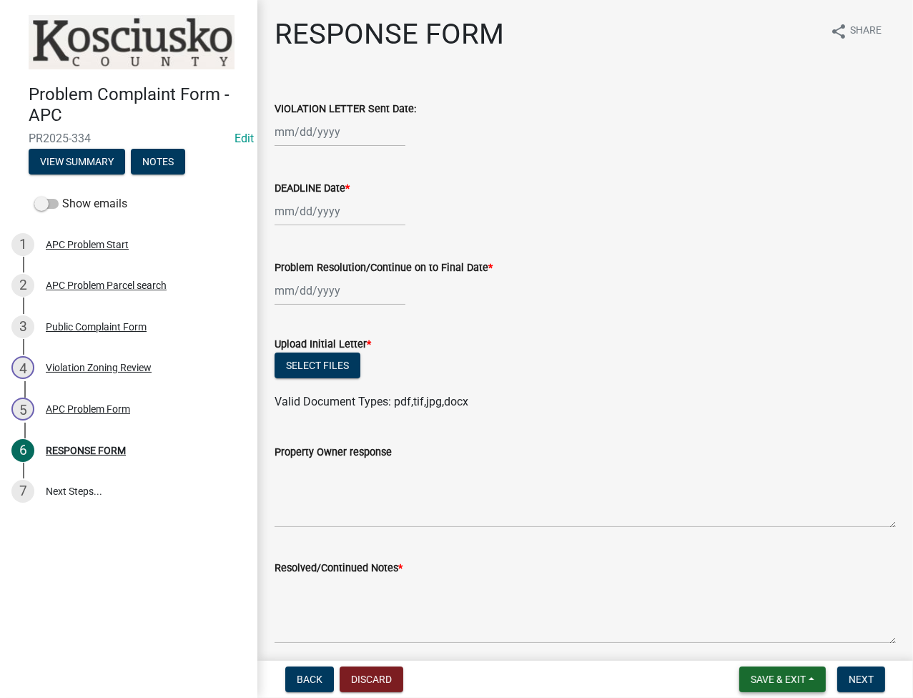
click at [780, 689] on button "Save & Exit" at bounding box center [782, 679] width 86 height 26
click at [773, 643] on button "Save & Exit" at bounding box center [768, 642] width 114 height 34
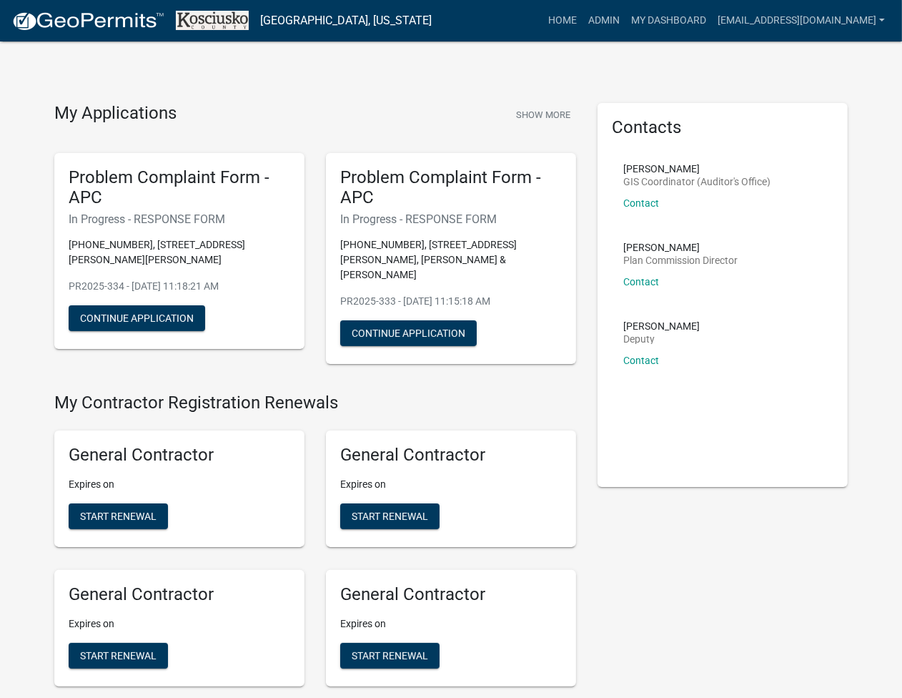
scroll to position [3232, 0]
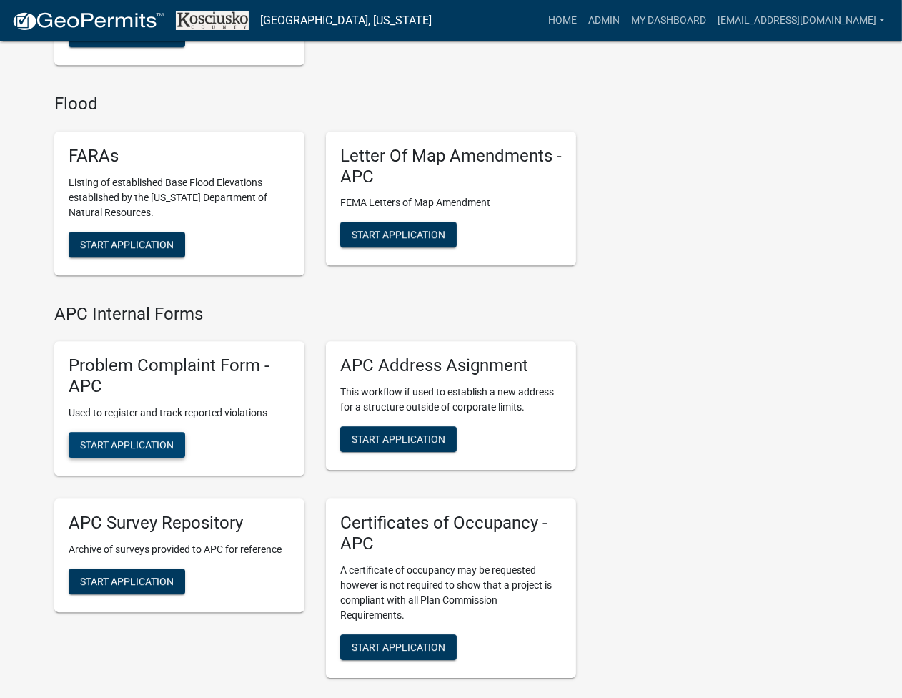
click at [111, 438] on span "Start Application" at bounding box center [127, 443] width 94 height 11
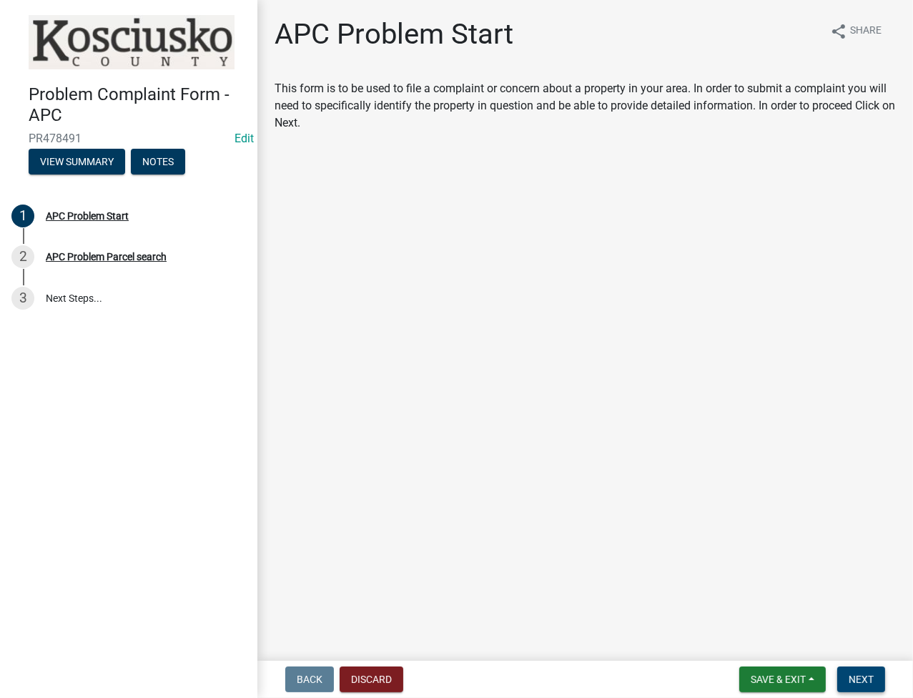
click at [855, 670] on button "Next" at bounding box center [861, 679] width 48 height 26
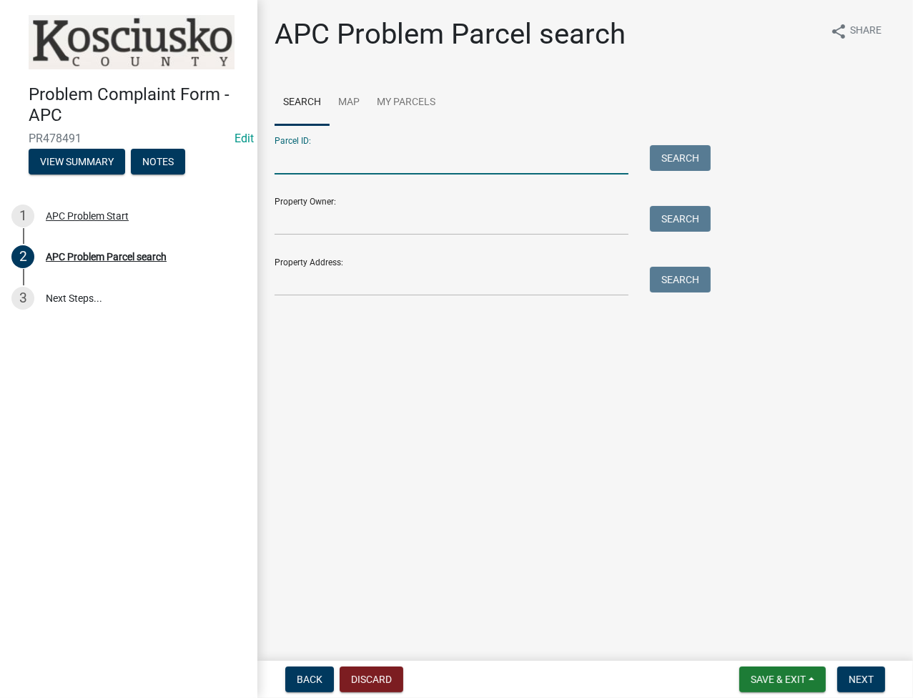
click at [450, 166] on input "Parcel ID:" at bounding box center [451, 159] width 354 height 29
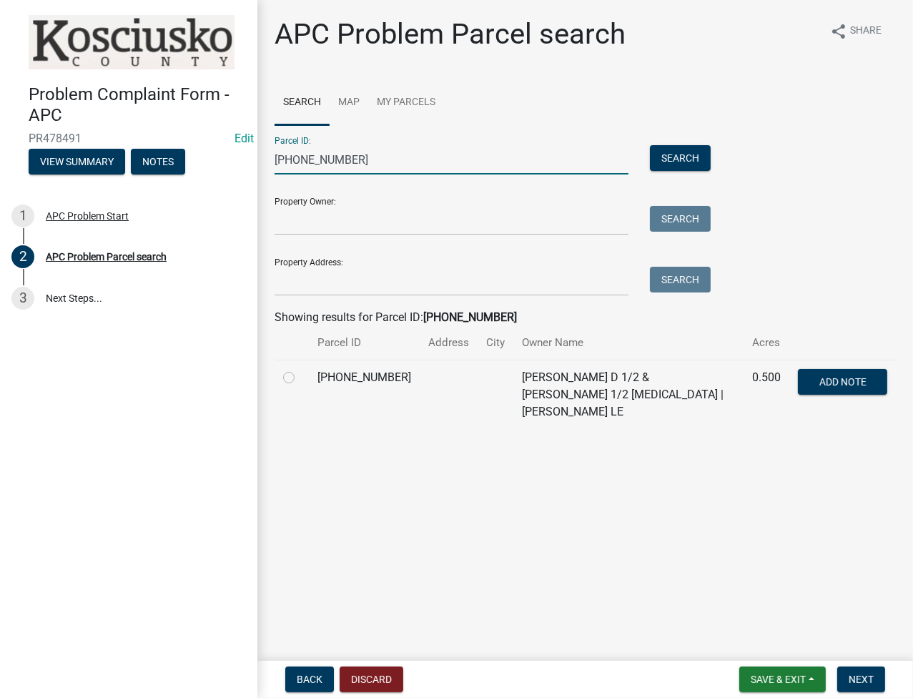
click at [300, 369] on label at bounding box center [300, 369] width 0 height 0
click at [300, 378] on input "radio" at bounding box center [304, 373] width 9 height 9
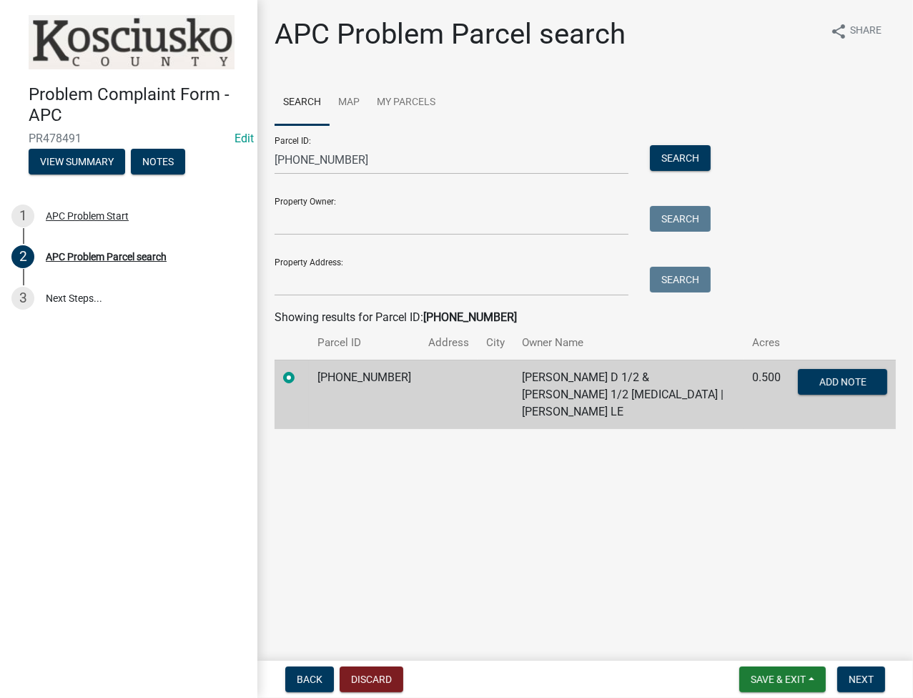
click at [867, 665] on nav "Back Discard Save & Exit Save Save & Exit Next" at bounding box center [584, 678] width 655 height 37
click at [868, 673] on span "Next" at bounding box center [860, 678] width 25 height 11
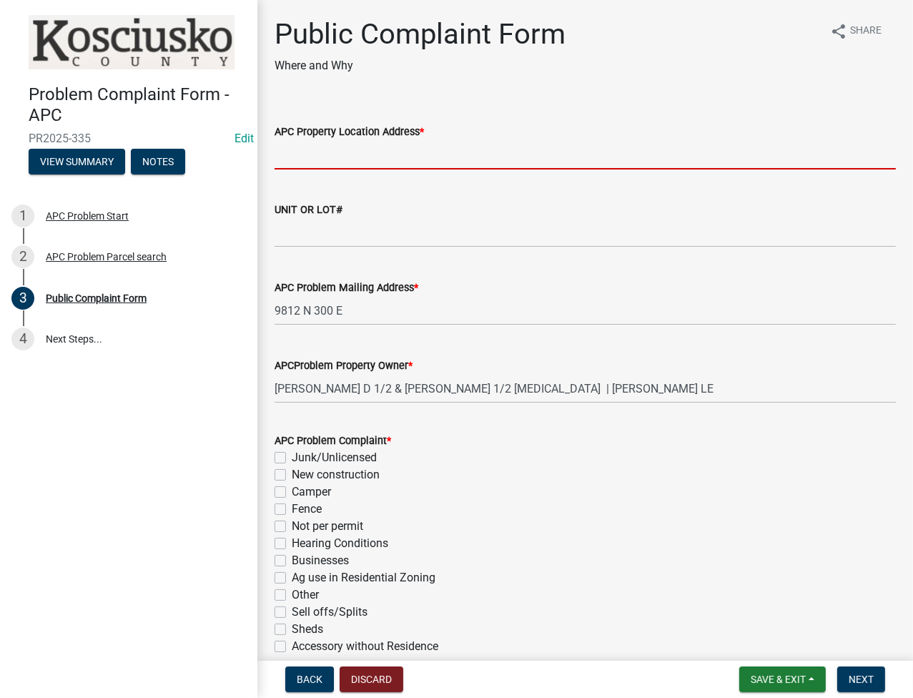
click at [322, 154] on input "APC Property Location Address *" at bounding box center [584, 154] width 621 height 29
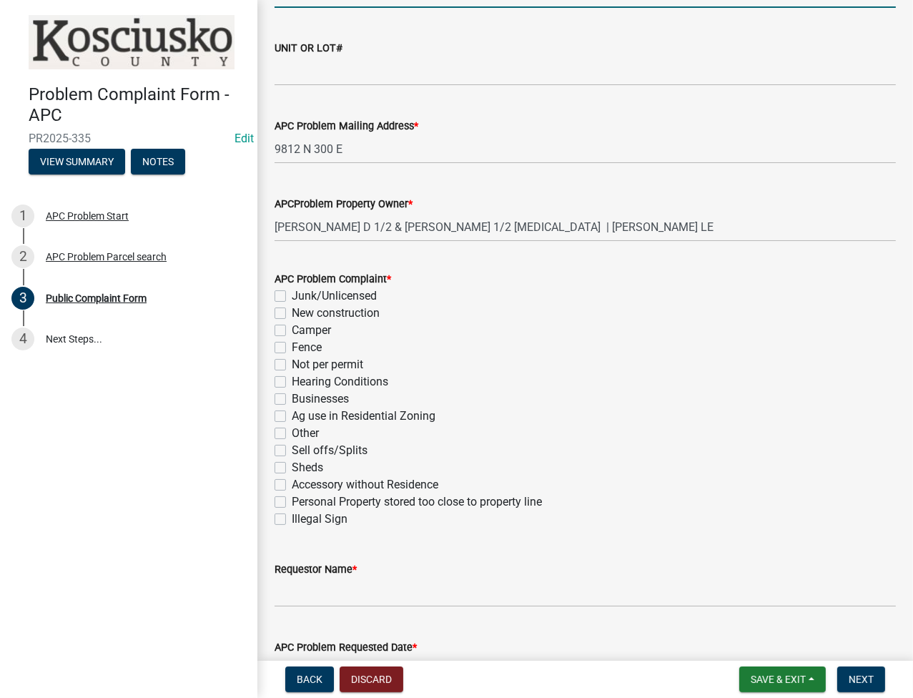
scroll to position [190, 0]
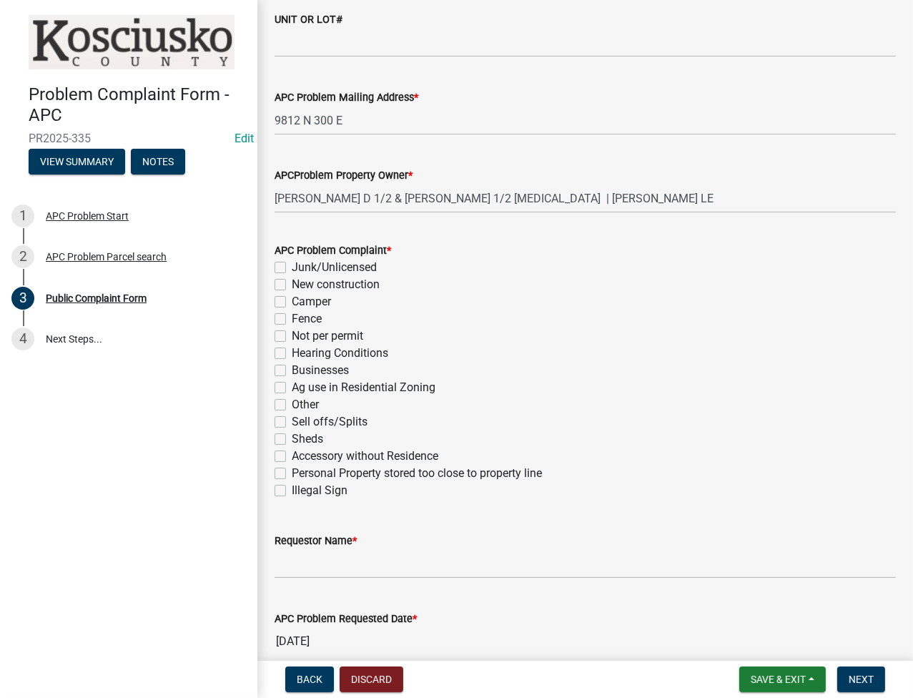
click at [292, 454] on label "Accessory without Residence" at bounding box center [365, 455] width 147 height 17
click at [292, 454] on input "Accessory without Residence" at bounding box center [296, 451] width 9 height 9
click at [337, 574] on input "Requestor Name *" at bounding box center [584, 563] width 621 height 29
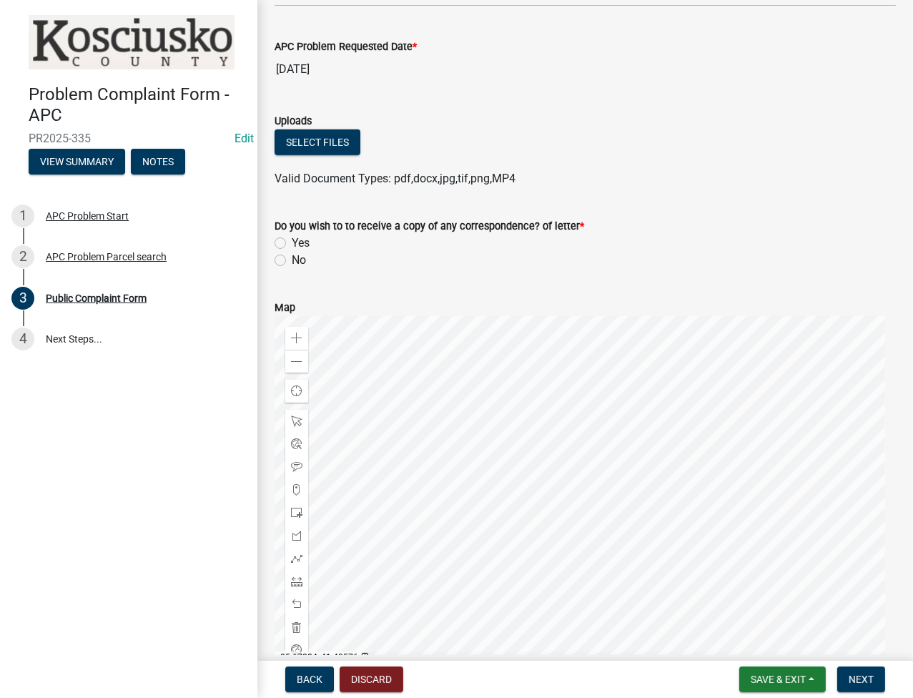
click at [292, 257] on label "No" at bounding box center [299, 260] width 14 height 17
click at [292, 257] on input "No" at bounding box center [296, 256] width 9 height 9
click at [862, 672] on button "Next" at bounding box center [861, 679] width 48 height 26
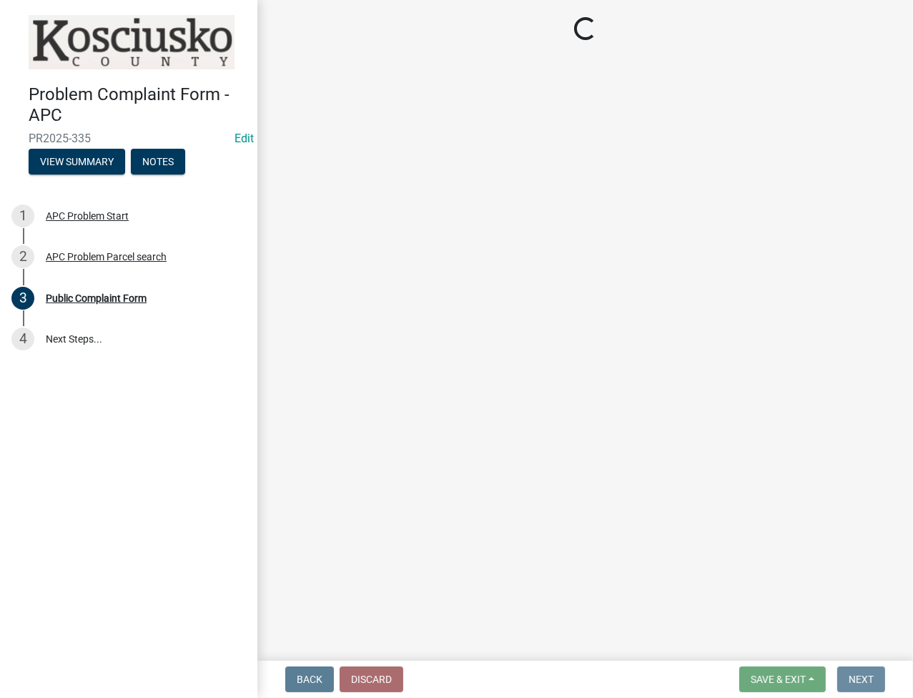
scroll to position [0, 0]
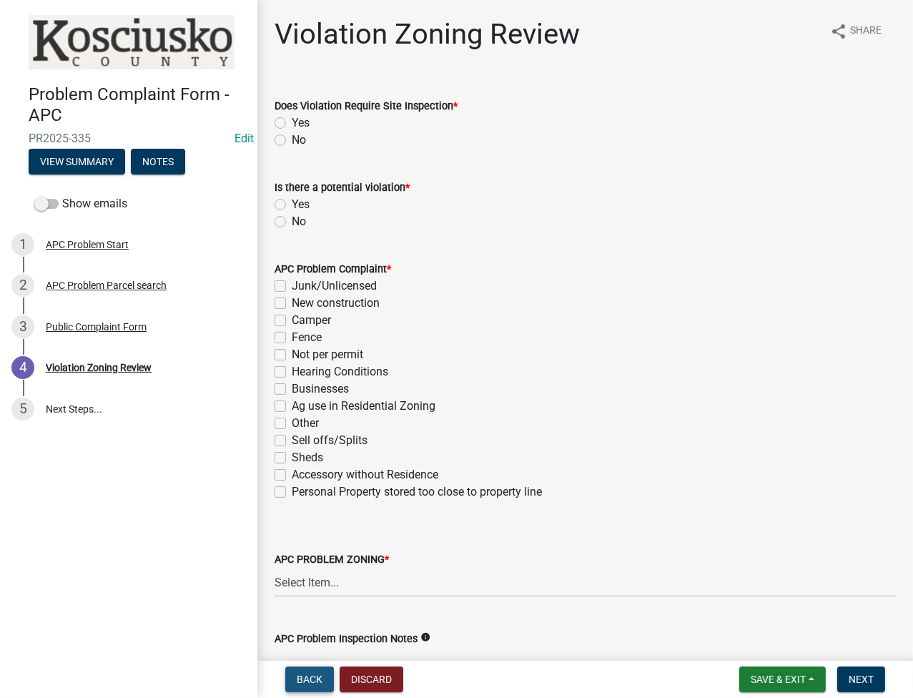
click at [301, 674] on span "Back" at bounding box center [310, 678] width 26 height 11
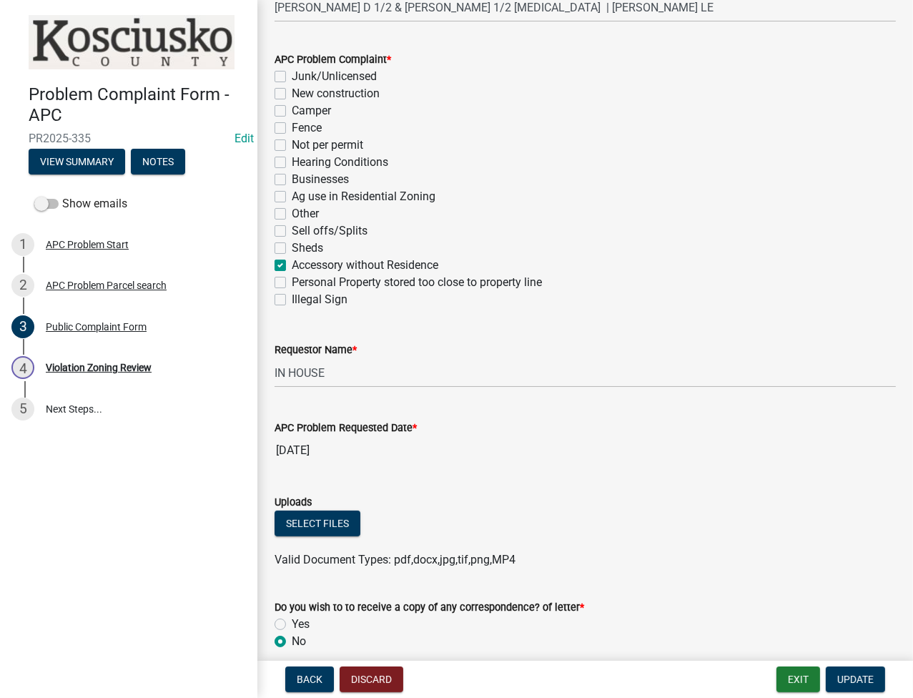
scroll to position [848, 0]
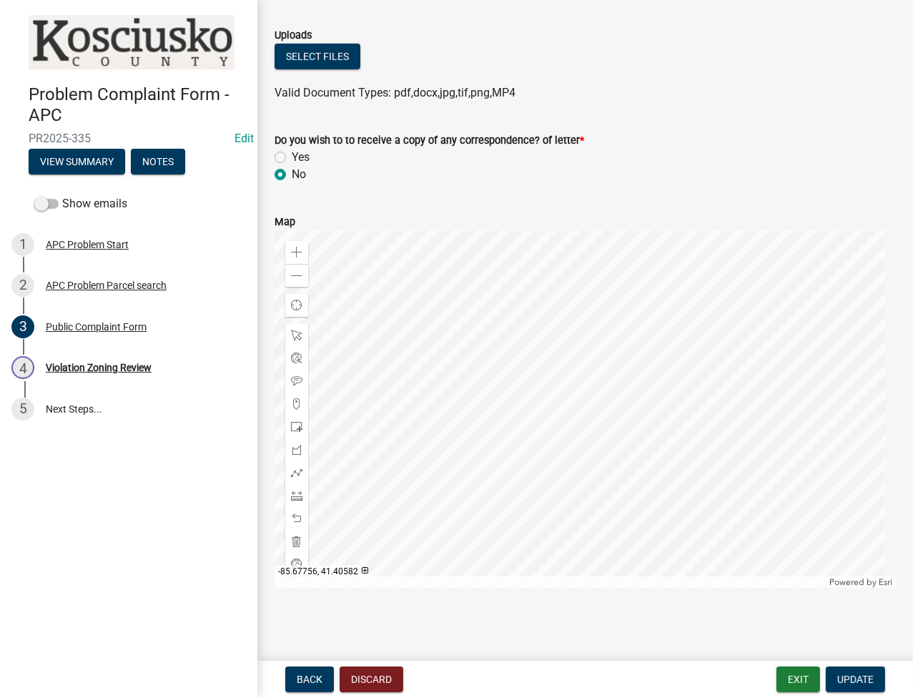
click at [111, 356] on div "4 Violation Zoning Review" at bounding box center [122, 367] width 223 height 23
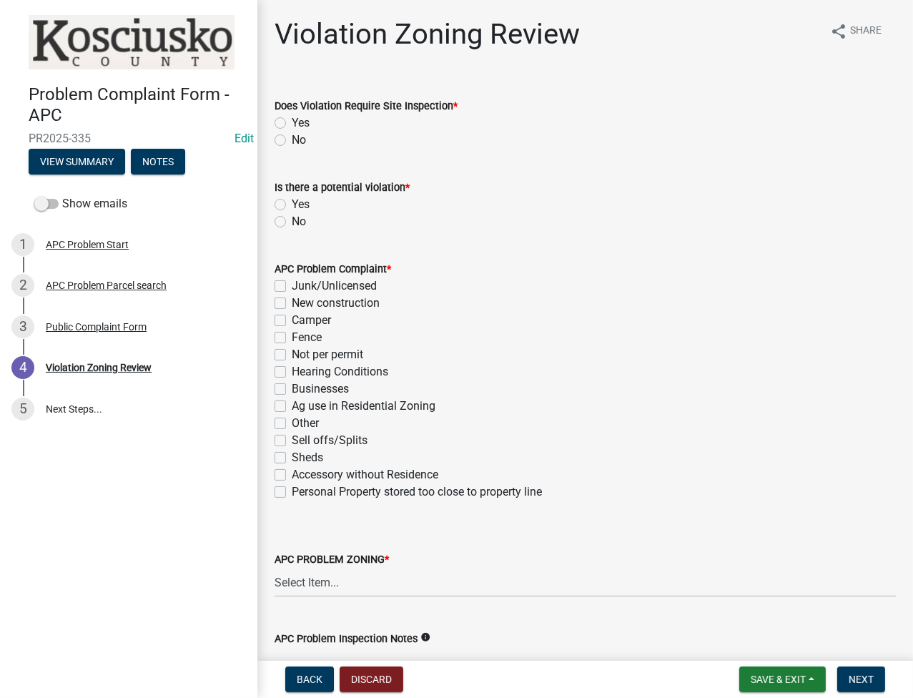
click at [292, 138] on label "No" at bounding box center [299, 140] width 14 height 17
click at [292, 138] on input "No" at bounding box center [296, 136] width 9 height 9
click at [292, 207] on label "Yes" at bounding box center [301, 204] width 18 height 17
click at [292, 205] on input "Yes" at bounding box center [296, 200] width 9 height 9
click at [292, 470] on label "Accessory without Residence" at bounding box center [365, 474] width 147 height 17
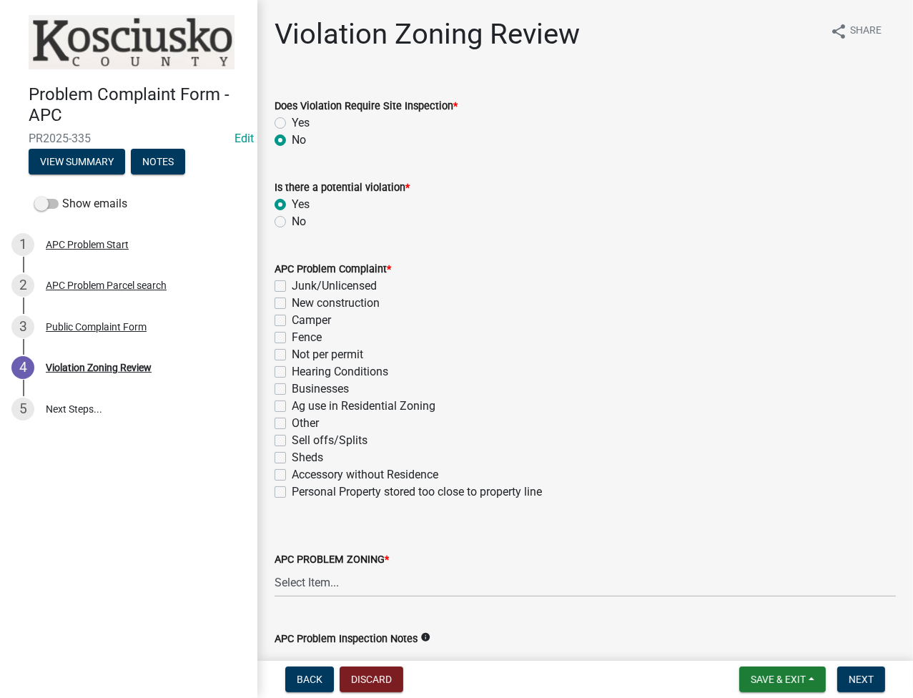
click at [292, 470] on input "Accessory without Residence" at bounding box center [296, 470] width 9 height 9
click at [297, 580] on select "Select Item... Agricultural Agricultural 2 Commercial Environmental Industrial …" at bounding box center [584, 581] width 621 height 29
click at [274, 567] on select "Select Item... Agricultural Agricultural 2 Commercial Environmental Industrial …" at bounding box center [584, 581] width 621 height 29
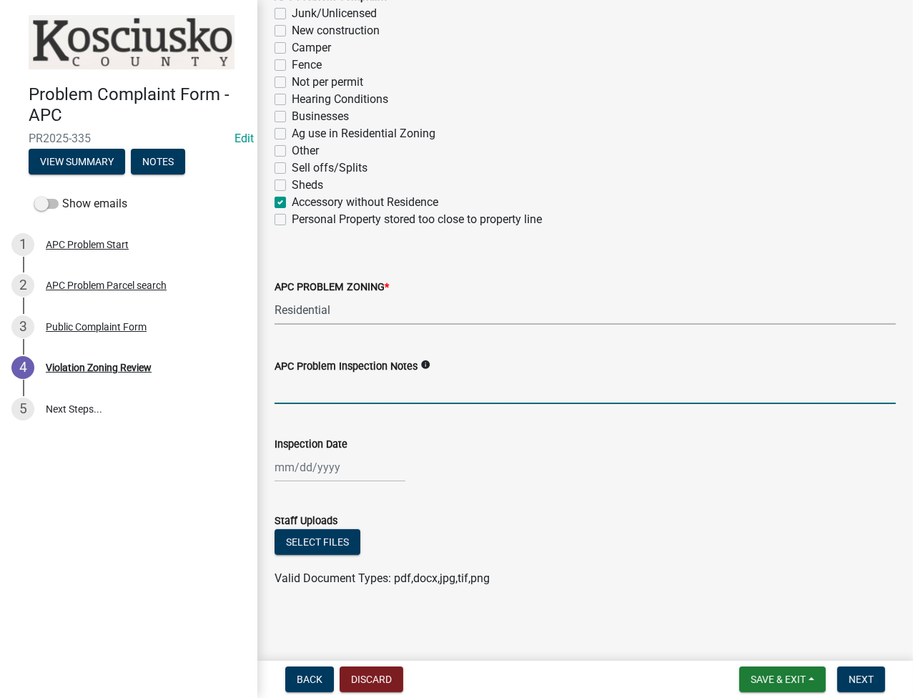
click at [359, 388] on input "APC Problem Inspection Notes" at bounding box center [584, 389] width 621 height 29
click at [319, 465] on div at bounding box center [339, 466] width 131 height 29
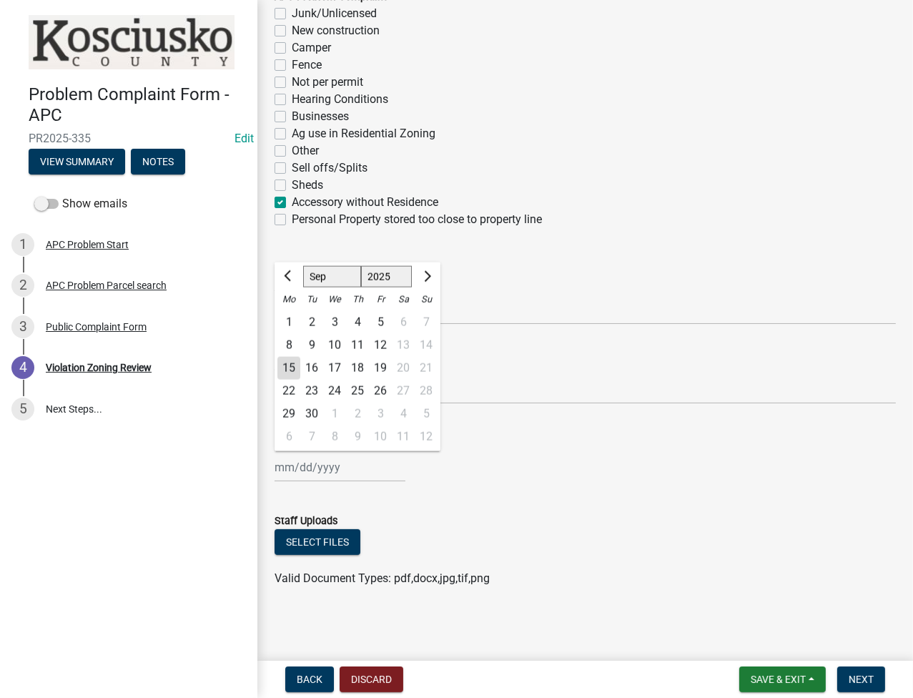
click at [314, 342] on div "9" at bounding box center [311, 345] width 23 height 23
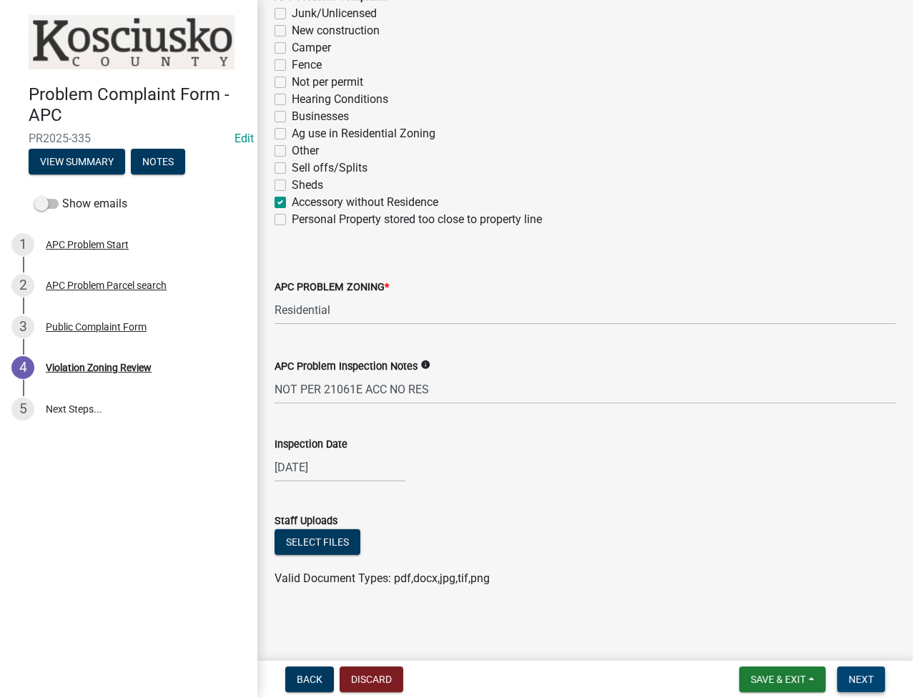
click at [857, 680] on span "Next" at bounding box center [860, 678] width 25 height 11
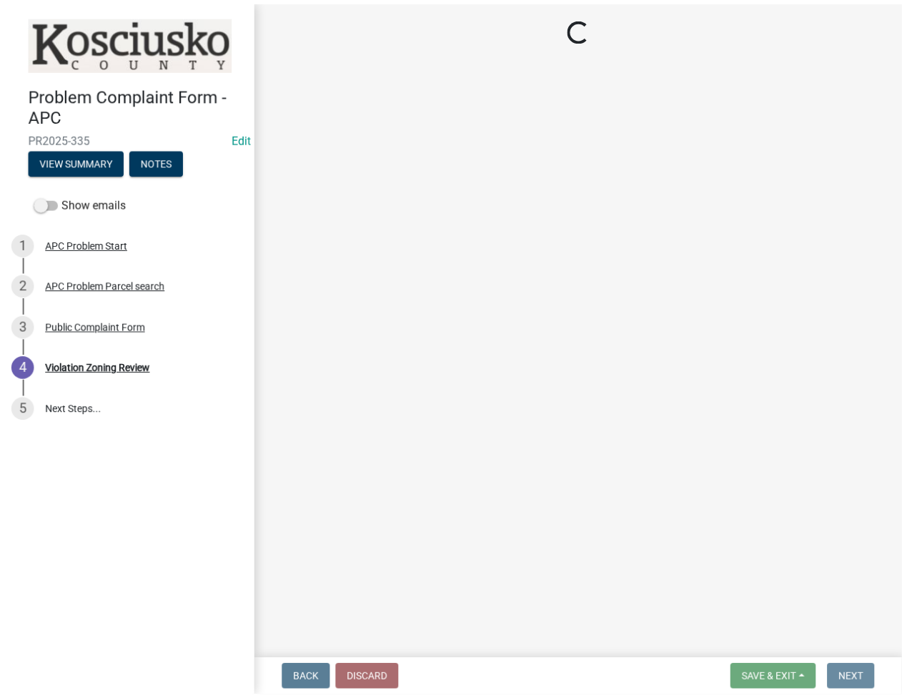
scroll to position [0, 0]
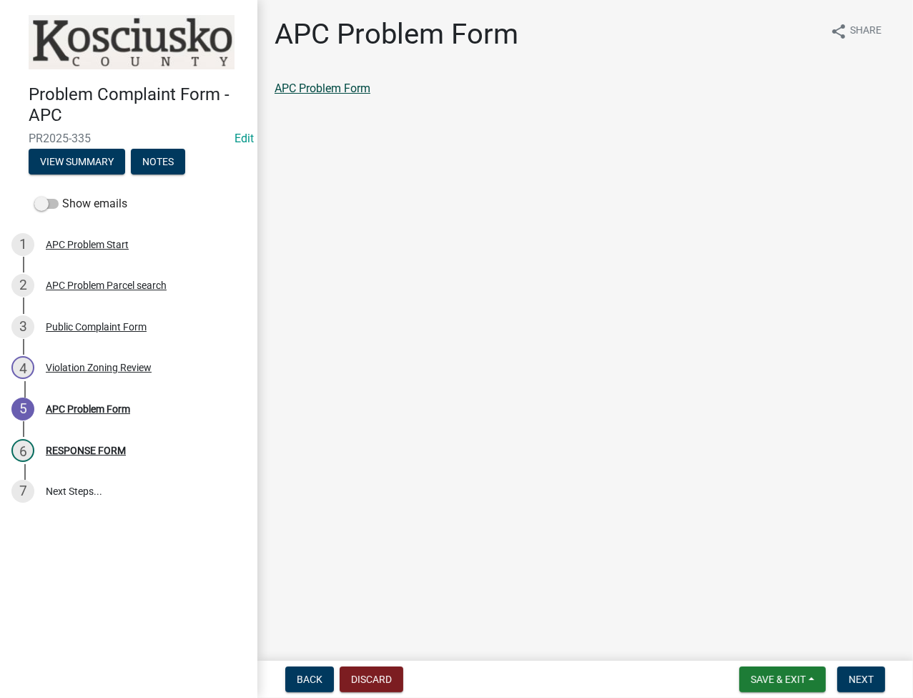
click at [364, 85] on link "APC Problem Form" at bounding box center [322, 88] width 96 height 14
click at [321, 89] on link "APC Problem Form" at bounding box center [322, 88] width 96 height 14
click at [855, 686] on button "Next" at bounding box center [861, 679] width 48 height 26
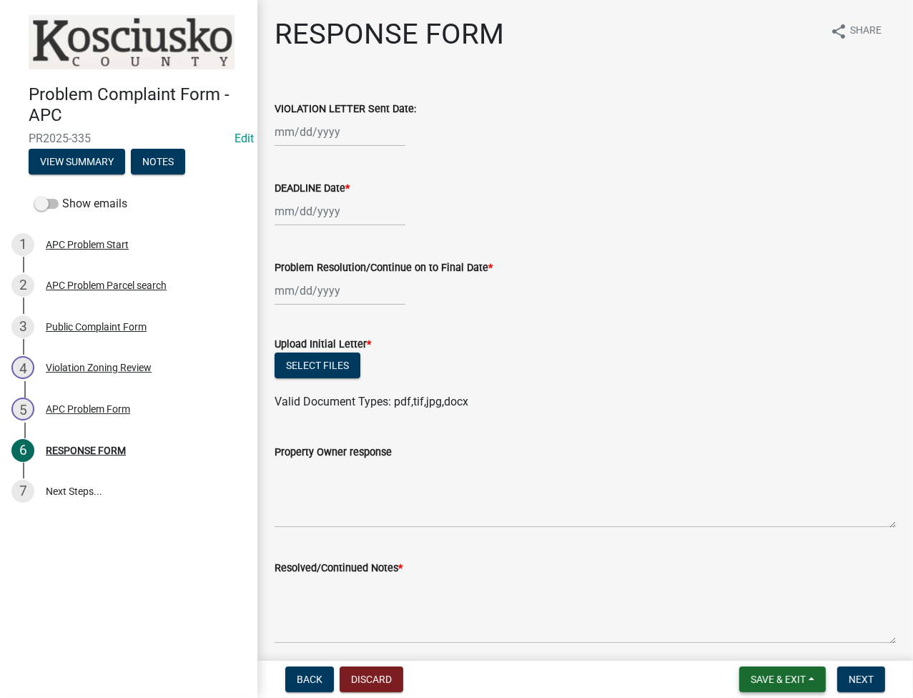
click at [771, 671] on button "Save & Exit" at bounding box center [782, 679] width 86 height 26
click at [749, 634] on button "Save & Exit" at bounding box center [768, 642] width 114 height 34
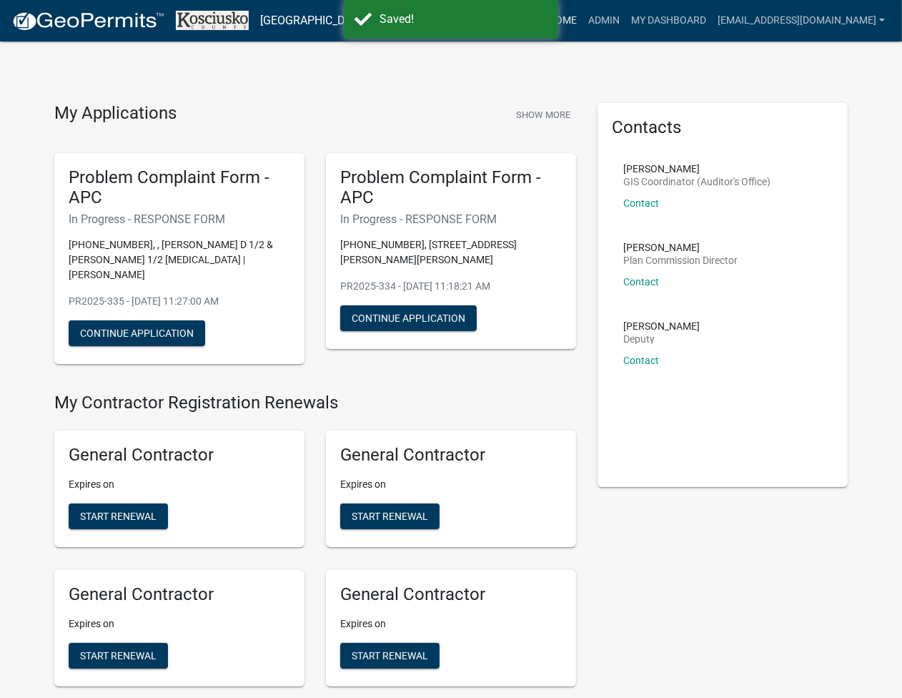
click at [582, 16] on link "Home" at bounding box center [562, 20] width 40 height 27
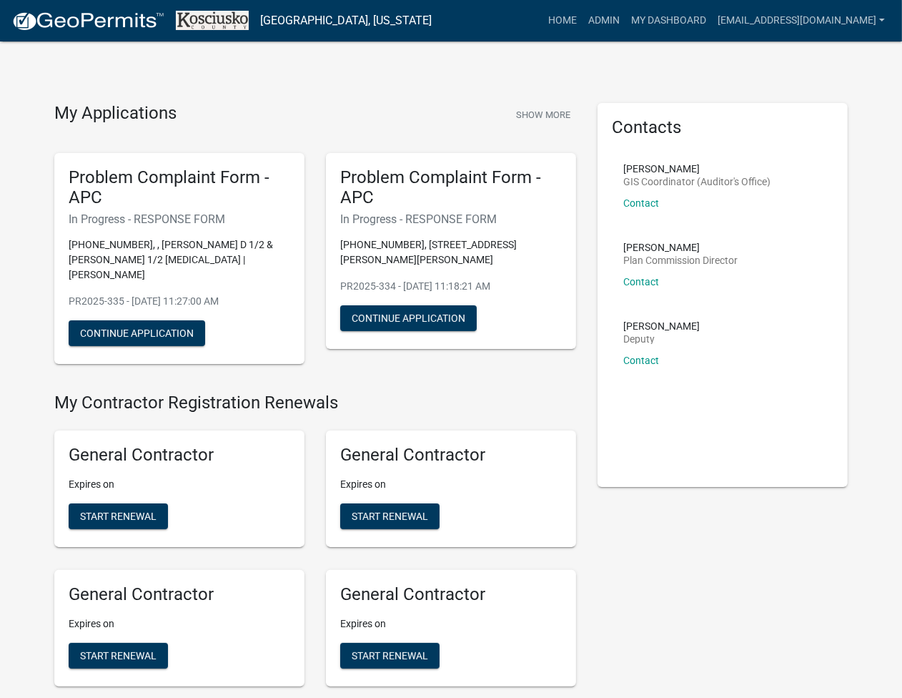
scroll to position [3232, 0]
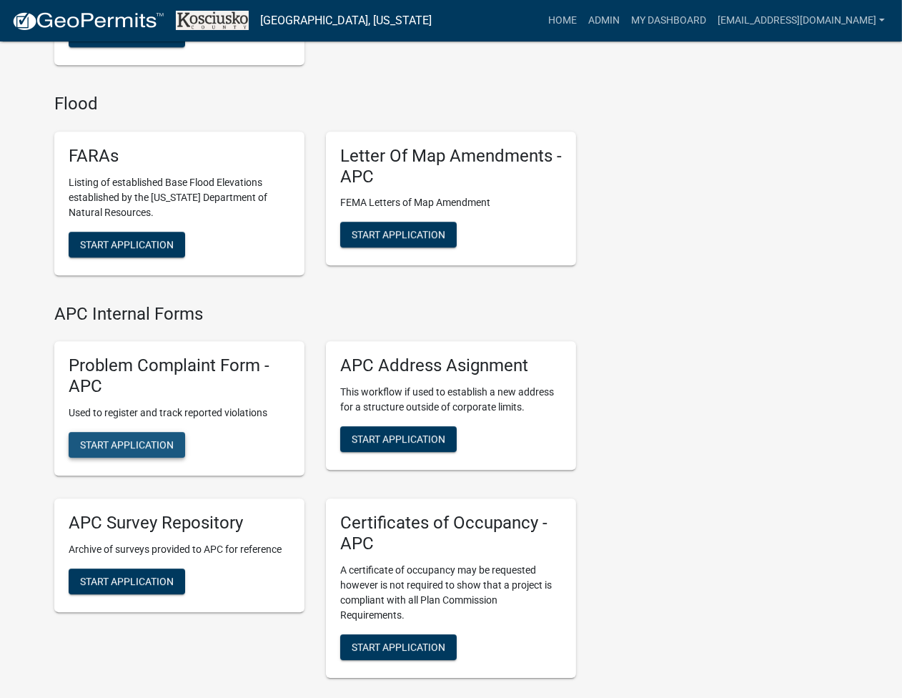
click at [124, 437] on button "Start Application" at bounding box center [127, 445] width 116 height 26
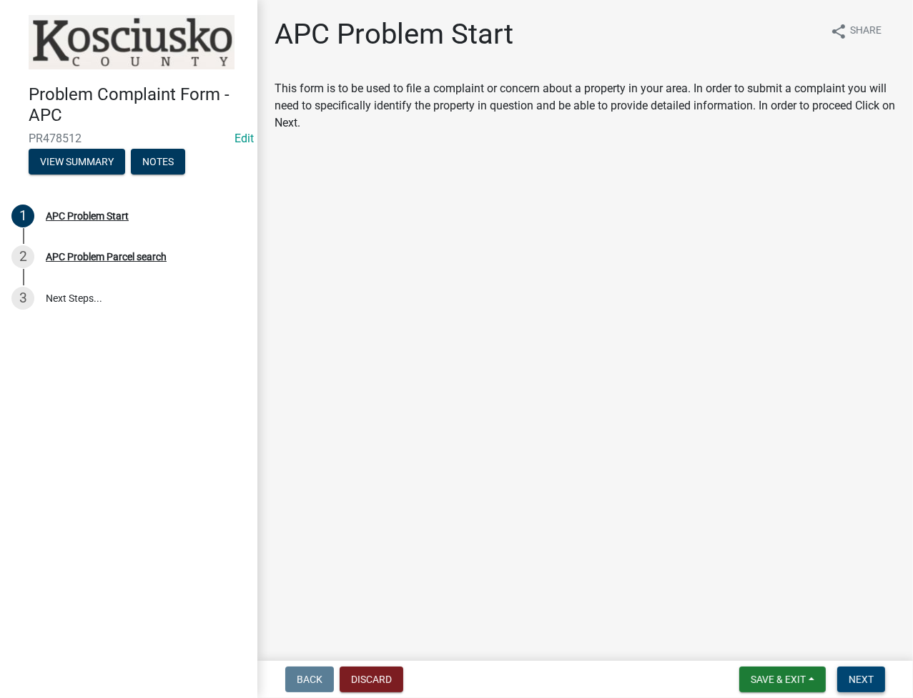
click at [870, 680] on span "Next" at bounding box center [860, 678] width 25 height 11
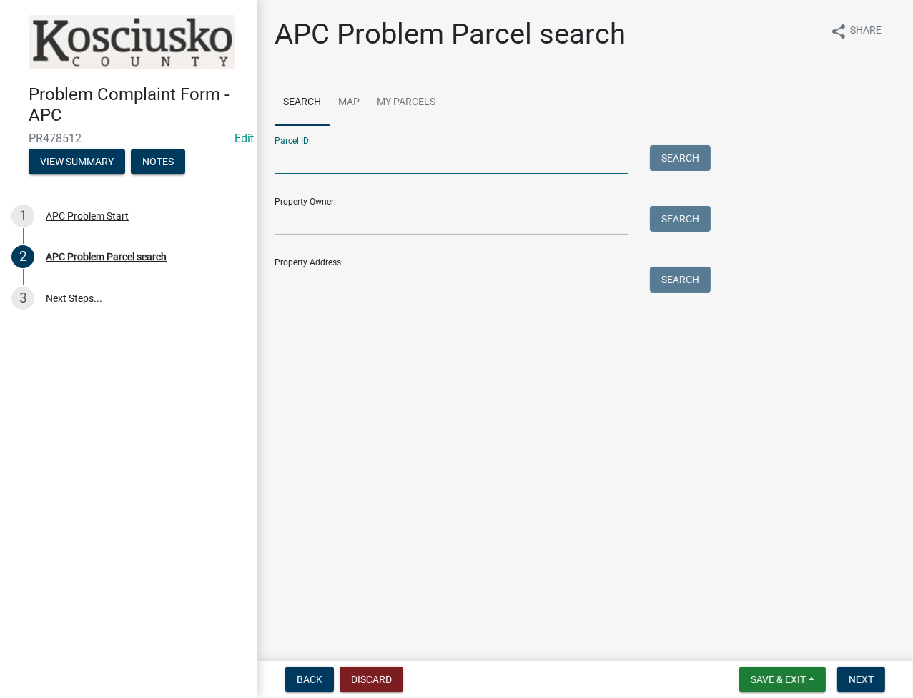
click at [405, 164] on input "Parcel ID:" at bounding box center [451, 159] width 354 height 29
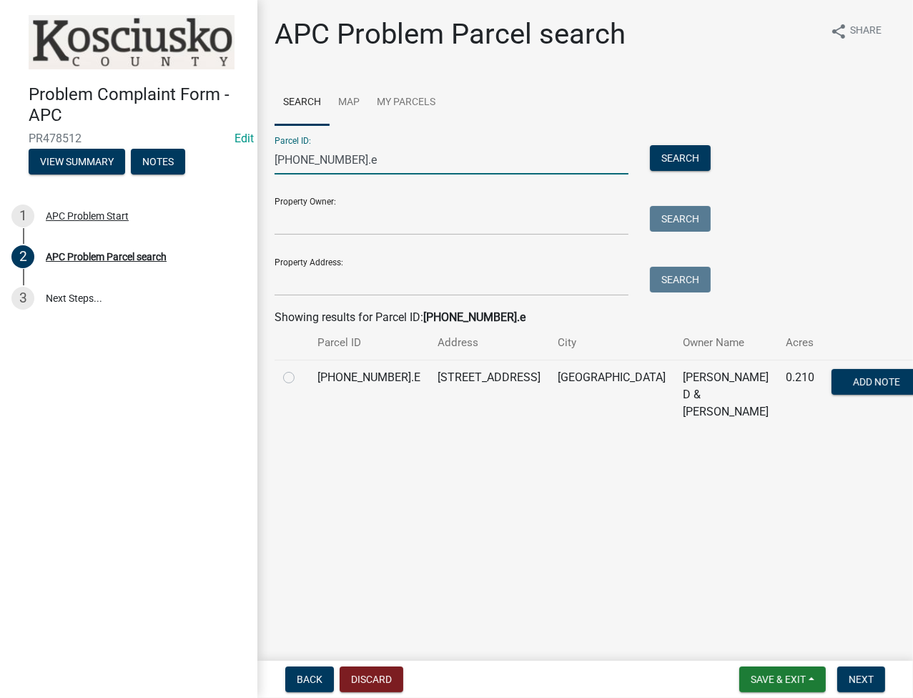
click at [300, 369] on label at bounding box center [300, 369] width 0 height 0
click at [300, 378] on input "radio" at bounding box center [304, 373] width 9 height 9
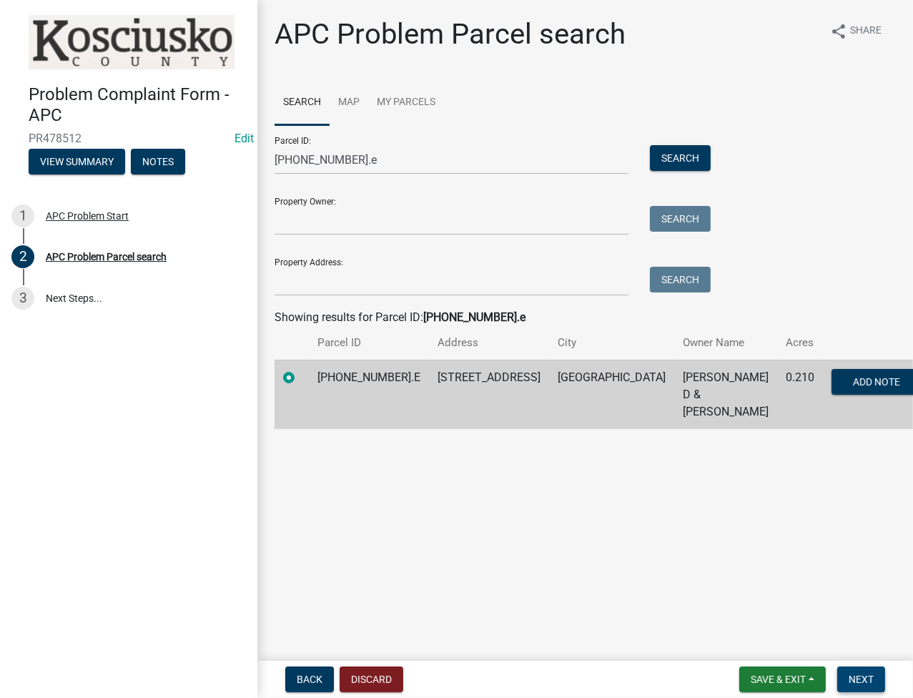
click at [867, 673] on span "Next" at bounding box center [860, 678] width 25 height 11
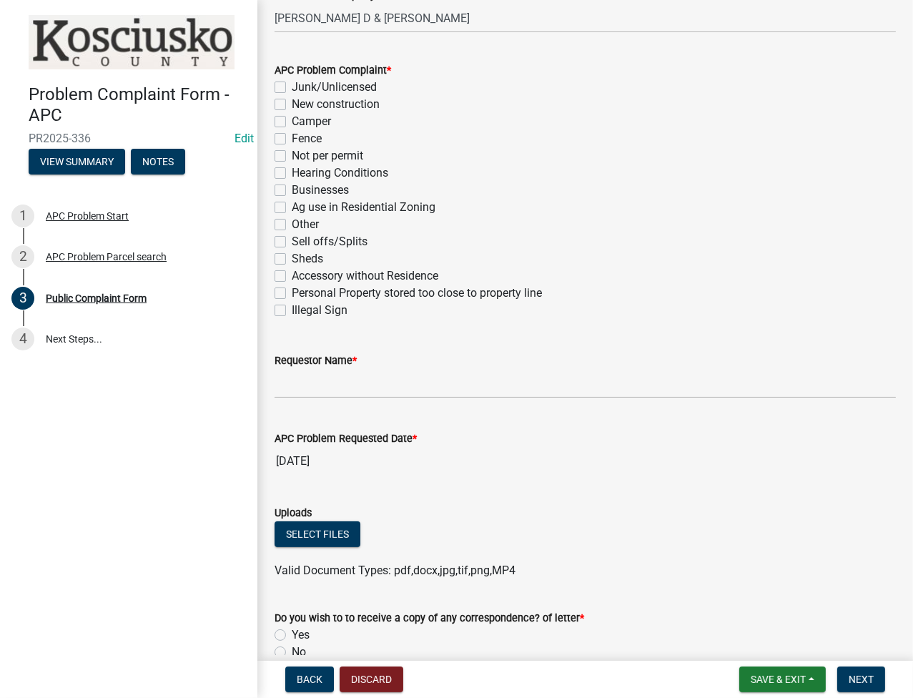
scroll to position [381, 0]
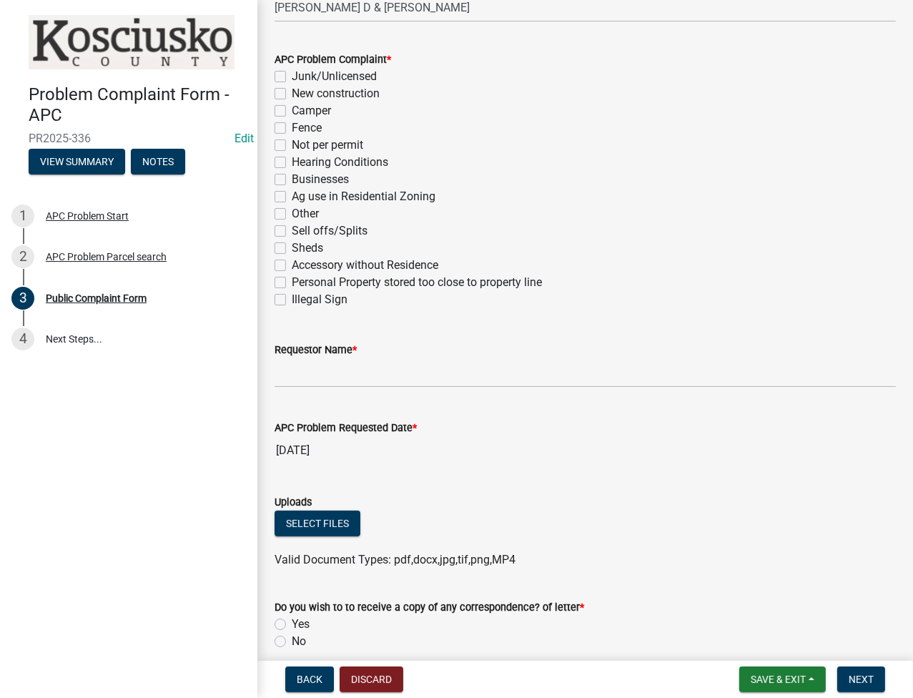
click at [292, 89] on label "New construction" at bounding box center [336, 93] width 88 height 17
click at [292, 89] on input "New construction" at bounding box center [296, 89] width 9 height 9
click at [310, 375] on input "Requestor Name *" at bounding box center [584, 372] width 621 height 29
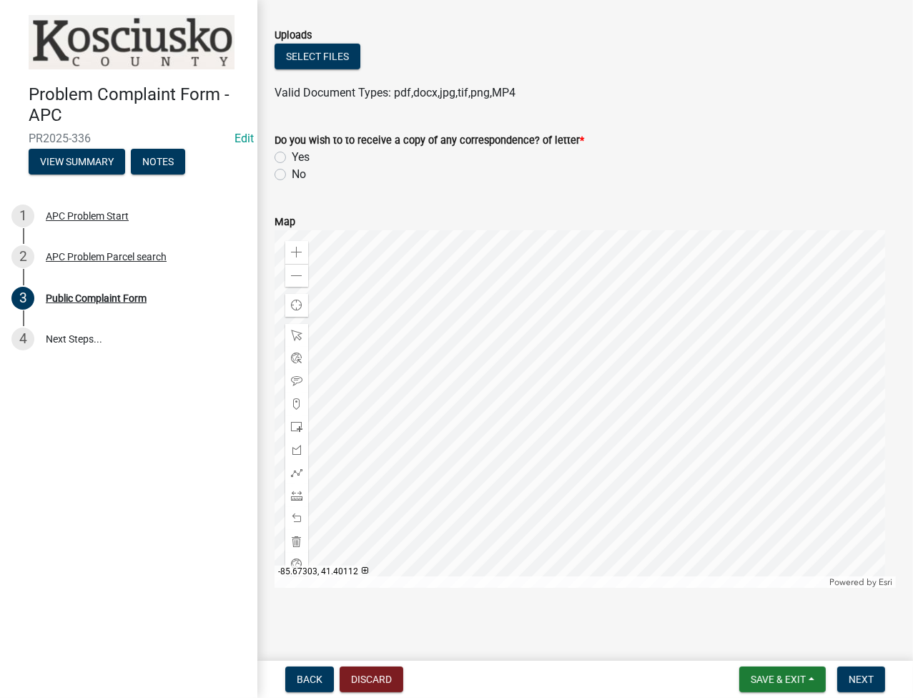
click at [292, 170] on label "No" at bounding box center [299, 174] width 14 height 17
click at [292, 170] on input "No" at bounding box center [296, 170] width 9 height 9
click at [873, 681] on span "Next" at bounding box center [860, 678] width 25 height 11
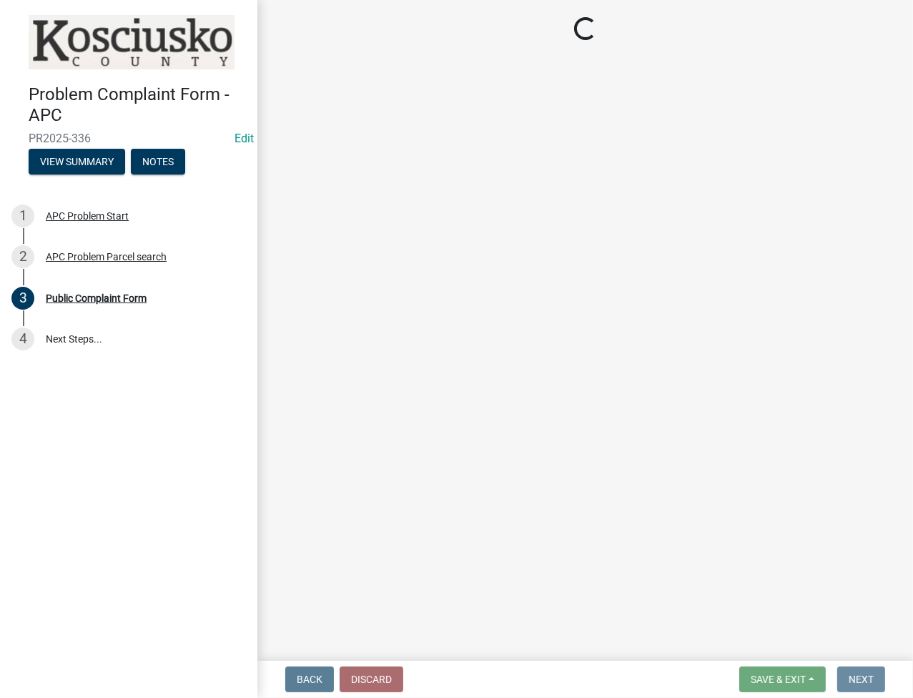
scroll to position [0, 0]
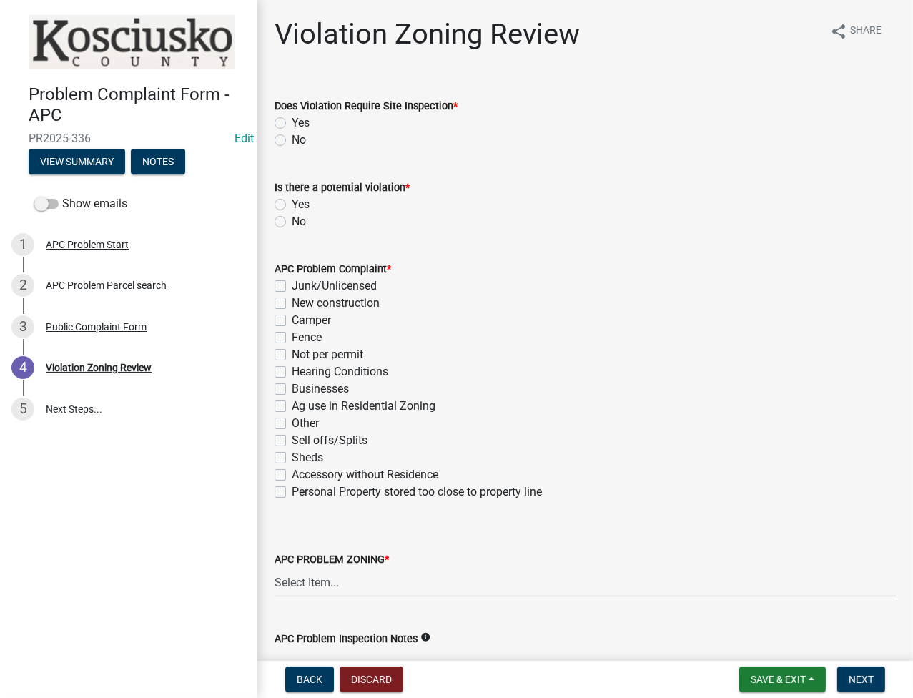
click at [292, 138] on label "No" at bounding box center [299, 140] width 14 height 17
click at [292, 138] on input "No" at bounding box center [296, 136] width 9 height 9
click at [292, 204] on label "Yes" at bounding box center [301, 204] width 18 height 17
click at [292, 204] on input "Yes" at bounding box center [296, 200] width 9 height 9
click at [292, 302] on label "New construction" at bounding box center [336, 302] width 88 height 17
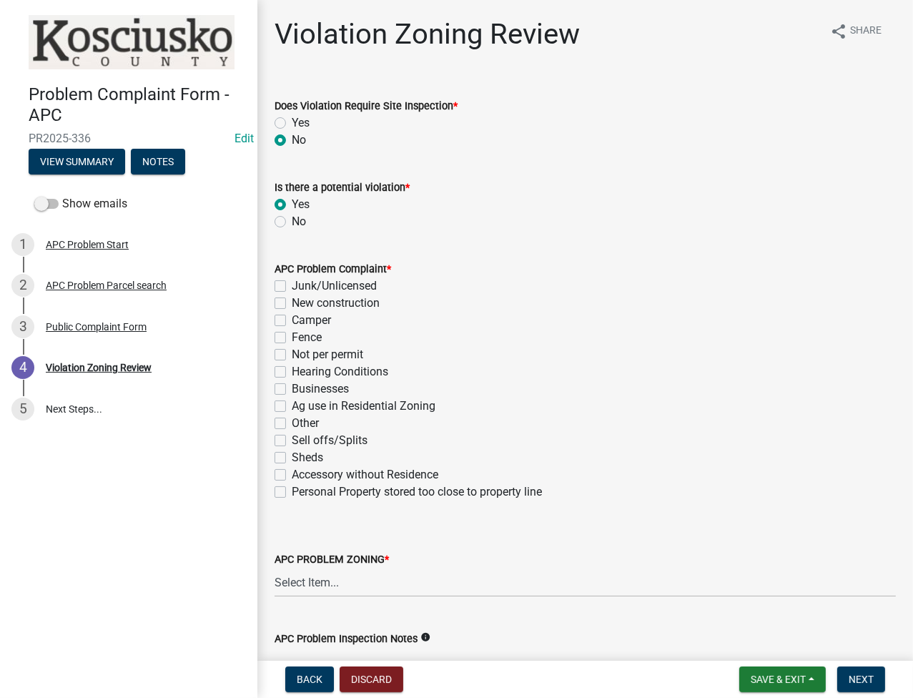
click at [292, 302] on input "New construction" at bounding box center [296, 298] width 9 height 9
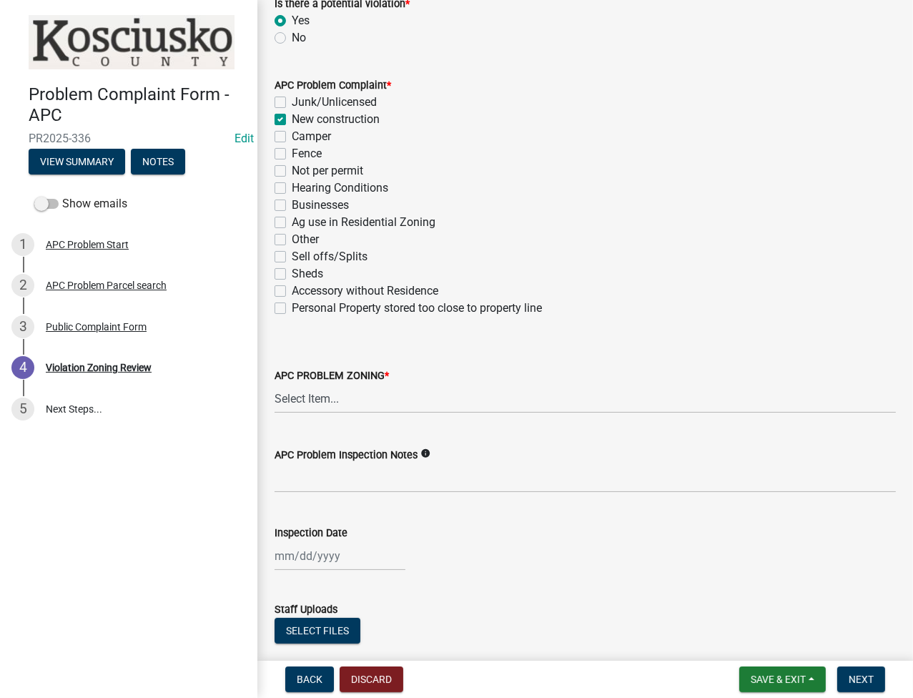
scroll to position [190, 0]
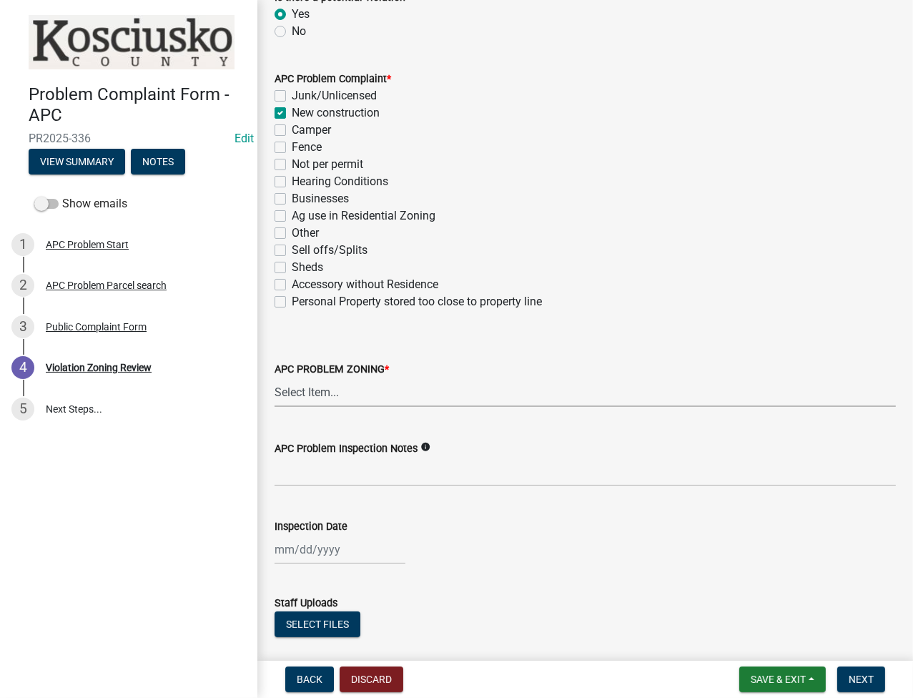
click at [314, 379] on select "Select Item... Agricultural Agricultural 2 Commercial Environmental Industrial …" at bounding box center [584, 391] width 621 height 29
click at [274, 377] on select "Select Item... Agricultural Agricultural 2 Commercial Environmental Industrial …" at bounding box center [584, 391] width 621 height 29
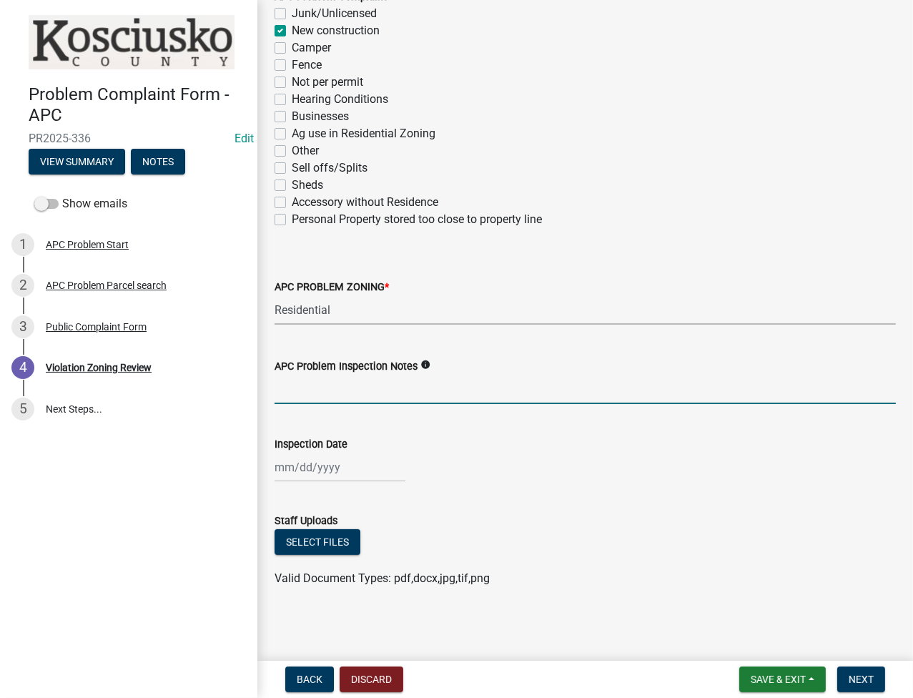
click at [353, 385] on input "APC Problem Inspection Notes" at bounding box center [584, 389] width 621 height 29
click at [284, 464] on div at bounding box center [339, 466] width 131 height 29
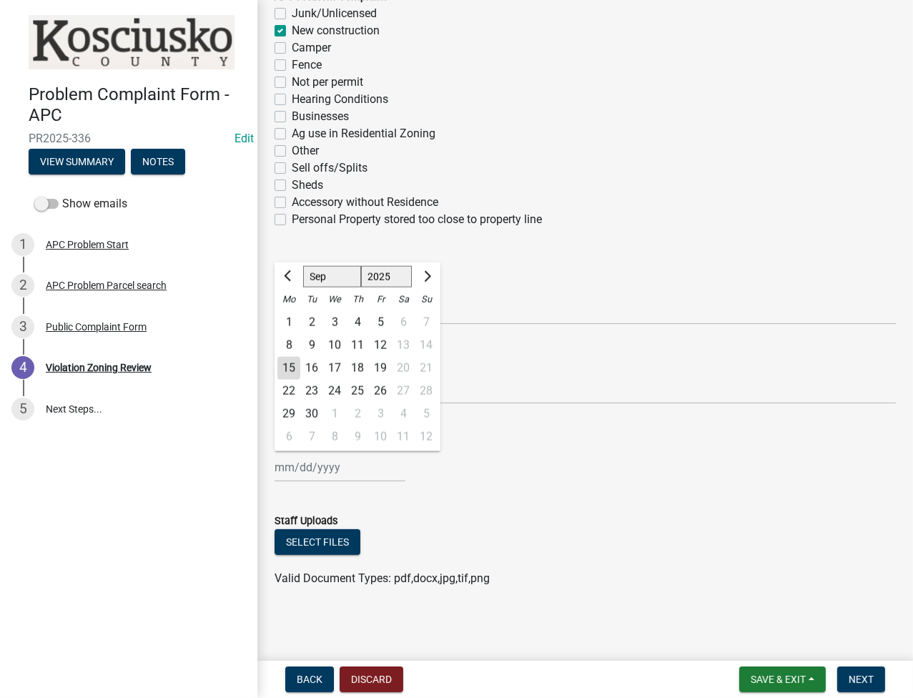
click at [298, 343] on div "8" at bounding box center [288, 345] width 23 height 23
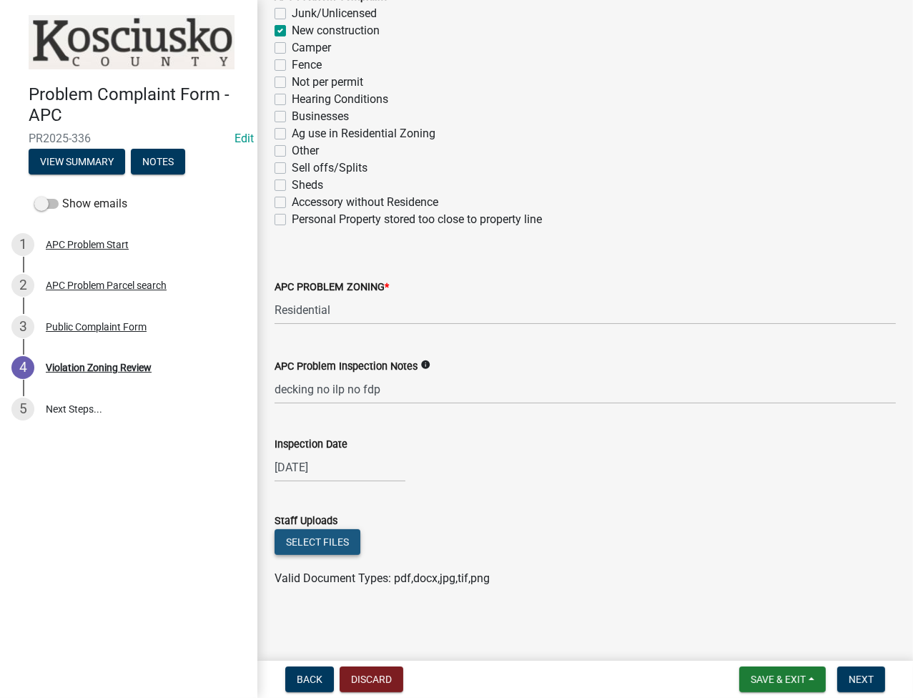
click at [319, 545] on button "Select files" at bounding box center [317, 542] width 86 height 26
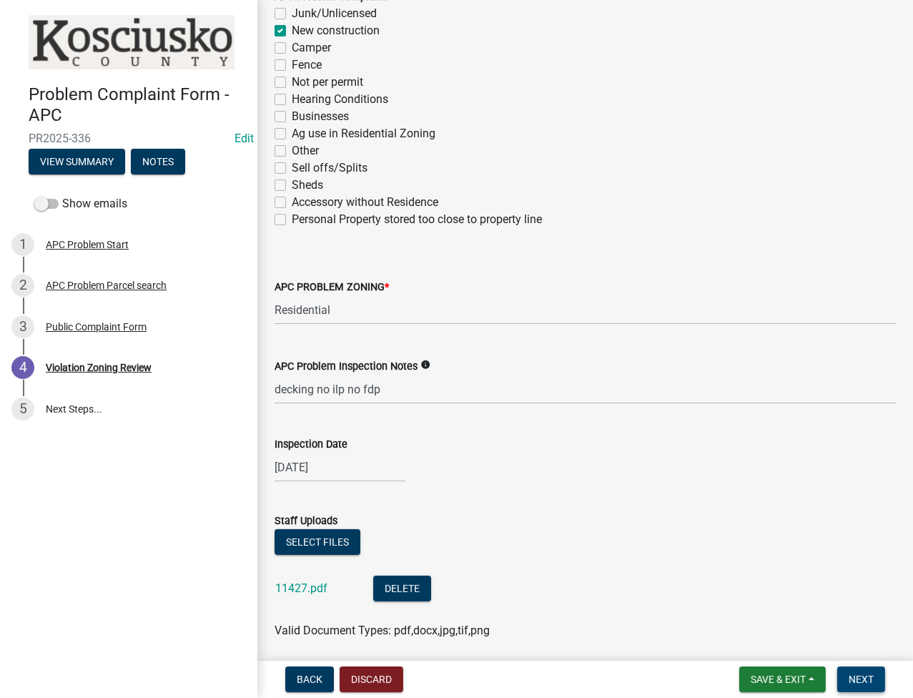
click at [860, 670] on button "Next" at bounding box center [861, 679] width 48 height 26
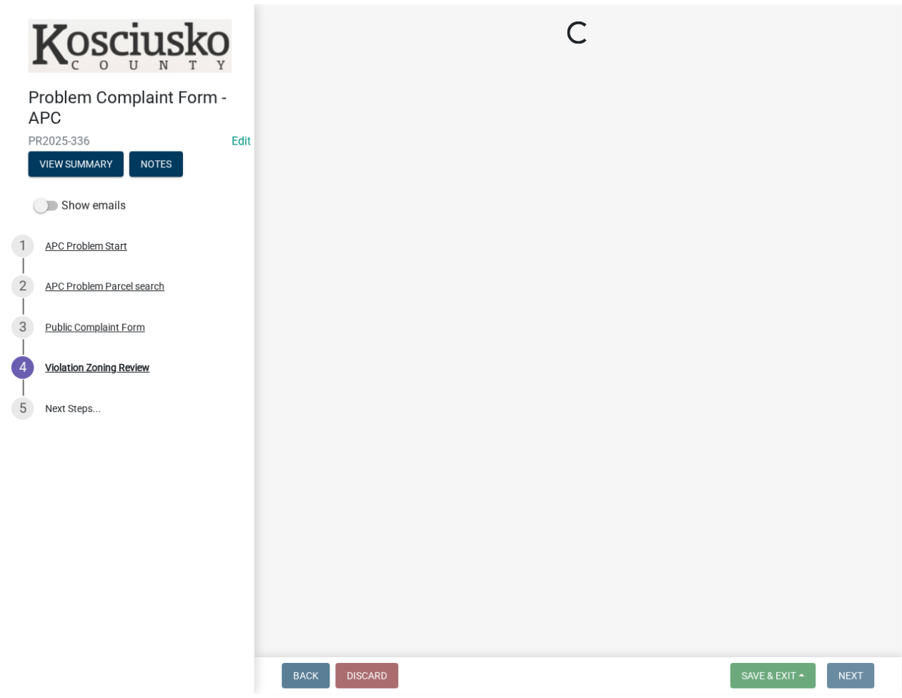
scroll to position [0, 0]
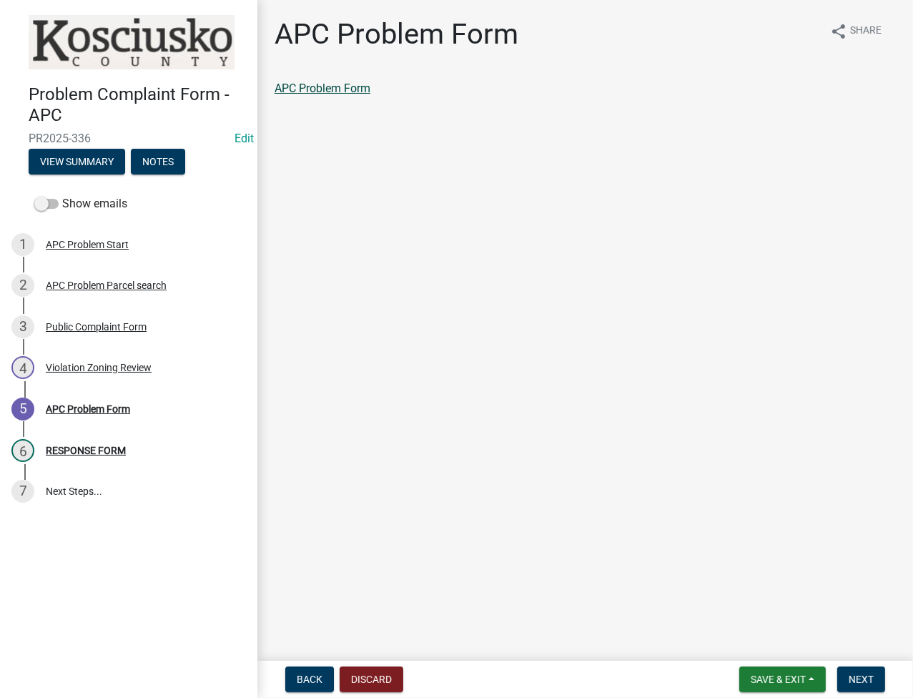
click at [328, 85] on link "APC Problem Form" at bounding box center [322, 88] width 96 height 14
click at [861, 673] on span "Next" at bounding box center [860, 678] width 25 height 11
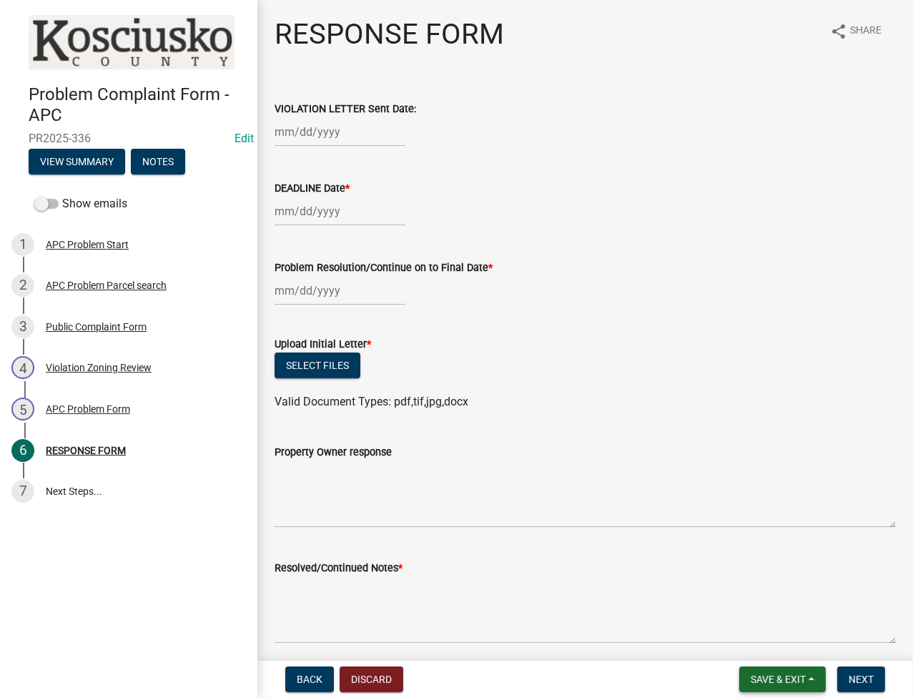
click at [795, 691] on button "Save & Exit" at bounding box center [782, 679] width 86 height 26
click at [744, 649] on button "Save & Exit" at bounding box center [768, 642] width 114 height 34
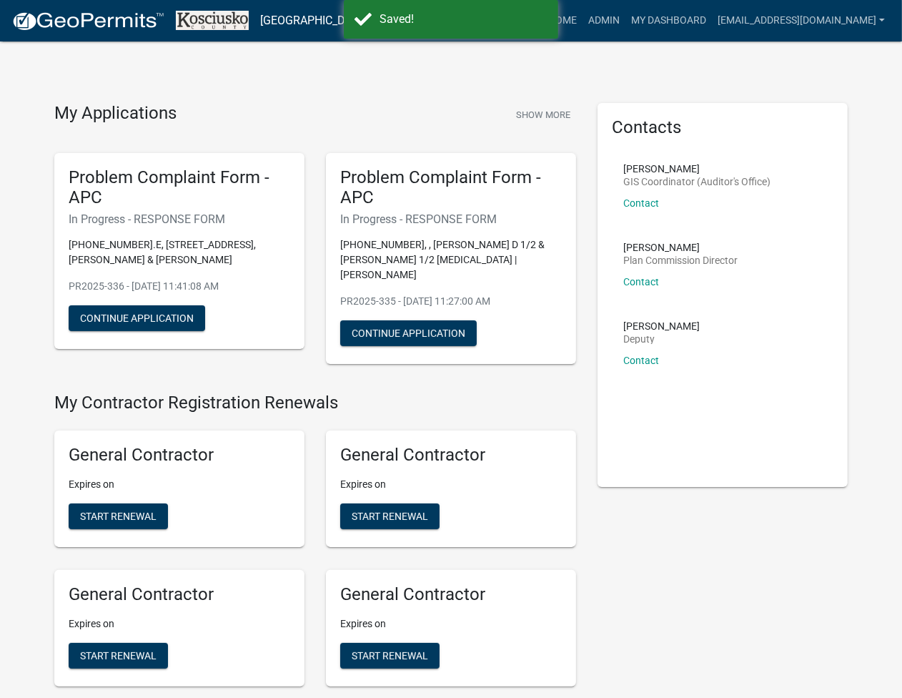
scroll to position [3232, 0]
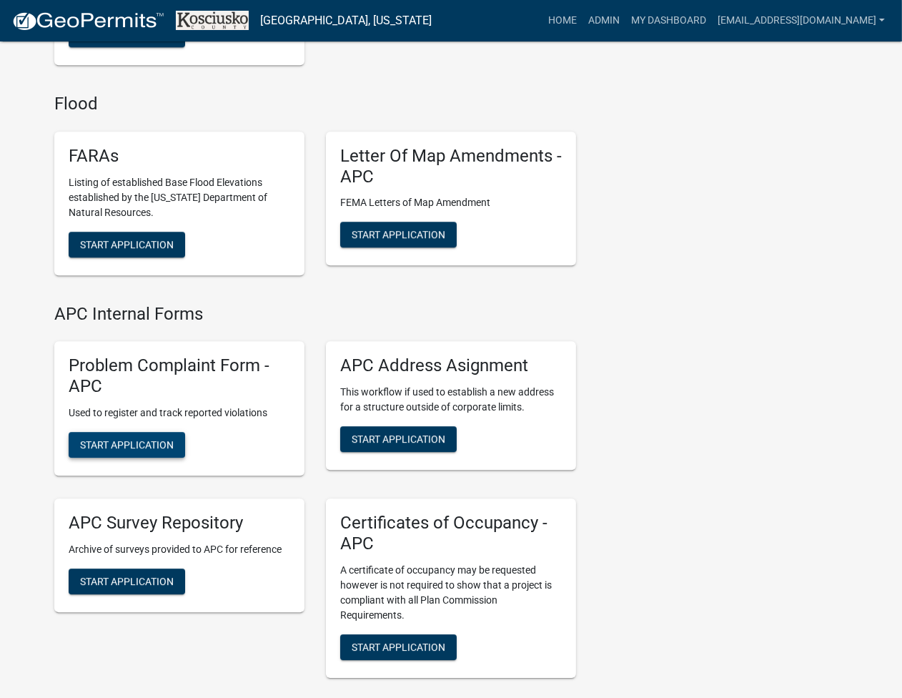
click at [110, 432] on button "Start Application" at bounding box center [127, 445] width 116 height 26
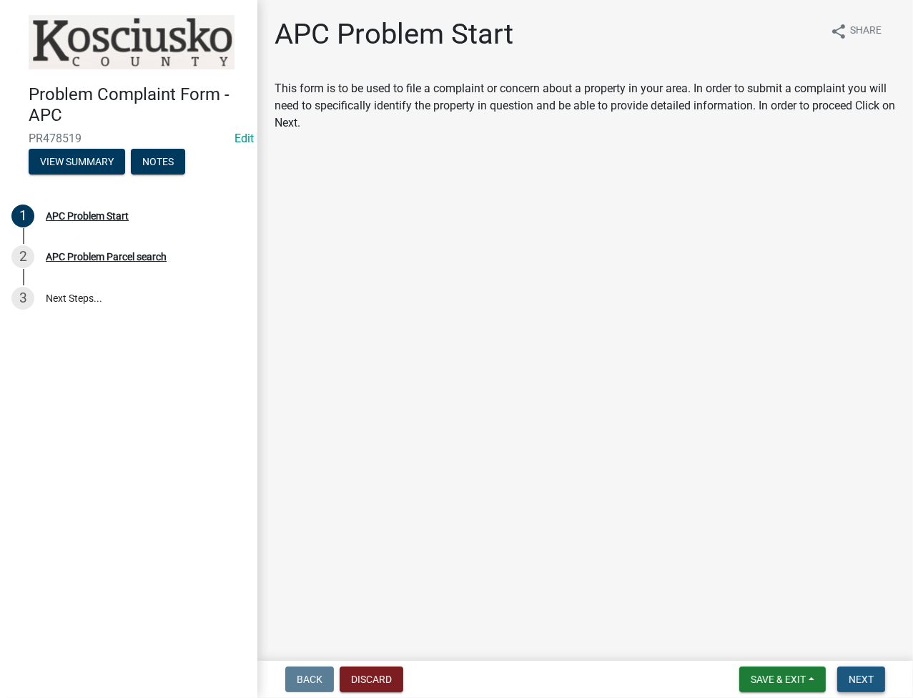
click at [856, 668] on button "Next" at bounding box center [861, 679] width 48 height 26
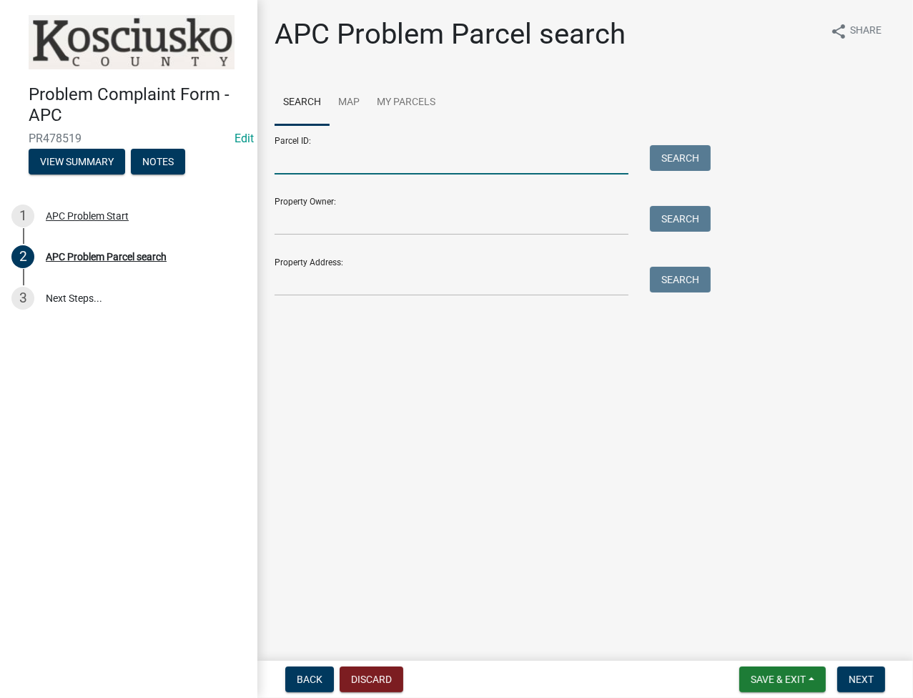
click at [455, 168] on input "Parcel ID:" at bounding box center [451, 159] width 354 height 29
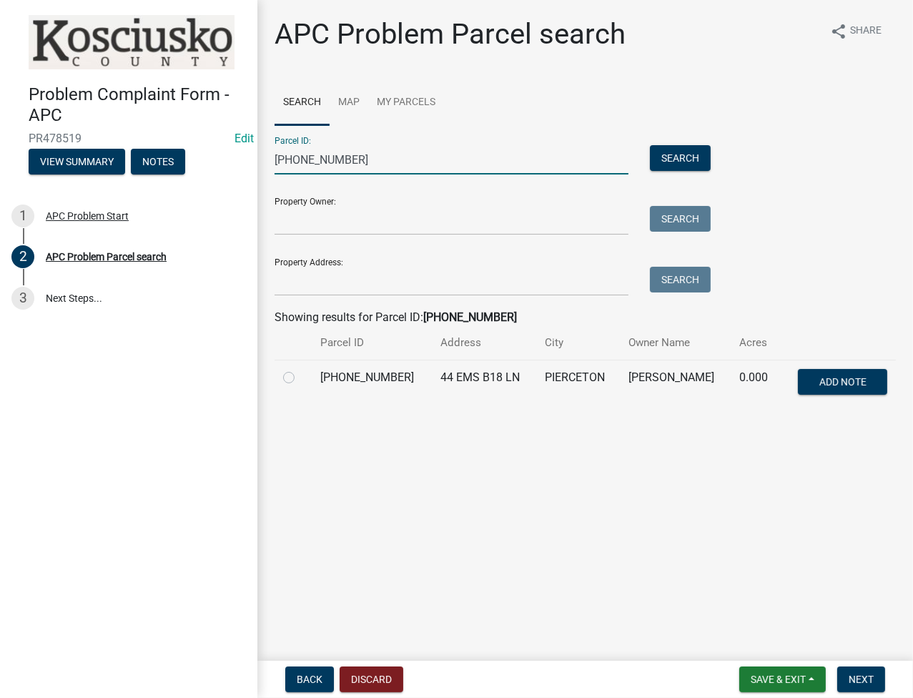
click at [300, 369] on label at bounding box center [300, 369] width 0 height 0
click at [300, 376] on input "radio" at bounding box center [304, 373] width 9 height 9
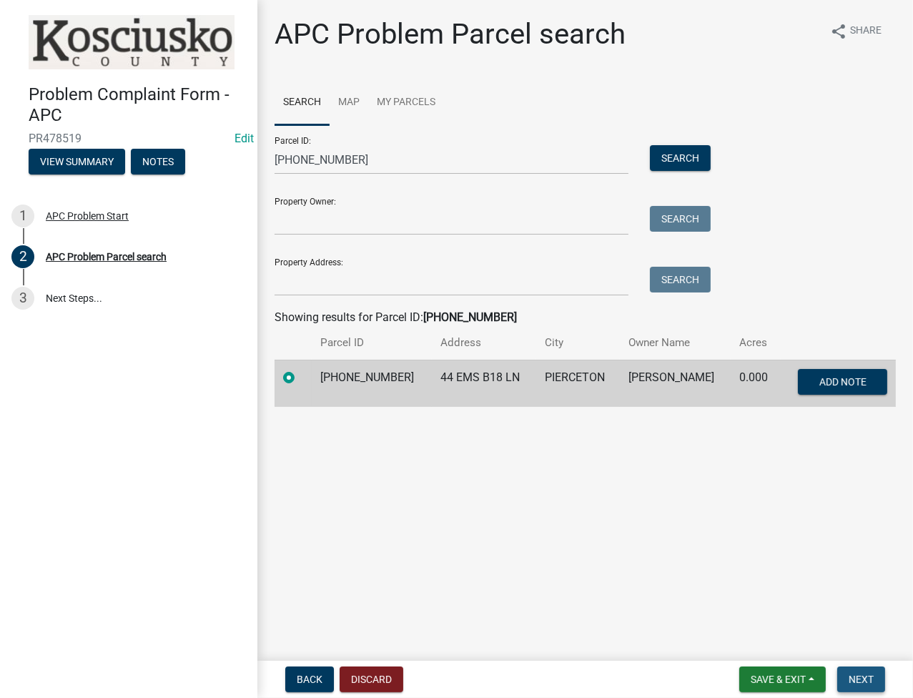
click at [858, 684] on span "Next" at bounding box center [860, 678] width 25 height 11
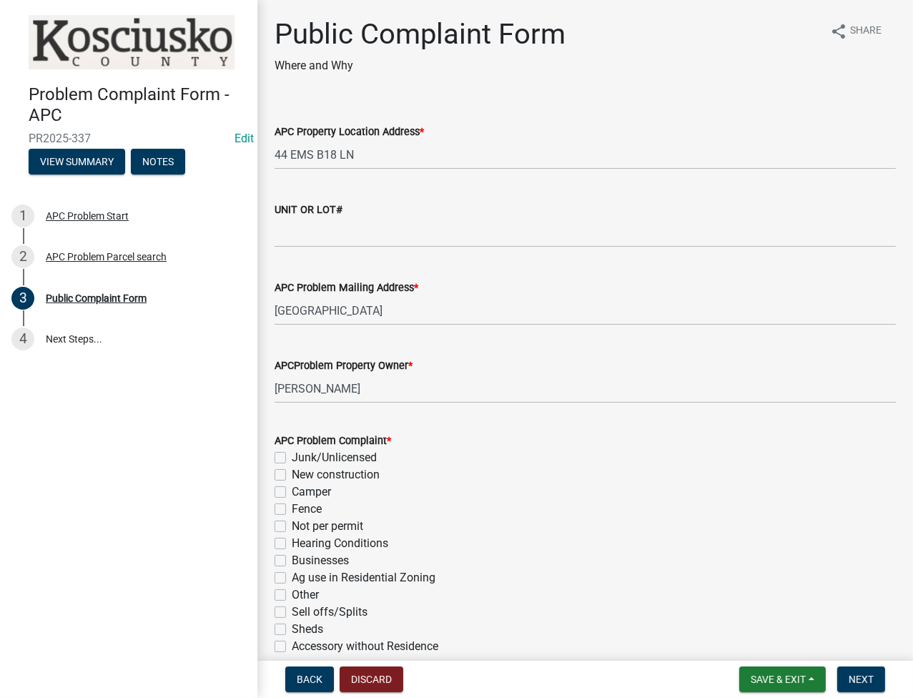
click at [292, 471] on label "New construction" at bounding box center [336, 474] width 88 height 17
click at [292, 471] on input "New construction" at bounding box center [296, 470] width 9 height 9
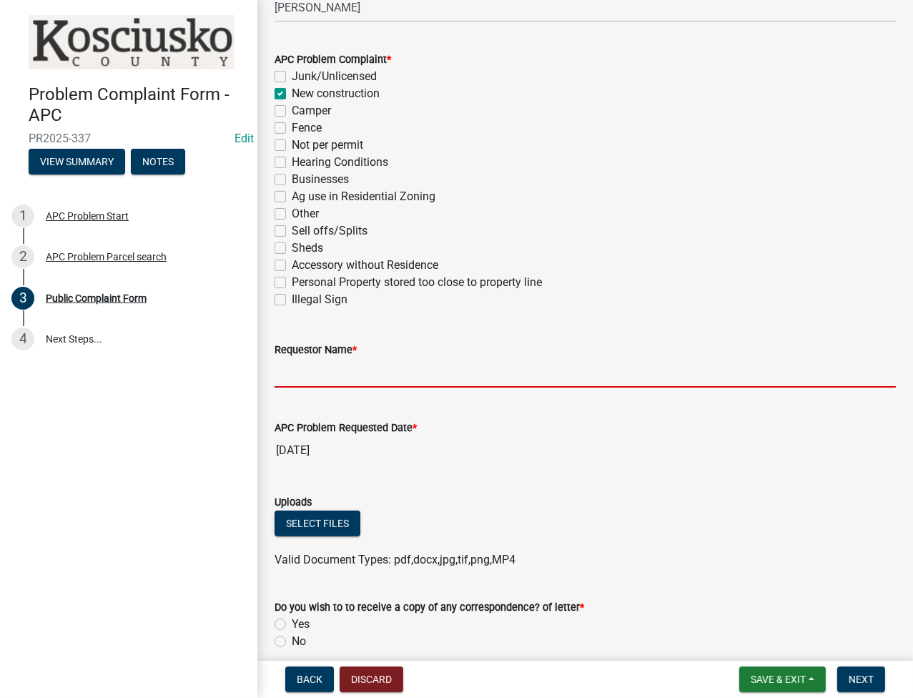
click at [326, 365] on input "Requestor Name *" at bounding box center [584, 372] width 621 height 29
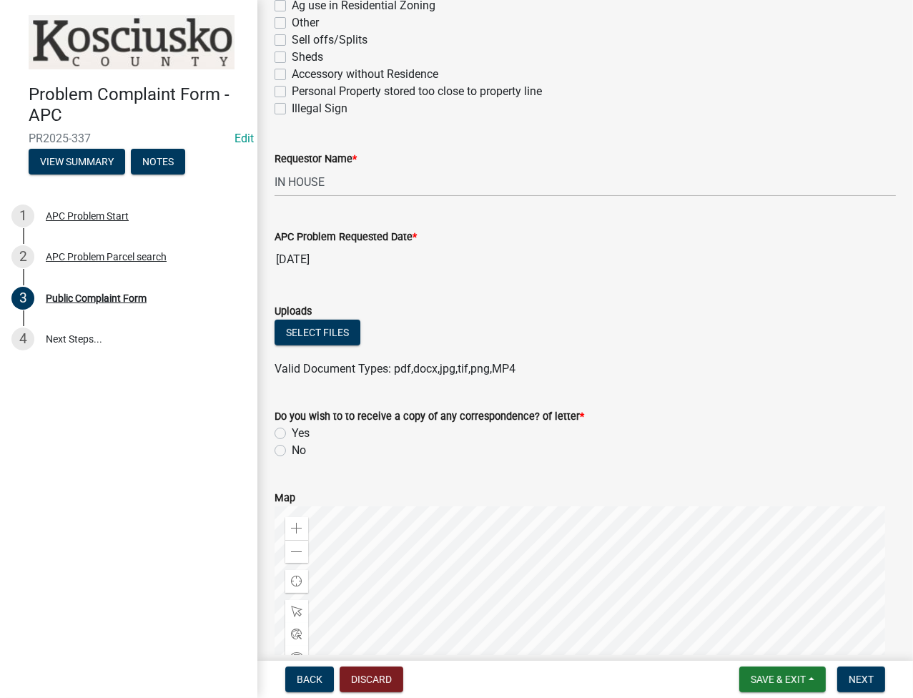
click at [292, 454] on label "No" at bounding box center [299, 450] width 14 height 17
click at [292, 451] on input "No" at bounding box center [296, 446] width 9 height 9
click at [860, 680] on span "Next" at bounding box center [860, 678] width 25 height 11
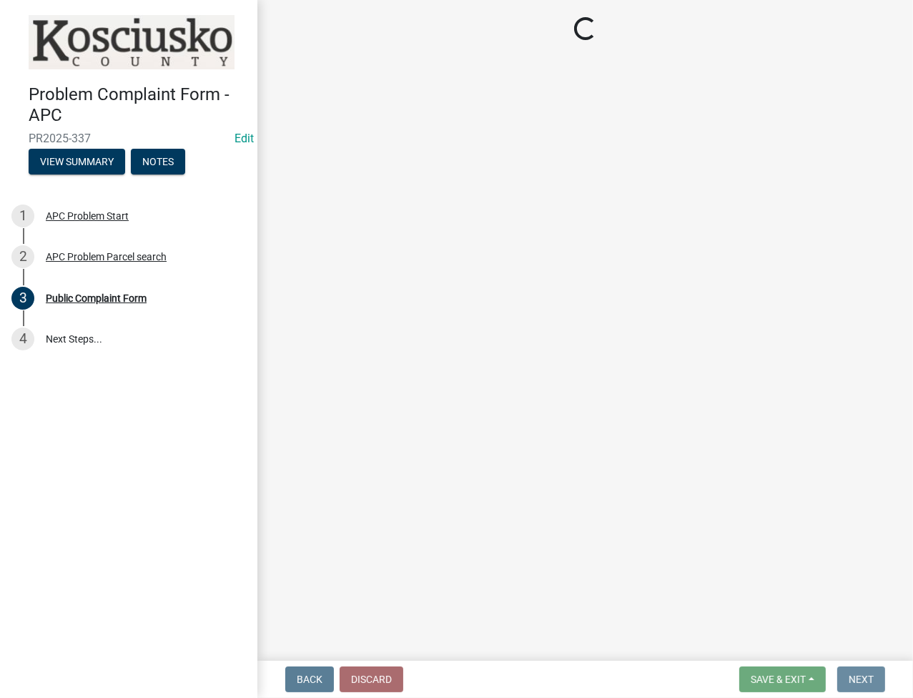
scroll to position [0, 0]
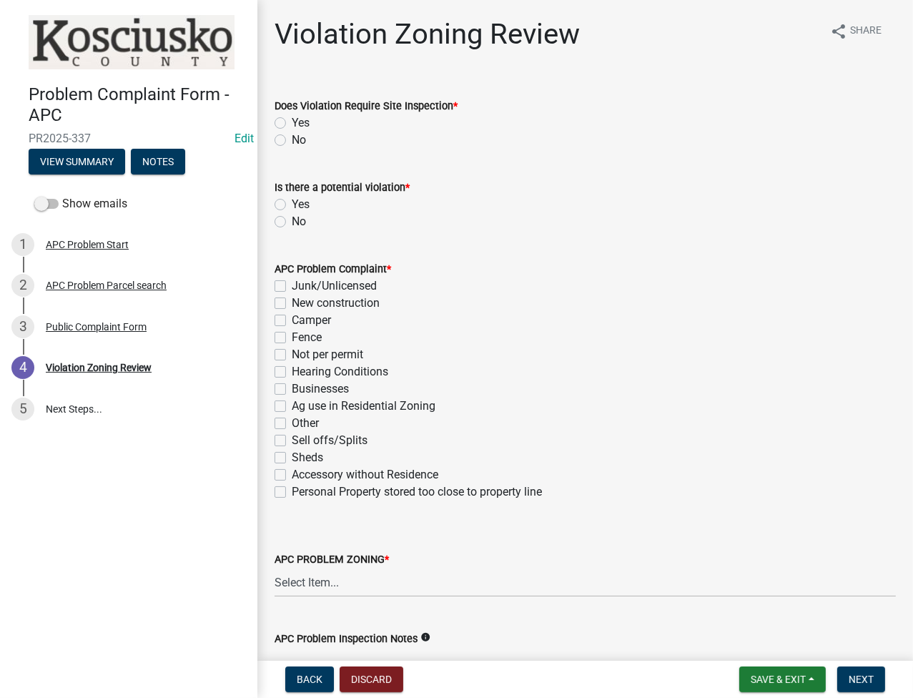
click at [292, 138] on label "No" at bounding box center [299, 140] width 14 height 17
click at [292, 138] on input "No" at bounding box center [296, 136] width 9 height 9
click at [292, 202] on label "Yes" at bounding box center [301, 204] width 18 height 17
click at [292, 202] on input "Yes" at bounding box center [296, 200] width 9 height 9
click at [292, 299] on label "New construction" at bounding box center [336, 302] width 88 height 17
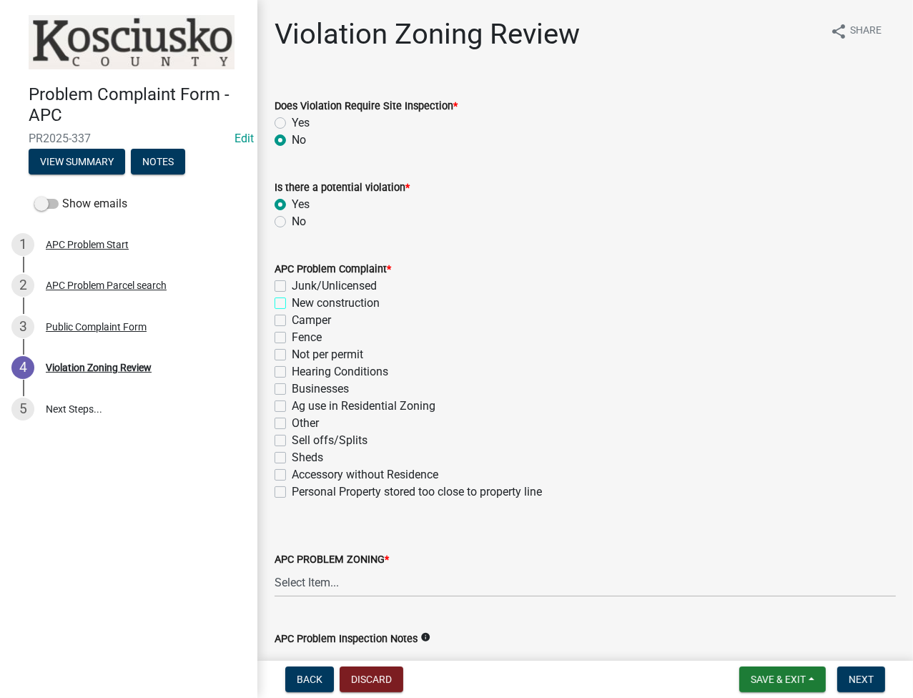
click at [292, 299] on input "New construction" at bounding box center [296, 298] width 9 height 9
click at [320, 575] on select "Select Item... Agricultural Agricultural 2 Commercial Environmental Industrial …" at bounding box center [584, 581] width 621 height 29
click at [274, 567] on select "Select Item... Agricultural Agricultural 2 Commercial Environmental Industrial …" at bounding box center [584, 581] width 621 height 29
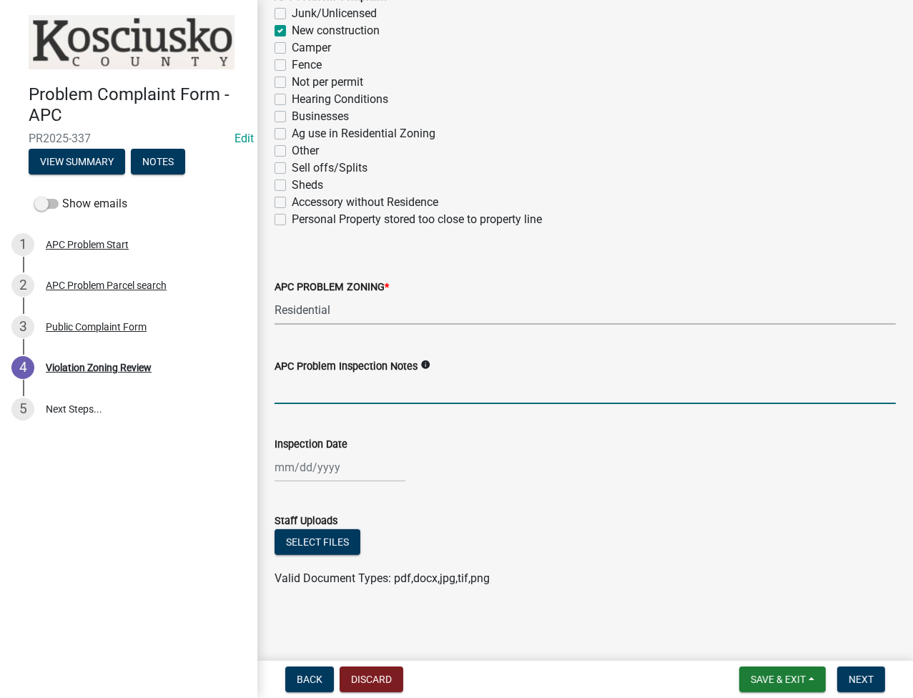
click at [297, 390] on input "APC Problem Inspection Notes" at bounding box center [584, 389] width 621 height 29
click at [304, 461] on div at bounding box center [339, 466] width 131 height 29
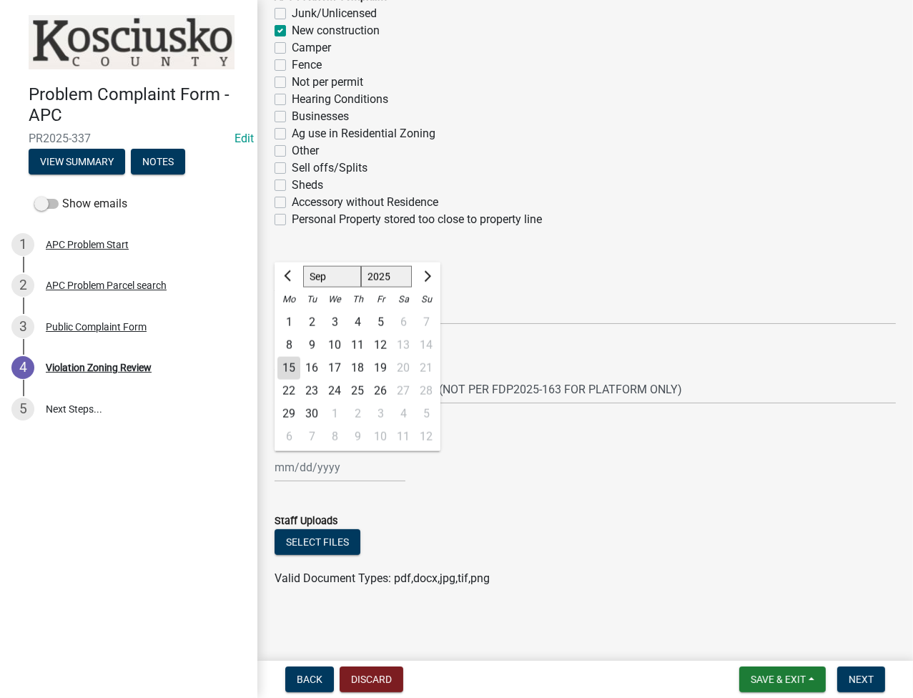
click at [282, 339] on div "8" at bounding box center [288, 345] width 23 height 23
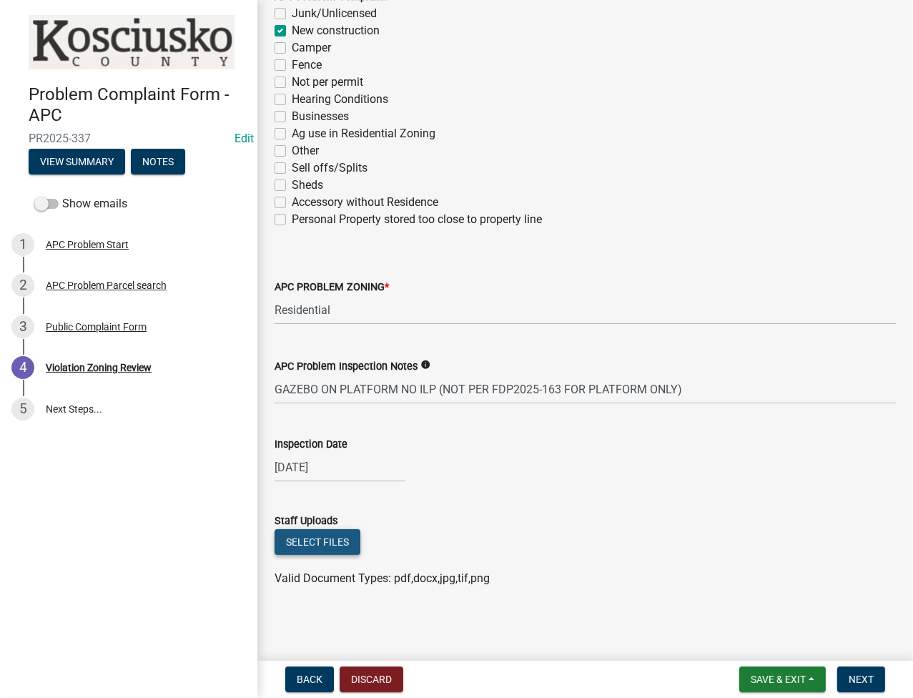
click at [337, 537] on button "Select files" at bounding box center [317, 542] width 86 height 26
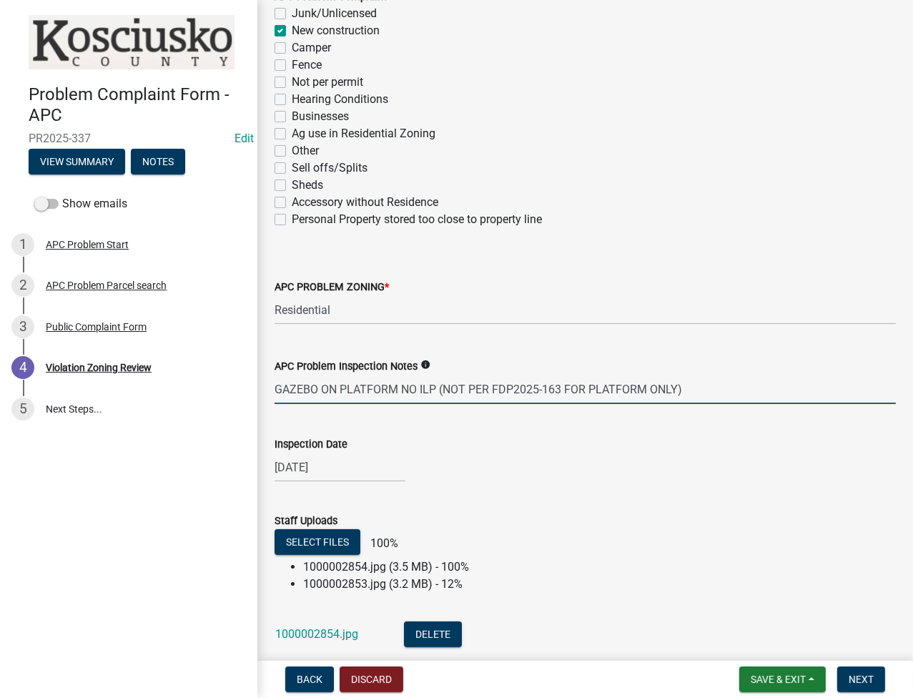
click at [720, 391] on input "GAZEBO ON PLATFORM NO ILP (NOT PER FDP2025-163 FOR PLATFORM ONLY)" at bounding box center [584, 389] width 621 height 29
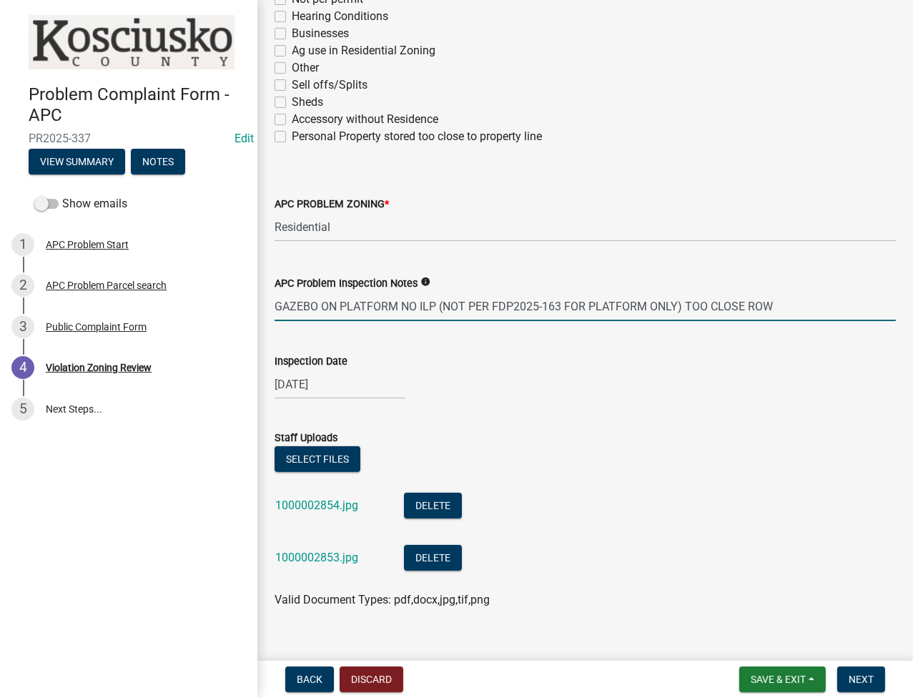
scroll to position [376, 0]
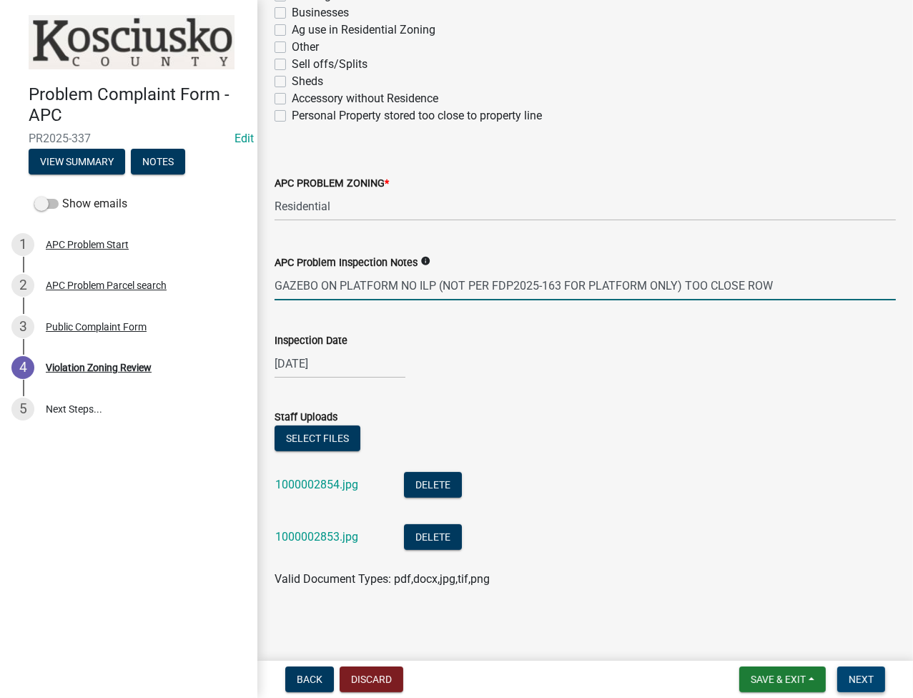
click at [858, 670] on button "Next" at bounding box center [861, 679] width 48 height 26
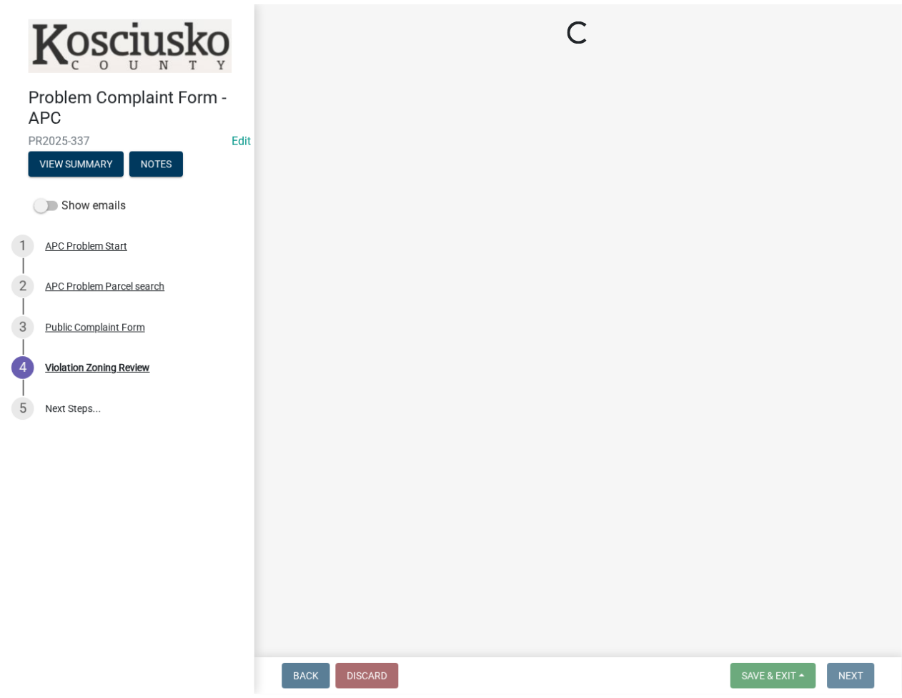
scroll to position [0, 0]
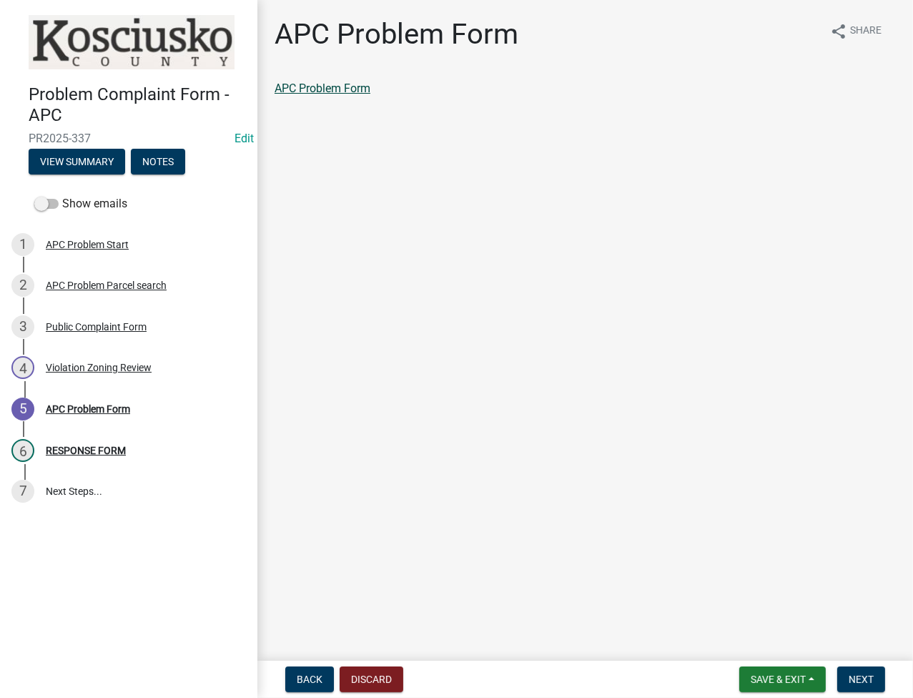
click at [352, 93] on link "APC Problem Form" at bounding box center [322, 88] width 96 height 14
click at [878, 673] on button "Next" at bounding box center [861, 679] width 48 height 26
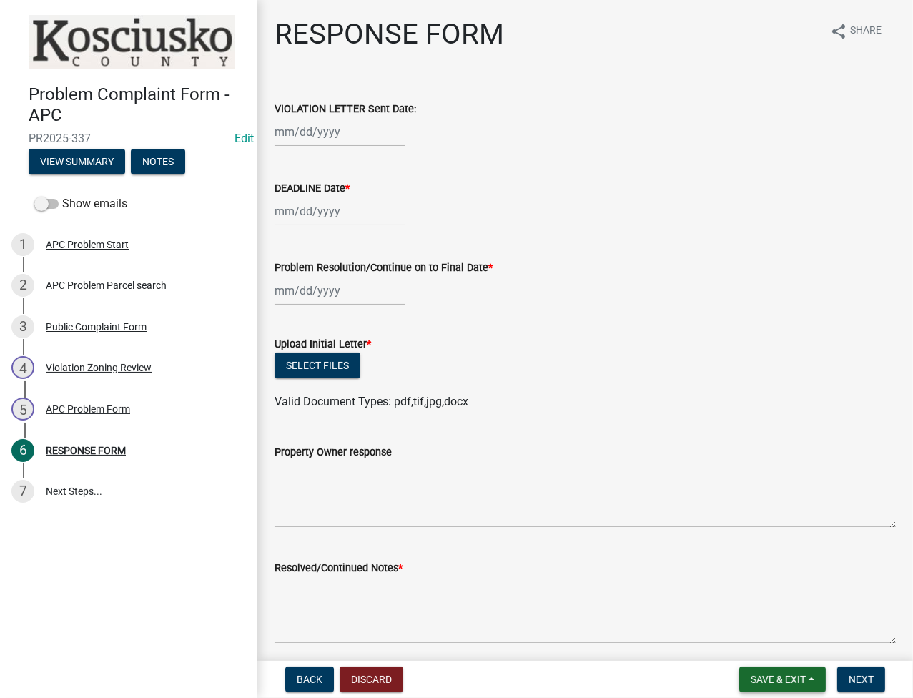
click at [768, 684] on span "Save & Exit" at bounding box center [777, 678] width 55 height 11
click at [758, 635] on button "Save & Exit" at bounding box center [768, 642] width 114 height 34
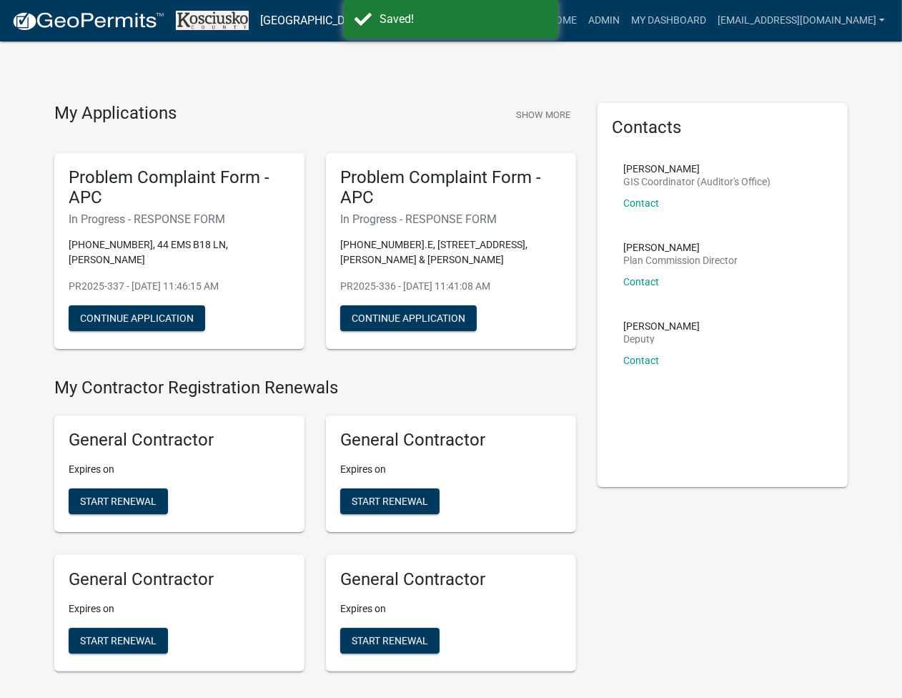
scroll to position [3232, 0]
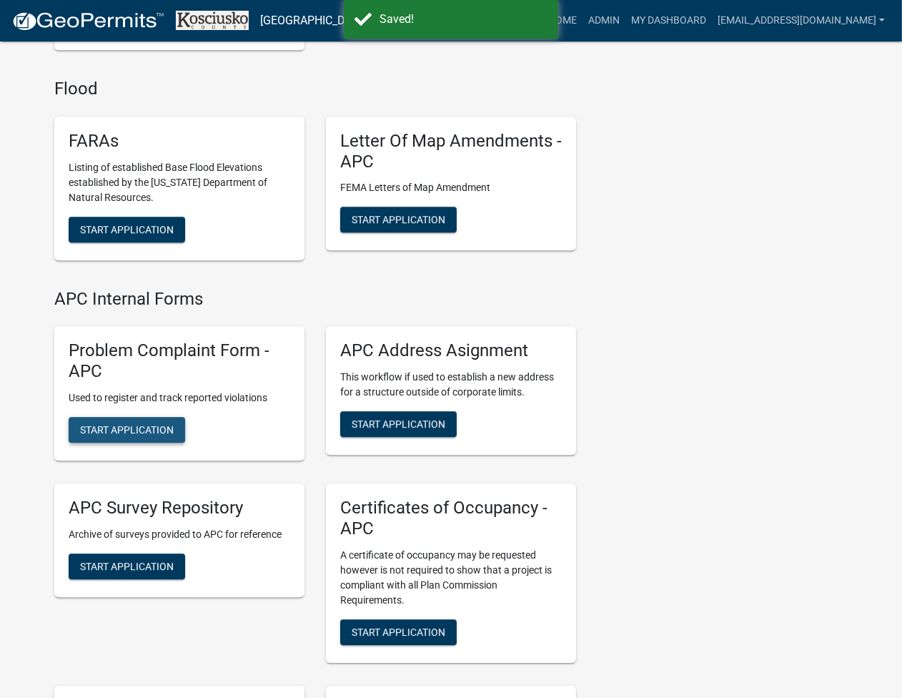
click at [135, 417] on button "Start Application" at bounding box center [127, 430] width 116 height 26
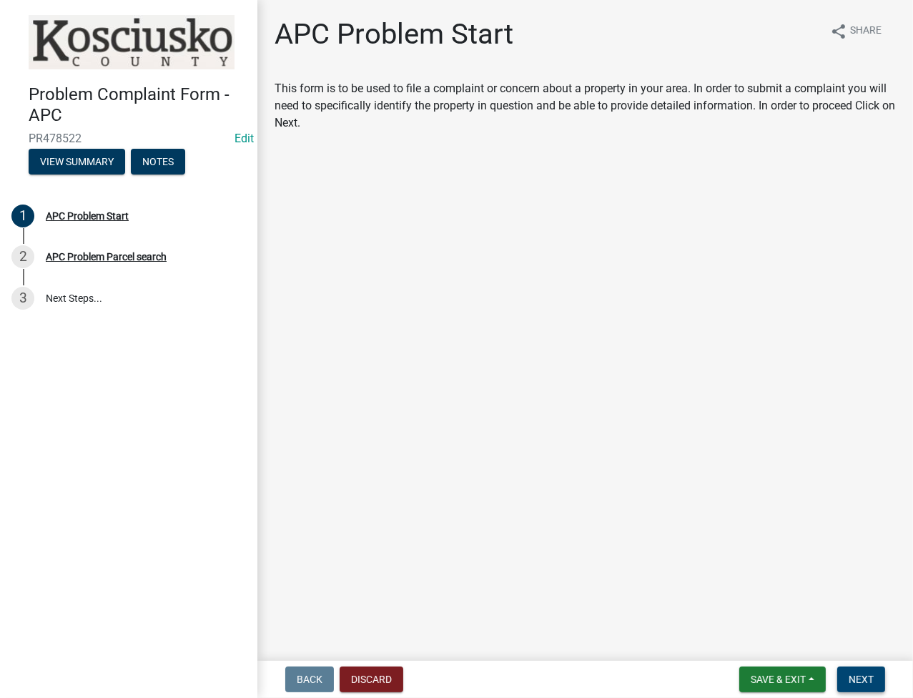
click at [856, 680] on span "Next" at bounding box center [860, 678] width 25 height 11
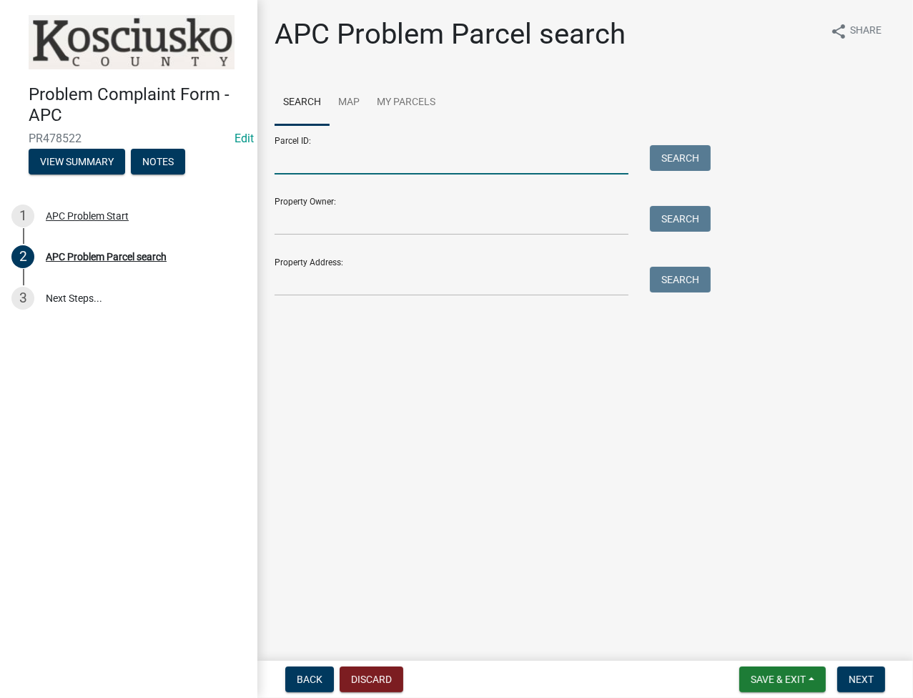
click at [402, 153] on input "Parcel ID:" at bounding box center [451, 159] width 354 height 29
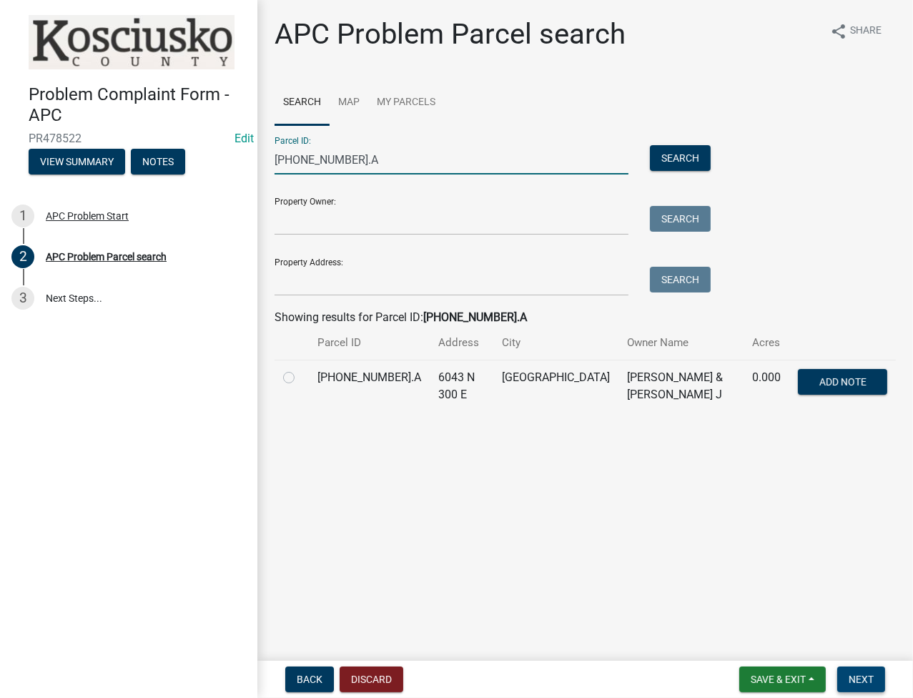
click at [863, 680] on span "Next" at bounding box center [860, 678] width 25 height 11
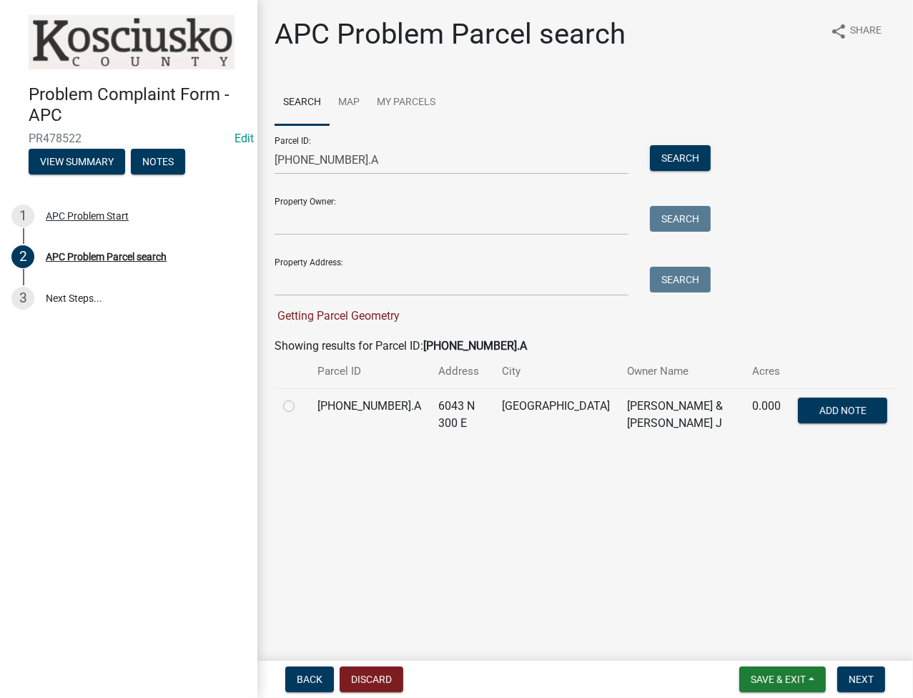
click at [300, 397] on label at bounding box center [300, 397] width 0 height 0
click at [300, 407] on input "radio" at bounding box center [304, 401] width 9 height 9
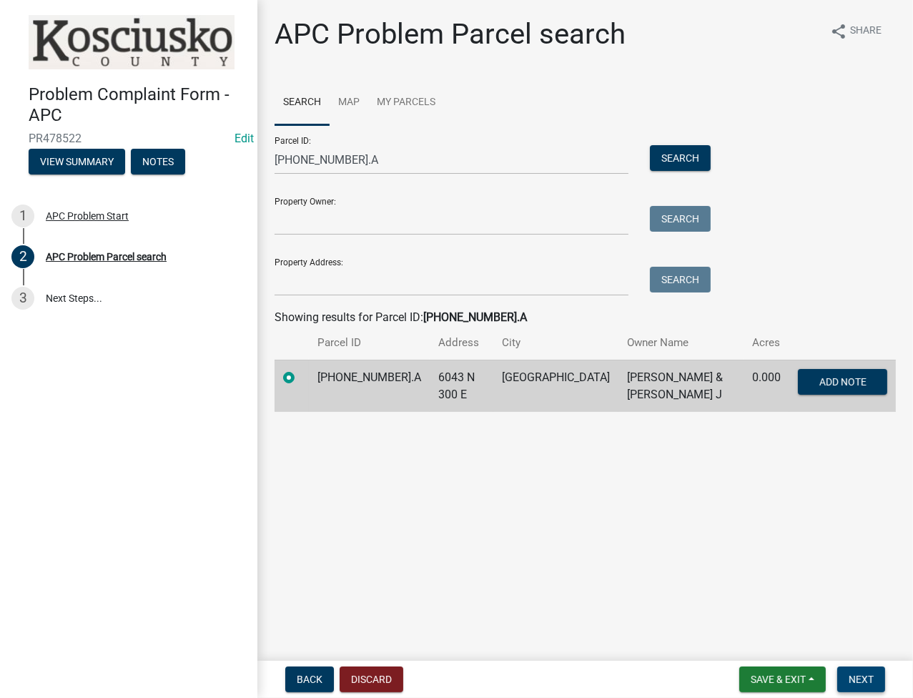
click at [853, 675] on span "Next" at bounding box center [860, 678] width 25 height 11
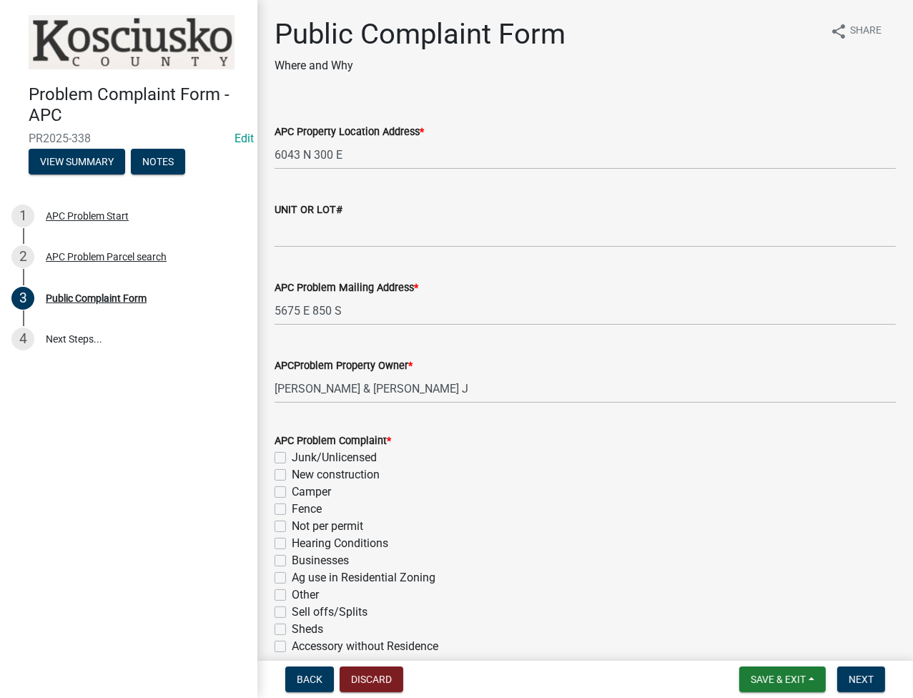
click at [292, 544] on label "Hearing Conditions" at bounding box center [340, 543] width 96 height 17
click at [292, 544] on input "Hearing Conditions" at bounding box center [296, 539] width 9 height 9
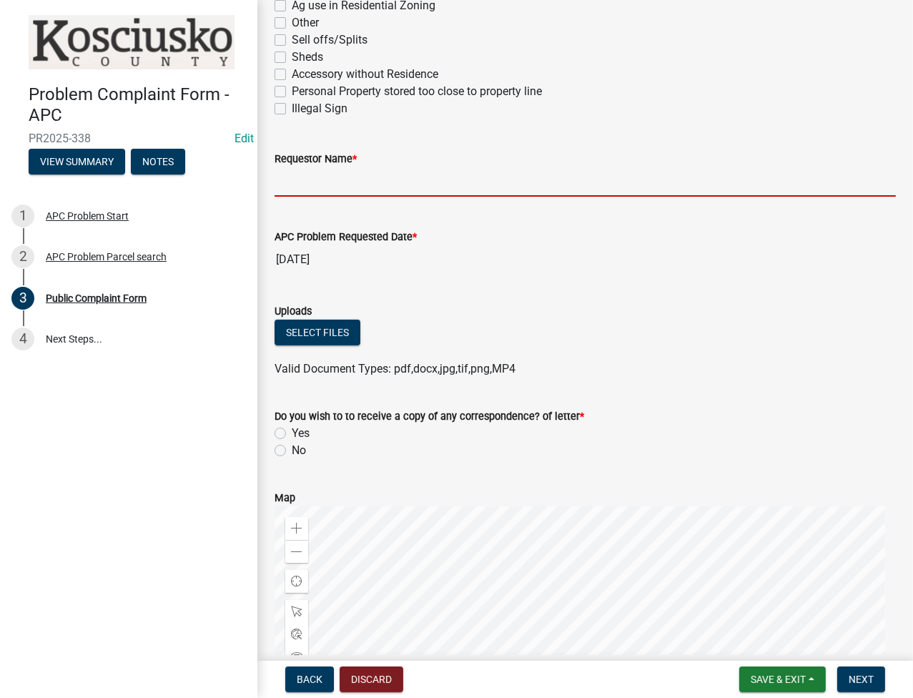
click at [348, 187] on input "Requestor Name *" at bounding box center [584, 181] width 621 height 29
click at [292, 446] on label "No" at bounding box center [299, 450] width 14 height 17
click at [292, 446] on input "No" at bounding box center [296, 446] width 9 height 9
click at [851, 675] on span "Next" at bounding box center [860, 678] width 25 height 11
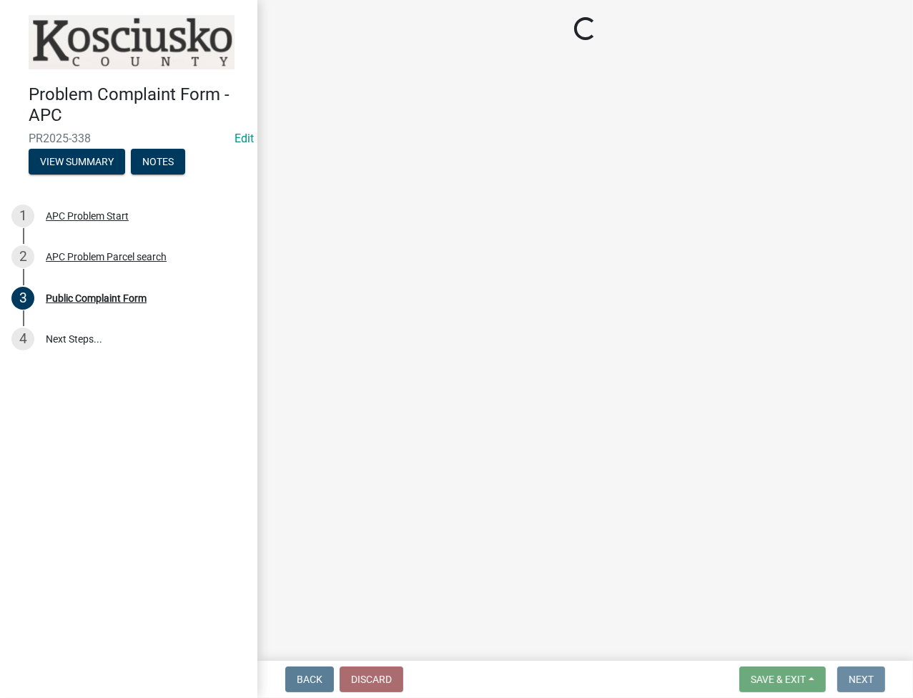
scroll to position [0, 0]
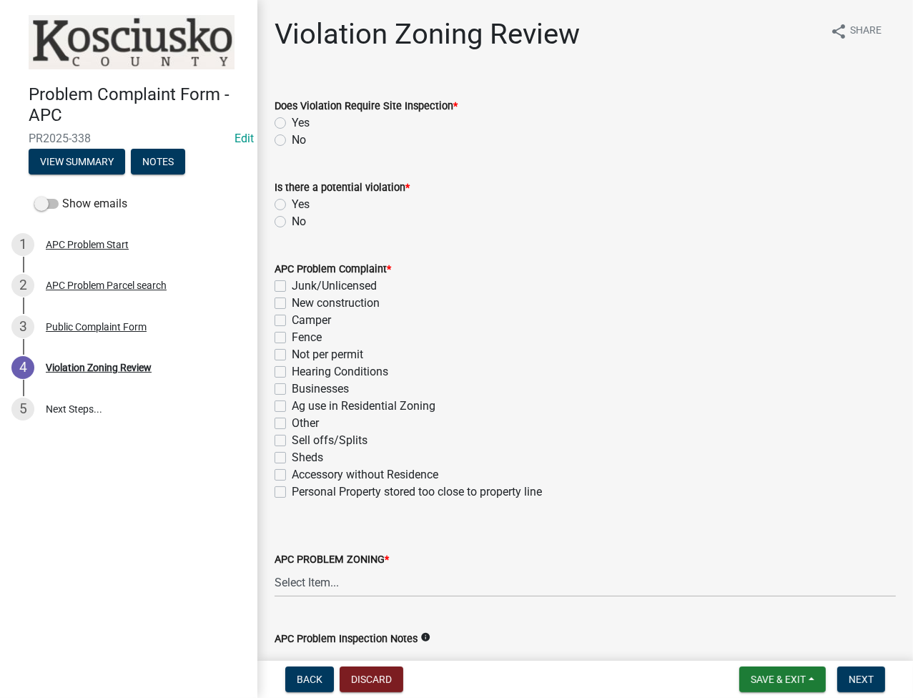
click at [292, 142] on label "No" at bounding box center [299, 140] width 14 height 17
click at [292, 141] on input "No" at bounding box center [296, 136] width 9 height 9
click at [292, 199] on label "Yes" at bounding box center [301, 204] width 18 height 17
click at [292, 199] on input "Yes" at bounding box center [296, 200] width 9 height 9
click at [292, 374] on label "Hearing Conditions" at bounding box center [340, 371] width 96 height 17
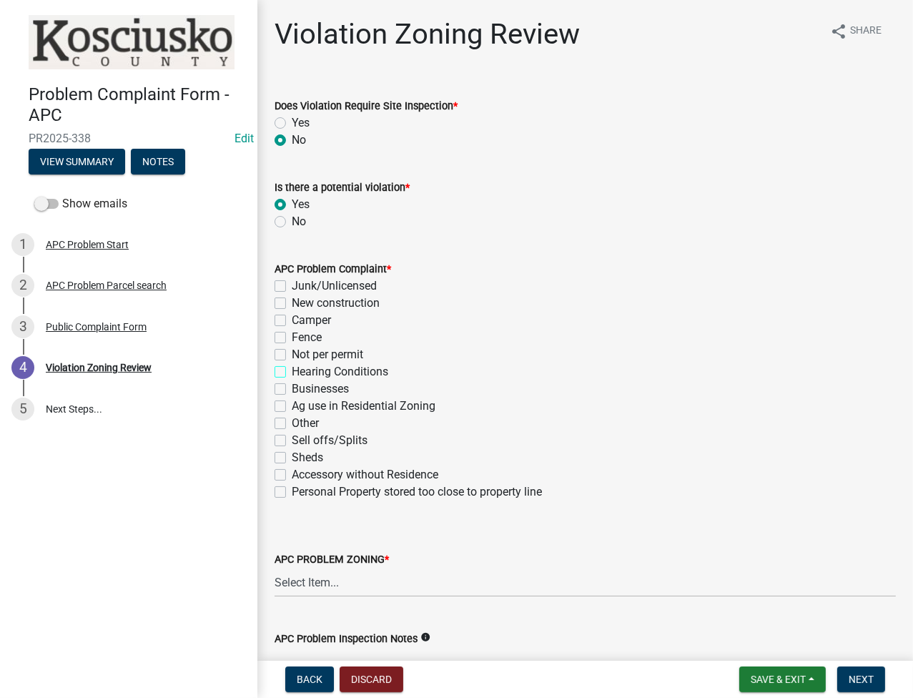
click at [292, 372] on input "Hearing Conditions" at bounding box center [296, 367] width 9 height 9
click at [323, 580] on select "Select Item... Agricultural Agricultural 2 Commercial Environmental Industrial …" at bounding box center [584, 581] width 621 height 29
click at [274, 567] on select "Select Item... Agricultural Agricultural 2 Commercial Environmental Industrial …" at bounding box center [584, 581] width 621 height 29
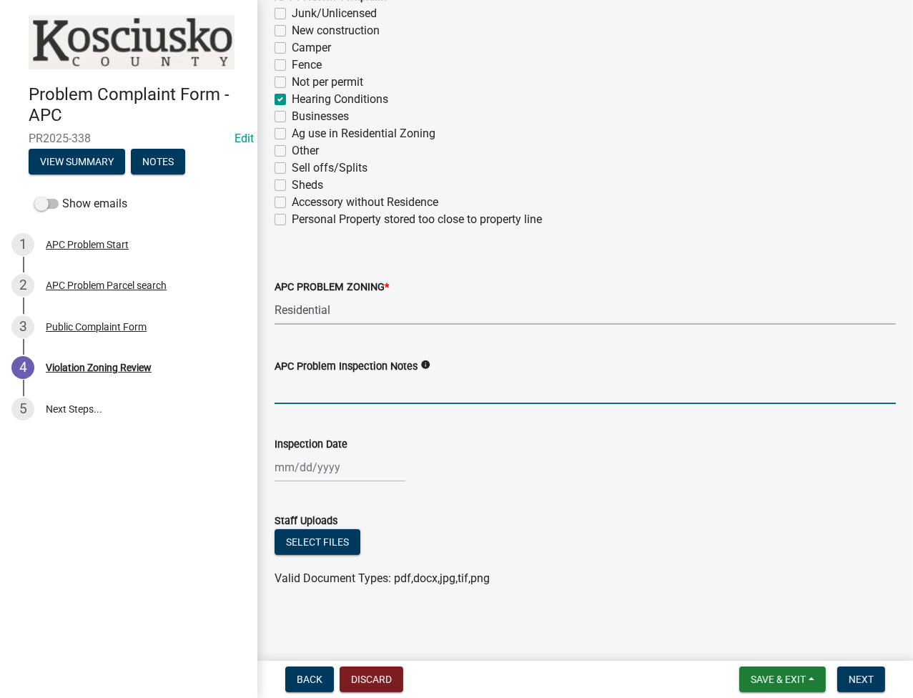
click at [297, 397] on input "APC Problem Inspection Notes" at bounding box center [584, 389] width 621 height 29
click at [291, 465] on div at bounding box center [339, 466] width 131 height 29
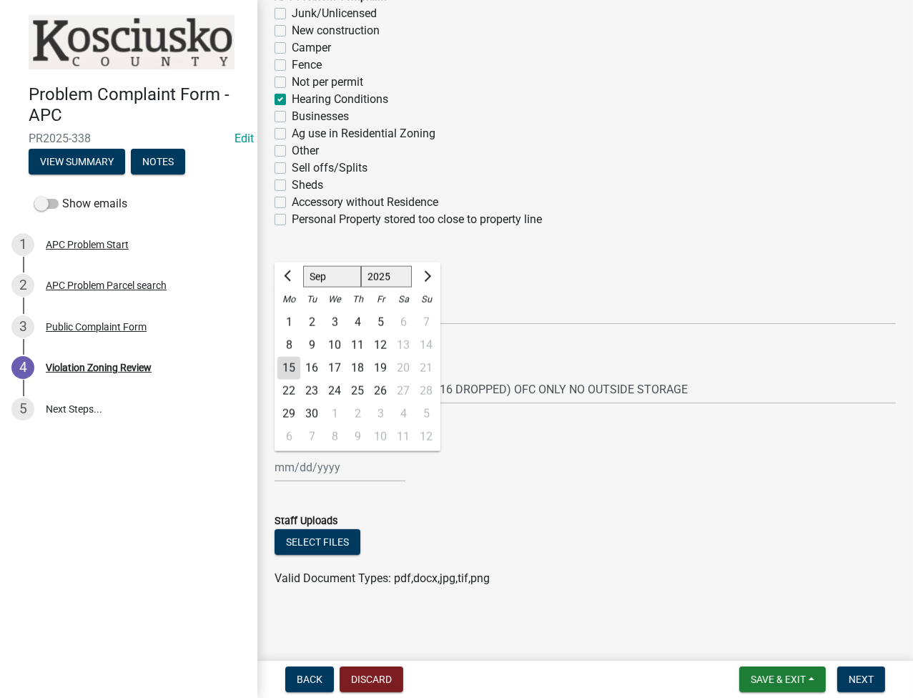
click at [292, 344] on div "8" at bounding box center [288, 345] width 23 height 23
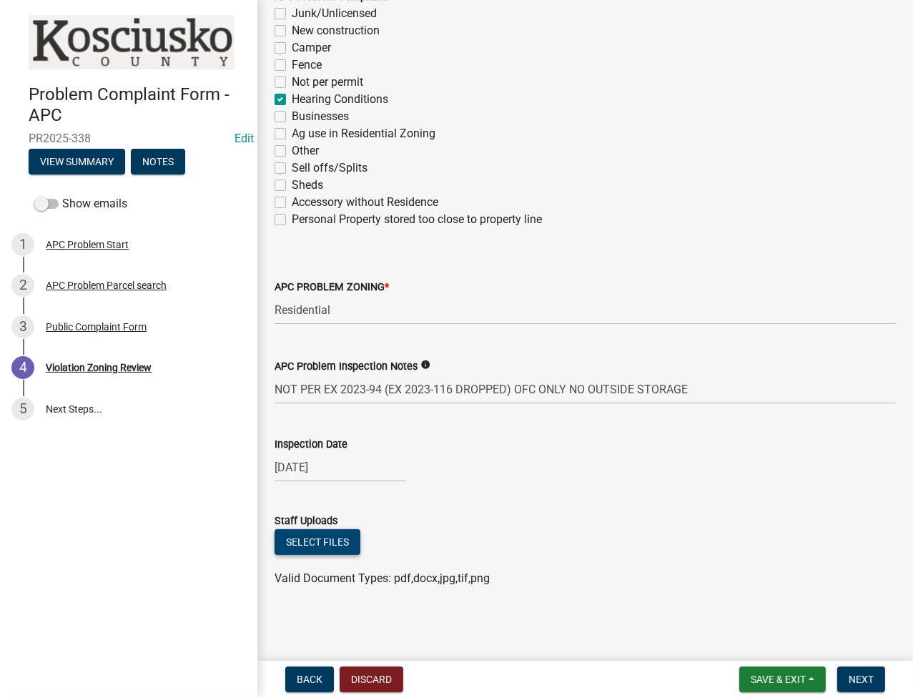
click at [317, 548] on button "Select files" at bounding box center [317, 542] width 86 height 26
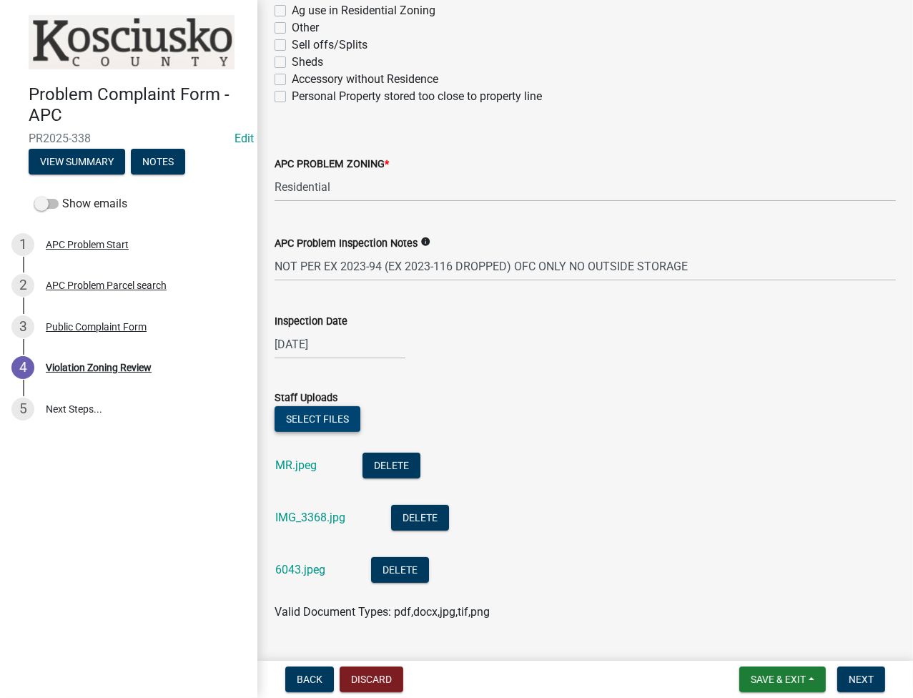
scroll to position [429, 0]
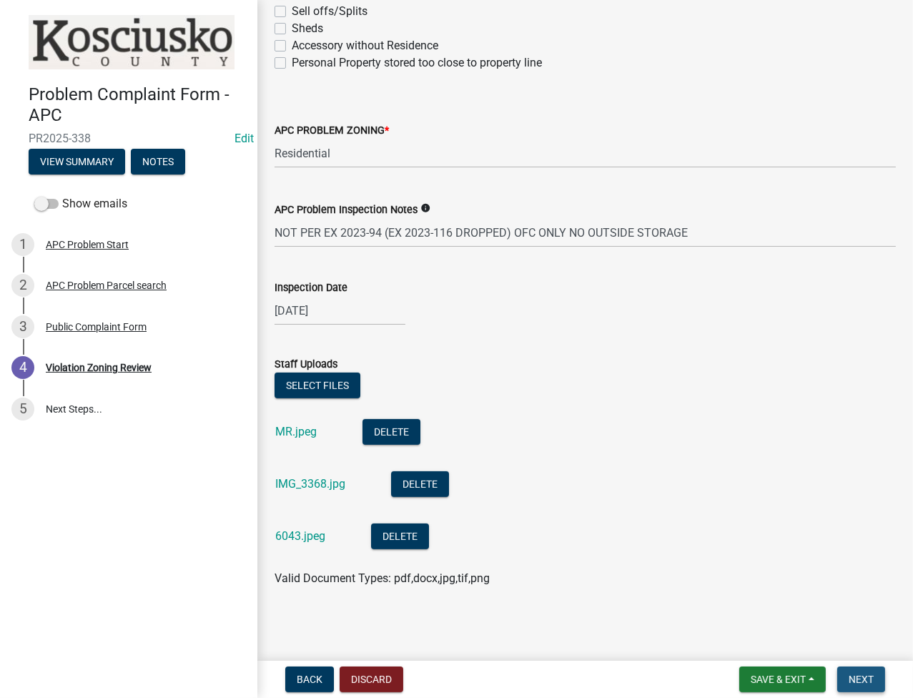
click at [852, 677] on span "Next" at bounding box center [860, 678] width 25 height 11
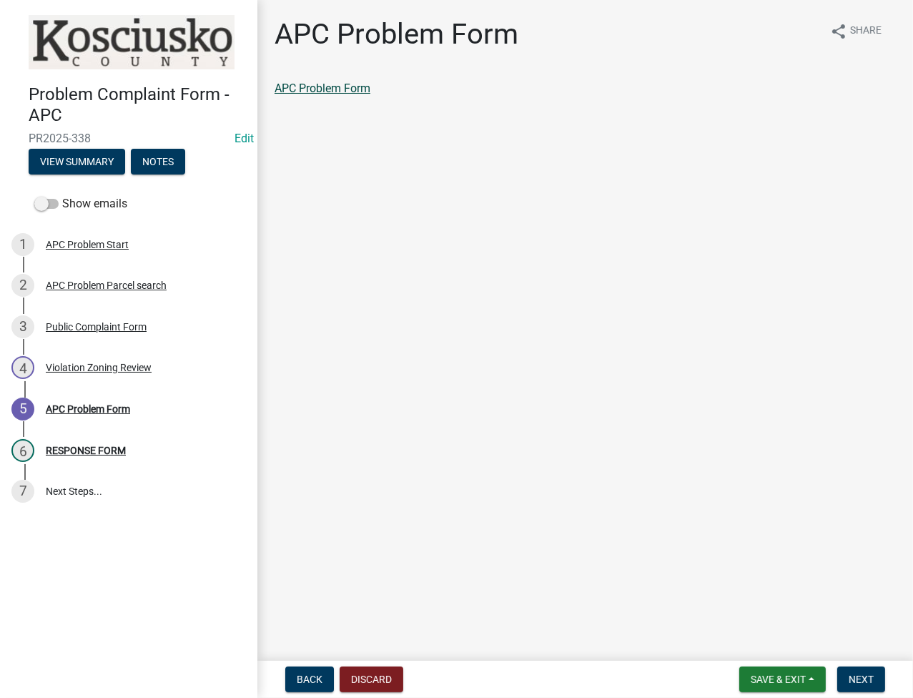
click at [333, 85] on link "APC Problem Form" at bounding box center [322, 88] width 96 height 14
click at [871, 668] on button "Next" at bounding box center [861, 679] width 48 height 26
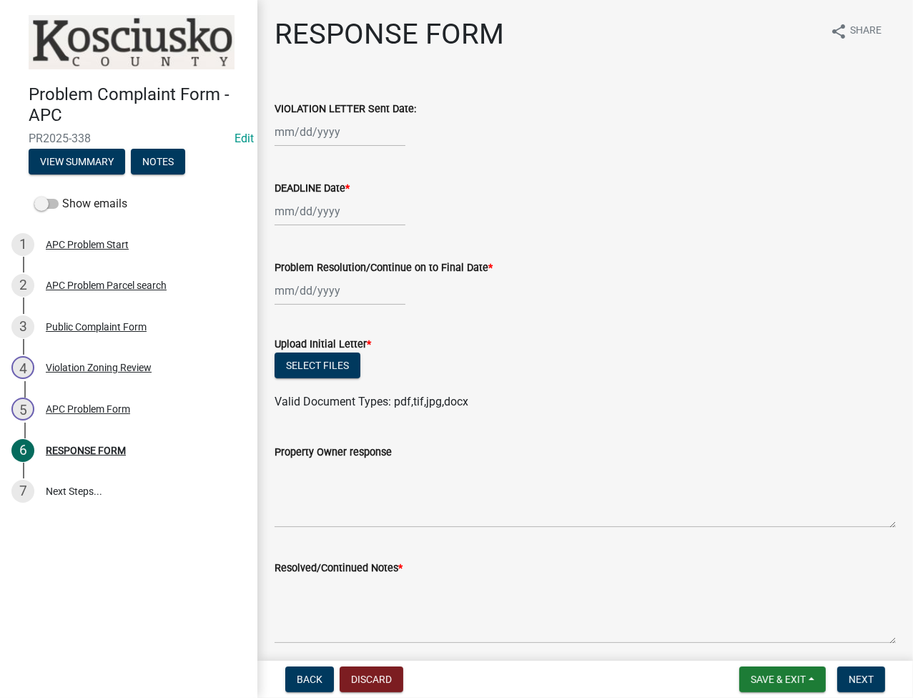
click at [563, 681] on div "Back Discard Save & Exit Save Save & Exit Next" at bounding box center [585, 679] width 633 height 26
click at [794, 681] on span "Save & Exit" at bounding box center [777, 678] width 55 height 11
click at [773, 651] on button "Save & Exit" at bounding box center [768, 642] width 114 height 34
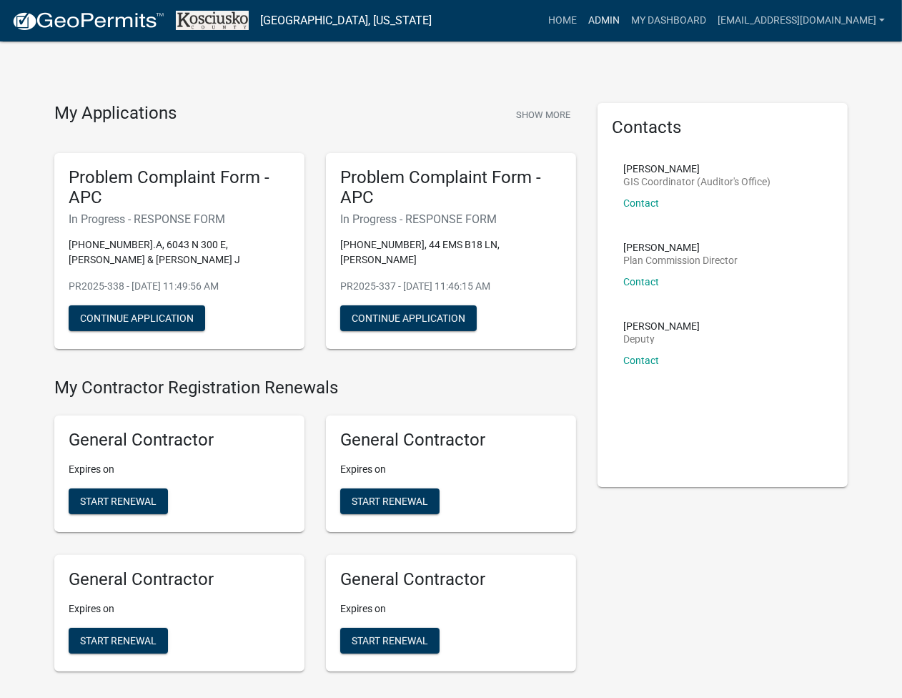
click at [625, 25] on link "Admin" at bounding box center [603, 20] width 43 height 27
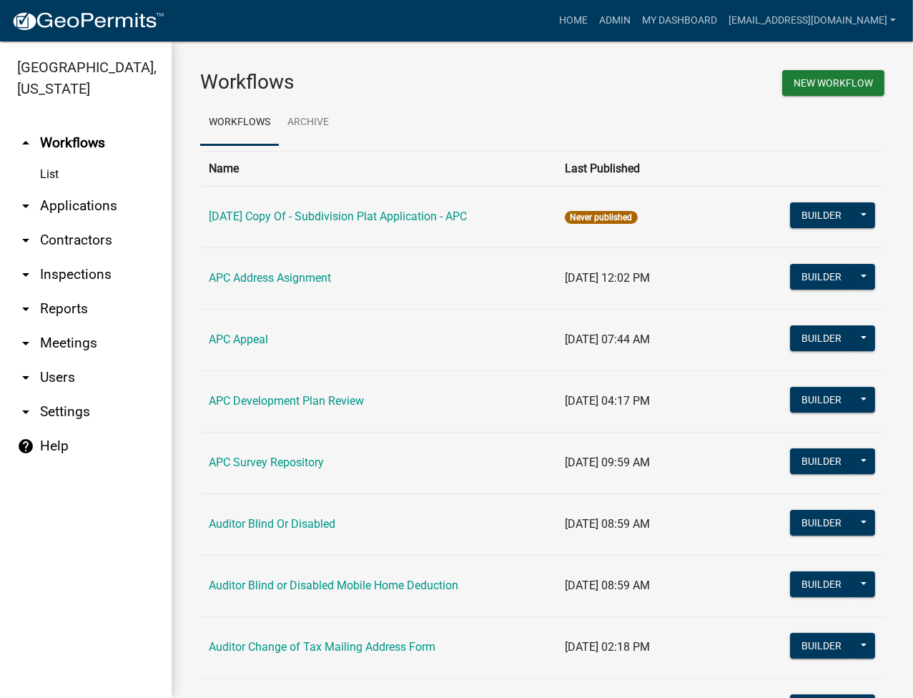
click at [45, 217] on link "arrow_drop_down Applications" at bounding box center [86, 206] width 172 height 34
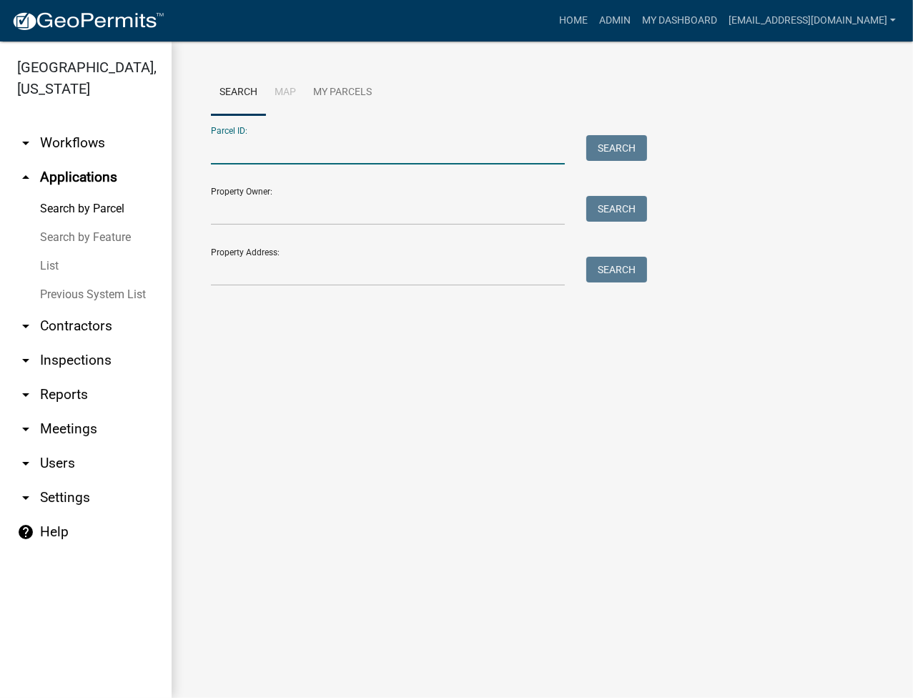
click at [251, 149] on input "Parcel ID:" at bounding box center [388, 149] width 354 height 29
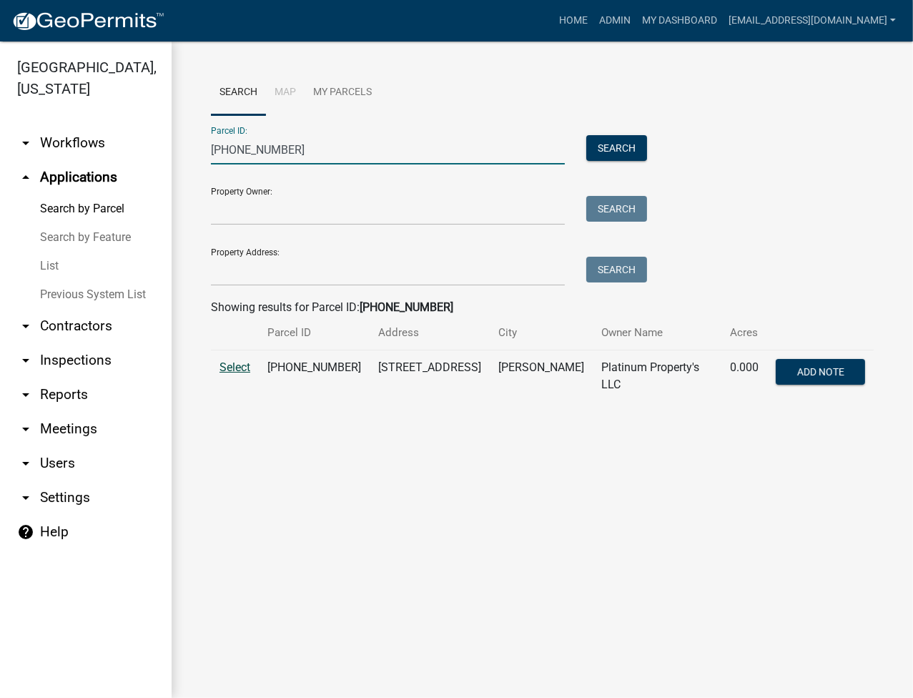
click at [234, 363] on span "Select" at bounding box center [234, 367] width 31 height 14
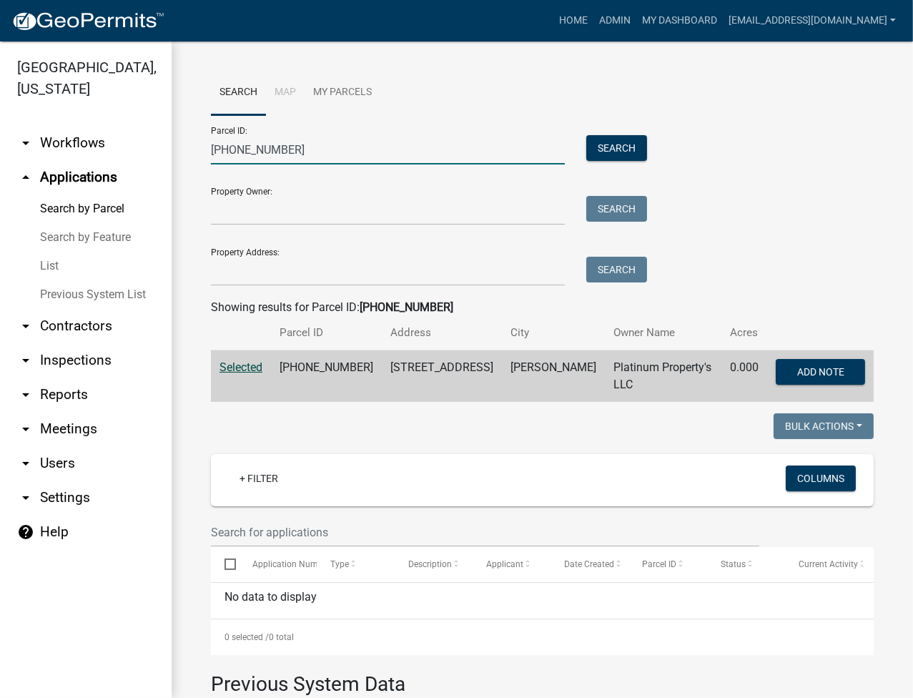
click at [306, 144] on input "007-050-191" at bounding box center [388, 149] width 354 height 29
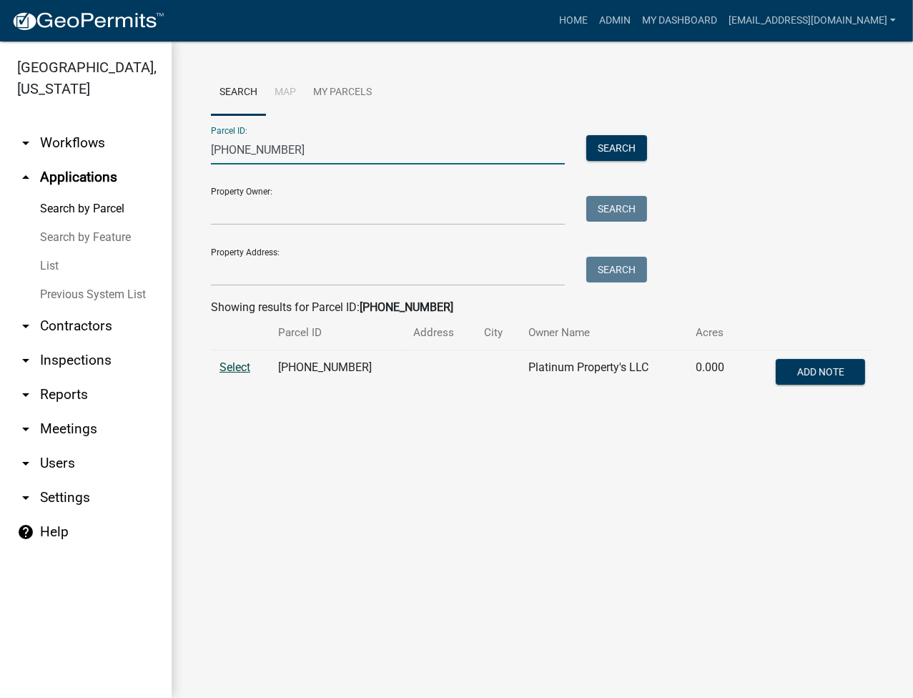
click at [237, 362] on span "Select" at bounding box center [234, 367] width 31 height 14
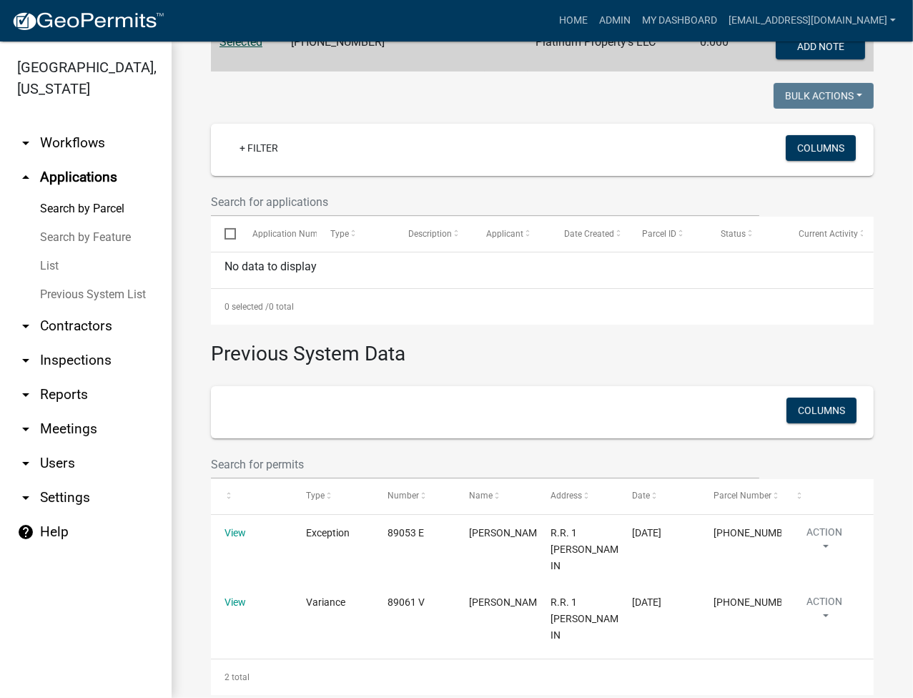
scroll to position [349, 0]
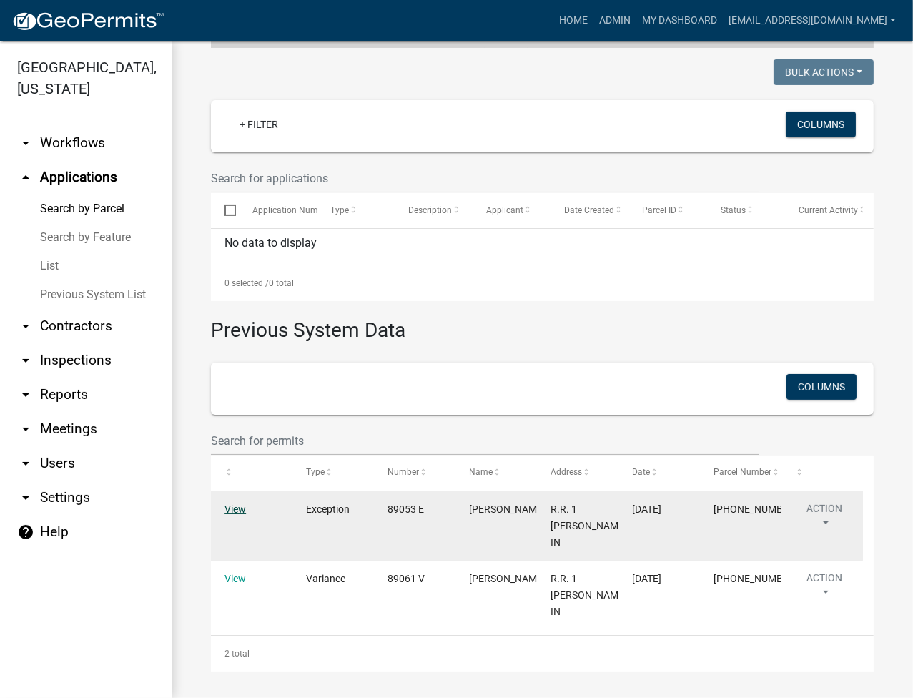
click at [232, 506] on link "View" at bounding box center [234, 508] width 21 height 11
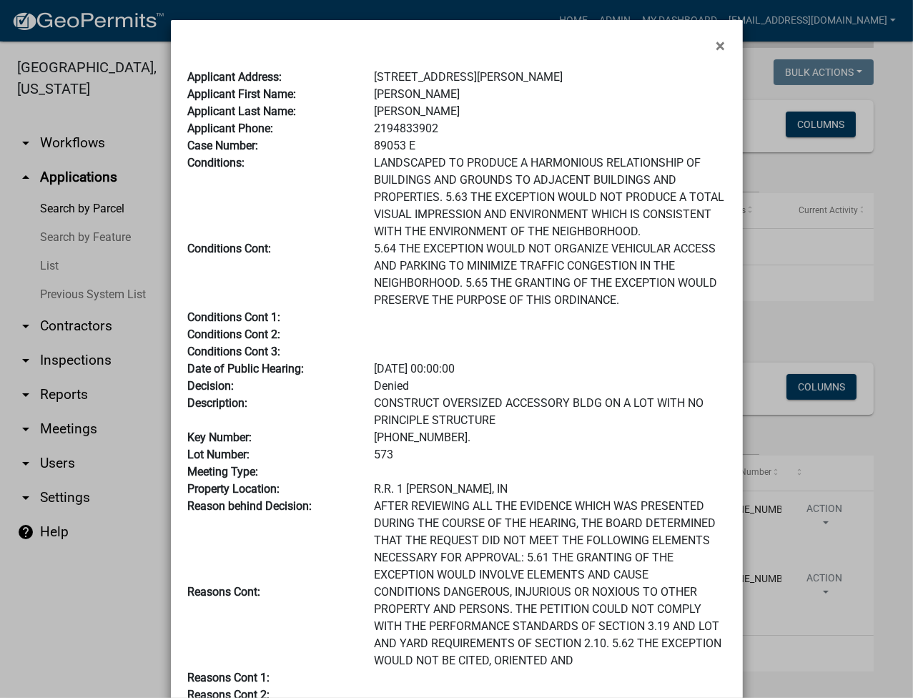
scroll to position [198, 0]
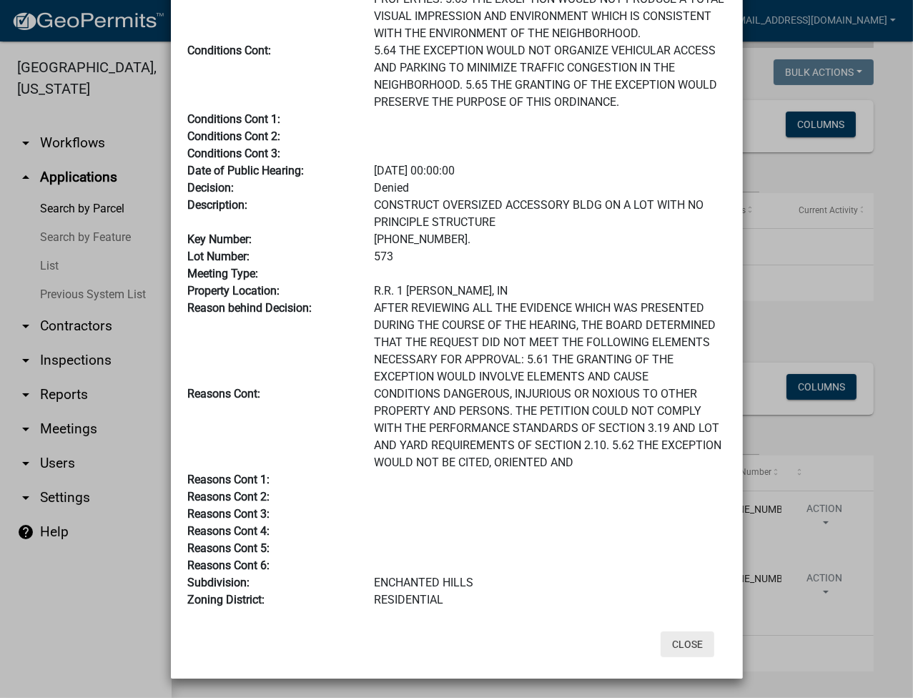
click at [687, 631] on button "Close" at bounding box center [687, 644] width 54 height 26
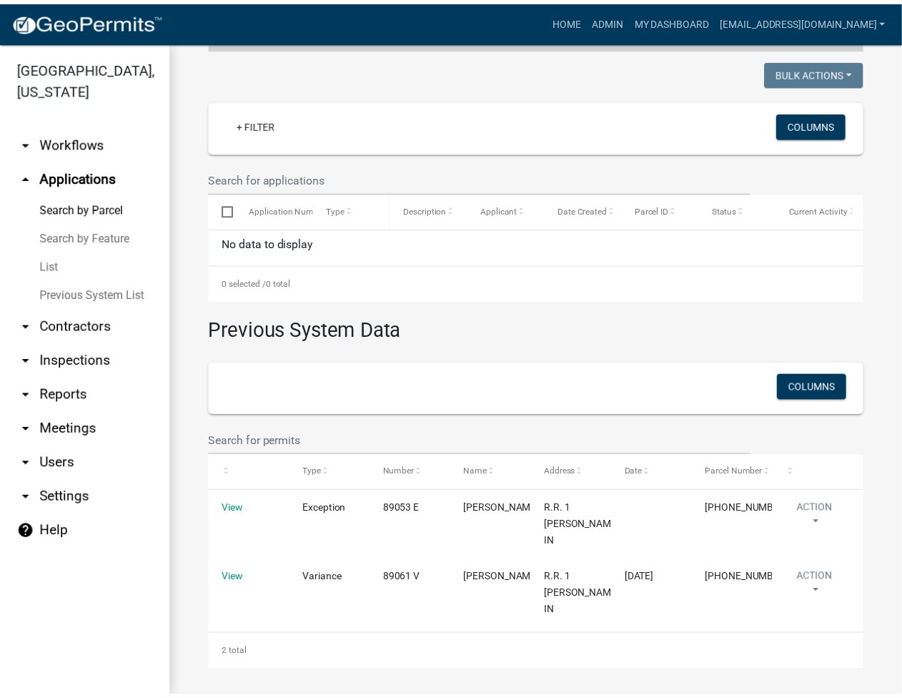
scroll to position [0, 0]
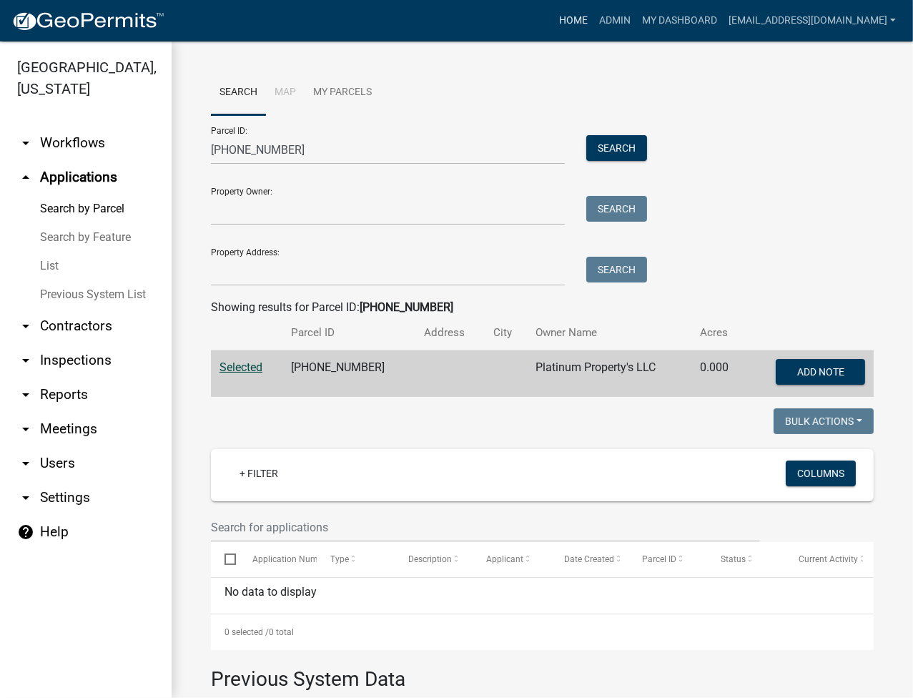
click at [593, 17] on link "Home" at bounding box center [573, 20] width 40 height 27
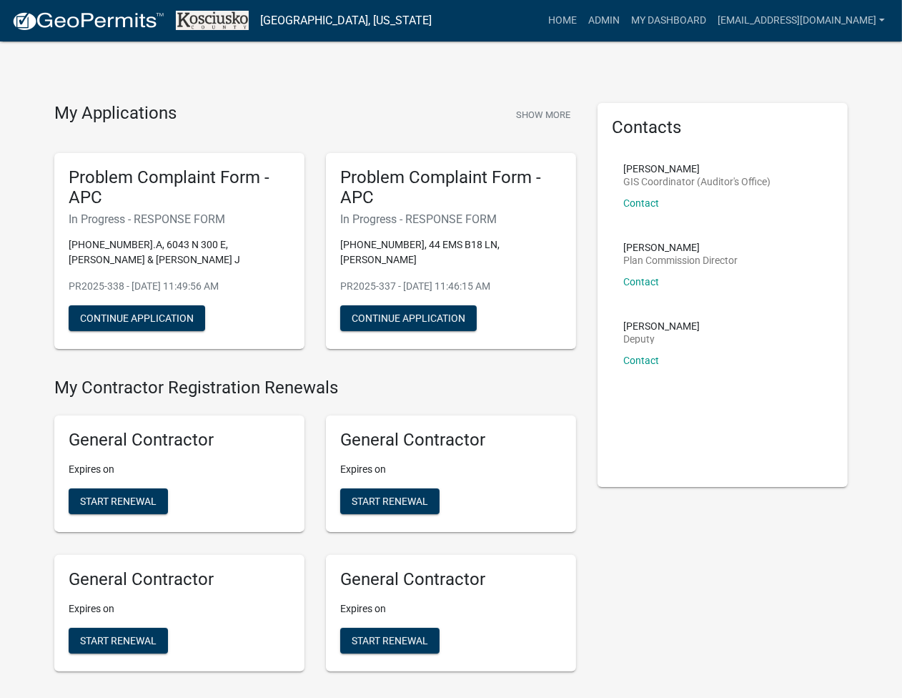
scroll to position [3232, 0]
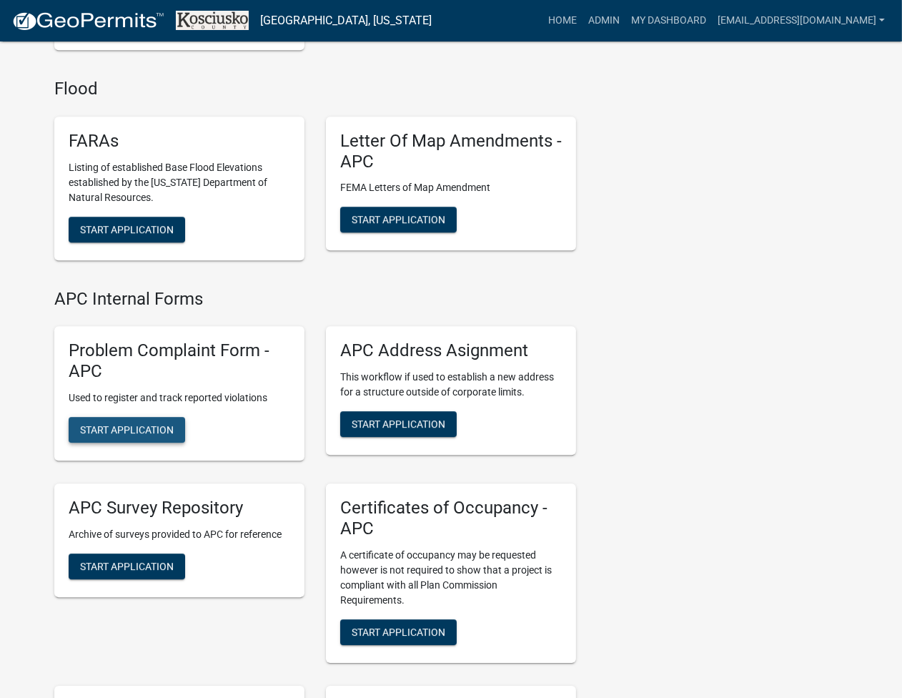
click at [71, 431] on button "Start Application" at bounding box center [127, 430] width 116 height 26
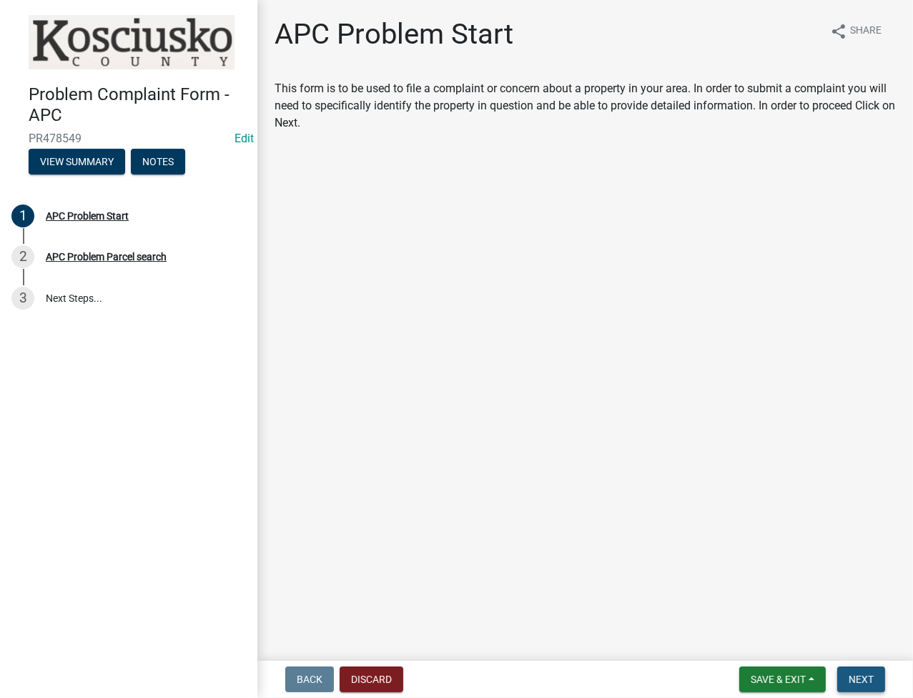
click at [857, 683] on span "Next" at bounding box center [860, 678] width 25 height 11
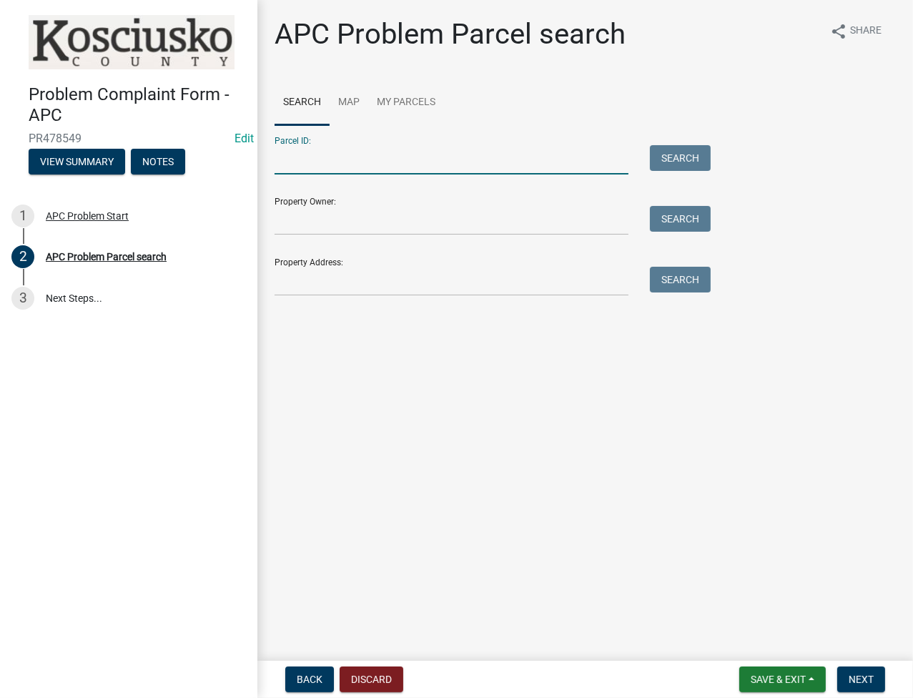
click at [478, 170] on input "Parcel ID:" at bounding box center [451, 159] width 354 height 29
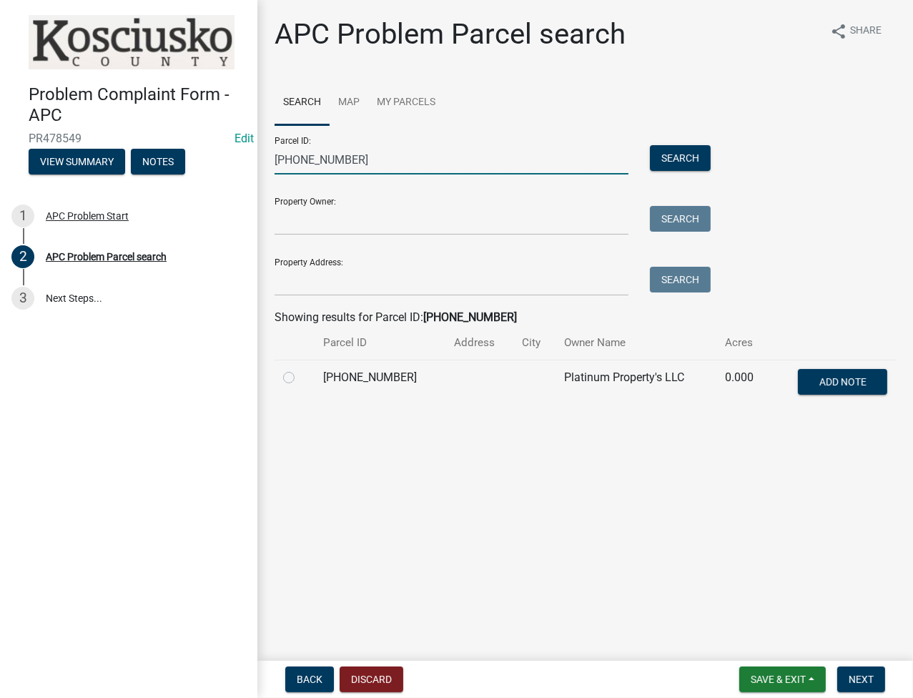
click at [425, 157] on input "007-050-224" at bounding box center [451, 159] width 354 height 29
click at [300, 369] on label at bounding box center [300, 369] width 0 height 0
click at [300, 375] on input "radio" at bounding box center [304, 373] width 9 height 9
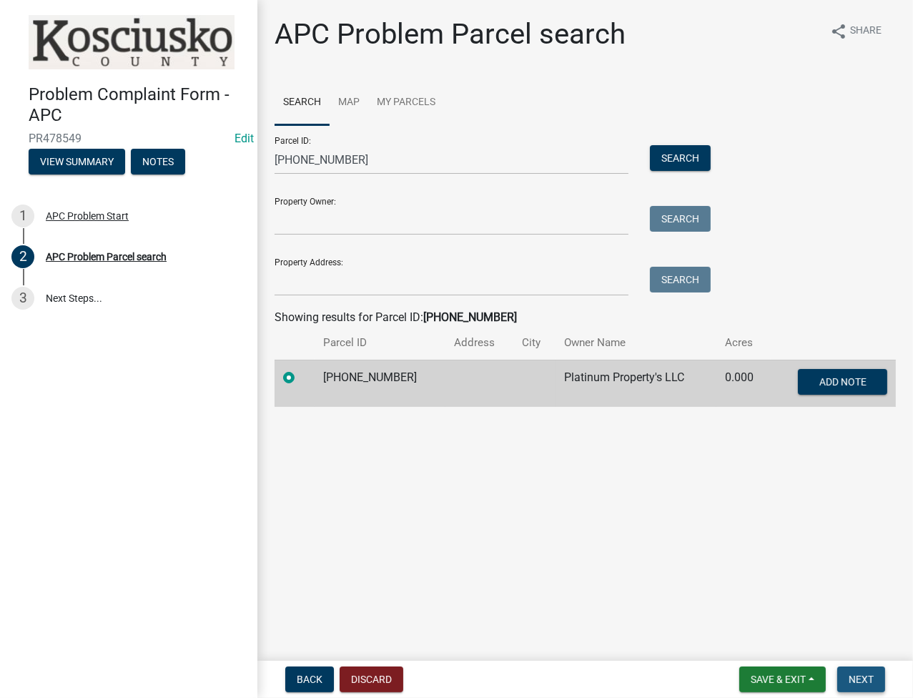
click at [858, 675] on span "Next" at bounding box center [860, 678] width 25 height 11
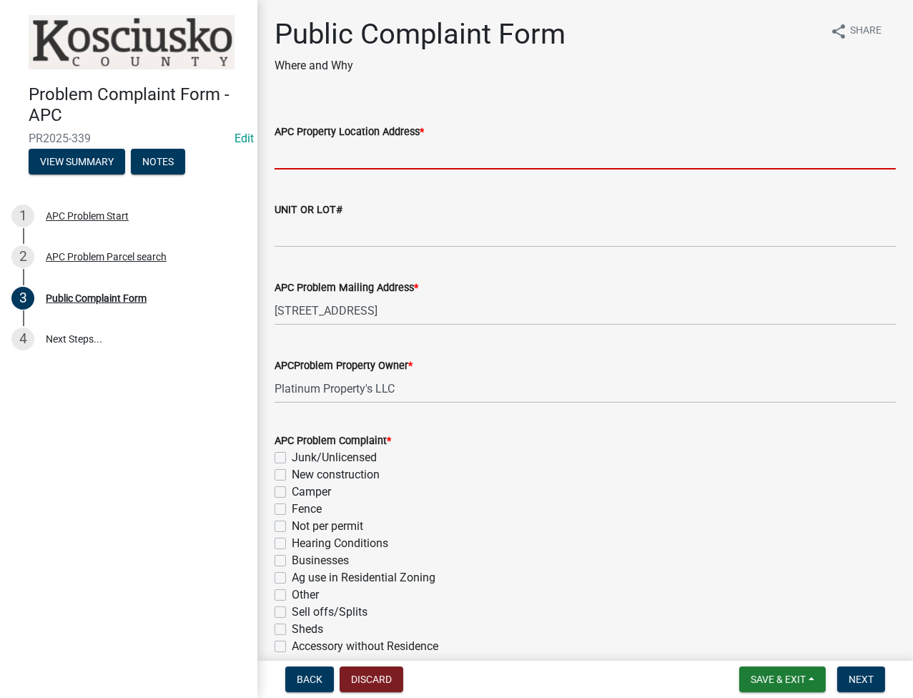
click at [460, 140] on input "APC Property Location Address *" at bounding box center [584, 154] width 621 height 29
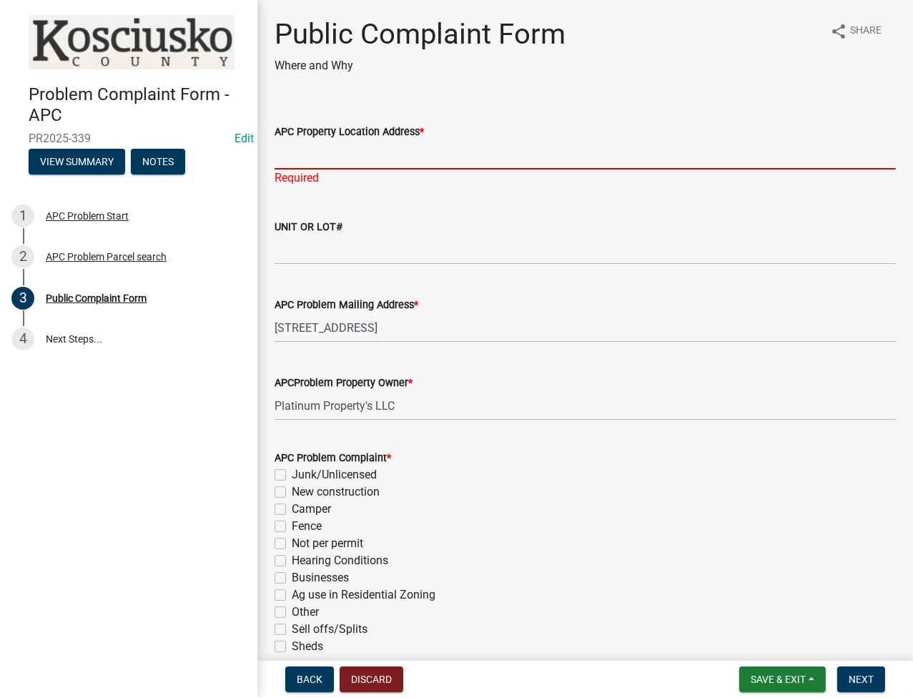
click at [491, 142] on input "APC Property Location Address *" at bounding box center [584, 154] width 621 height 29
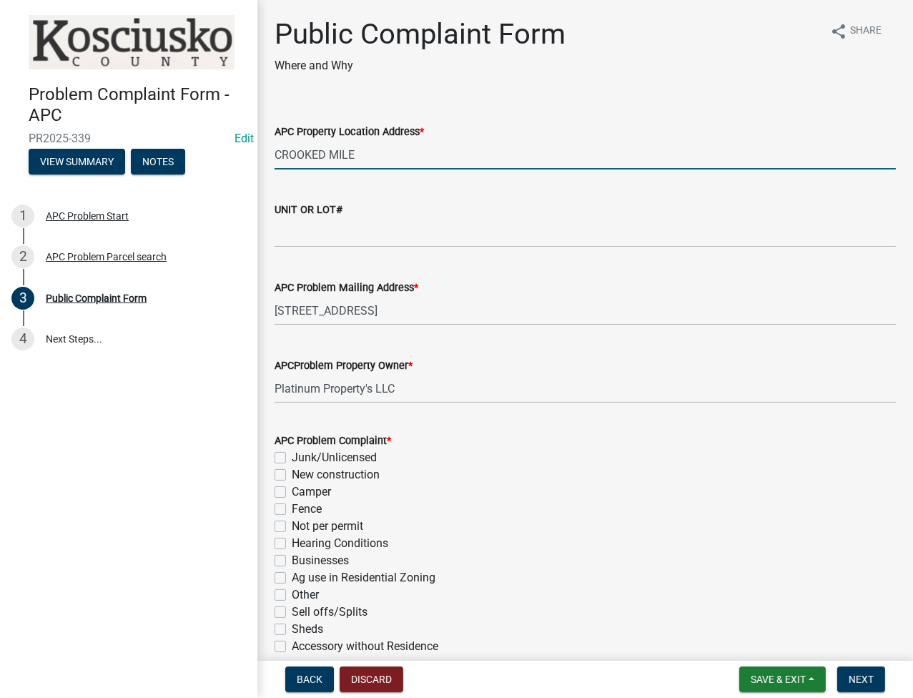
click at [438, 142] on input "CROOKED MILE" at bounding box center [584, 154] width 621 height 29
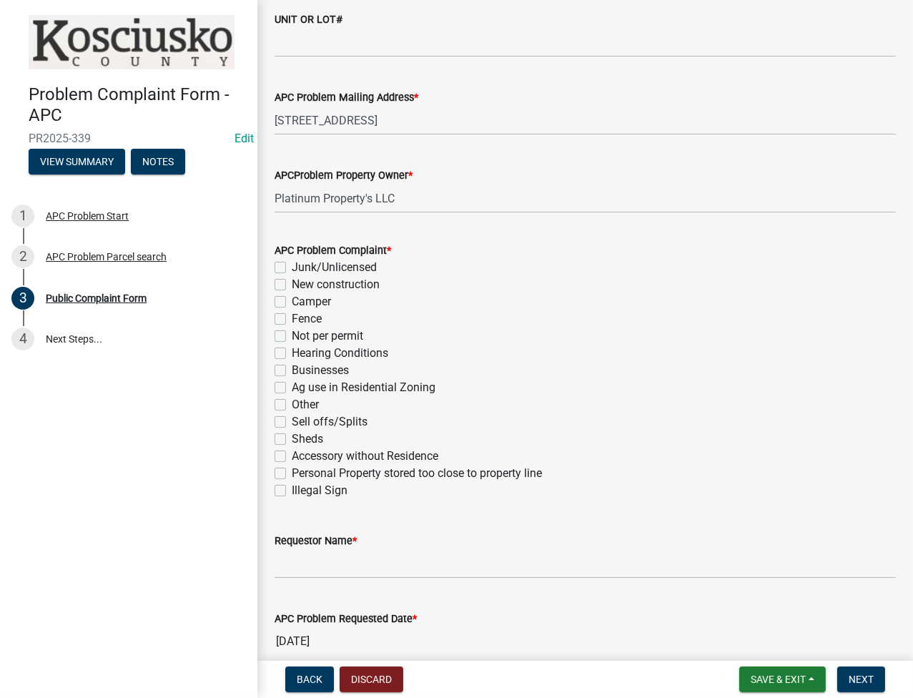
click at [272, 283] on div "APC Problem Complaint * Junk/Unlicensed New construction Camper Fence Not per p…" at bounding box center [585, 361] width 643 height 274
click at [292, 282] on label "New construction" at bounding box center [336, 284] width 88 height 17
click at [292, 282] on input "New construction" at bounding box center [296, 280] width 9 height 9
click at [292, 458] on label "Accessory without Residence" at bounding box center [365, 455] width 147 height 17
click at [292, 457] on input "Accessory without Residence" at bounding box center [296, 451] width 9 height 9
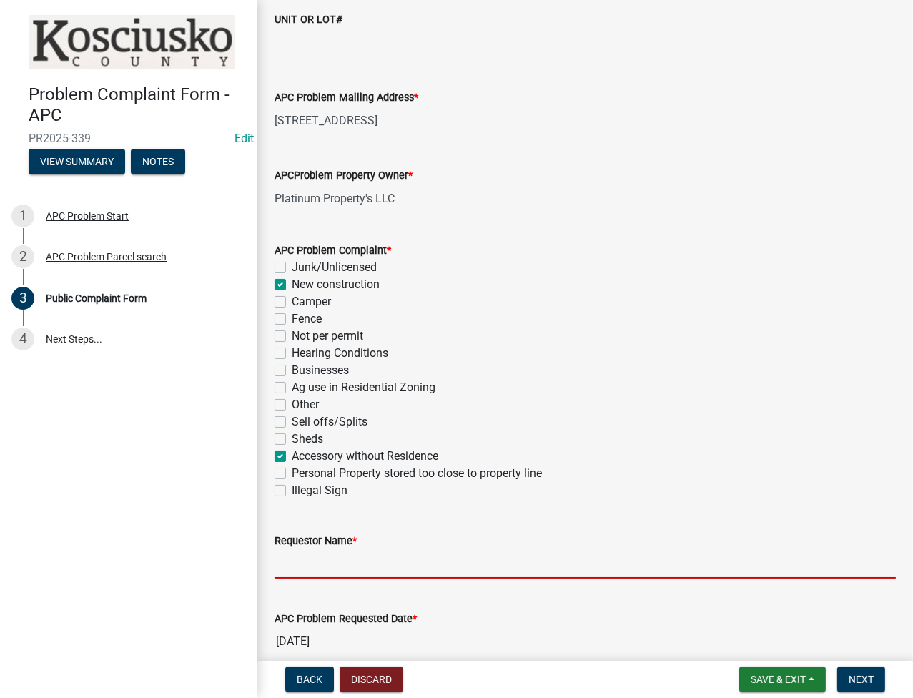
click at [321, 569] on input "Requestor Name *" at bounding box center [584, 563] width 621 height 29
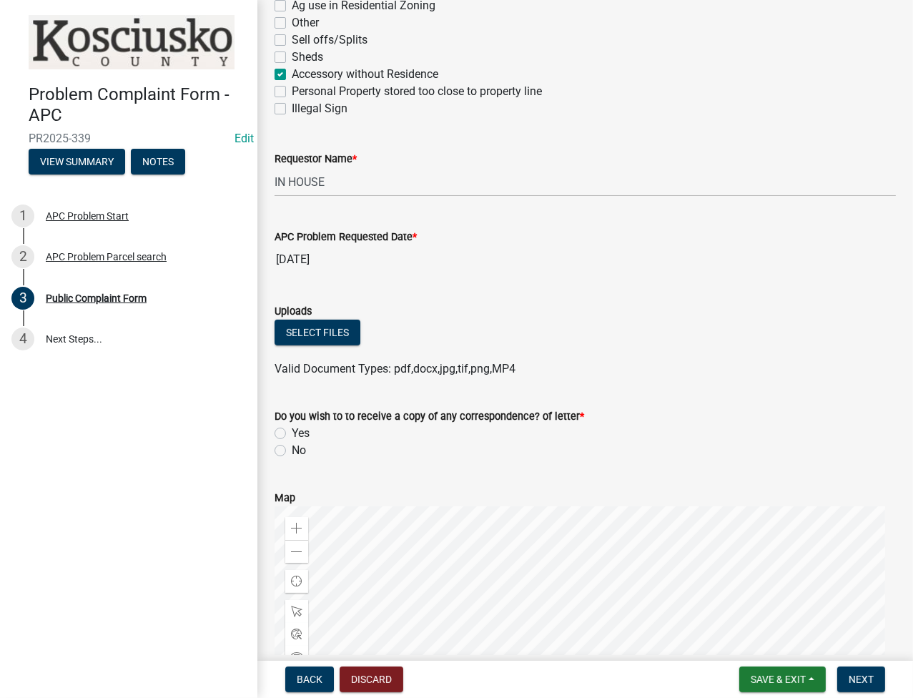
click at [292, 446] on label "No" at bounding box center [299, 450] width 14 height 17
click at [292, 446] on input "No" at bounding box center [296, 446] width 9 height 9
click at [867, 681] on span "Next" at bounding box center [860, 678] width 25 height 11
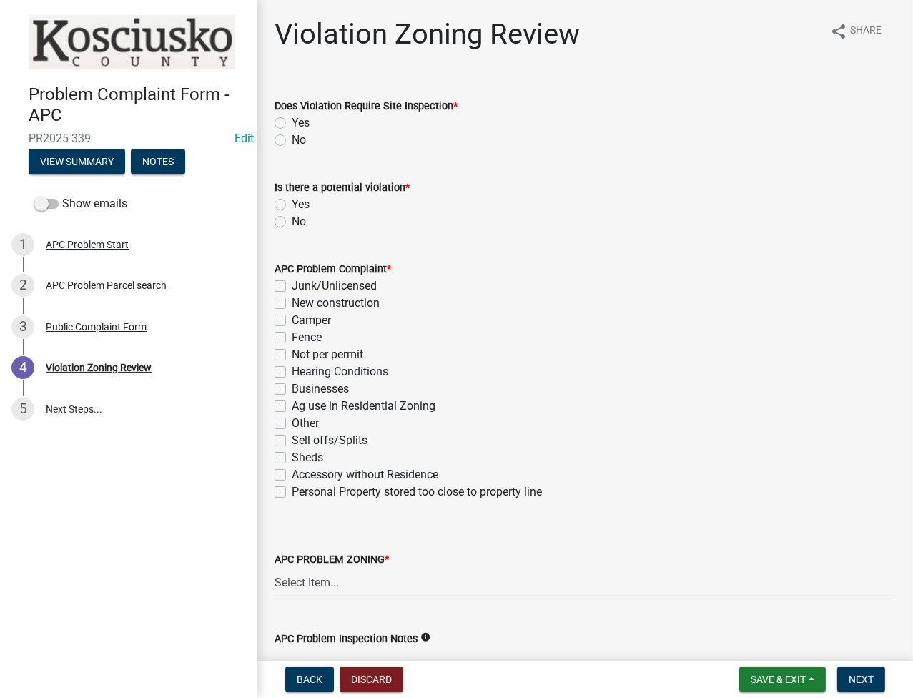
click at [292, 140] on label "No" at bounding box center [299, 140] width 14 height 17
click at [292, 140] on input "No" at bounding box center [296, 136] width 9 height 9
click at [292, 202] on label "Yes" at bounding box center [301, 204] width 18 height 17
click at [292, 202] on input "Yes" at bounding box center [296, 200] width 9 height 9
click at [292, 303] on label "New construction" at bounding box center [336, 302] width 88 height 17
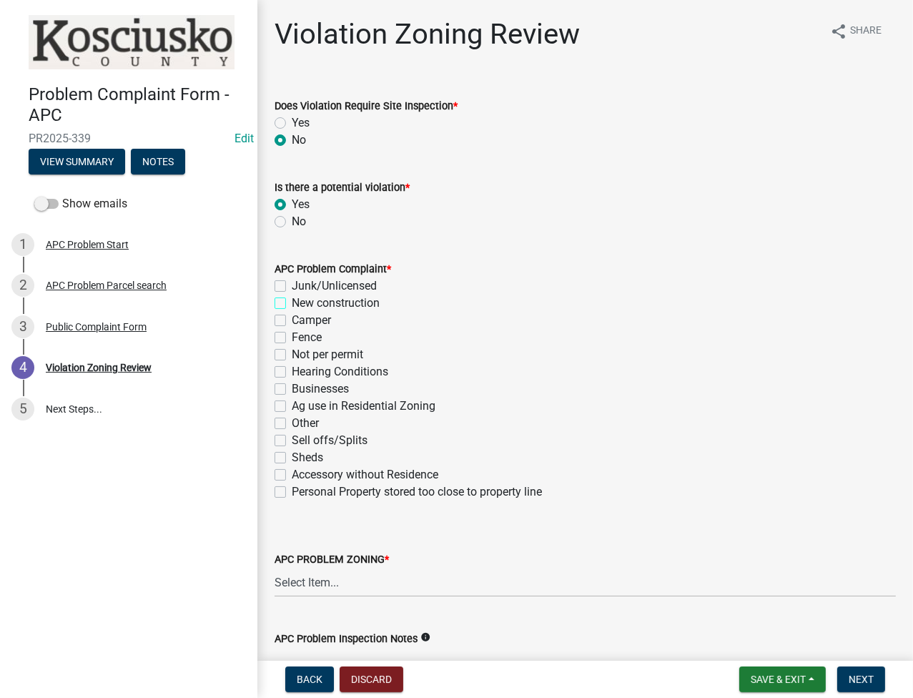
click at [292, 303] on input "New construction" at bounding box center [296, 298] width 9 height 9
click at [292, 472] on label "Accessory without Residence" at bounding box center [365, 474] width 147 height 17
click at [292, 472] on input "Accessory without Residence" at bounding box center [296, 470] width 9 height 9
click at [318, 574] on select "Select Item... Agricultural Agricultural 2 Commercial Environmental Industrial …" at bounding box center [584, 581] width 621 height 29
click at [274, 567] on select "Select Item... Agricultural Agricultural 2 Commercial Environmental Industrial …" at bounding box center [584, 581] width 621 height 29
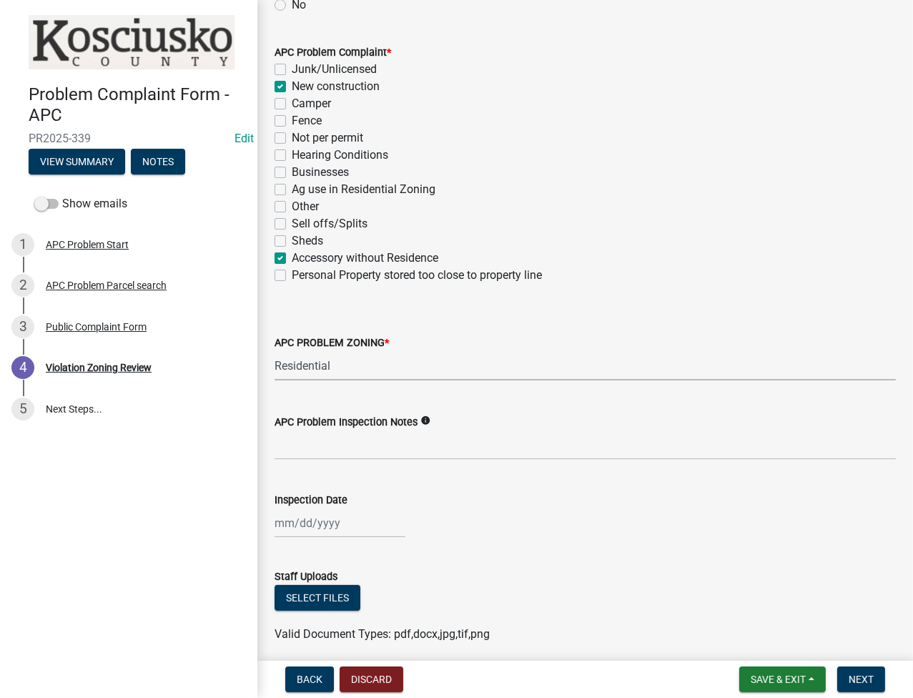
scroll to position [272, 0]
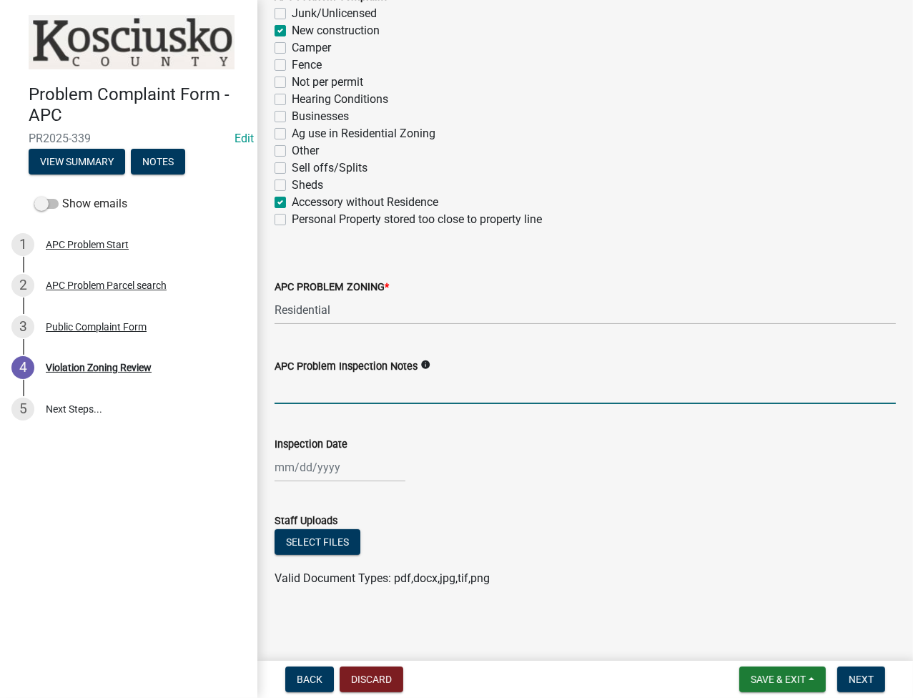
click at [391, 377] on input "APC Problem Inspection Notes" at bounding box center [584, 389] width 621 height 29
click at [283, 475] on div at bounding box center [339, 466] width 131 height 29
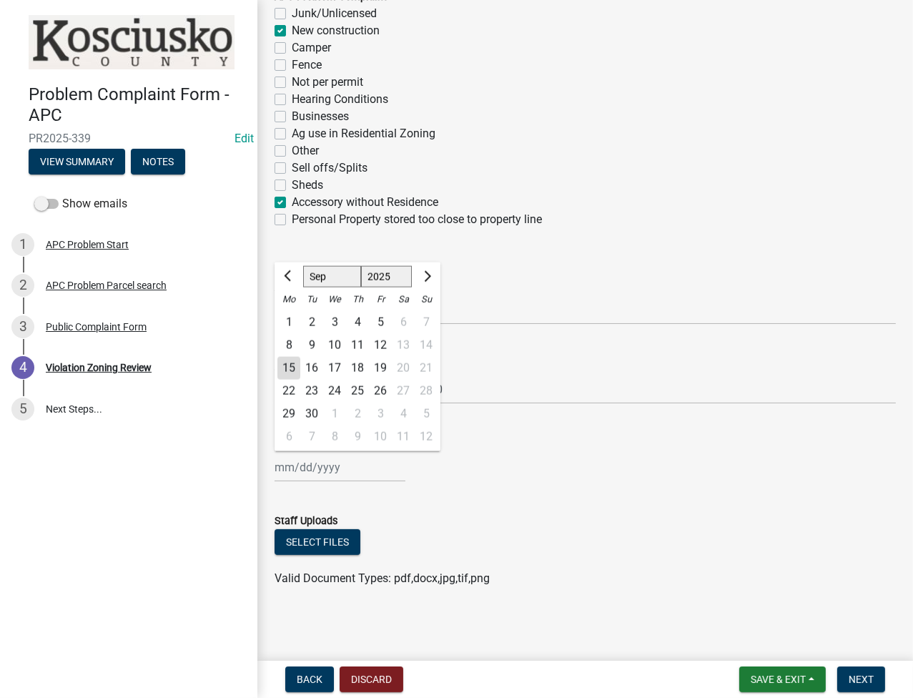
click at [281, 370] on div "15" at bounding box center [288, 368] width 23 height 23
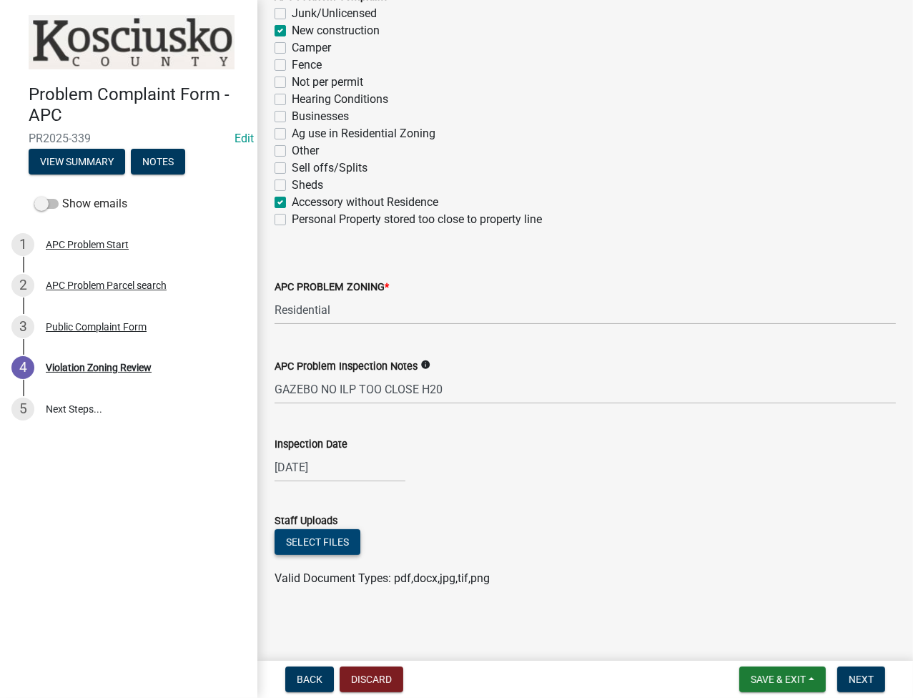
click at [312, 535] on button "Select files" at bounding box center [317, 542] width 86 height 26
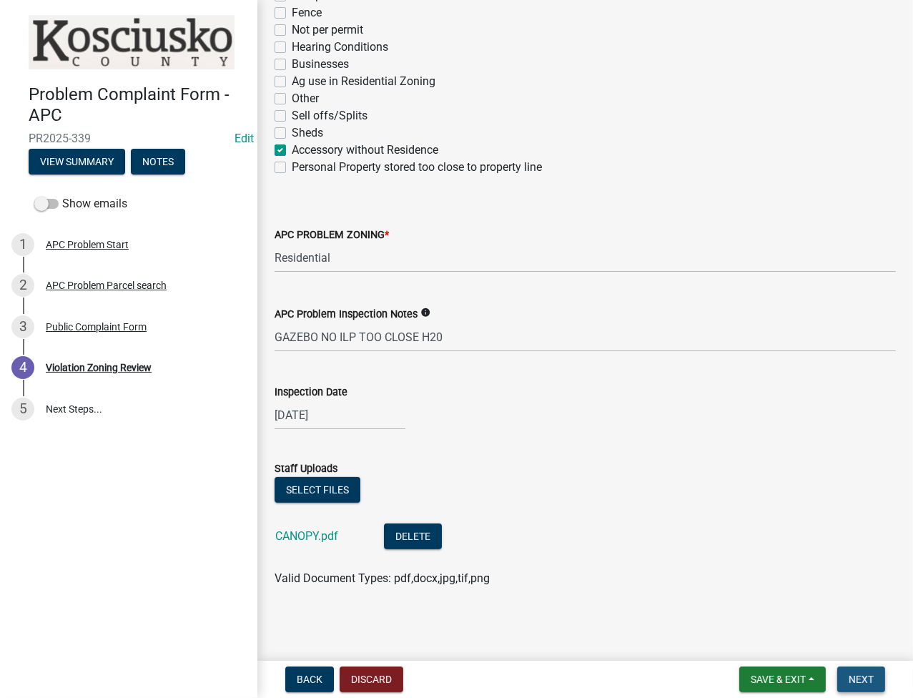
click at [876, 673] on button "Next" at bounding box center [861, 679] width 48 height 26
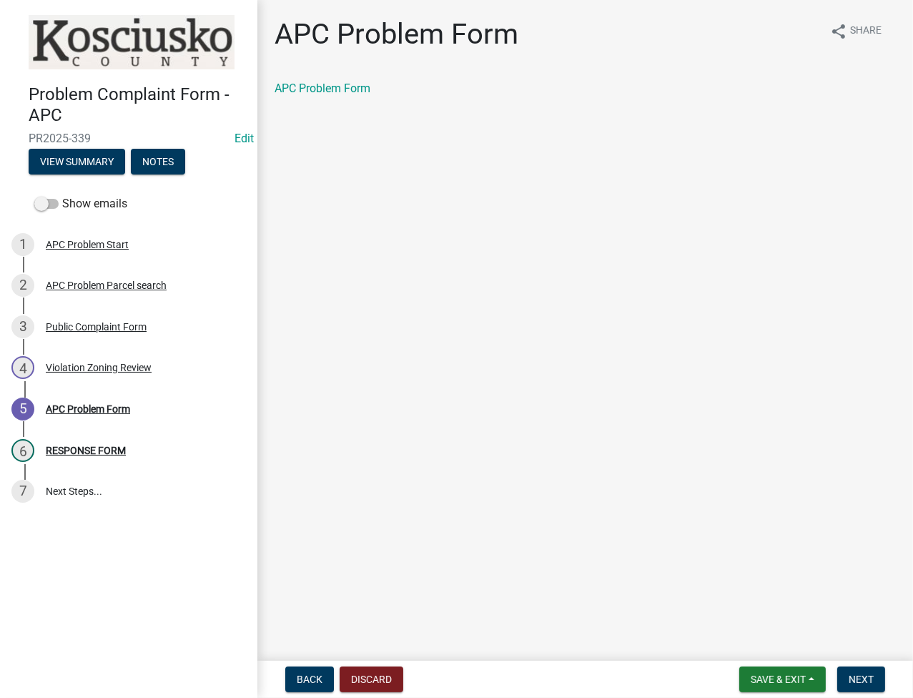
click at [325, 96] on div "APC Problem Form" at bounding box center [584, 88] width 621 height 17
click at [328, 92] on link "APC Problem Form" at bounding box center [322, 88] width 96 height 14
click at [855, 686] on button "Next" at bounding box center [861, 679] width 48 height 26
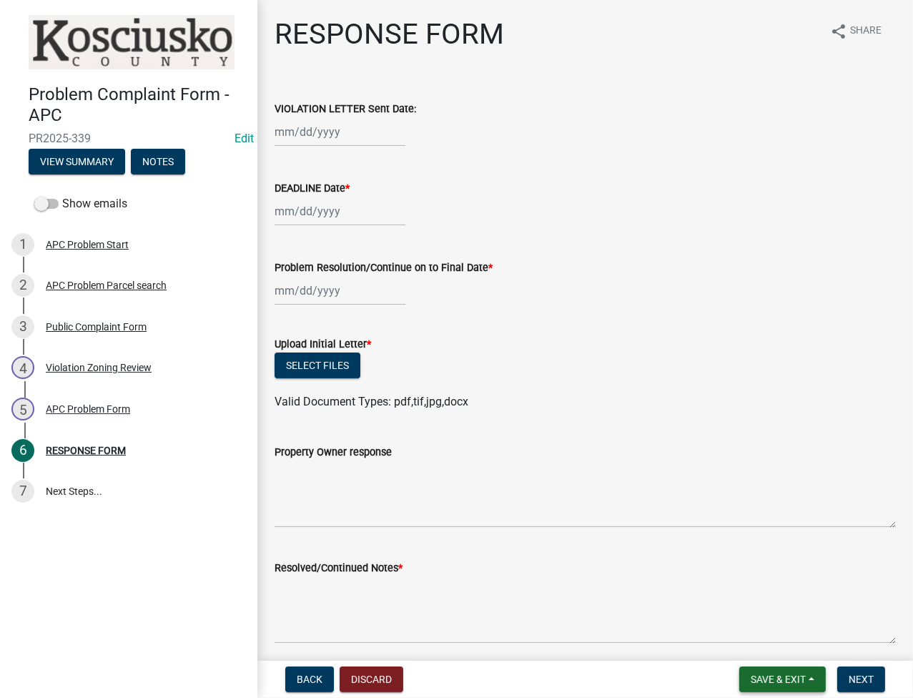
click at [770, 685] on button "Save & Exit" at bounding box center [782, 679] width 86 height 26
click at [786, 635] on button "Save & Exit" at bounding box center [768, 642] width 114 height 34
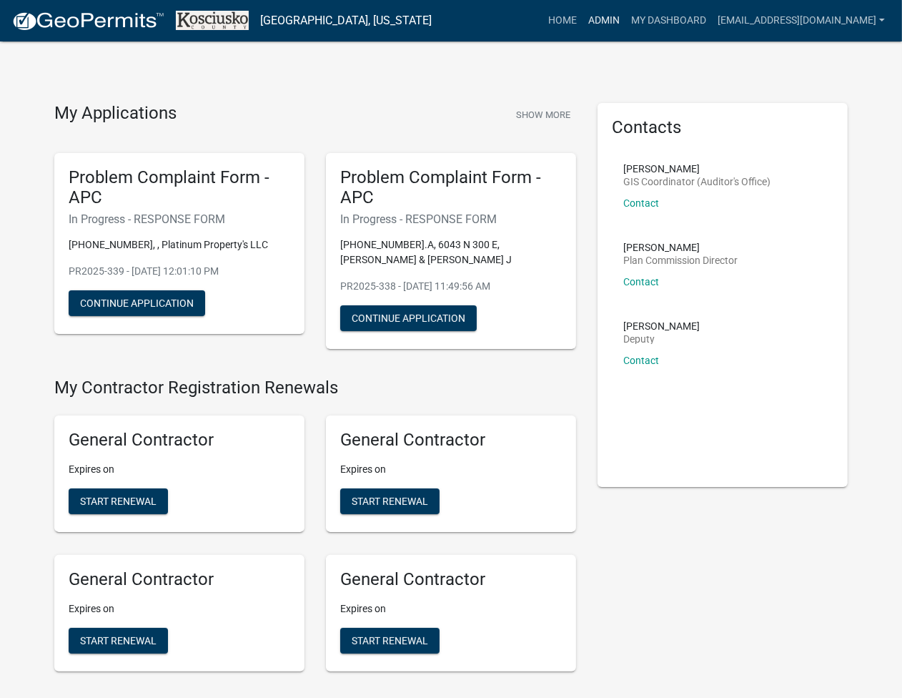
click at [625, 27] on link "Admin" at bounding box center [603, 20] width 43 height 27
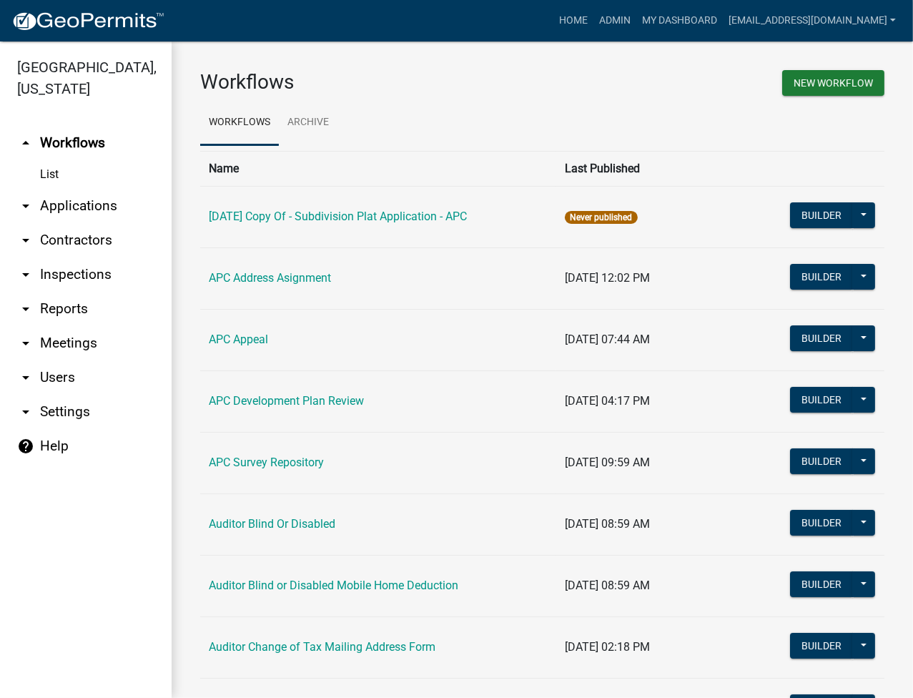
click at [104, 198] on link "arrow_drop_down Applications" at bounding box center [86, 206] width 172 height 34
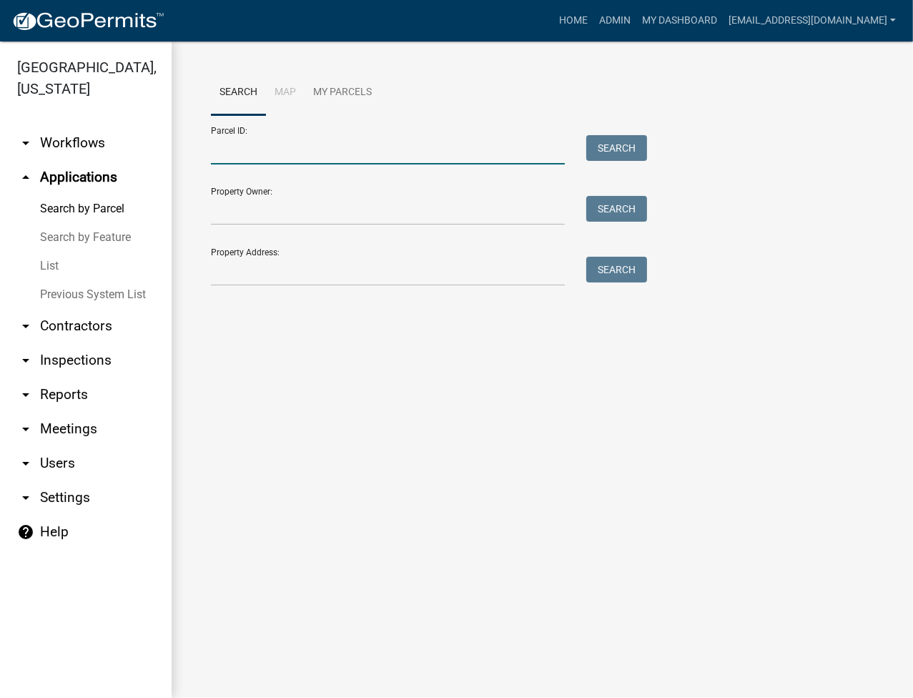
click at [312, 157] on input "Parcel ID:" at bounding box center [388, 149] width 354 height 29
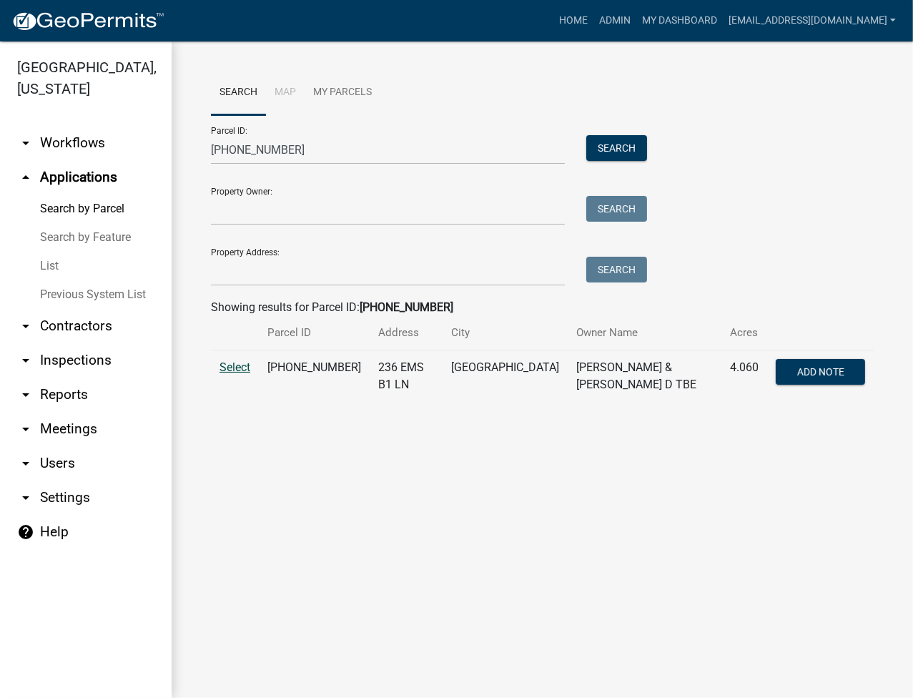
click at [244, 364] on span "Select" at bounding box center [234, 367] width 31 height 14
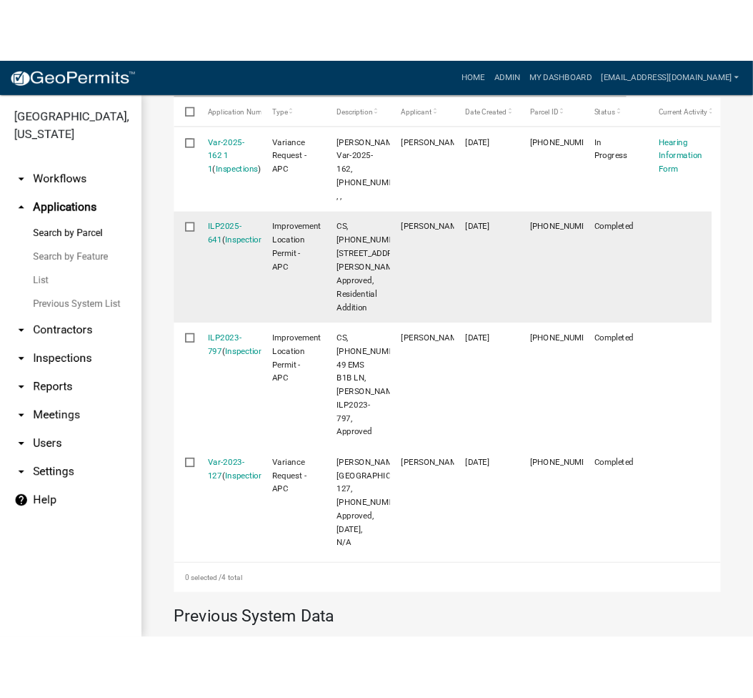
scroll to position [381, 0]
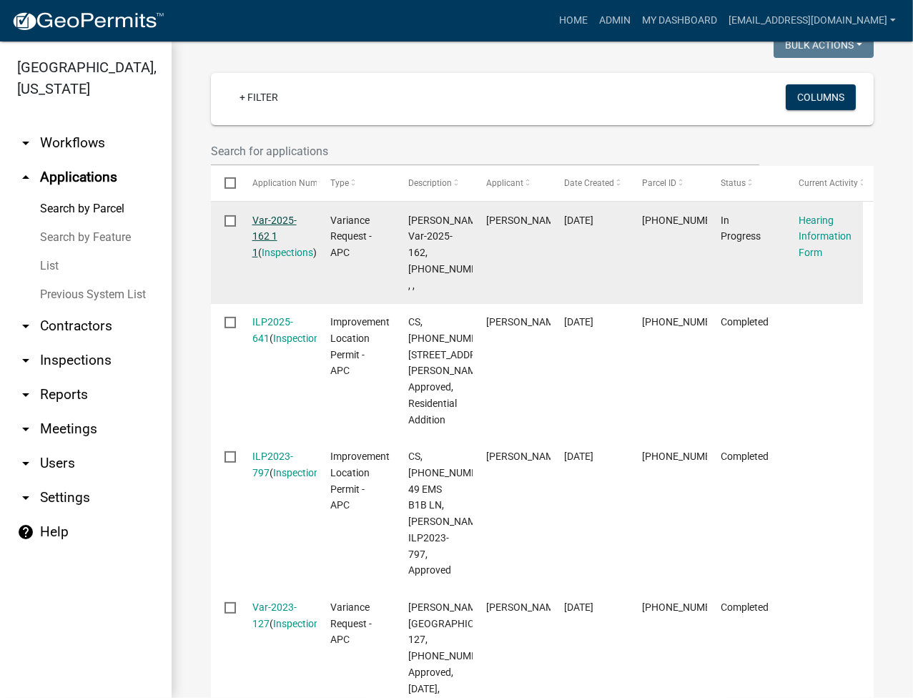
click at [272, 217] on link "Var-2025-162 1 1" at bounding box center [274, 236] width 44 height 44
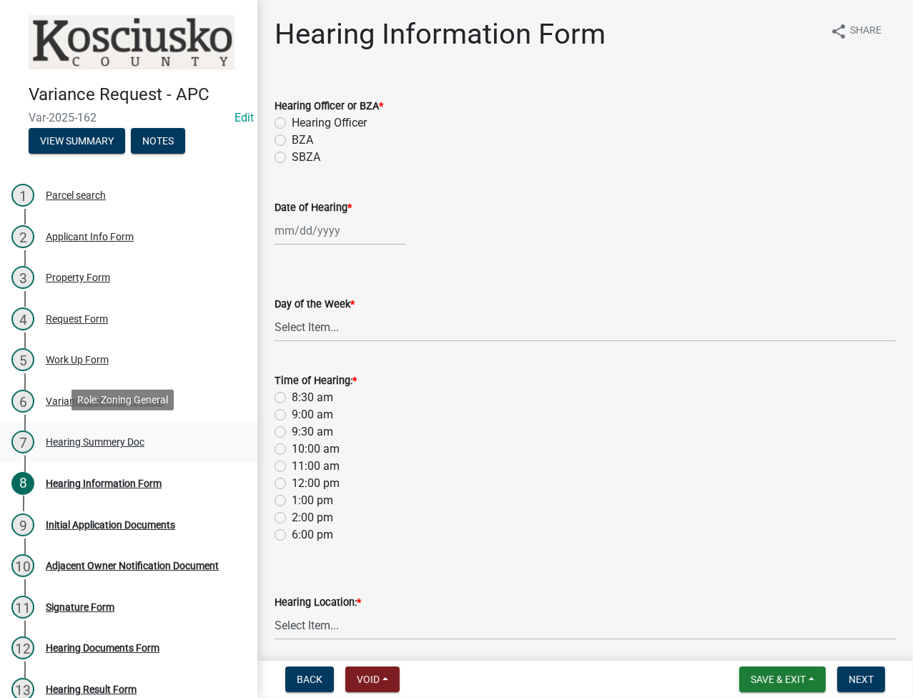
click at [103, 437] on div "Hearing Summery Doc" at bounding box center [95, 442] width 99 height 10
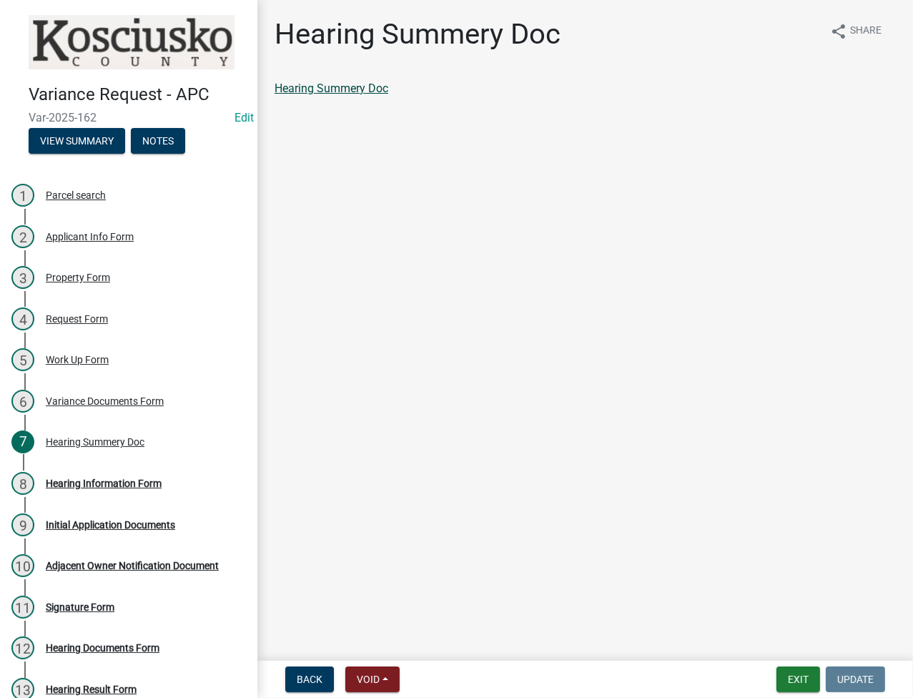
click at [354, 89] on link "Hearing Summery Doc" at bounding box center [331, 88] width 114 height 14
click at [802, 680] on button "Exit" at bounding box center [798, 679] width 44 height 26
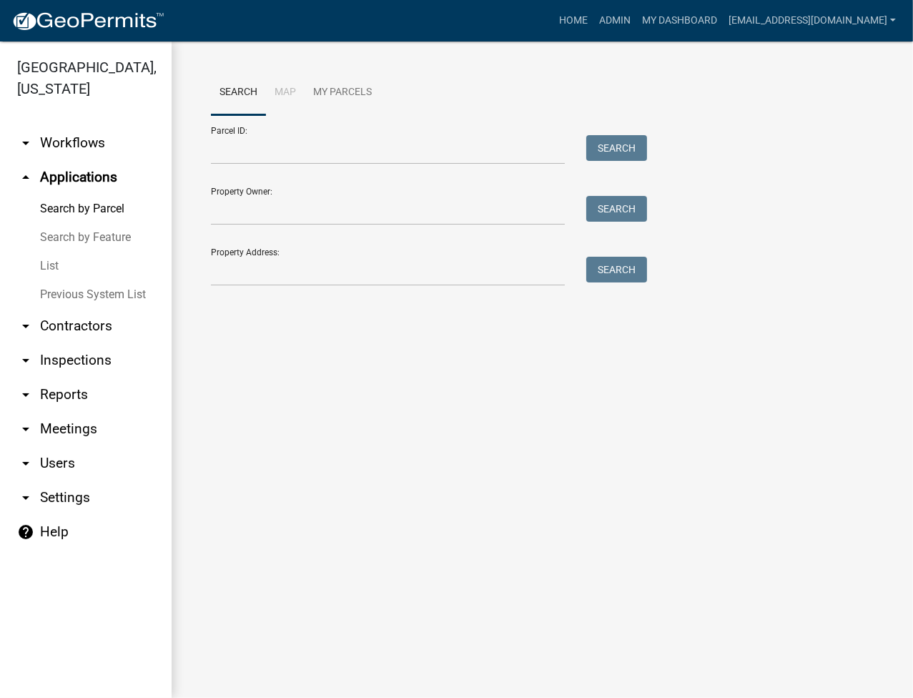
click at [55, 397] on link "arrow_drop_down Reports" at bounding box center [86, 394] width 172 height 34
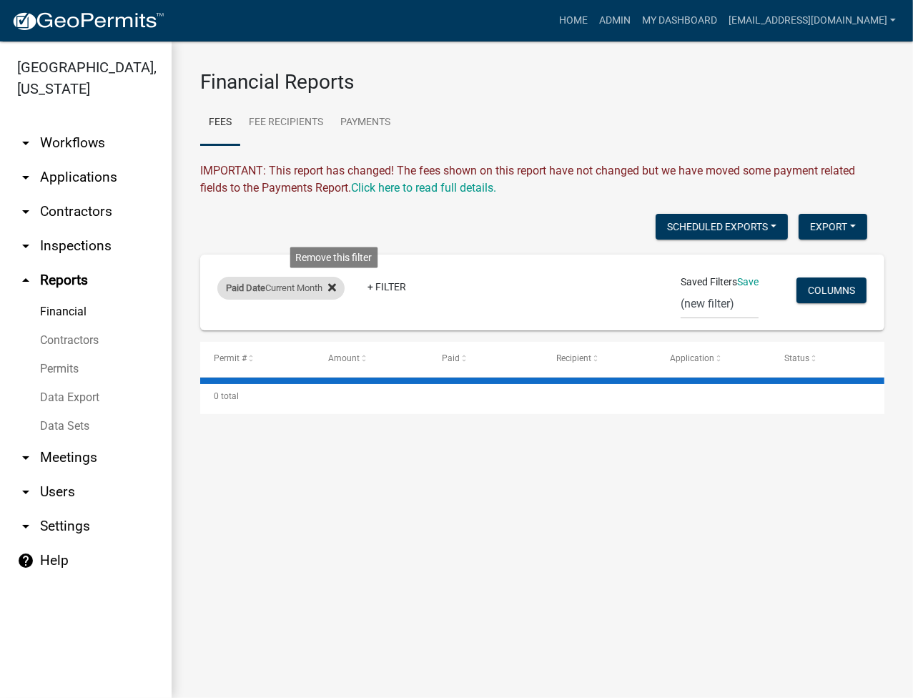
click at [336, 293] on fa-icon at bounding box center [329, 288] width 14 height 23
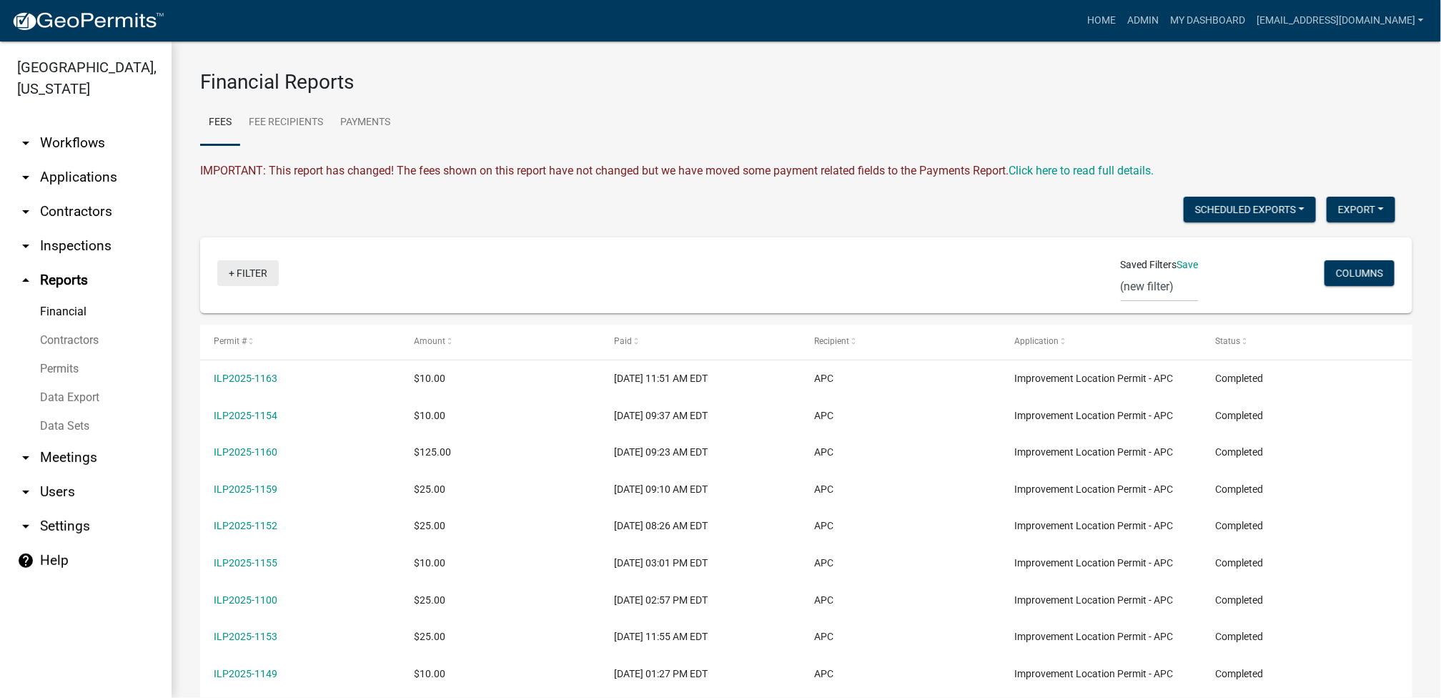
click at [232, 273] on link "+ Filter" at bounding box center [247, 273] width 61 height 26
click at [234, 476] on li "Application" at bounding box center [251, 481] width 131 height 33
click at [213, 344] on select "Select an option Problem Complaint Form - APC APC Address Asignment APC Appeal …" at bounding box center [255, 338] width 249 height 29
click at [257, 330] on select "Select an option Problem Complaint Form - APC APC Address Asignment APC Appeal …" at bounding box center [255, 338] width 249 height 29
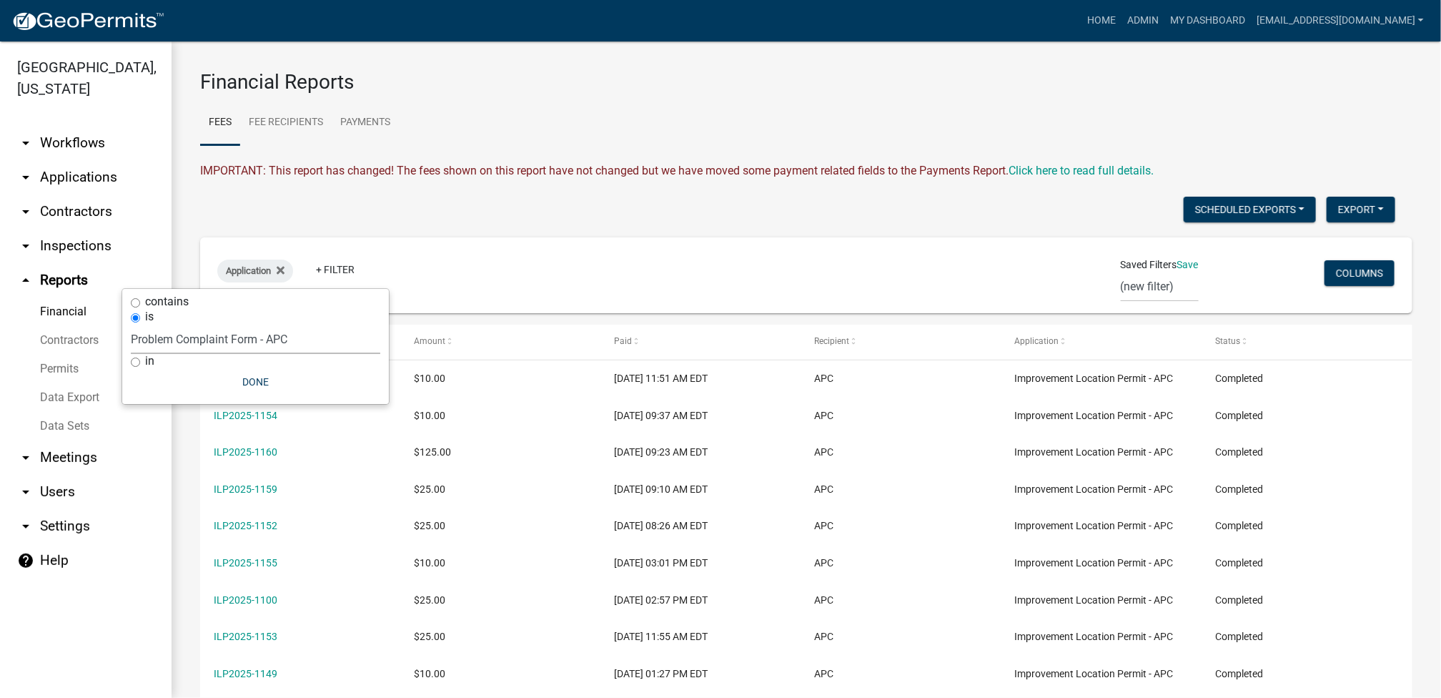
click at [200, 324] on select "Select an option Problem Complaint Form - APC APC Address Asignment APC Appeal …" at bounding box center [255, 338] width 249 height 29
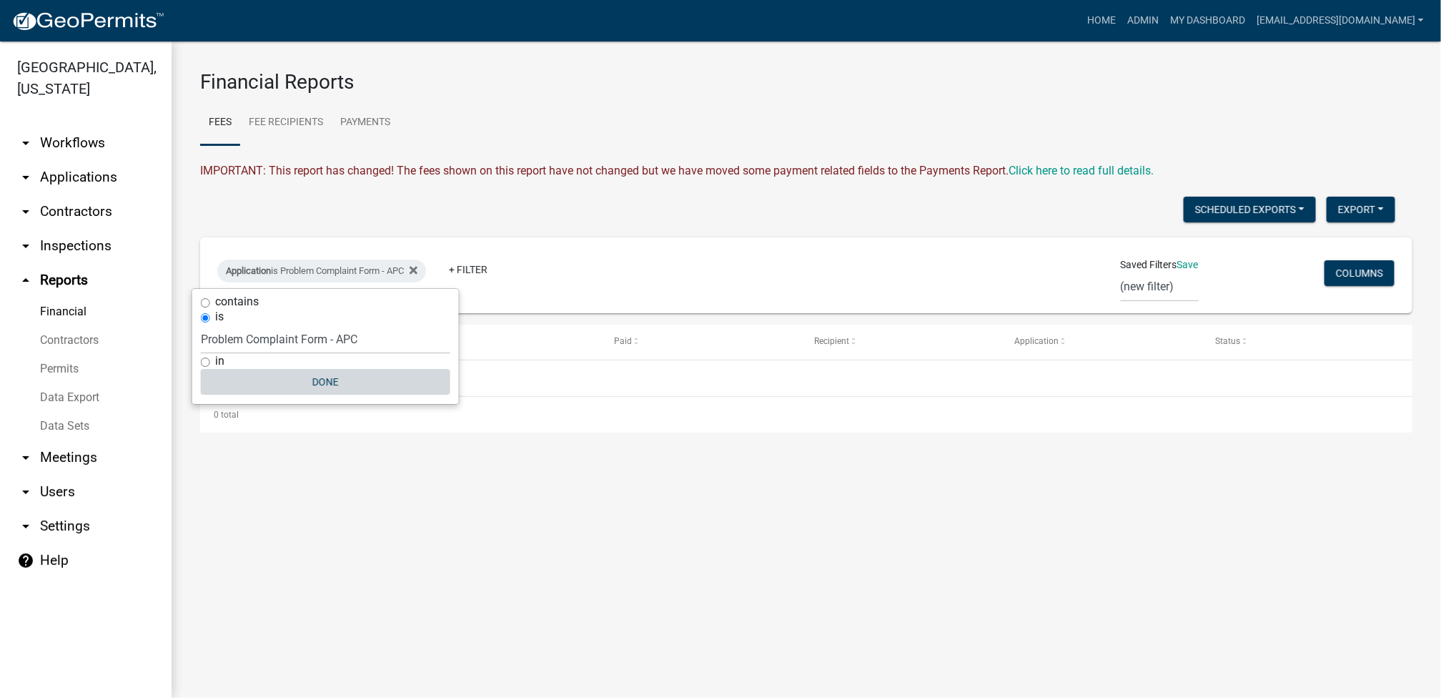
click at [327, 369] on button "Done" at bounding box center [325, 382] width 249 height 26
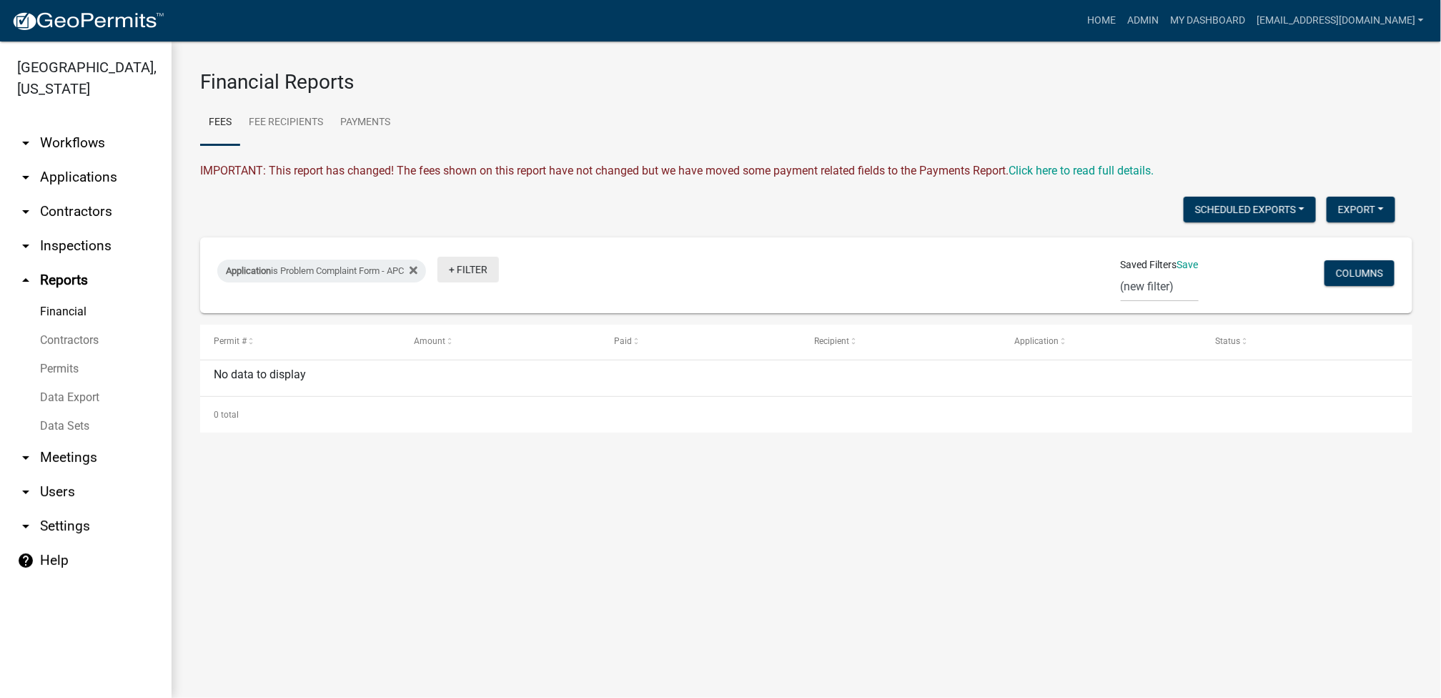
click at [472, 257] on link "+ Filter" at bounding box center [467, 270] width 61 height 26
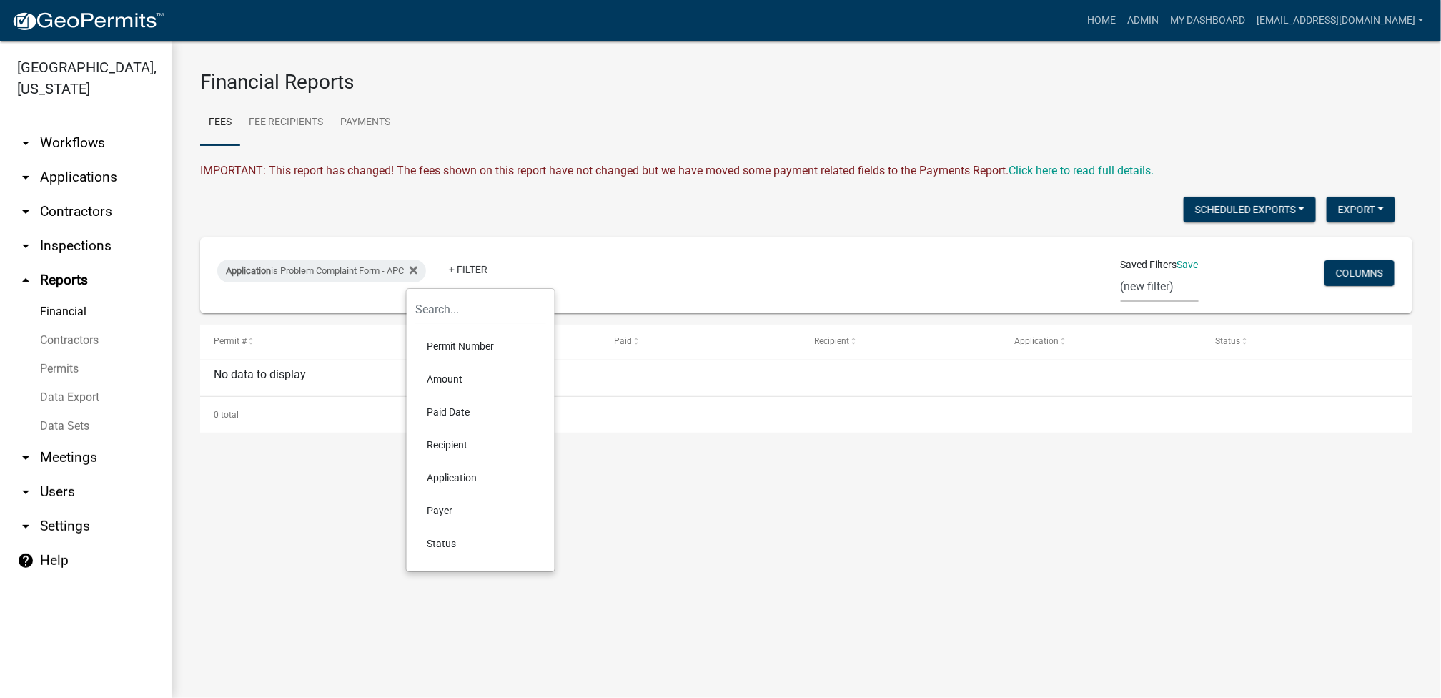
click at [912, 292] on select "(new filter)" at bounding box center [1160, 286] width 78 height 29
click at [912, 273] on select "(new filter)" at bounding box center [1160, 286] width 78 height 29
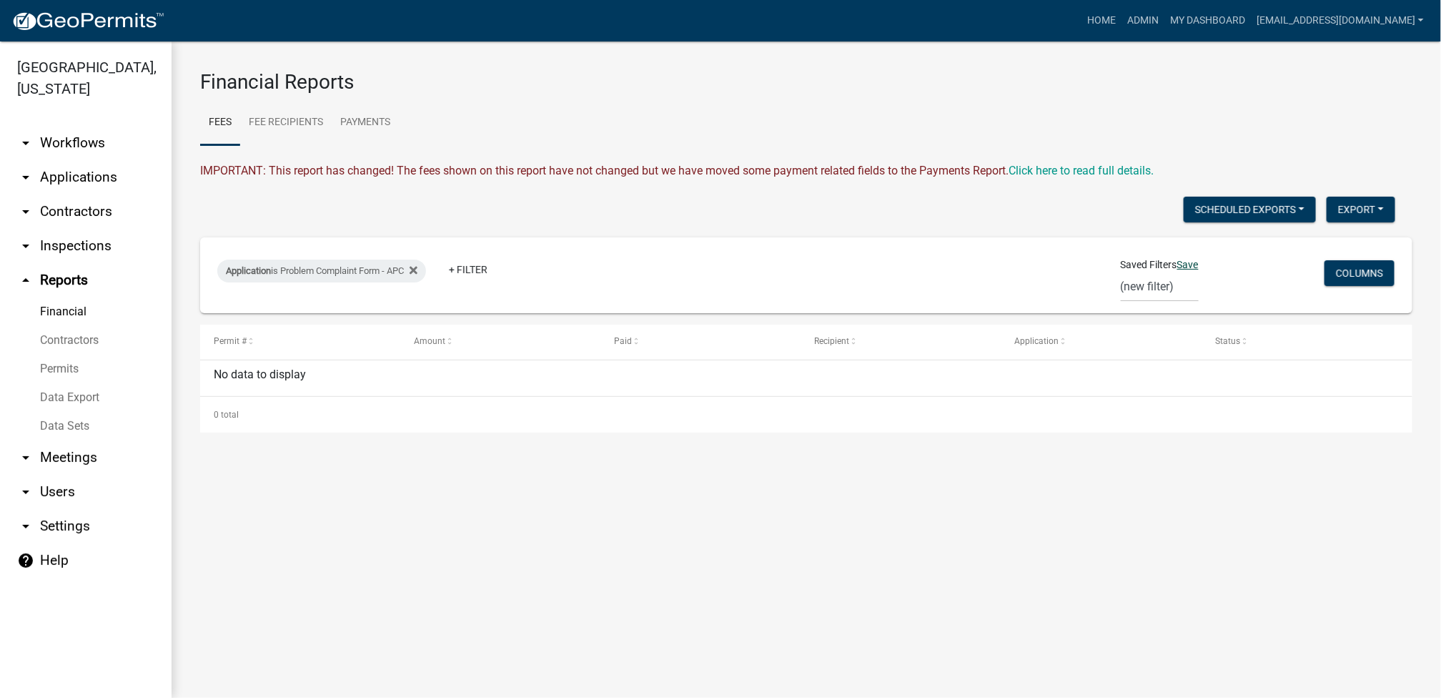
click at [912, 265] on link "Save" at bounding box center [1187, 264] width 21 height 11
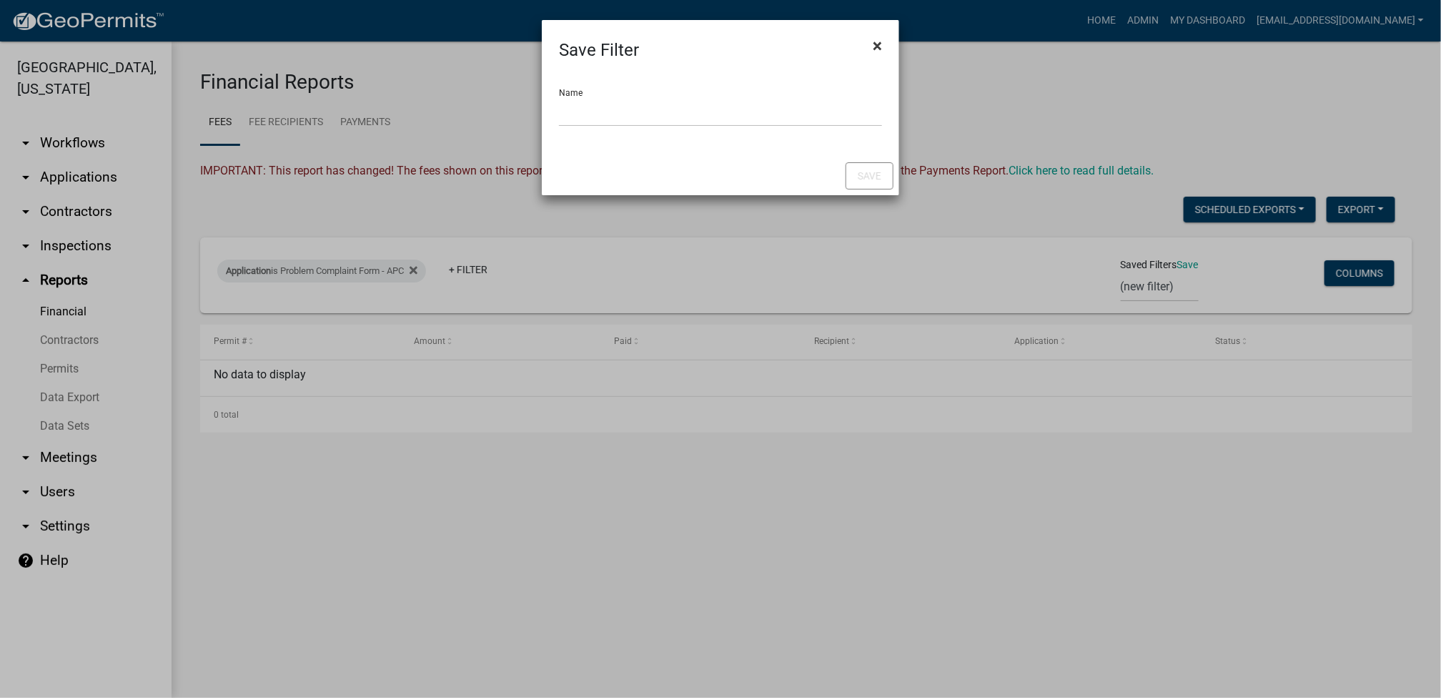
click at [884, 35] on button "×" at bounding box center [877, 46] width 32 height 40
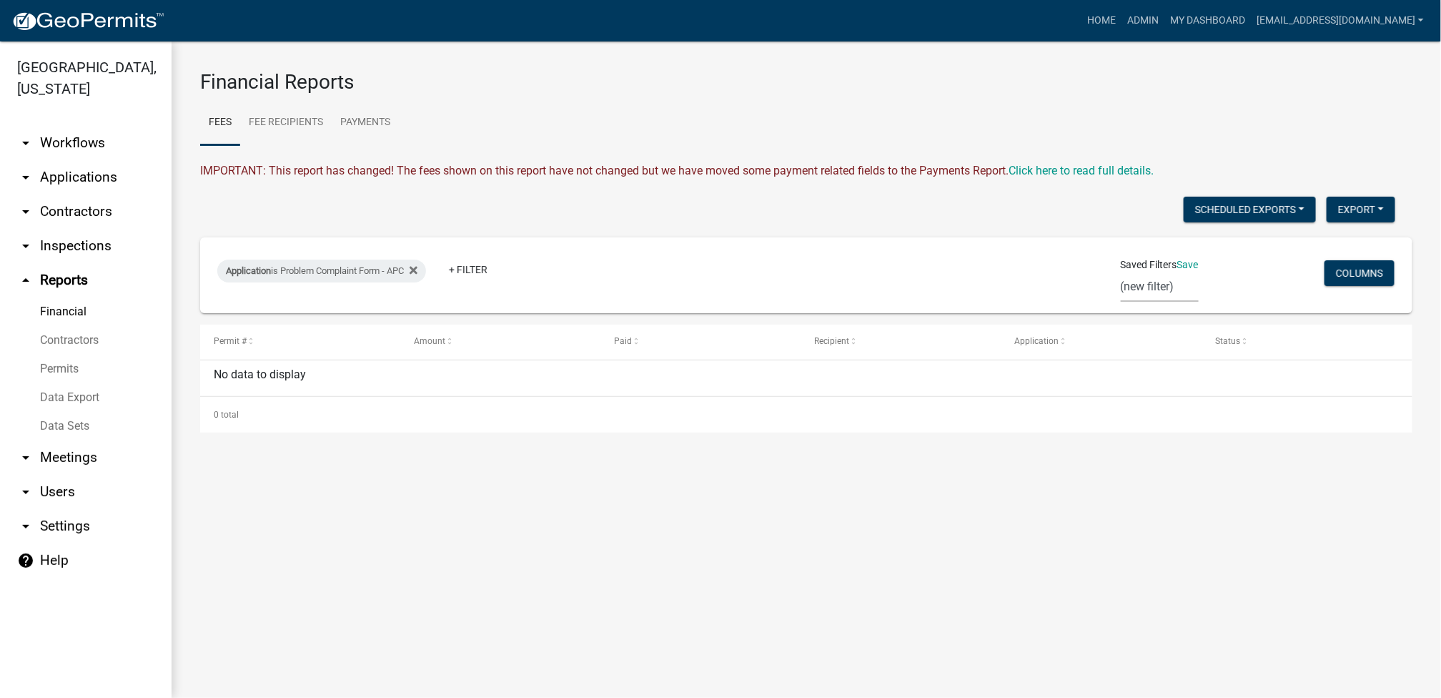
click at [912, 286] on select "(new filter)" at bounding box center [1160, 286] width 78 height 29
click at [82, 397] on link "Data Export" at bounding box center [86, 397] width 172 height 29
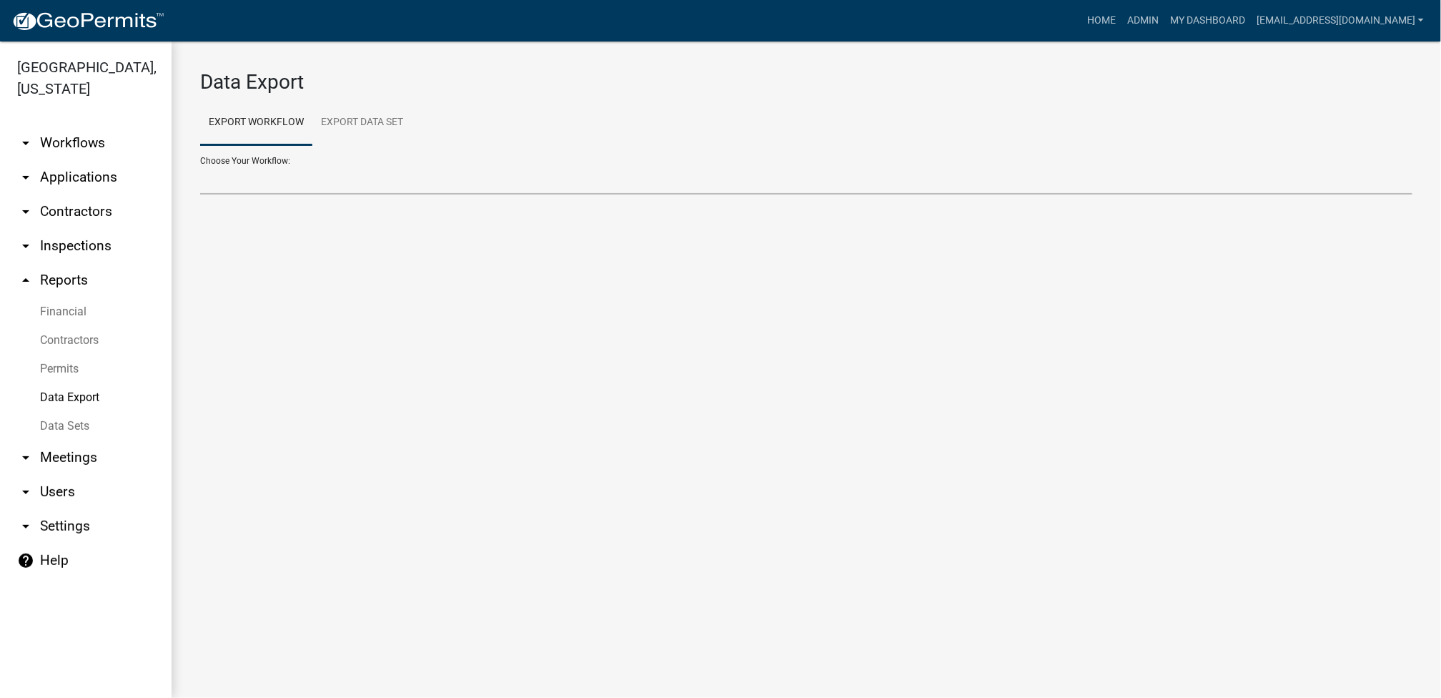
click at [265, 187] on select "Problem Complaint Form - APC APC Address Asignment APC Appeal APC Development P…" at bounding box center [806, 179] width 1212 height 29
click at [200, 165] on select "Problem Complaint Form - APC APC Address Asignment APC Appeal APC Development P…" at bounding box center [806, 179] width 1212 height 29
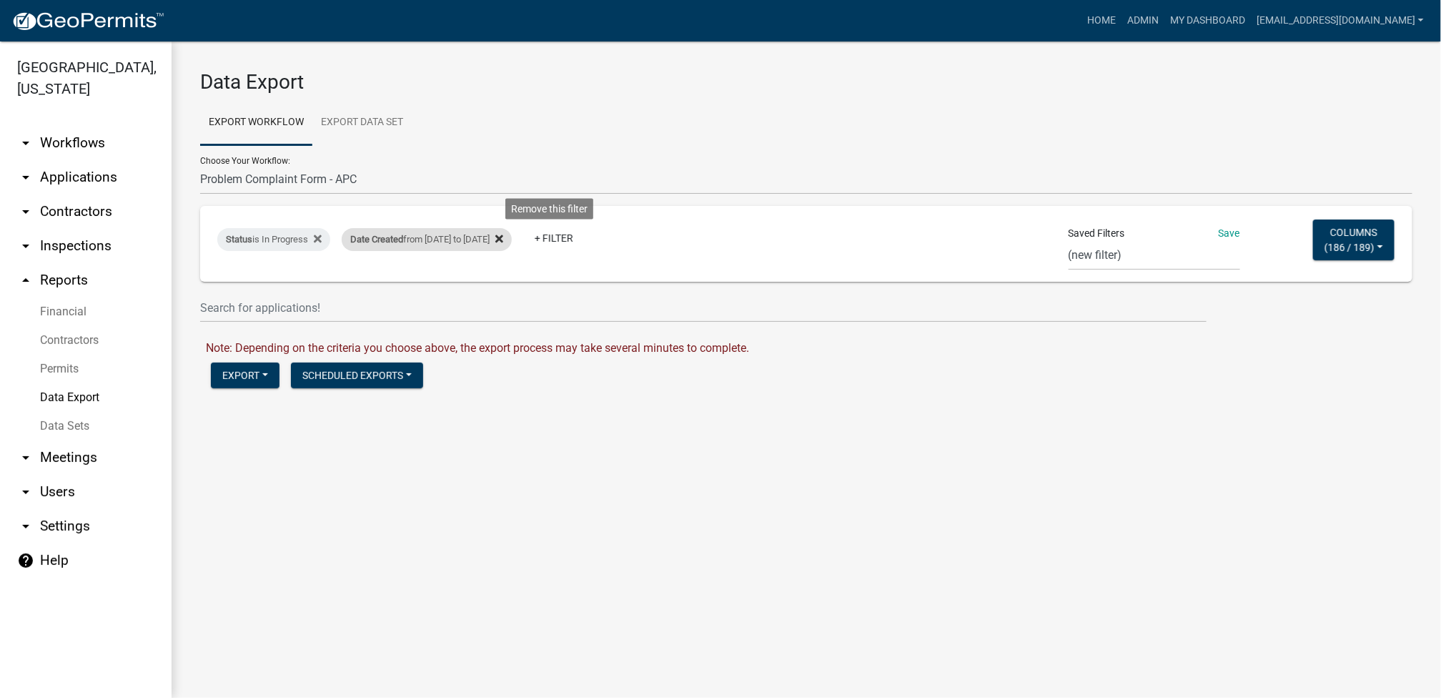
click at [503, 234] on icon at bounding box center [499, 238] width 8 height 11
click at [393, 228] on link "+ Filter" at bounding box center [372, 238] width 61 height 26
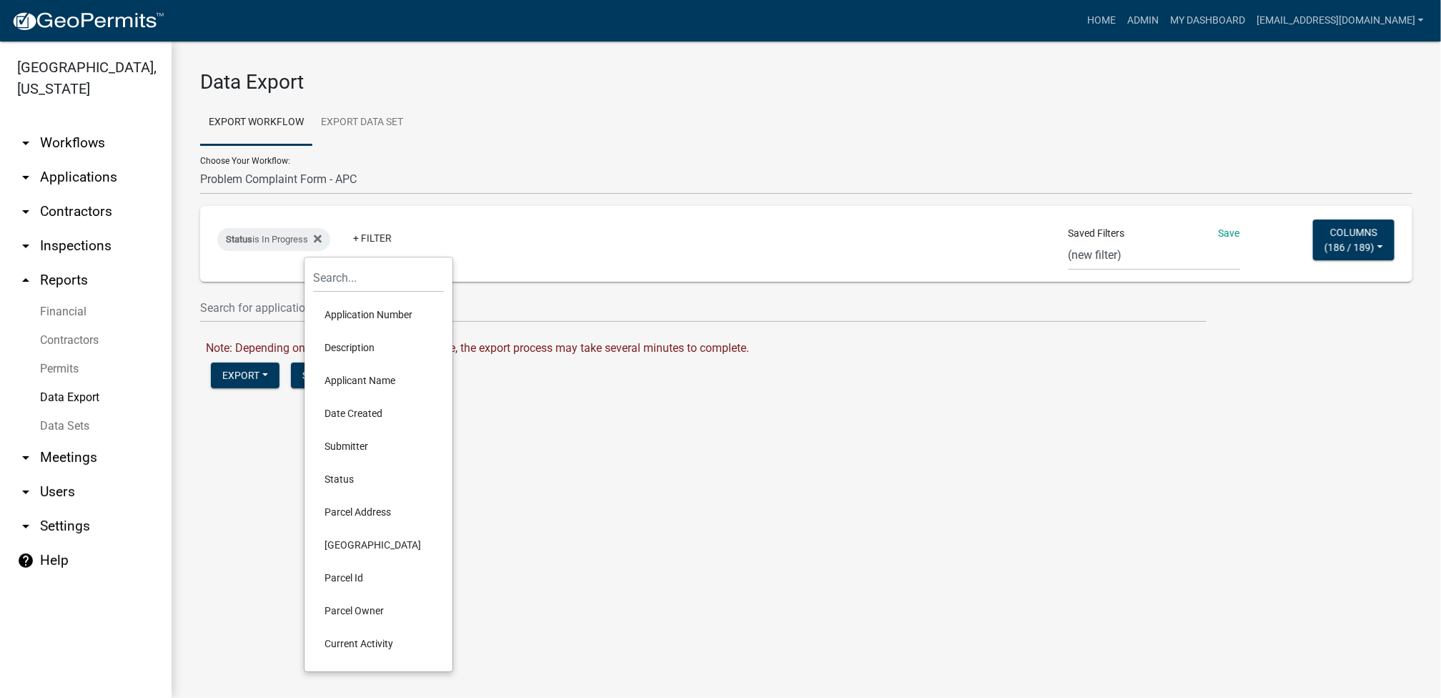
click at [365, 416] on li "Date Created" at bounding box center [378, 413] width 131 height 33
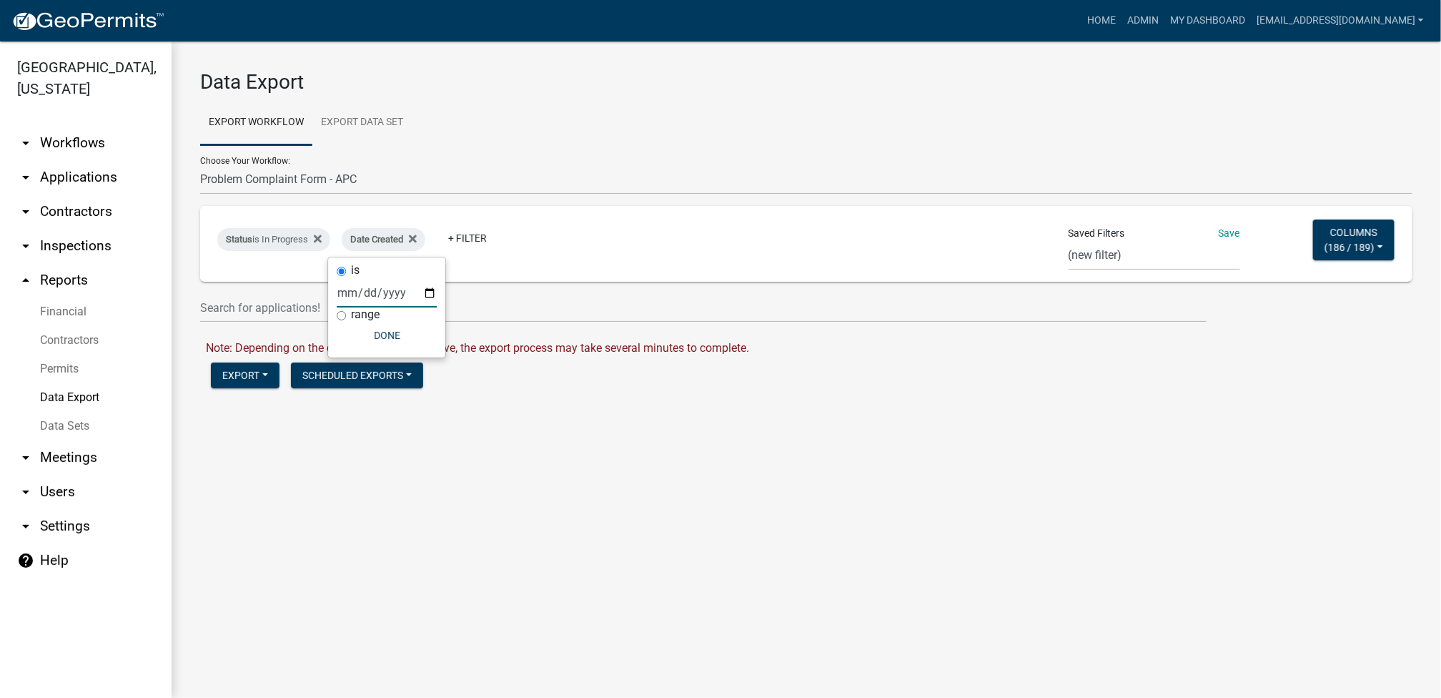
click at [370, 287] on input "date" at bounding box center [387, 292] width 100 height 29
click at [365, 312] on label "range" at bounding box center [365, 314] width 29 height 11
click at [346, 312] on input "range" at bounding box center [341, 315] width 9 height 9
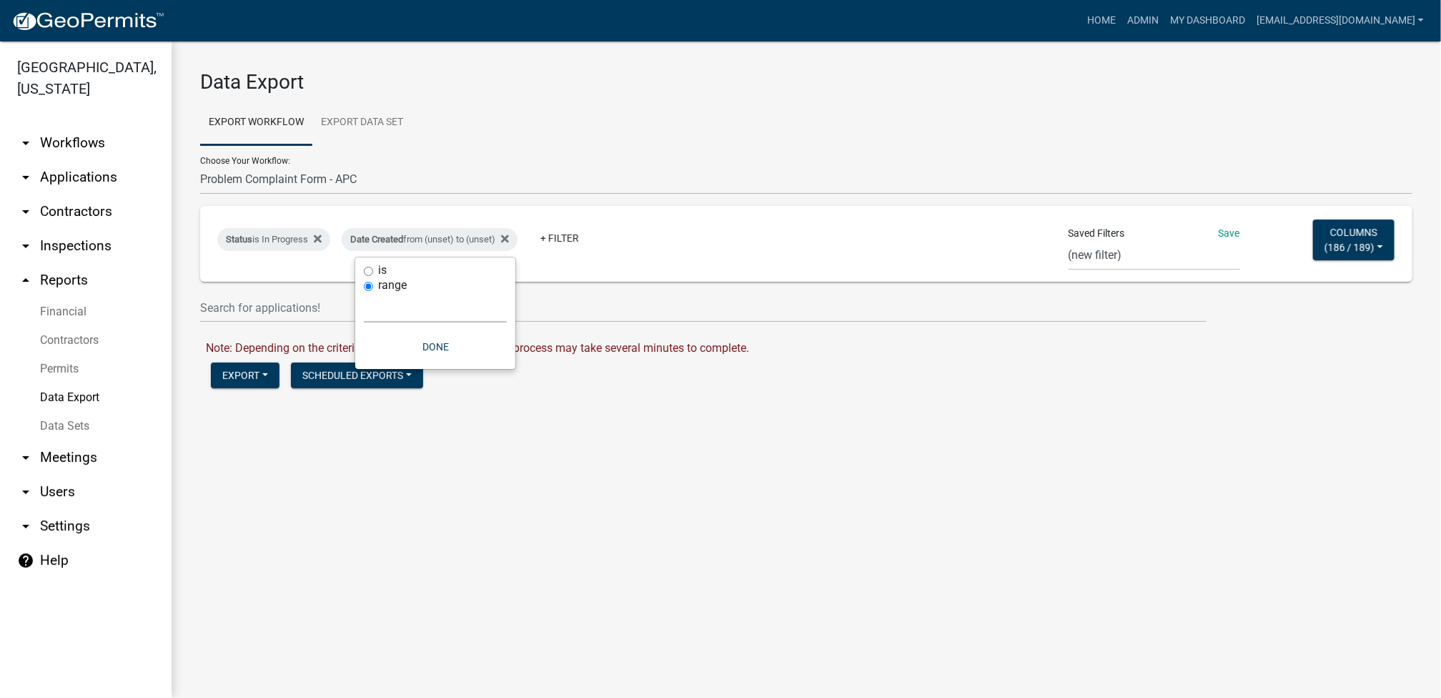
click at [426, 309] on select "Today Yesterday Current Week Previous Week Current Month Last Month Current Cal…" at bounding box center [435, 307] width 143 height 29
click at [364, 293] on select "Today Yesterday Current Week Previous Week Current Month Last Month Current Cal…" at bounding box center [435, 307] width 143 height 29
click at [402, 347] on button "Done" at bounding box center [400, 347] width 143 height 26
click at [238, 374] on button "Export" at bounding box center [245, 375] width 69 height 26
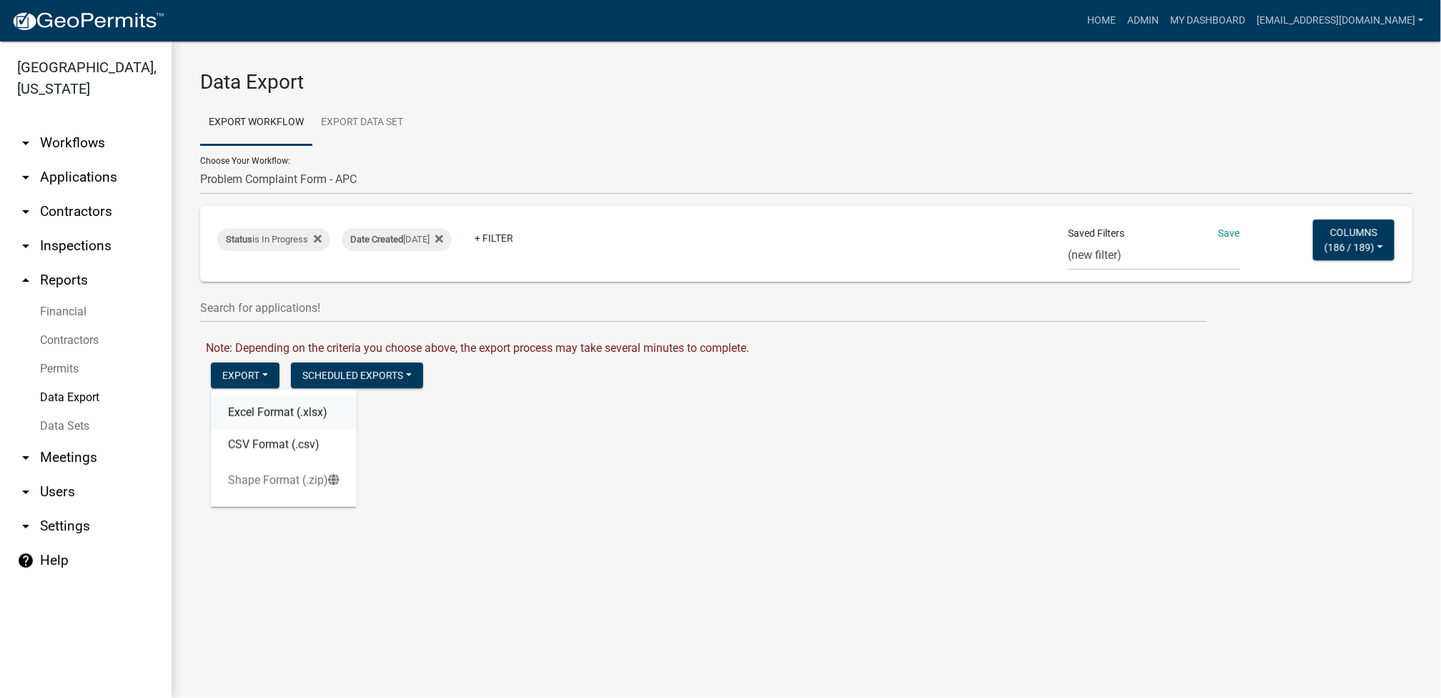
click at [259, 413] on button "Excel Format (.xlsx)" at bounding box center [284, 412] width 146 height 34
click at [292, 408] on link "Download Problem Complaint Form - APC.xlsx" at bounding box center [323, 406] width 234 height 14
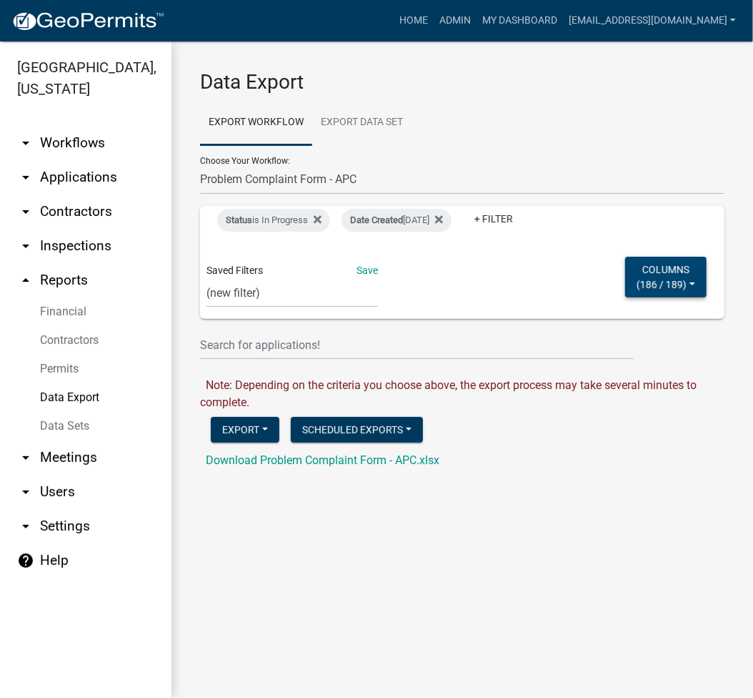
click at [638, 291] on button "Columns ( 186 / 189 )" at bounding box center [665, 277] width 81 height 41
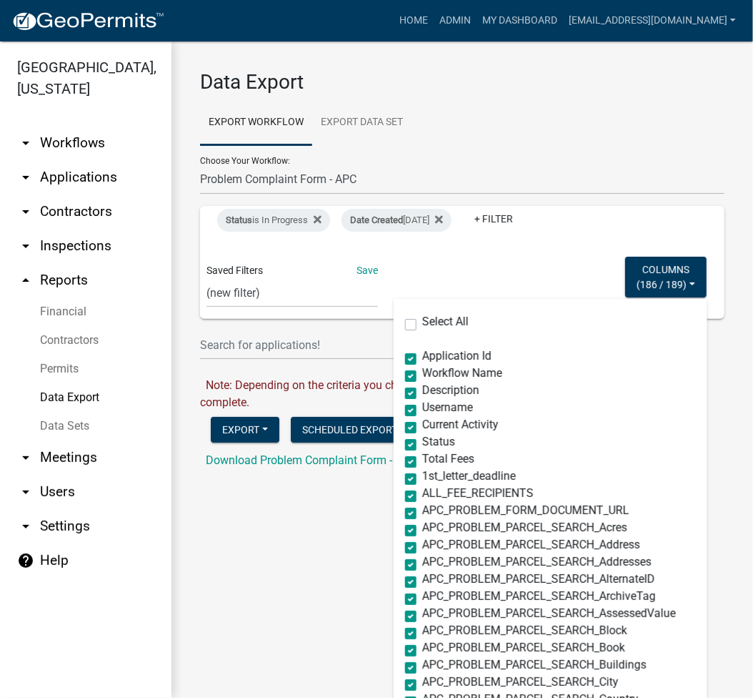
click at [569, 277] on div "Status is In Progress Date Created Today + Filter Saved Filters Save Expired Pe…" at bounding box center [463, 262] width 512 height 113
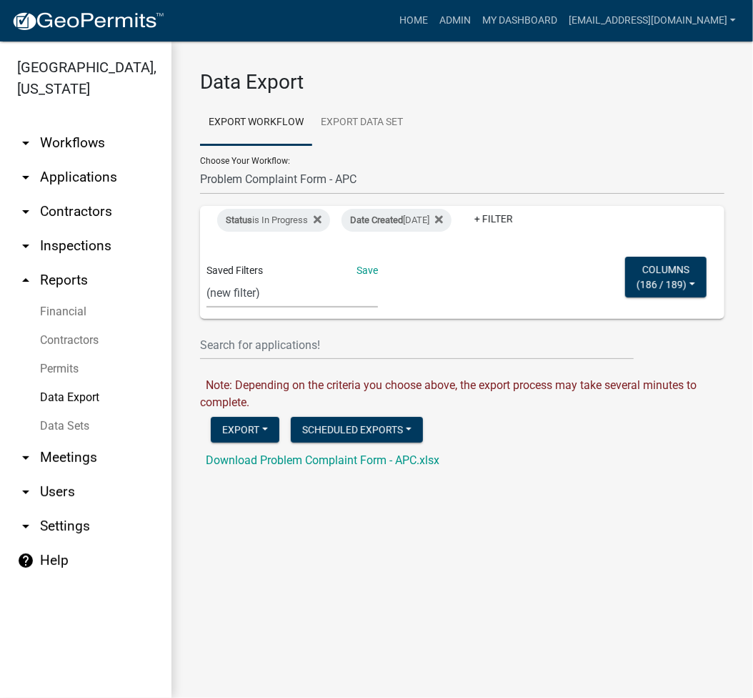
click at [284, 304] on select "Expired Permits ILP Public Review Report FDP EC Report Homestead Deductions Exc…" at bounding box center [293, 292] width 172 height 29
click at [207, 278] on select "Expired Permits ILP Public Review Report FDP EC Report Homestead Deductions Exc…" at bounding box center [293, 292] width 172 height 29
click at [402, 214] on link "+ Filter" at bounding box center [399, 219] width 61 height 26
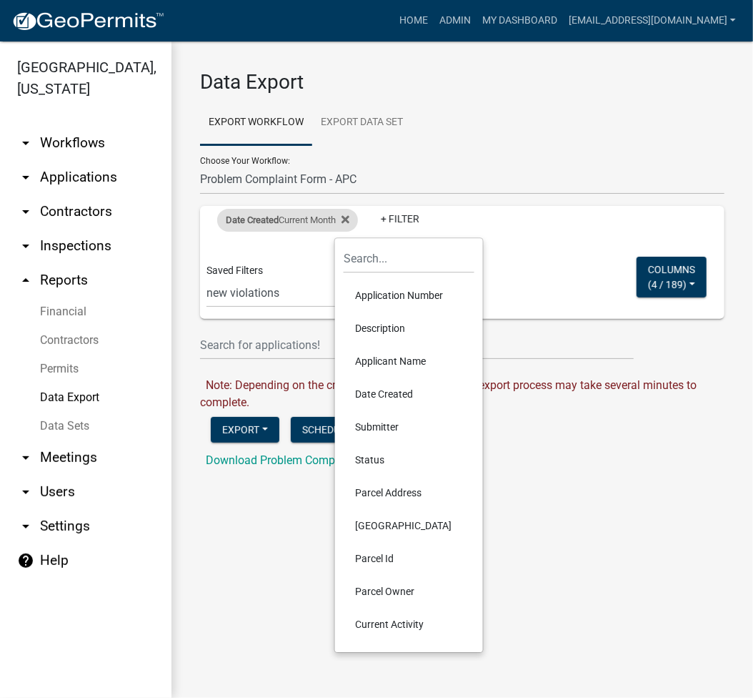
click at [328, 215] on div "Date Created Current Month" at bounding box center [287, 220] width 141 height 23
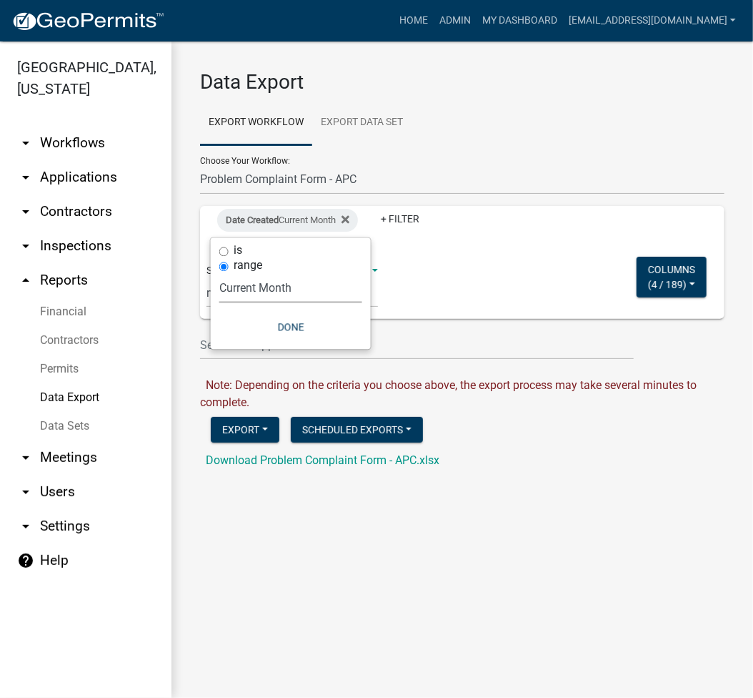
click at [286, 273] on select "Today Yesterday Current Week Previous Week Current Month Last Month Current Cal…" at bounding box center [290, 287] width 143 height 29
click at [219, 273] on select "Today Yesterday Current Week Previous Week Current Month Last Month Current Cal…" at bounding box center [290, 287] width 143 height 29
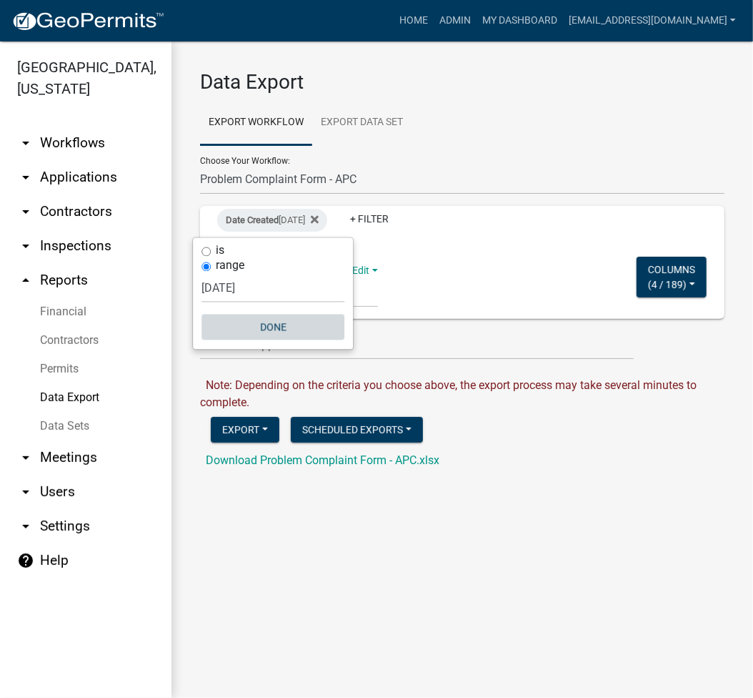
click at [282, 332] on button "Done" at bounding box center [273, 327] width 143 height 26
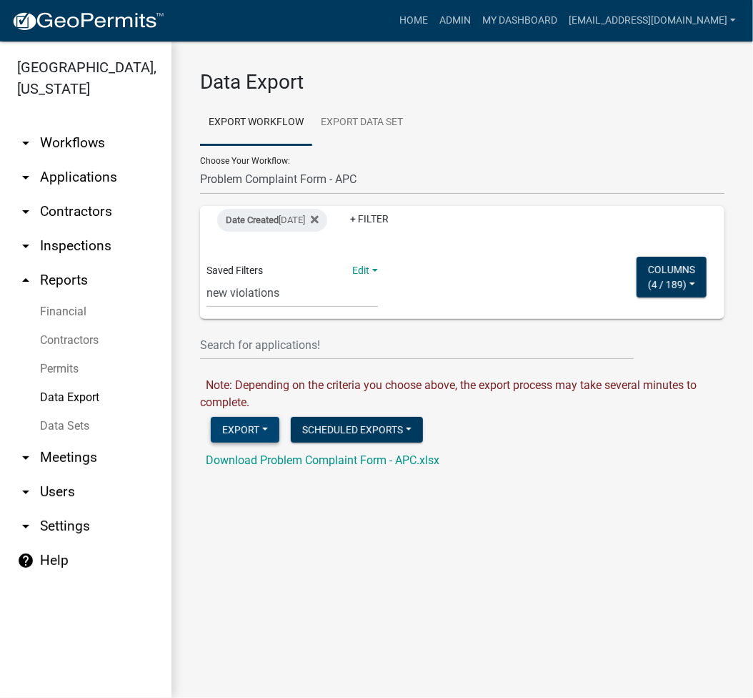
click at [227, 425] on button "Export" at bounding box center [245, 430] width 69 height 26
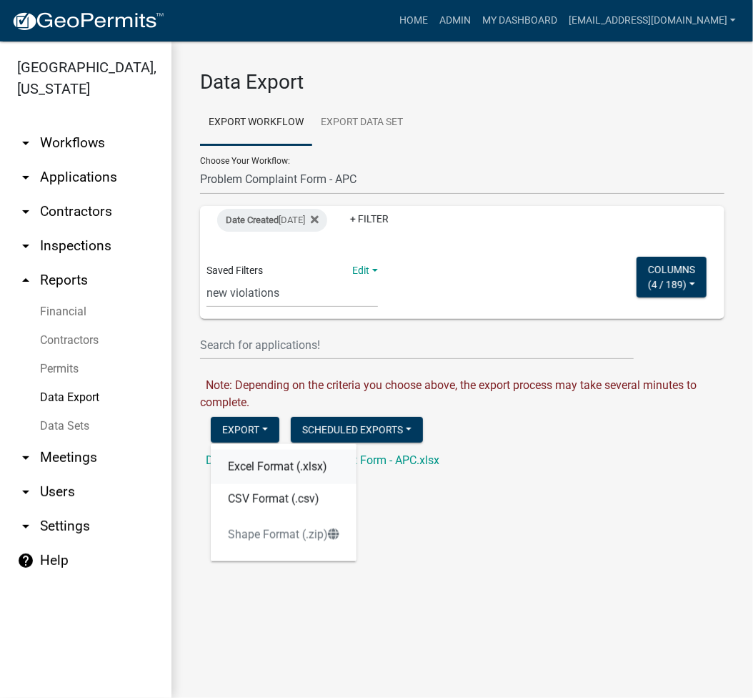
click at [249, 452] on button "Excel Format (.xlsx)" at bounding box center [284, 467] width 146 height 34
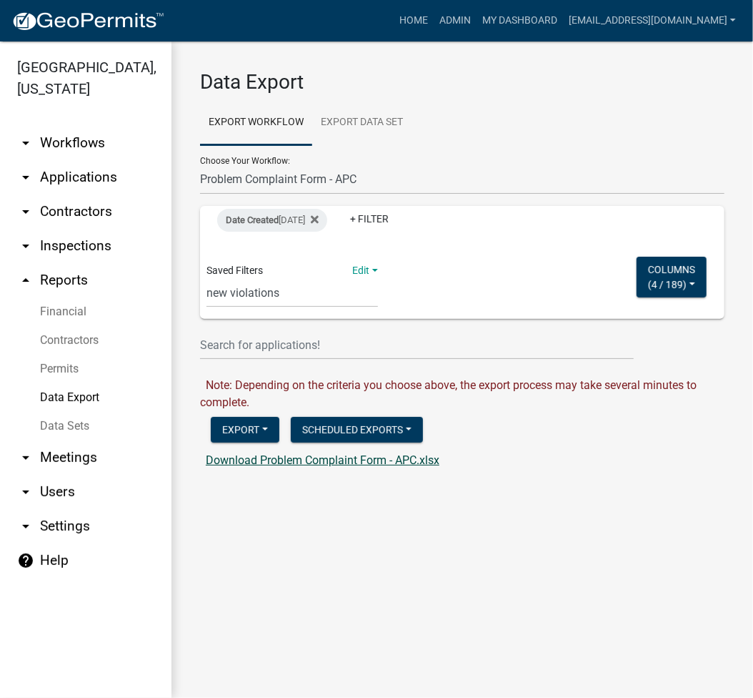
click at [253, 460] on link "Download Problem Complaint Form - APC.xlsx" at bounding box center [323, 460] width 234 height 14
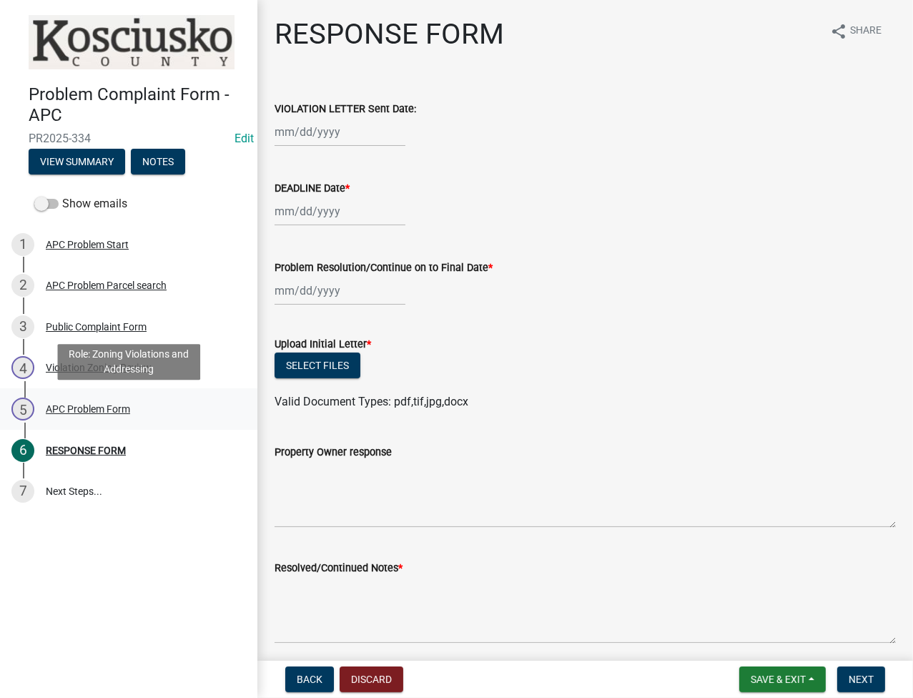
click at [81, 407] on div "APC Problem Form" at bounding box center [88, 409] width 84 height 10
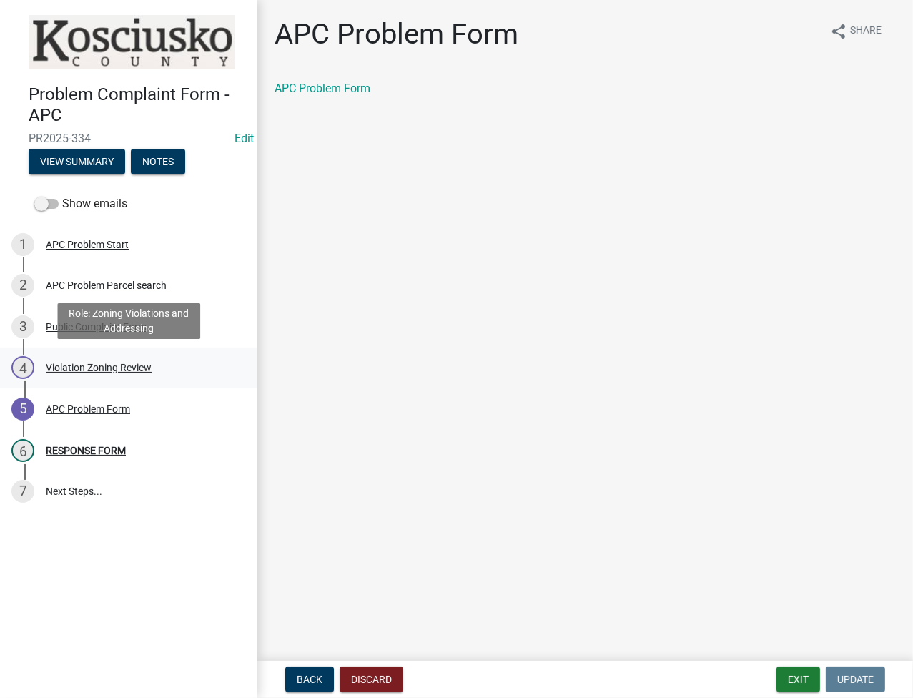
click at [106, 377] on div "4 Violation Zoning Review" at bounding box center [122, 367] width 223 height 23
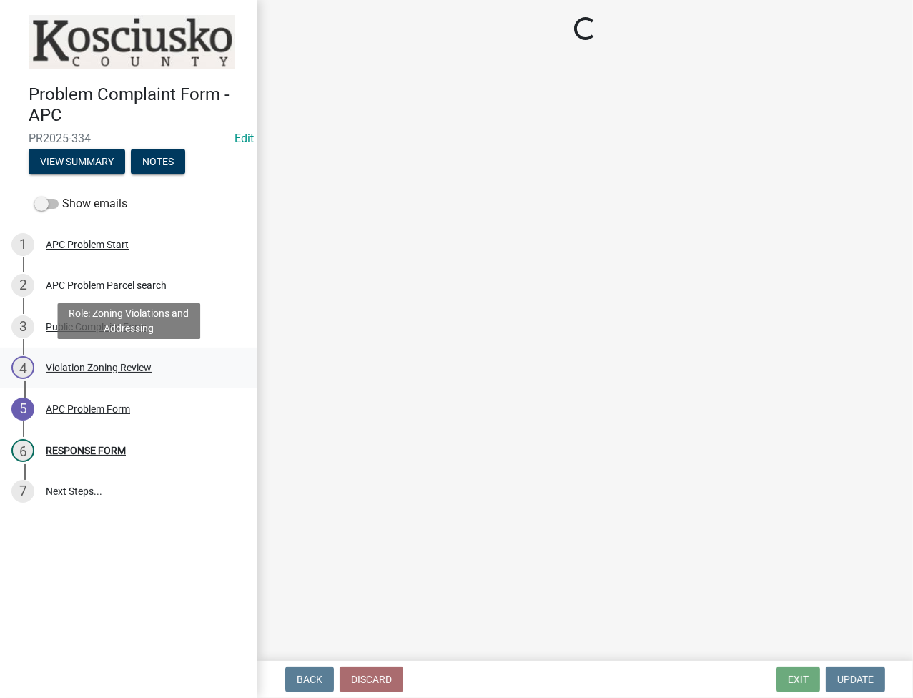
select select "1146270b-2111-4e23-bf7f-74ce85cf7041"
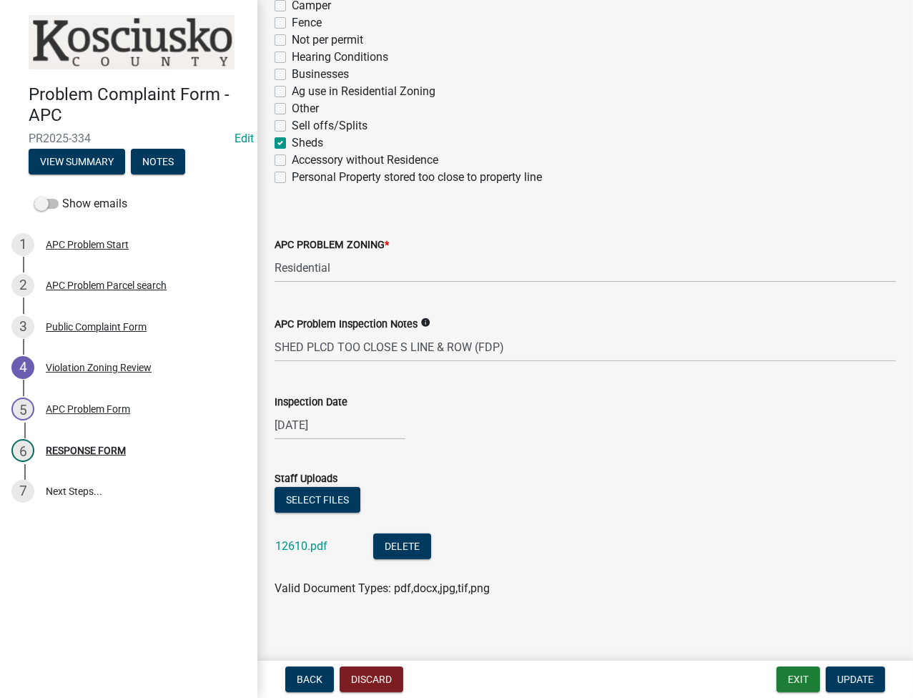
scroll to position [324, 0]
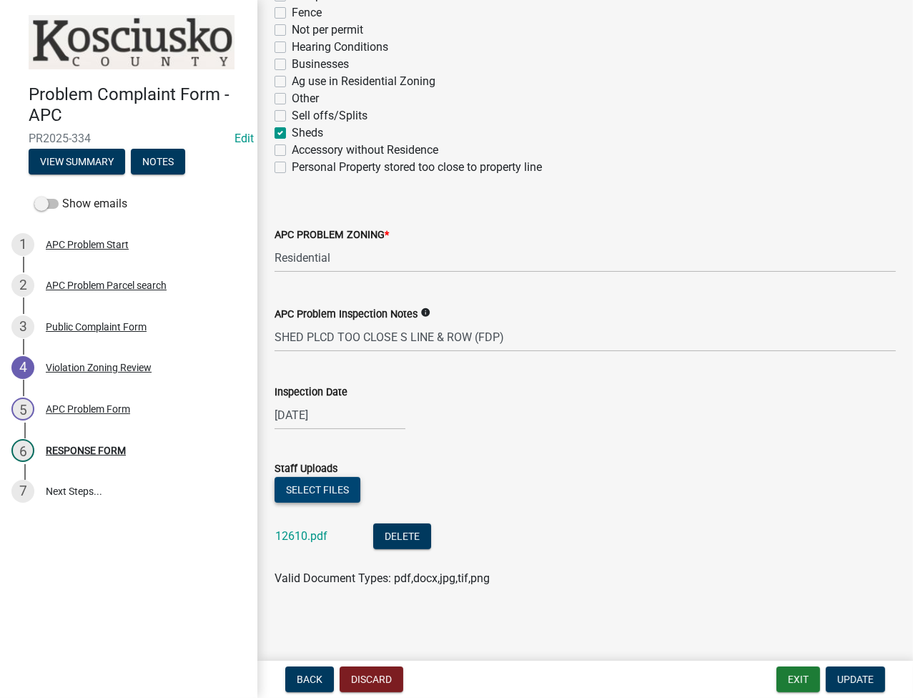
click at [319, 485] on button "Select files" at bounding box center [317, 490] width 86 height 26
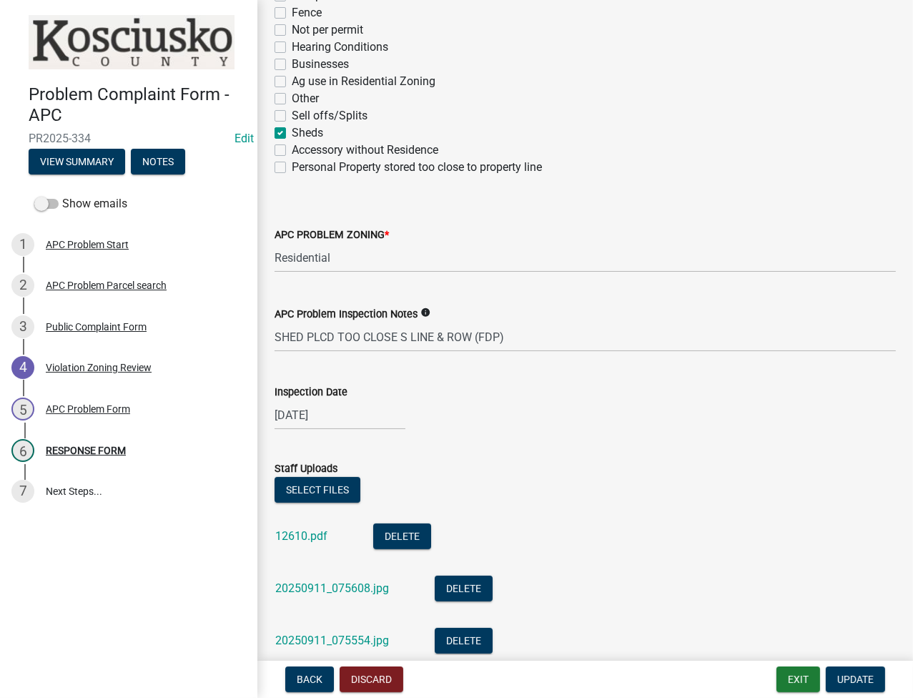
click at [543, 430] on wm-data-entity-input "Inspection Date 09/11/2025" at bounding box center [584, 402] width 621 height 79
click at [850, 684] on span "Update" at bounding box center [855, 678] width 36 height 11
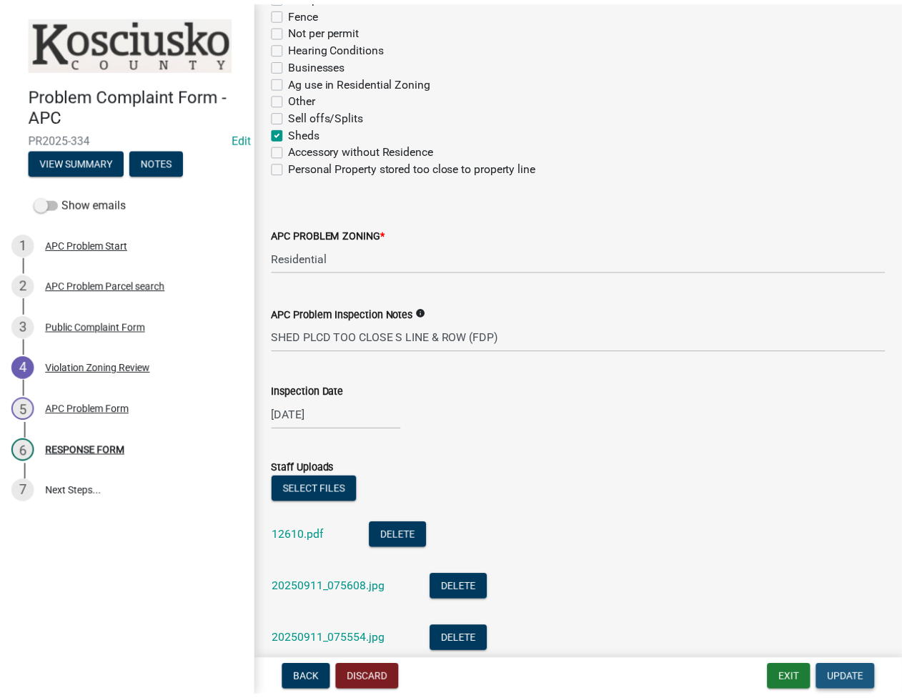
scroll to position [0, 0]
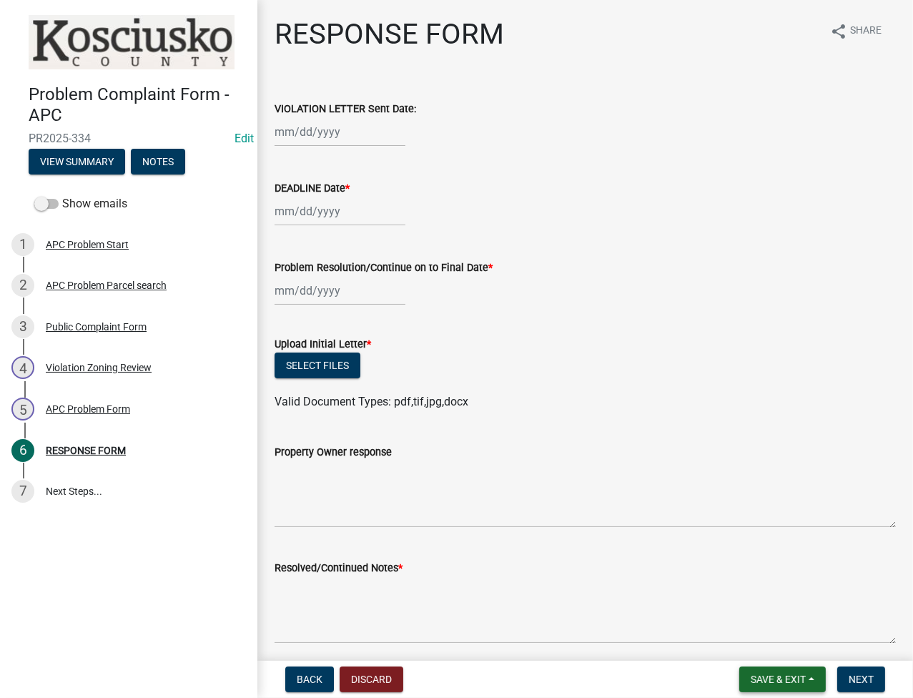
click at [753, 670] on button "Save & Exit" at bounding box center [782, 679] width 86 height 26
click at [748, 650] on button "Save & Exit" at bounding box center [768, 642] width 114 height 34
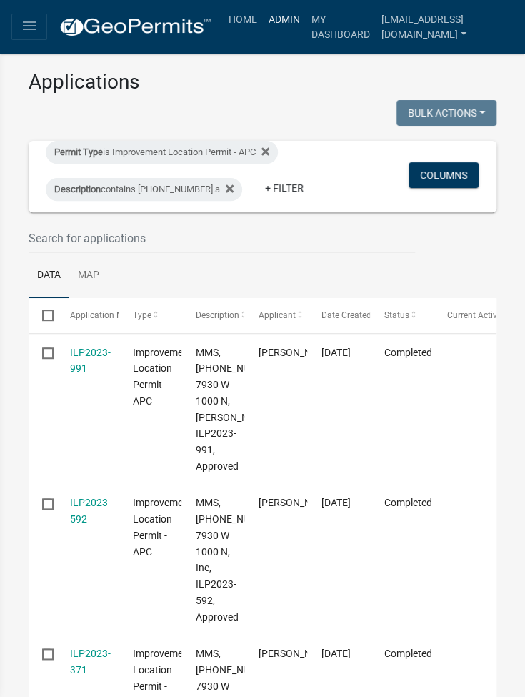
click at [292, 8] on link "Admin" at bounding box center [284, 19] width 43 height 27
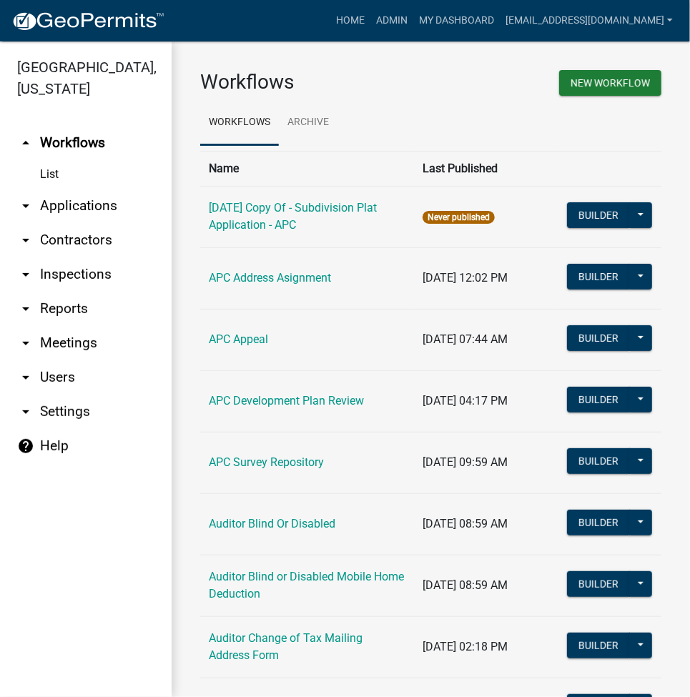
click at [104, 209] on link "arrow_drop_down Applications" at bounding box center [86, 206] width 172 height 34
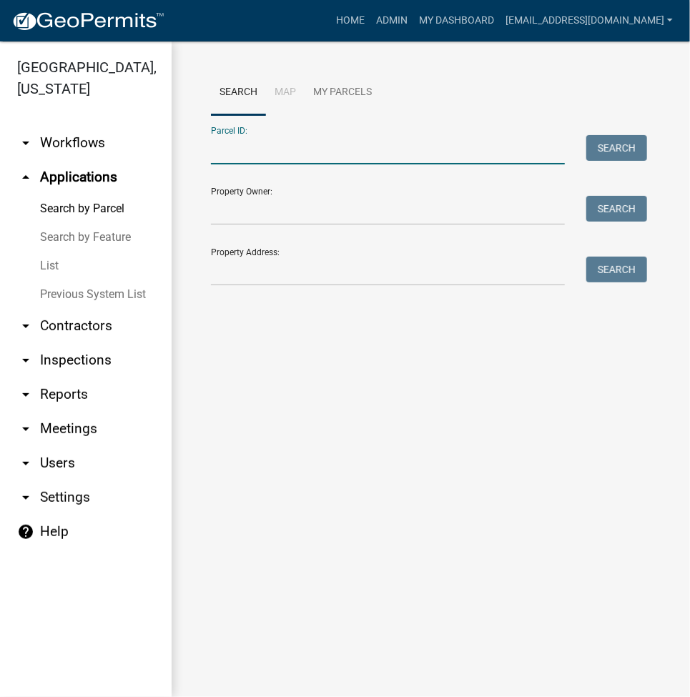
click at [320, 159] on input "Parcel ID:" at bounding box center [388, 149] width 354 height 29
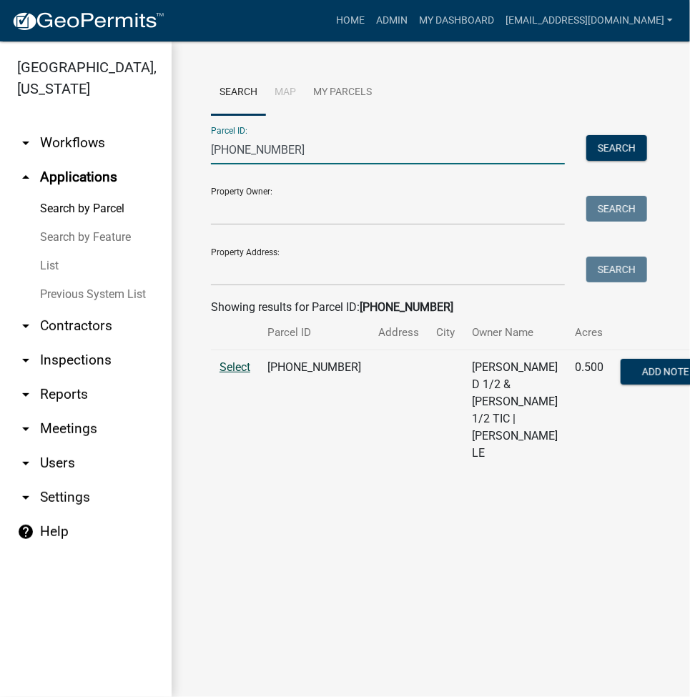
click at [237, 374] on span "Select" at bounding box center [234, 367] width 31 height 14
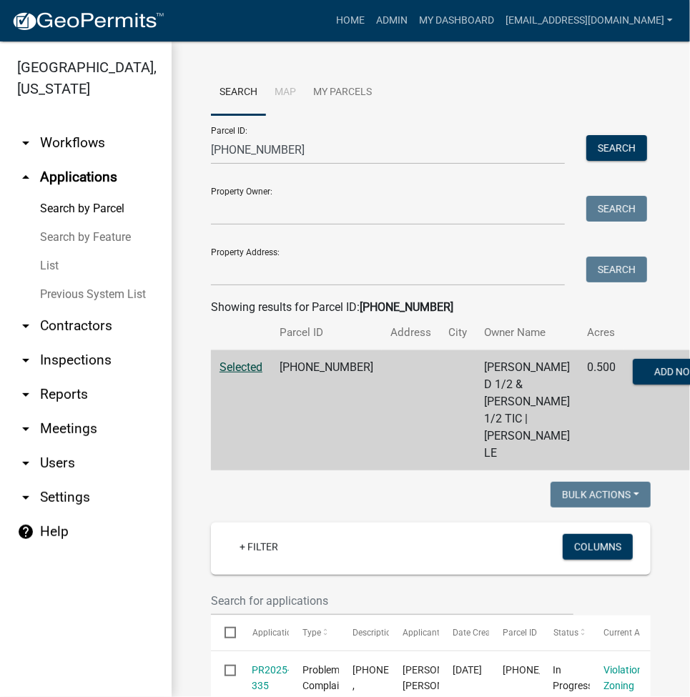
click at [238, 374] on span "Selected" at bounding box center [240, 367] width 43 height 14
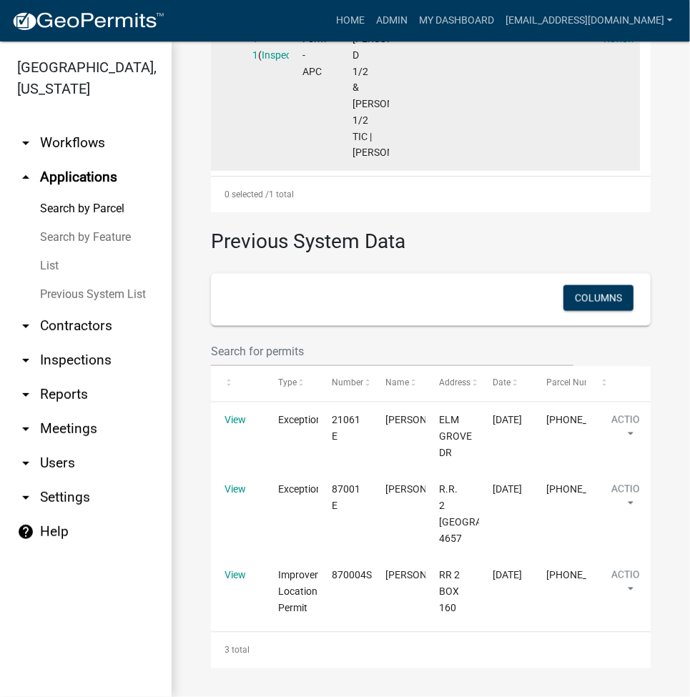
scroll to position [892, 0]
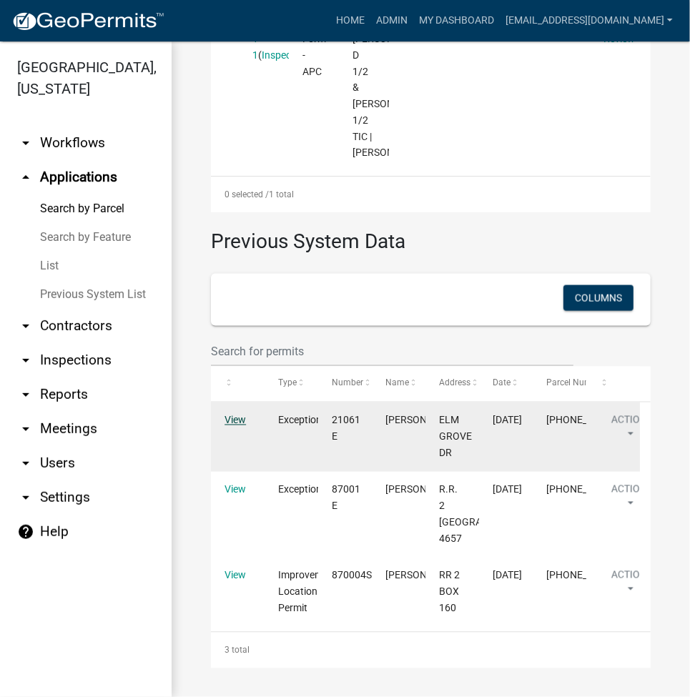
click at [242, 415] on link "View" at bounding box center [234, 420] width 21 height 11
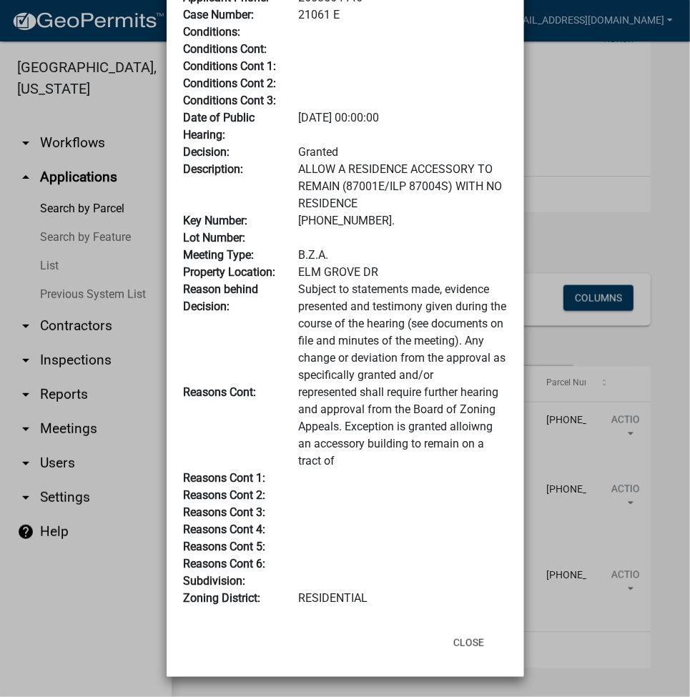
scroll to position [249, 0]
click at [457, 649] on button "Close" at bounding box center [469, 643] width 54 height 26
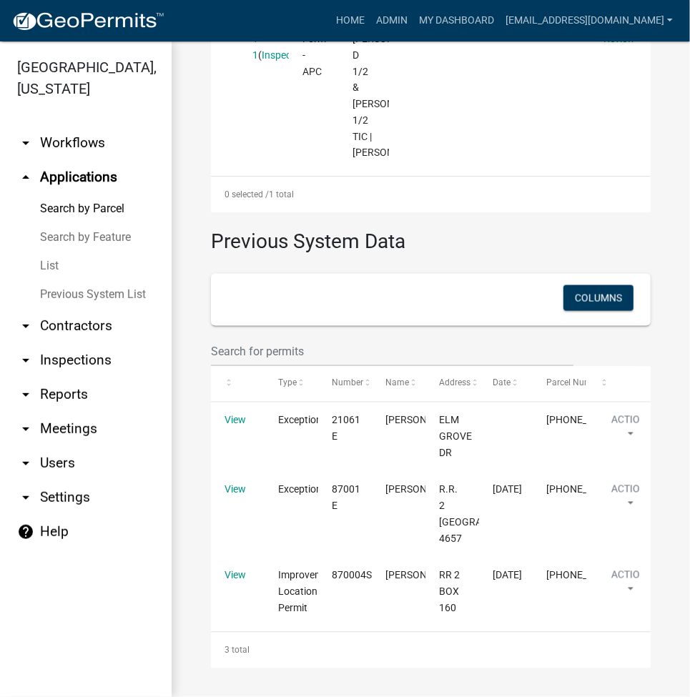
click at [292, 24] on div "Home Admin My Dashboard [EMAIL_ADDRESS][DOMAIN_NAME] Admin Account Contractor P…" at bounding box center [427, 20] width 502 height 27
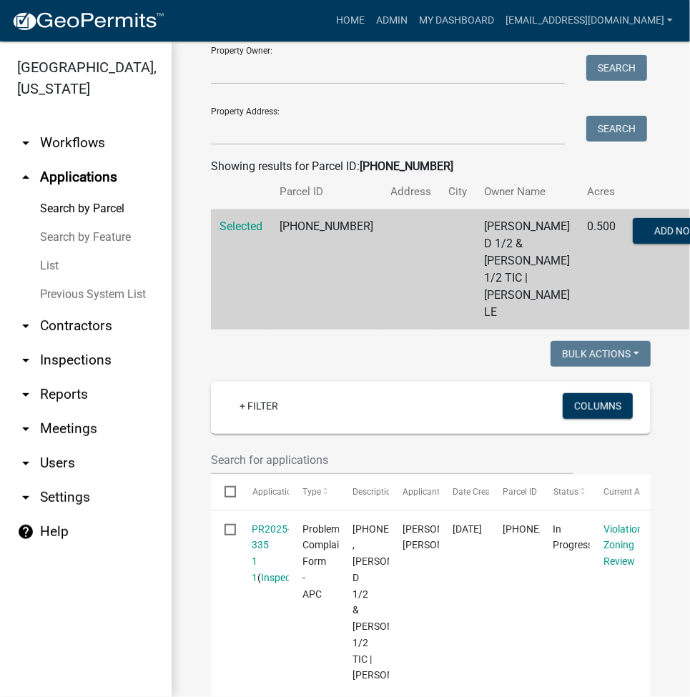
scroll to position [0, 0]
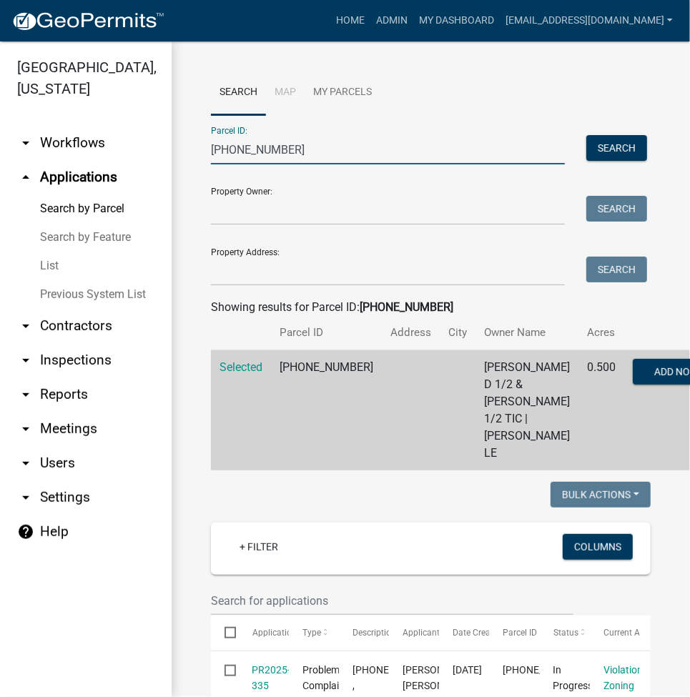
click at [385, 158] on input "[PHONE_NUMBER]" at bounding box center [388, 149] width 354 height 29
click at [386, 157] on input "[PHONE_NUMBER]" at bounding box center [388, 149] width 354 height 29
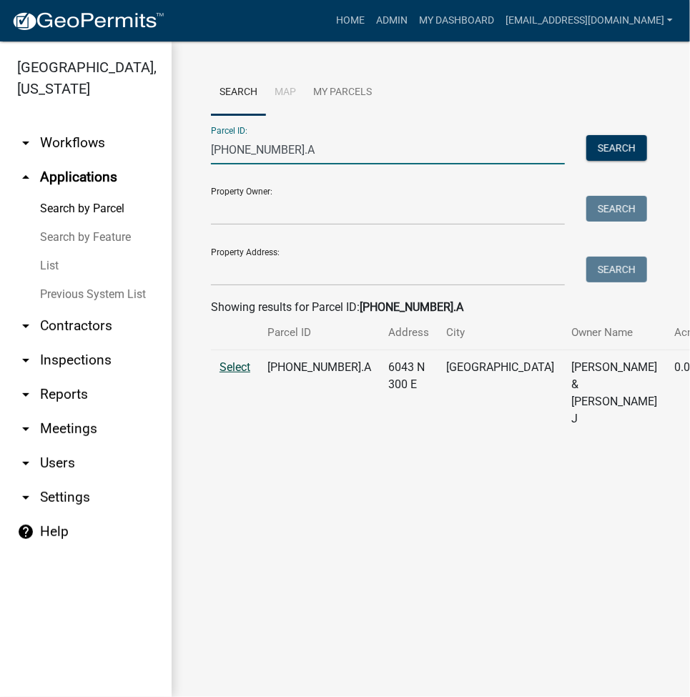
type input "[PHONE_NUMBER].A"
click at [229, 374] on span "Select" at bounding box center [234, 367] width 31 height 14
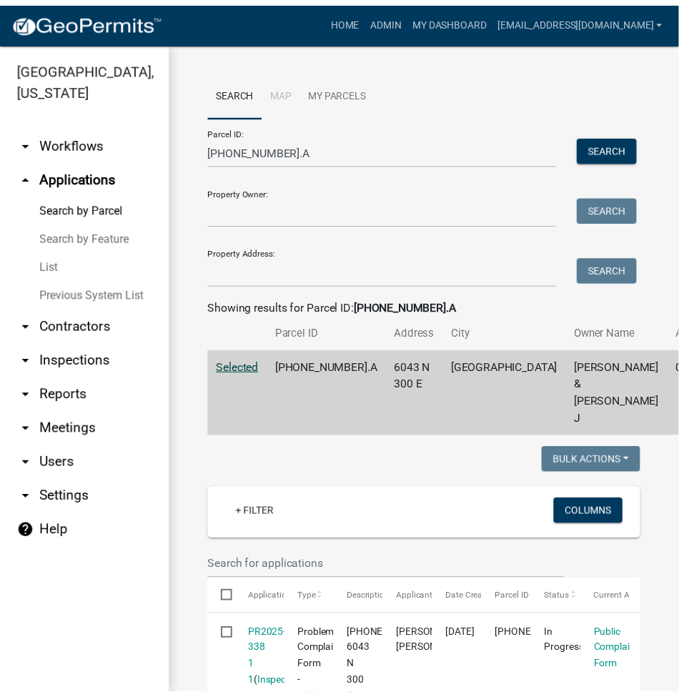
scroll to position [762, 0]
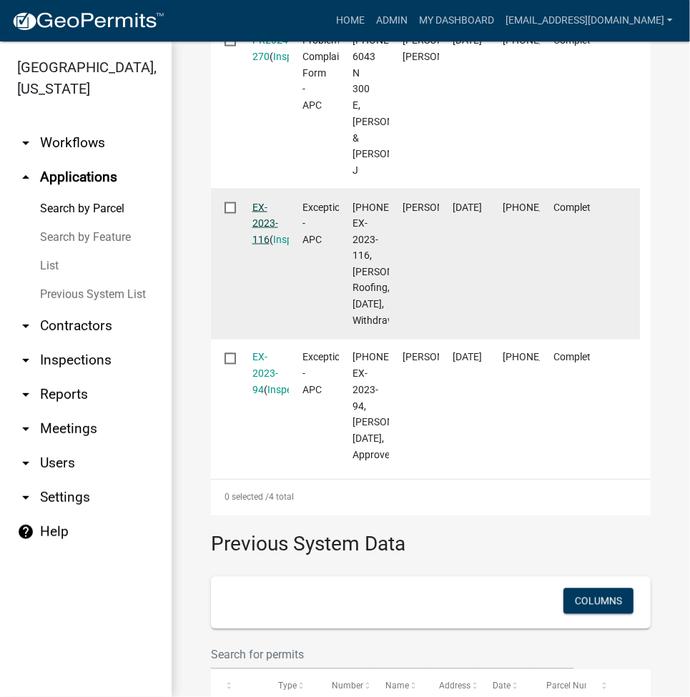
click at [256, 246] on link "EX-2023-116" at bounding box center [265, 224] width 26 height 44
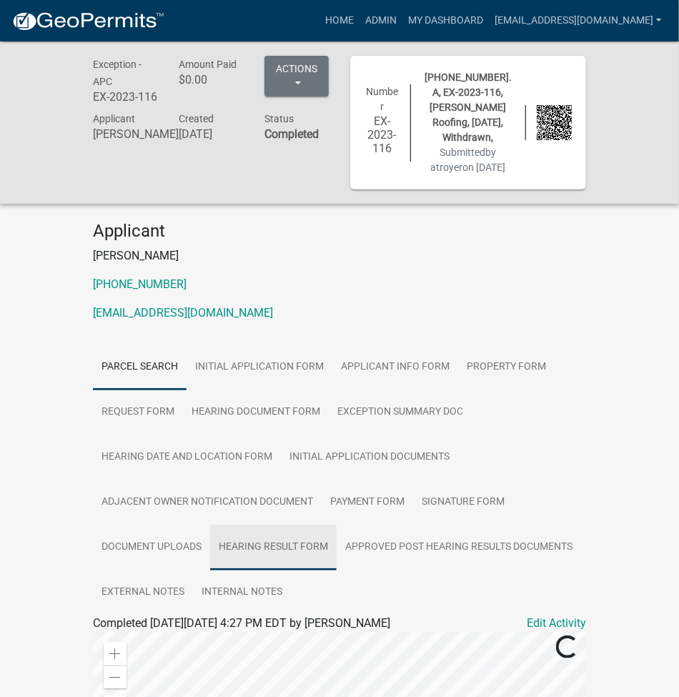
click at [272, 548] on link "Hearing Result Form" at bounding box center [273, 548] width 127 height 46
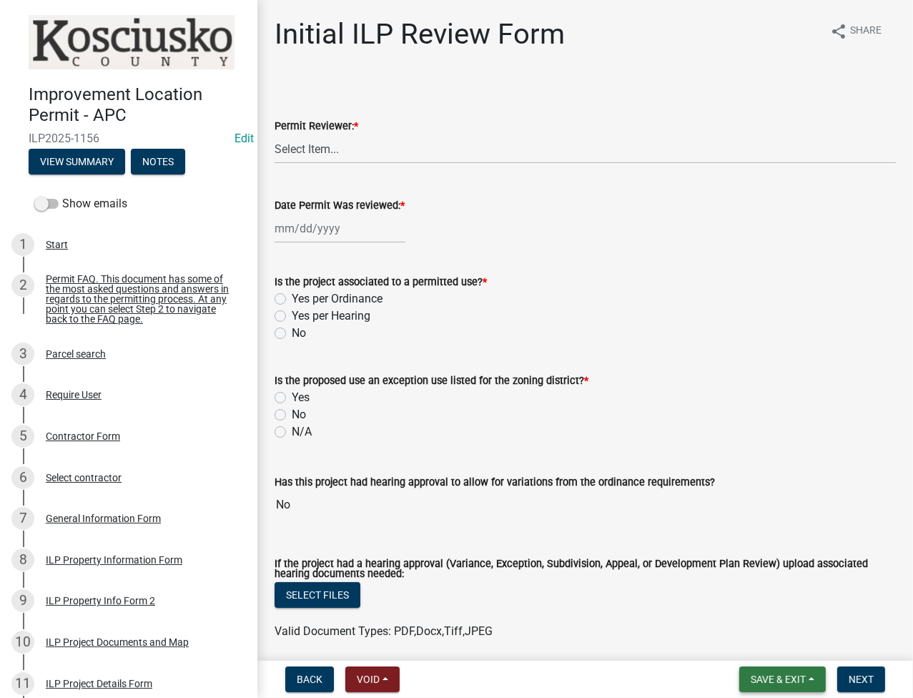
click at [783, 671] on button "Save & Exit" at bounding box center [782, 679] width 86 height 26
click at [779, 646] on button "Save & Exit" at bounding box center [768, 642] width 114 height 34
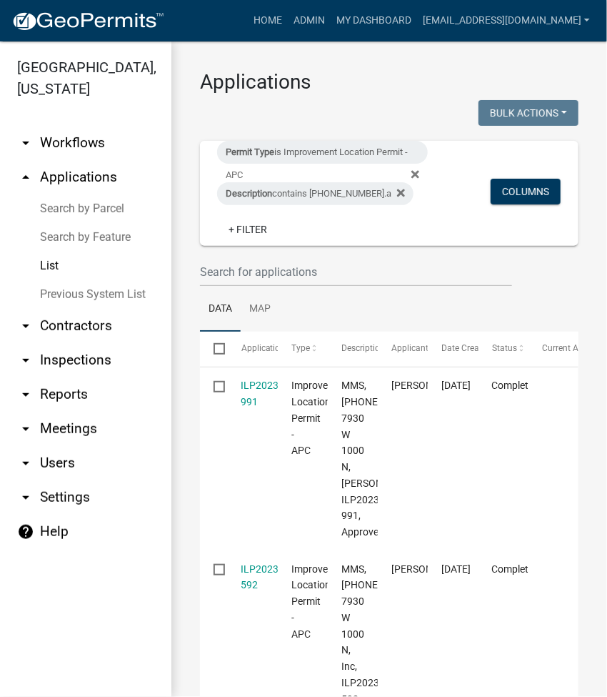
click at [95, 207] on link "Search by Parcel" at bounding box center [86, 208] width 172 height 29
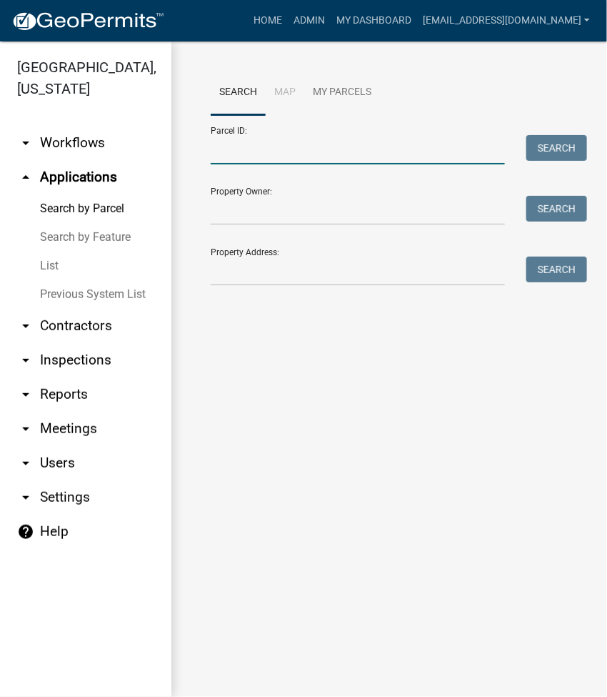
click at [231, 162] on input "Parcel ID:" at bounding box center [358, 149] width 294 height 29
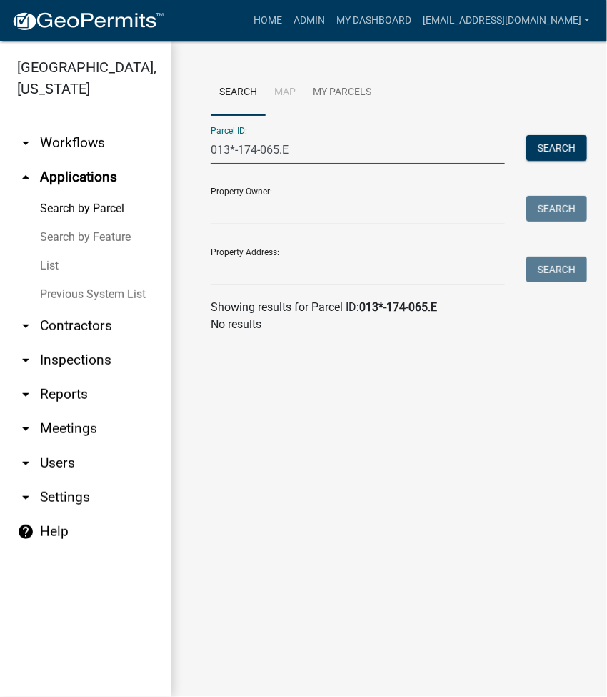
click at [244, 158] on input "013*-174-065.E" at bounding box center [358, 149] width 294 height 29
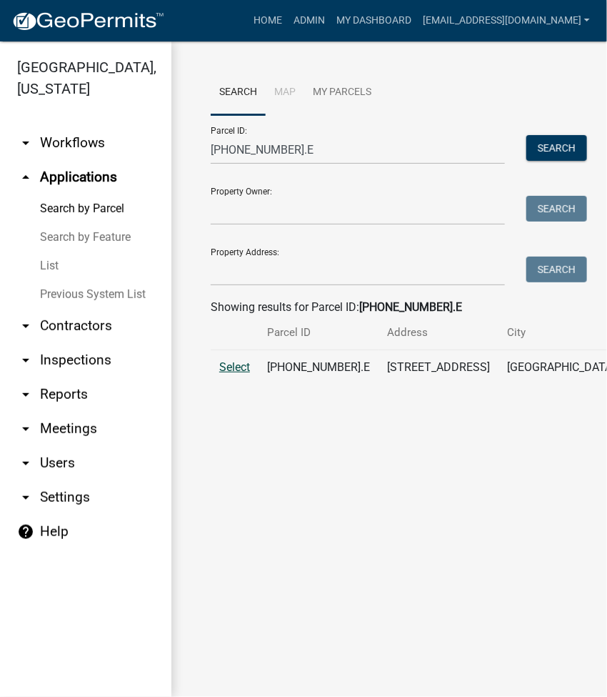
click at [242, 374] on span "Select" at bounding box center [234, 367] width 31 height 14
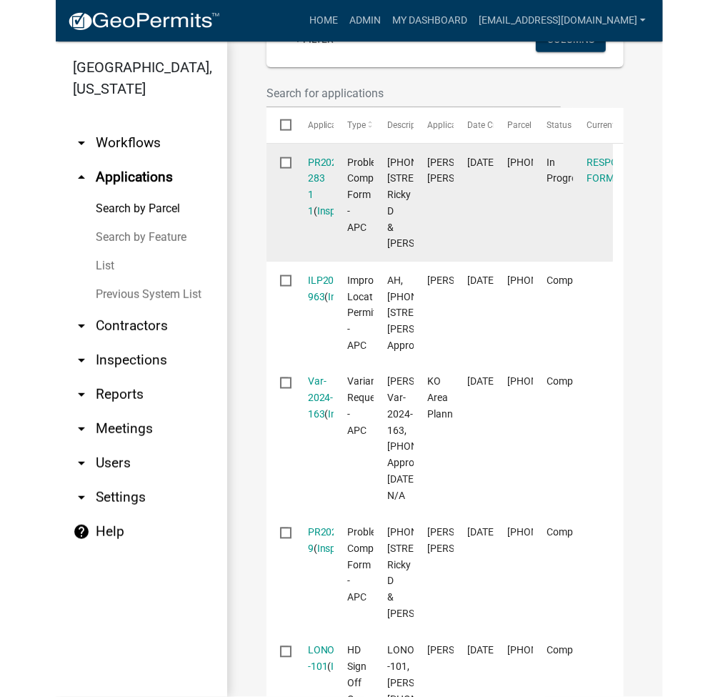
scroll to position [190, 0]
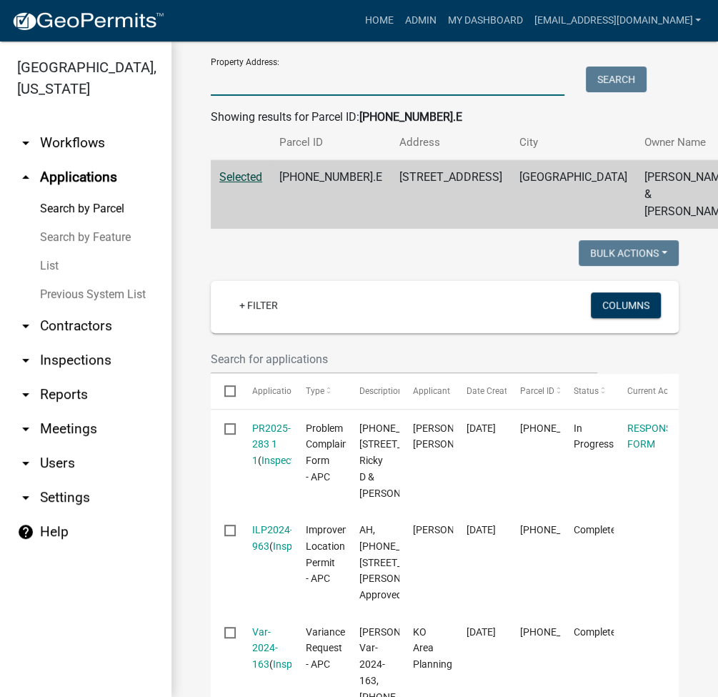
click at [377, 86] on input "Property Address:" at bounding box center [388, 80] width 354 height 29
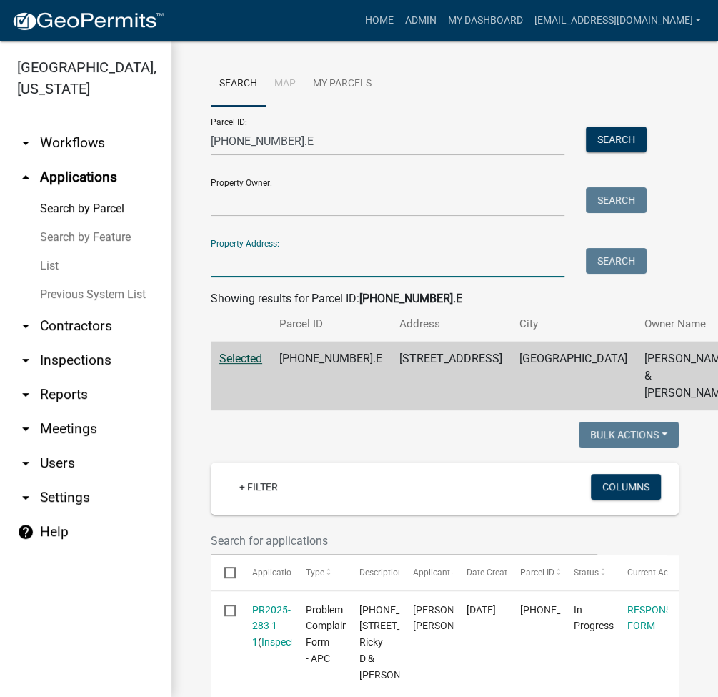
scroll to position [0, 0]
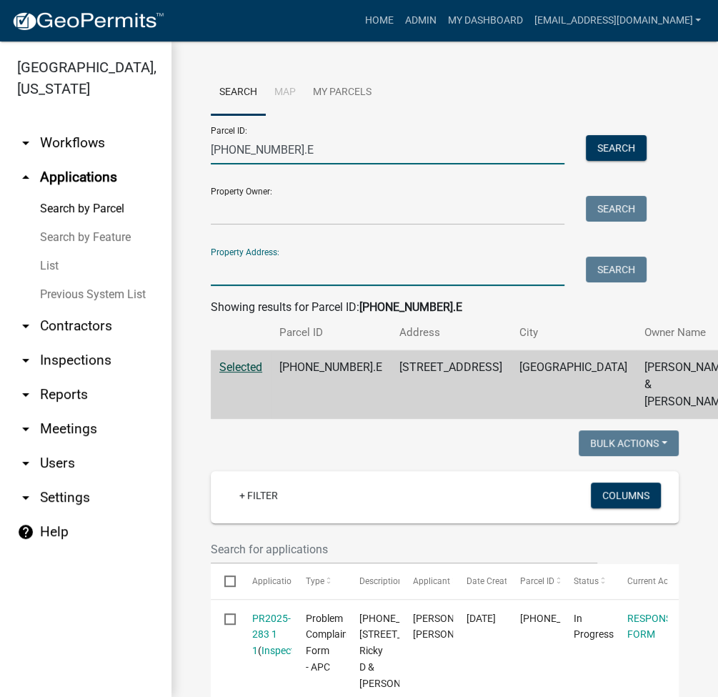
click at [237, 151] on input "013-174-065.E" at bounding box center [388, 149] width 354 height 29
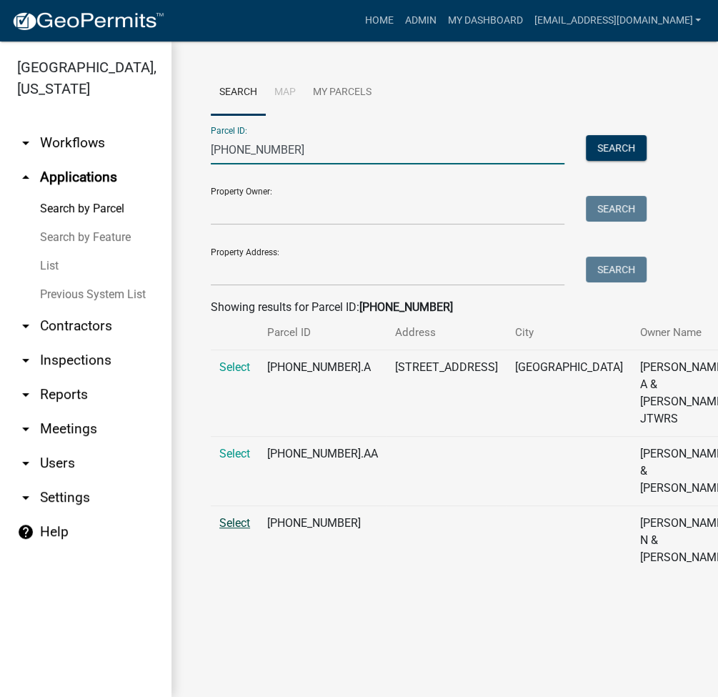
type input "007-091-129"
click at [230, 530] on span "Select" at bounding box center [234, 523] width 31 height 14
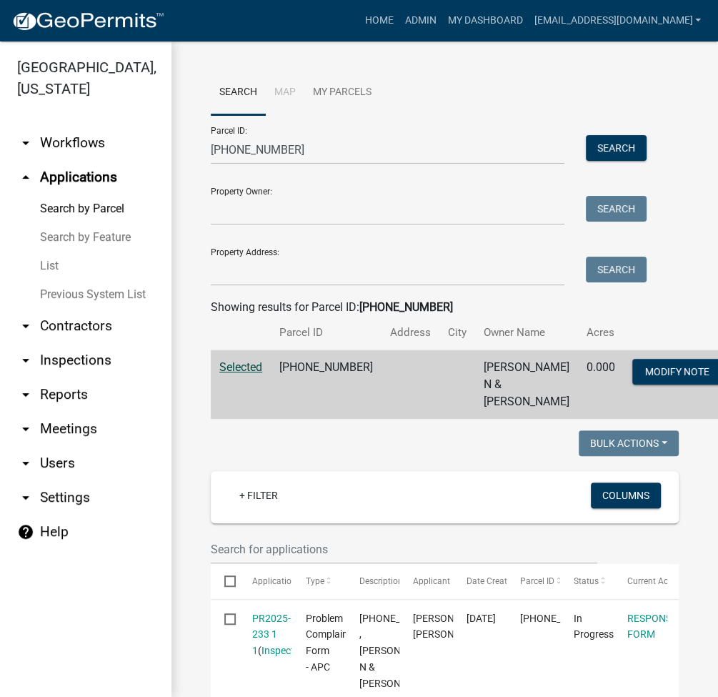
click at [36, 265] on link "List" at bounding box center [86, 266] width 172 height 29
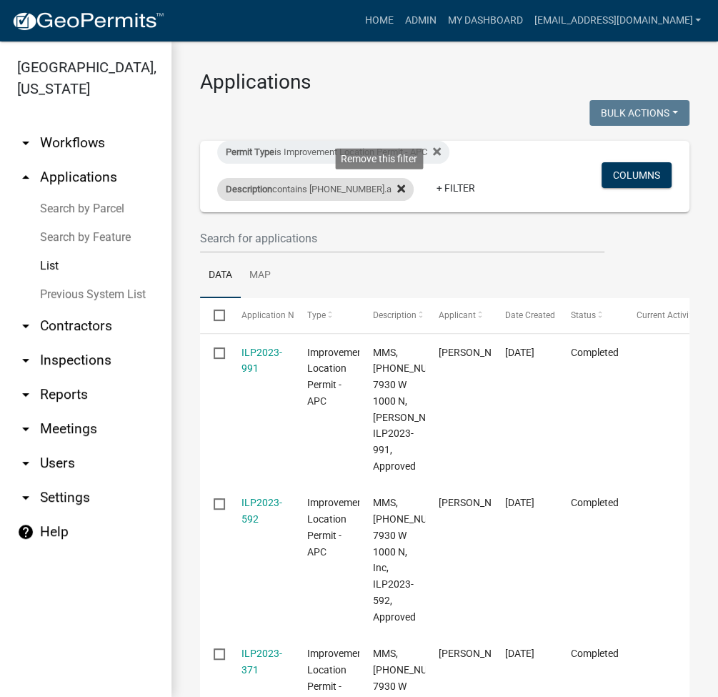
click at [397, 194] on icon at bounding box center [401, 188] width 8 height 11
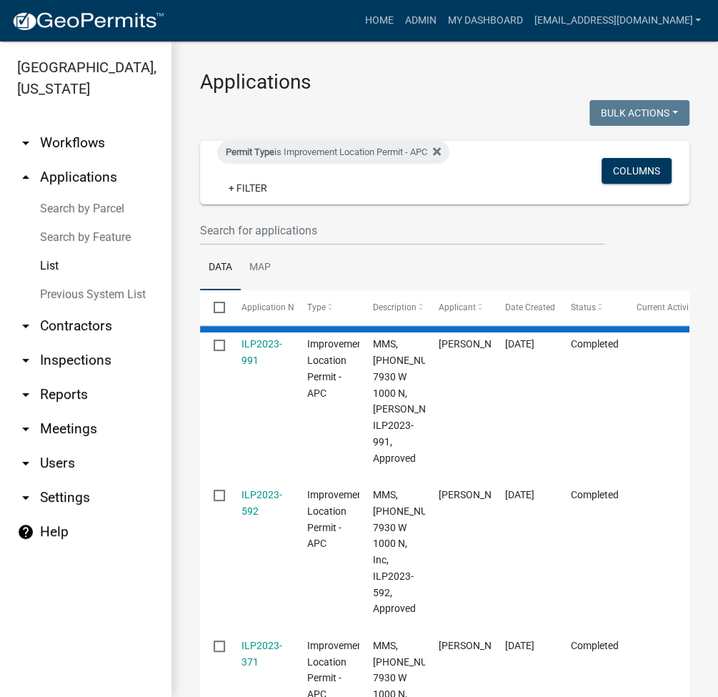
select select "2: 50"
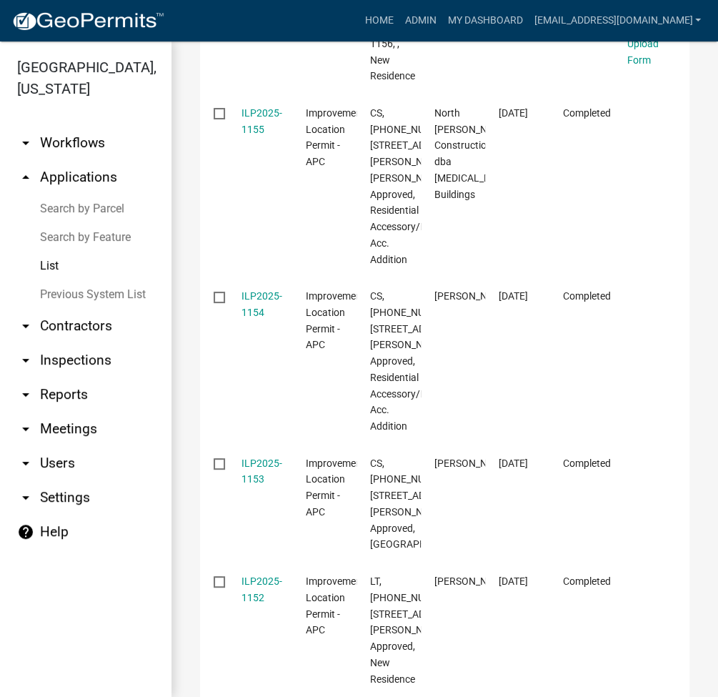
scroll to position [2477, 0]
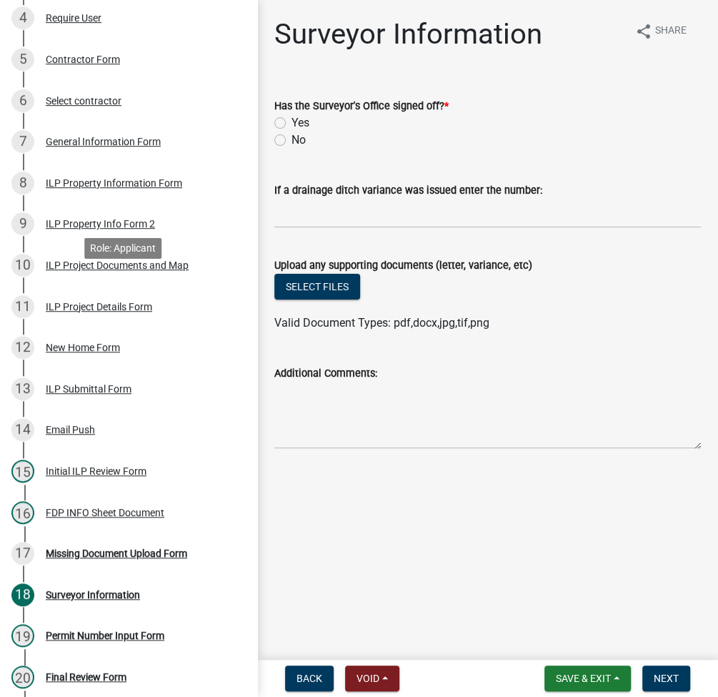
scroll to position [525, 0]
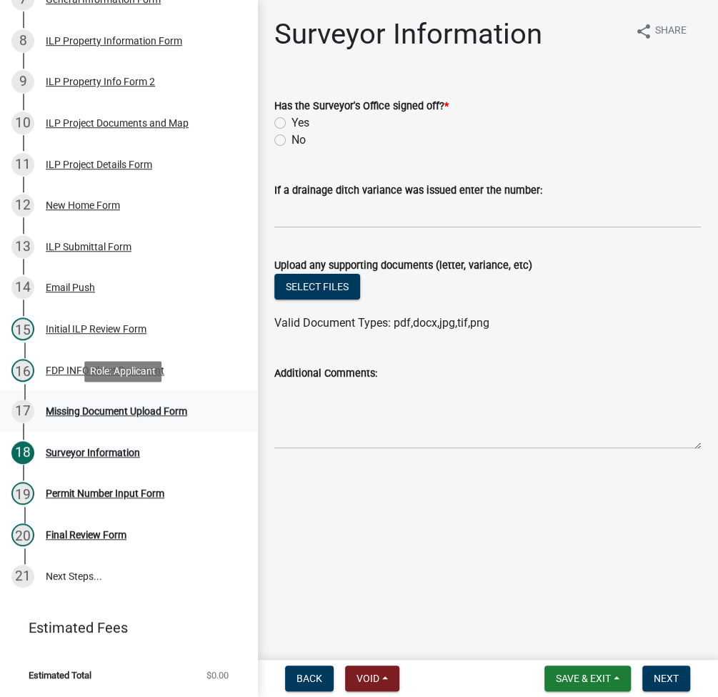
click at [94, 411] on div "Missing Document Upload Form" at bounding box center [117, 411] width 142 height 10
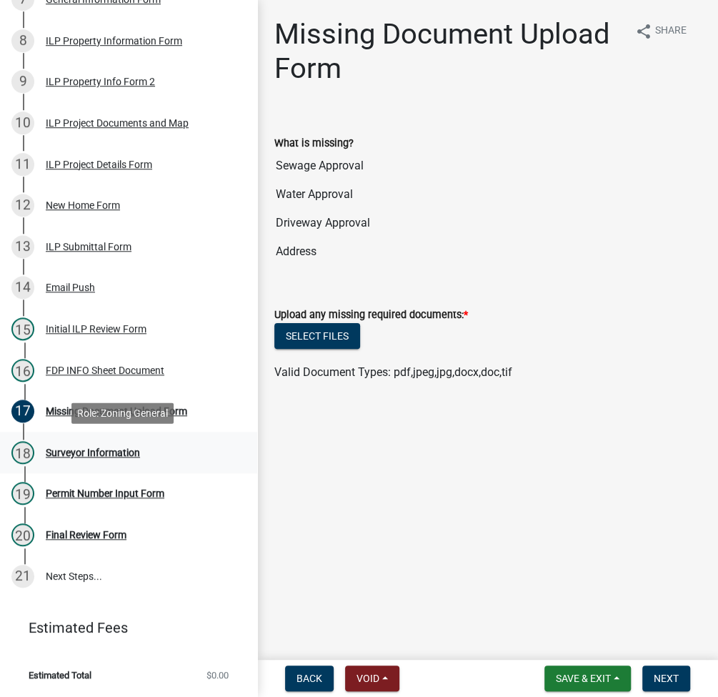
click at [99, 459] on div "18 Surveyor Information" at bounding box center [122, 452] width 223 height 23
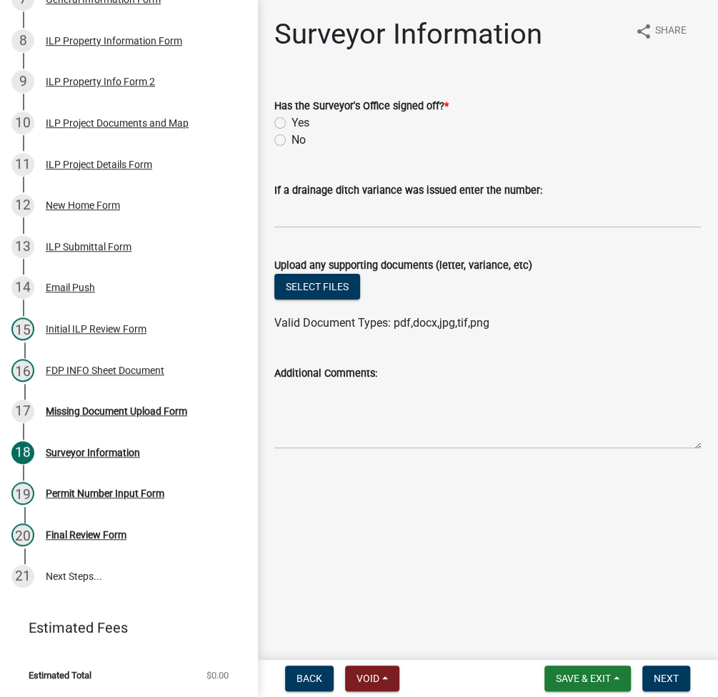
click at [292, 124] on label "Yes" at bounding box center [301, 122] width 18 height 17
click at [292, 124] on input "Yes" at bounding box center [296, 118] width 9 height 9
radio input "true"
click at [357, 219] on input "If a drainage ditch variance was issued enter the number:" at bounding box center [487, 213] width 427 height 29
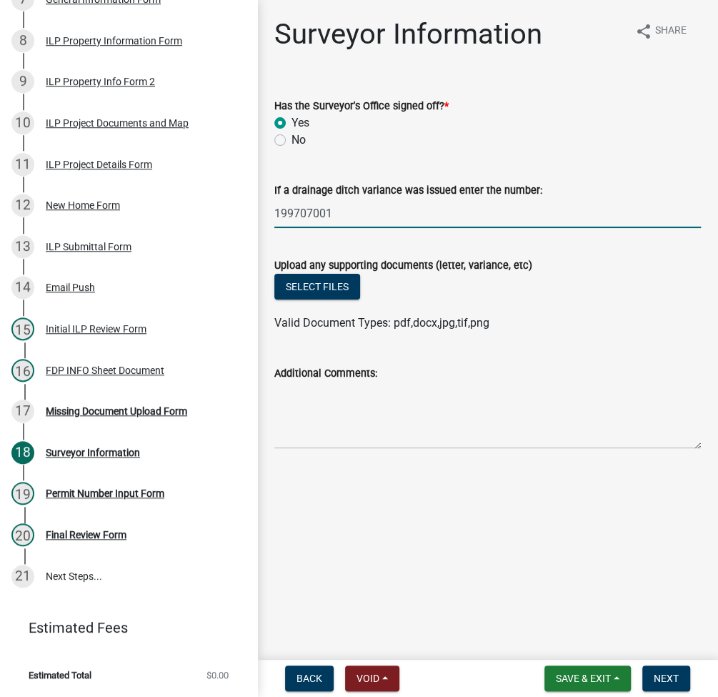
type input "199707001"
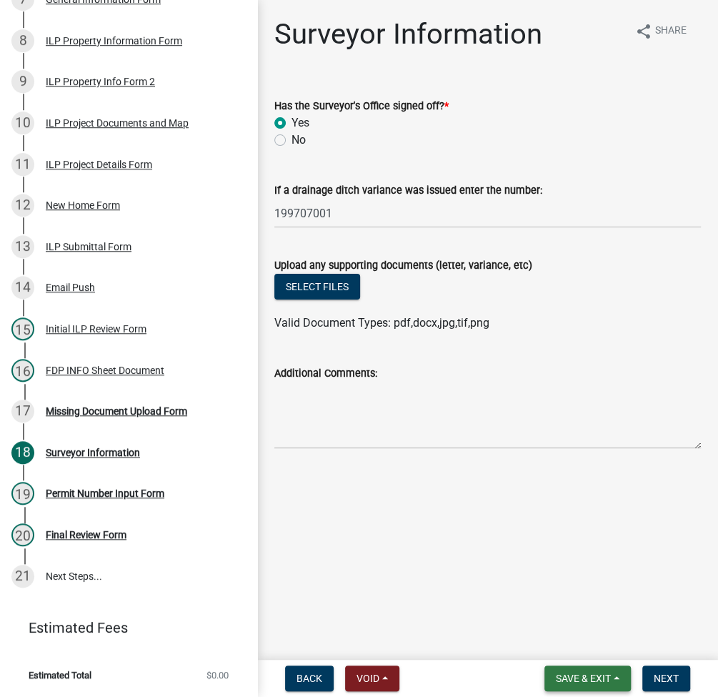
click at [548, 685] on button "Save & Exit" at bounding box center [588, 678] width 86 height 26
click at [552, 598] on button "Save" at bounding box center [574, 607] width 114 height 34
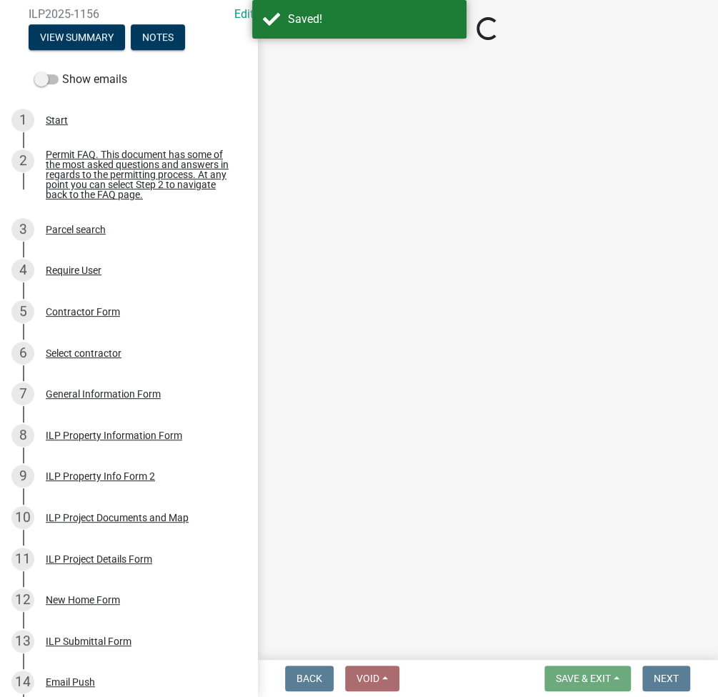
scroll to position [0, 0]
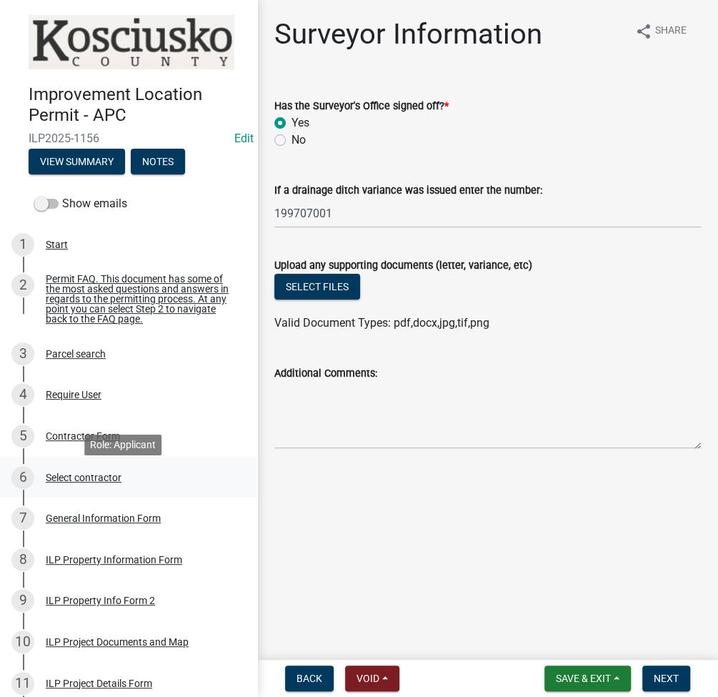
click at [84, 482] on div "Select contractor" at bounding box center [84, 477] width 76 height 10
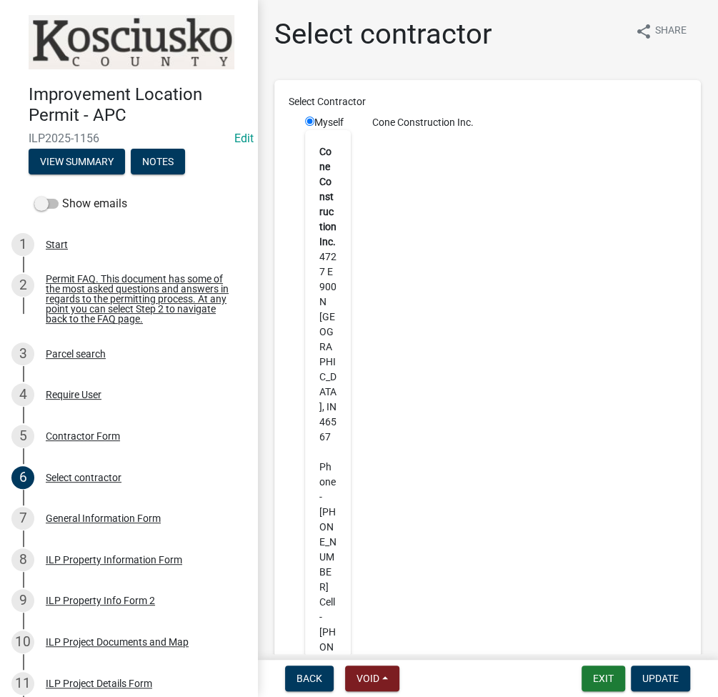
click at [90, 523] on div "General Information Form" at bounding box center [103, 518] width 115 height 10
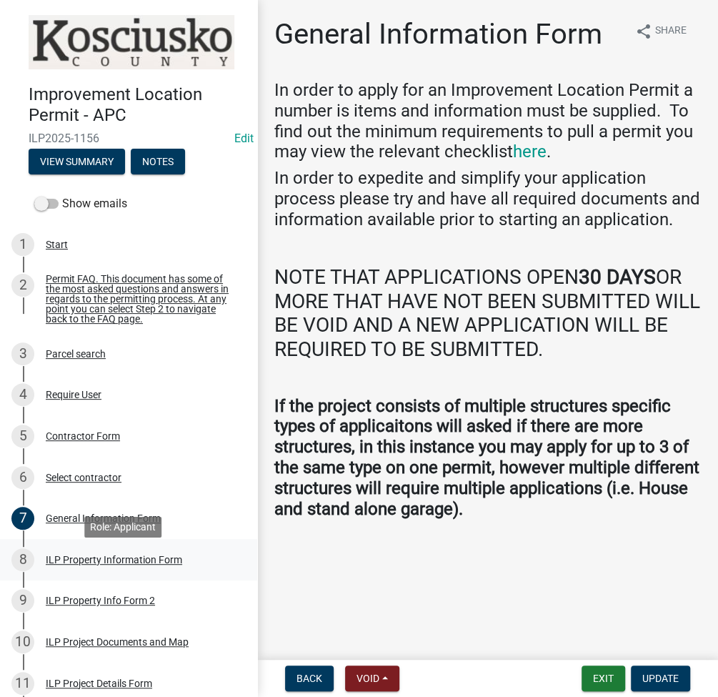
click at [121, 562] on div "ILP Property Information Form" at bounding box center [114, 560] width 137 height 10
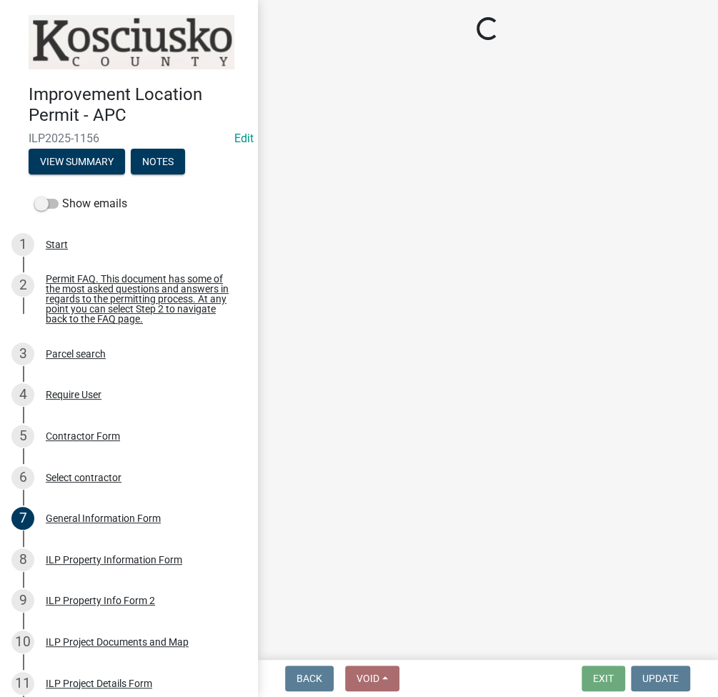
select select "8c57e534-4bb7-4f1e-ba6a-a976fd74bead"
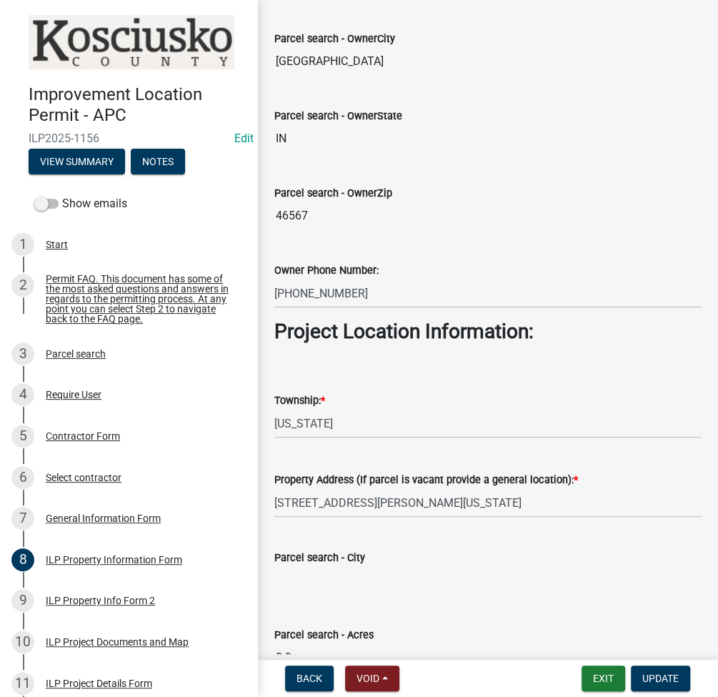
scroll to position [1076, 0]
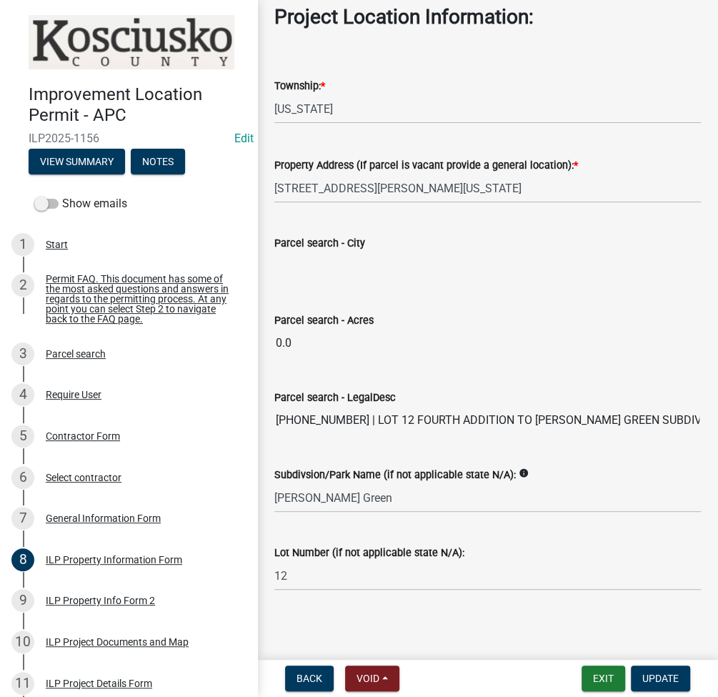
drag, startPoint x: 339, startPoint y: 416, endPoint x: 268, endPoint y: 416, distance: 71.5
click at [268, 416] on div "Parcel search - LegalDesc 010-107-292 | LOT 12 FOURTH ADDITION TO RYERSON'S GRE…" at bounding box center [488, 402] width 448 height 66
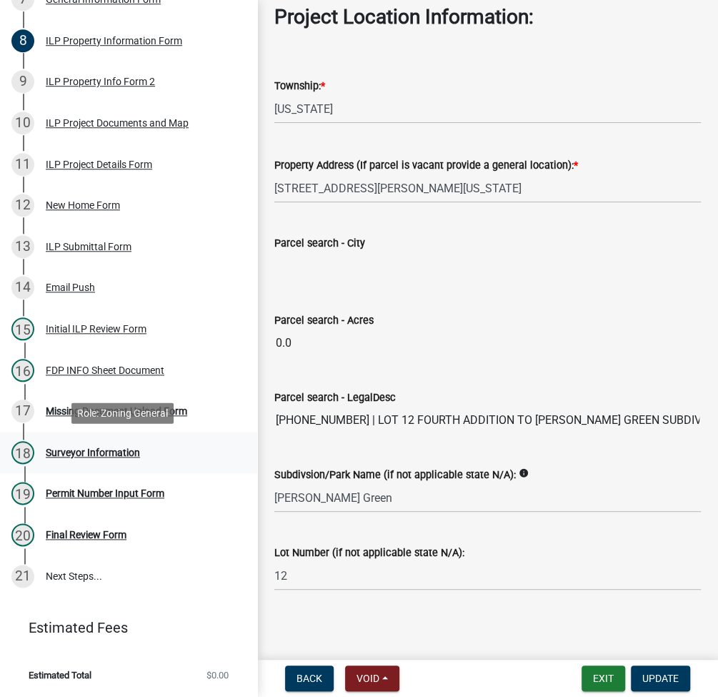
click at [68, 460] on div "18 Surveyor Information" at bounding box center [122, 452] width 223 height 23
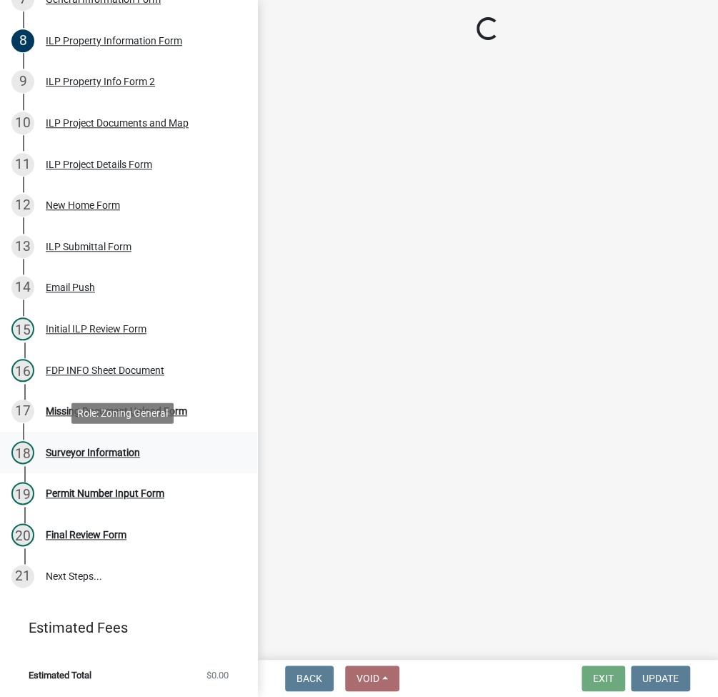
scroll to position [0, 0]
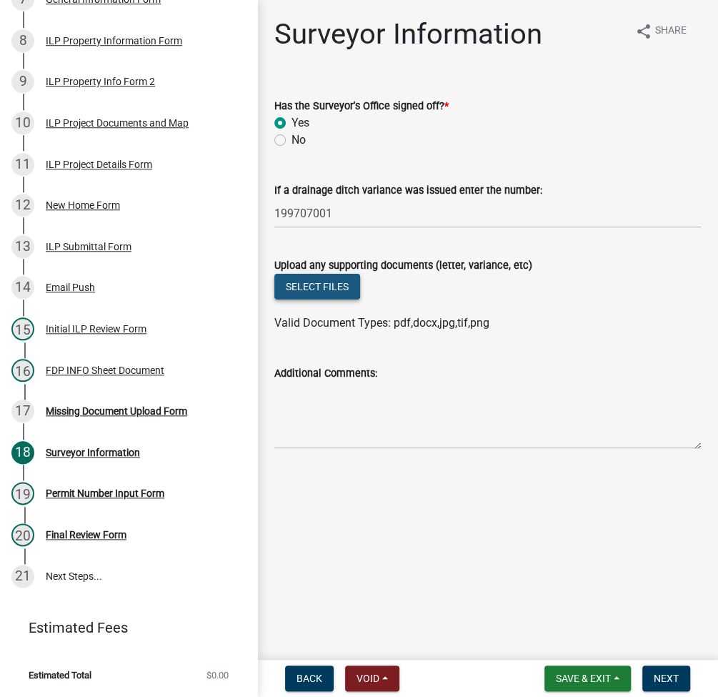
click at [312, 279] on button "Select files" at bounding box center [317, 287] width 86 height 26
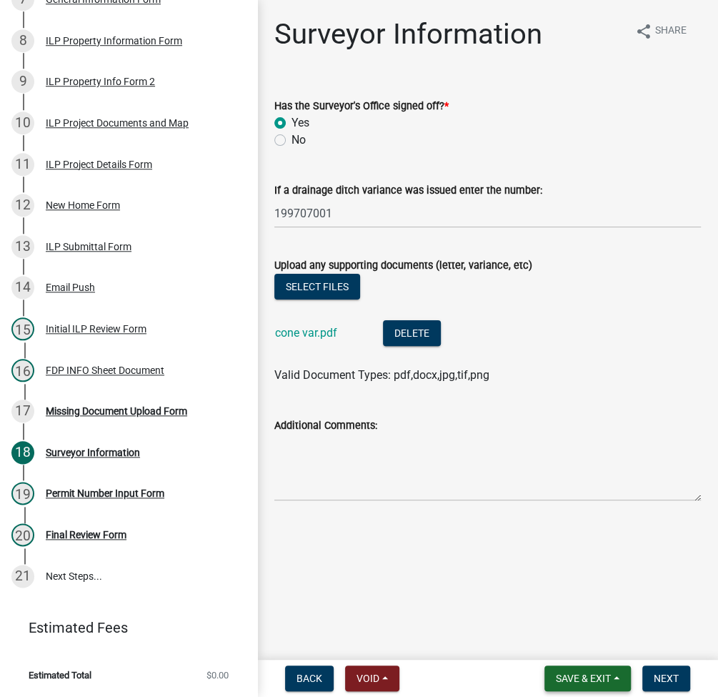
click at [565, 673] on span "Save & Exit" at bounding box center [583, 678] width 55 height 11
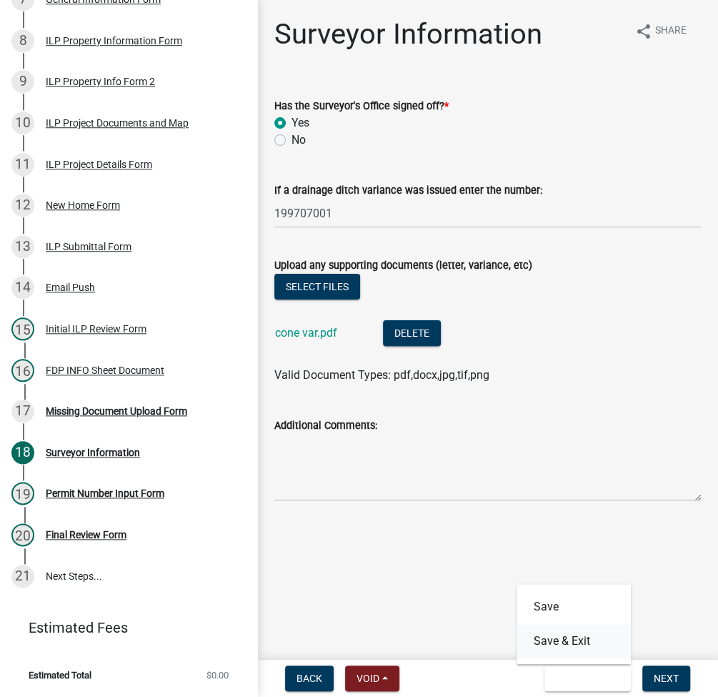
click at [555, 639] on button "Save & Exit" at bounding box center [574, 641] width 114 height 34
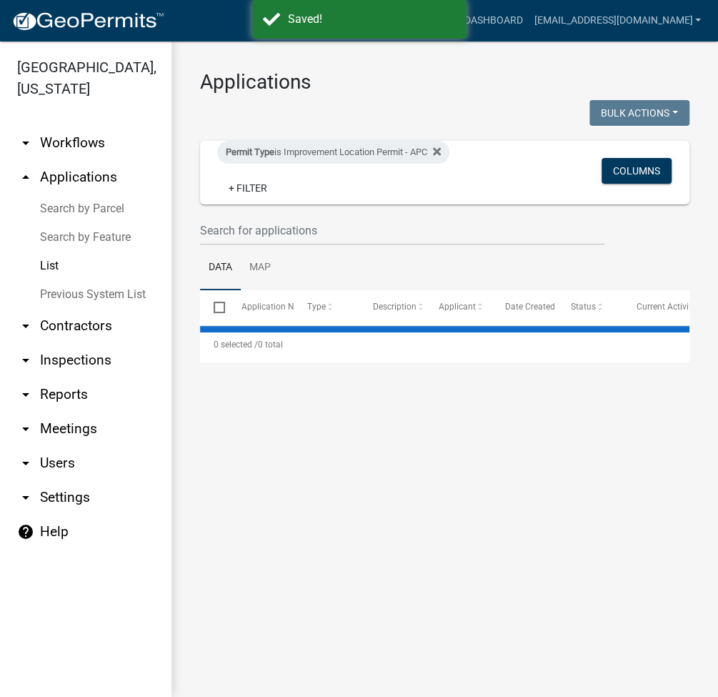
select select "2: 50"
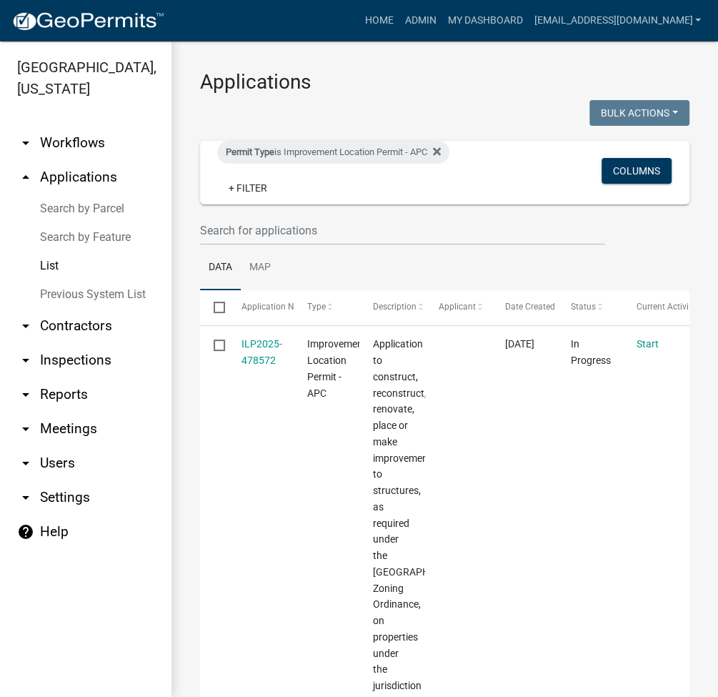
click at [86, 205] on link "Search by Parcel" at bounding box center [86, 208] width 172 height 29
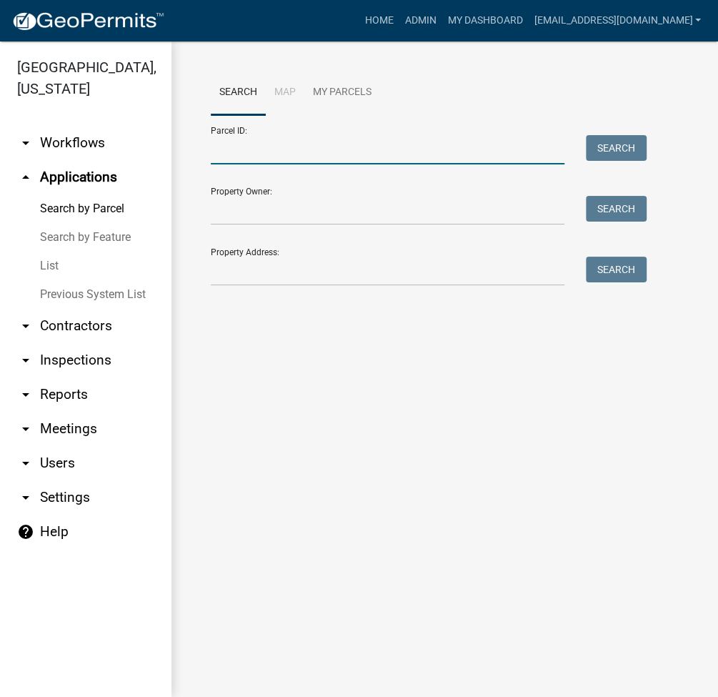
click at [250, 157] on input "Parcel ID:" at bounding box center [388, 149] width 354 height 29
paste input "010-107-292"
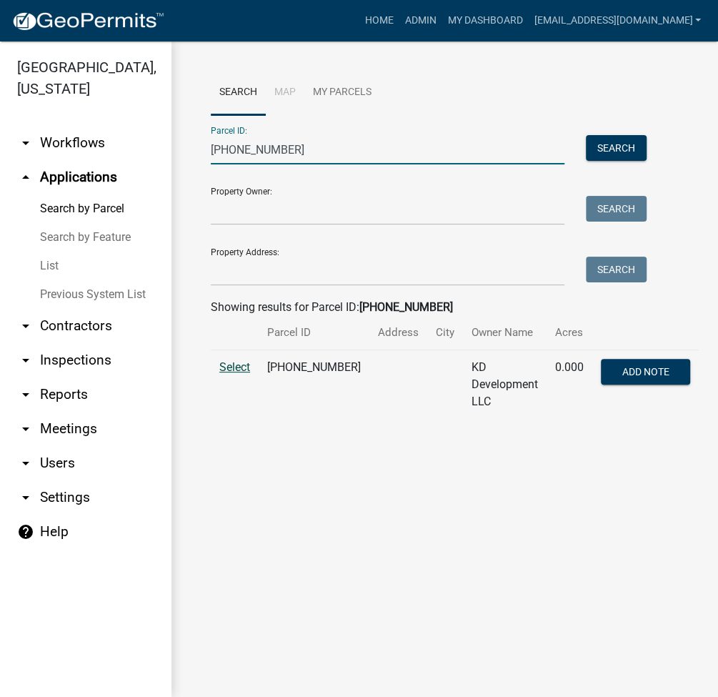
type input "010-107-292"
click at [238, 371] on span "Select" at bounding box center [234, 367] width 31 height 14
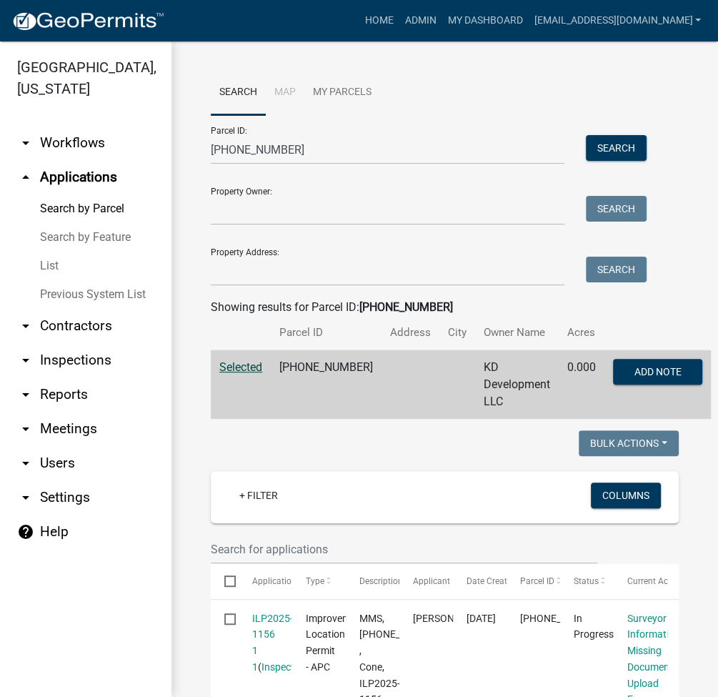
drag, startPoint x: 238, startPoint y: 371, endPoint x: 302, endPoint y: 477, distance: 124.0
click at [302, 477] on div "Bulk Actions Void Expire Lock Withdraw + Filter Columns Select Application Numb…" at bounding box center [445, 611] width 490 height 362
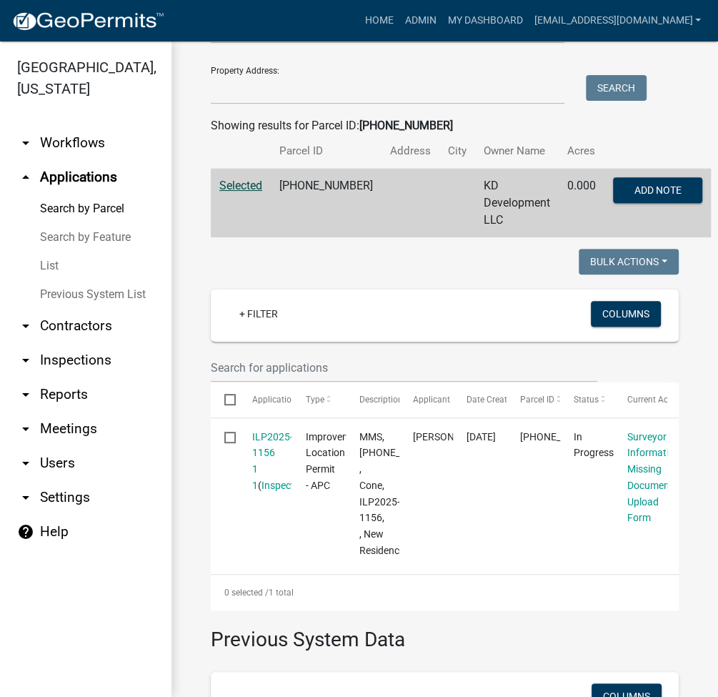
scroll to position [190, 0]
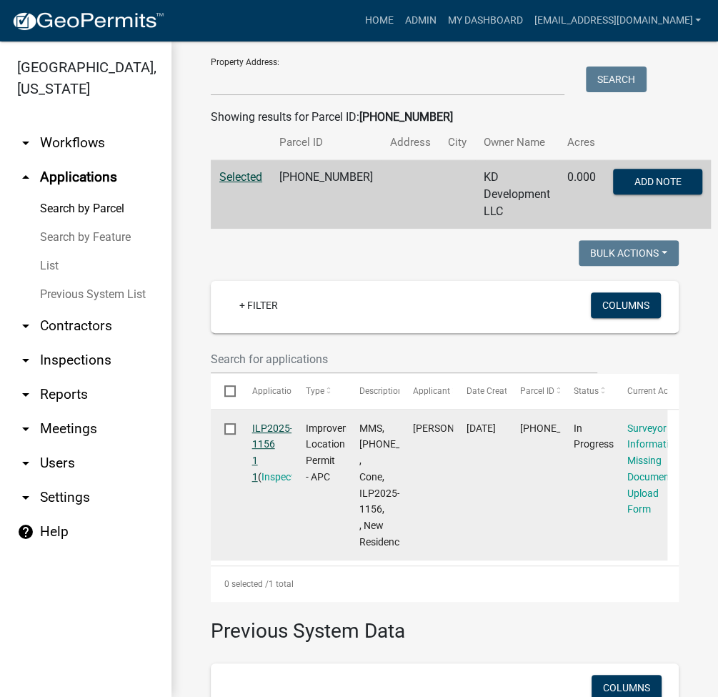
click at [277, 441] on link "ILP2025-1156 1 1" at bounding box center [272, 452] width 41 height 60
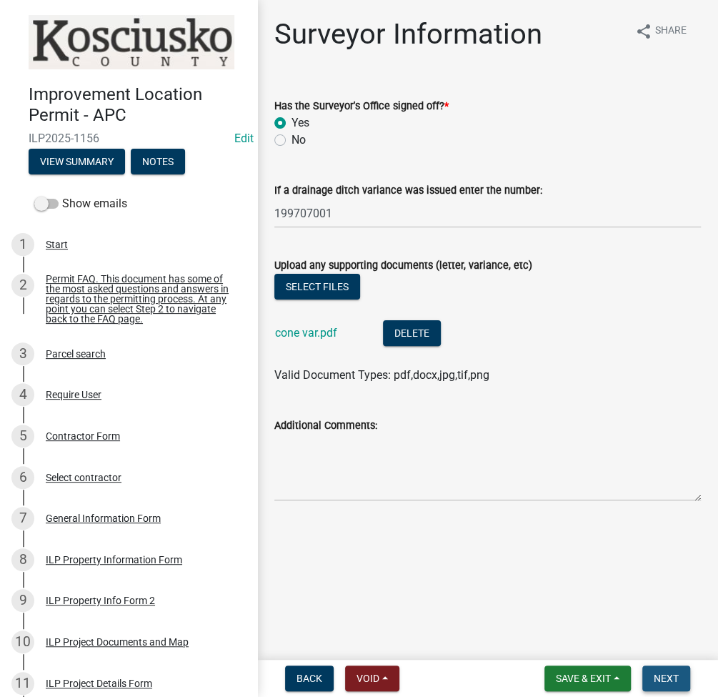
click at [607, 683] on span "Next" at bounding box center [666, 678] width 25 height 11
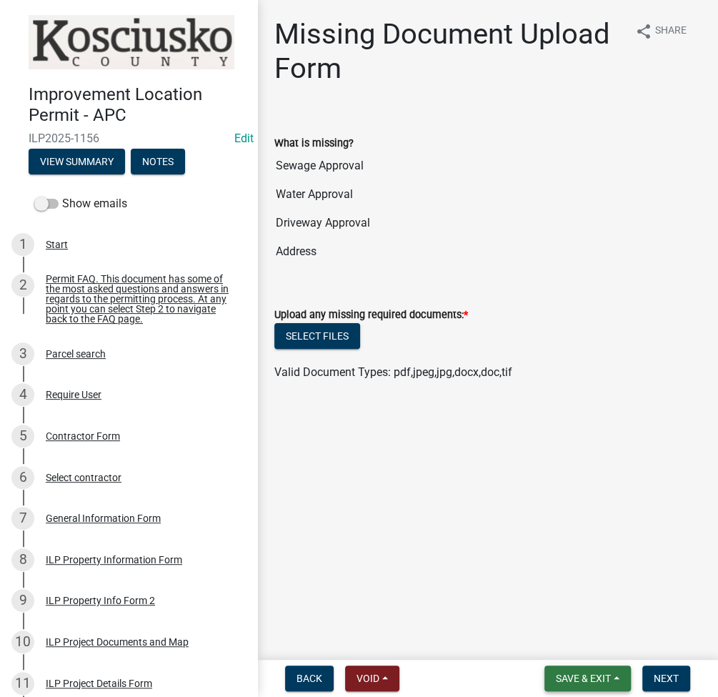
click at [579, 680] on span "Save & Exit" at bounding box center [583, 678] width 55 height 11
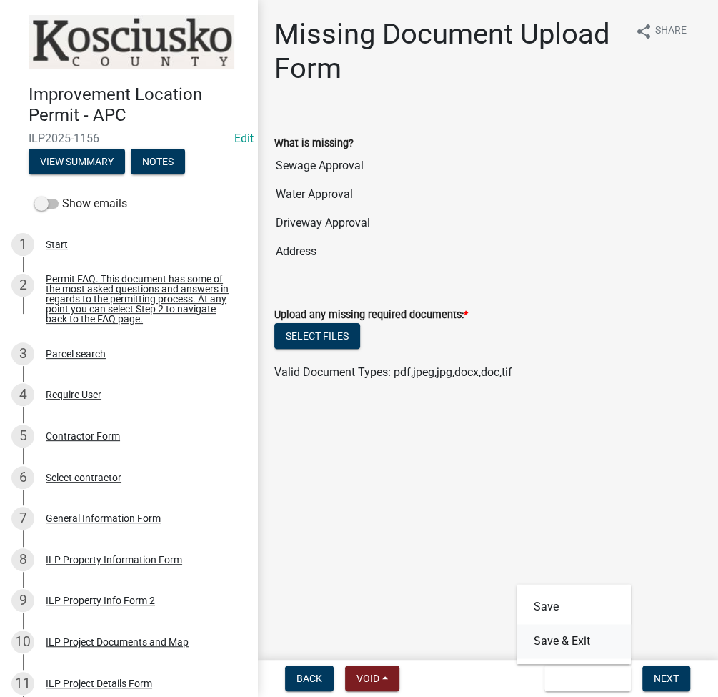
click at [577, 641] on button "Save & Exit" at bounding box center [574, 641] width 114 height 34
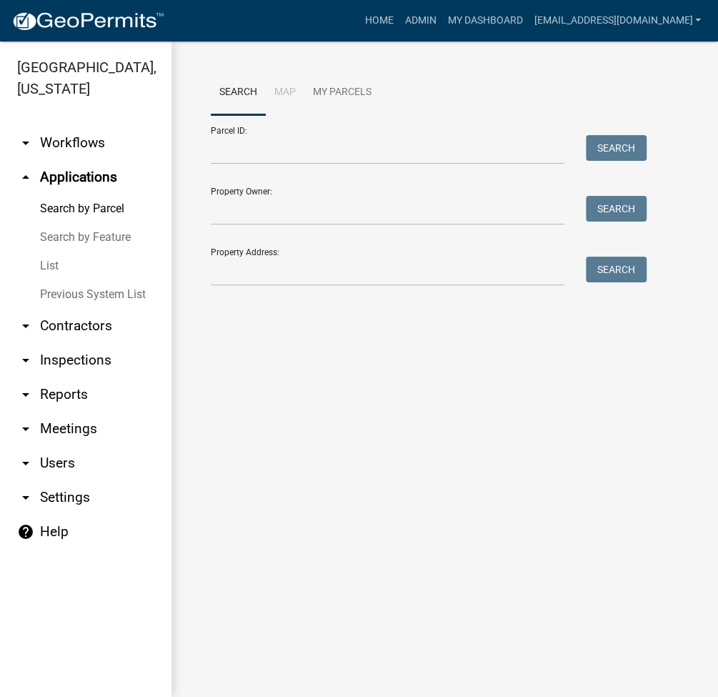
click at [364, 192] on div "Property Owner: Search" at bounding box center [425, 200] width 429 height 49
click at [55, 257] on link "List" at bounding box center [86, 266] width 172 height 29
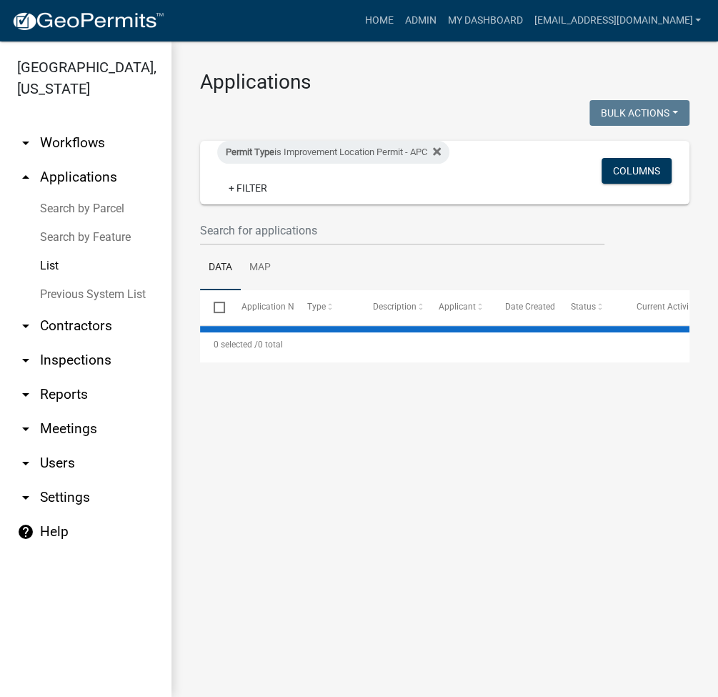
select select "2: 50"
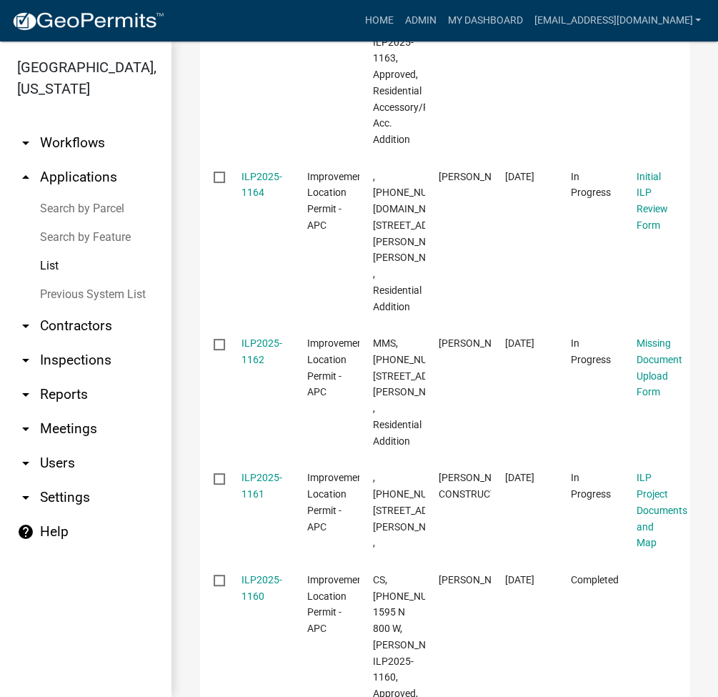
scroll to position [953, 0]
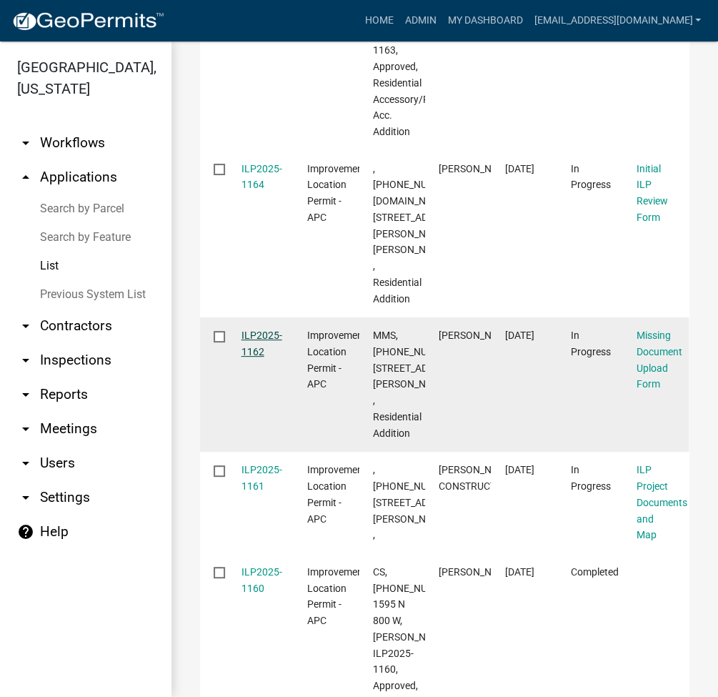
click at [254, 357] on link "ILP2025-1162" at bounding box center [262, 343] width 41 height 28
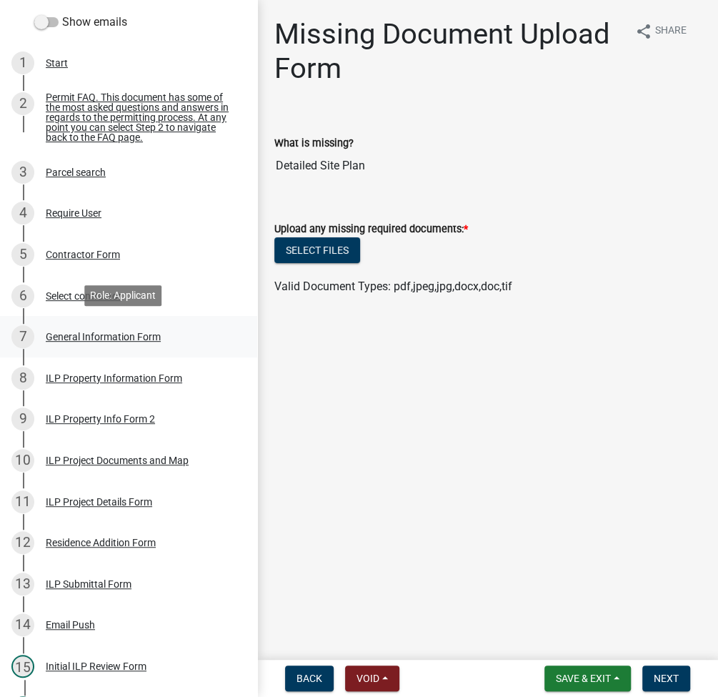
scroll to position [190, 0]
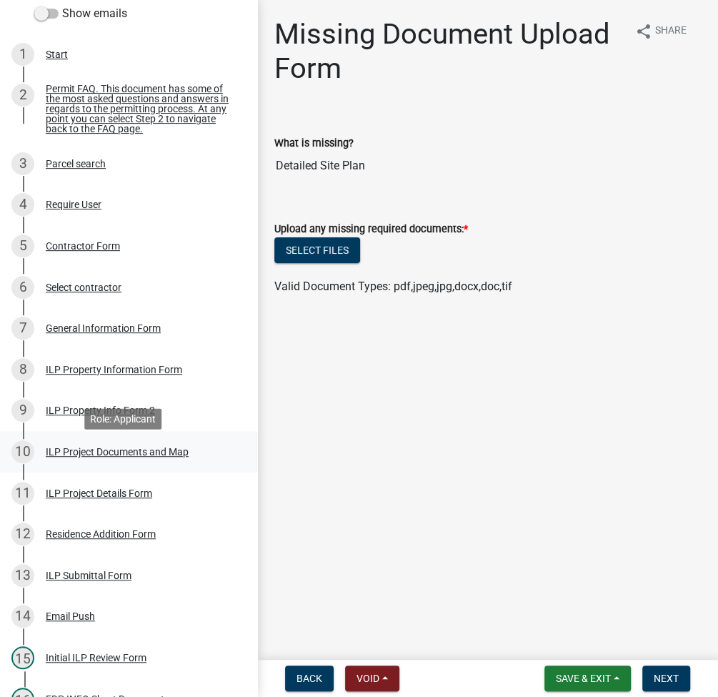
click at [129, 457] on div "ILP Project Documents and Map" at bounding box center [117, 452] width 143 height 10
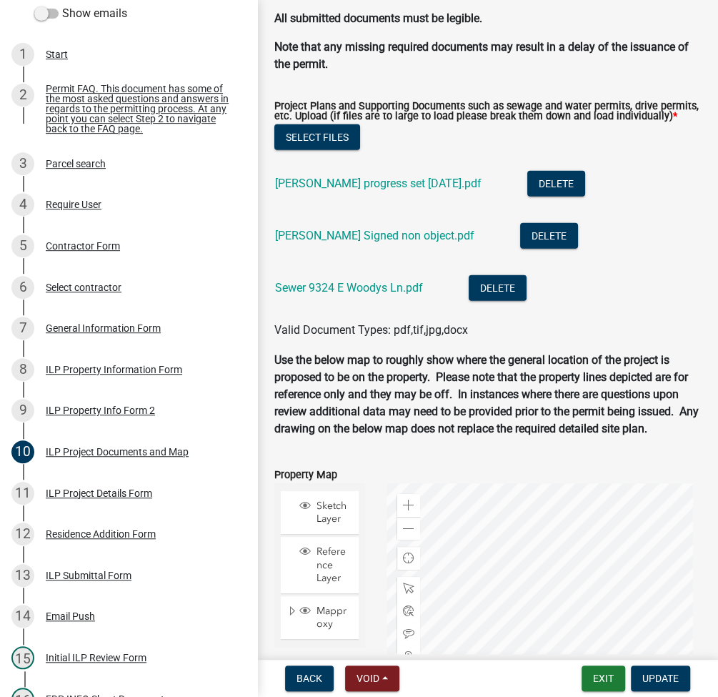
scroll to position [1715, 0]
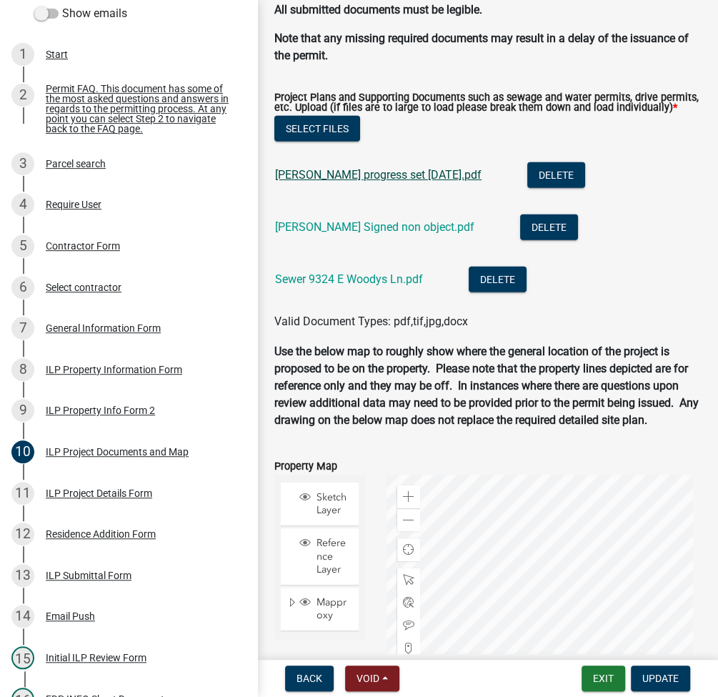
click at [386, 182] on link "Marcuccilli progress set 9.11.2025.pdf" at bounding box center [378, 175] width 207 height 14
click at [603, 678] on button "Exit" at bounding box center [604, 678] width 44 height 26
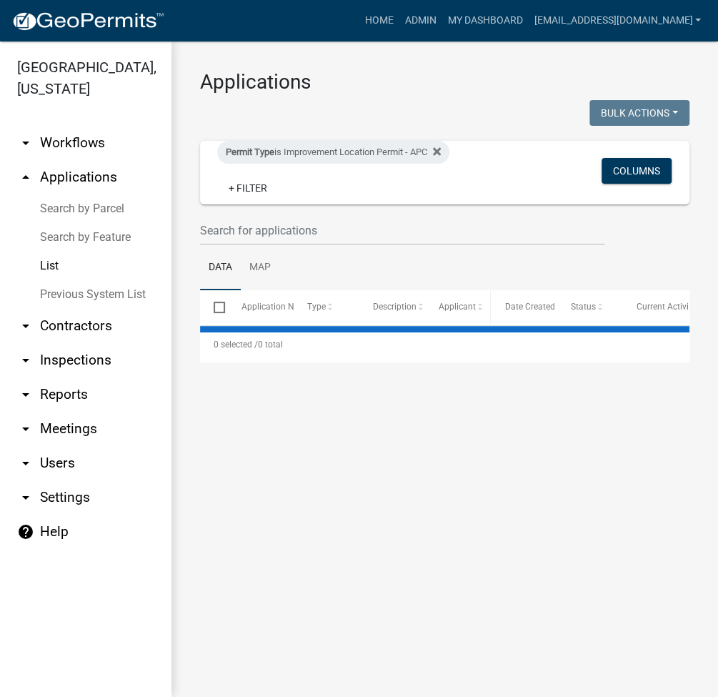
select select "2: 50"
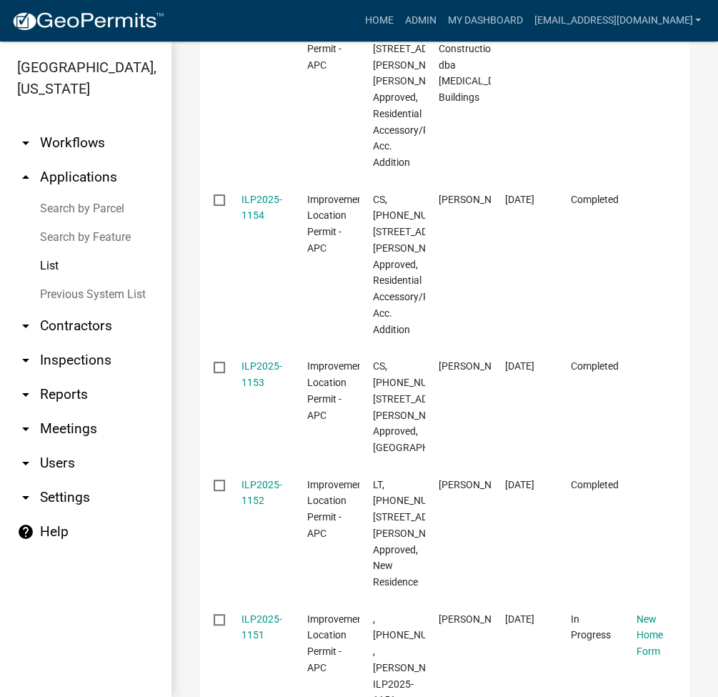
scroll to position [2477, 0]
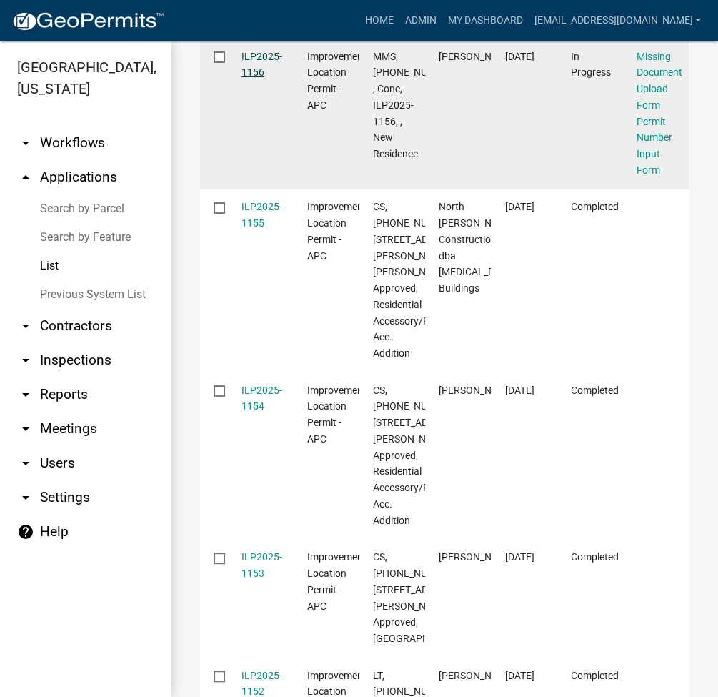
click at [267, 79] on link "ILP2025-1156" at bounding box center [262, 65] width 41 height 28
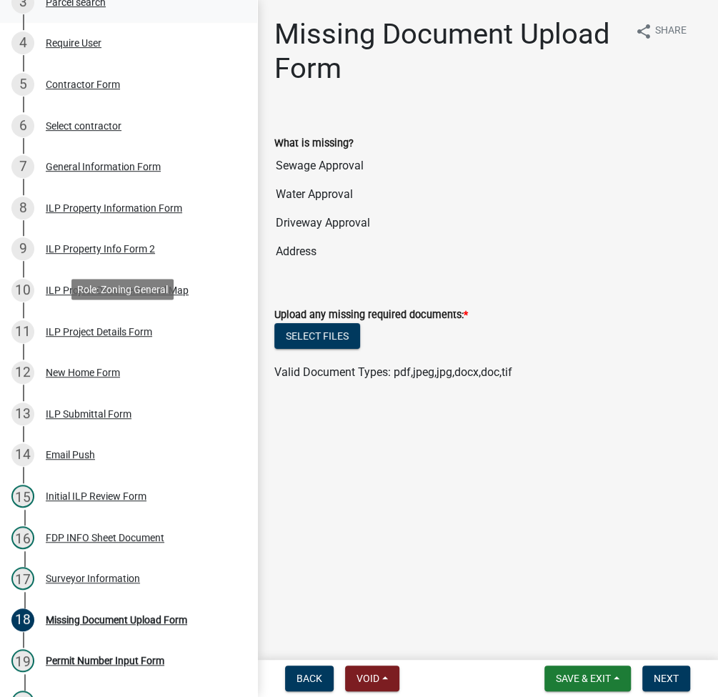
scroll to position [525, 0]
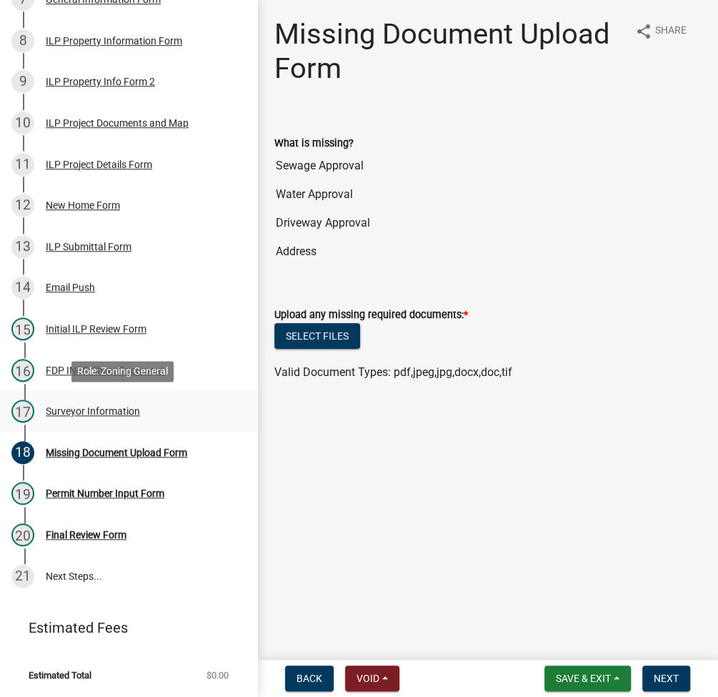
click at [66, 411] on div "Surveyor Information" at bounding box center [93, 411] width 94 height 10
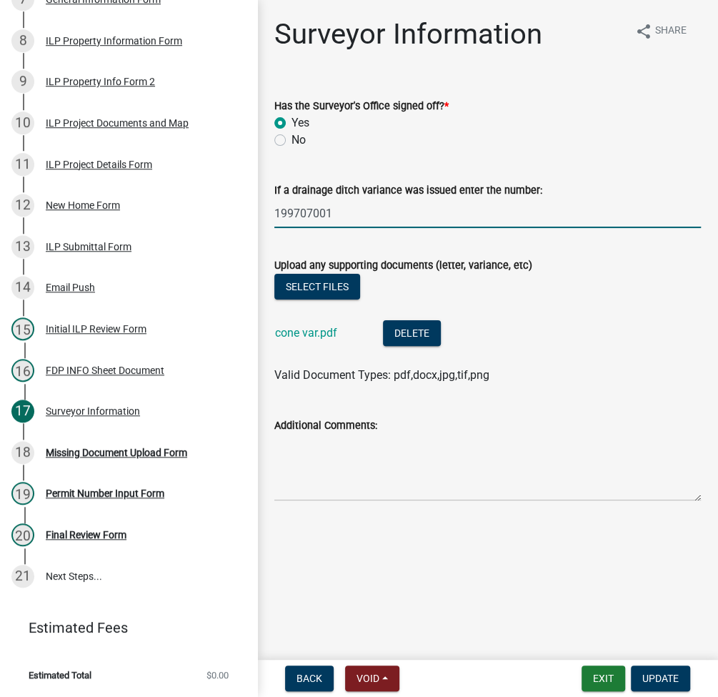
click at [357, 216] on input "199707001" at bounding box center [487, 213] width 427 height 29
type input "199707001 Per Sandy"
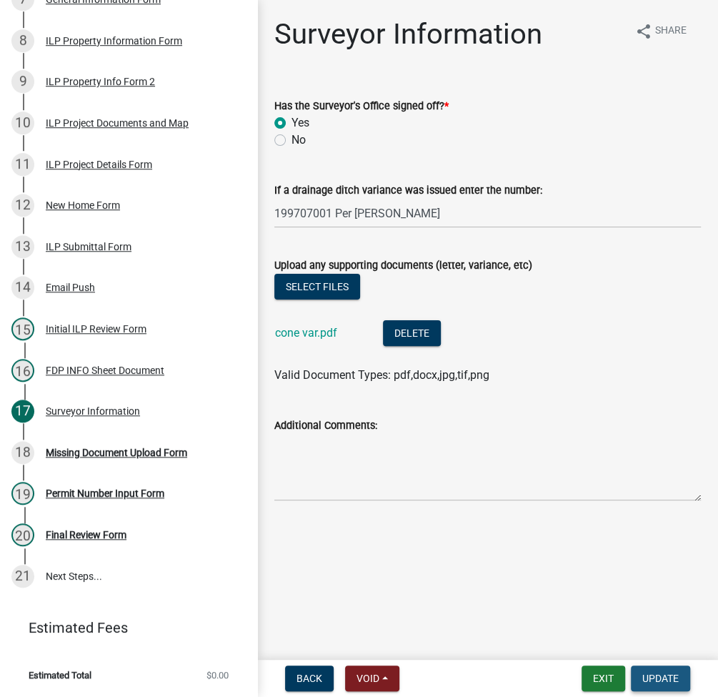
click at [607, 678] on span "Update" at bounding box center [661, 678] width 36 height 11
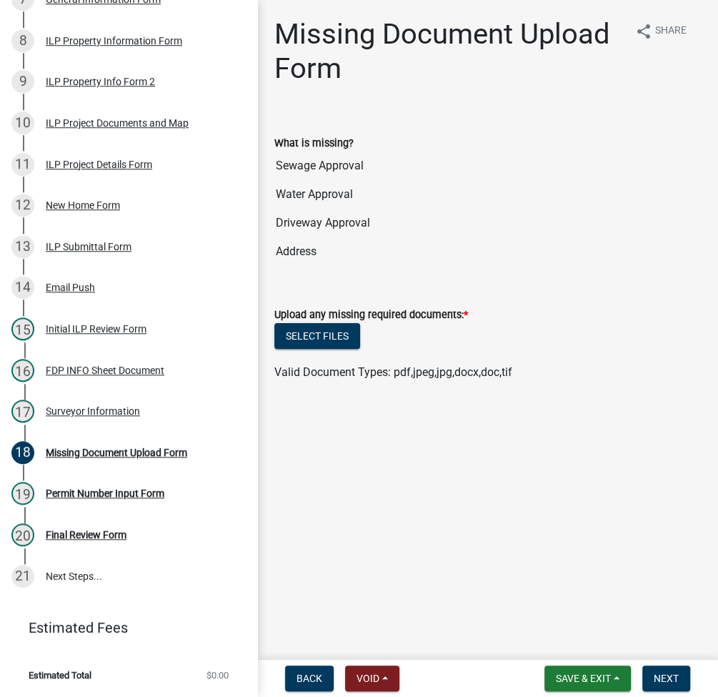
click at [537, 148] on div "What is missing?" at bounding box center [487, 142] width 427 height 17
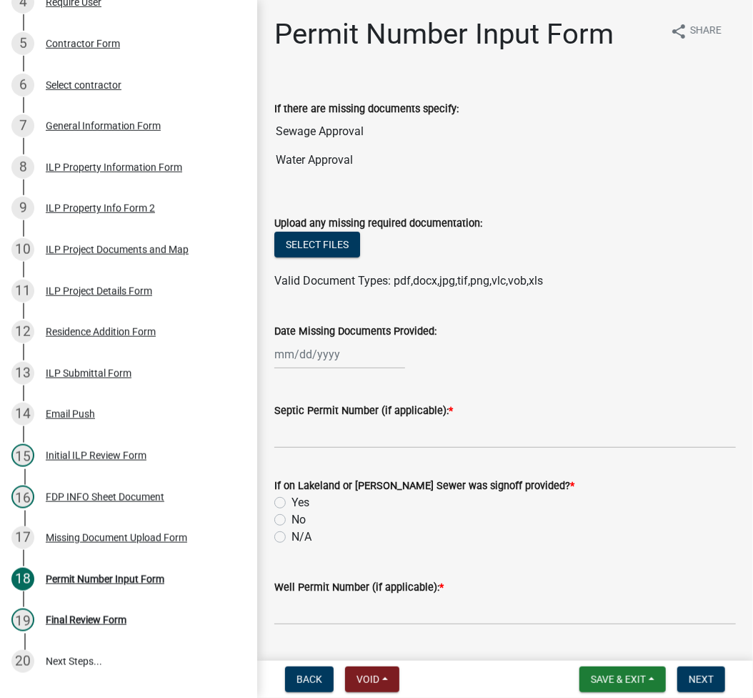
scroll to position [392, 0]
click at [112, 550] on div "17 Missing Document Upload Form" at bounding box center [122, 538] width 223 height 23
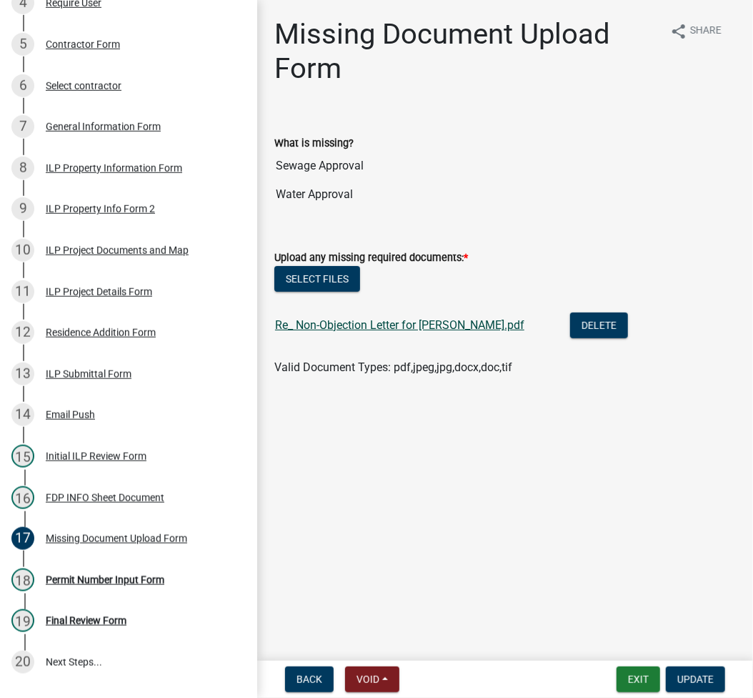
click at [365, 319] on link "Re_ Non-Objection Letter for [PERSON_NAME].pdf" at bounding box center [399, 325] width 249 height 14
click at [132, 337] on div "Residence Addition Form" at bounding box center [101, 332] width 110 height 10
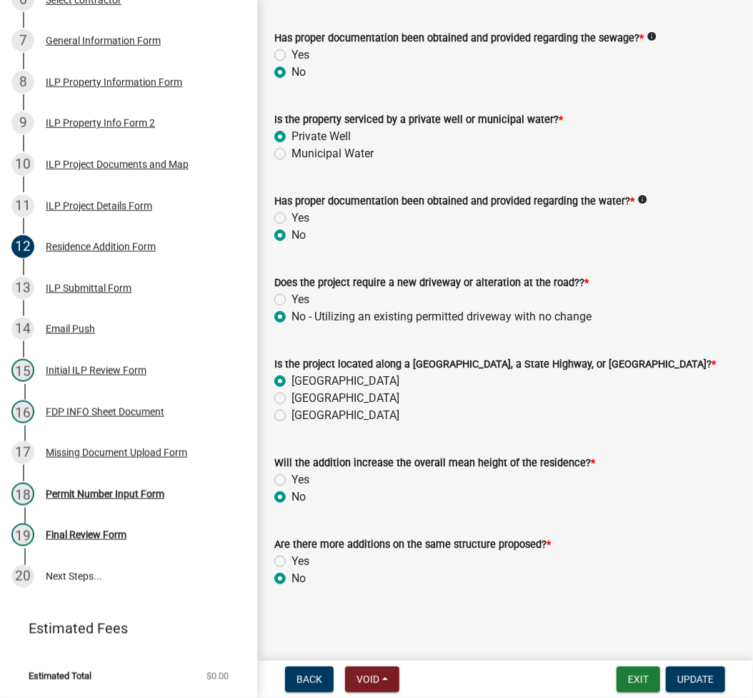
scroll to position [0, 0]
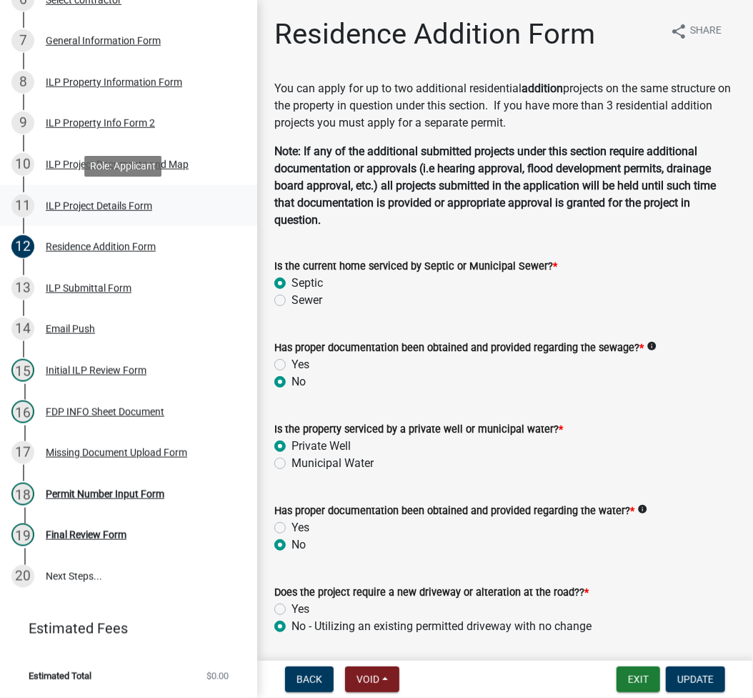
click at [107, 197] on div "11 ILP Project Details Form" at bounding box center [122, 205] width 223 height 23
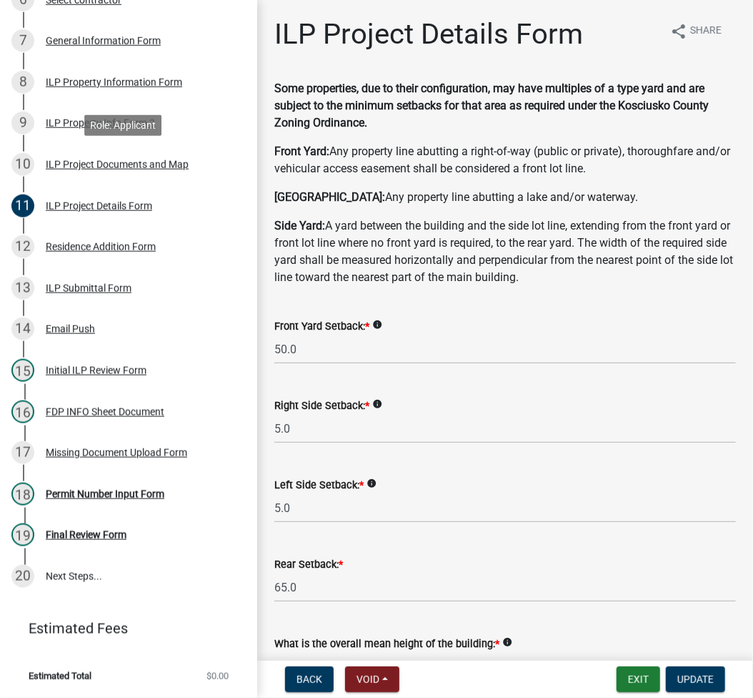
click at [108, 167] on div "ILP Project Documents and Map" at bounding box center [117, 164] width 143 height 10
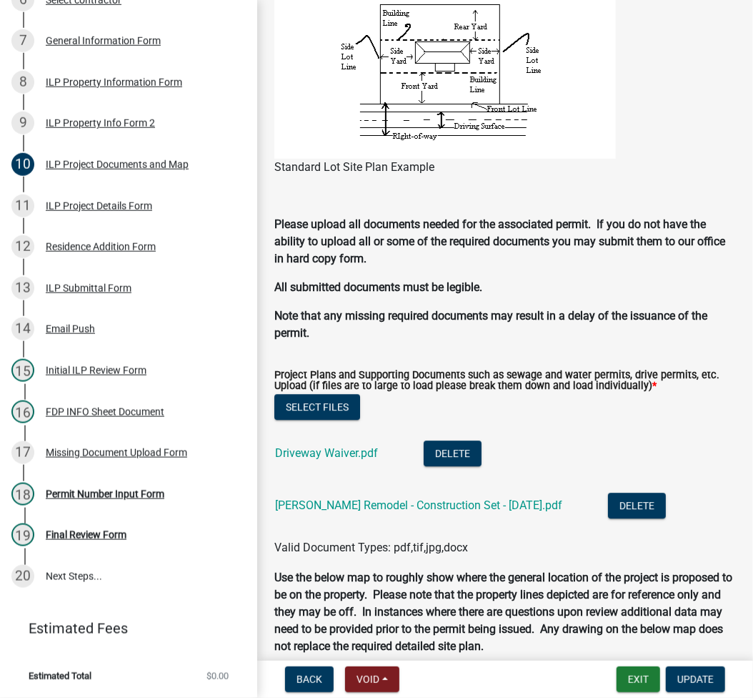
scroll to position [1902, 0]
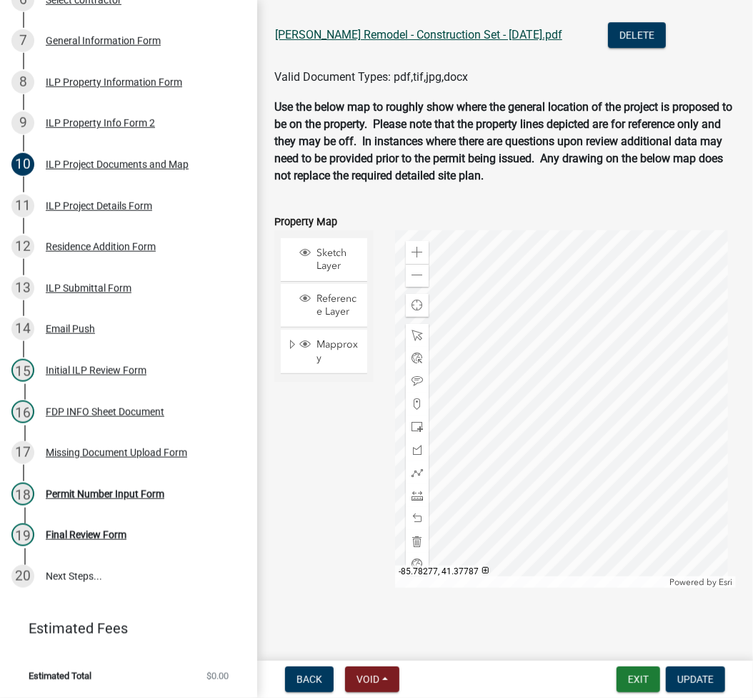
click at [361, 32] on link "[PERSON_NAME] Remodel - Construction Set - [DATE].pdf" at bounding box center [418, 35] width 287 height 14
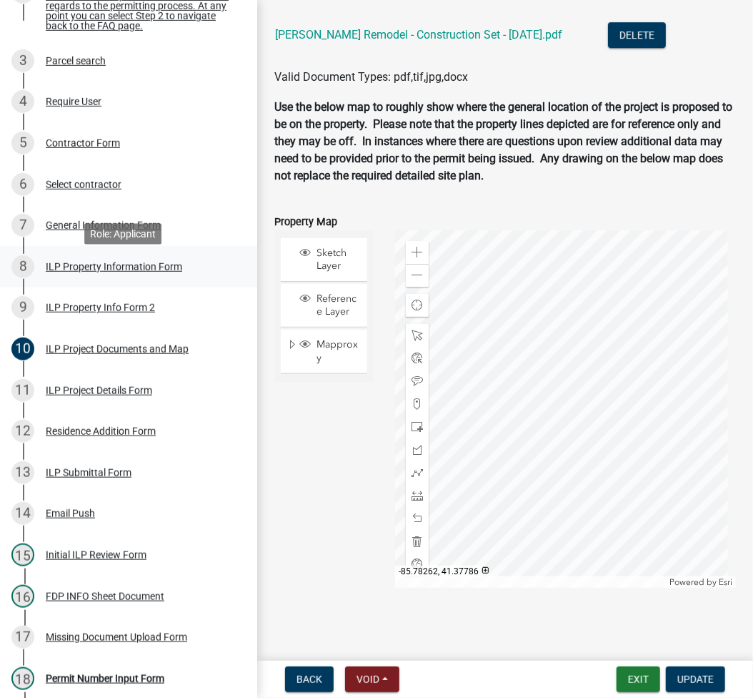
click at [89, 268] on div "ILP Property Information Form" at bounding box center [114, 267] width 137 height 10
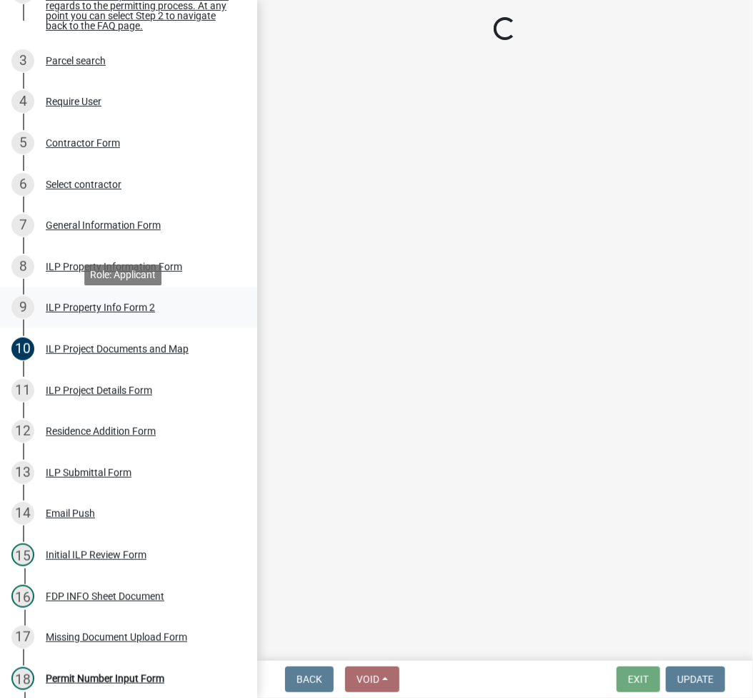
select select "43c67e15-aa71-4662-a612-5084d59379d6"
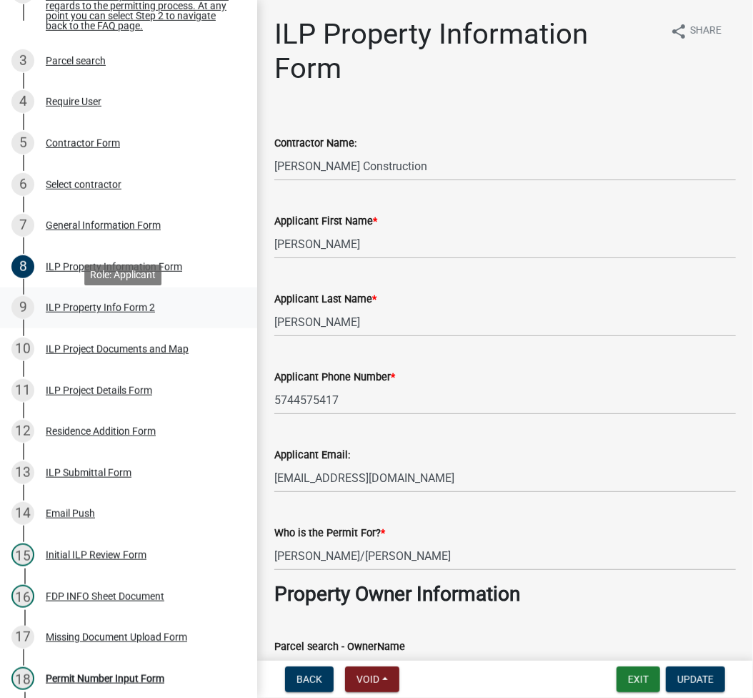
click at [84, 307] on div "9 ILP Property Info Form 2" at bounding box center [122, 307] width 223 height 23
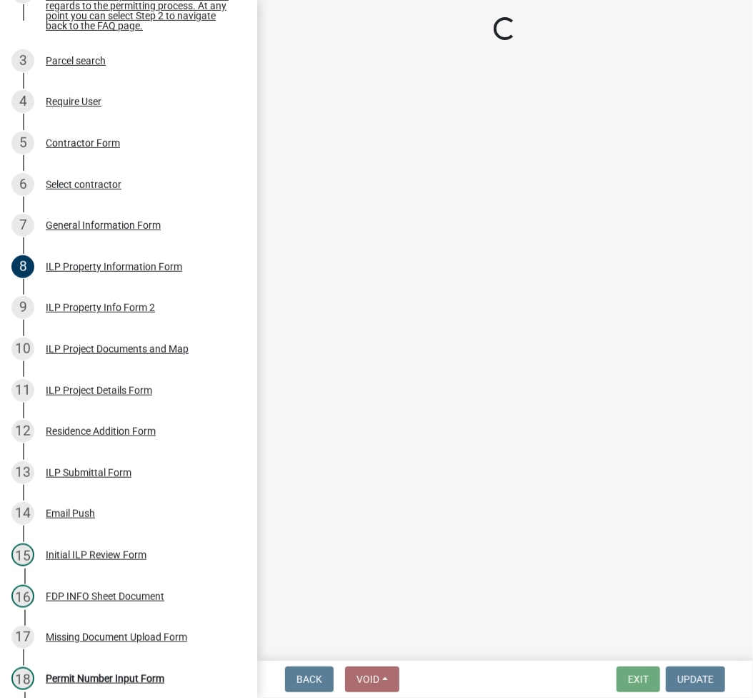
select select "5d8d9a6f-68f4-4910-b8ad-905844ed2da1"
select select "1146270b-2111-4e23-bf7f-74ce85cf7041"
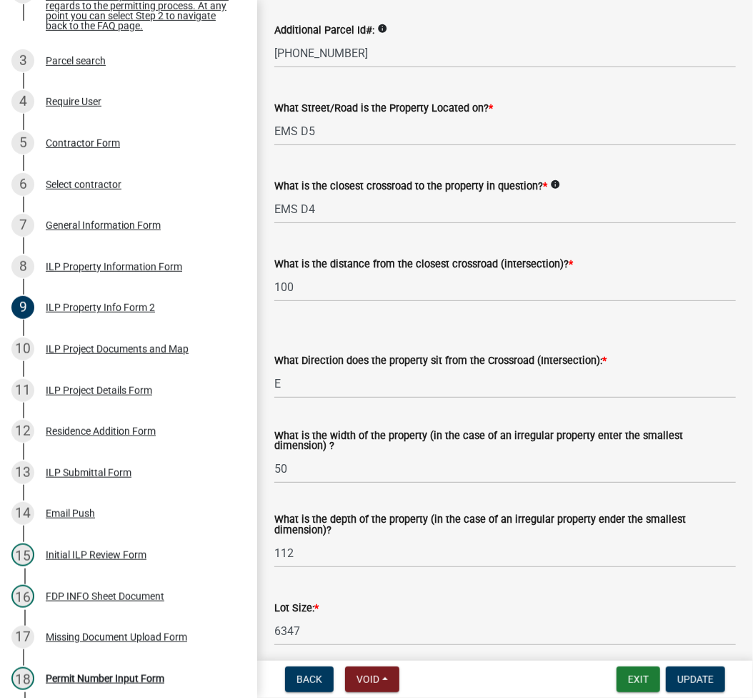
scroll to position [151, 0]
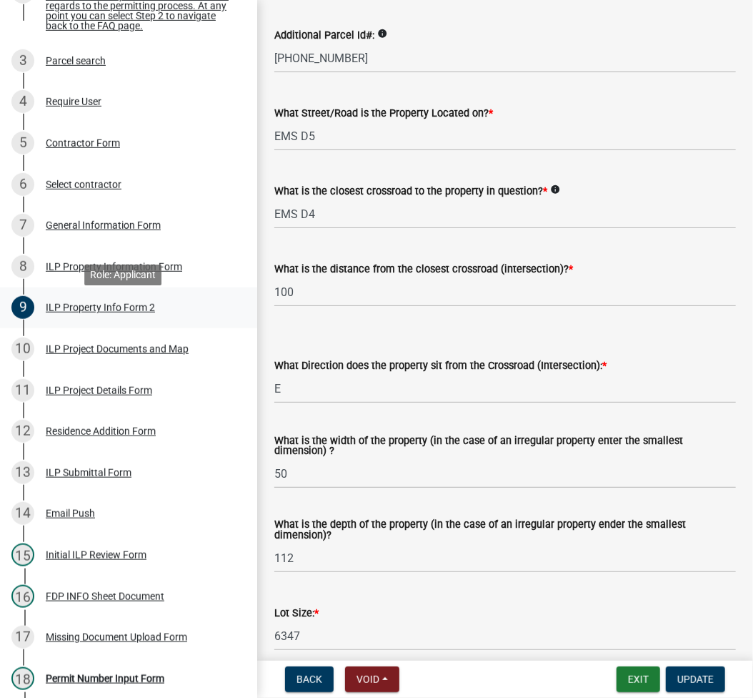
click at [103, 312] on div "ILP Property Info Form 2" at bounding box center [100, 307] width 109 height 10
click at [94, 360] on div "10 ILP Project Documents and Map" at bounding box center [122, 348] width 223 height 23
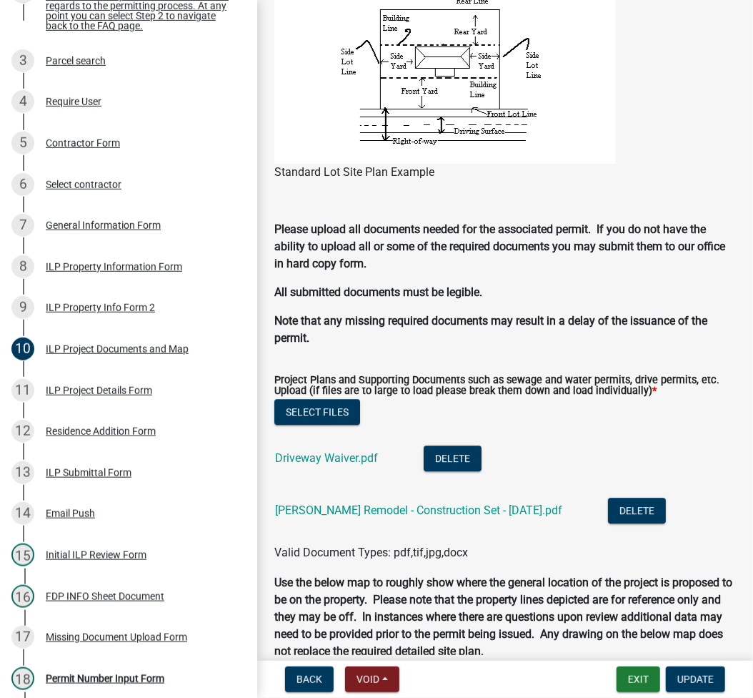
scroll to position [1139, 0]
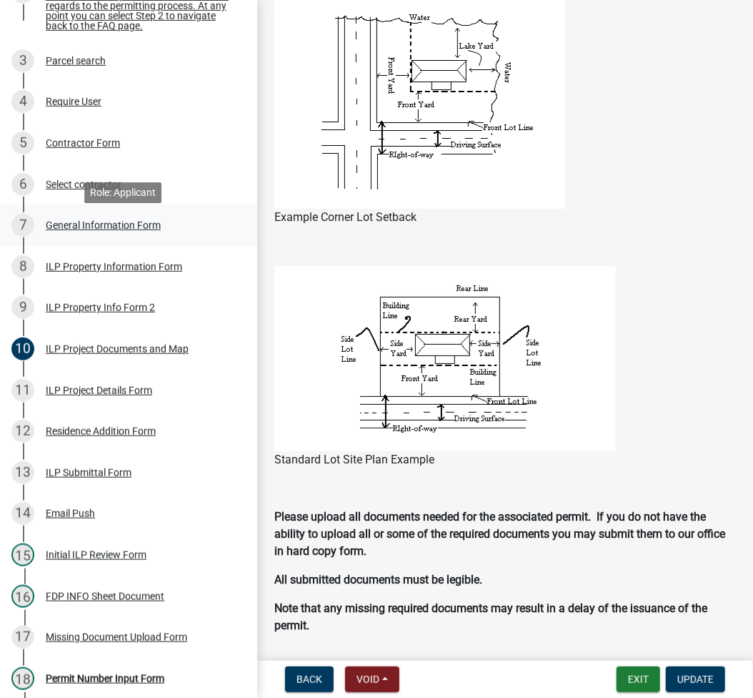
click at [119, 230] on div "General Information Form" at bounding box center [103, 225] width 115 height 10
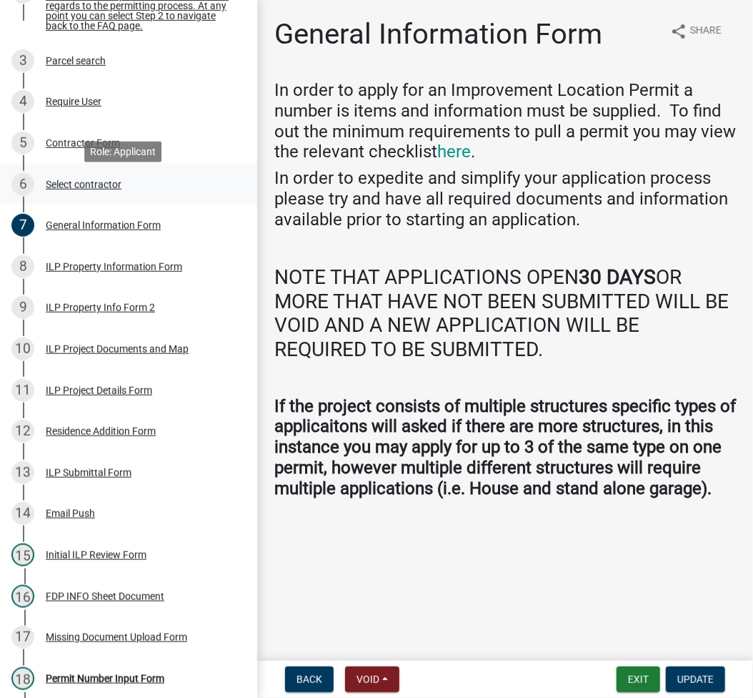
click at [121, 186] on div "6 Select contractor" at bounding box center [122, 184] width 223 height 23
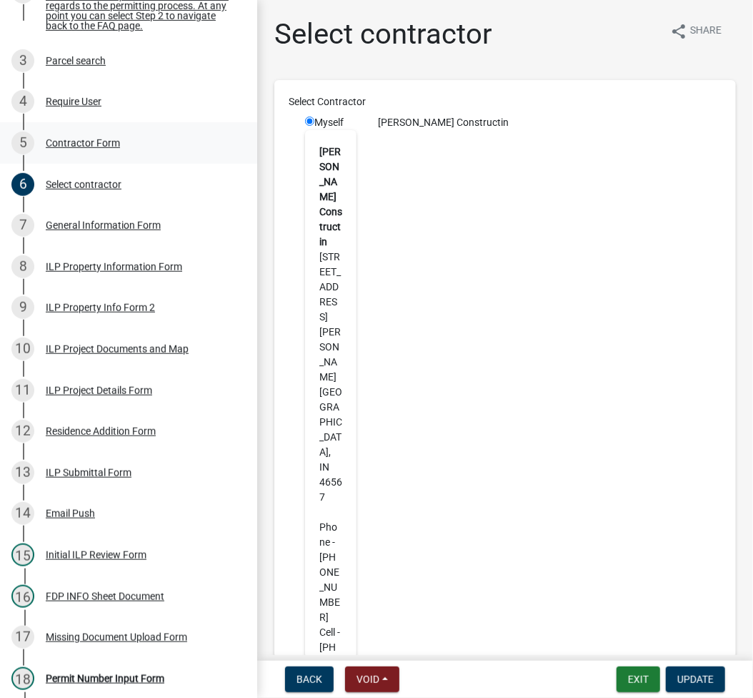
click at [90, 148] on div "Contractor Form" at bounding box center [83, 143] width 74 height 10
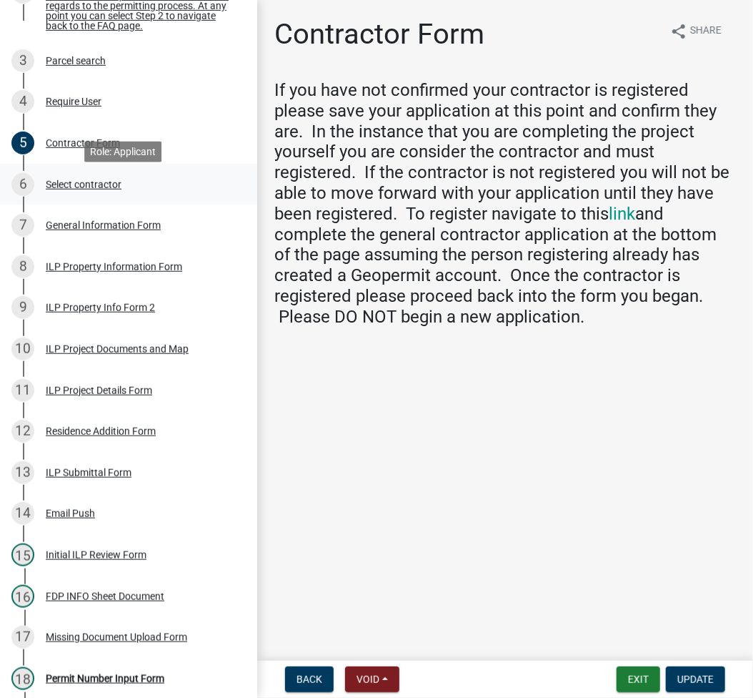
click at [72, 189] on div "Select contractor" at bounding box center [84, 184] width 76 height 10
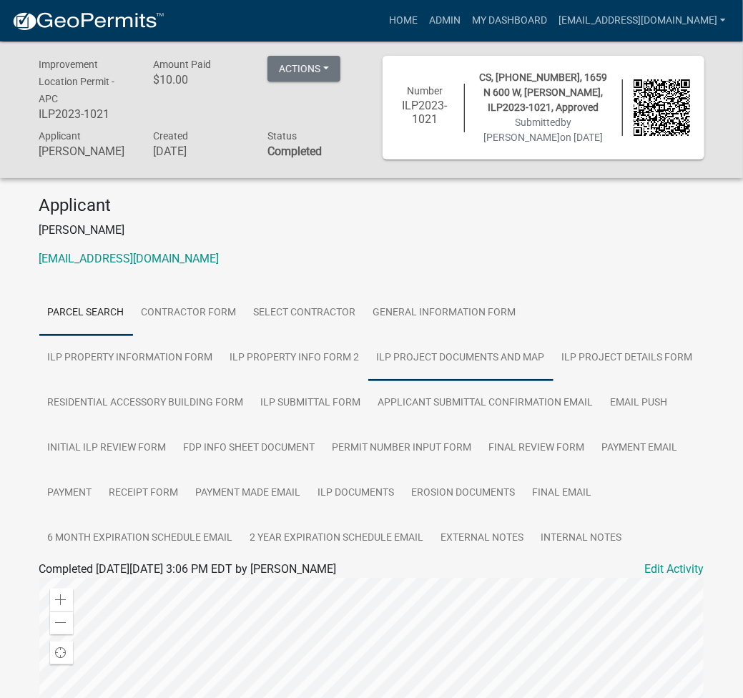
click at [368, 372] on link "ILP Project Documents and Map" at bounding box center [460, 358] width 185 height 46
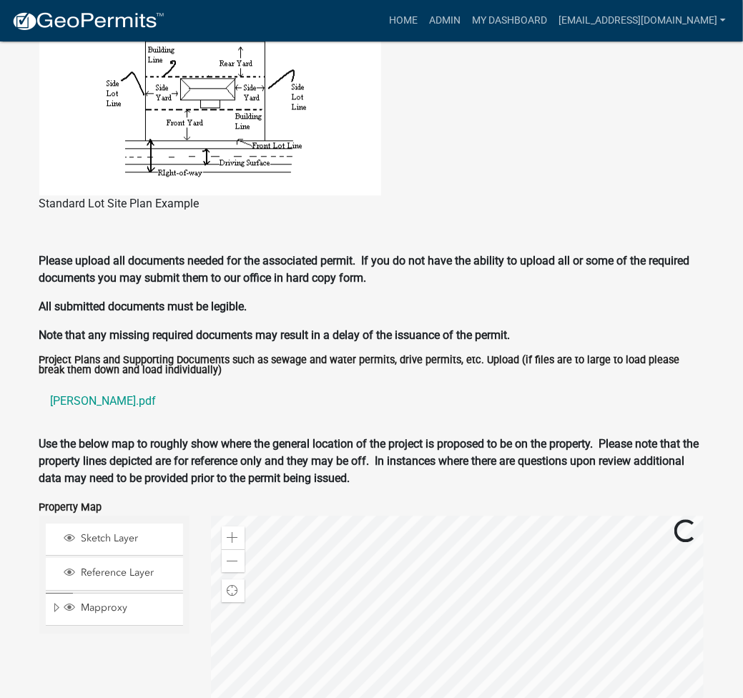
scroll to position [1485, 0]
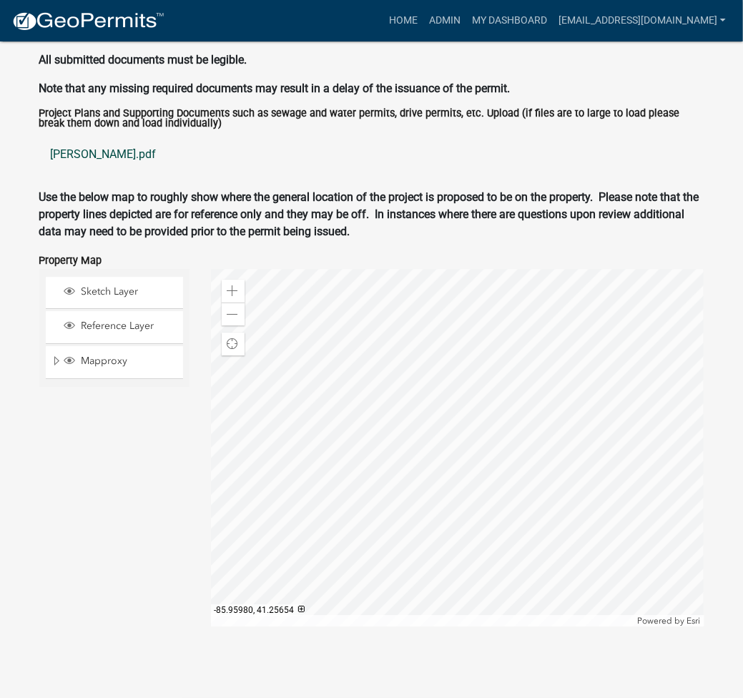
click at [107, 155] on link "[PERSON_NAME].pdf" at bounding box center [371, 154] width 665 height 34
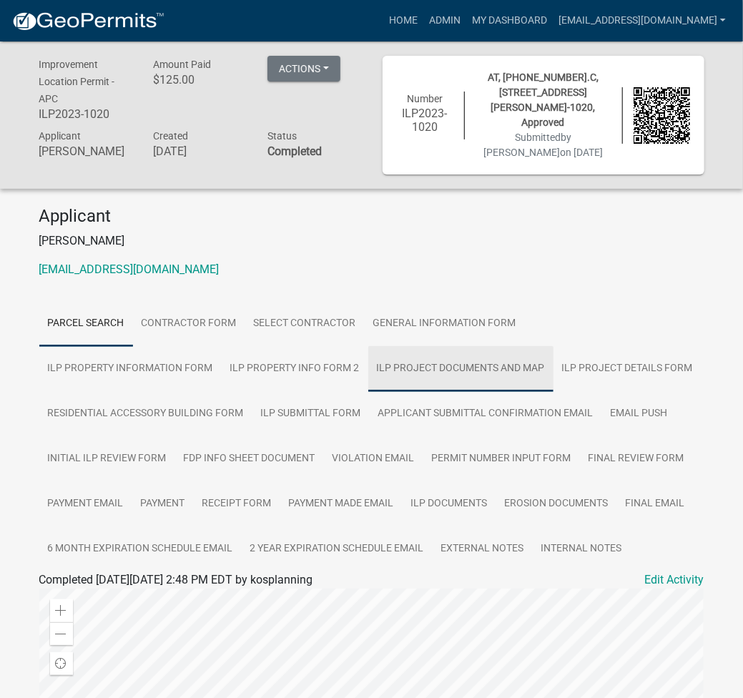
click at [368, 360] on link "ILP Project Documents and Map" at bounding box center [460, 369] width 185 height 46
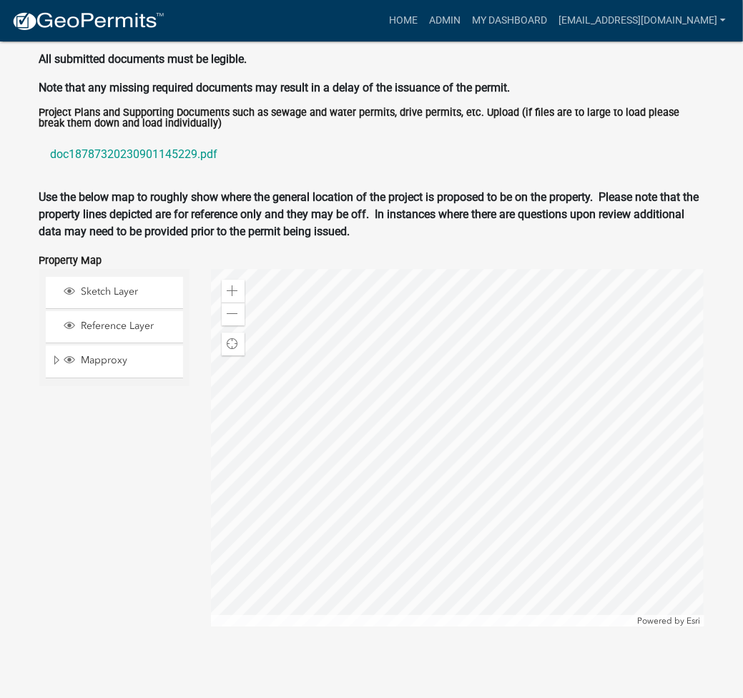
scroll to position [1485, 0]
click at [177, 156] on link "doc18787320230901145229.pdf" at bounding box center [371, 154] width 665 height 34
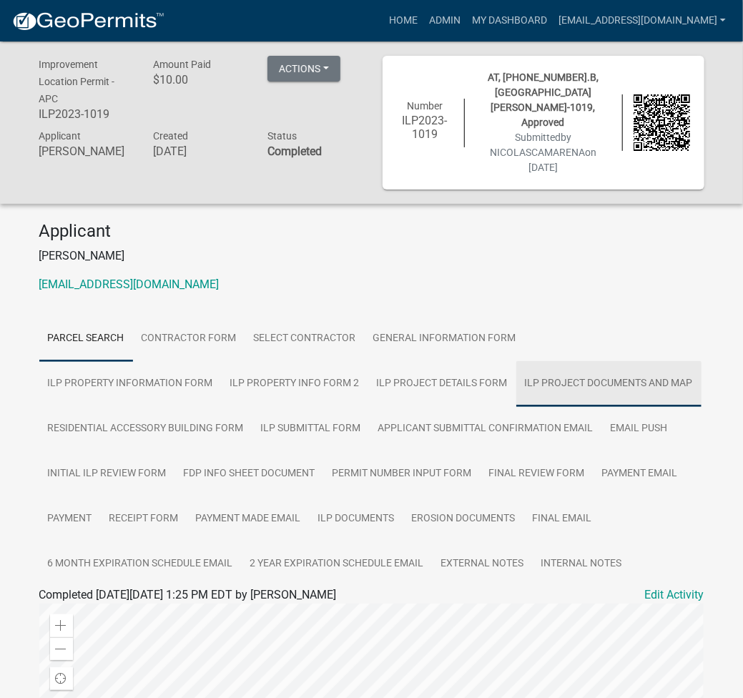
click at [516, 366] on link "ILP Project Documents and Map" at bounding box center [608, 384] width 185 height 46
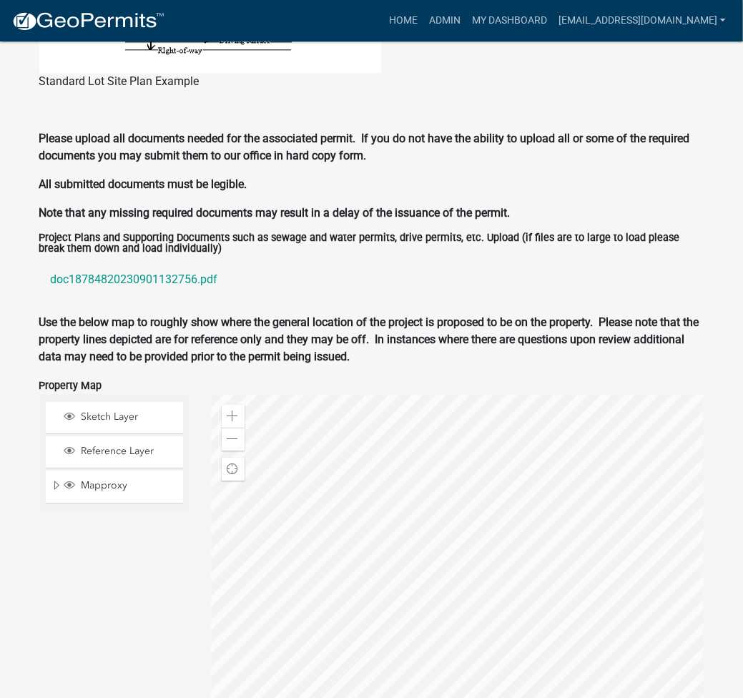
scroll to position [1376, 0]
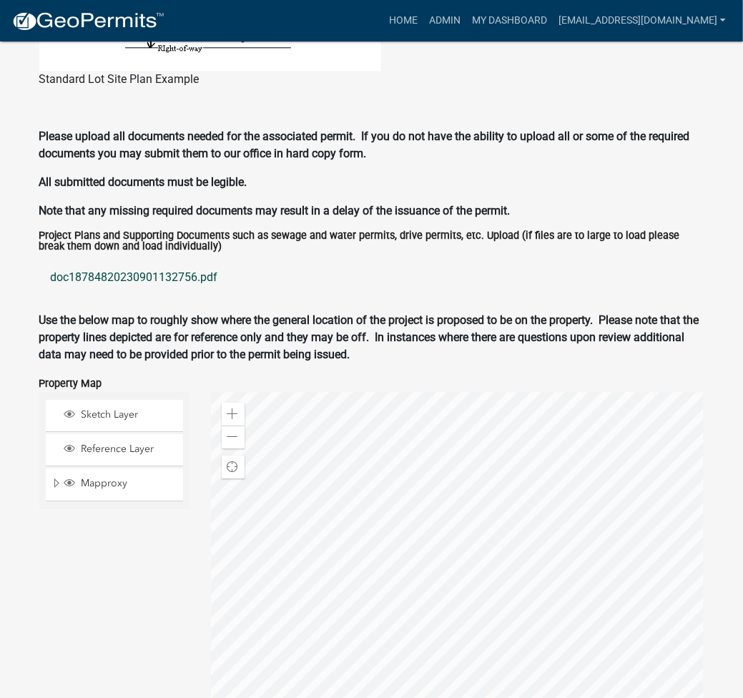
click at [124, 267] on link "doc18784820230901132756.pdf" at bounding box center [371, 277] width 665 height 34
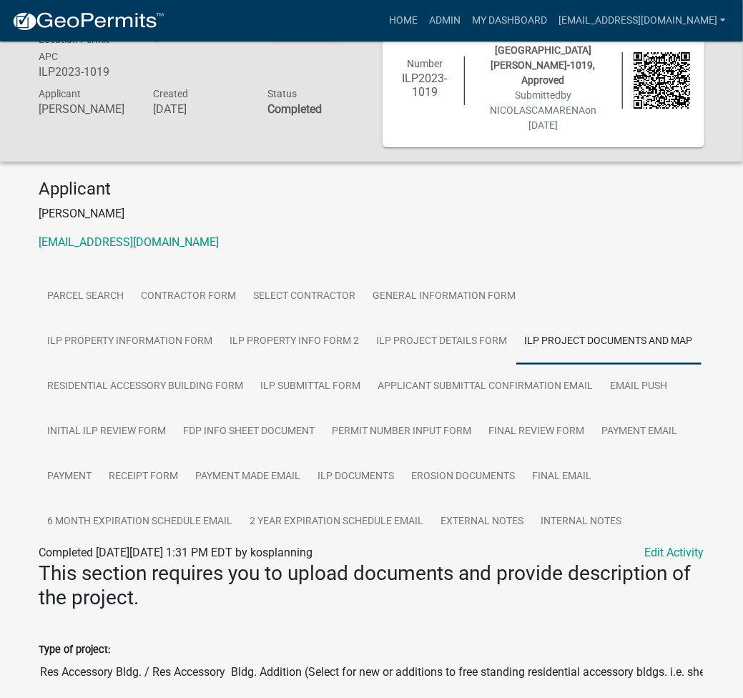
scroll to position [0, 0]
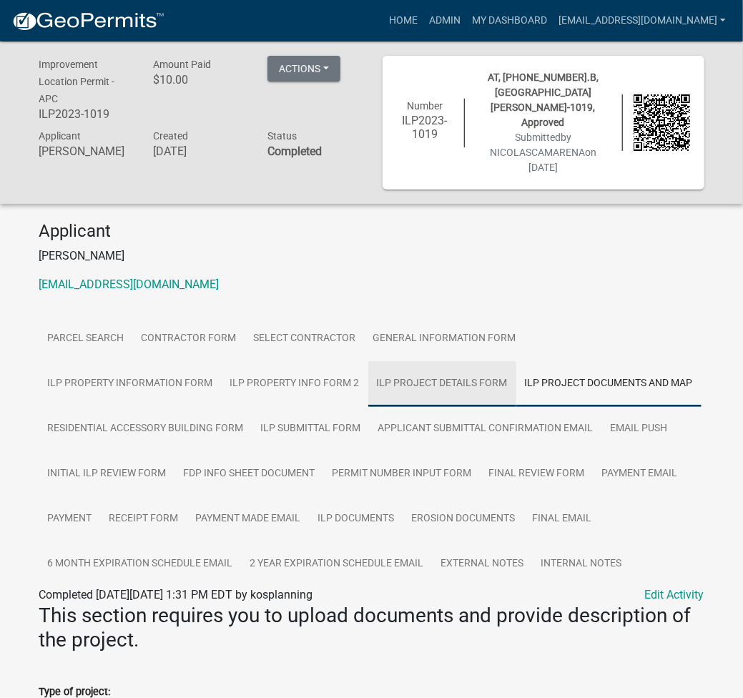
click at [368, 367] on link "ILP Project Details Form" at bounding box center [442, 384] width 148 height 46
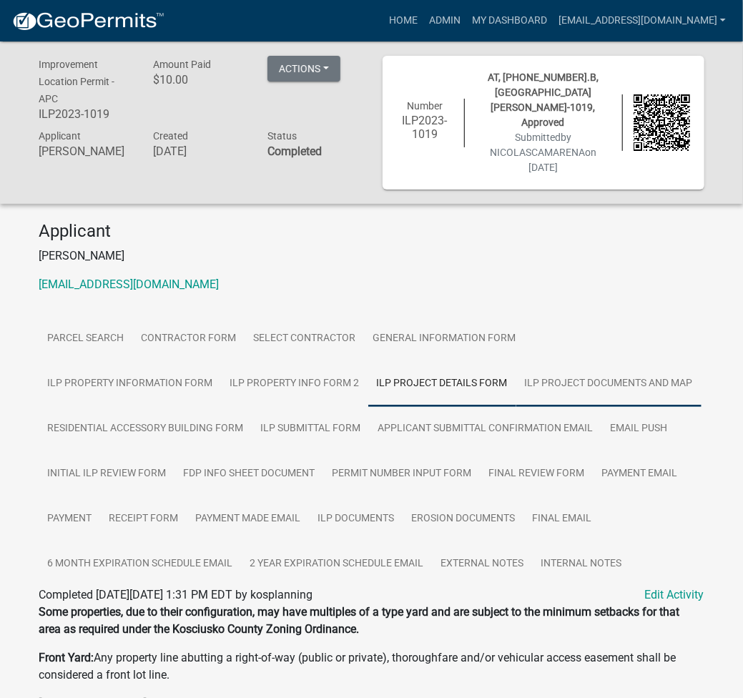
click at [516, 375] on link "ILP Project Documents and Map" at bounding box center [608, 384] width 185 height 46
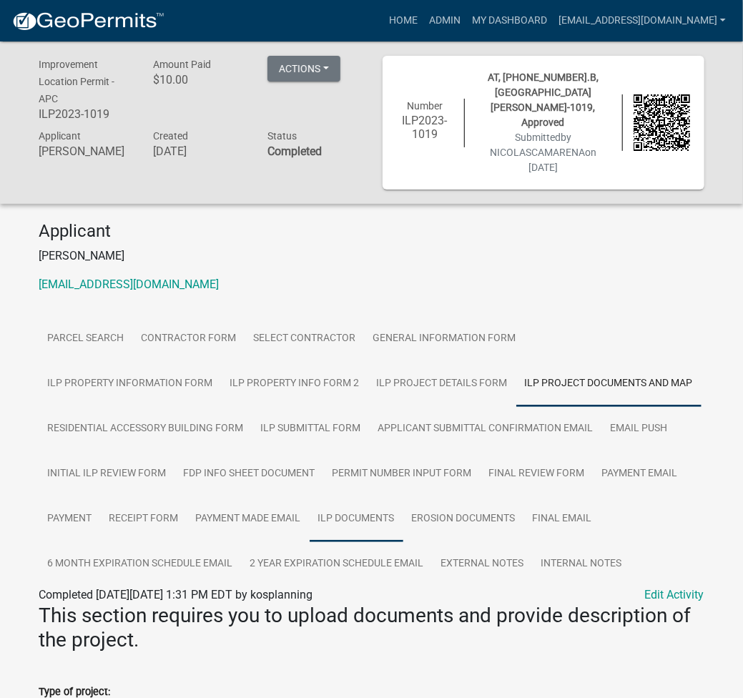
click at [372, 502] on link "ILP Documents" at bounding box center [356, 519] width 94 height 46
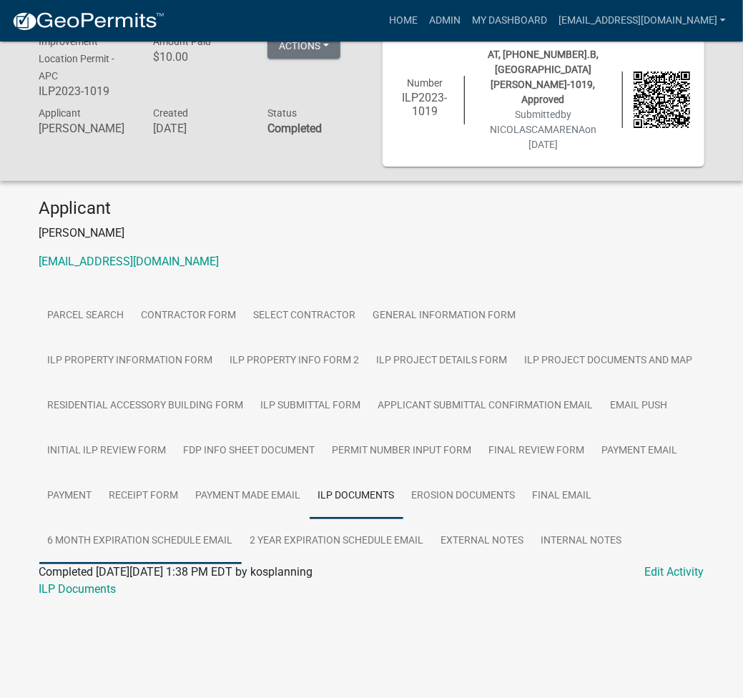
scroll to position [41, 0]
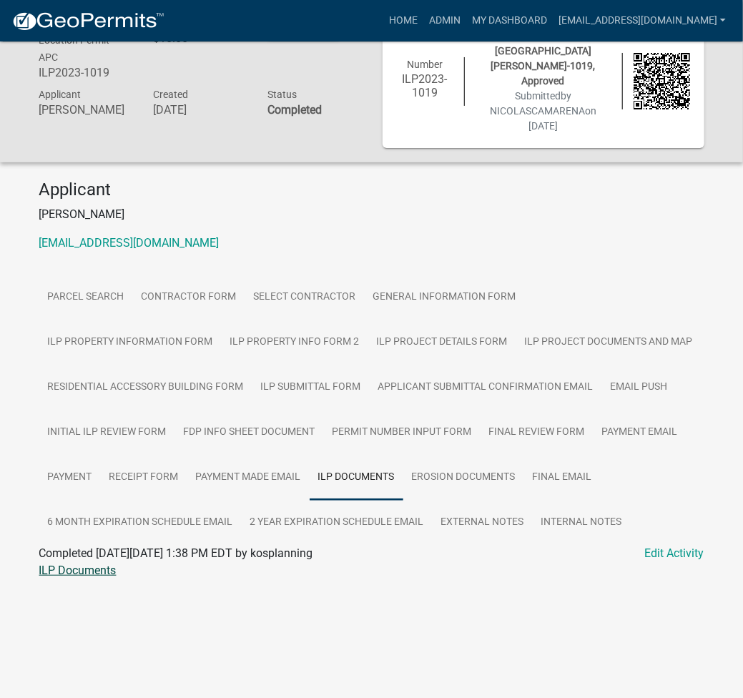
click at [77, 563] on link "ILP Documents" at bounding box center [77, 570] width 77 height 14
click at [466, 11] on link "Admin" at bounding box center [444, 20] width 43 height 27
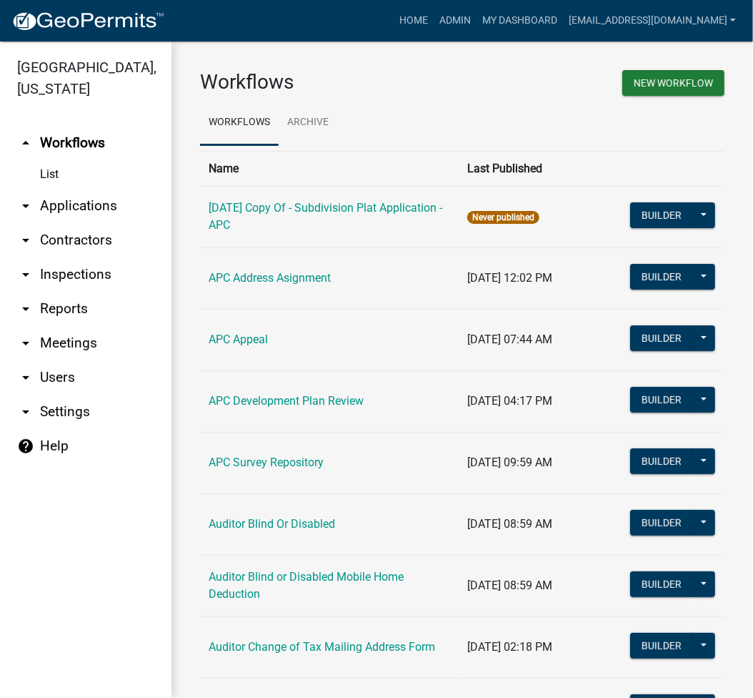
click at [96, 203] on link "arrow_drop_down Applications" at bounding box center [86, 206] width 172 height 34
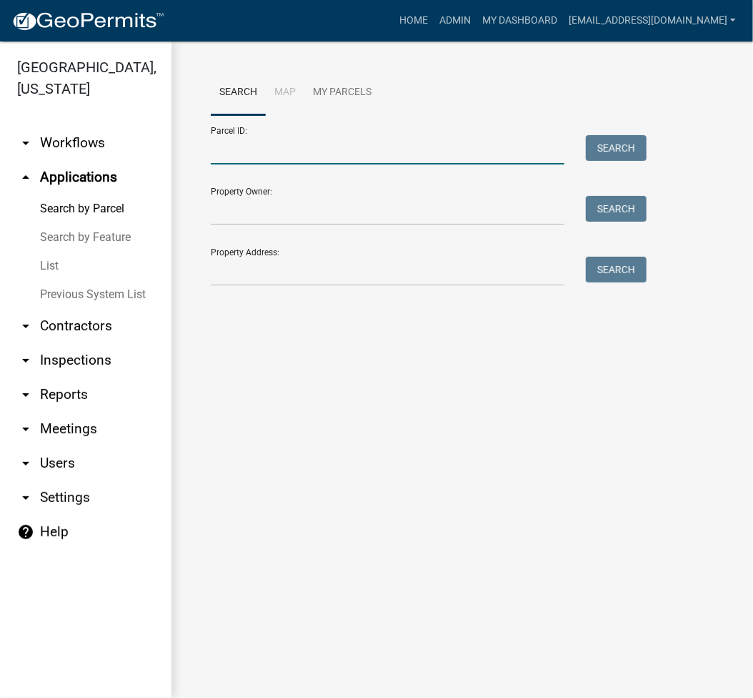
click at [339, 154] on input "Parcel ID:" at bounding box center [388, 149] width 354 height 29
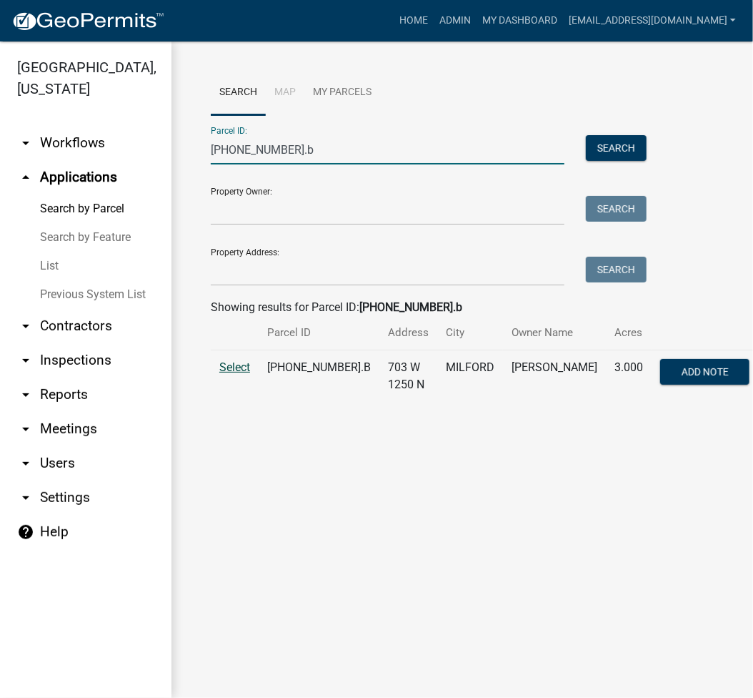
type input "[PHONE_NUMBER].b"
click at [239, 374] on span "Select" at bounding box center [234, 367] width 31 height 14
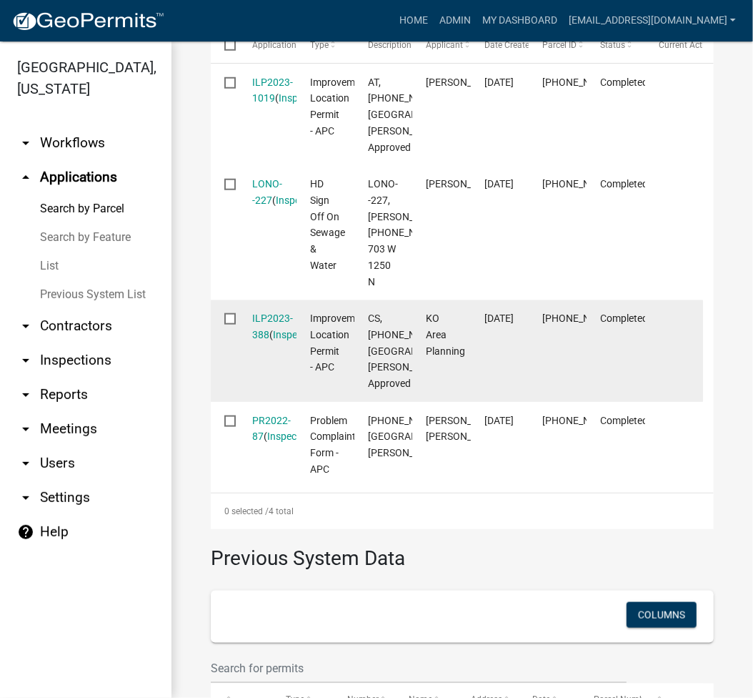
scroll to position [381, 0]
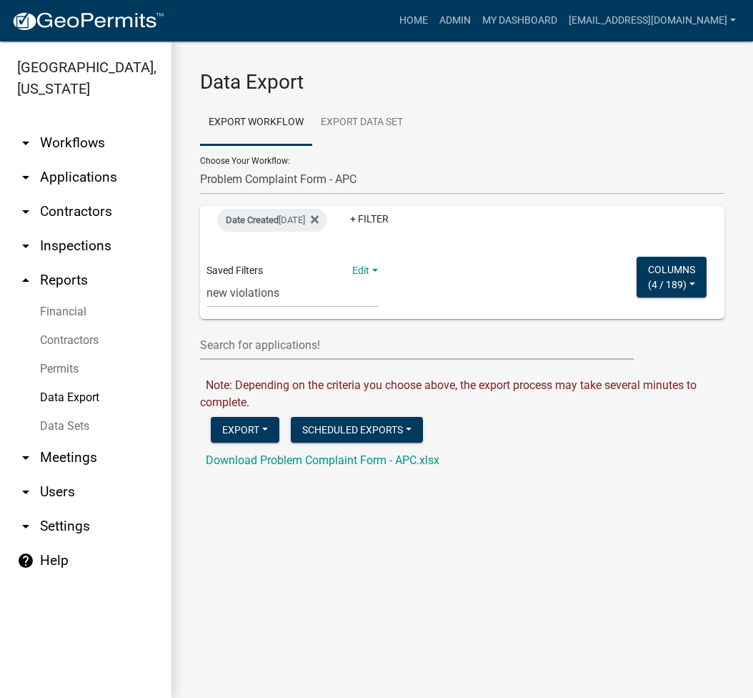
select select "1: Object"
select select "16: c0bf70d0-f005-4044-be21-49ea81286453"
click at [74, 176] on link "arrow_drop_down Applications" at bounding box center [86, 177] width 172 height 34
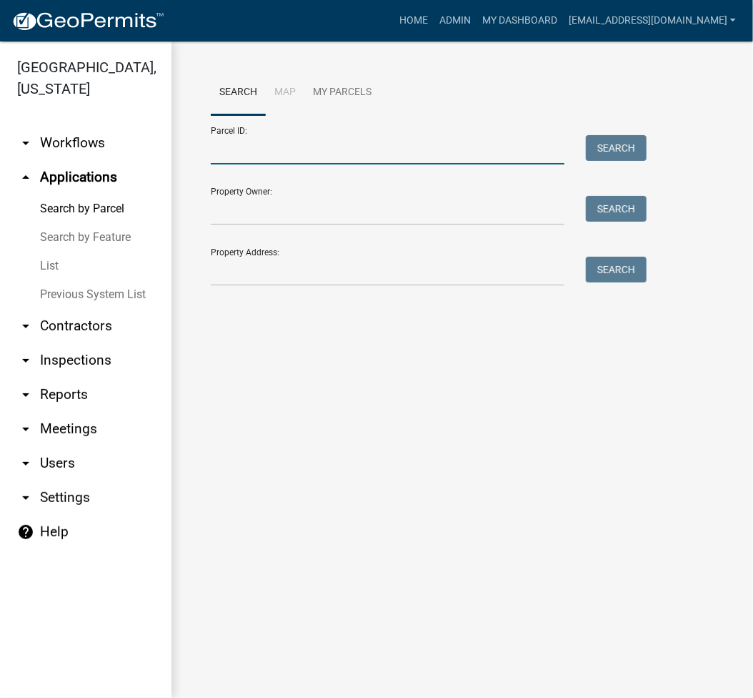
drag, startPoint x: 182, startPoint y: 157, endPoint x: 304, endPoint y: 155, distance: 121.5
click at [304, 155] on input "Parcel ID:" at bounding box center [388, 149] width 354 height 29
paste input "[PHONE_NUMBER].B"
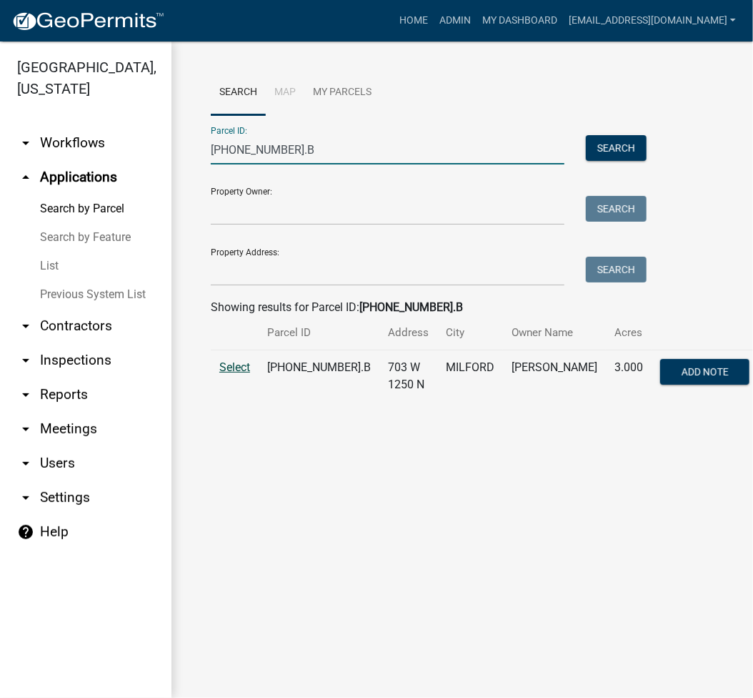
type input "[PHONE_NUMBER].B"
click at [225, 364] on span "Select" at bounding box center [234, 367] width 31 height 14
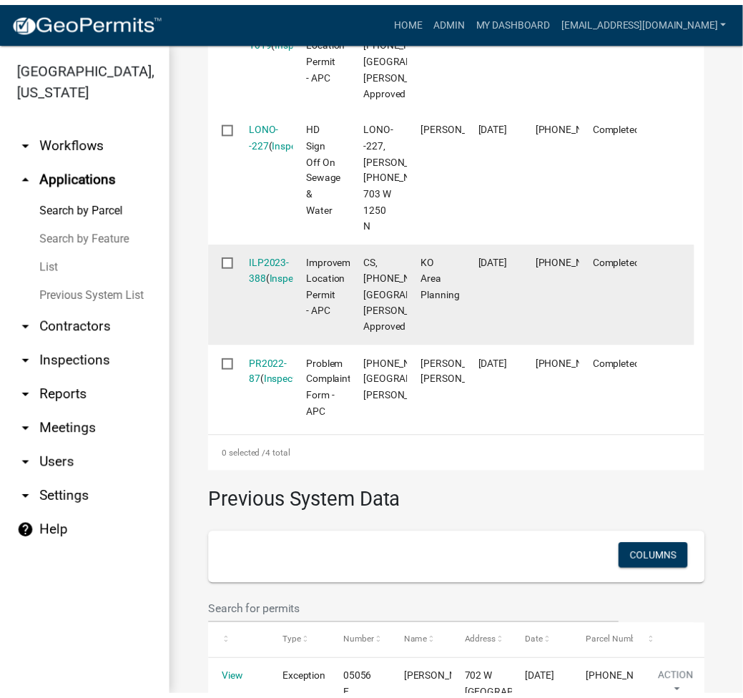
scroll to position [572, 0]
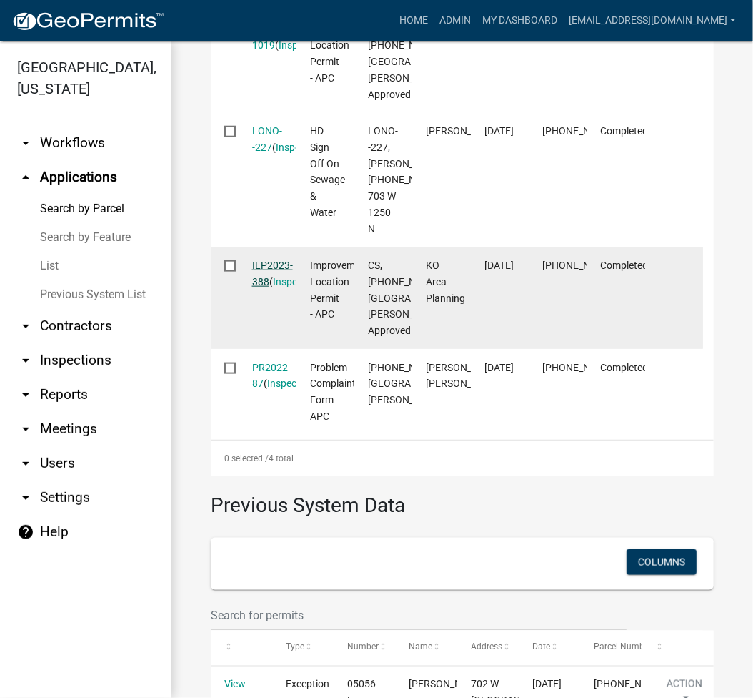
click at [274, 287] on link "ILP2023-388" at bounding box center [272, 273] width 41 height 28
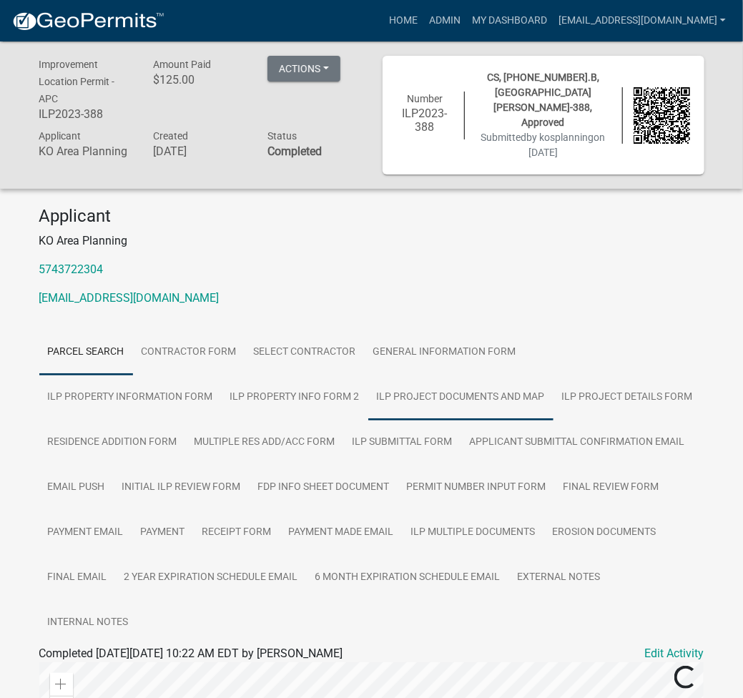
click at [368, 391] on link "ILP Project Documents and Map" at bounding box center [460, 398] width 185 height 46
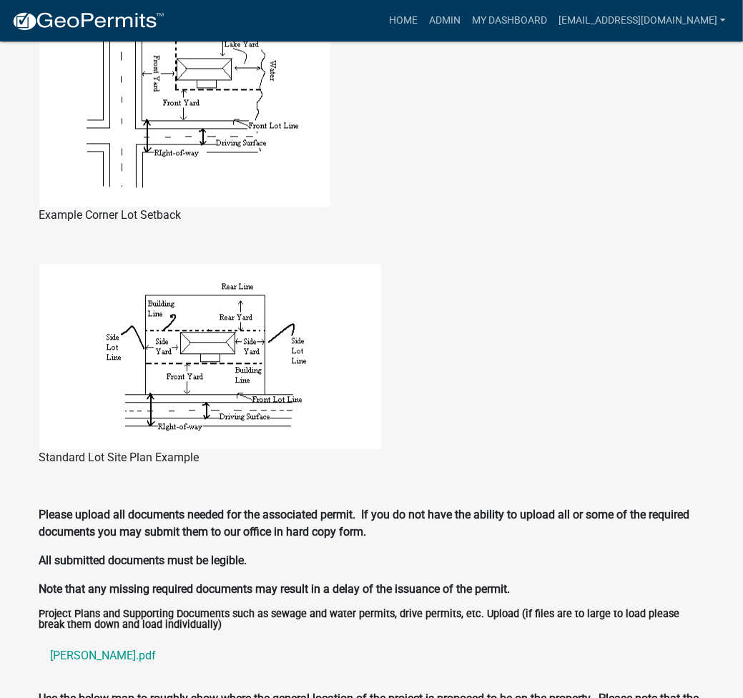
scroll to position [1501, 0]
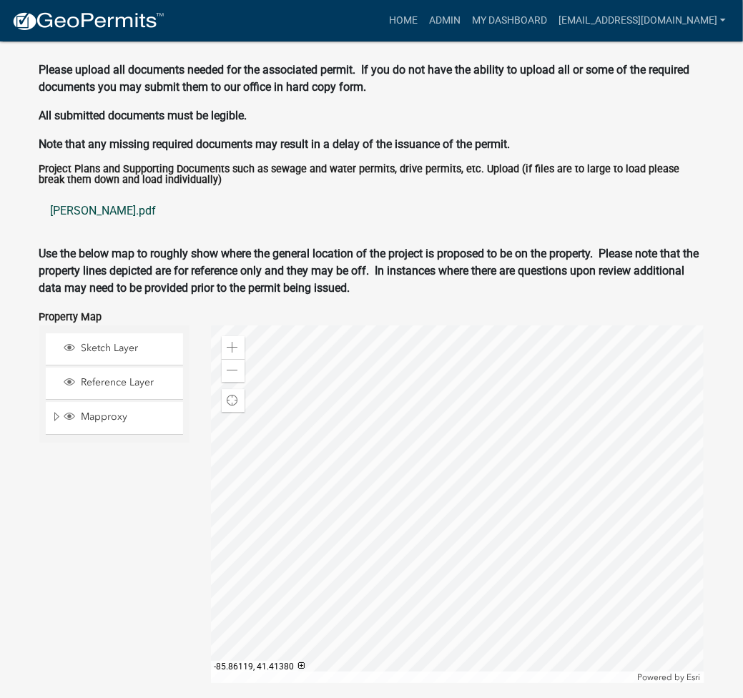
click at [69, 194] on link "[PERSON_NAME].pdf" at bounding box center [371, 211] width 665 height 34
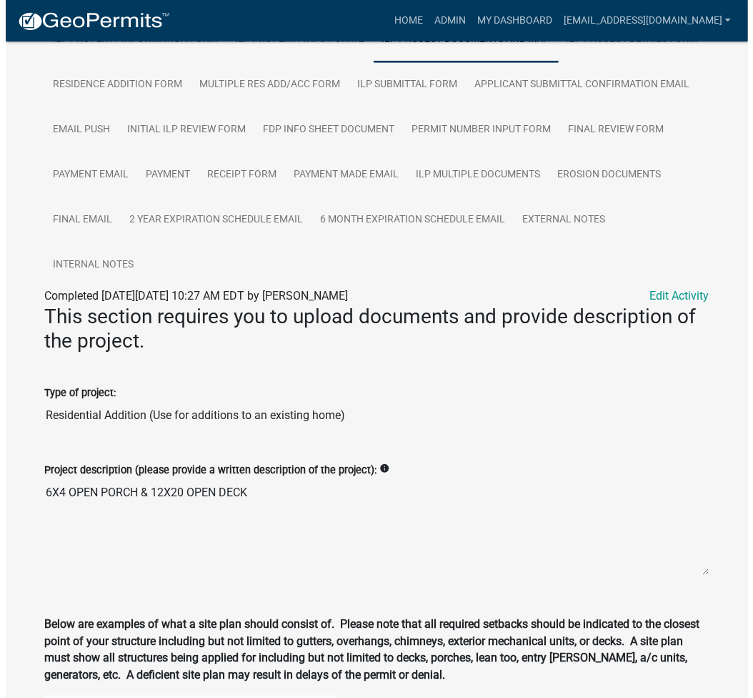
scroll to position [0, 0]
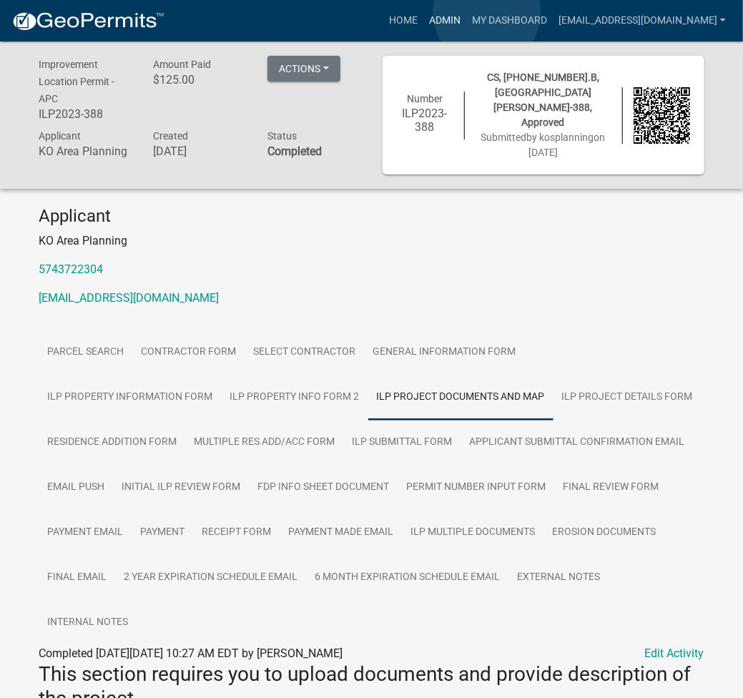
click at [466, 13] on link "Admin" at bounding box center [444, 20] width 43 height 27
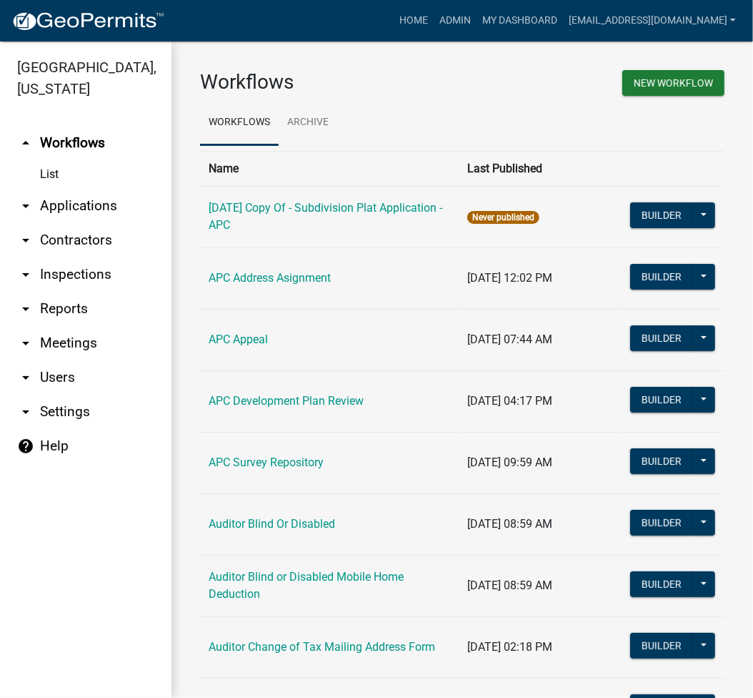
click at [99, 202] on link "arrow_drop_down Applications" at bounding box center [86, 206] width 172 height 34
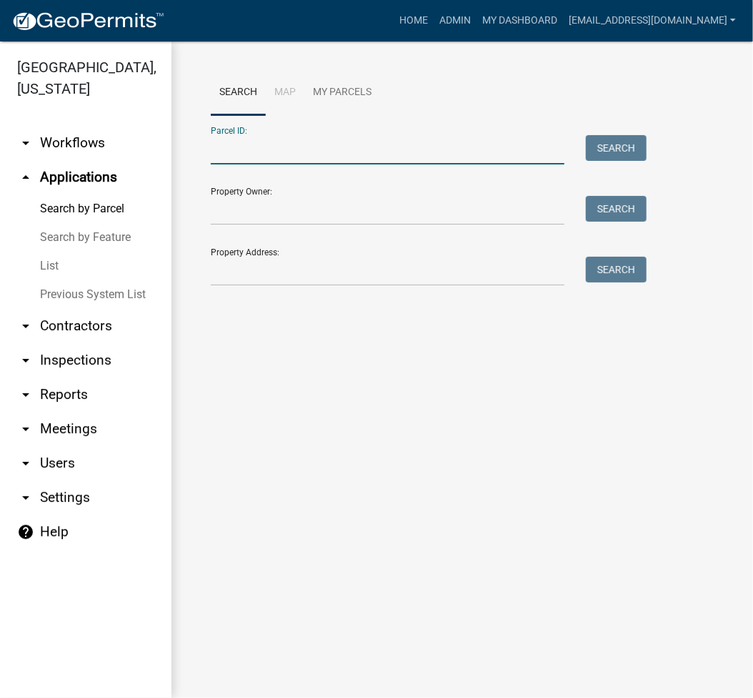
click at [286, 161] on input "Parcel ID:" at bounding box center [388, 149] width 354 height 29
paste input "[PHONE_NUMBER].B"
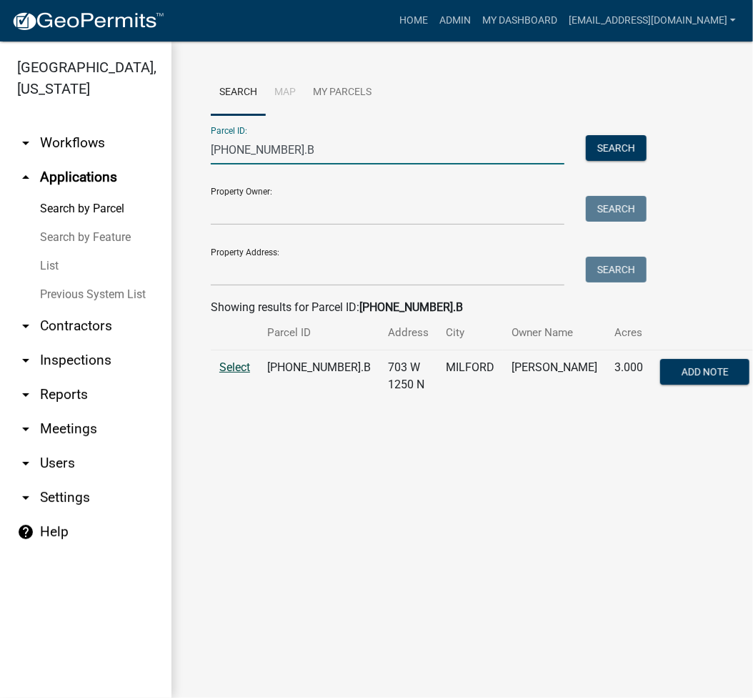
type input "[PHONE_NUMBER].B"
click at [234, 373] on span "Select" at bounding box center [234, 367] width 31 height 14
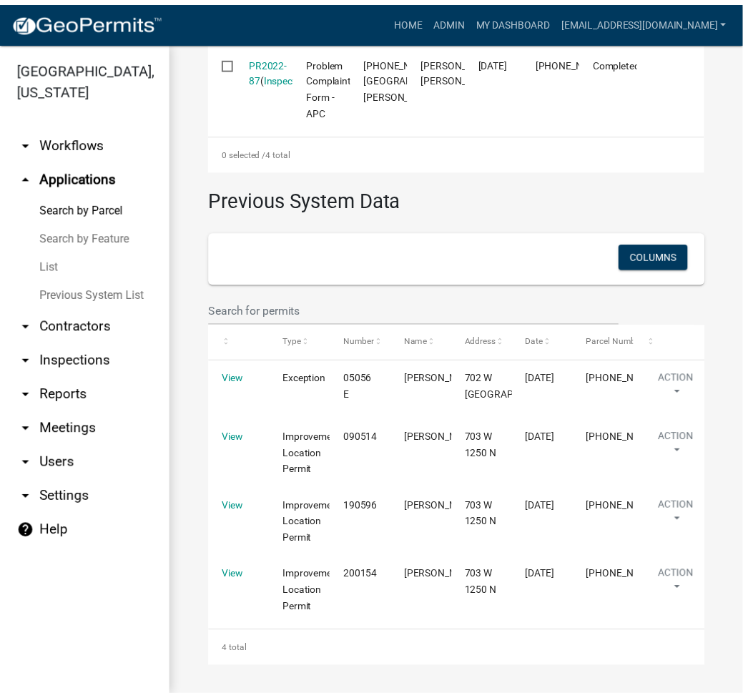
scroll to position [814, 0]
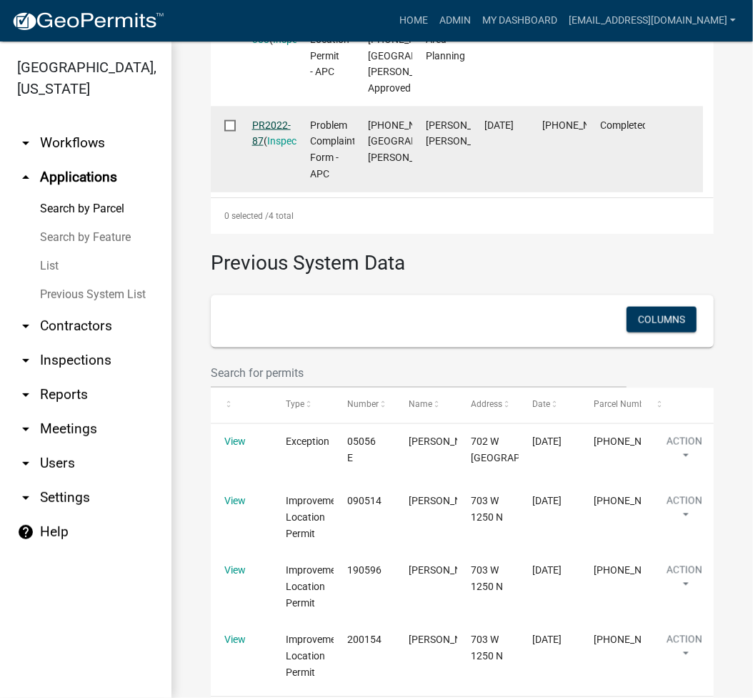
click at [269, 147] on link "PR2022-87" at bounding box center [271, 133] width 39 height 28
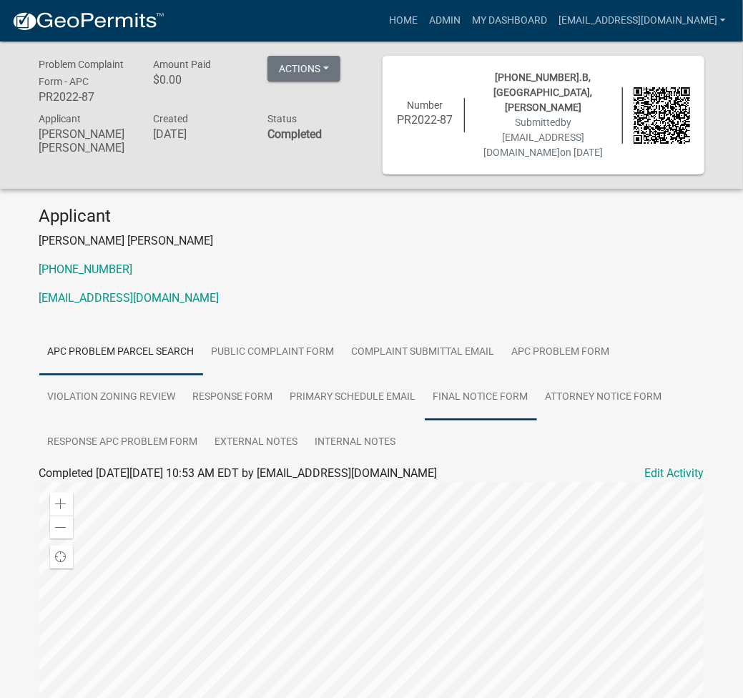
click at [519, 378] on link "Final Notice Form" at bounding box center [481, 398] width 112 height 46
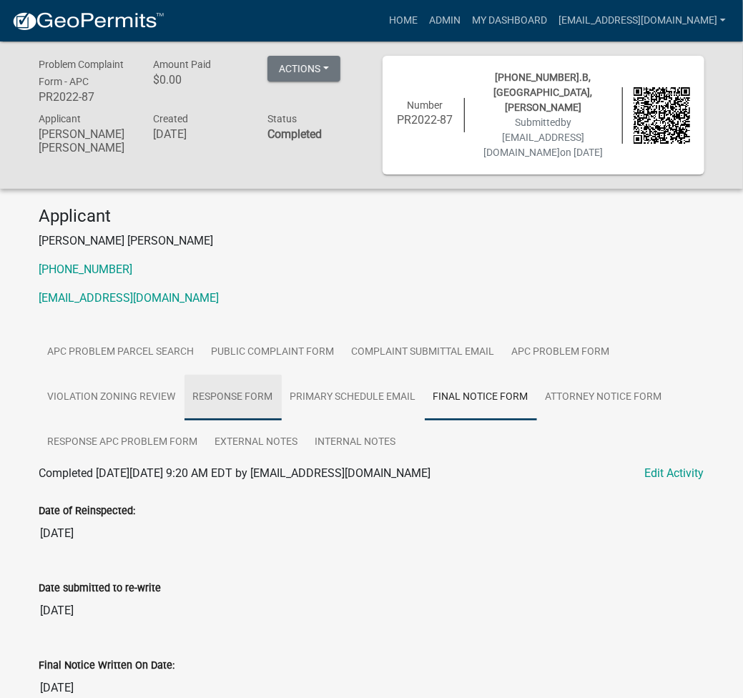
click at [269, 384] on link "RESPONSE FORM" at bounding box center [232, 398] width 97 height 46
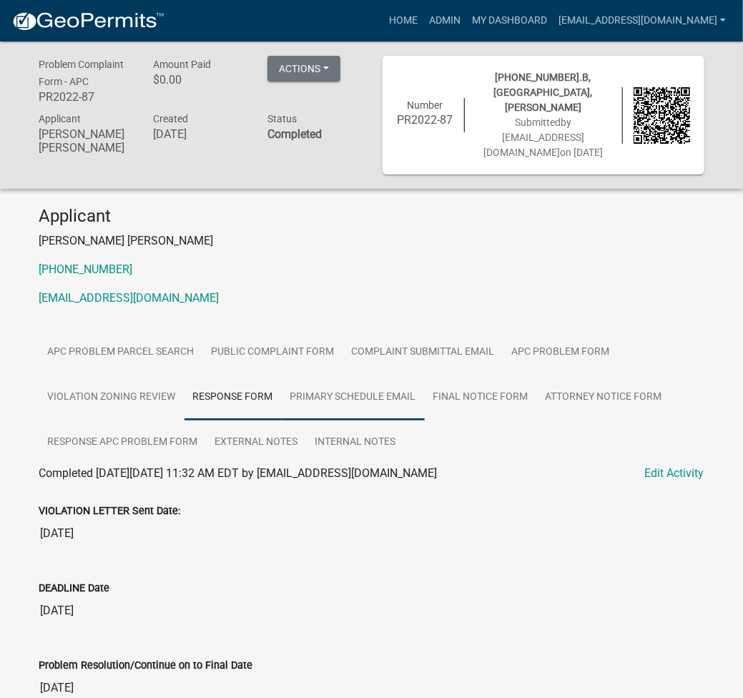
click at [367, 379] on link "Primary Schedule Email" at bounding box center [353, 398] width 143 height 46
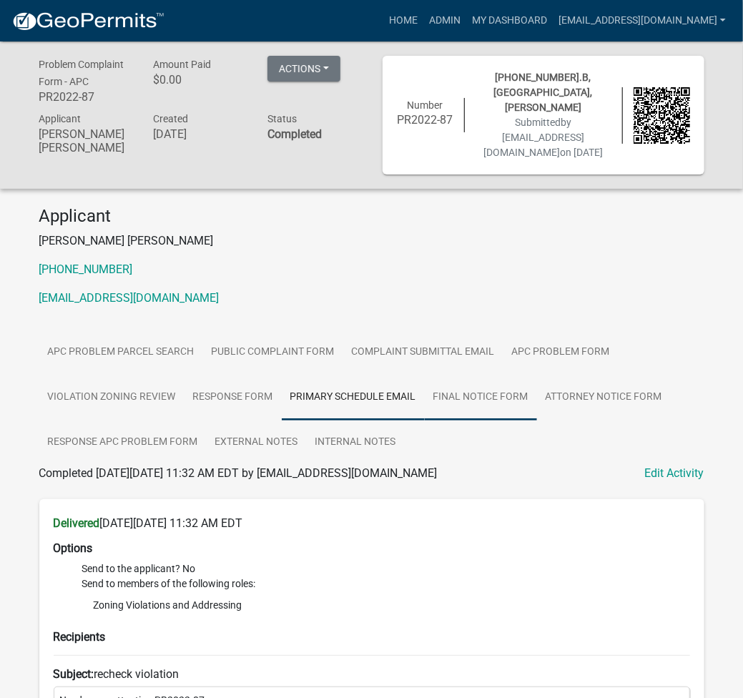
click at [510, 377] on link "Final Notice Form" at bounding box center [481, 398] width 112 height 46
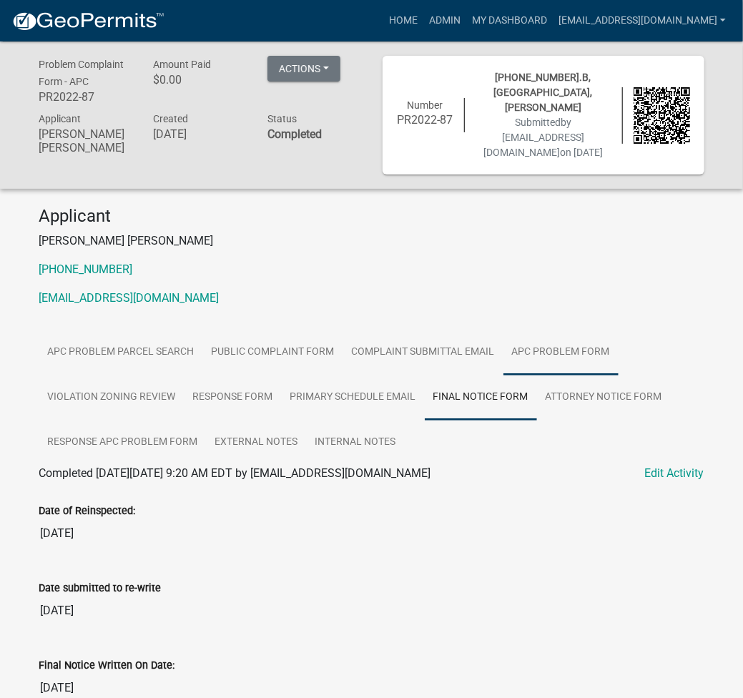
click at [567, 329] on link "APC Problem Form" at bounding box center [560, 352] width 115 height 46
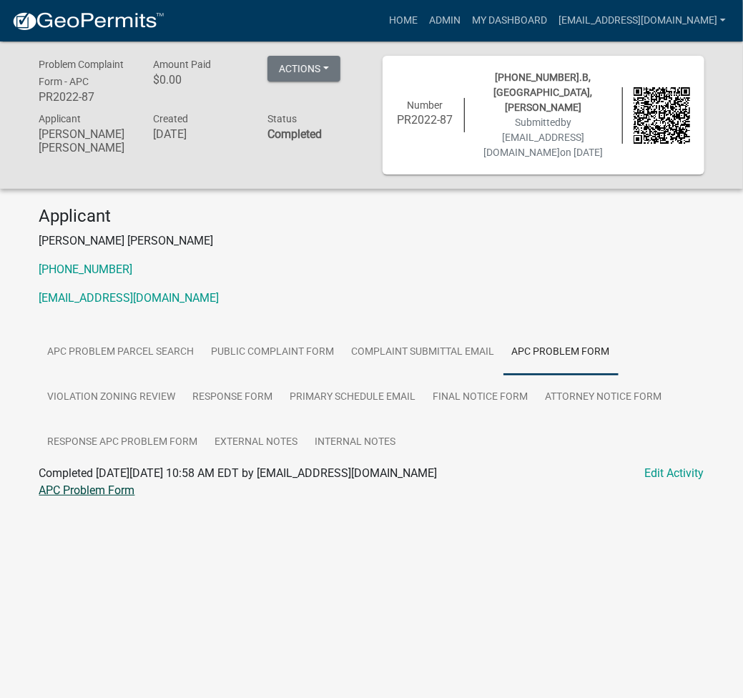
click at [81, 483] on link "APC Problem Form" at bounding box center [87, 490] width 96 height 14
